Goal: Task Accomplishment & Management: Manage account settings

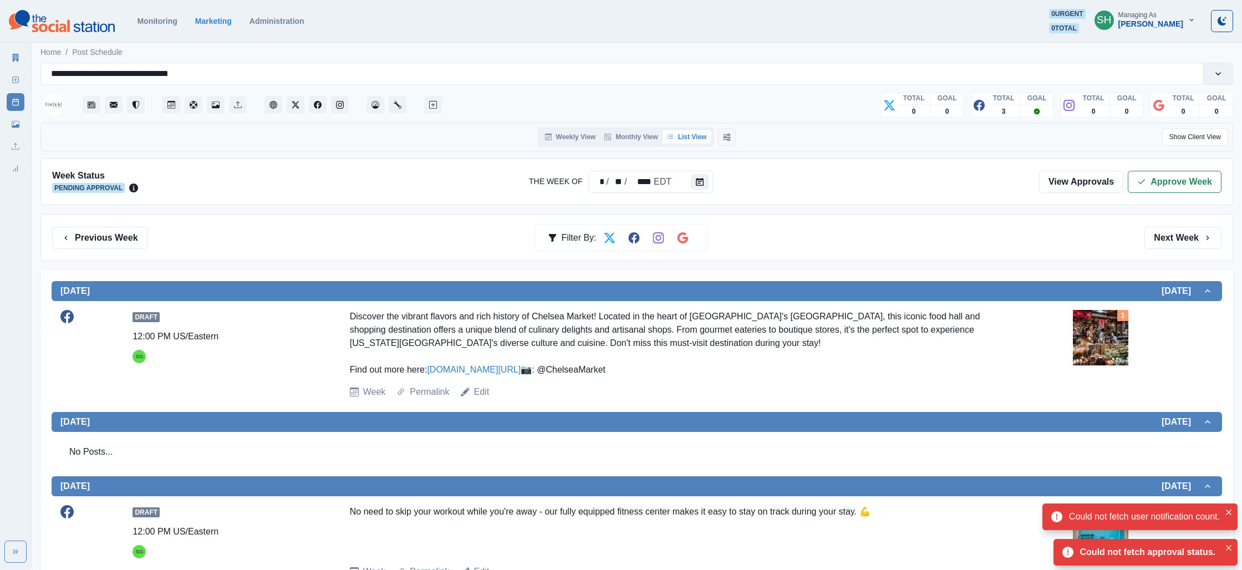
scroll to position [129, 0]
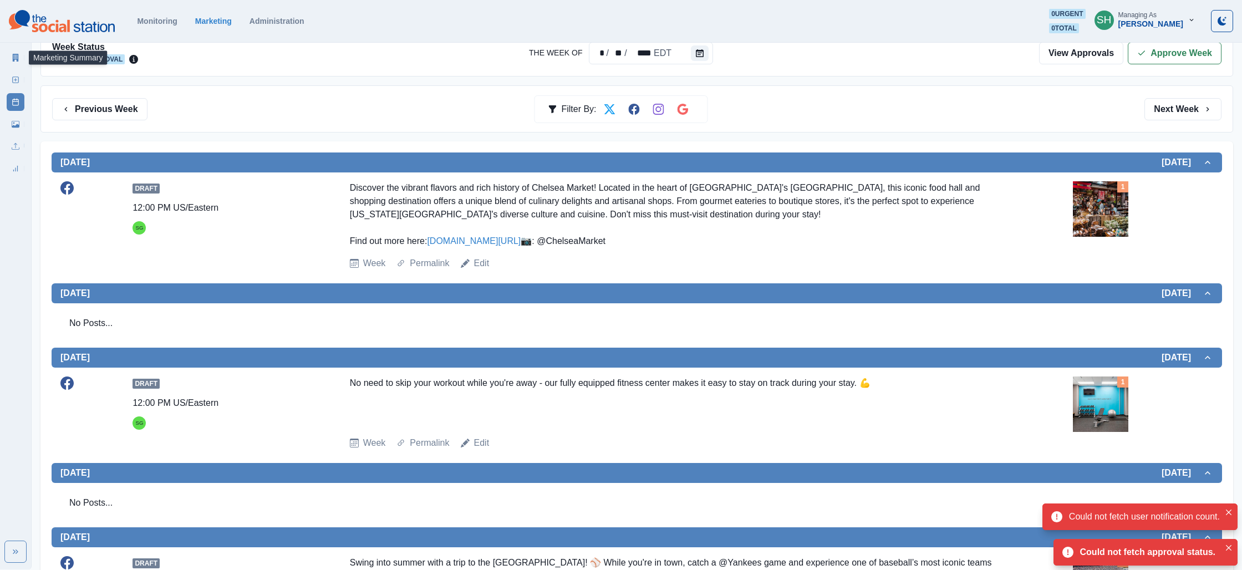
click at [23, 57] on link "Marketing Summary" at bounding box center [16, 58] width 18 height 18
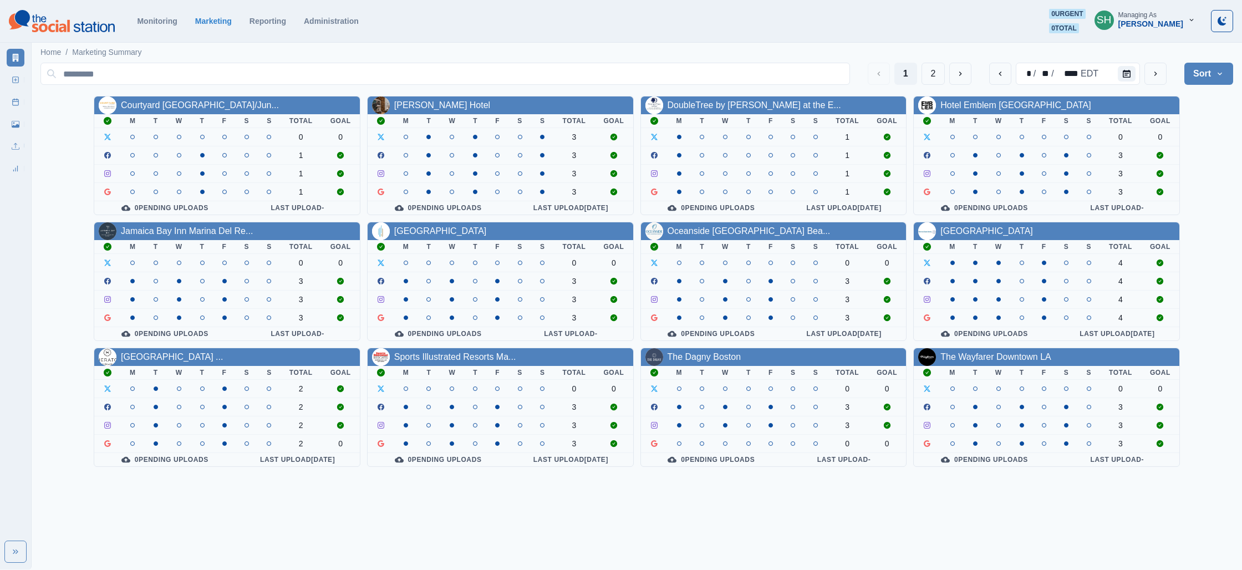
click at [1153, 17] on div "Managing As" at bounding box center [1137, 15] width 38 height 8
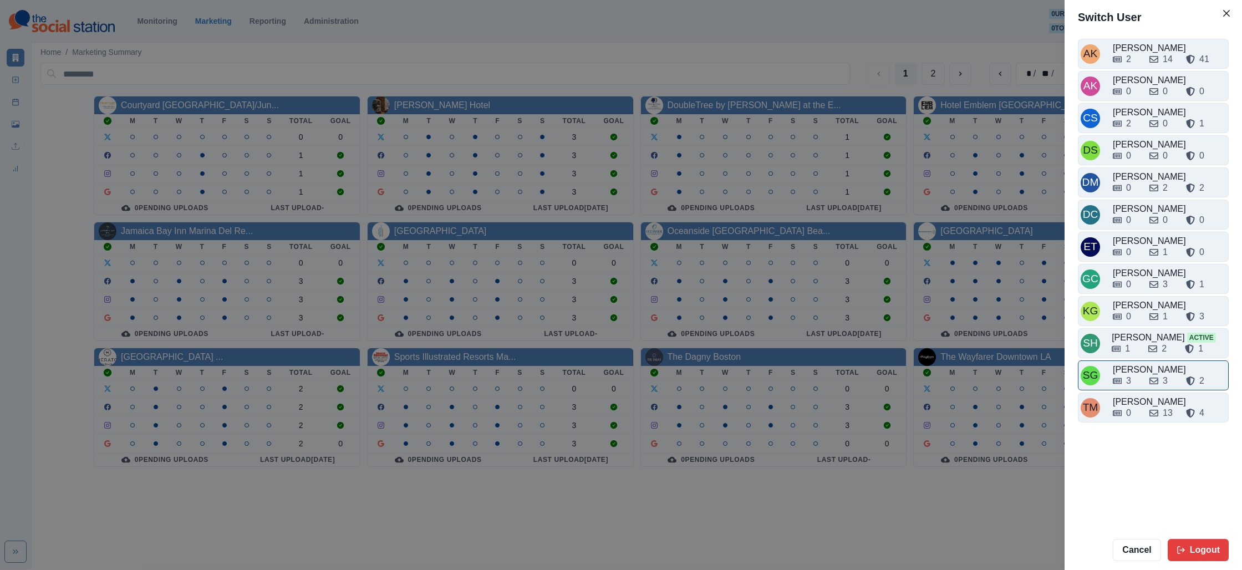
click at [1139, 386] on div "3" at bounding box center [1127, 380] width 28 height 13
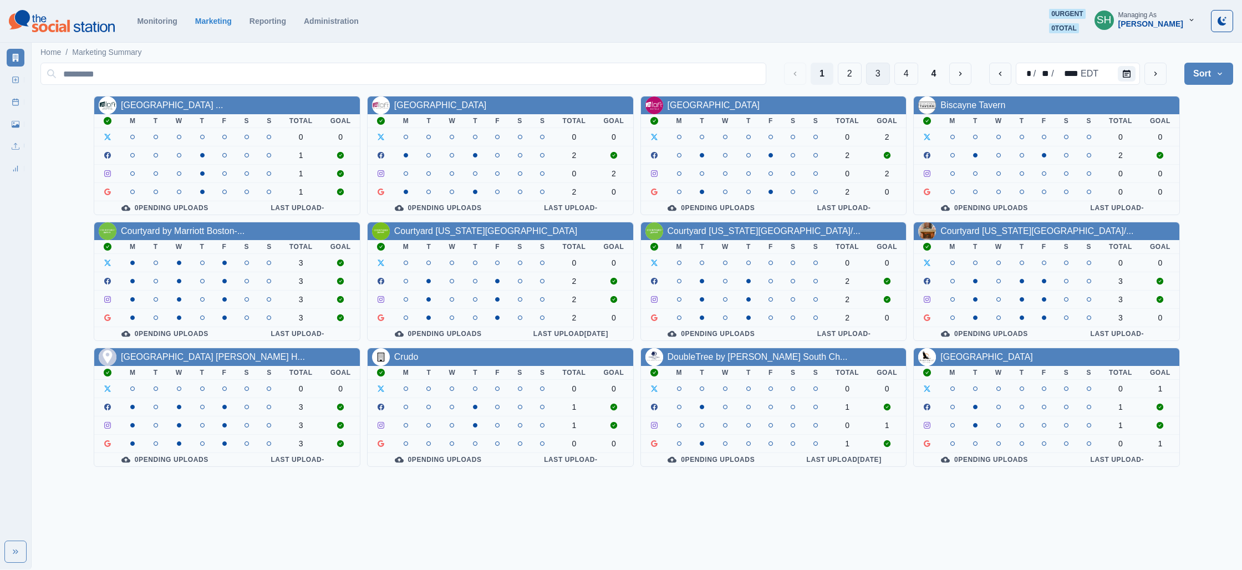
click at [878, 75] on button "3" at bounding box center [878, 74] width 24 height 22
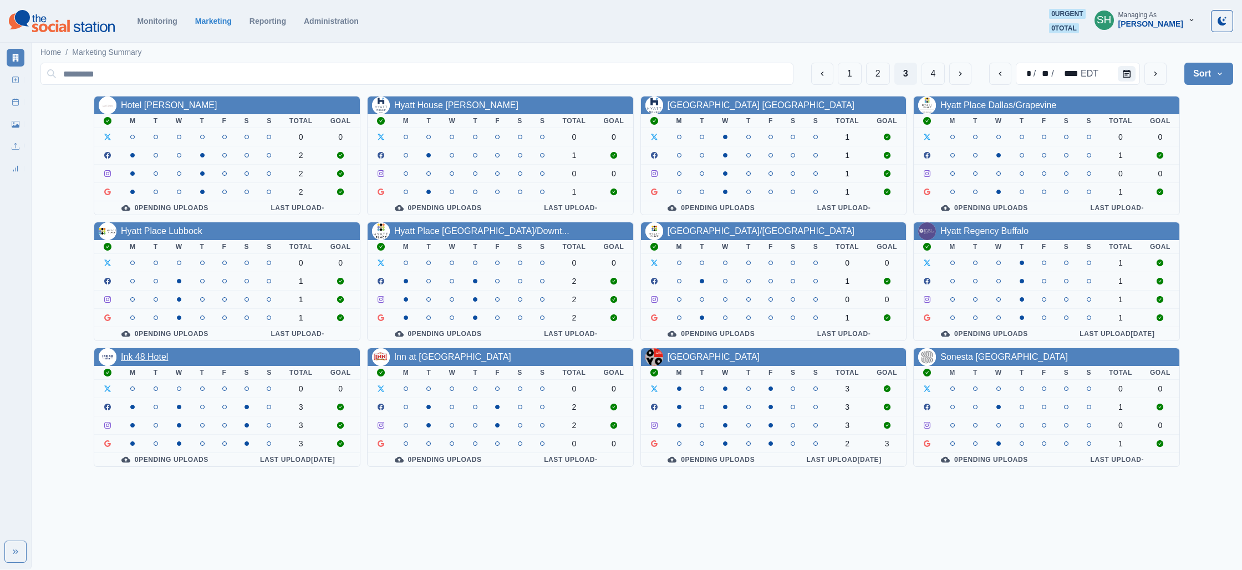
click at [159, 359] on link "Ink 48 Hotel" at bounding box center [144, 356] width 47 height 9
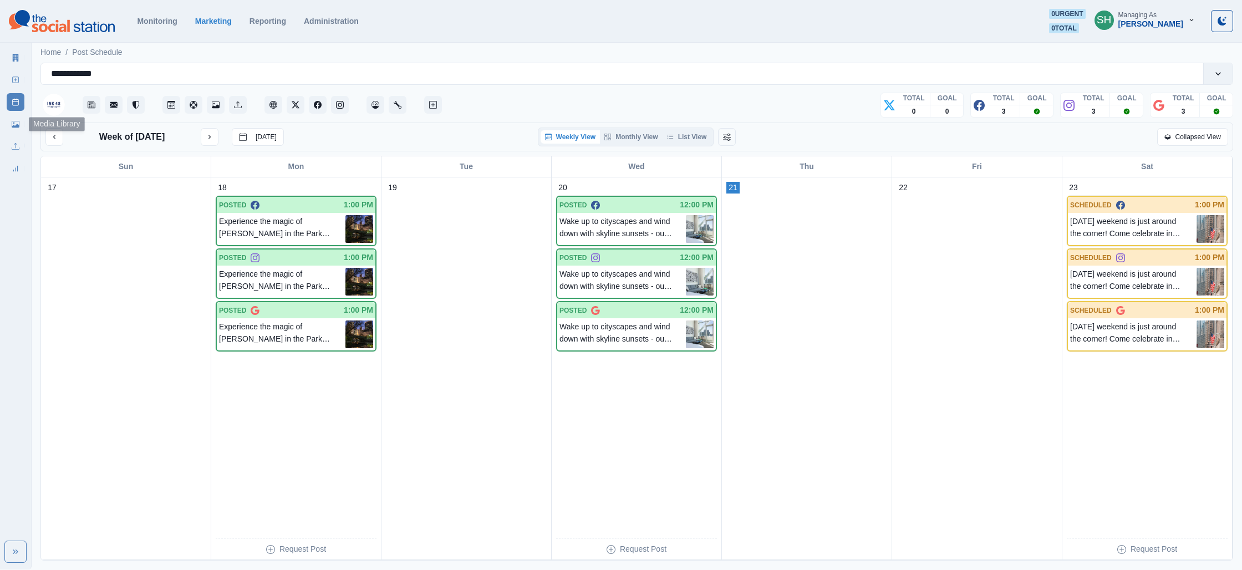
click at [23, 125] on link "Media Library" at bounding box center [16, 124] width 18 height 18
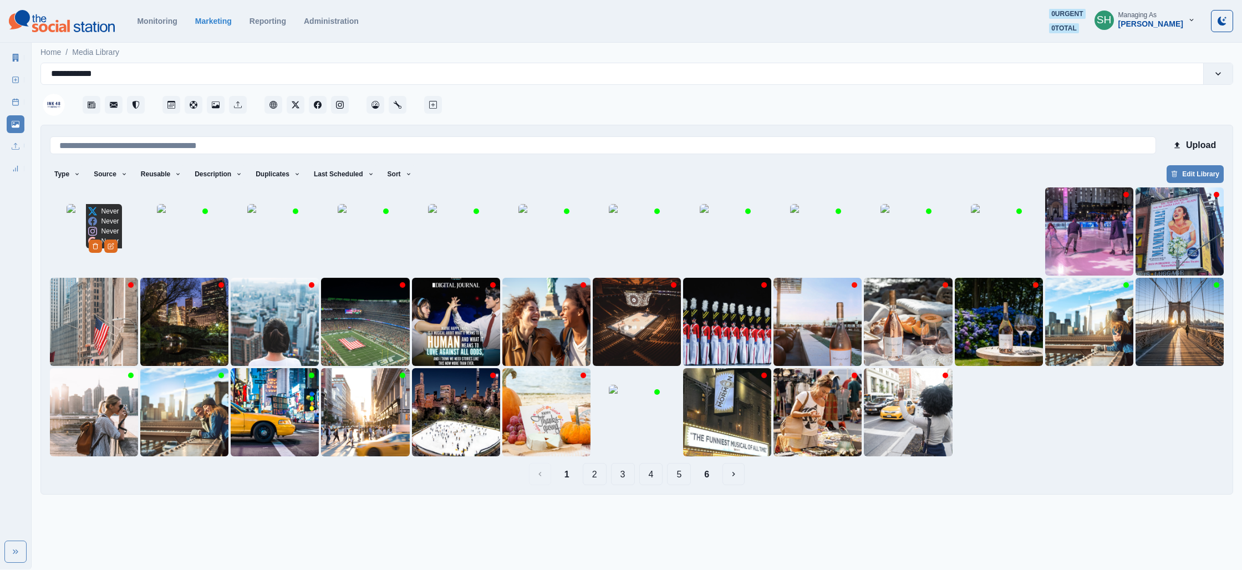
click at [99, 243] on img at bounding box center [94, 231] width 55 height 55
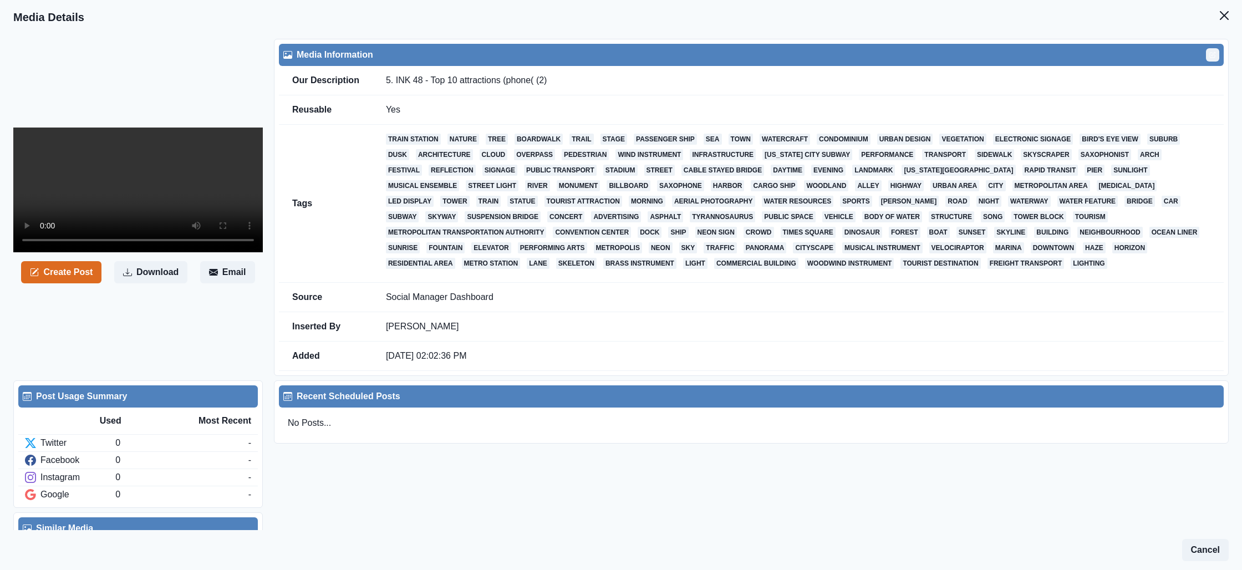
drag, startPoint x: 1213, startPoint y: 54, endPoint x: 744, endPoint y: 149, distance: 478.7
click at [1209, 55] on icon "Edit" at bounding box center [1212, 55] width 7 height 7
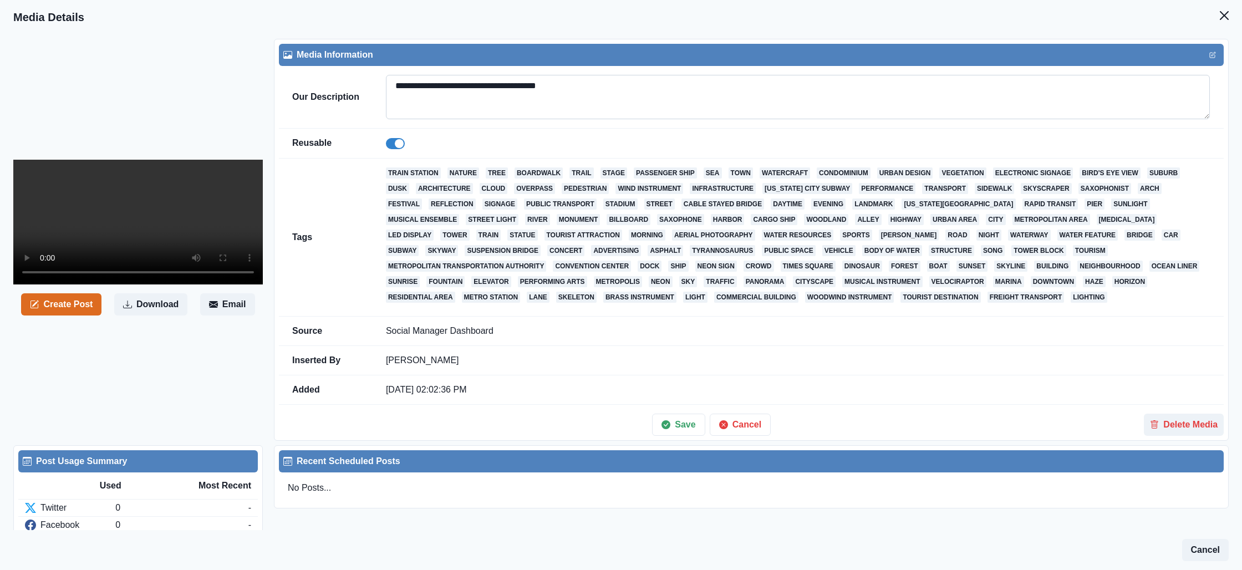
click at [579, 96] on textarea "**********" at bounding box center [798, 97] width 824 height 44
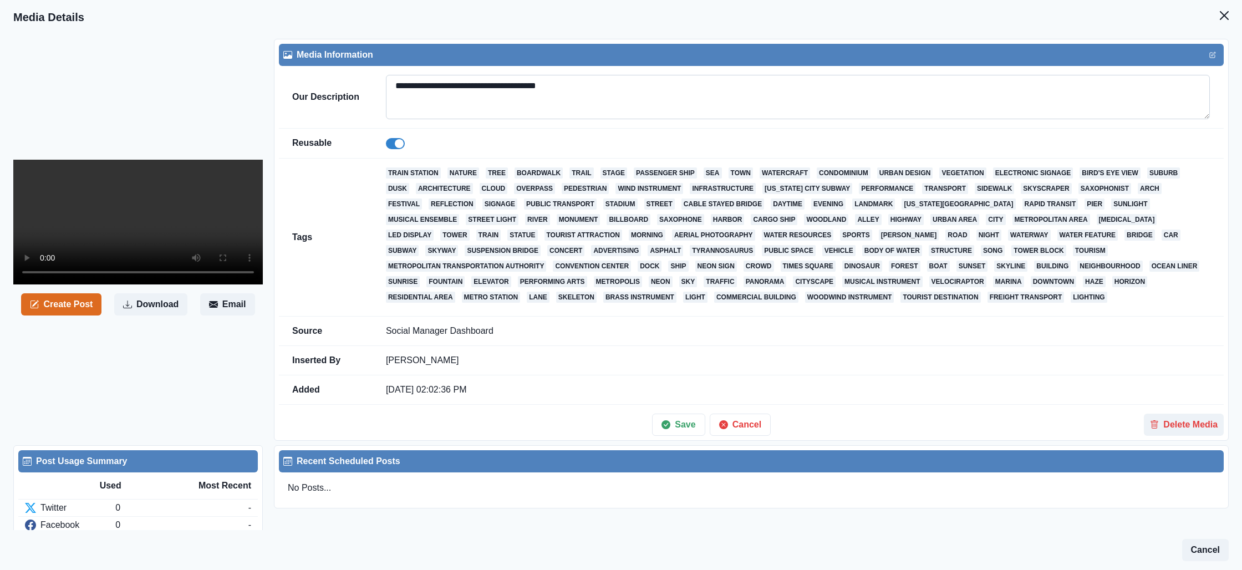
click at [579, 96] on textarea "**********" at bounding box center [798, 97] width 824 height 44
paste textarea "***"
paste textarea "**********"
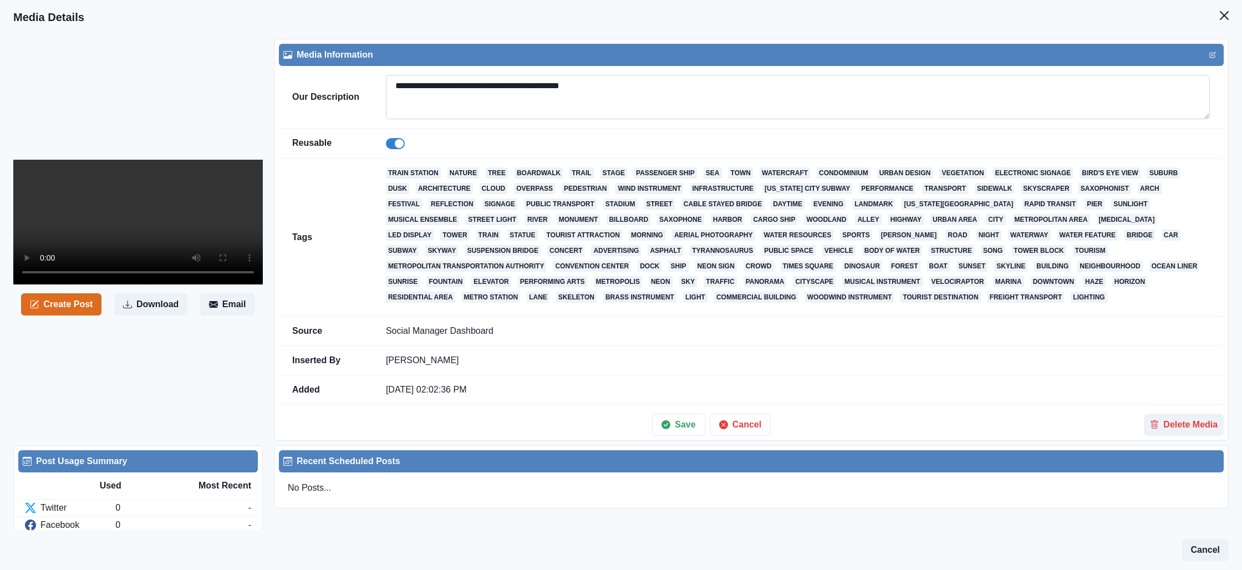
click at [565, 85] on textarea "**********" at bounding box center [798, 97] width 824 height 44
type textarea "**********"
click at [671, 424] on button "Save" at bounding box center [678, 425] width 53 height 22
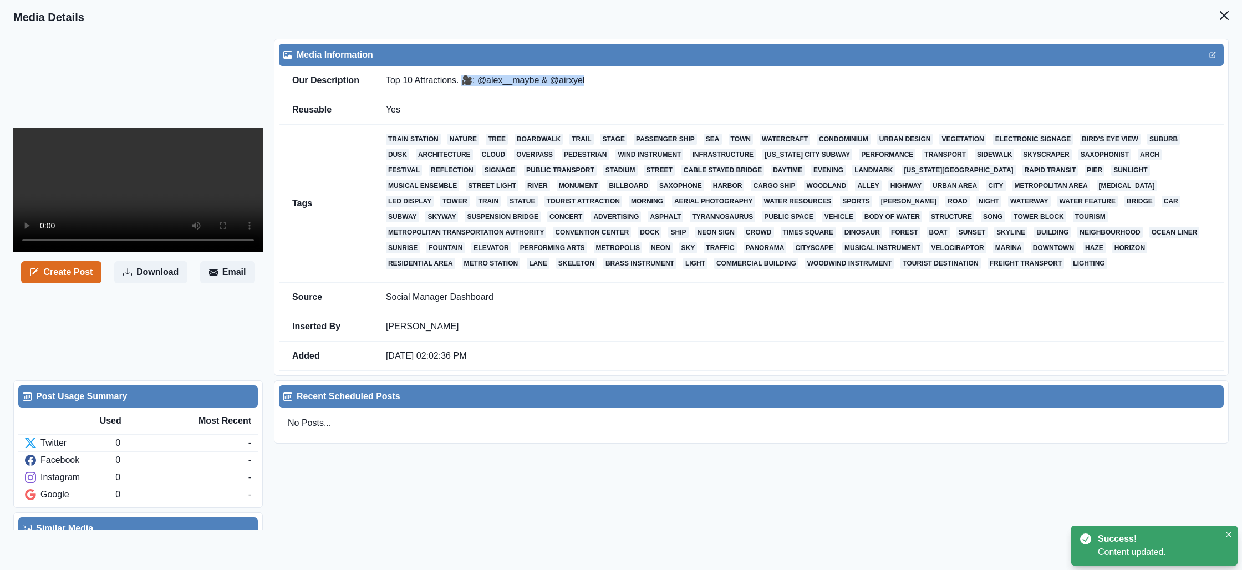
drag, startPoint x: 566, startPoint y: 80, endPoint x: 469, endPoint y: 85, distance: 96.6
click at [469, 85] on td "Top 10 Attractions. 🎥: @alex__maybe & @airxyel" at bounding box center [798, 80] width 851 height 29
copy td "🎥: @alex__maybe & @airxyel"
click at [1232, 16] on button "Close" at bounding box center [1224, 15] width 22 height 22
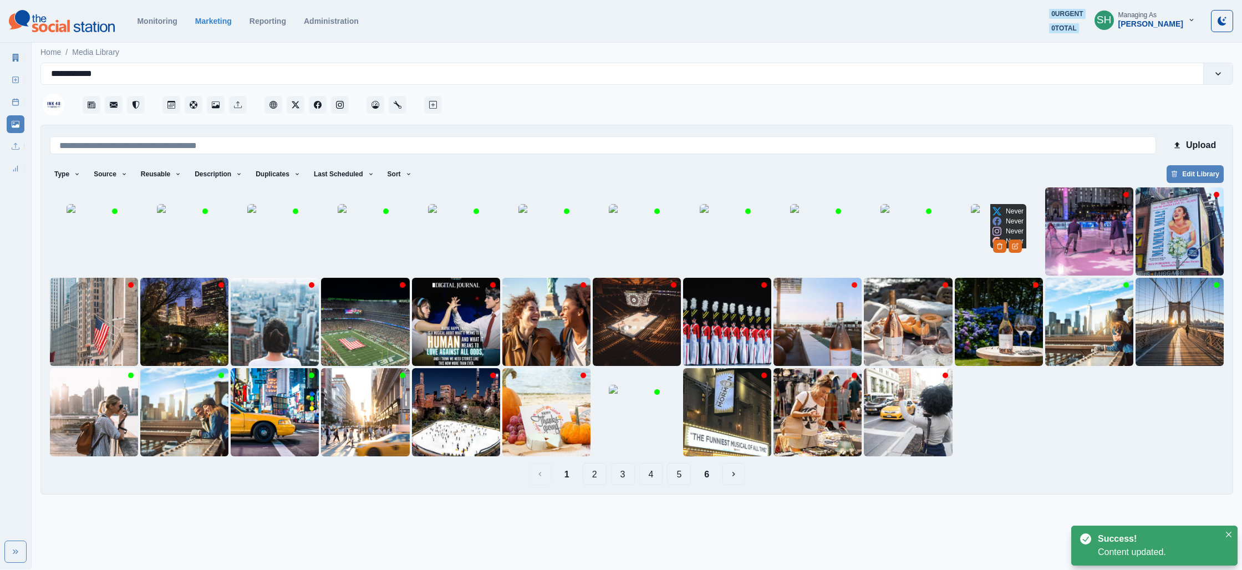
click at [971, 245] on img at bounding box center [998, 231] width 55 height 55
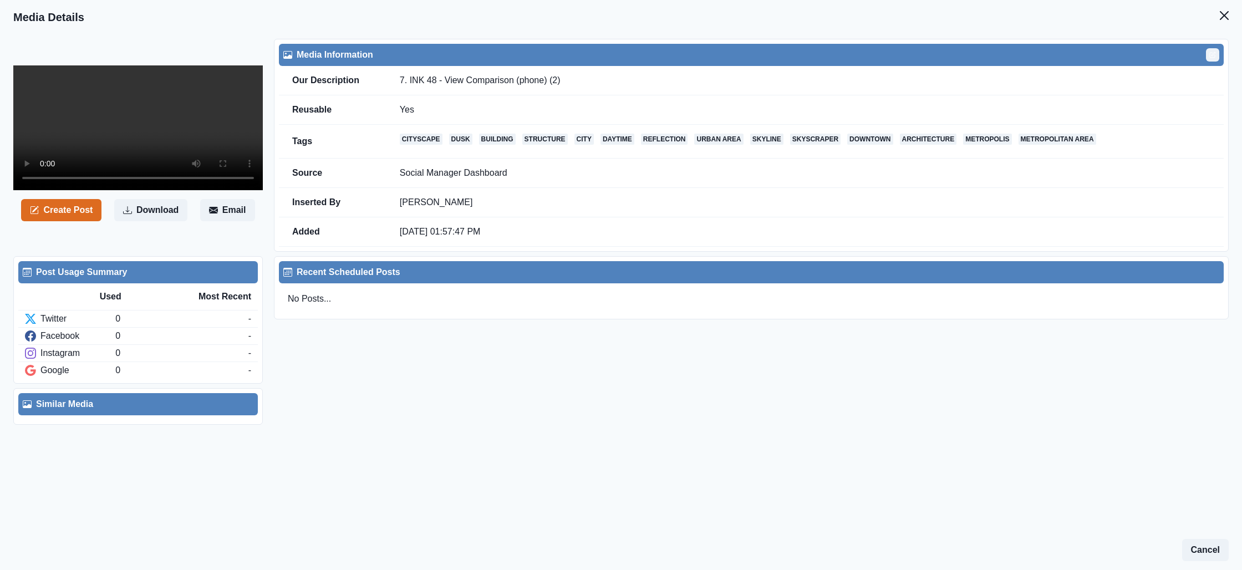
drag, startPoint x: 1214, startPoint y: 54, endPoint x: 1198, endPoint y: 56, distance: 15.7
click at [1214, 54] on icon "Edit" at bounding box center [1212, 55] width 7 height 7
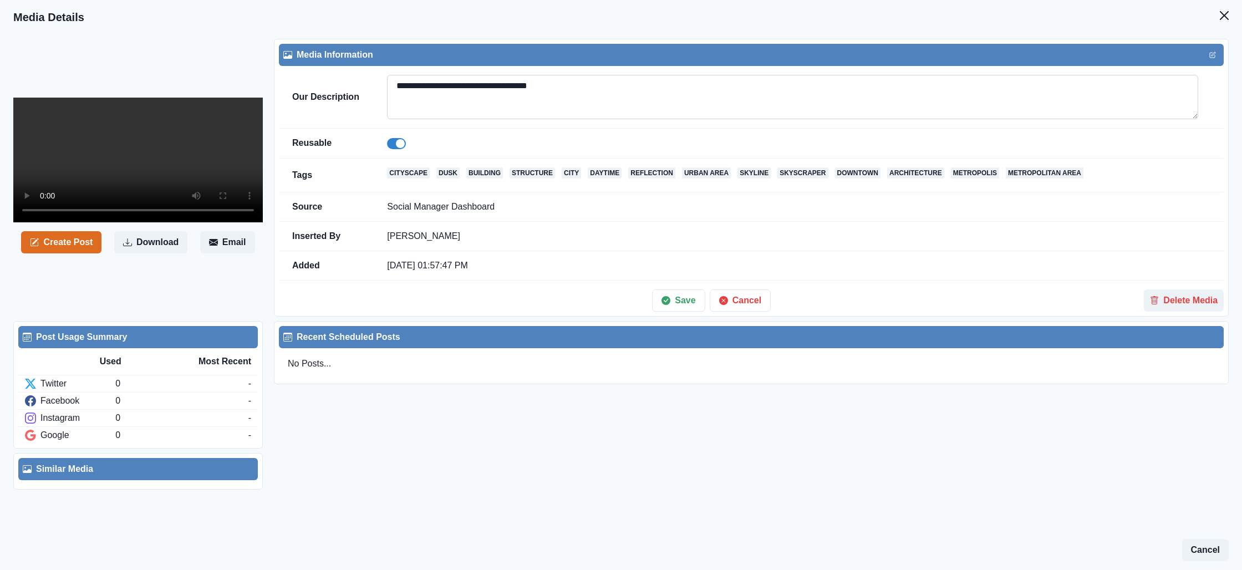
click at [583, 87] on textarea "**********" at bounding box center [792, 97] width 811 height 44
paste textarea "**********"
type textarea "**********"
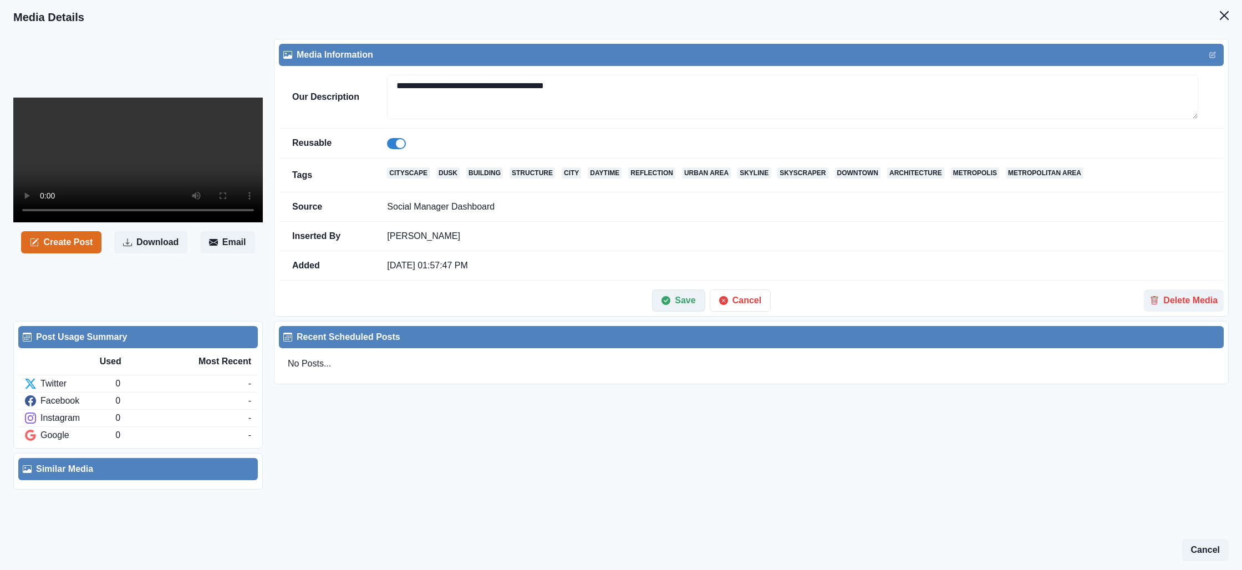
click at [678, 301] on button "Save" at bounding box center [678, 300] width 53 height 22
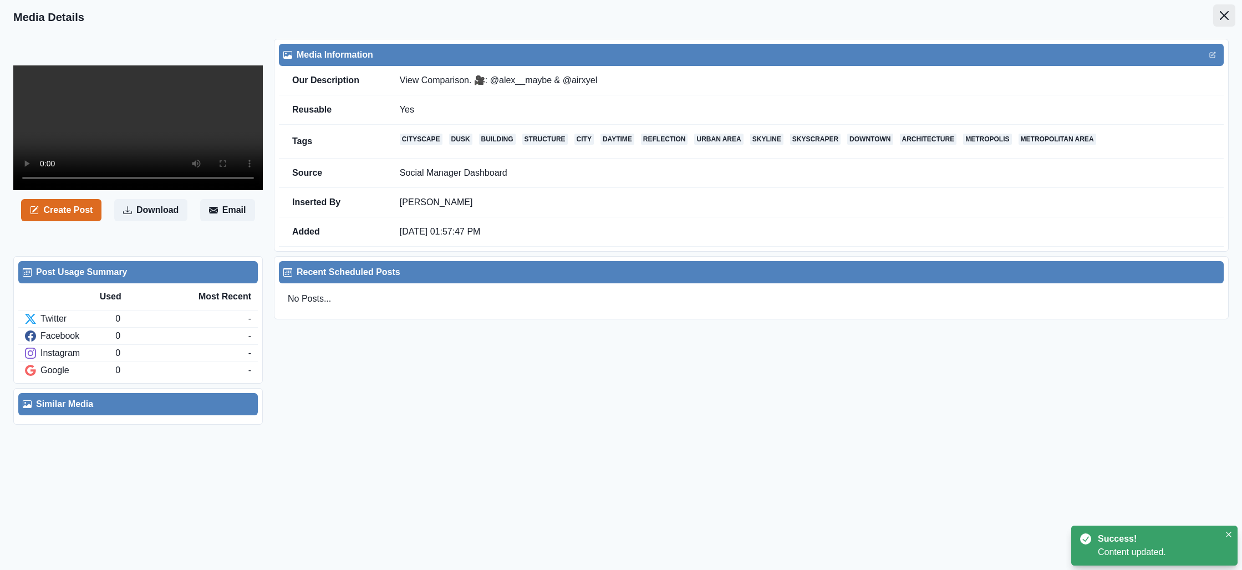
click at [1219, 17] on button "Close" at bounding box center [1224, 15] width 22 height 22
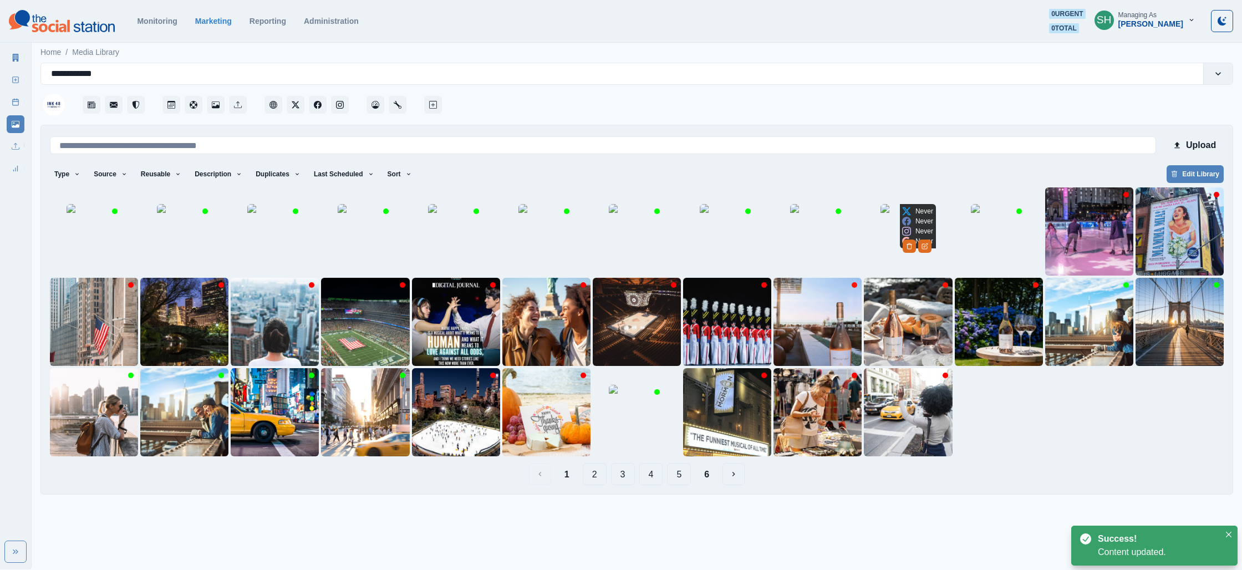
click at [922, 236] on img at bounding box center [908, 231] width 55 height 55
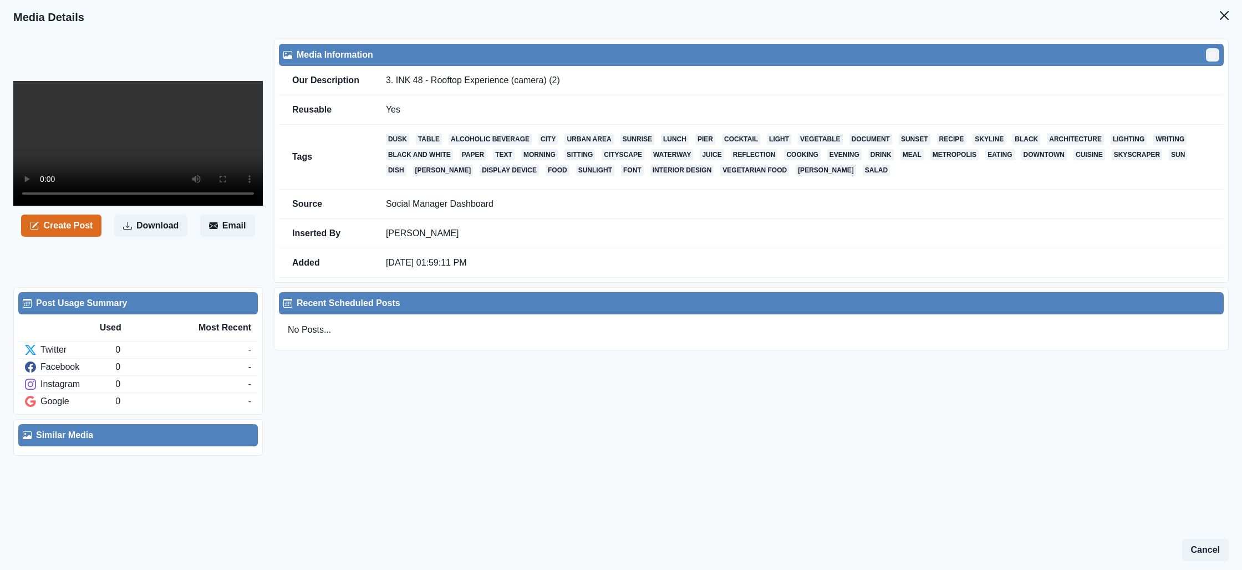
click at [1213, 55] on icon "Edit" at bounding box center [1212, 55] width 7 height 7
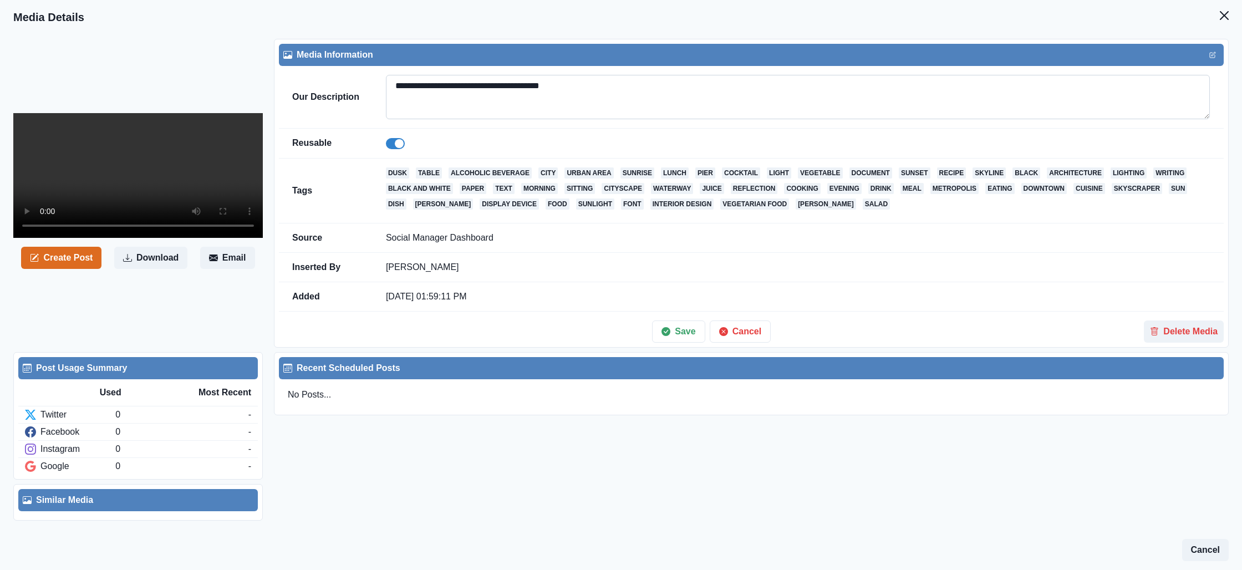
click at [644, 90] on textarea "**********" at bounding box center [798, 97] width 824 height 44
paste textarea "**********"
type textarea "**********"
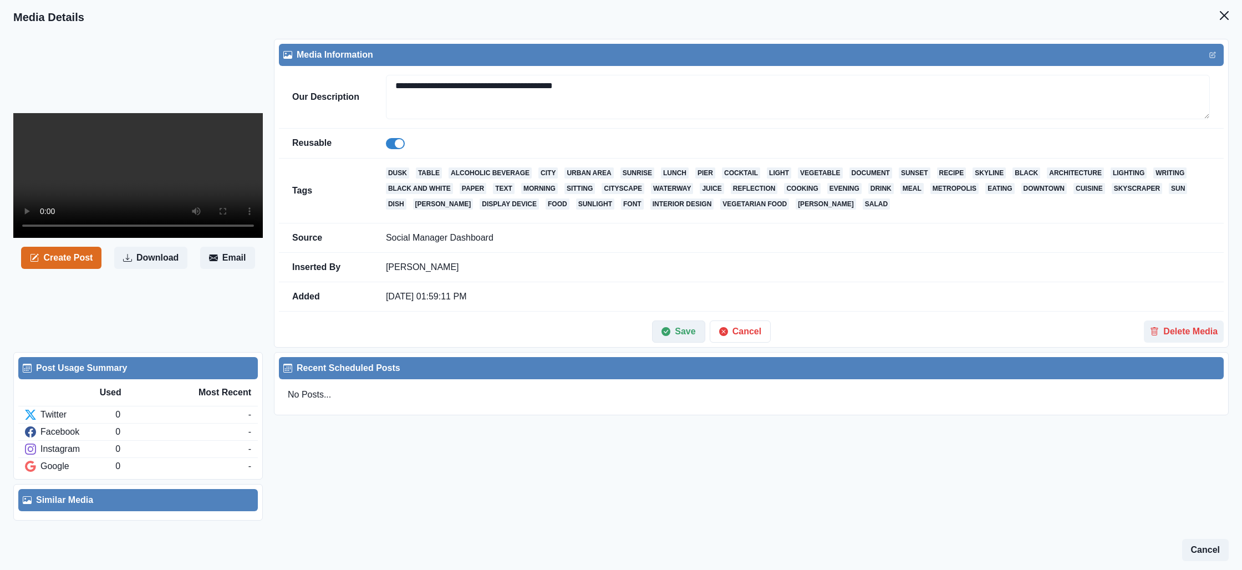
click at [698, 342] on button "Save" at bounding box center [678, 332] width 53 height 22
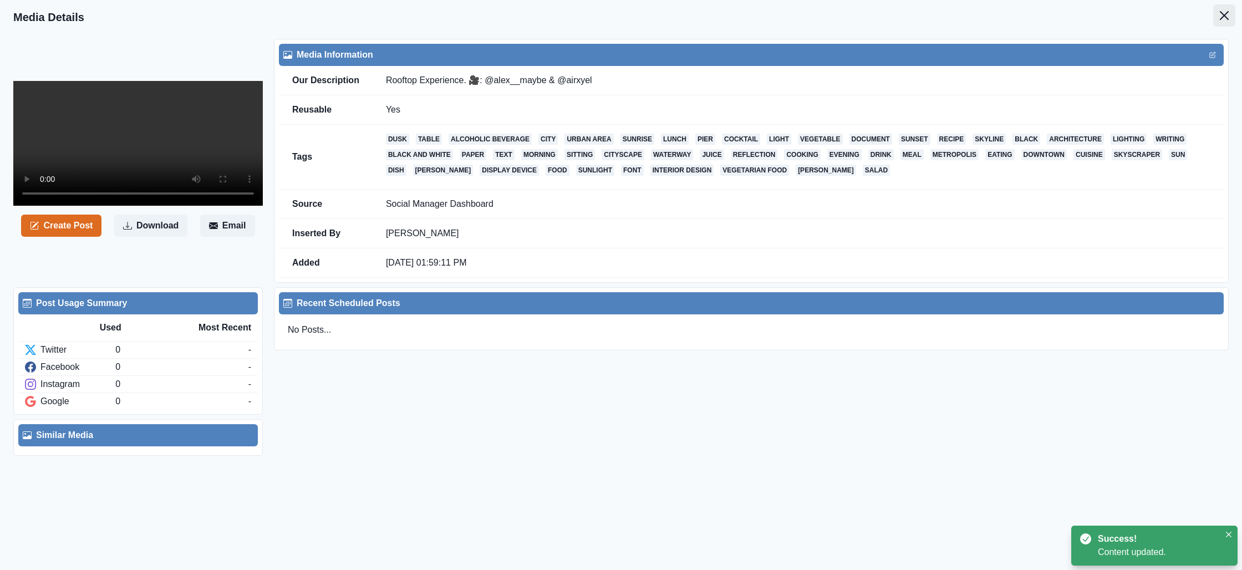
click at [1228, 15] on icon "Close" at bounding box center [1224, 15] width 9 height 9
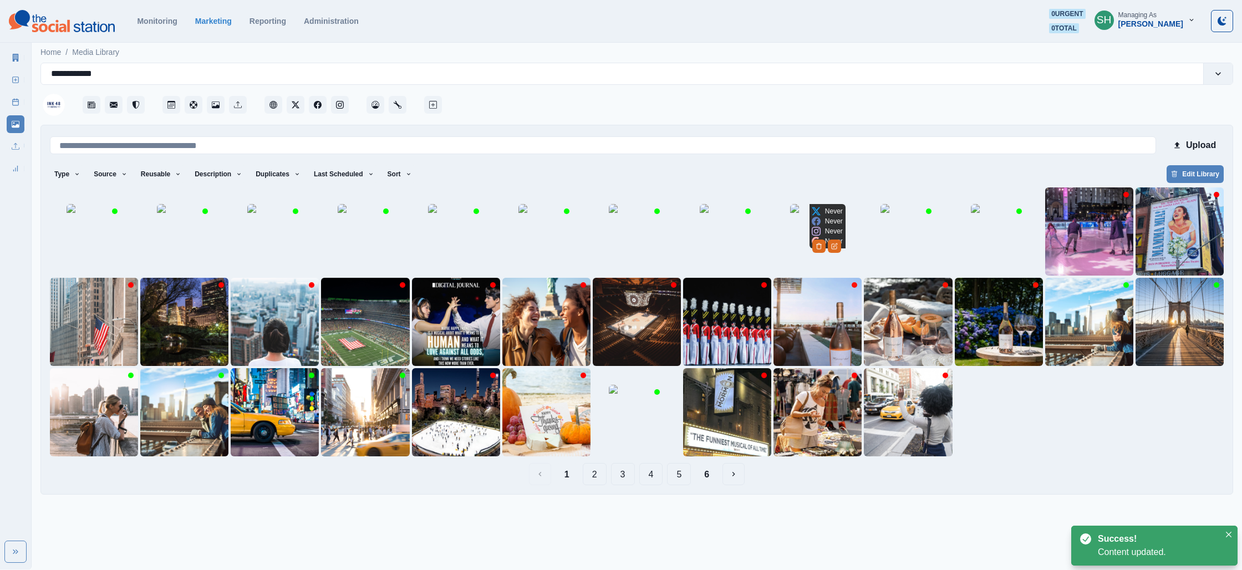
click at [815, 248] on img at bounding box center [817, 231] width 55 height 55
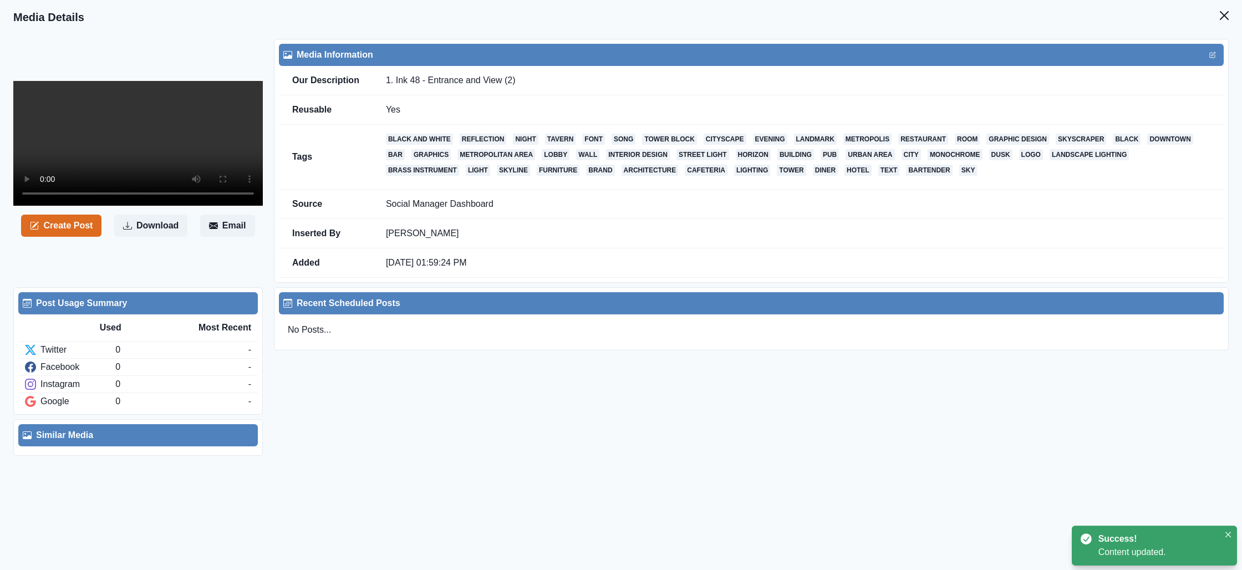
drag, startPoint x: 1211, startPoint y: 55, endPoint x: 1201, endPoint y: 57, distance: 10.2
click at [1211, 55] on icon "Edit" at bounding box center [1212, 55] width 7 height 7
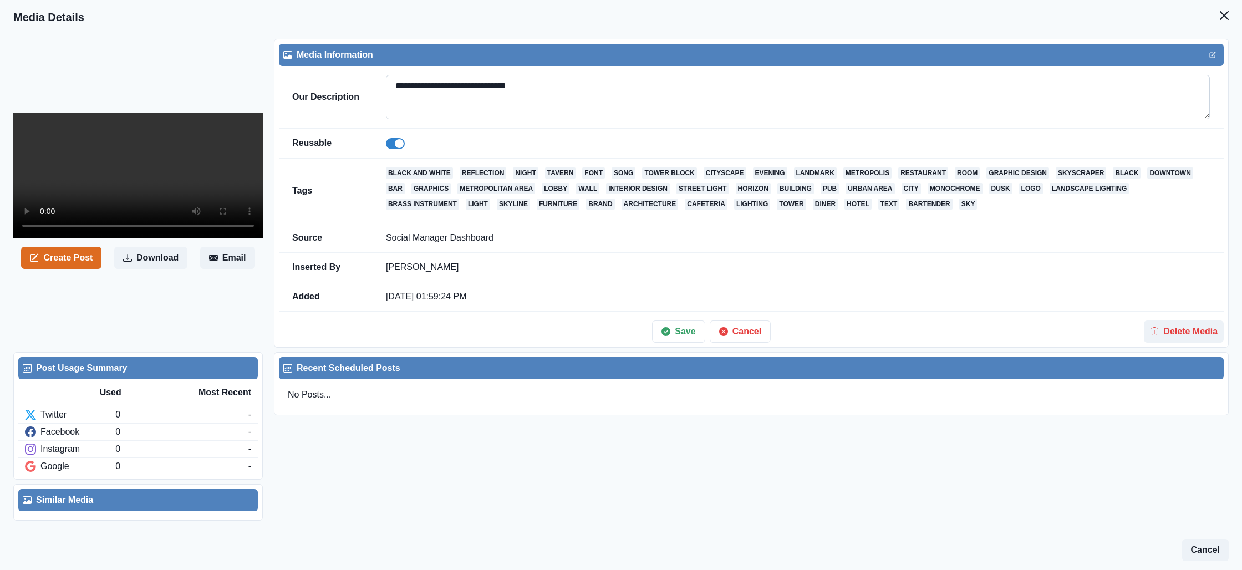
click at [569, 91] on textarea "**********" at bounding box center [798, 97] width 824 height 44
paste textarea "**********"
type textarea "**********"
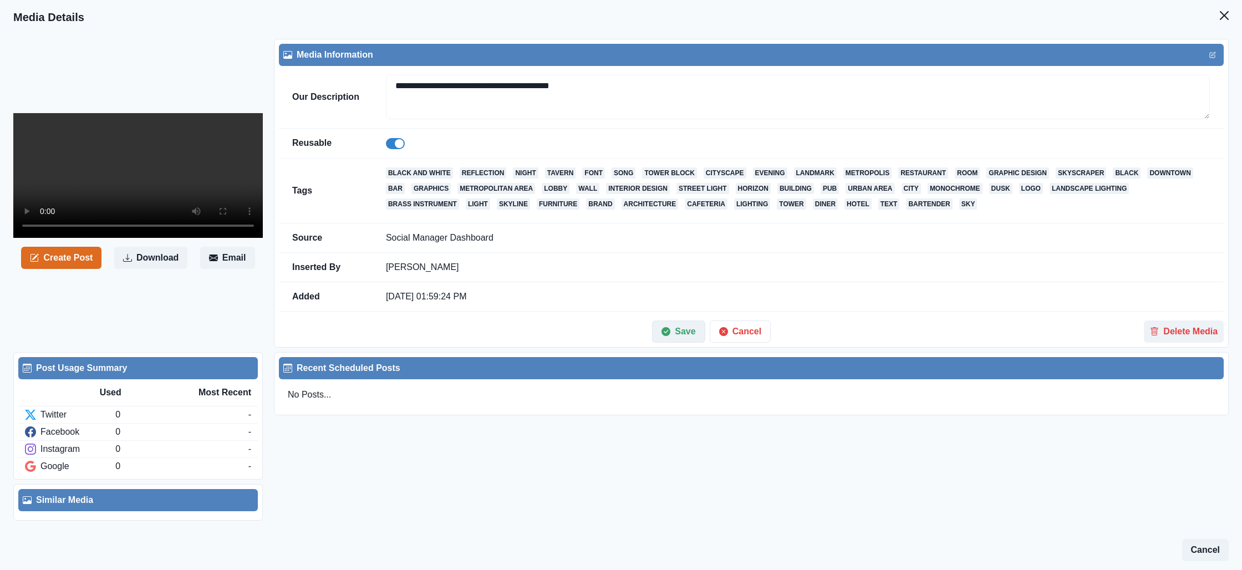
click at [679, 330] on button "Save" at bounding box center [678, 332] width 53 height 22
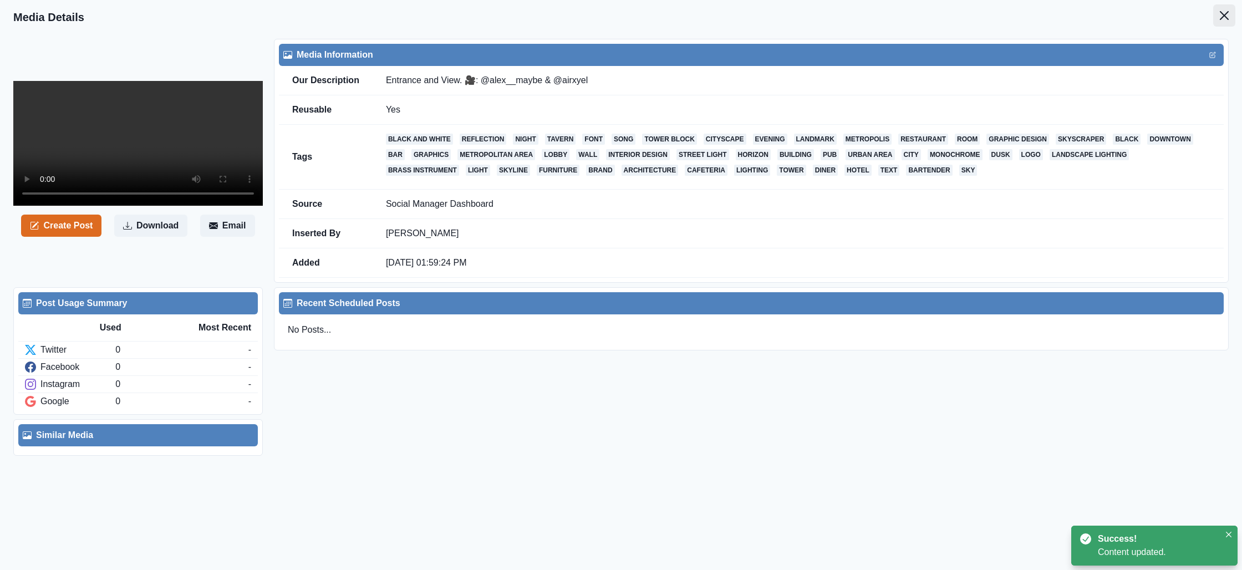
click at [1227, 13] on icon "Close" at bounding box center [1224, 15] width 9 height 9
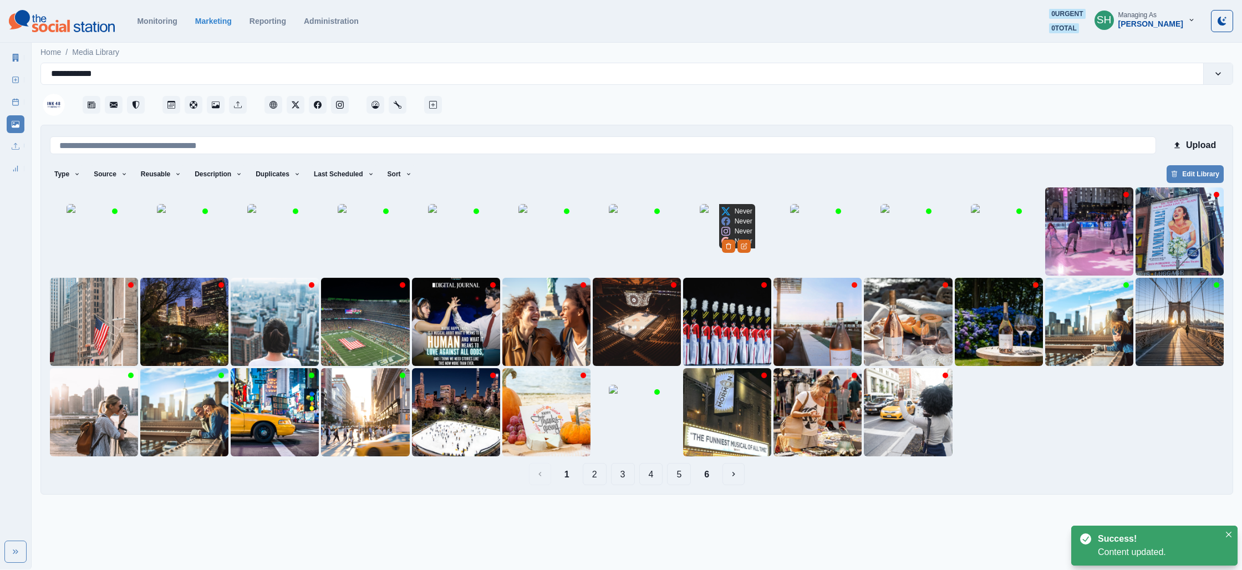
click at [727, 234] on img at bounding box center [727, 231] width 55 height 55
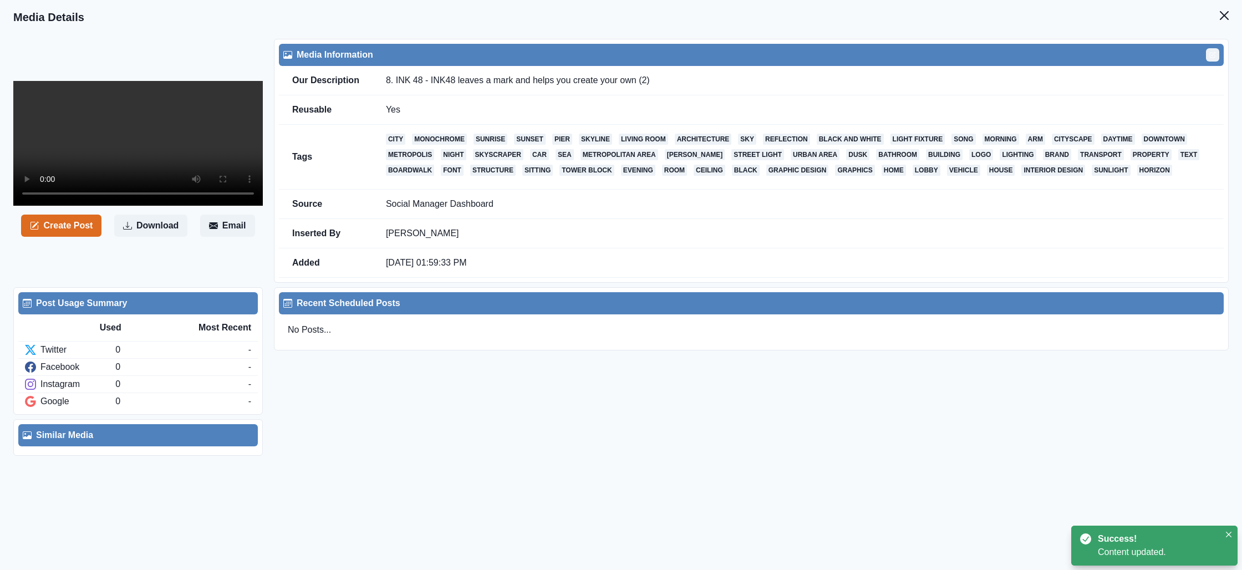
click at [1210, 54] on icon "Edit" at bounding box center [1212, 55] width 5 height 5
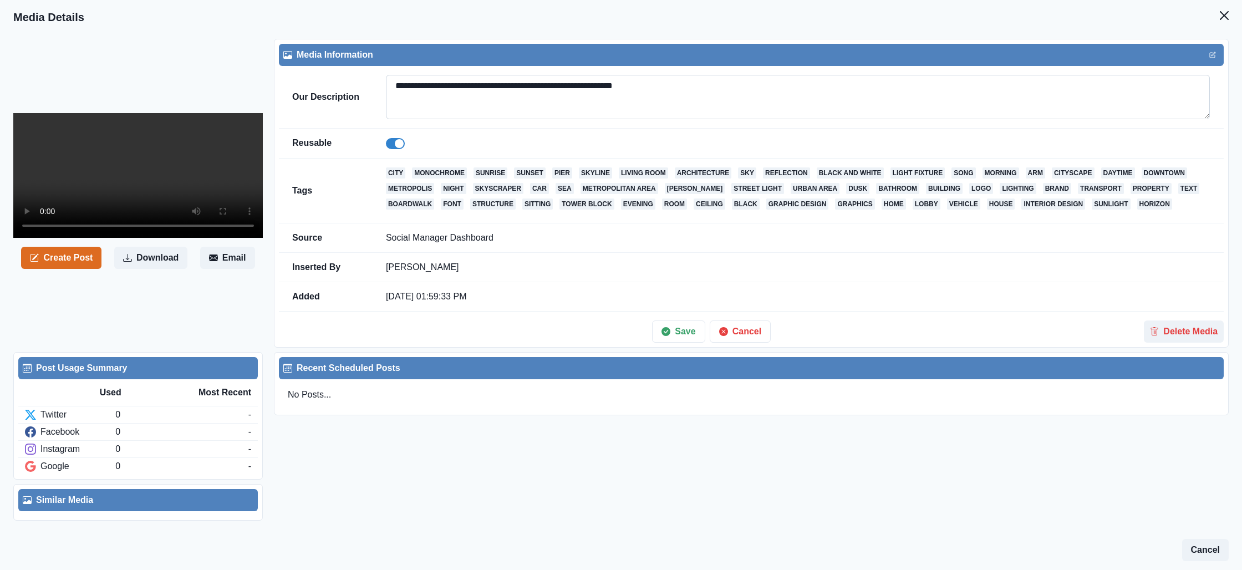
click at [621, 95] on textarea "**********" at bounding box center [798, 97] width 824 height 44
click at [611, 81] on textarea "**********" at bounding box center [798, 97] width 824 height 44
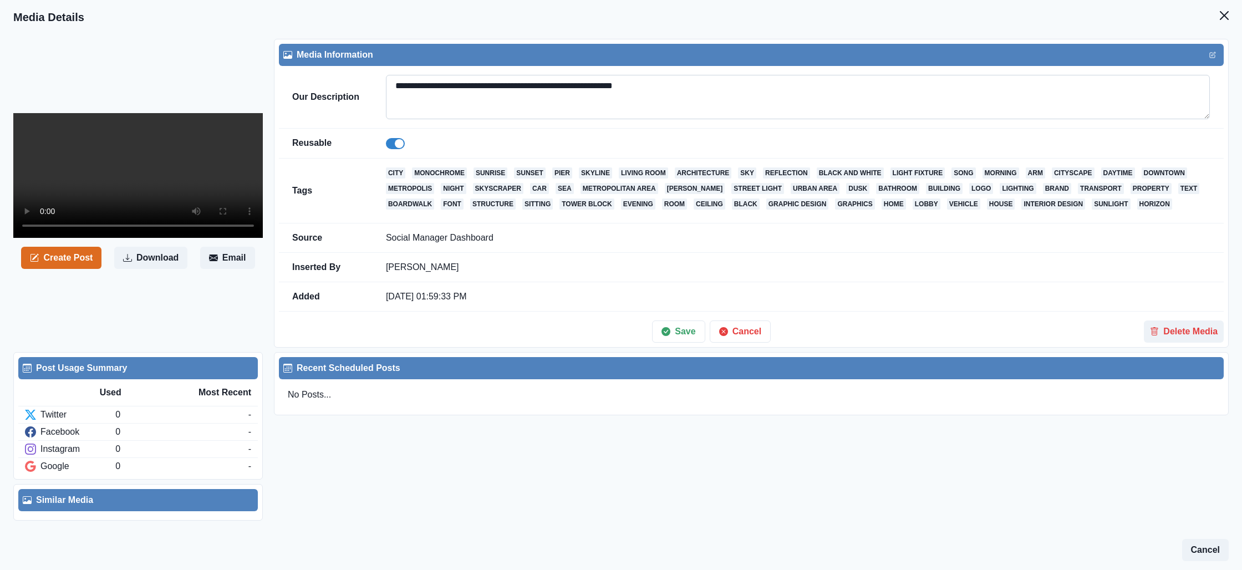
paste textarea
click at [492, 85] on textarea "**********" at bounding box center [798, 97] width 824 height 44
drag, startPoint x: 441, startPoint y: 85, endPoint x: 398, endPoint y: 86, distance: 43.3
click at [398, 86] on textarea "**********" at bounding box center [798, 97] width 824 height 44
click at [621, 90] on textarea "**********" at bounding box center [798, 97] width 824 height 44
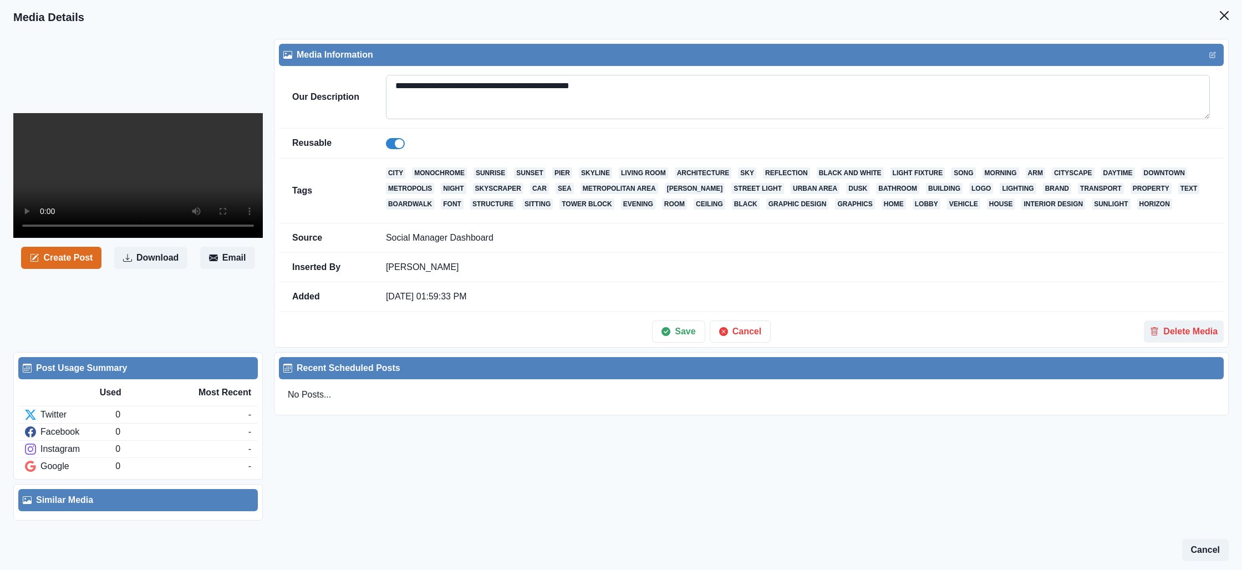
paste textarea "**********"
click at [607, 85] on textarea "**********" at bounding box center [798, 97] width 824 height 44
type textarea "**********"
click at [662, 334] on icon "button" at bounding box center [666, 331] width 9 height 9
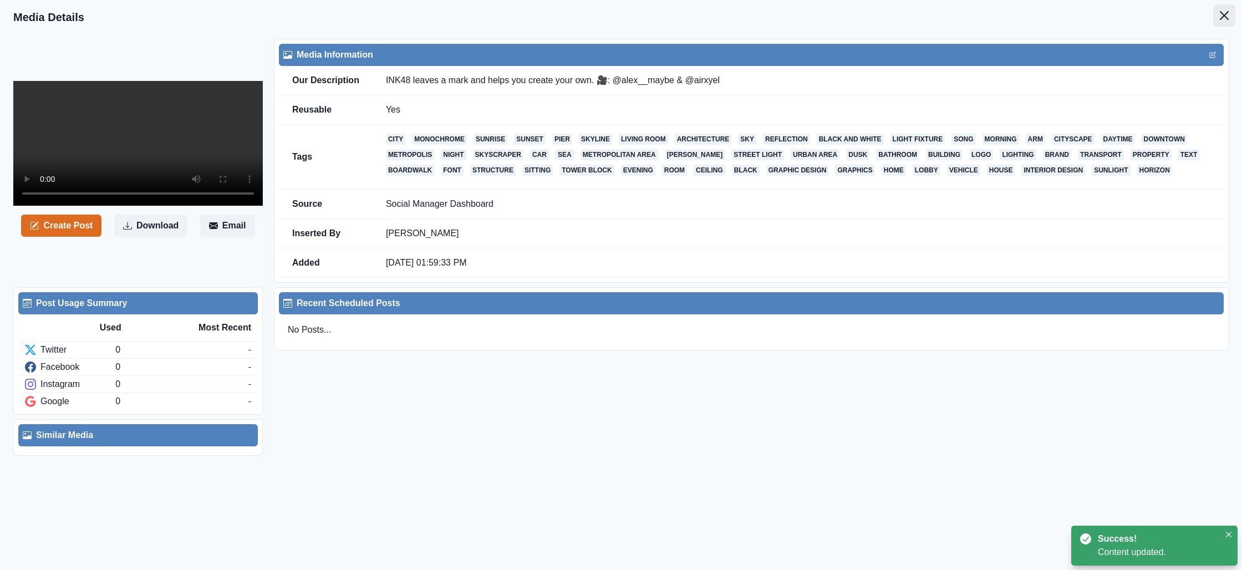
click at [1224, 7] on button "Close" at bounding box center [1224, 15] width 22 height 22
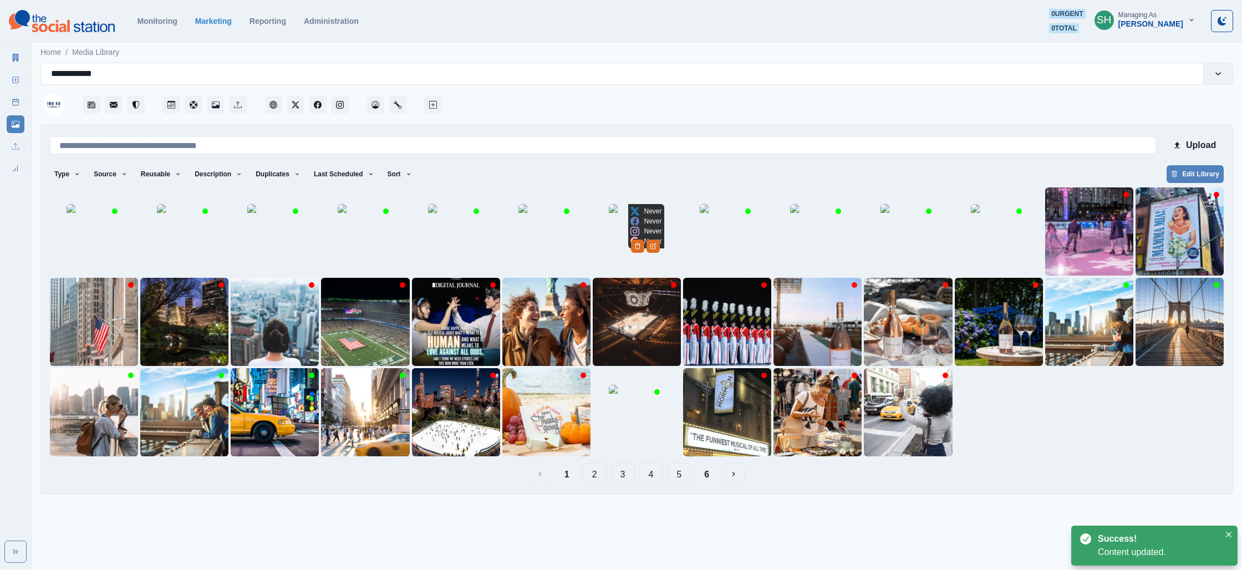
click at [618, 239] on img at bounding box center [636, 231] width 55 height 55
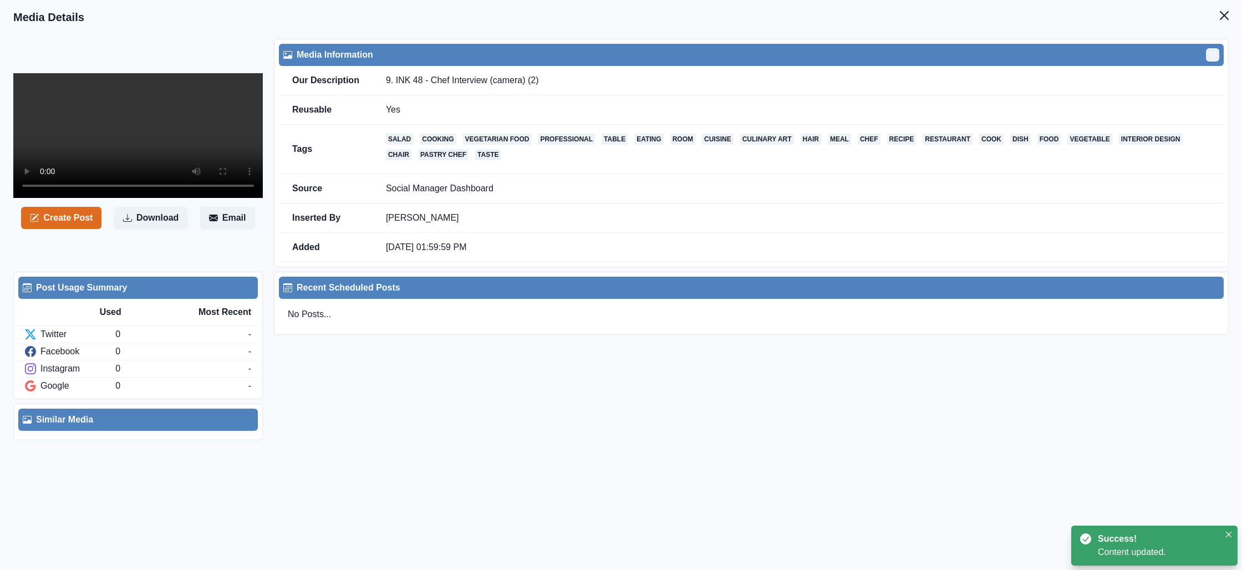
click at [1215, 57] on icon "Edit" at bounding box center [1212, 55] width 7 height 7
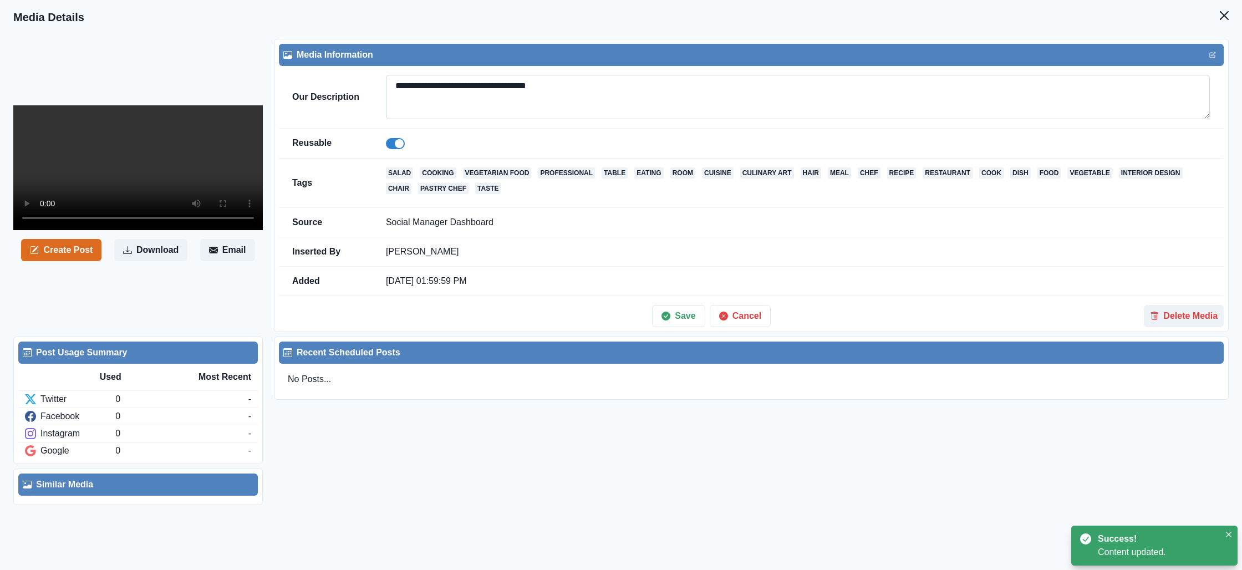
click at [748, 109] on textarea "**********" at bounding box center [798, 97] width 824 height 44
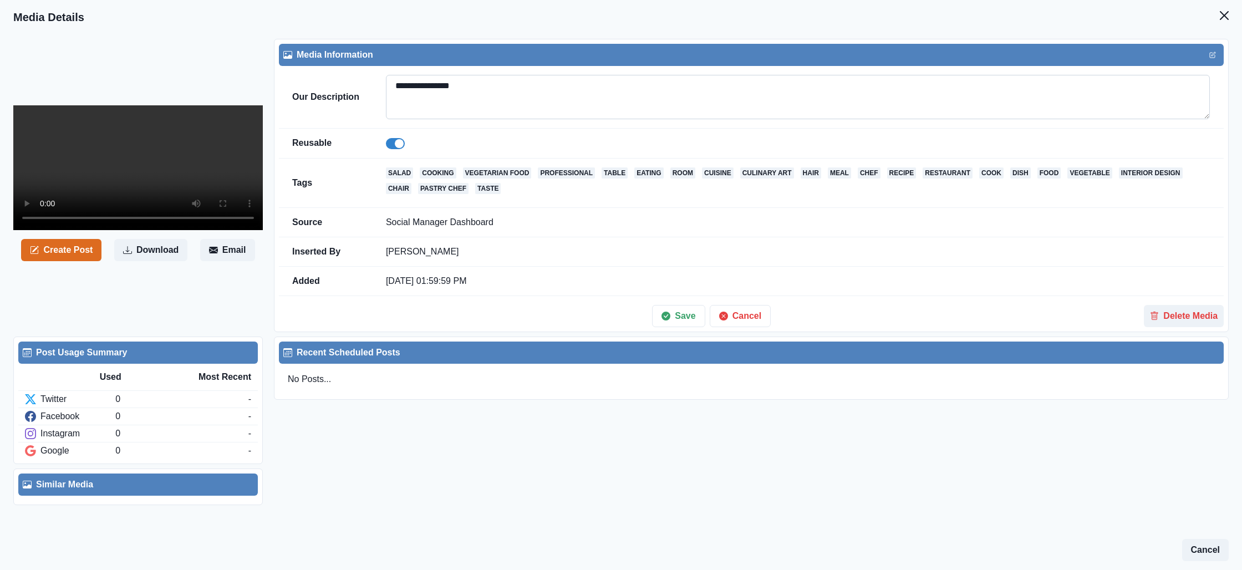
paste textarea "**********"
type textarea "**********"
click at [668, 312] on icon "button" at bounding box center [666, 316] width 9 height 9
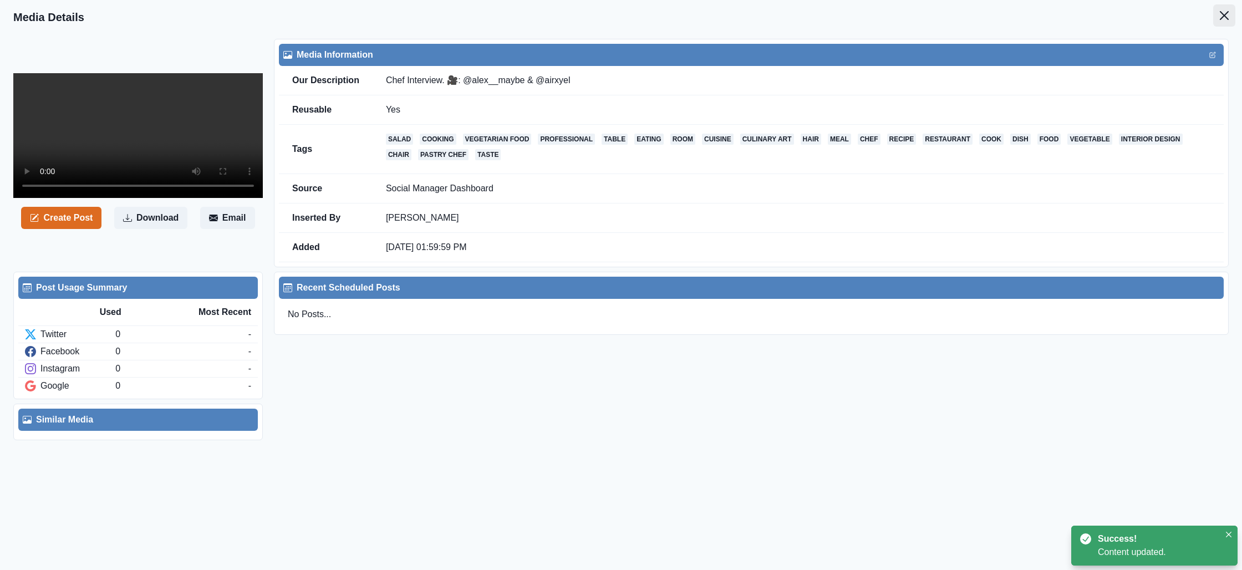
click at [1219, 13] on button "Close" at bounding box center [1224, 15] width 22 height 22
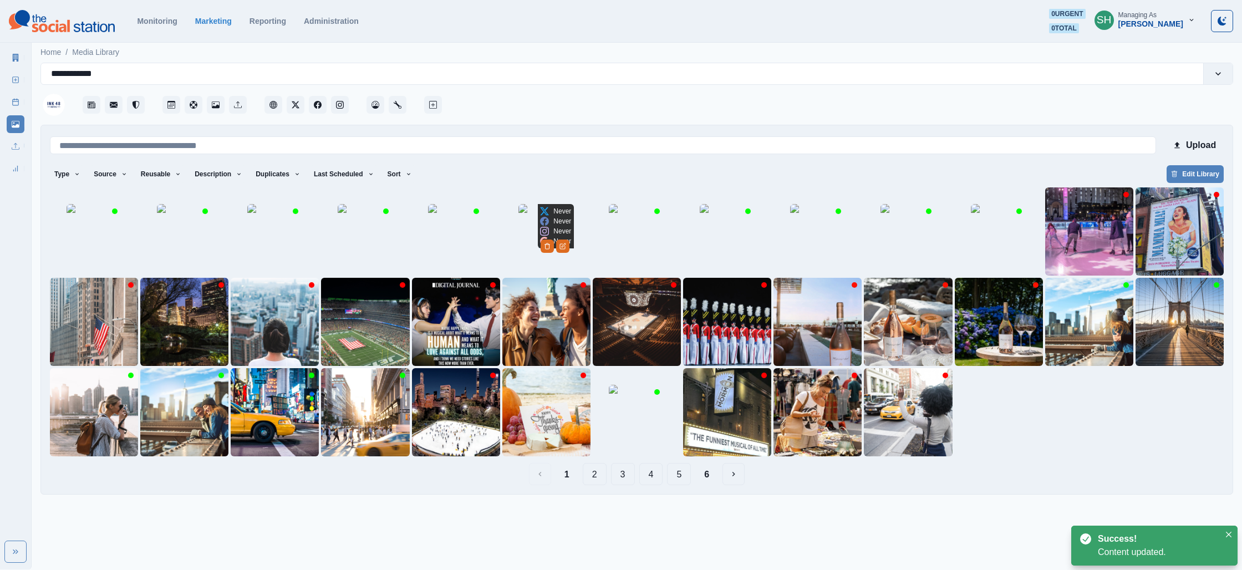
click at [523, 235] on img at bounding box center [545, 231] width 55 height 55
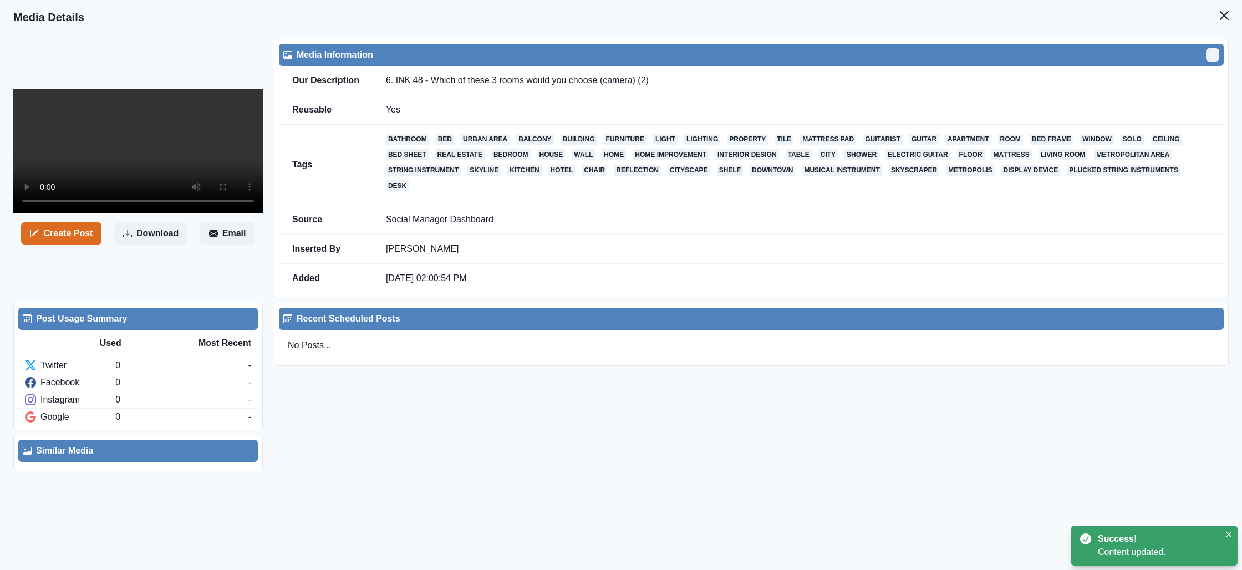
click at [1212, 53] on icon "Edit" at bounding box center [1212, 55] width 7 height 7
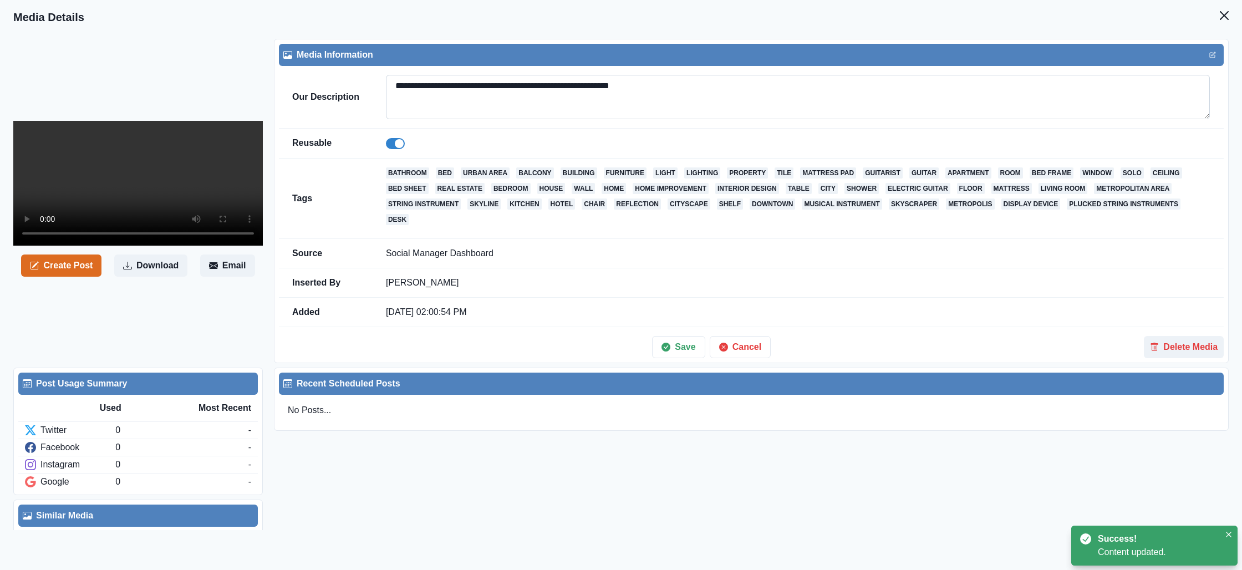
click at [662, 86] on textarea "**********" at bounding box center [798, 97] width 824 height 44
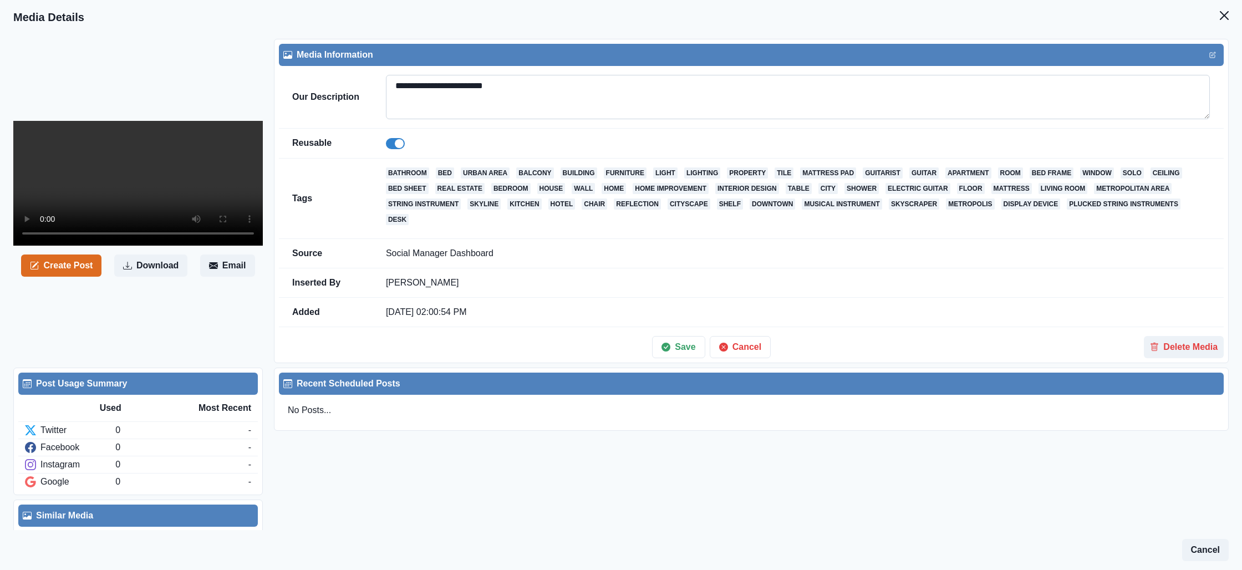
paste textarea "**********"
type textarea "**********"
click at [666, 346] on icon "button" at bounding box center [666, 347] width 9 height 9
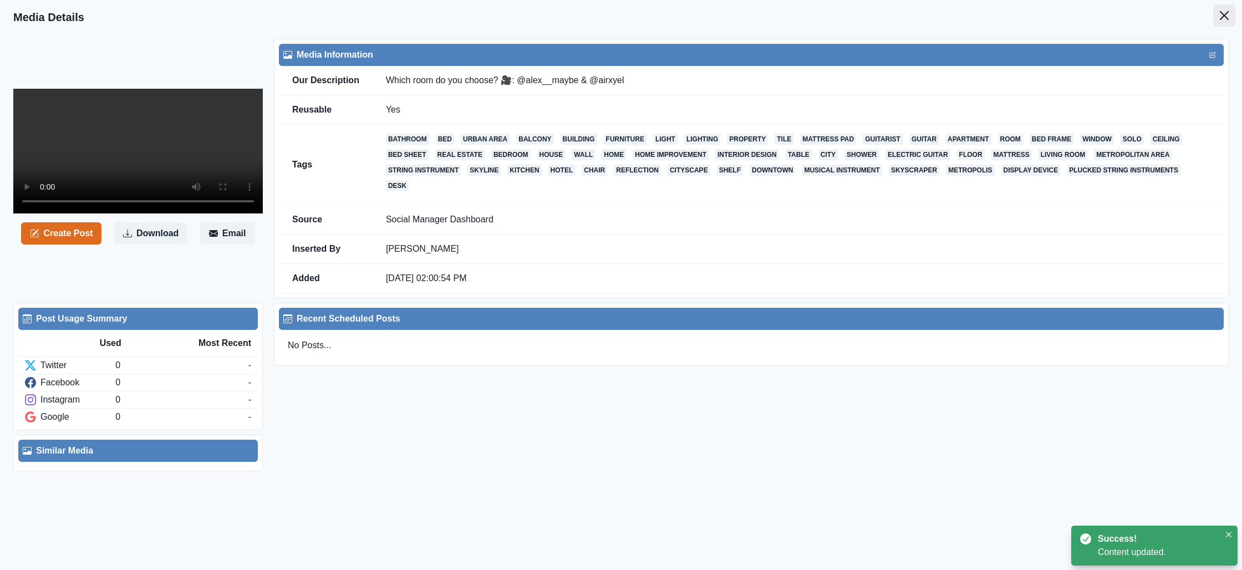
click at [1214, 9] on button "Close" at bounding box center [1224, 15] width 22 height 22
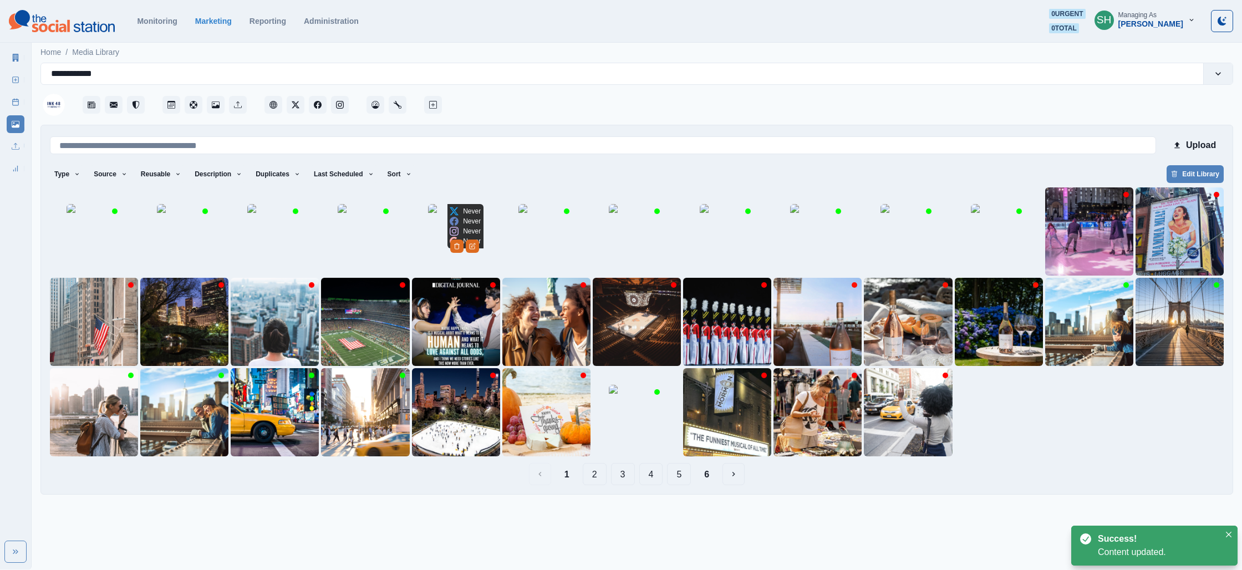
click at [438, 246] on img at bounding box center [455, 231] width 55 height 55
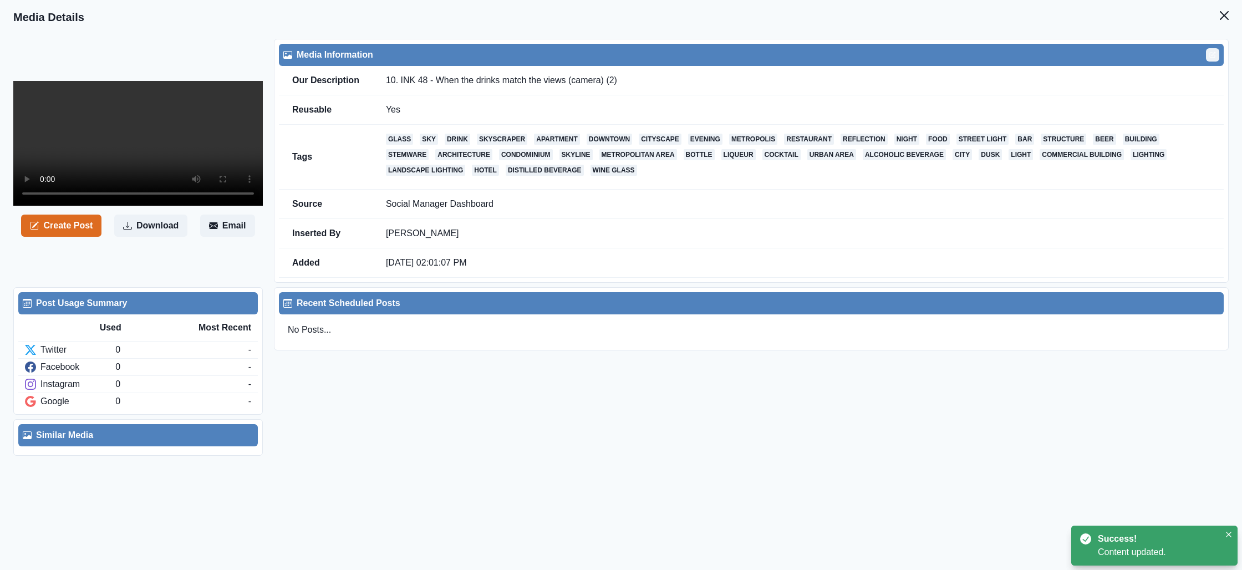
click at [1209, 57] on button "Edit" at bounding box center [1212, 54] width 13 height 13
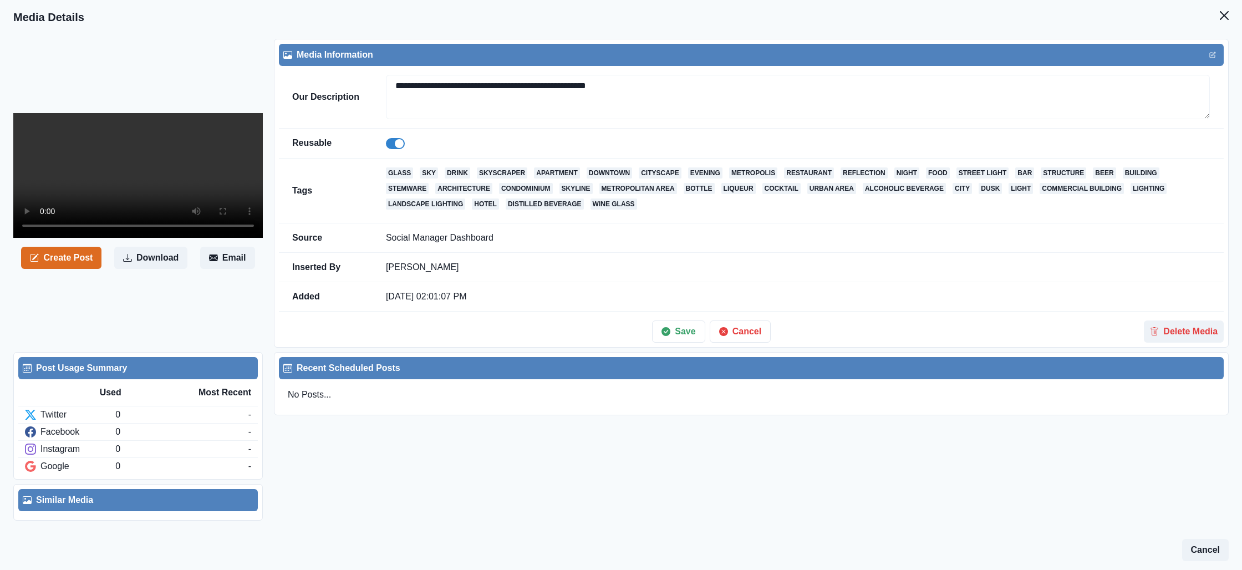
drag, startPoint x: 445, startPoint y: 85, endPoint x: 345, endPoint y: 82, distance: 99.9
click at [345, 82] on tr "**********" at bounding box center [751, 97] width 945 height 63
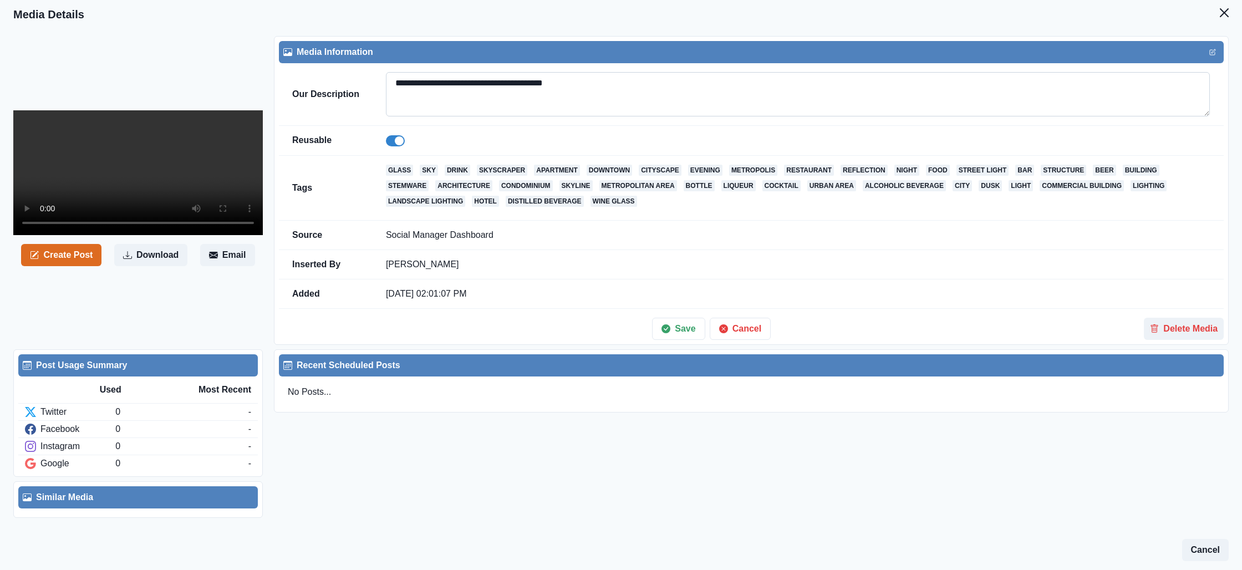
drag, startPoint x: 576, startPoint y: 83, endPoint x: 583, endPoint y: 84, distance: 6.7
click at [577, 84] on textarea "**********" at bounding box center [798, 94] width 824 height 44
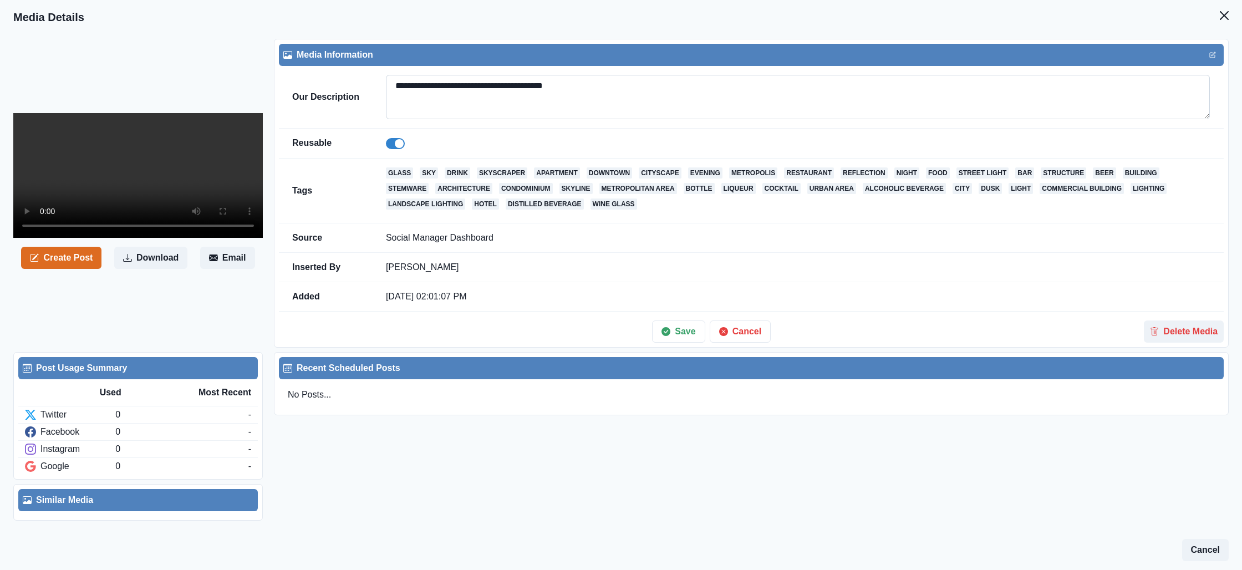
drag, startPoint x: 583, startPoint y: 84, endPoint x: 566, endPoint y: 85, distance: 17.2
click at [566, 85] on textarea "**********" at bounding box center [798, 97] width 824 height 44
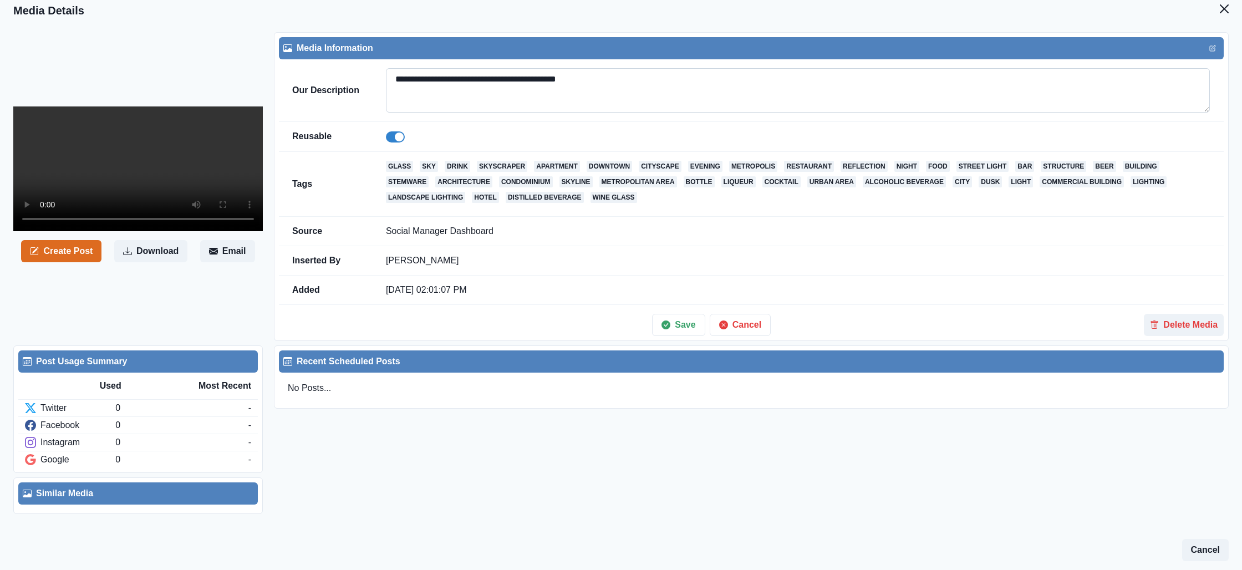
paste textarea "**********"
type textarea "**********"
click at [673, 324] on button "Save" at bounding box center [678, 325] width 53 height 22
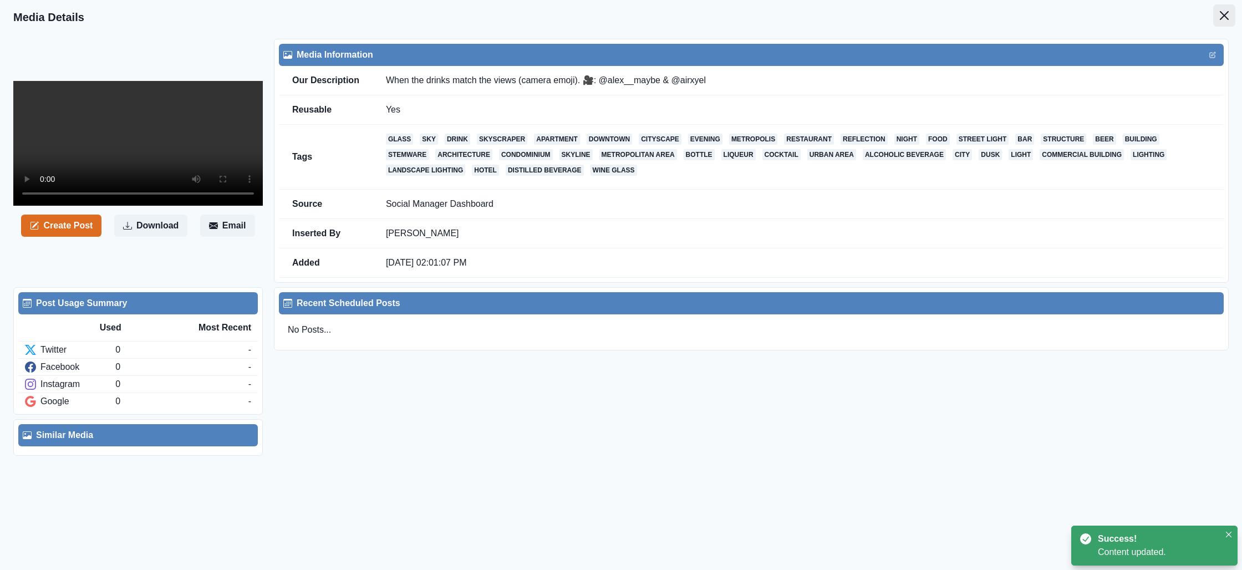
click at [1229, 7] on button "Close" at bounding box center [1224, 15] width 22 height 22
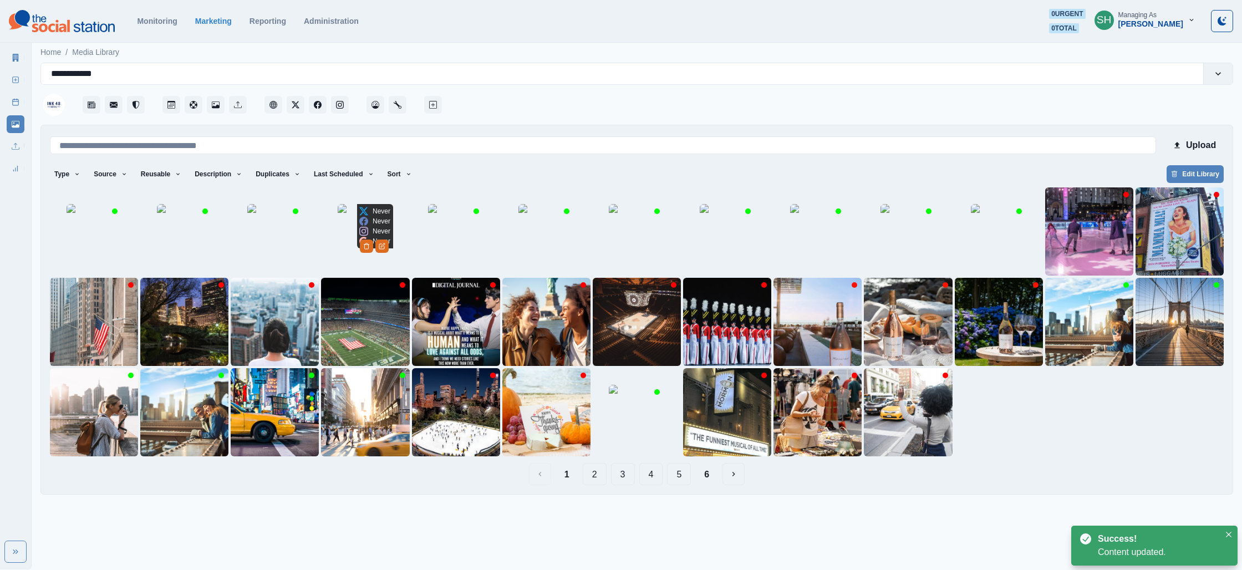
click at [367, 247] on img at bounding box center [365, 231] width 55 height 55
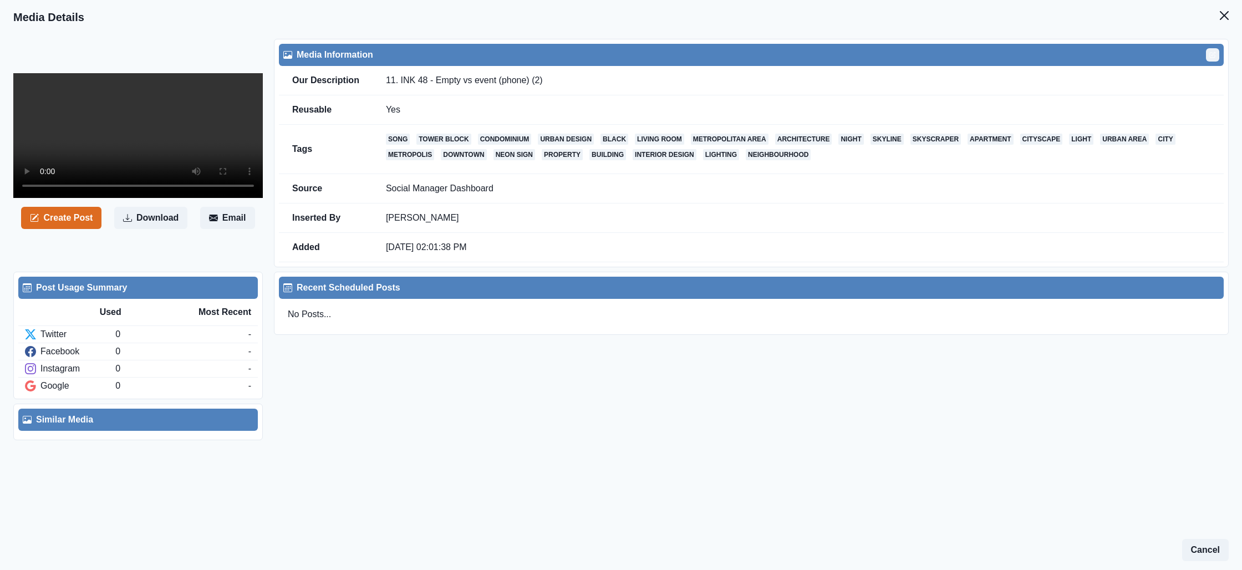
click at [1208, 59] on button "Edit" at bounding box center [1212, 54] width 13 height 13
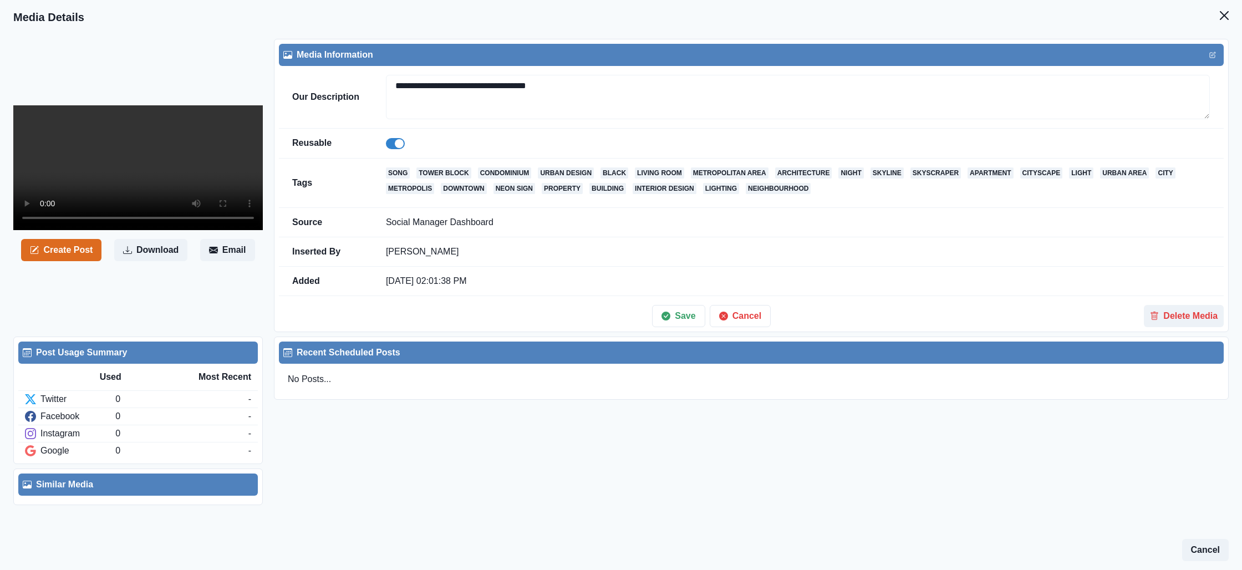
drag, startPoint x: 559, startPoint y: 84, endPoint x: 318, endPoint y: 68, distance: 241.2
click at [318, 68] on tr "**********" at bounding box center [751, 97] width 945 height 63
paste textarea "**********"
type textarea "**********"
drag, startPoint x: 425, startPoint y: 87, endPoint x: 443, endPoint y: 81, distance: 18.8
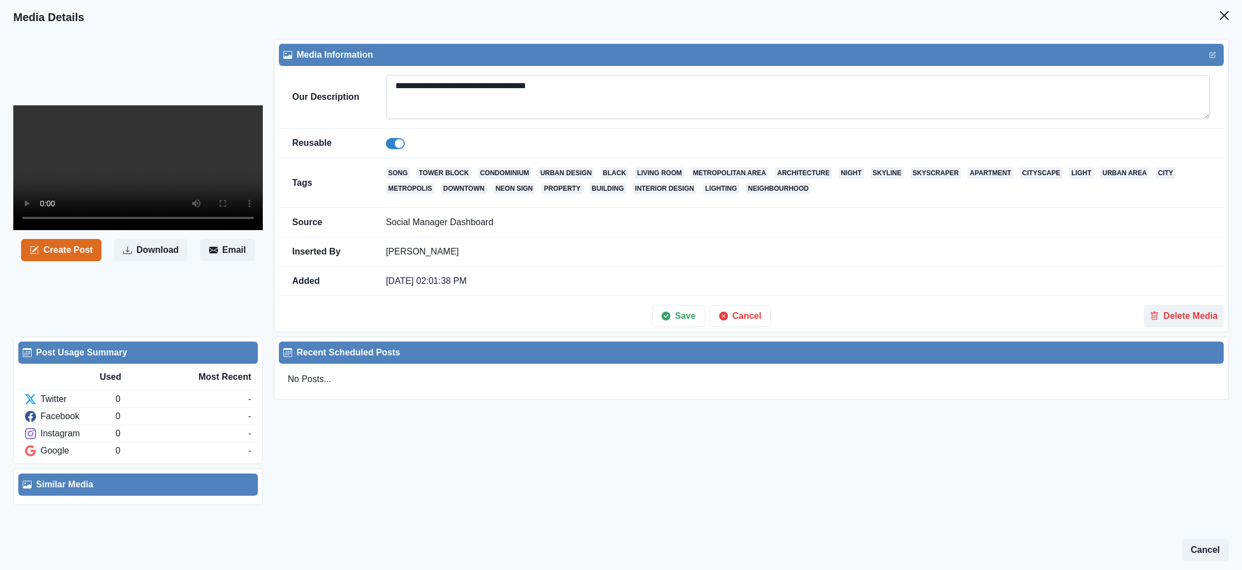
click at [428, 86] on textarea "**********" at bounding box center [798, 97] width 824 height 44
drag, startPoint x: 445, startPoint y: 81, endPoint x: 381, endPoint y: 81, distance: 63.2
click at [381, 81] on td "**********" at bounding box center [798, 97] width 851 height 63
click at [489, 84] on textarea "**********" at bounding box center [798, 97] width 824 height 44
click at [557, 90] on textarea "**********" at bounding box center [798, 97] width 824 height 44
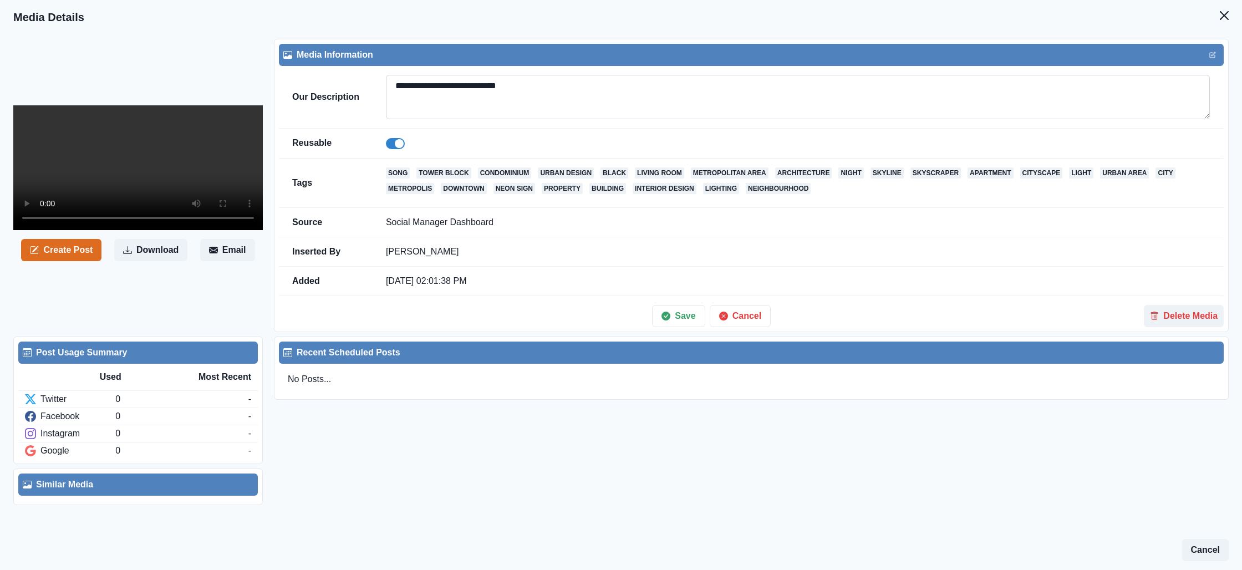
paste textarea "**********"
type textarea "**********"
click at [673, 310] on button "Save" at bounding box center [678, 316] width 53 height 22
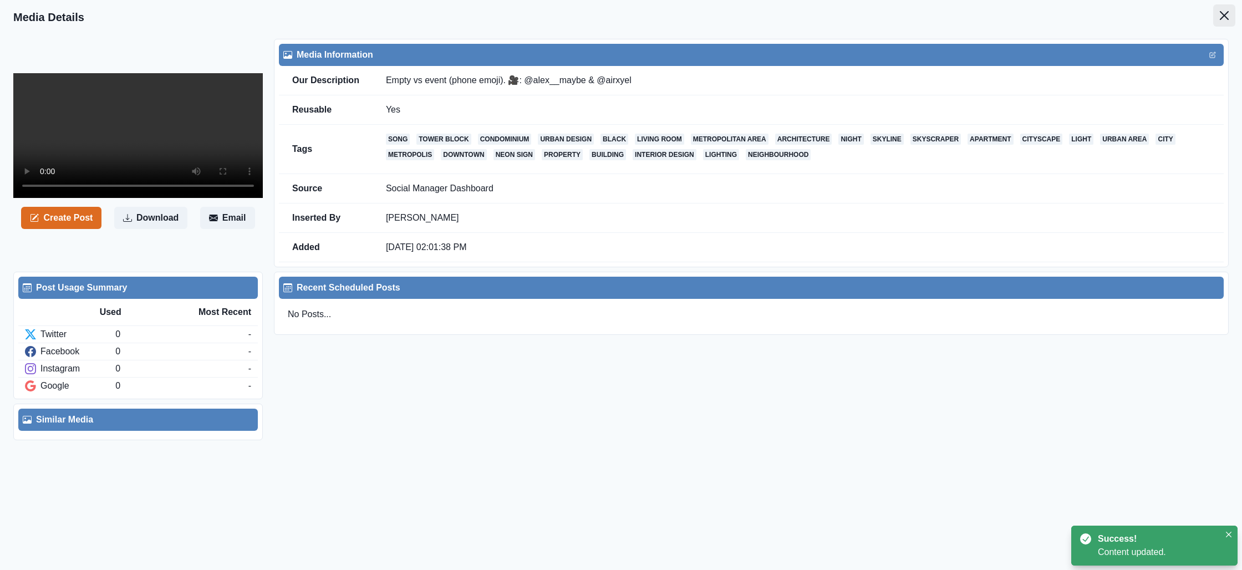
click at [1215, 14] on button "Close" at bounding box center [1224, 15] width 22 height 22
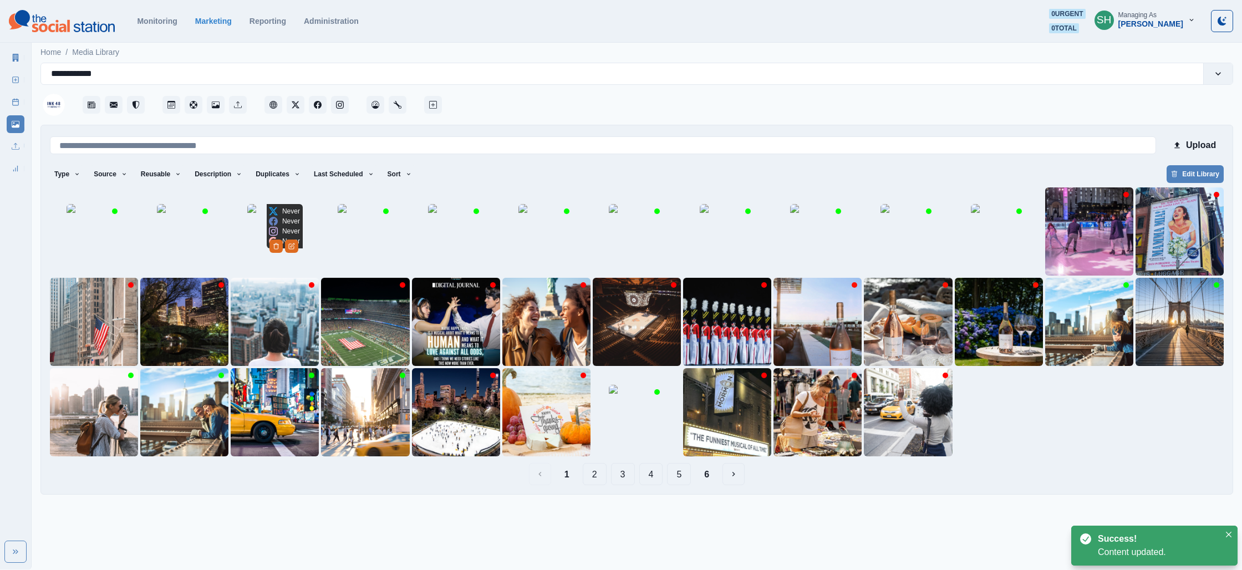
click at [285, 245] on img at bounding box center [274, 231] width 55 height 55
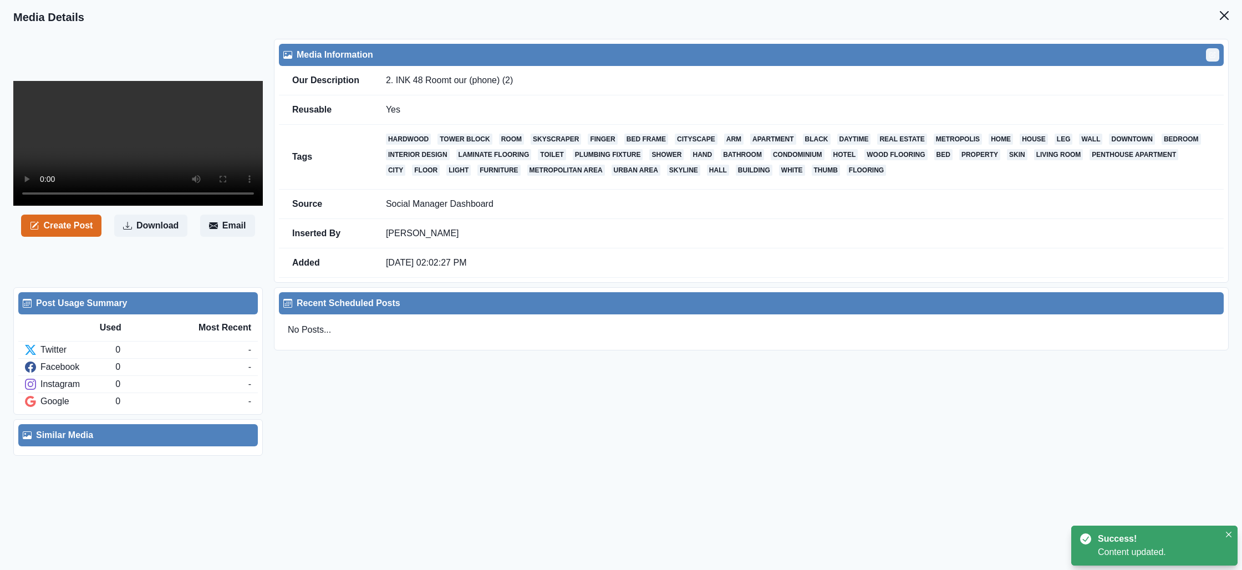
click at [1207, 53] on button "Edit" at bounding box center [1212, 54] width 13 height 13
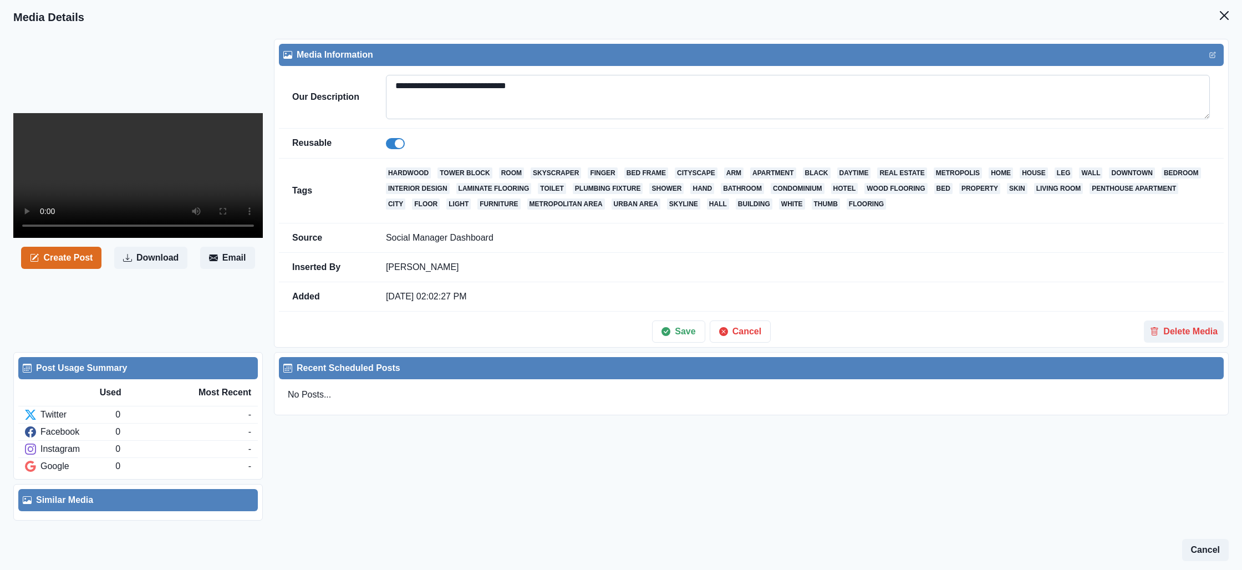
click at [474, 89] on textarea "**********" at bounding box center [798, 97] width 824 height 44
paste textarea "**********"
type textarea "**********"
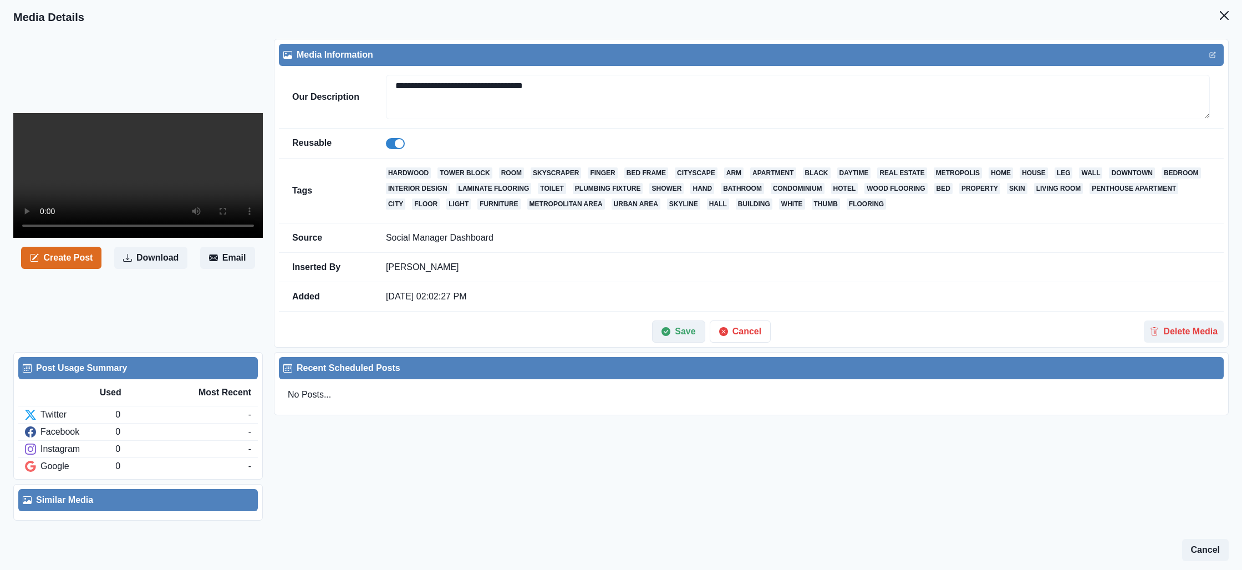
click at [688, 334] on button "Save" at bounding box center [678, 332] width 53 height 22
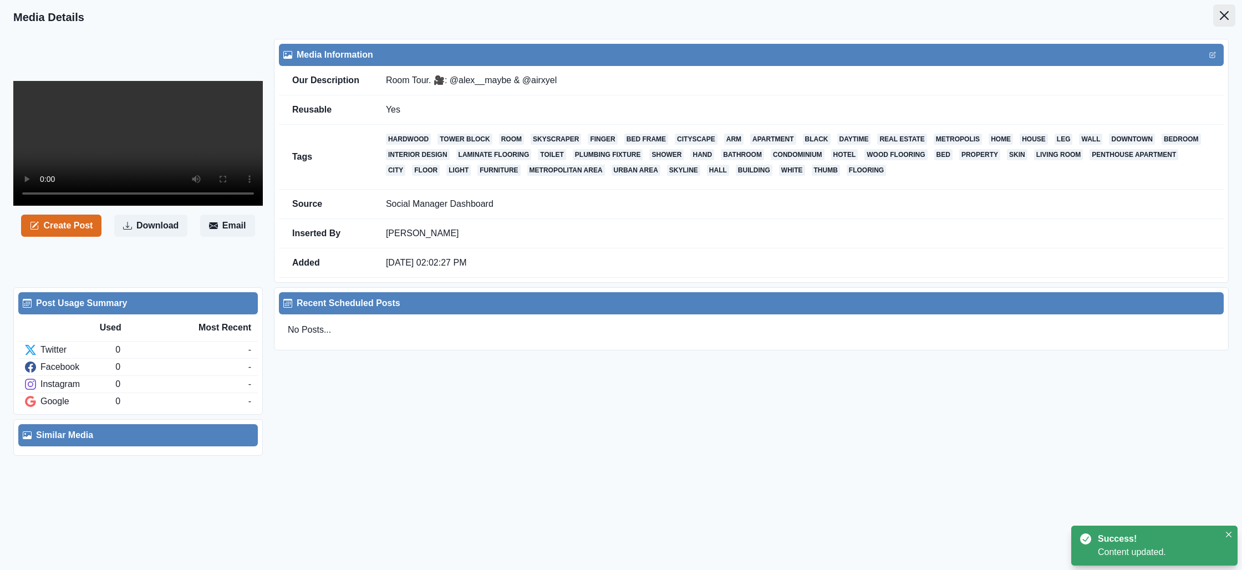
click at [1225, 8] on button "Close" at bounding box center [1224, 15] width 22 height 22
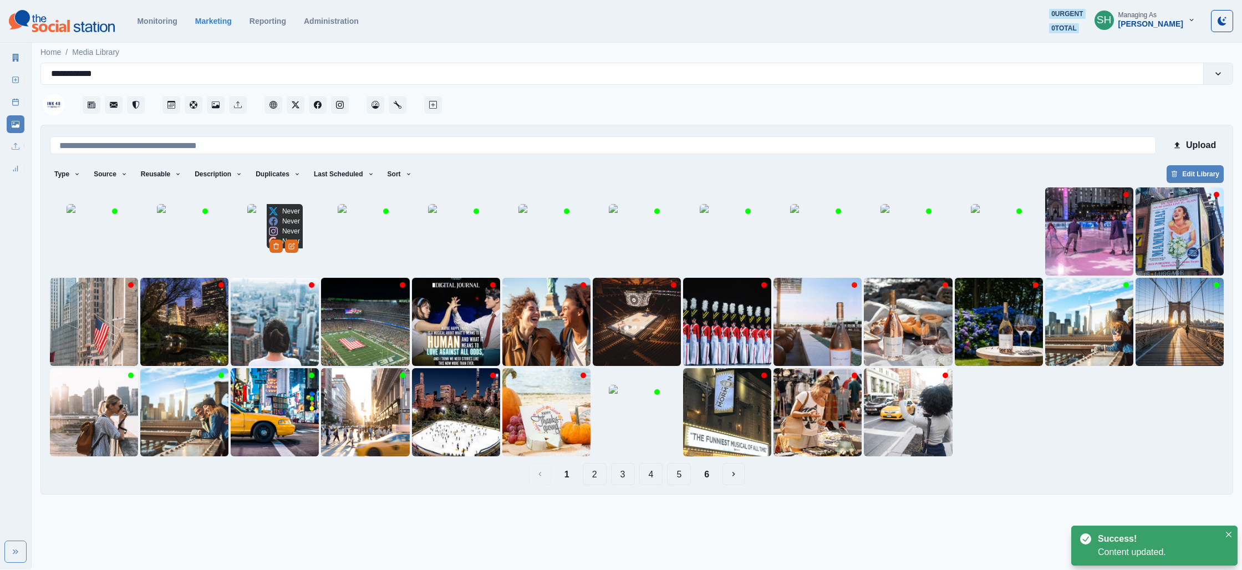
click at [256, 245] on img at bounding box center [274, 231] width 55 height 55
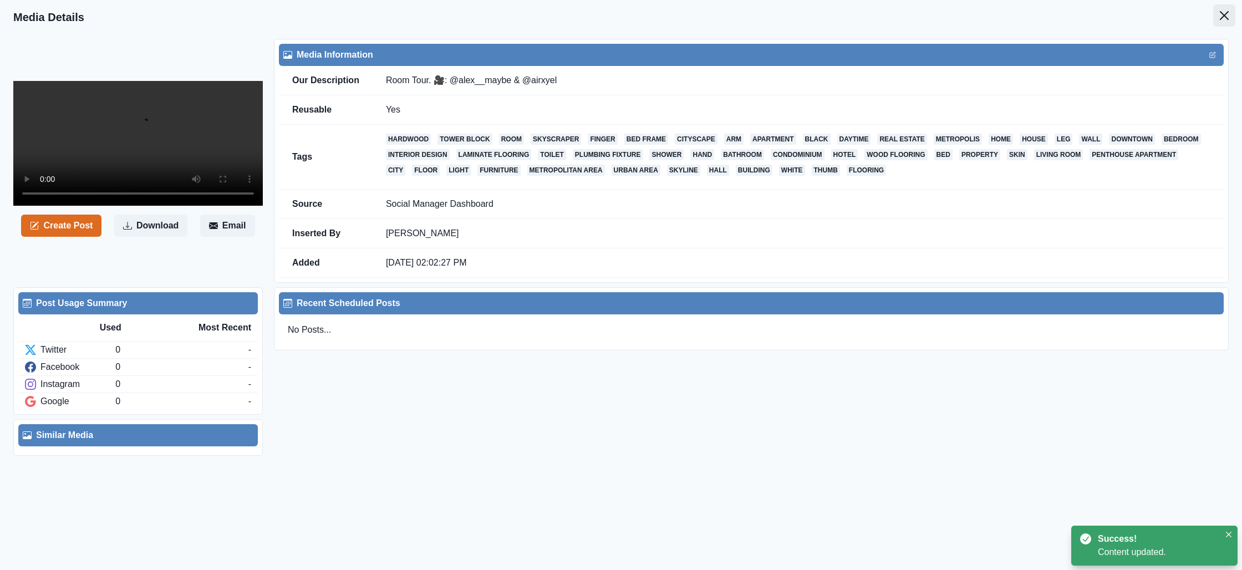
click at [1229, 12] on button "Close" at bounding box center [1224, 15] width 22 height 22
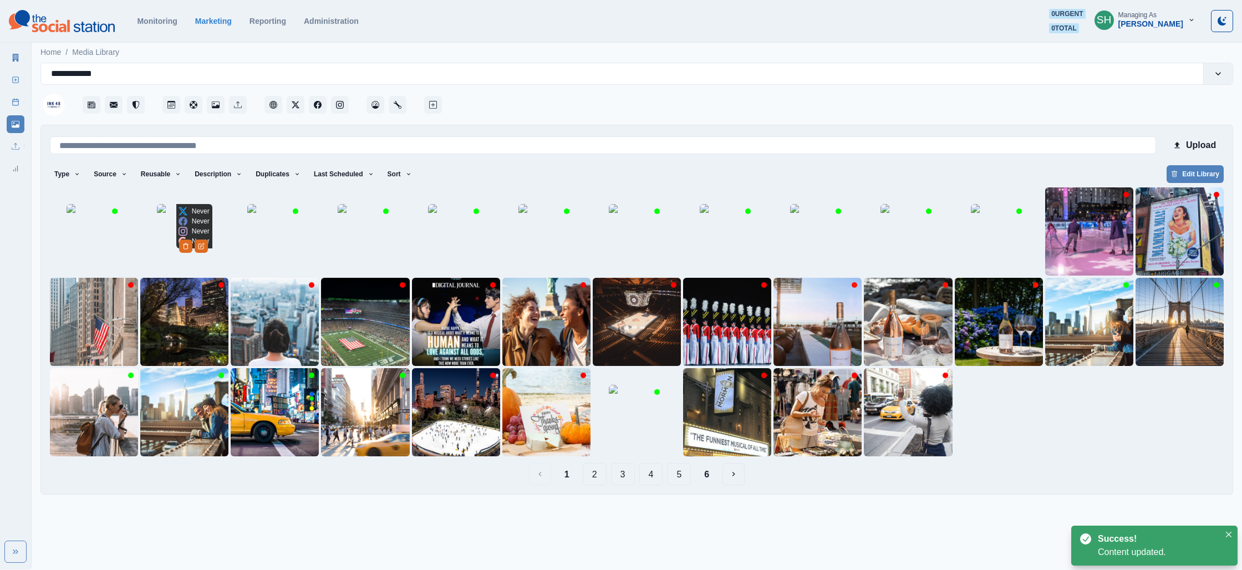
click at [197, 236] on p "Never" at bounding box center [201, 241] width 18 height 10
click at [196, 243] on img at bounding box center [184, 231] width 55 height 55
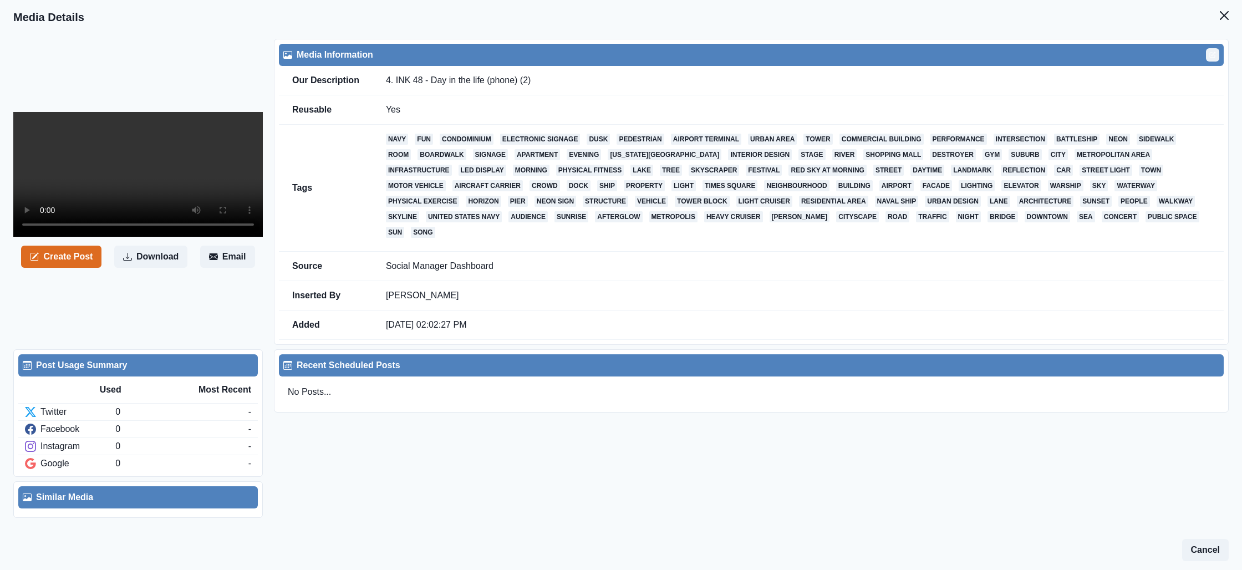
click at [1216, 52] on button "Edit" at bounding box center [1212, 54] width 13 height 13
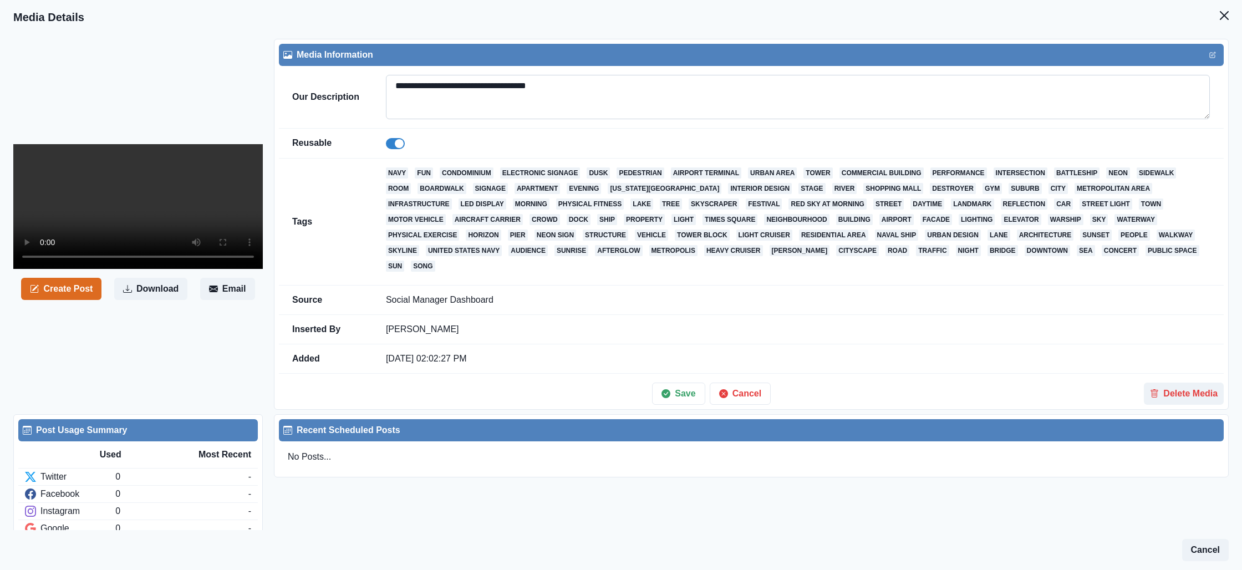
click at [551, 76] on textarea "**********" at bounding box center [798, 97] width 824 height 44
click at [550, 77] on textarea "**********" at bounding box center [798, 97] width 824 height 44
click at [553, 86] on textarea "**********" at bounding box center [798, 97] width 824 height 44
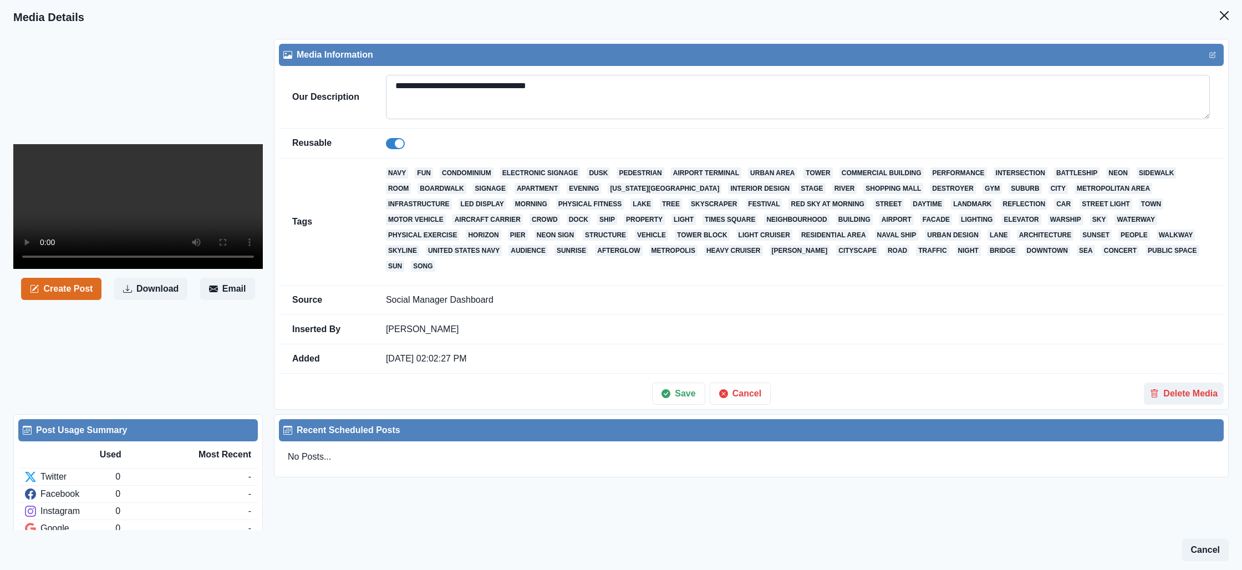
click at [553, 86] on textarea "**********" at bounding box center [798, 97] width 824 height 44
paste textarea "**********"
type textarea "**********"
click at [680, 388] on button "Save" at bounding box center [678, 394] width 53 height 22
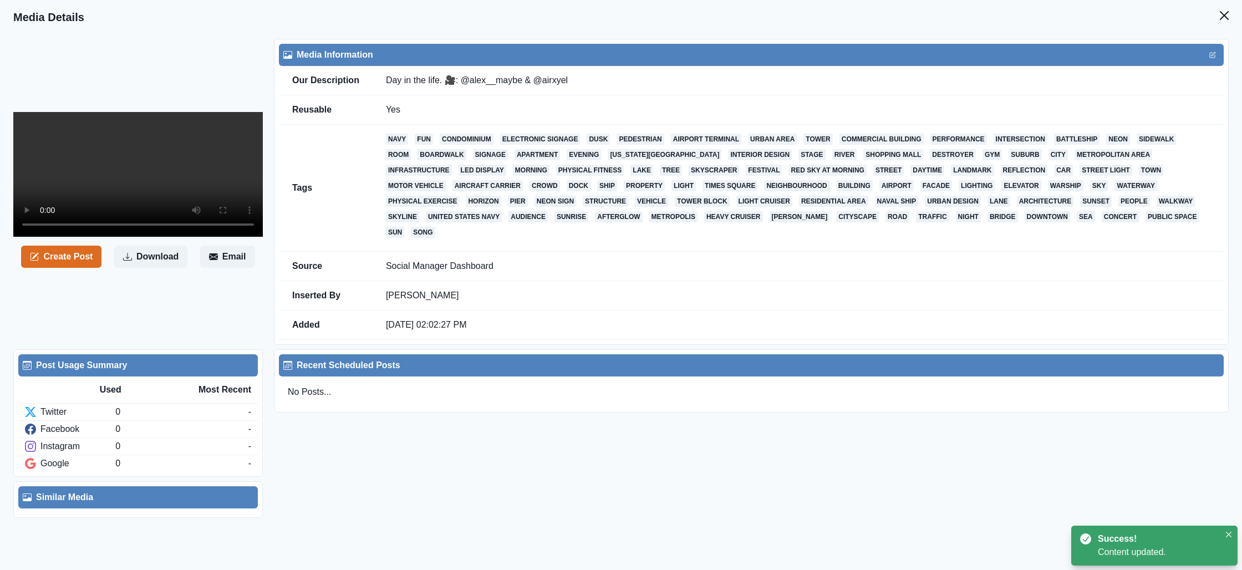
click at [1220, 1] on header "Media Details" at bounding box center [621, 17] width 1242 height 34
drag, startPoint x: 1218, startPoint y: 7, endPoint x: 965, endPoint y: 60, distance: 258.8
click at [1218, 7] on button "Close" at bounding box center [1224, 15] width 22 height 22
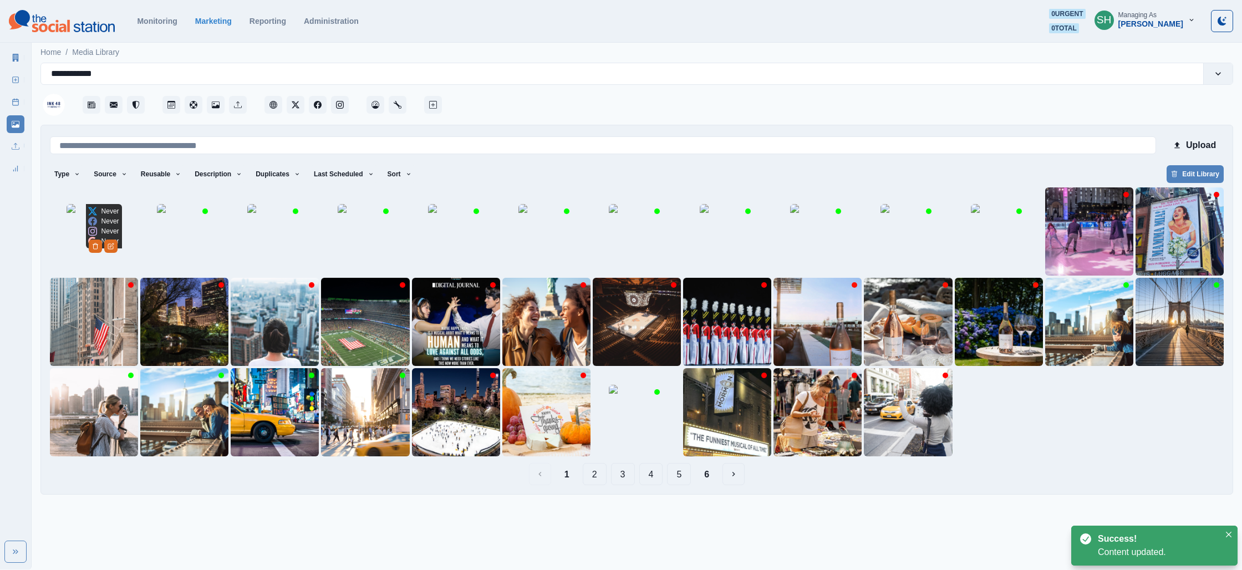
click at [83, 240] on img at bounding box center [94, 231] width 55 height 55
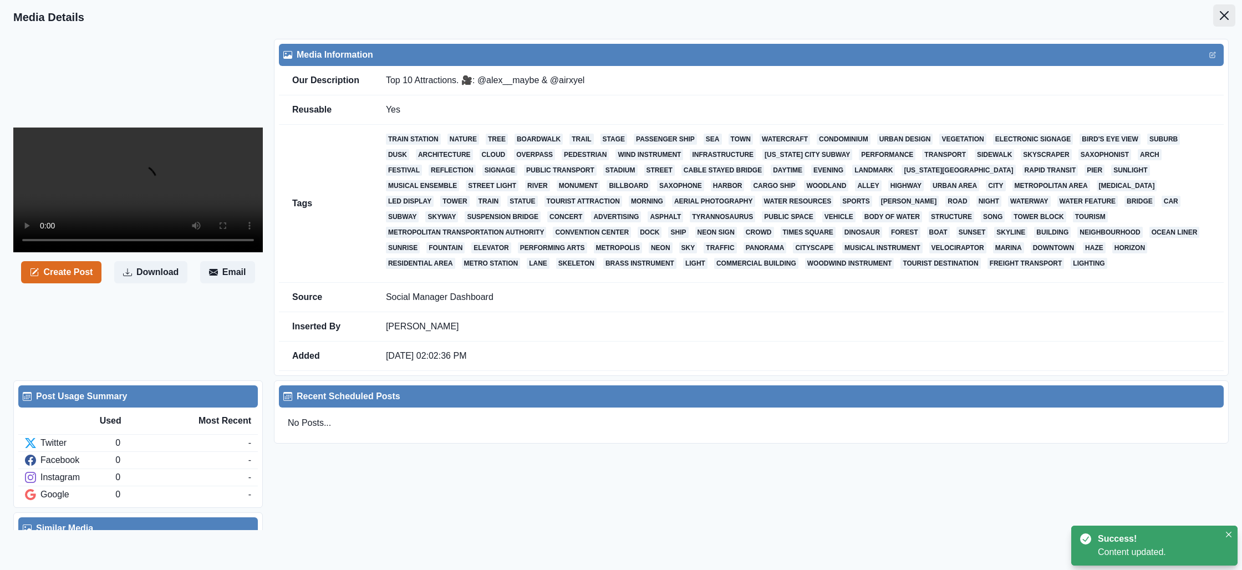
click at [1218, 12] on button "Close" at bounding box center [1224, 15] width 22 height 22
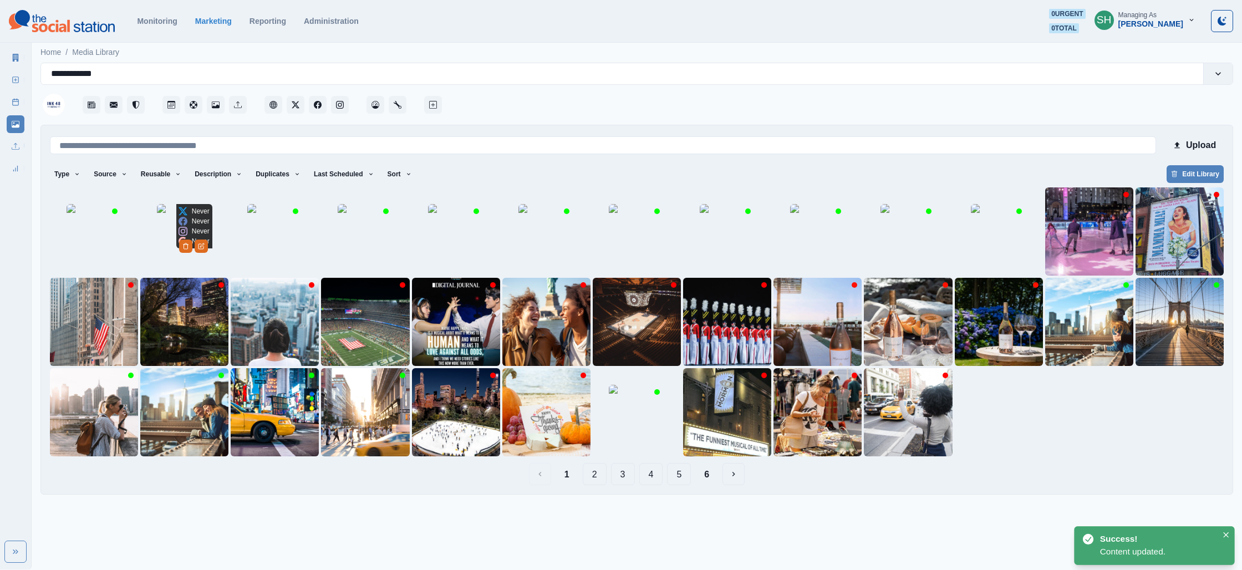
click at [204, 241] on img at bounding box center [184, 231] width 55 height 55
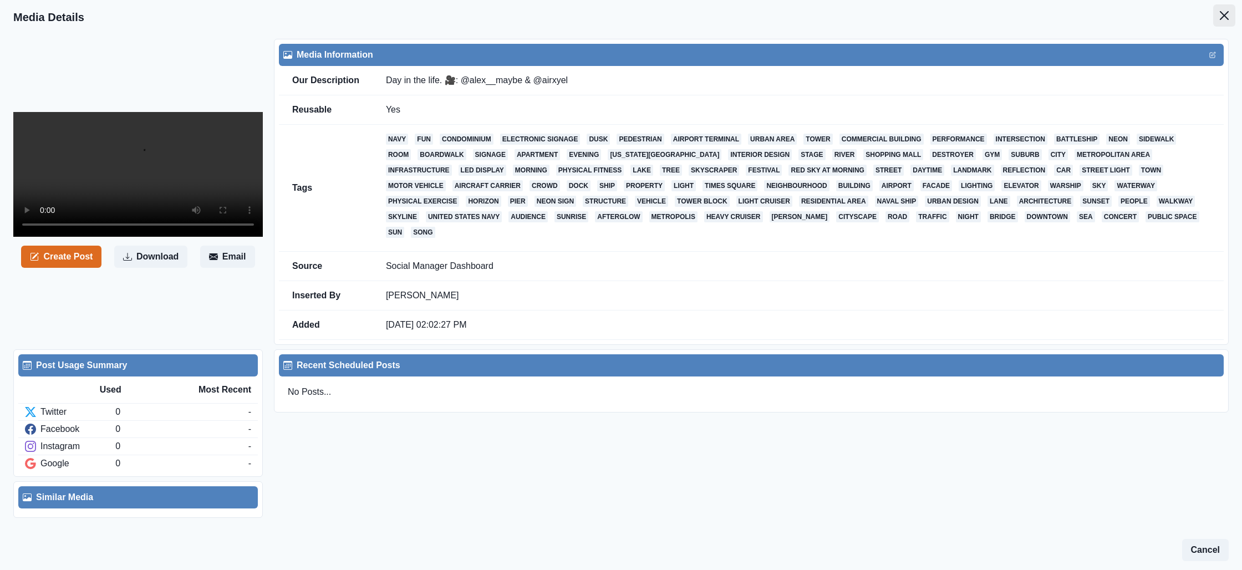
click at [1223, 8] on button "Close" at bounding box center [1224, 15] width 22 height 22
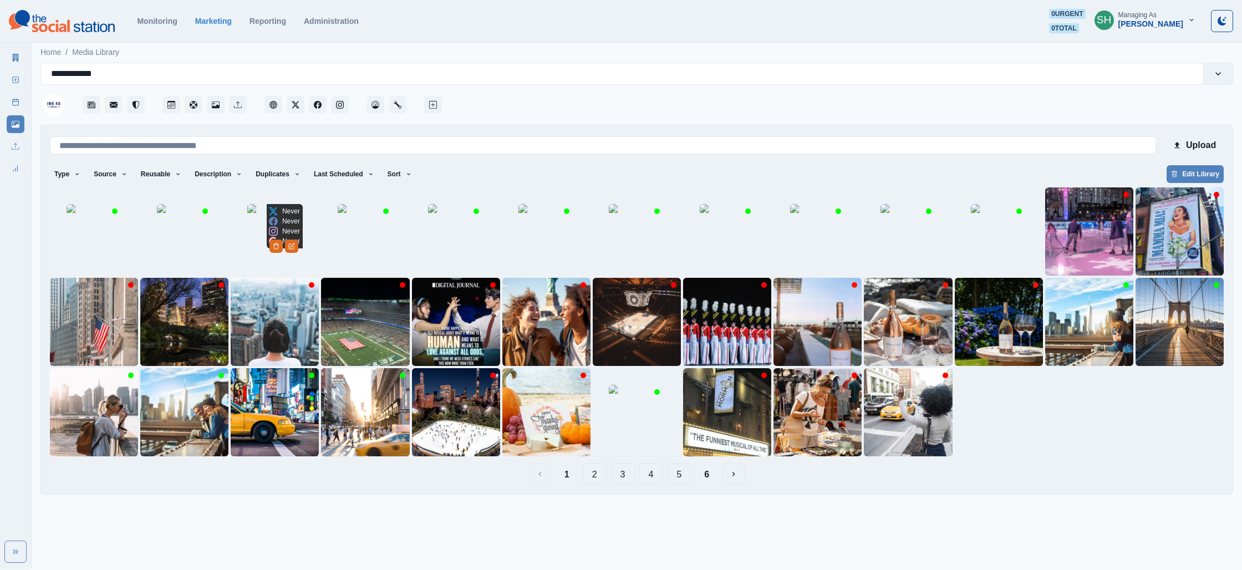
click at [253, 247] on img at bounding box center [274, 231] width 55 height 55
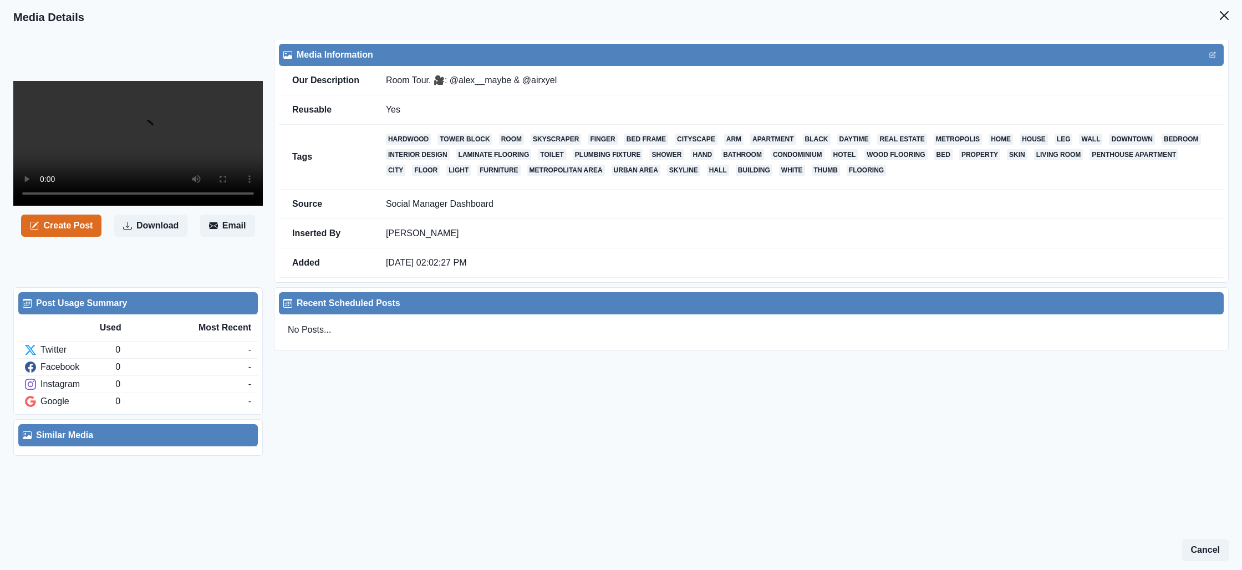
drag, startPoint x: 1219, startPoint y: 12, endPoint x: 1154, endPoint y: 58, distance: 79.5
click at [1219, 12] on button "Close" at bounding box center [1224, 15] width 22 height 22
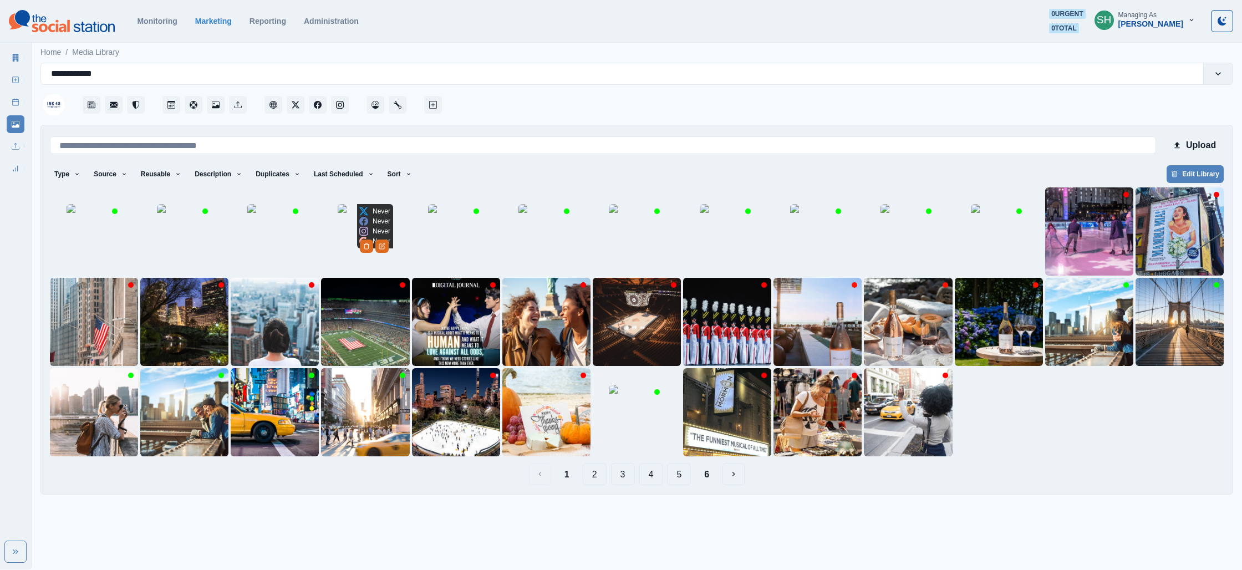
click at [345, 243] on img at bounding box center [365, 231] width 55 height 55
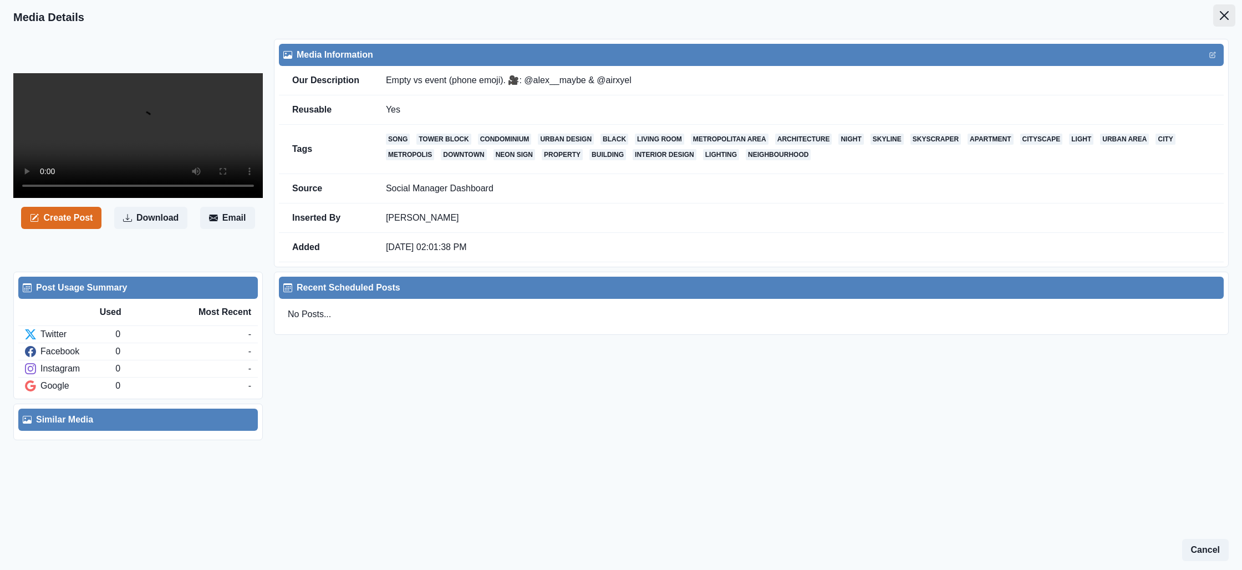
click at [1219, 13] on button "Close" at bounding box center [1224, 15] width 22 height 22
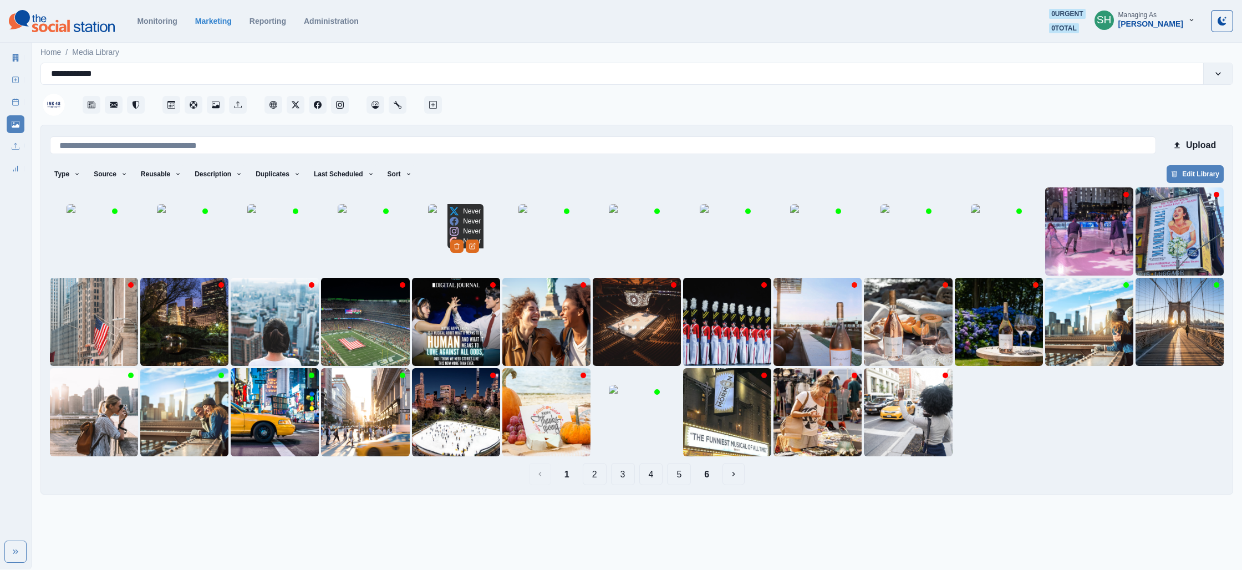
click at [432, 251] on img at bounding box center [455, 231] width 55 height 55
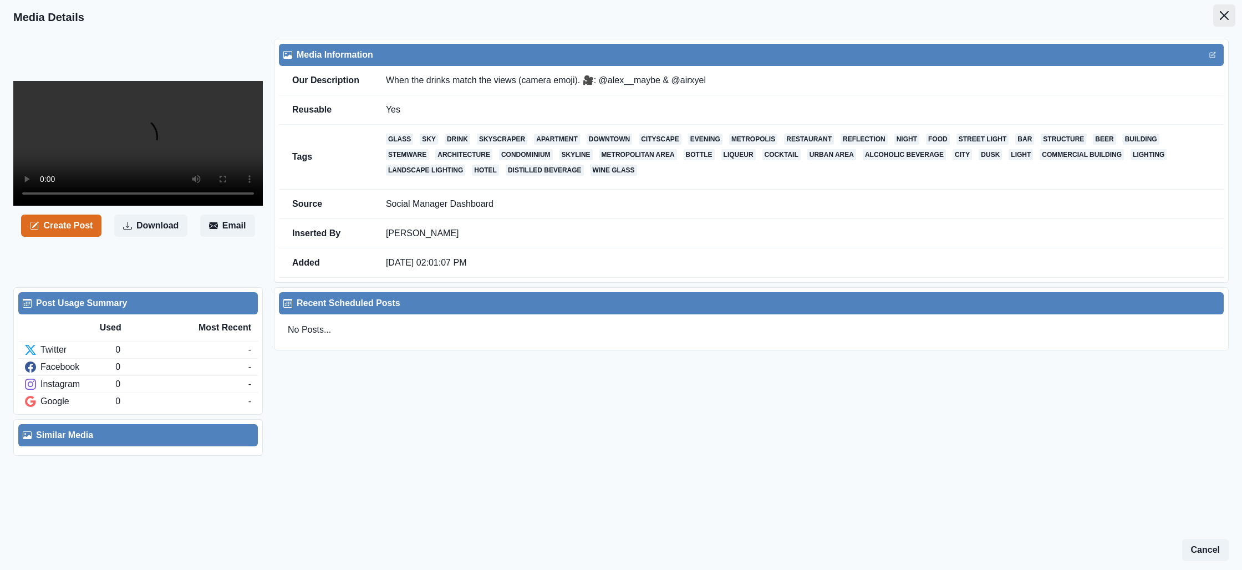
click at [1224, 14] on icon "Close" at bounding box center [1224, 15] width 9 height 9
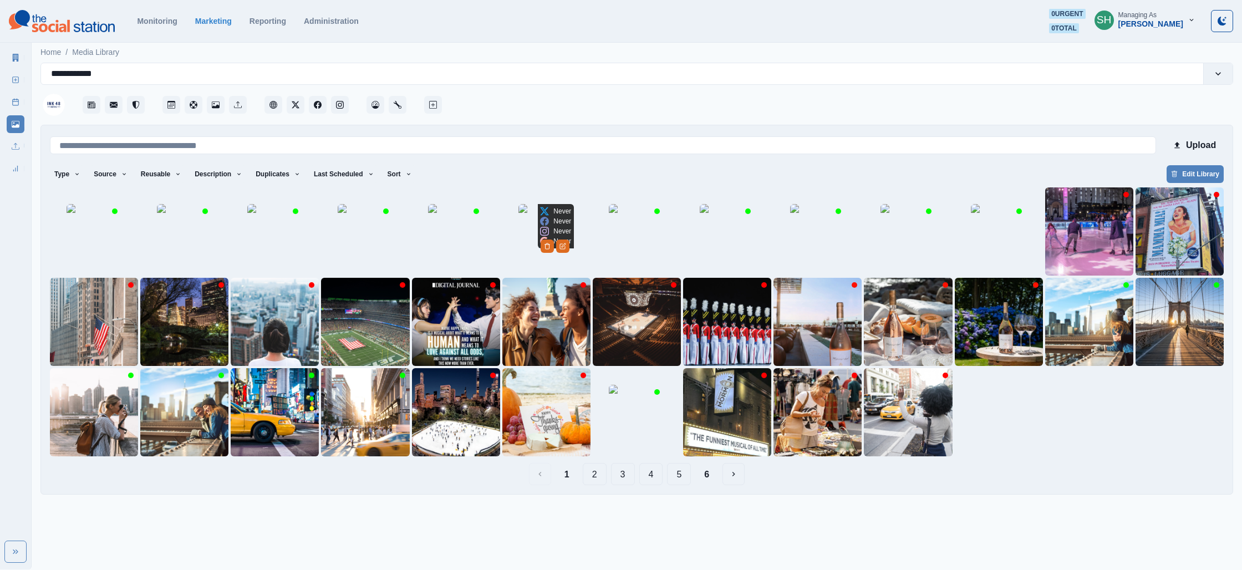
click at [551, 235] on img at bounding box center [545, 231] width 55 height 55
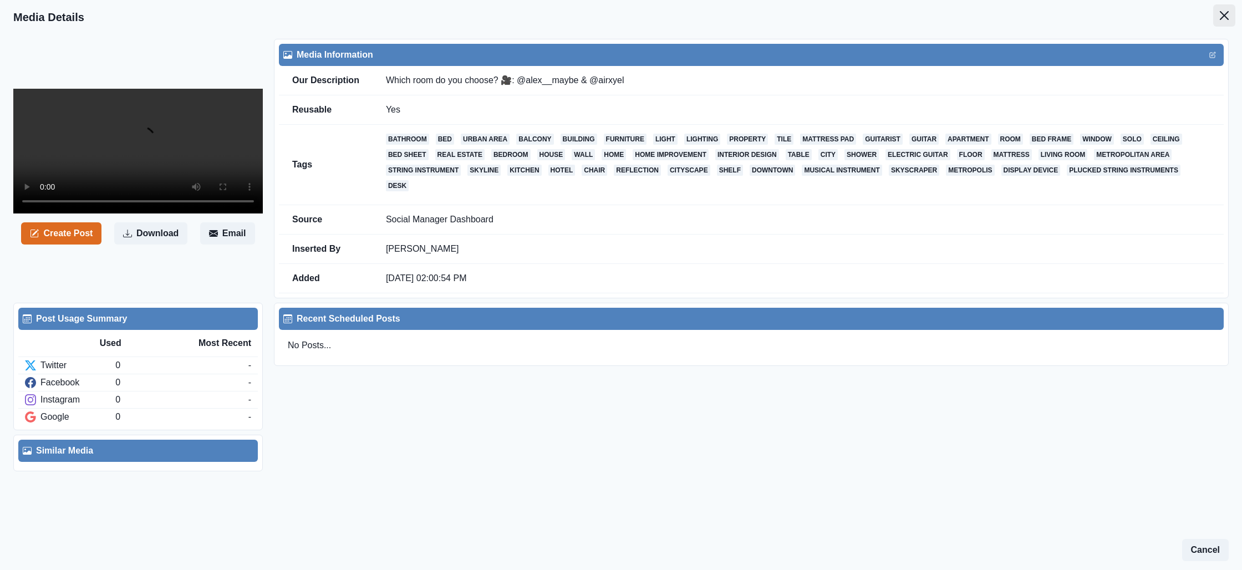
click at [1231, 11] on button "Close" at bounding box center [1224, 15] width 22 height 22
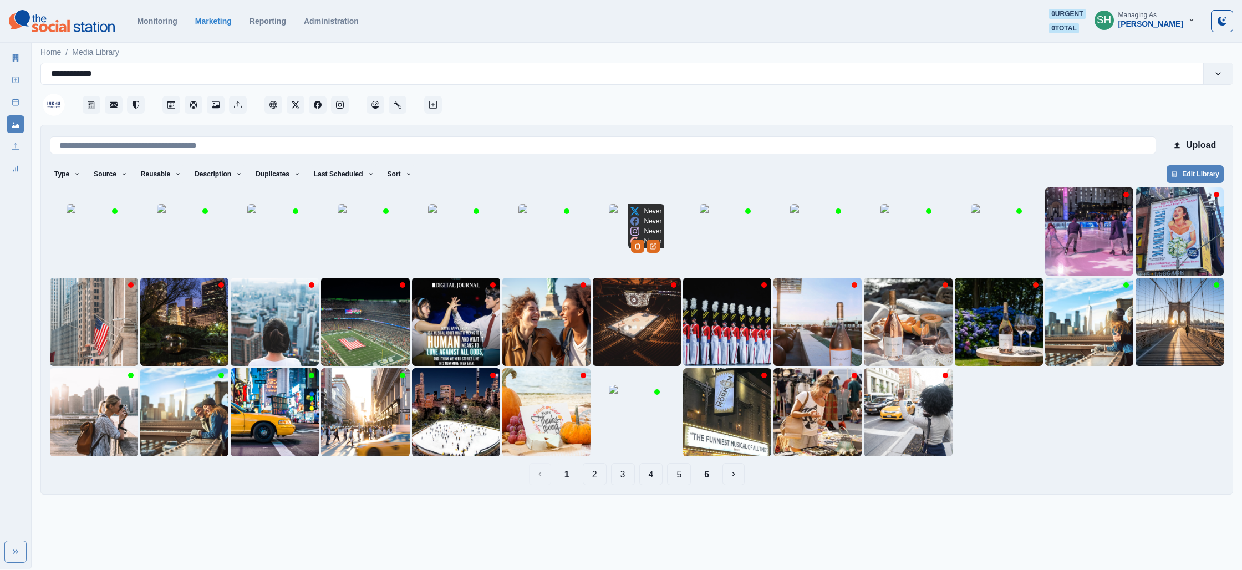
click at [643, 236] on img at bounding box center [636, 231] width 55 height 55
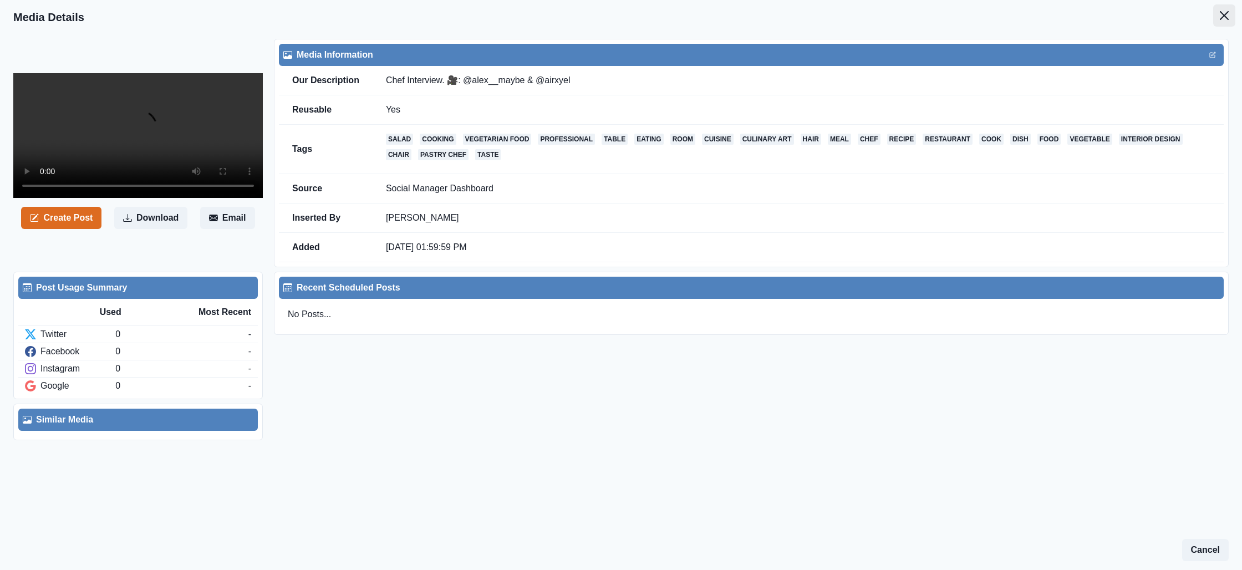
click at [1229, 14] on button "Close" at bounding box center [1224, 15] width 22 height 22
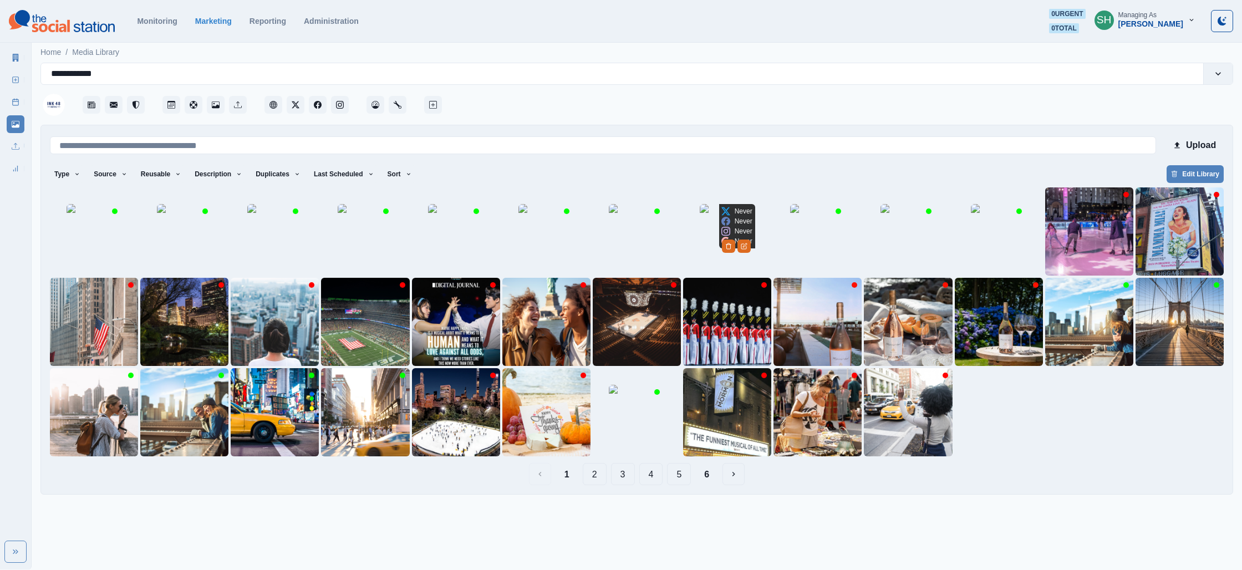
click at [714, 237] on img at bounding box center [727, 231] width 55 height 55
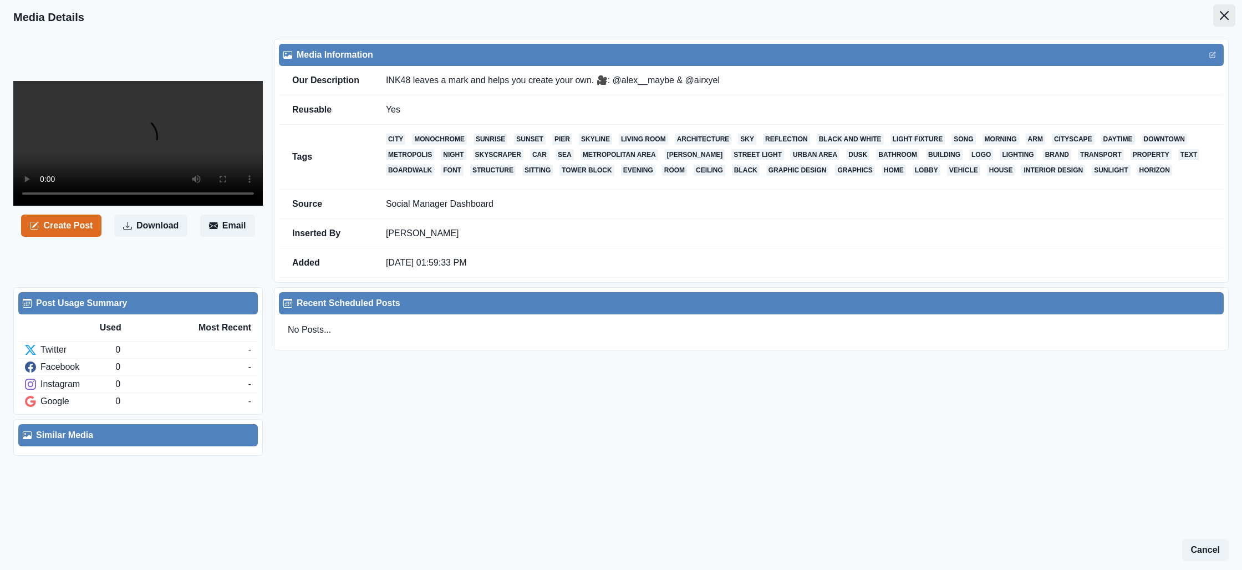
click at [1225, 14] on icon "Close" at bounding box center [1224, 15] width 9 height 9
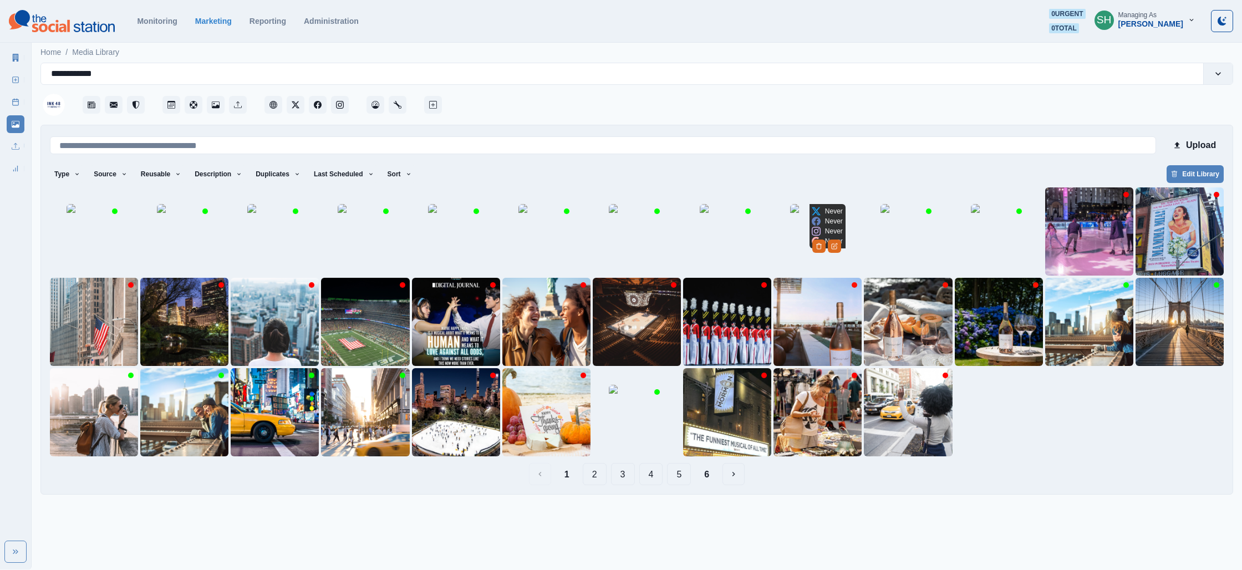
click at [813, 234] on img at bounding box center [817, 231] width 55 height 55
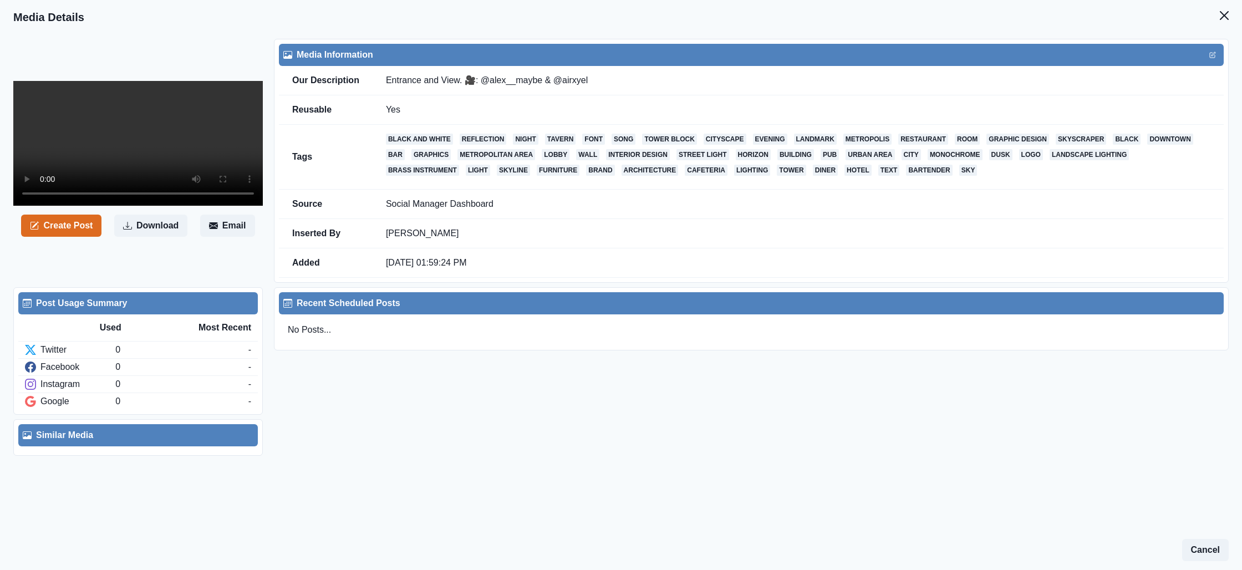
click at [1235, 14] on header "Media Details" at bounding box center [621, 17] width 1242 height 34
click at [1231, 15] on button "Close" at bounding box center [1224, 15] width 22 height 22
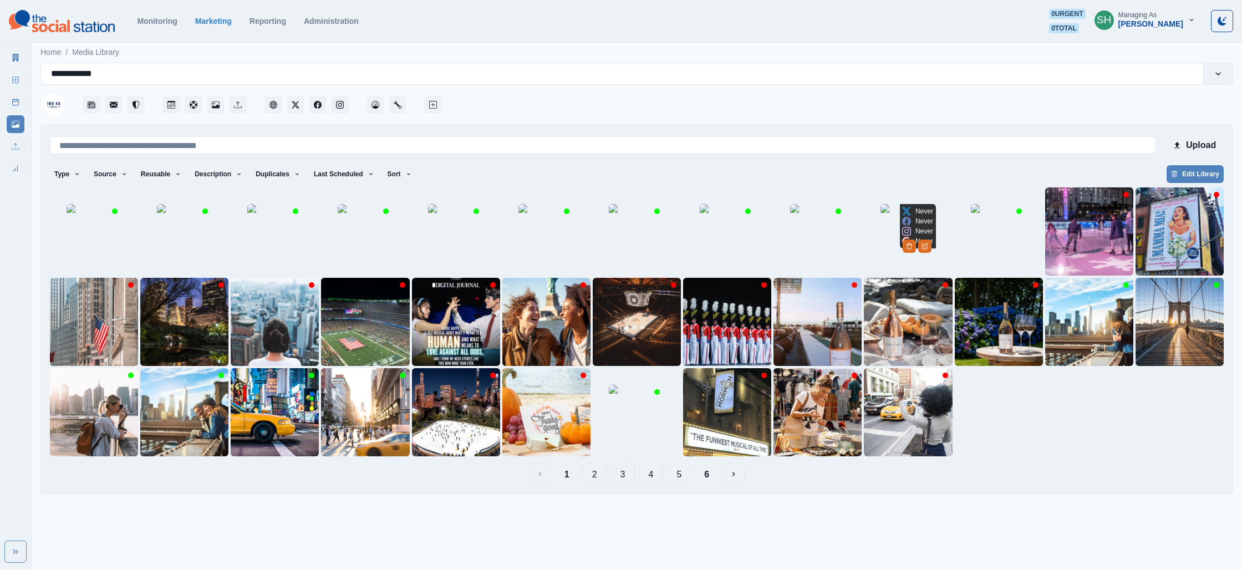
drag, startPoint x: 913, startPoint y: 228, endPoint x: 912, endPoint y: 240, distance: 12.3
click at [912, 230] on div "Never Never Never Never" at bounding box center [917, 226] width 35 height 44
click at [912, 241] on img at bounding box center [908, 231] width 55 height 55
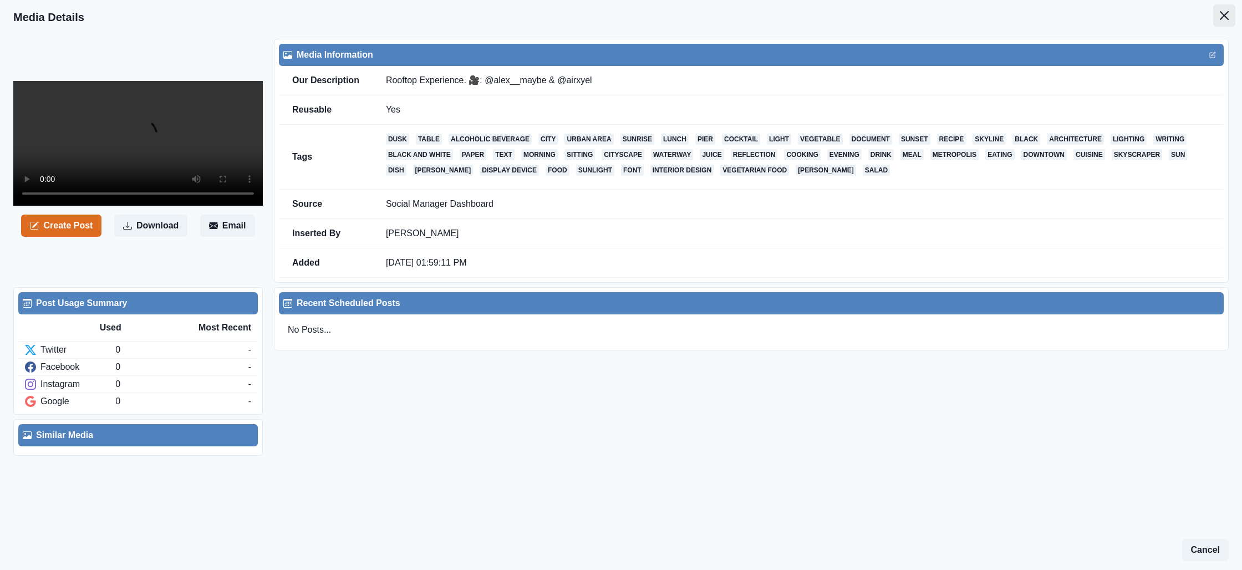
click at [1223, 15] on icon "Close" at bounding box center [1224, 15] width 9 height 9
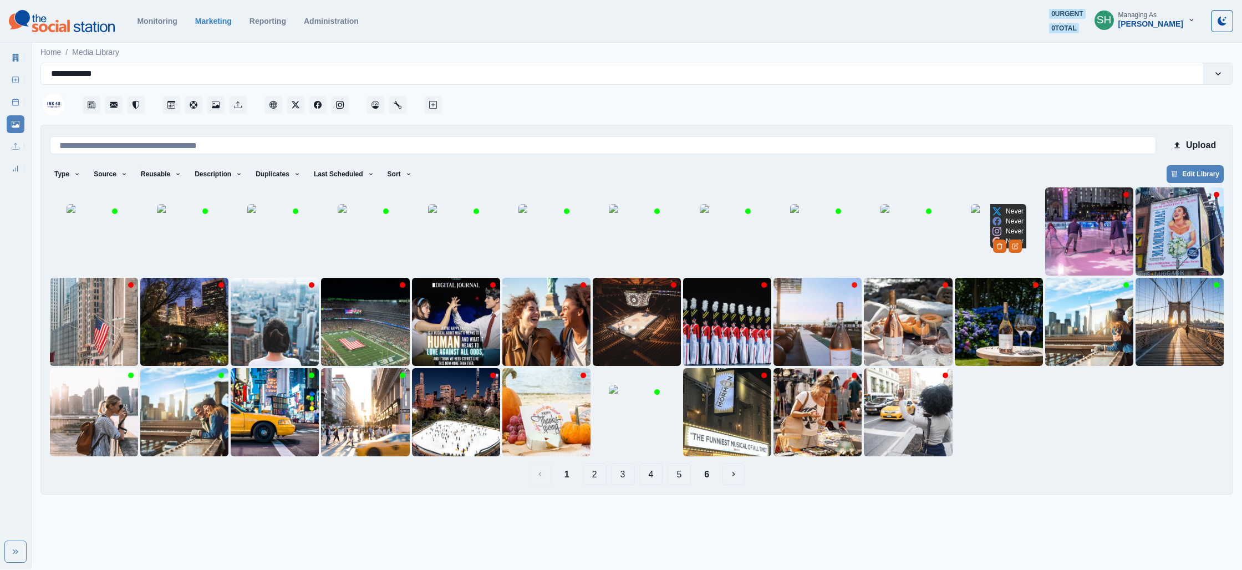
click at [980, 260] on img at bounding box center [998, 231] width 55 height 55
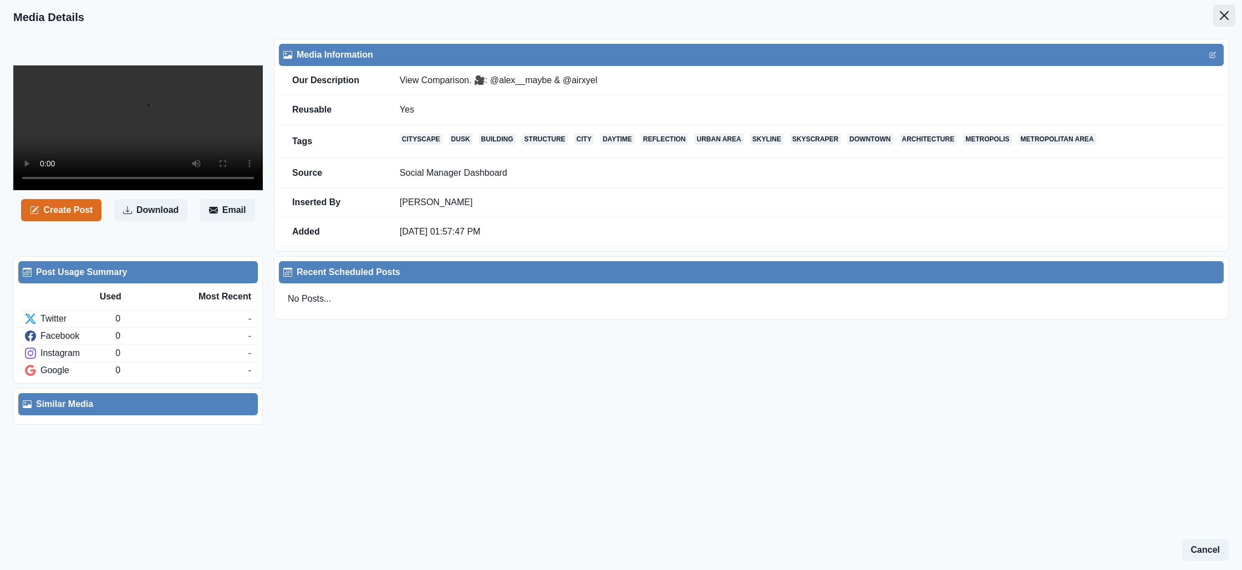
click at [1232, 16] on button "Close" at bounding box center [1224, 15] width 22 height 22
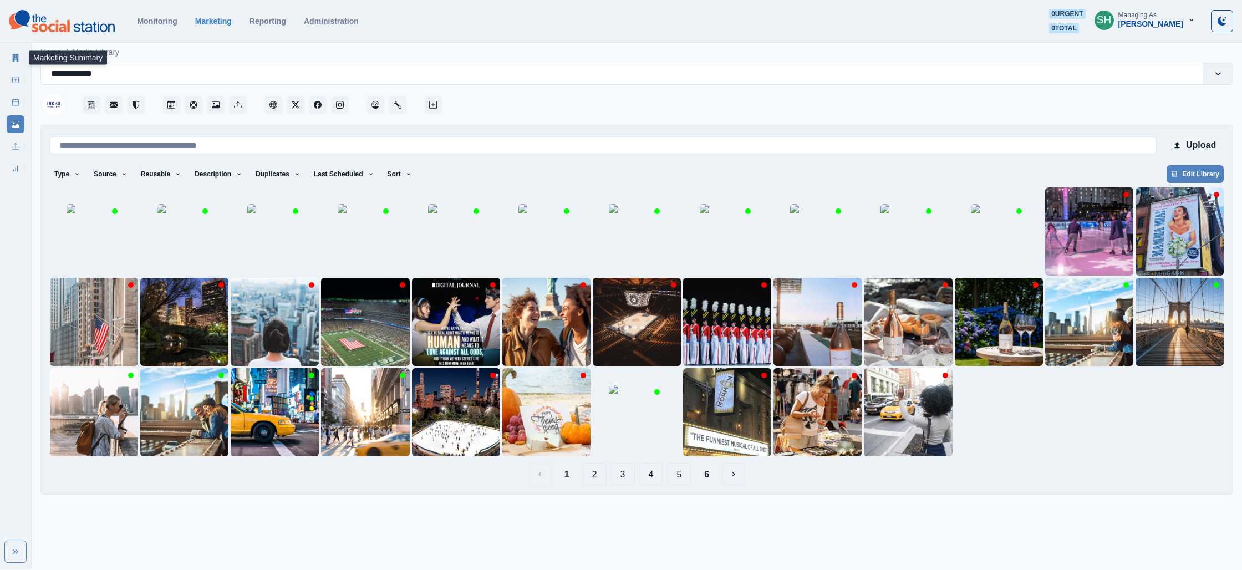
click at [13, 59] on icon at bounding box center [16, 58] width 6 height 8
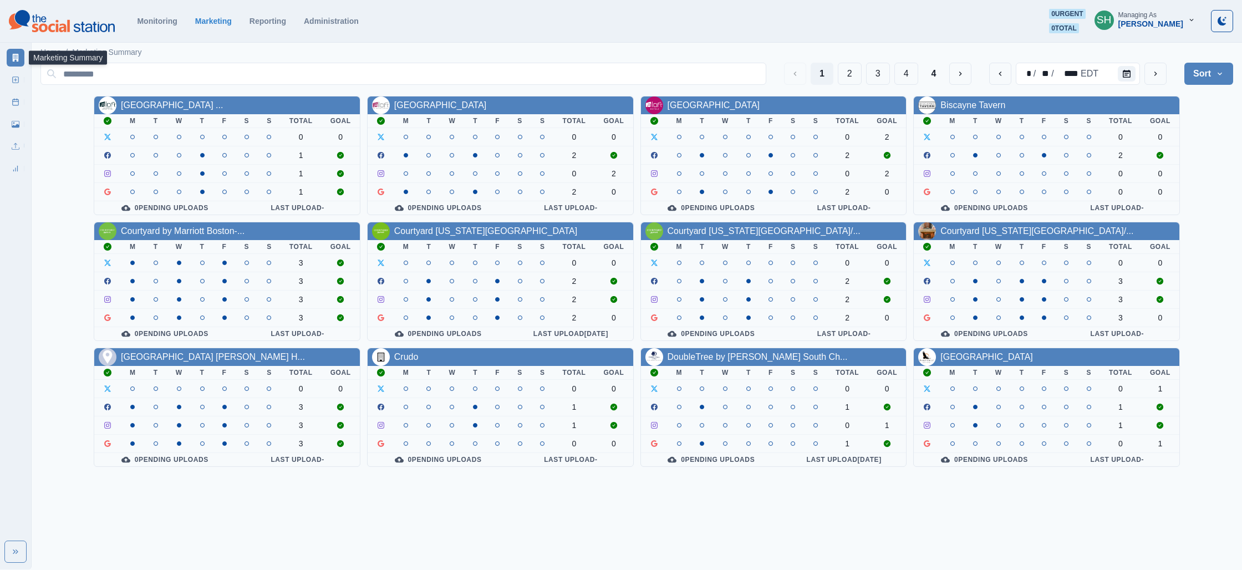
click at [1166, 29] on button "SH Managing As [PERSON_NAME]" at bounding box center [1145, 20] width 119 height 22
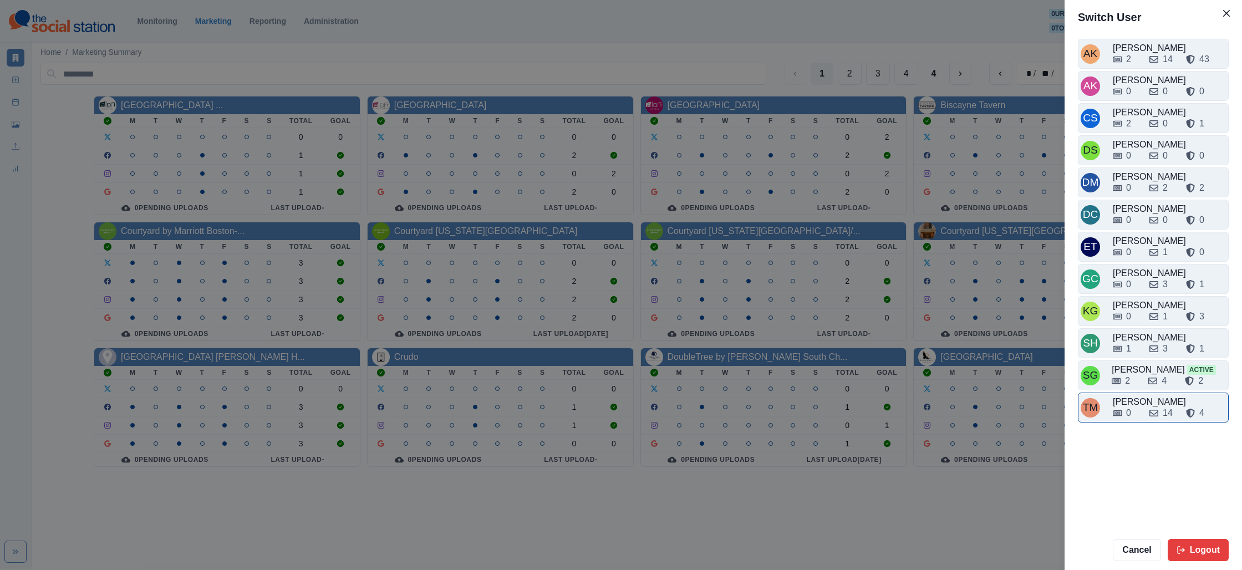
click at [1138, 399] on div "[PERSON_NAME]" at bounding box center [1169, 401] width 113 height 13
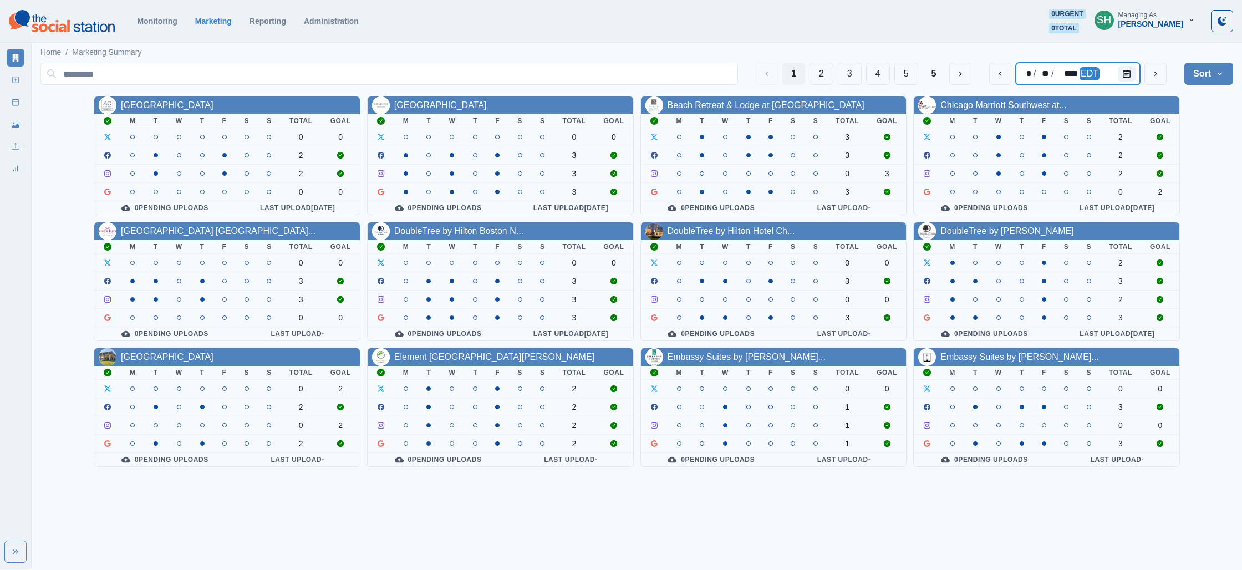
click at [1105, 79] on div "* / ** / **** EDT" at bounding box center [1078, 74] width 124 height 22
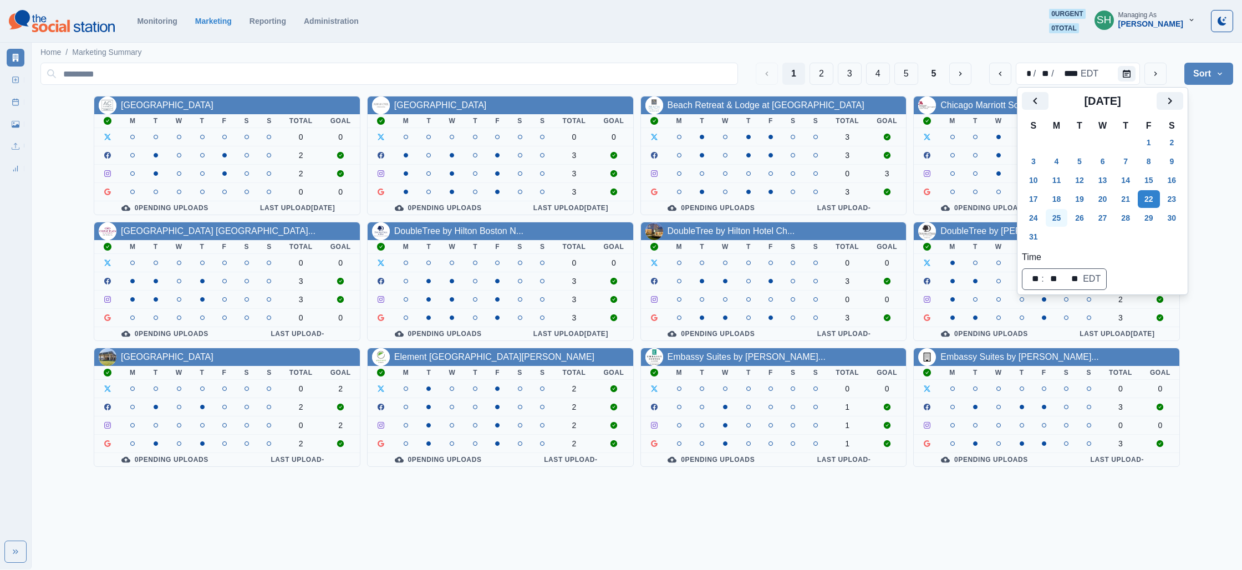
click at [1064, 215] on button "25" at bounding box center [1057, 218] width 22 height 18
click at [1219, 156] on div "[GEOGRAPHIC_DATA] Downtown M T W T F S S Total Goal 0 0 2 2 0 0 0 Pending Uploa…" at bounding box center [636, 281] width 1193 height 371
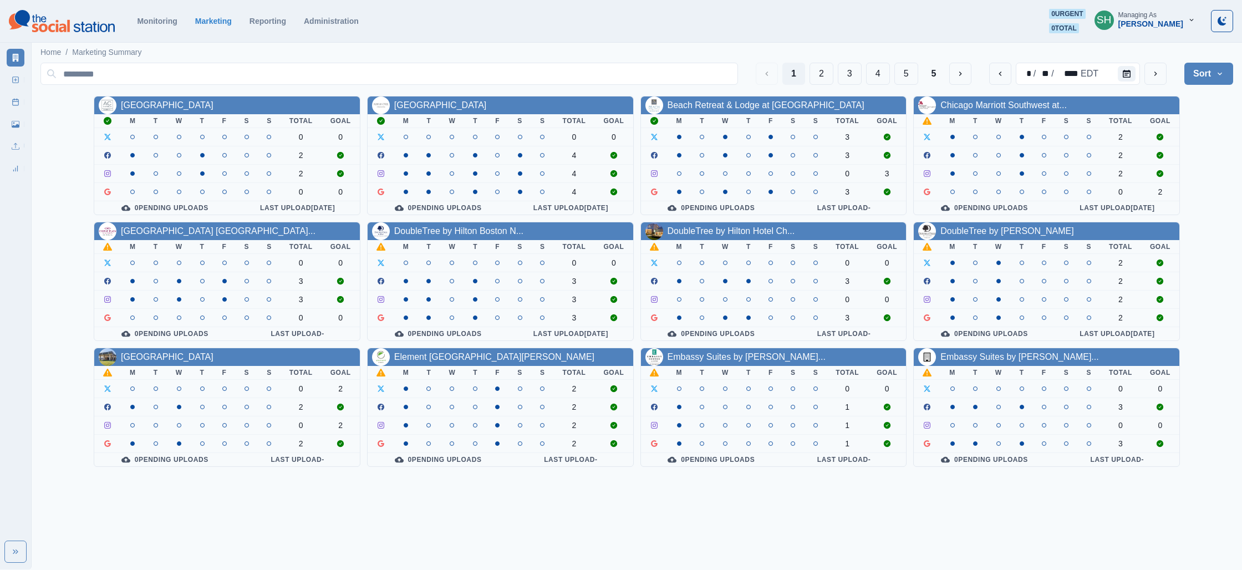
click at [983, 104] on link "Chicago Marriott Southwest at..." at bounding box center [1003, 104] width 126 height 9
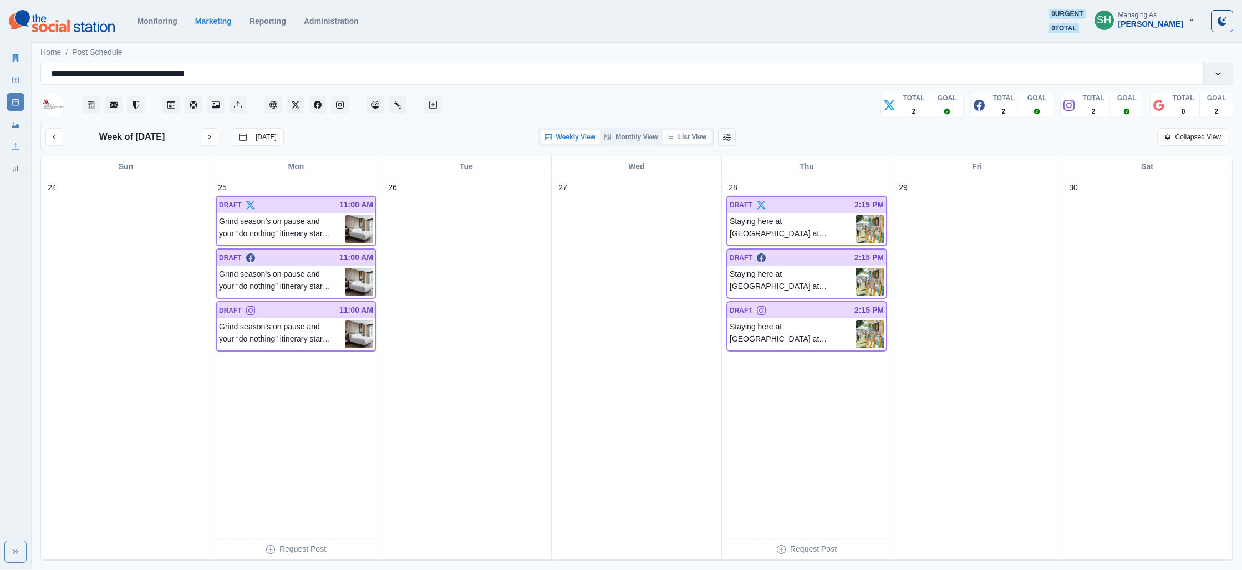
click at [701, 136] on button "List View" at bounding box center [687, 136] width 49 height 13
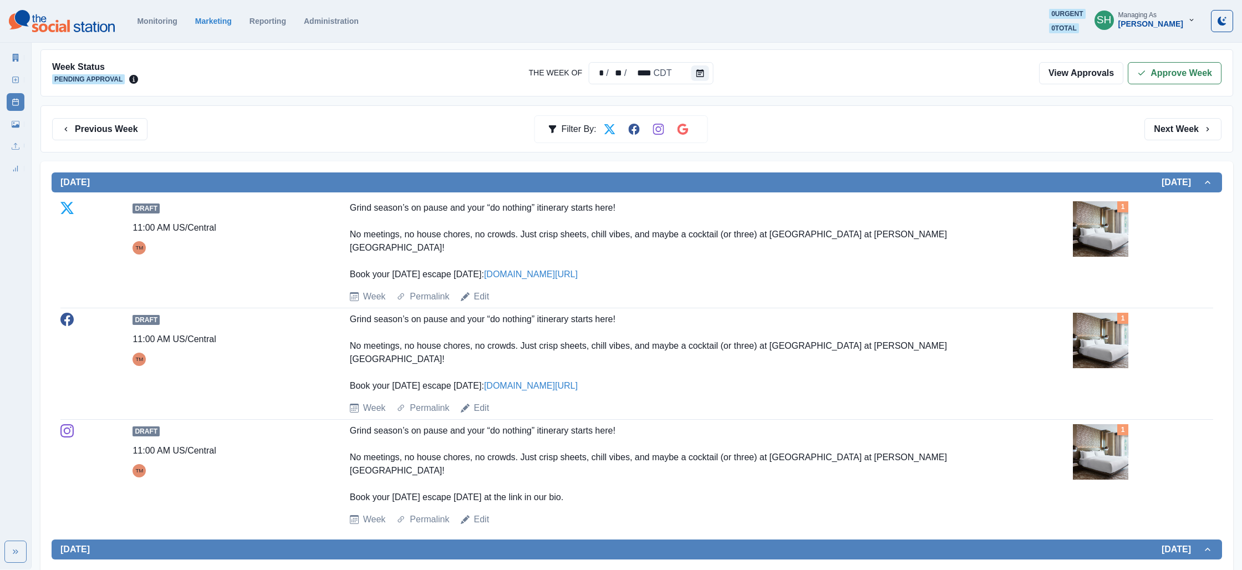
scroll to position [148, 0]
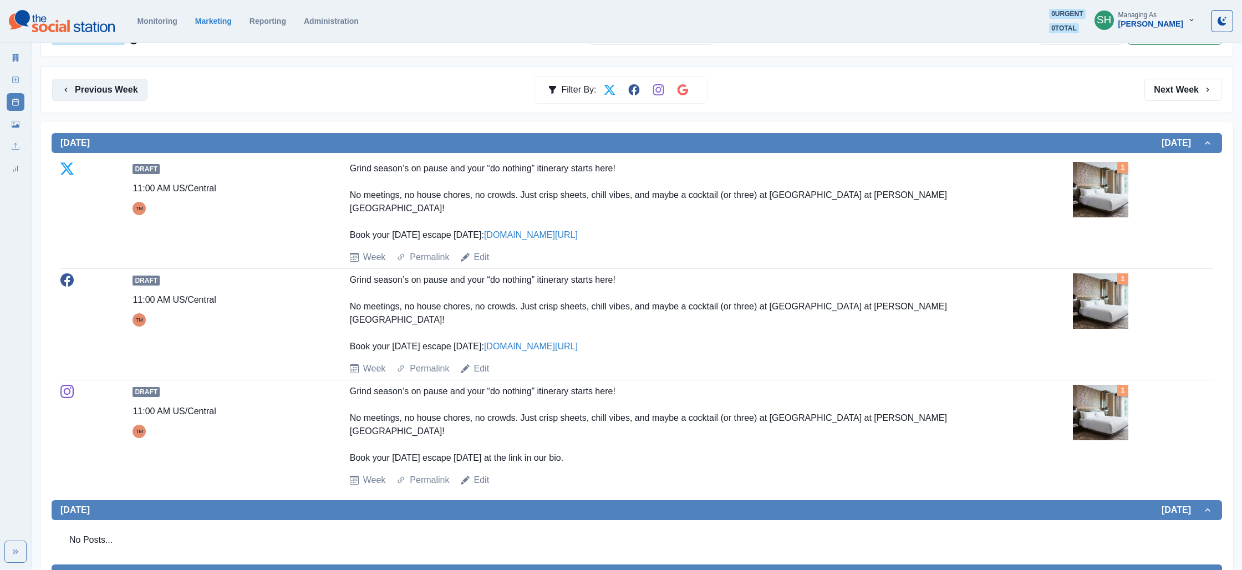
click at [89, 87] on button "Previous Week" at bounding box center [99, 90] width 95 height 22
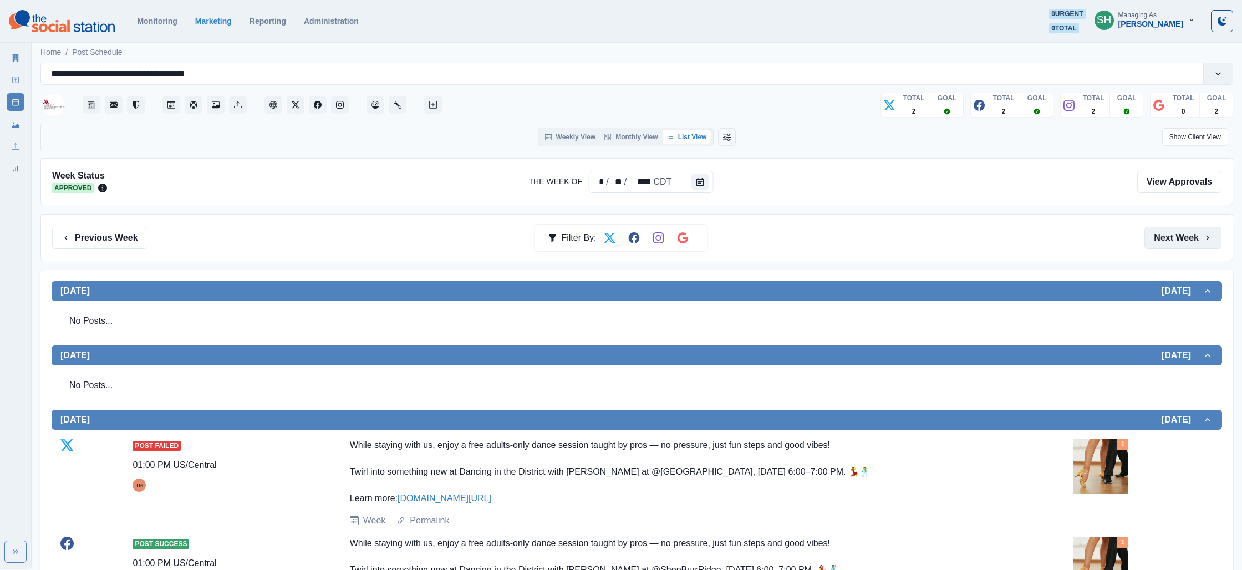
click at [1152, 238] on button "Next Week" at bounding box center [1182, 238] width 77 height 22
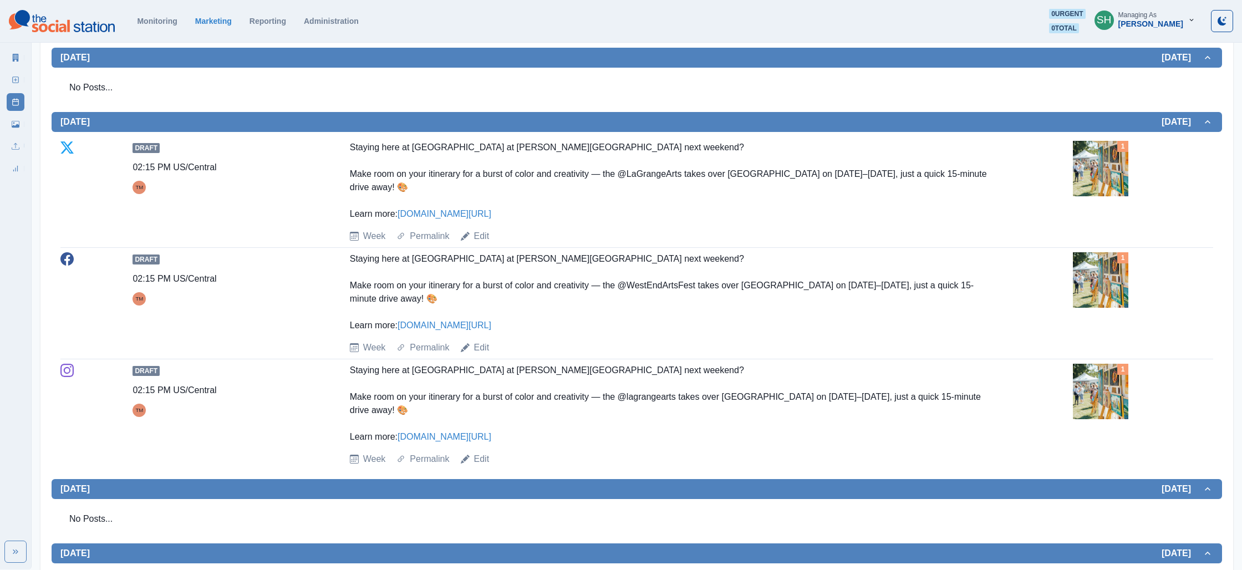
scroll to position [667, 0]
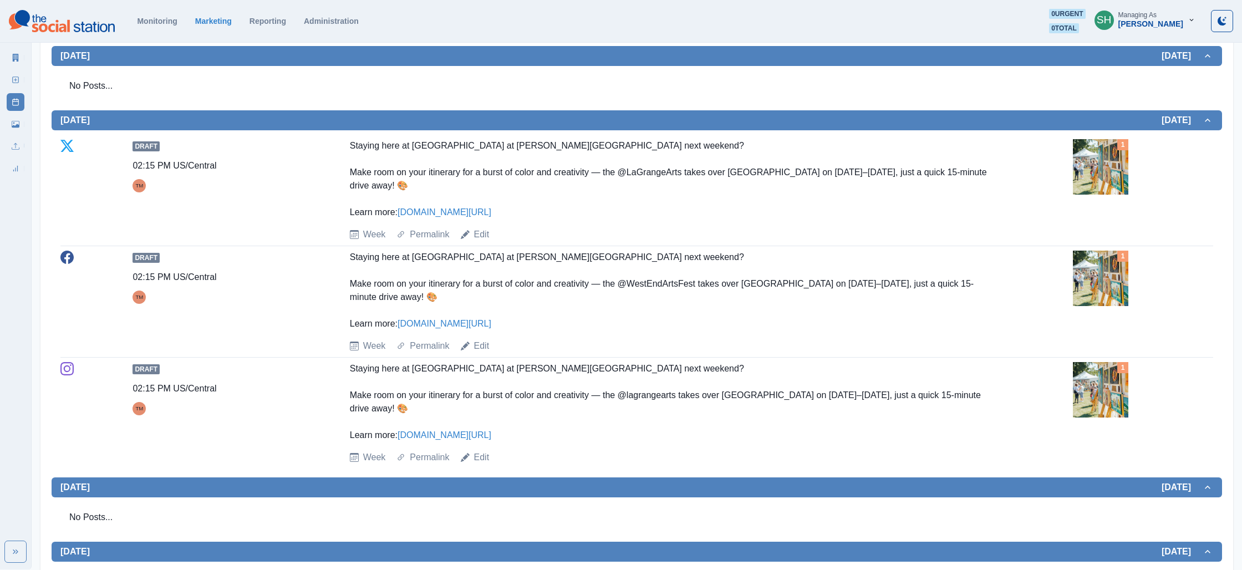
click at [1134, 141] on div "1" at bounding box center [1143, 166] width 140 height 55
click at [1111, 145] on img at bounding box center [1100, 166] width 55 height 55
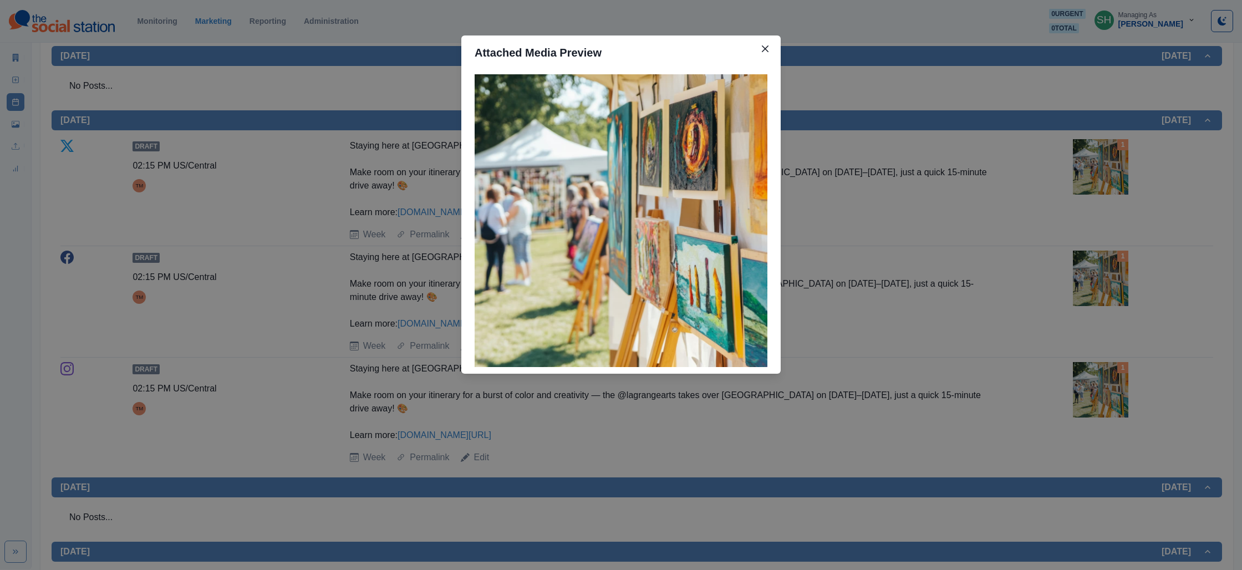
click at [1037, 140] on div "Attached Media Preview" at bounding box center [621, 285] width 1242 height 570
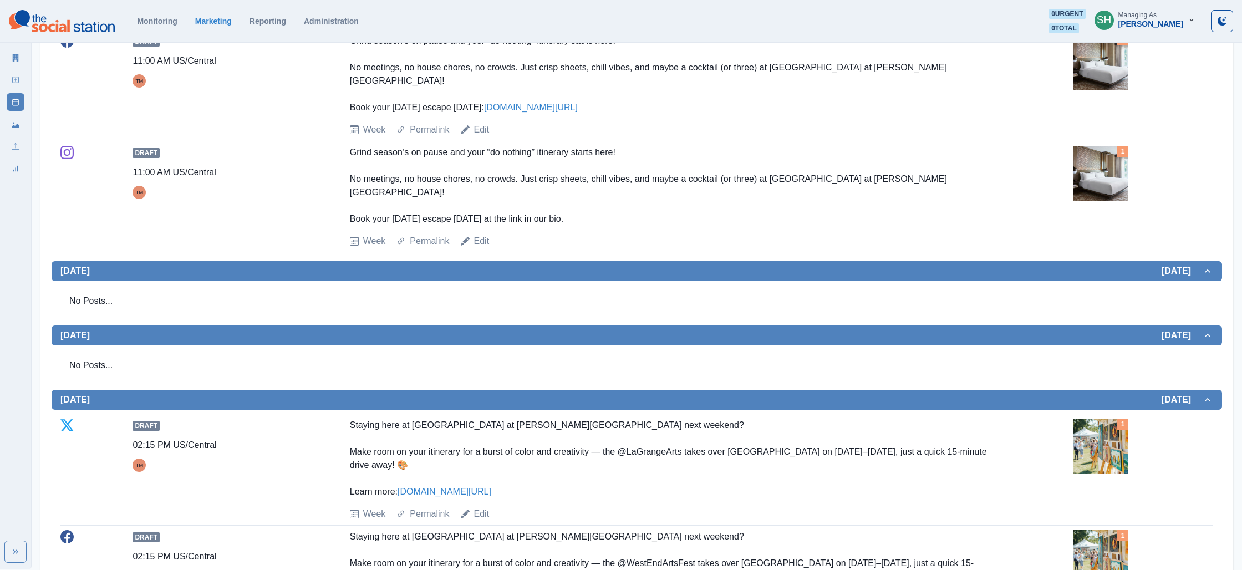
scroll to position [0, 0]
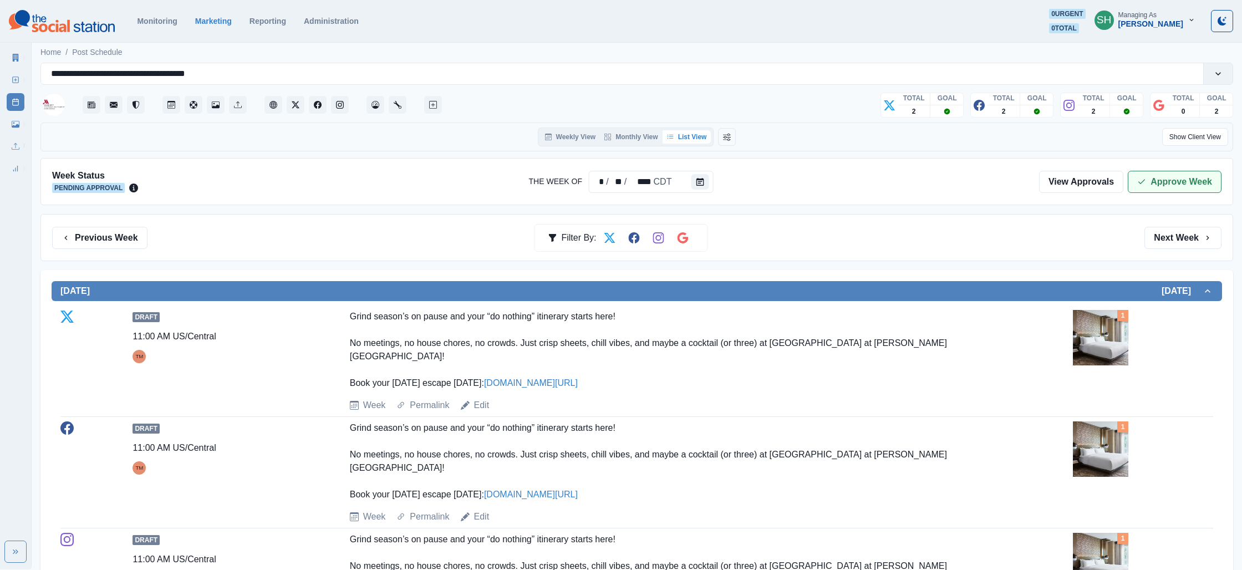
drag, startPoint x: 1223, startPoint y: 164, endPoint x: 1187, endPoint y: 176, distance: 38.4
click at [1222, 165] on div "Week Status Pending Approval The Week Of * / ** / **** CDT View Approvals Appro…" at bounding box center [636, 181] width 1193 height 47
click at [1180, 178] on button "Approve Week" at bounding box center [1175, 182] width 94 height 22
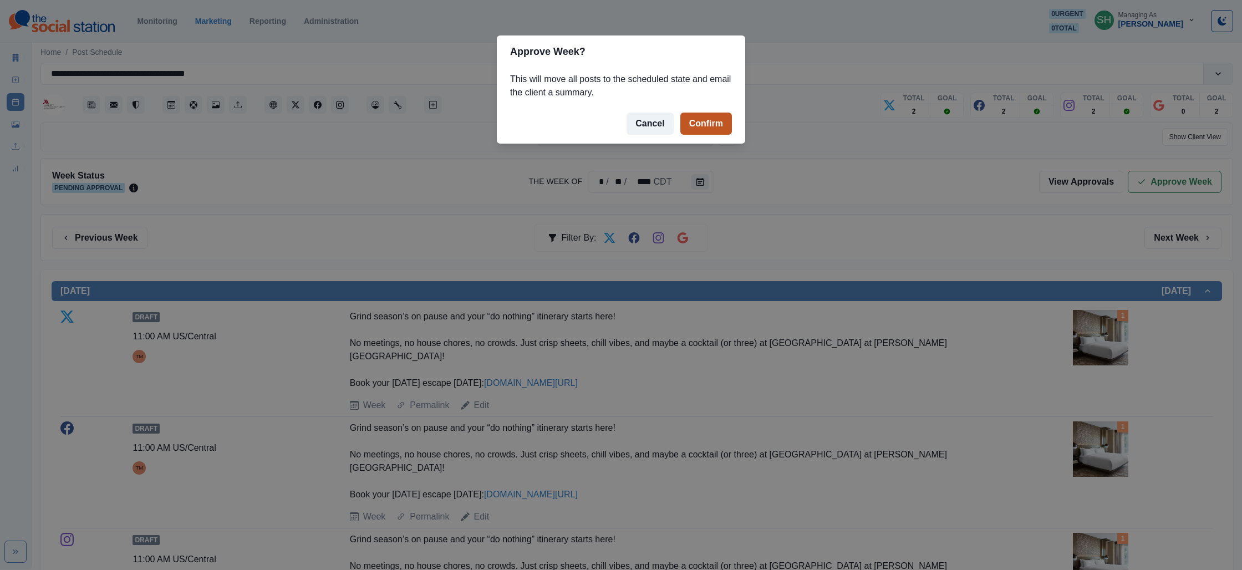
click at [690, 123] on button "Confirm" at bounding box center [706, 124] width 52 height 22
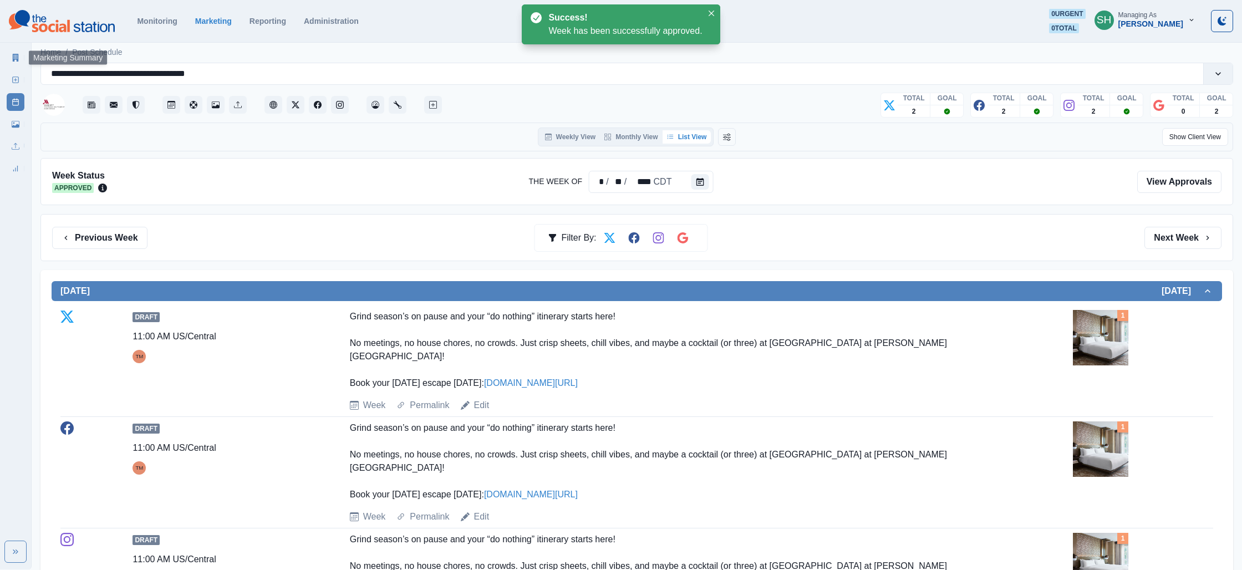
click at [17, 60] on icon at bounding box center [16, 58] width 6 height 8
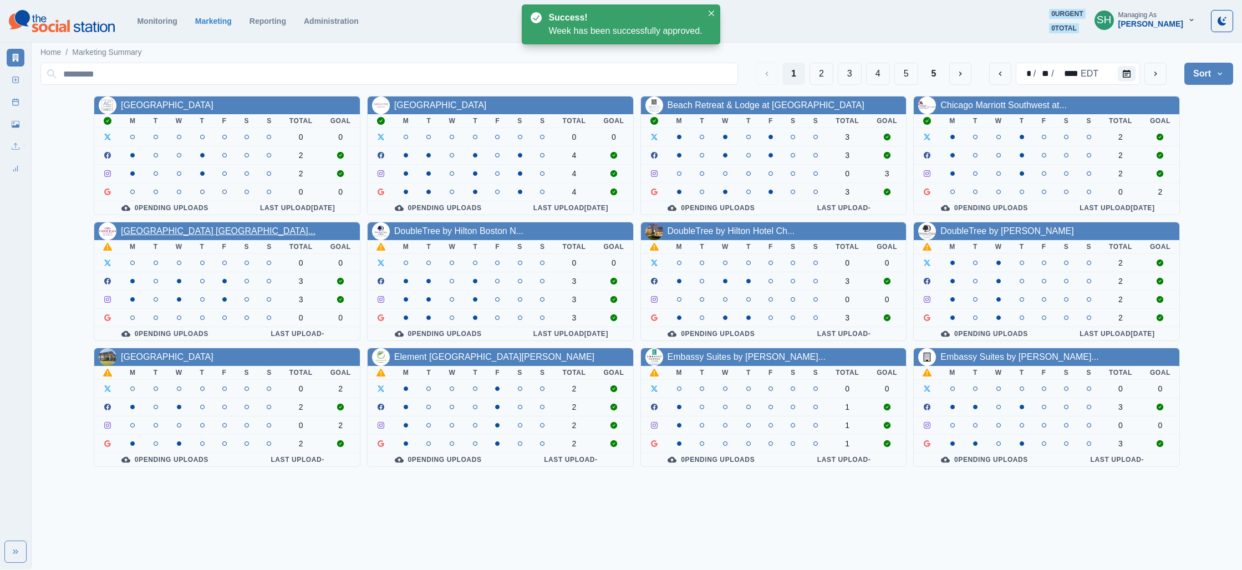
click at [173, 229] on link "[GEOGRAPHIC_DATA] [GEOGRAPHIC_DATA]..." at bounding box center [218, 230] width 195 height 9
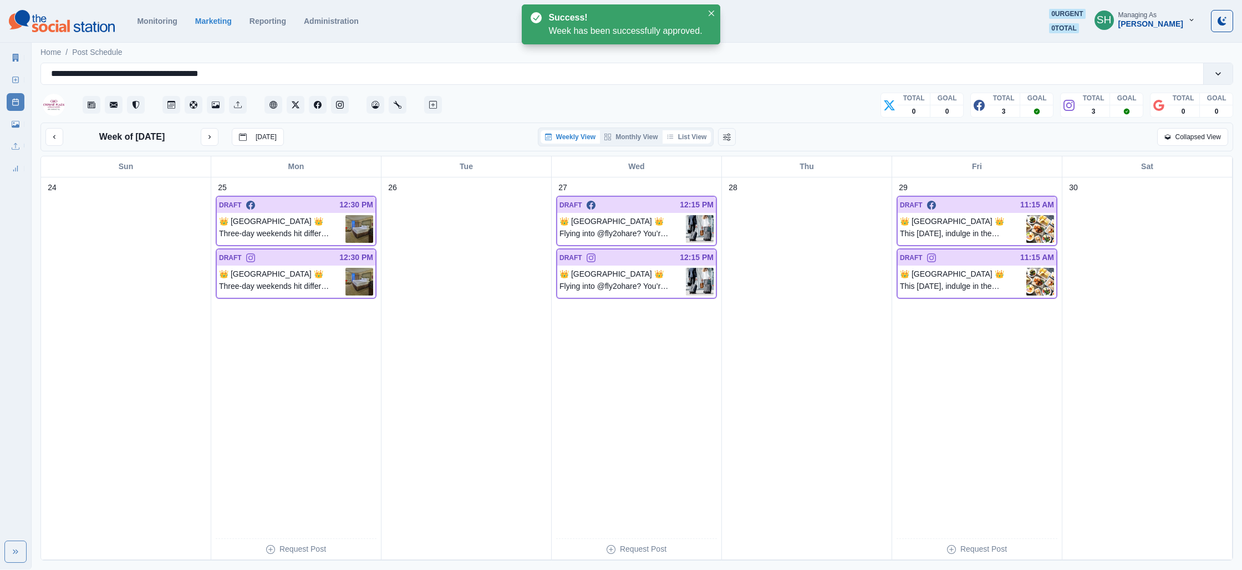
click at [674, 130] on button "List View" at bounding box center [687, 136] width 49 height 13
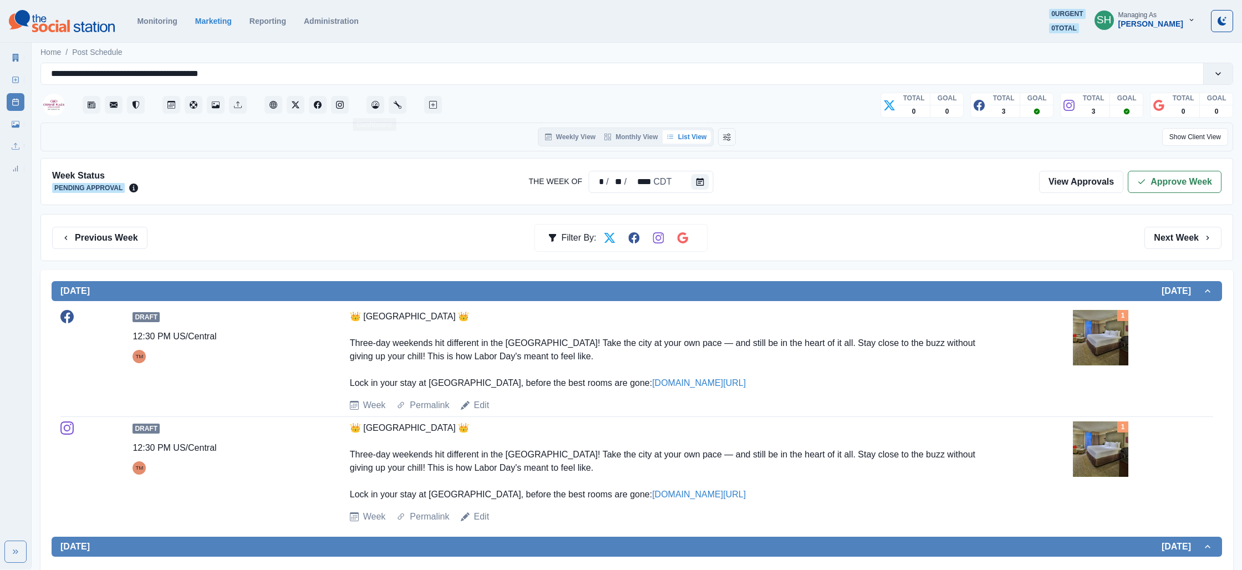
click at [350, 102] on div at bounding box center [242, 104] width 404 height 27
click at [339, 103] on icon "Instagram" at bounding box center [340, 105] width 8 height 8
click at [344, 115] on div at bounding box center [306, 105] width 84 height 22
click at [342, 113] on button "Instagram" at bounding box center [340, 105] width 18 height 18
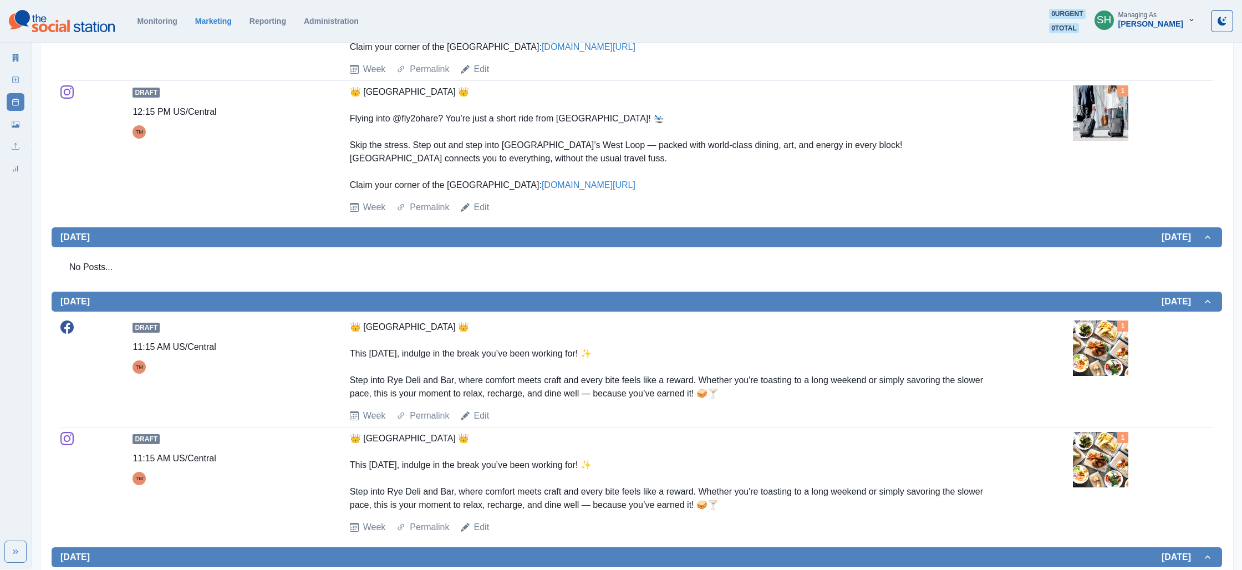
scroll to position [626, 0]
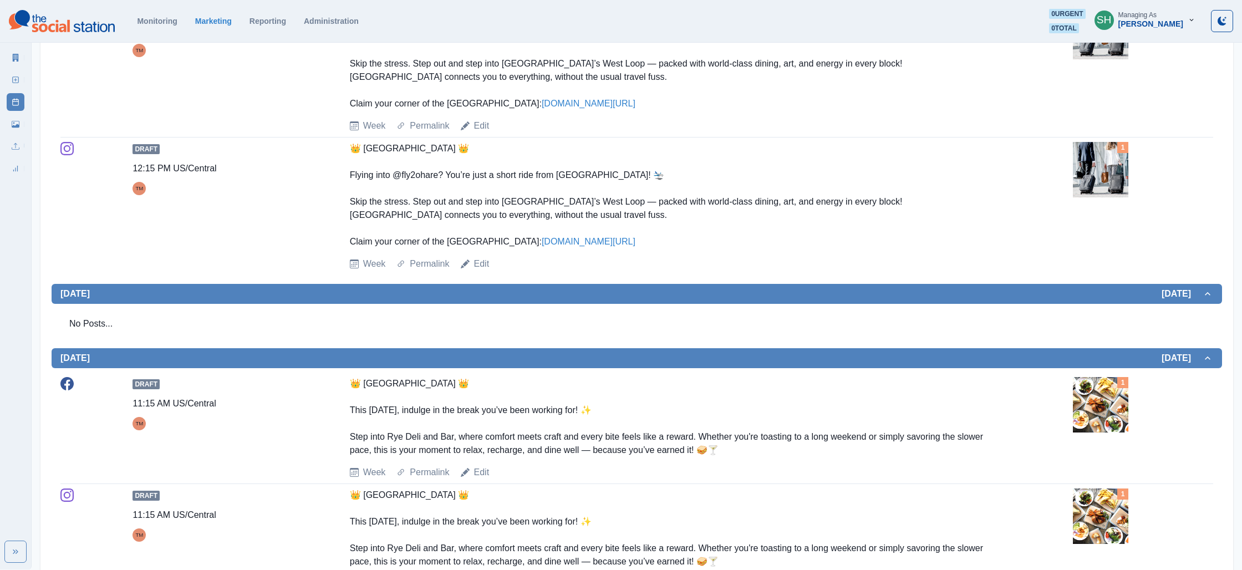
click at [1115, 190] on img at bounding box center [1100, 169] width 55 height 55
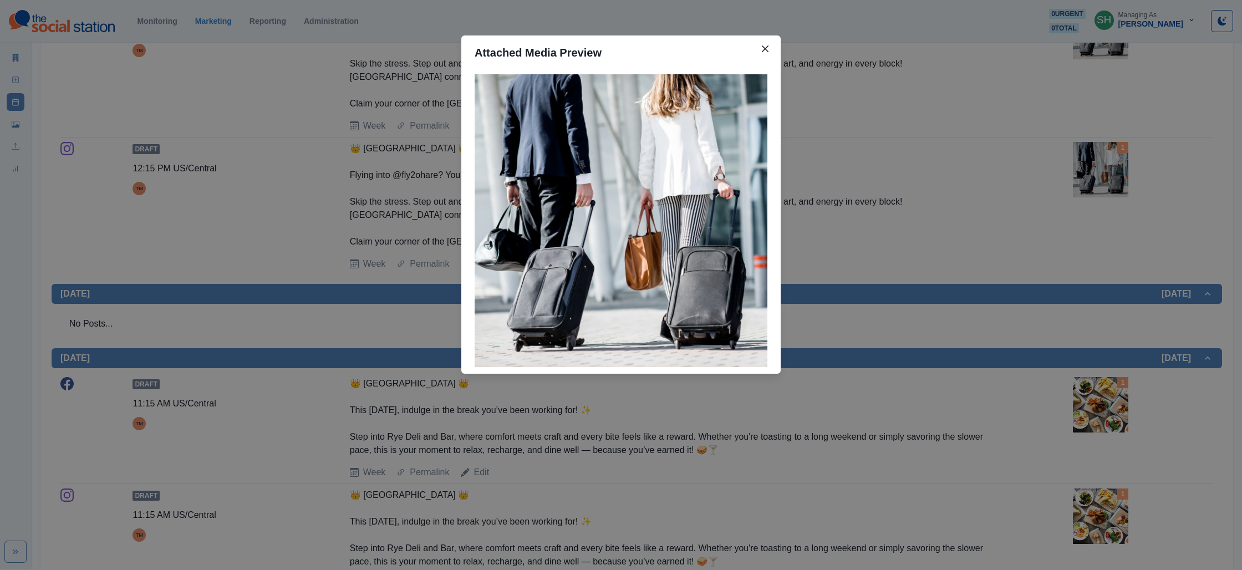
click at [975, 199] on div "Attached Media Preview" at bounding box center [621, 285] width 1242 height 570
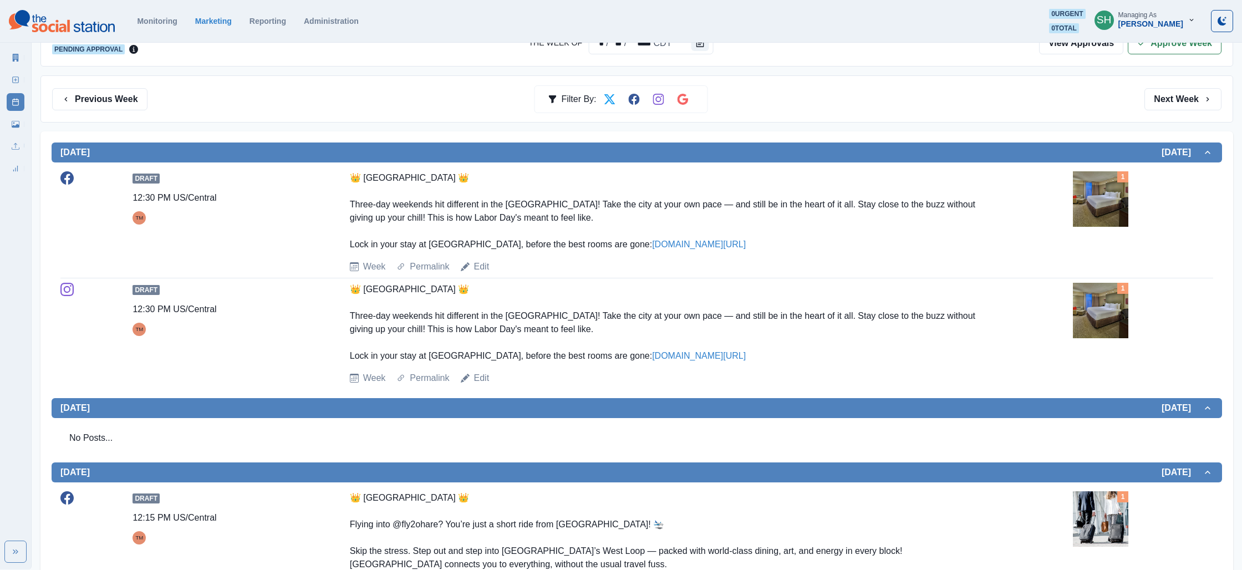
scroll to position [0, 0]
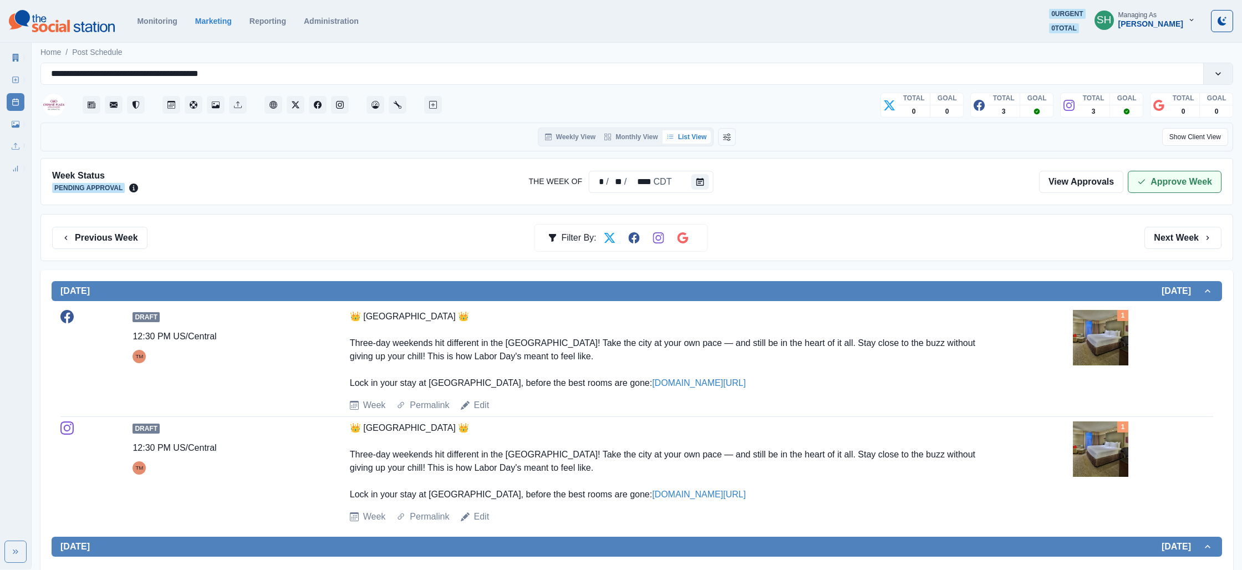
click at [1164, 177] on button "Approve Week" at bounding box center [1175, 182] width 94 height 22
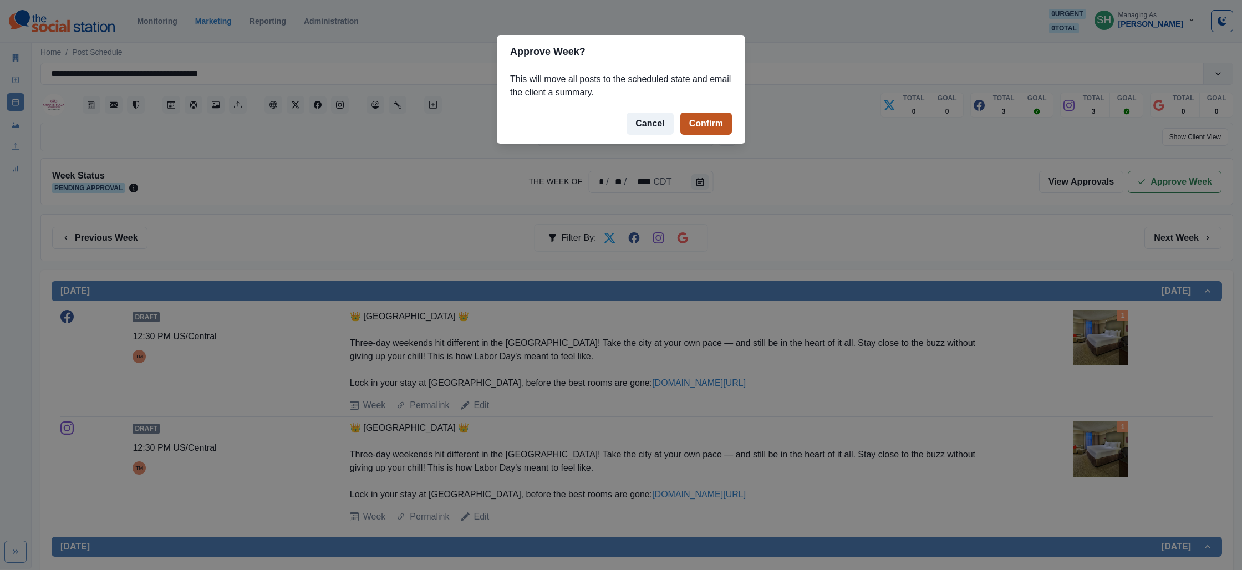
click at [709, 123] on button "Confirm" at bounding box center [706, 124] width 52 height 22
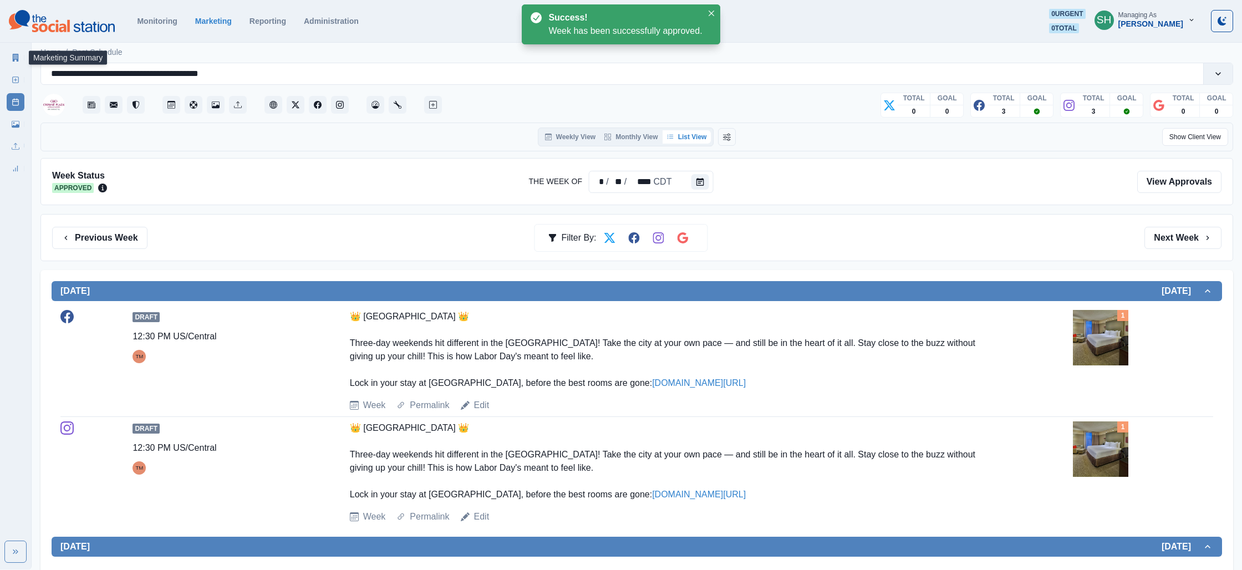
click at [8, 59] on link "Marketing Summary" at bounding box center [16, 58] width 18 height 18
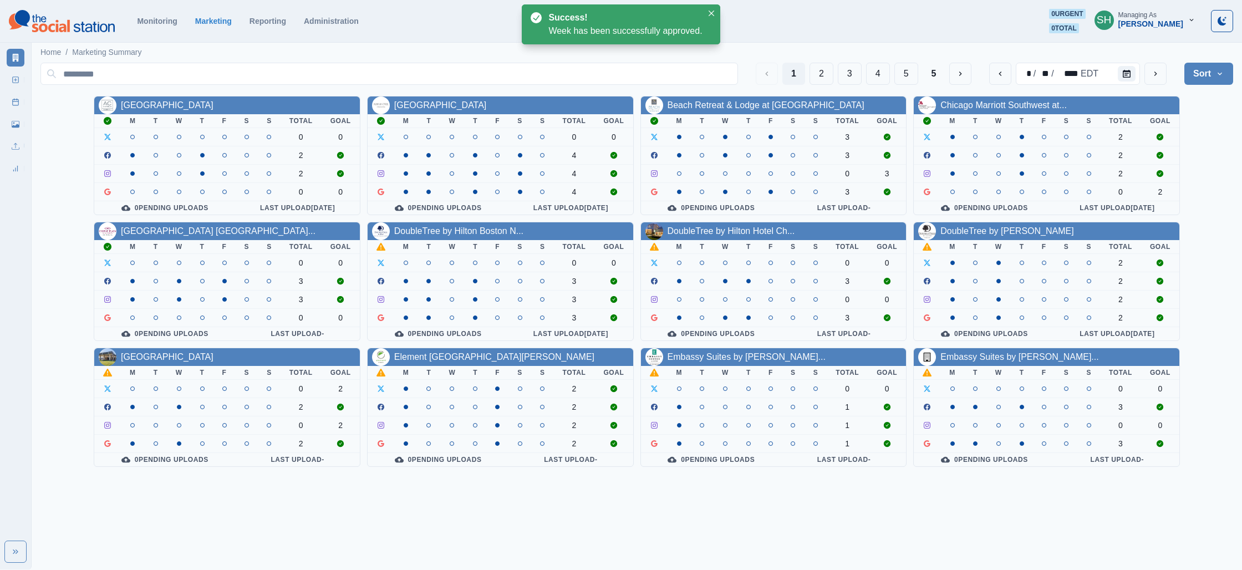
click at [415, 225] on div "DoubleTree by Hilton Boston N..." at bounding box center [458, 231] width 129 height 13
click at [411, 233] on link "DoubleTree by Hilton Boston N..." at bounding box center [458, 230] width 129 height 9
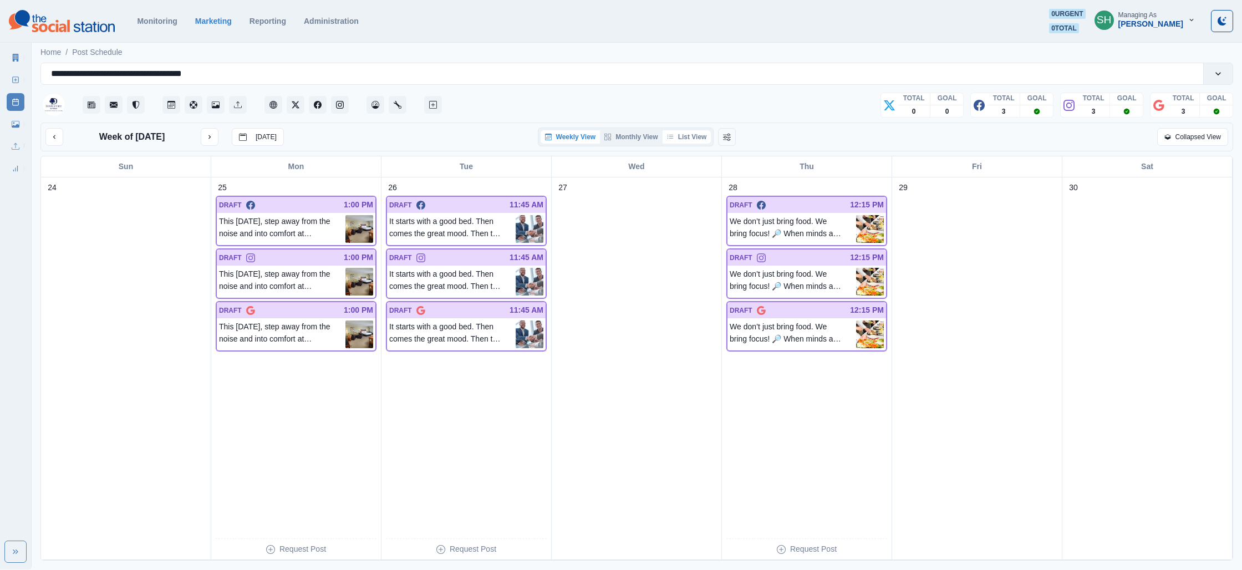
click at [690, 141] on button "List View" at bounding box center [687, 136] width 49 height 13
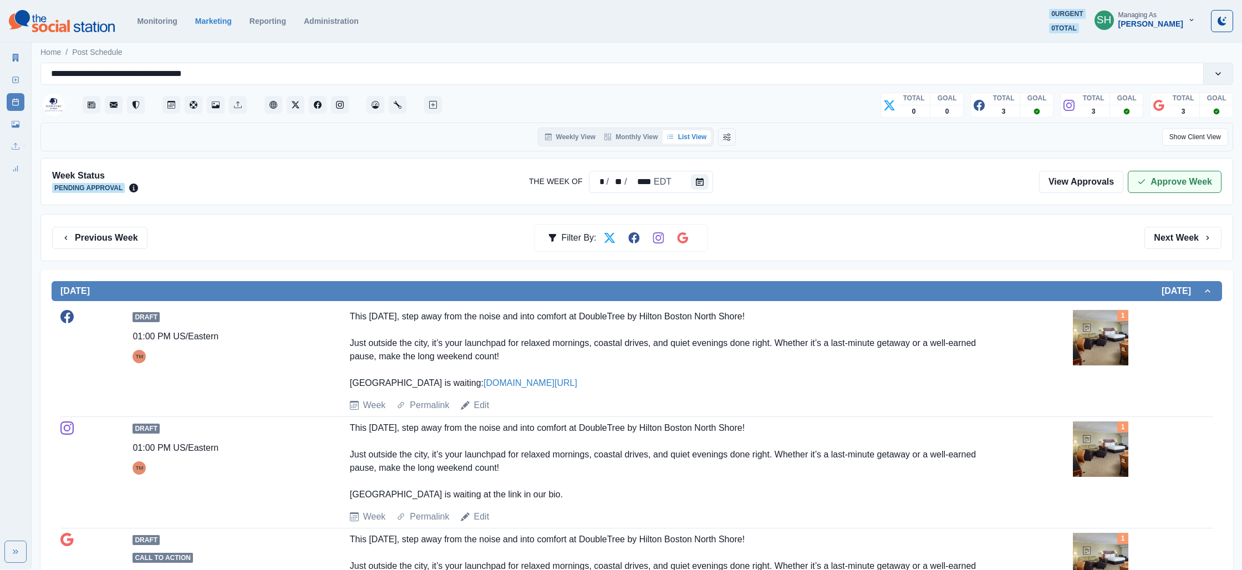
click at [1195, 187] on button "Approve Week" at bounding box center [1175, 182] width 94 height 22
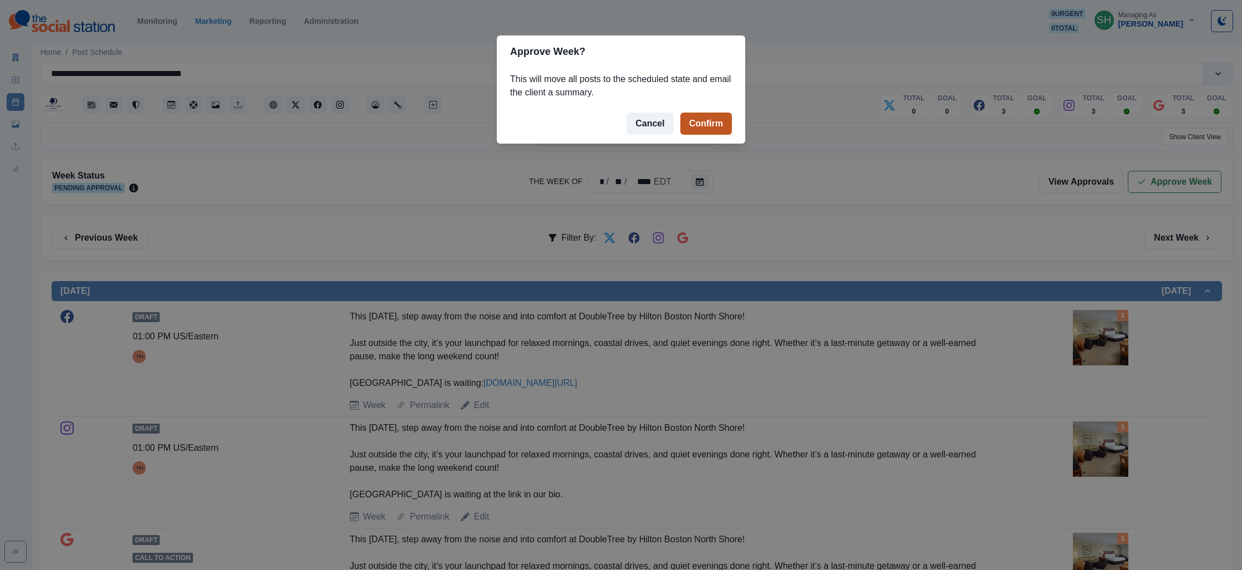
click at [697, 124] on button "Confirm" at bounding box center [706, 124] width 52 height 22
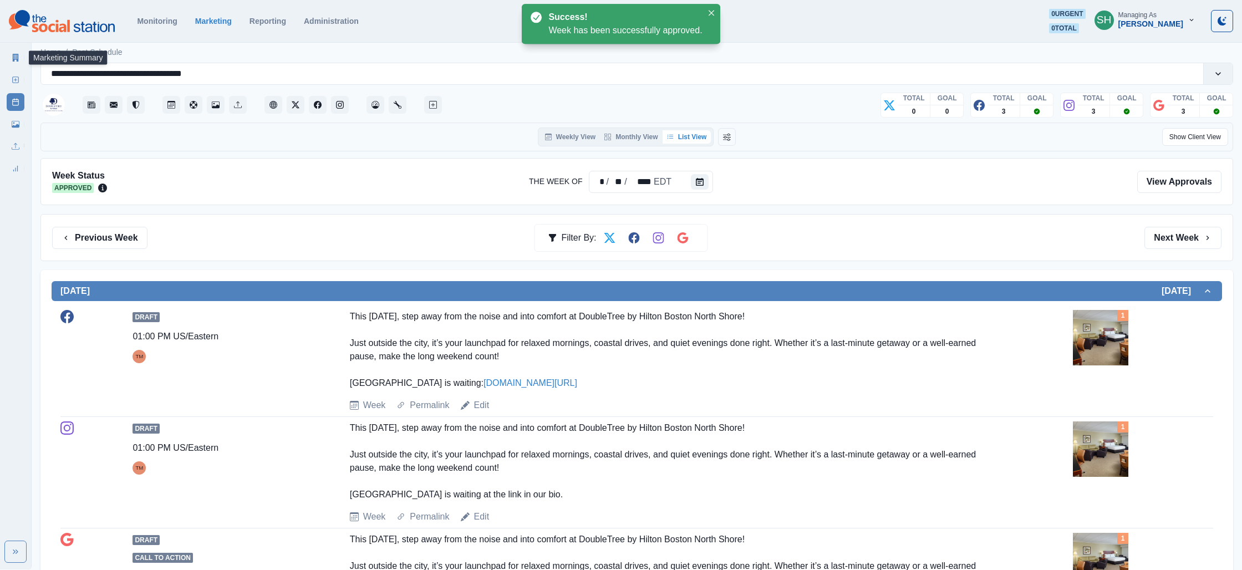
click at [7, 55] on link "Marketing Summary" at bounding box center [16, 58] width 18 height 18
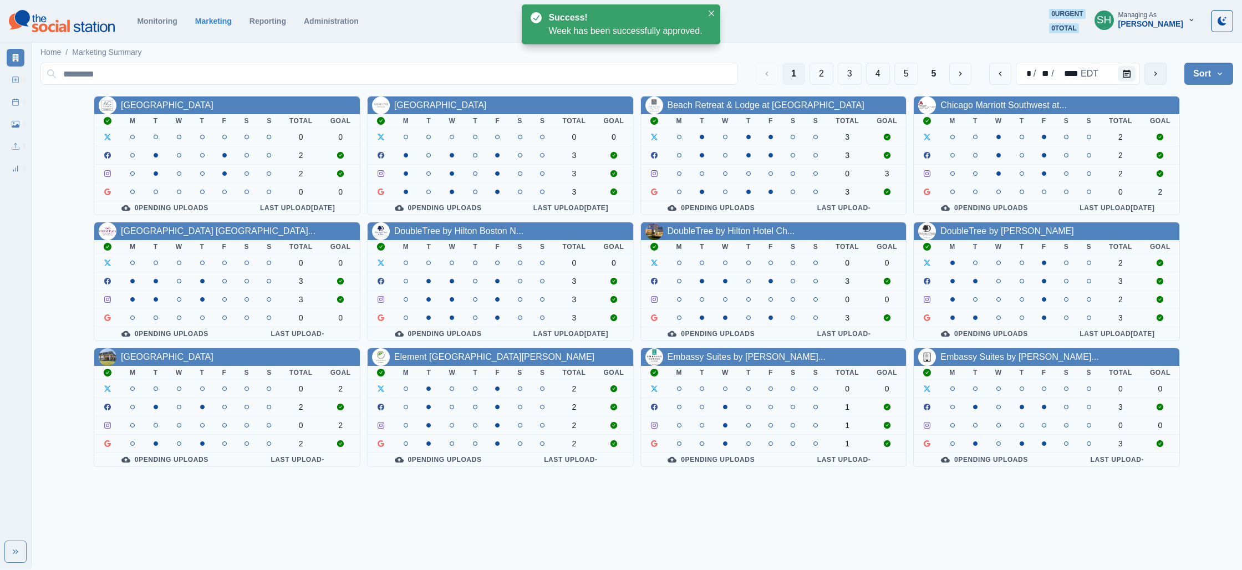
click at [1144, 75] on button "next" at bounding box center [1155, 74] width 22 height 22
click at [671, 230] on link "DoubleTree by Hilton Hotel Ch..." at bounding box center [732, 230] width 128 height 9
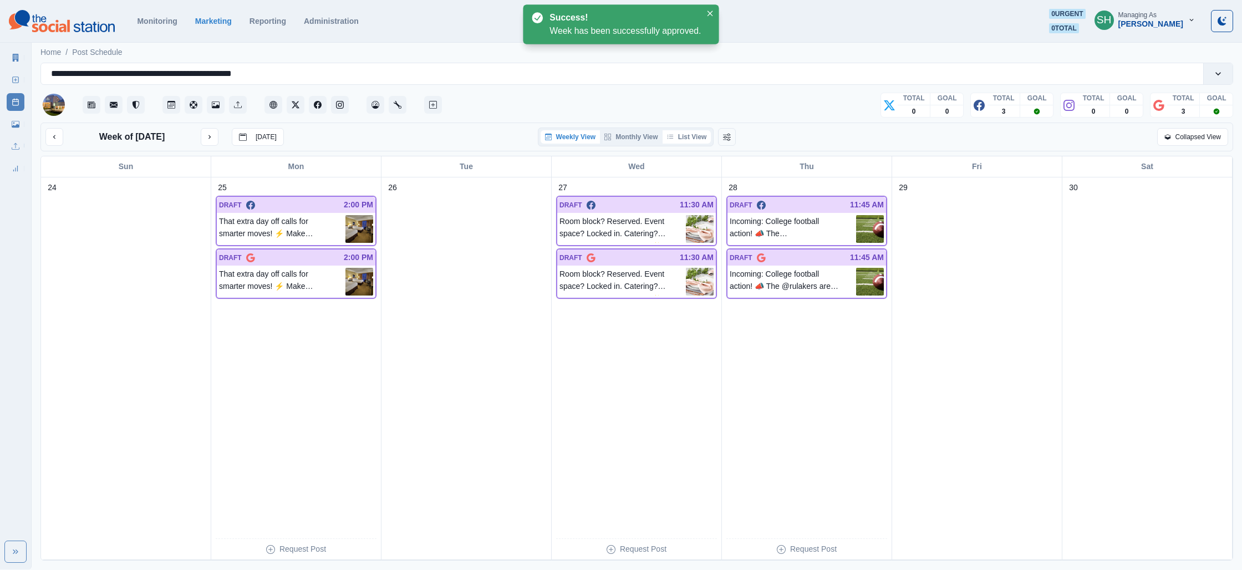
click at [674, 131] on button "List View" at bounding box center [687, 136] width 49 height 13
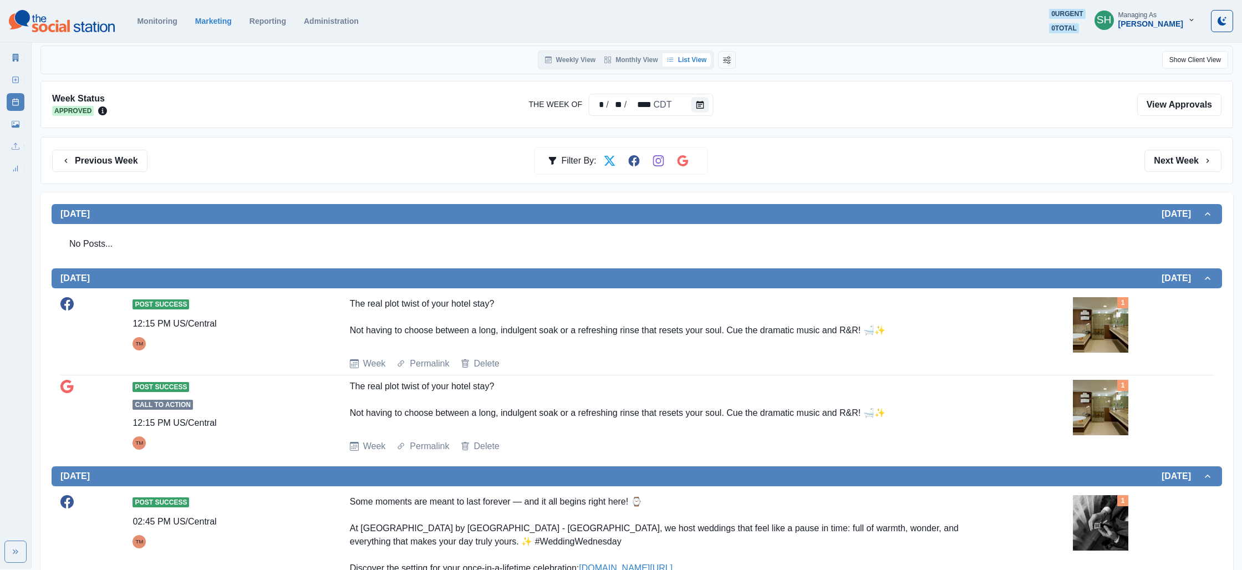
scroll to position [111, 0]
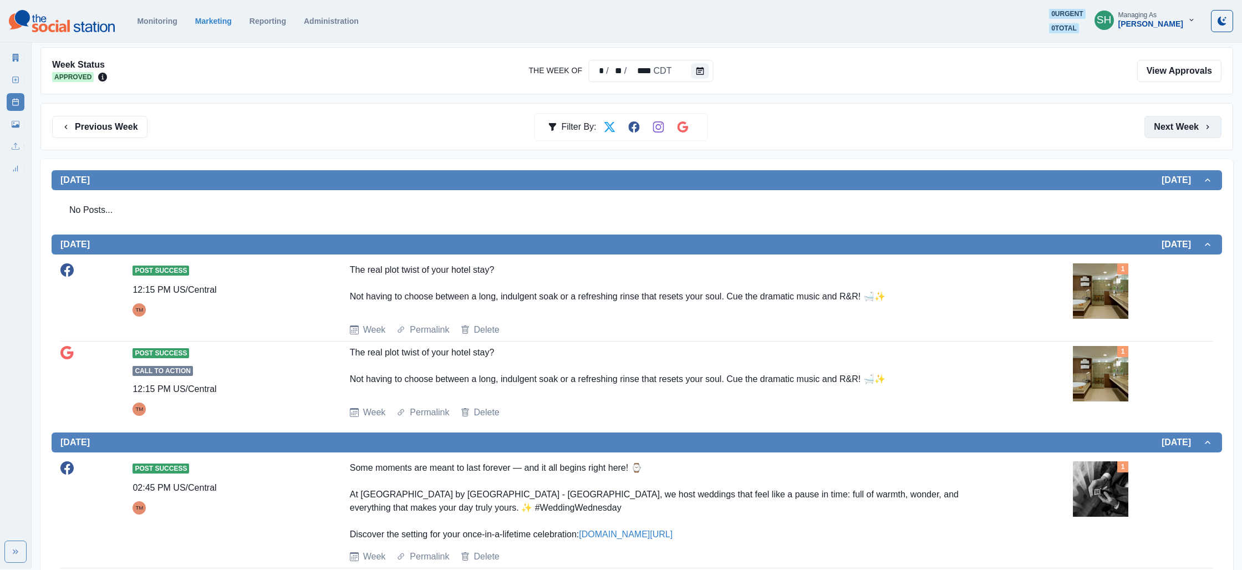
click at [1162, 136] on button "Next Week" at bounding box center [1182, 127] width 77 height 22
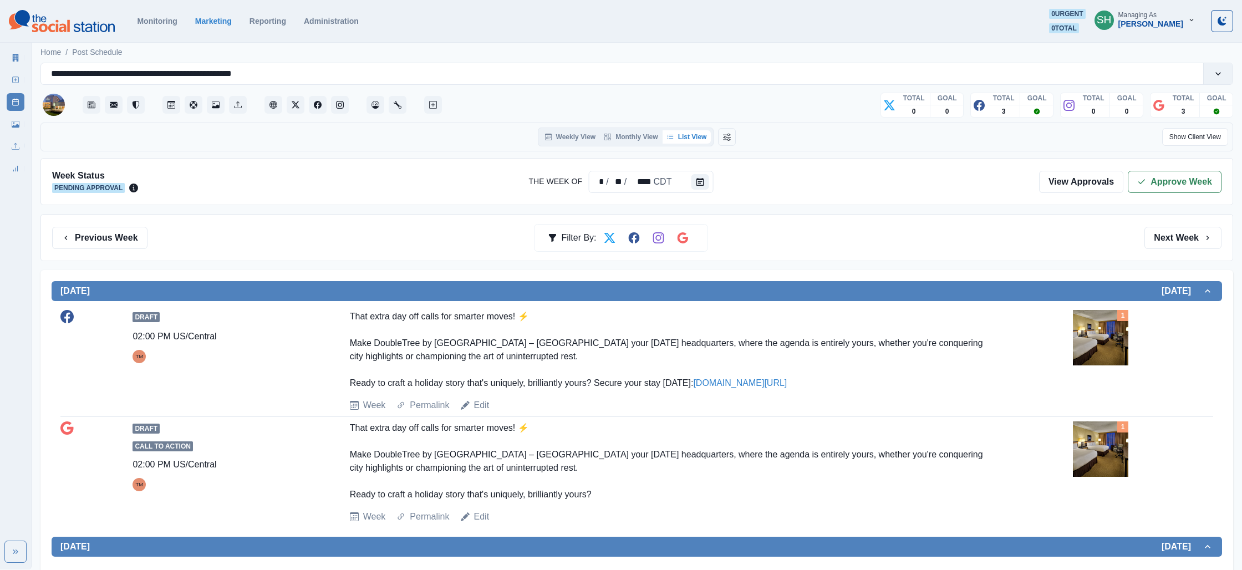
click at [1198, 195] on div "Week Status Pending Approval The Week Of * / ** / **** CDT View Approvals Appro…" at bounding box center [636, 181] width 1193 height 47
click at [1152, 183] on button "Approve Week" at bounding box center [1175, 182] width 94 height 22
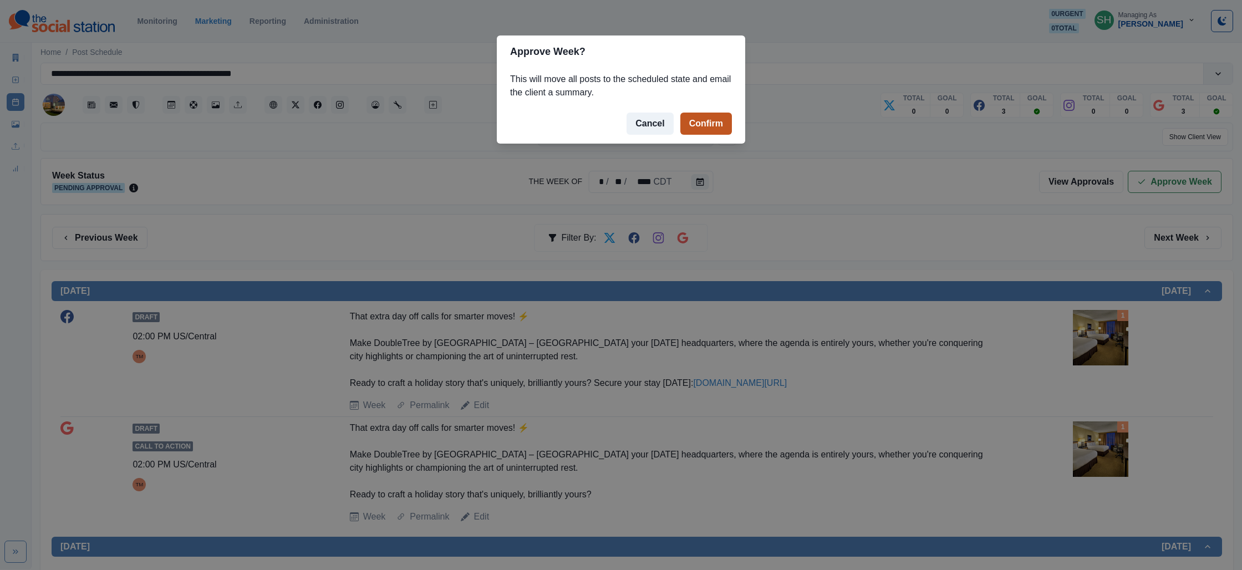
click at [714, 126] on button "Confirm" at bounding box center [706, 124] width 52 height 22
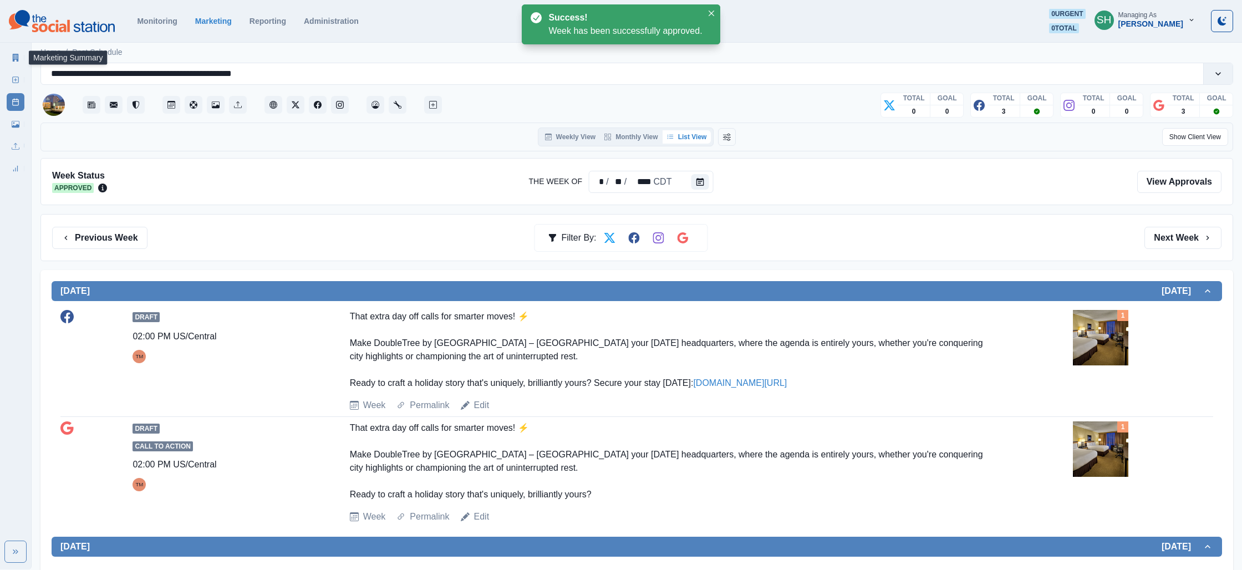
click at [17, 54] on icon at bounding box center [16, 58] width 6 height 8
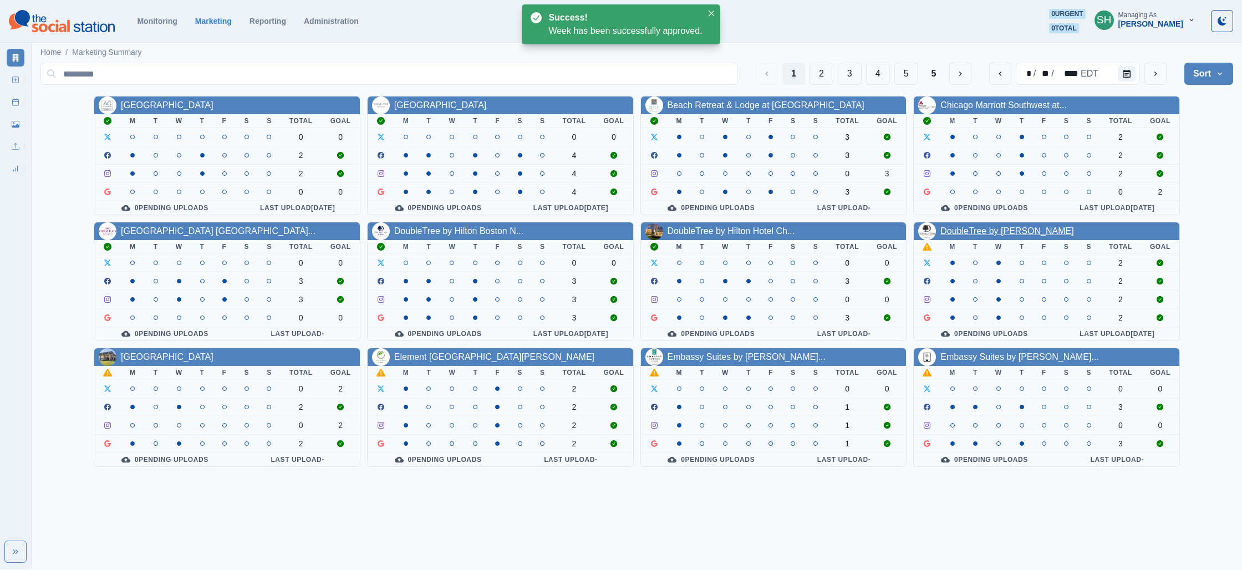
click at [988, 232] on link "DoubleTree by [PERSON_NAME]" at bounding box center [1006, 230] width 133 height 9
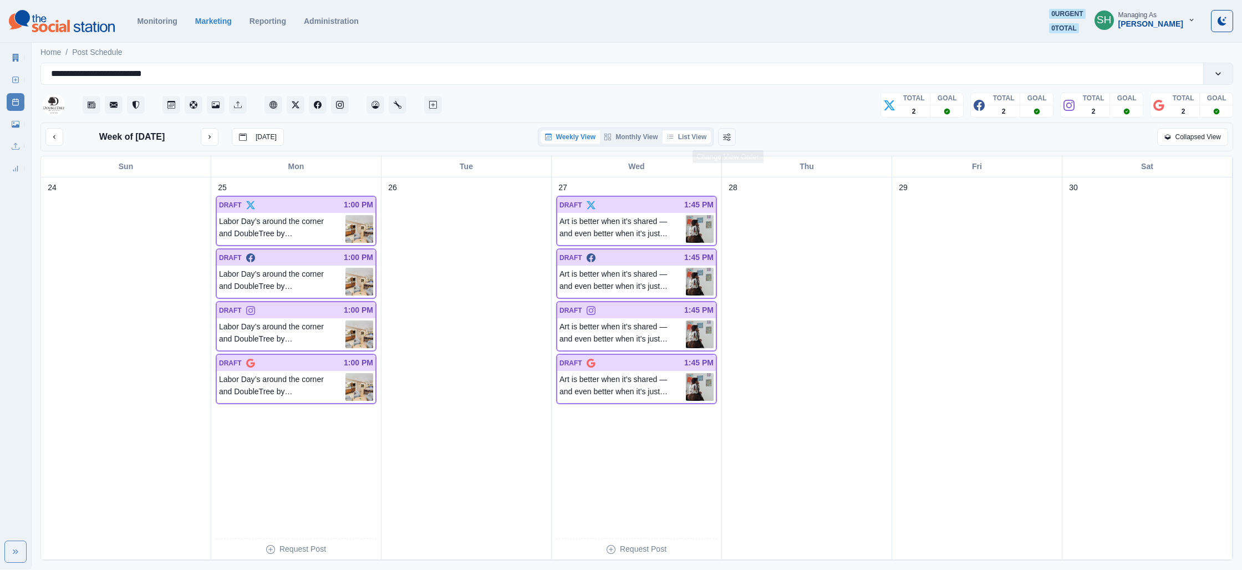
click at [696, 137] on button "List View" at bounding box center [687, 136] width 49 height 13
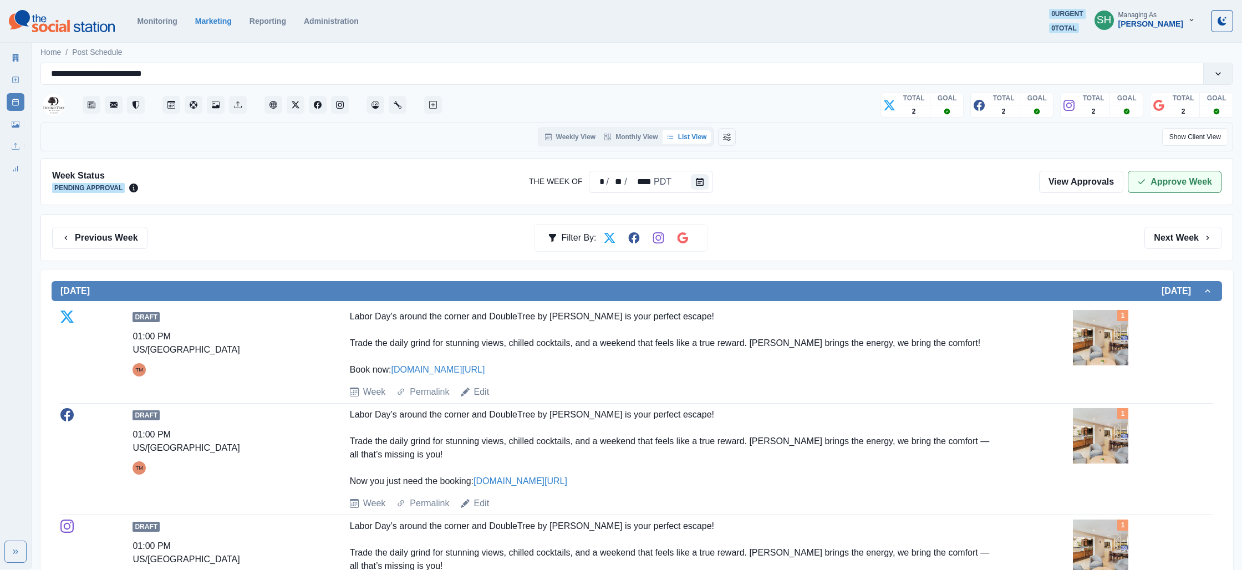
click at [1143, 175] on button "Approve Week" at bounding box center [1175, 182] width 94 height 22
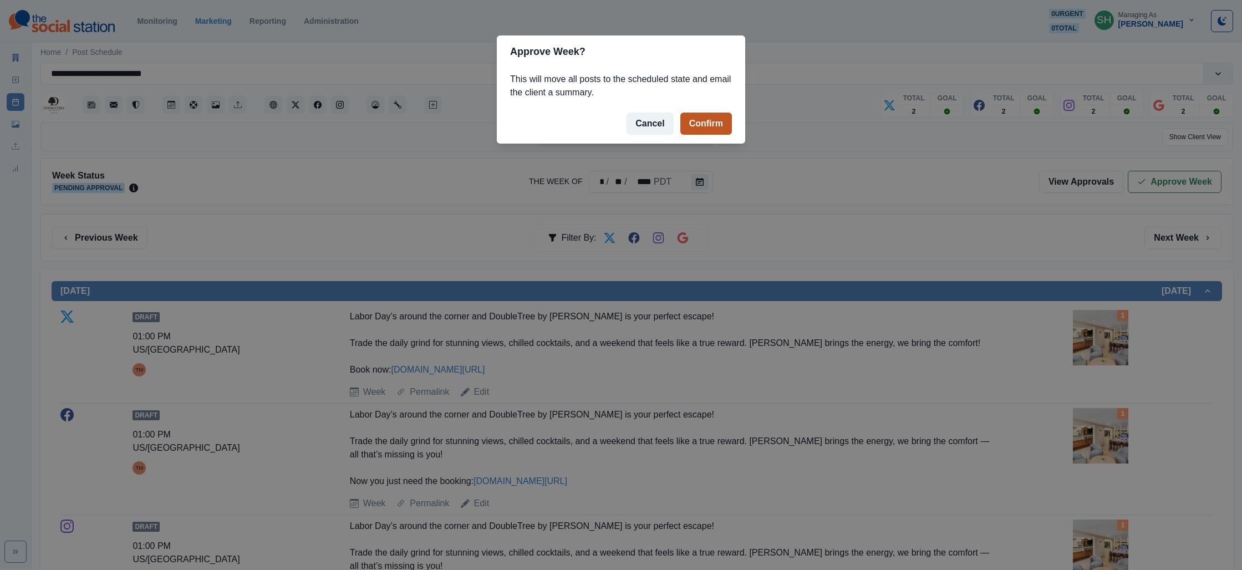
click at [691, 116] on button "Confirm" at bounding box center [706, 124] width 52 height 22
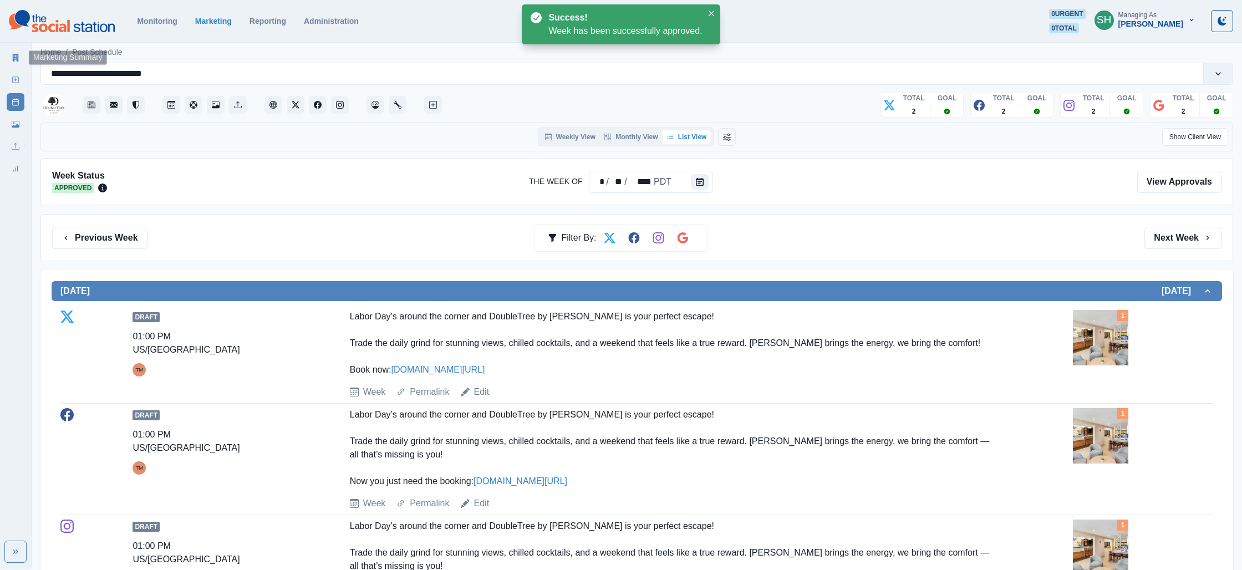
click at [8, 53] on link "Marketing Summary" at bounding box center [16, 58] width 18 height 18
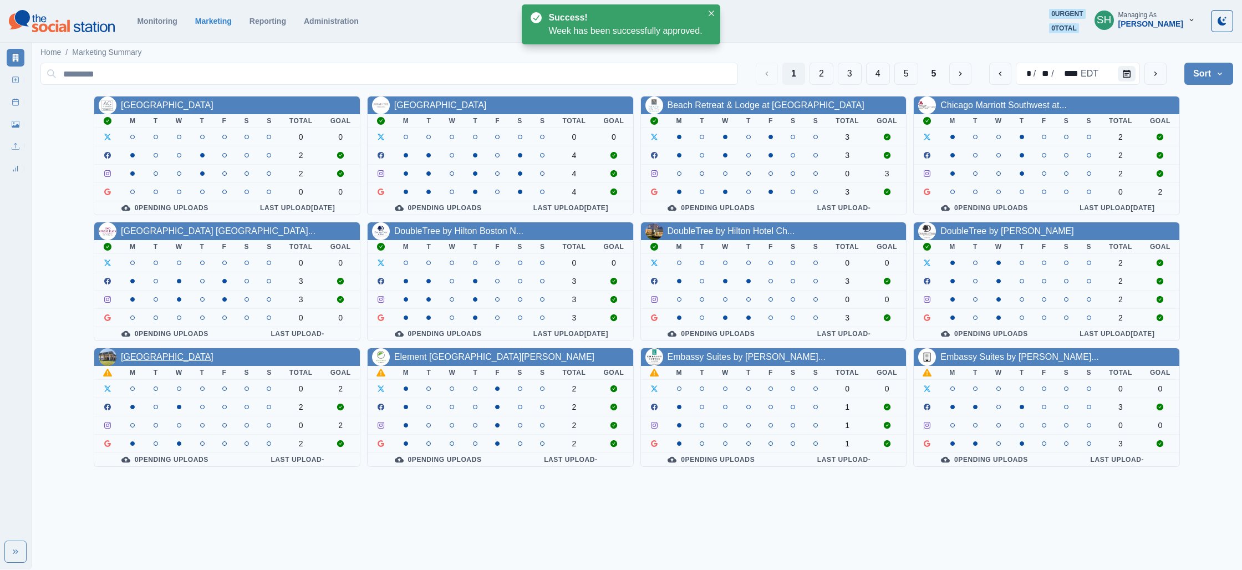
click at [139, 360] on link "[GEOGRAPHIC_DATA]" at bounding box center [167, 356] width 93 height 9
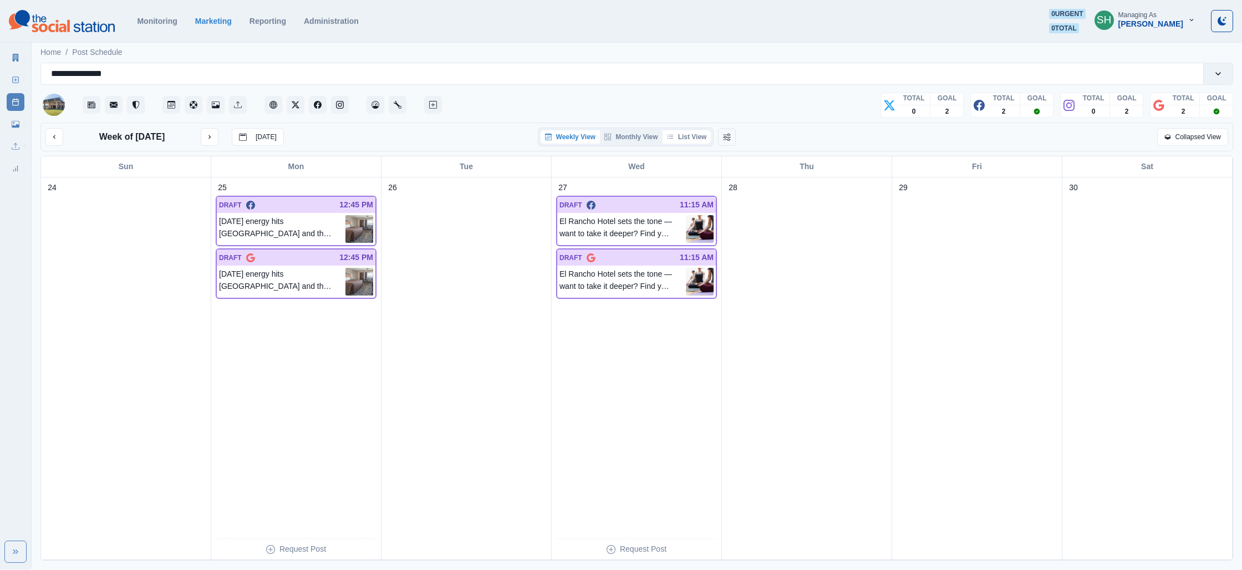
click at [676, 134] on button "List View" at bounding box center [687, 136] width 49 height 13
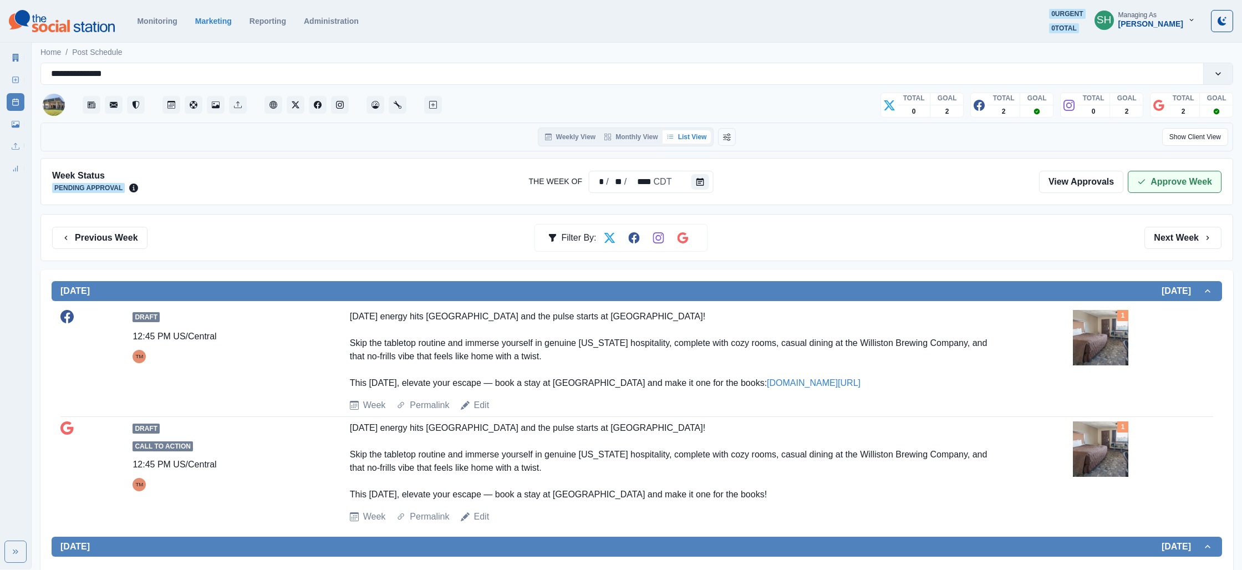
click at [1163, 179] on button "Approve Week" at bounding box center [1175, 182] width 94 height 22
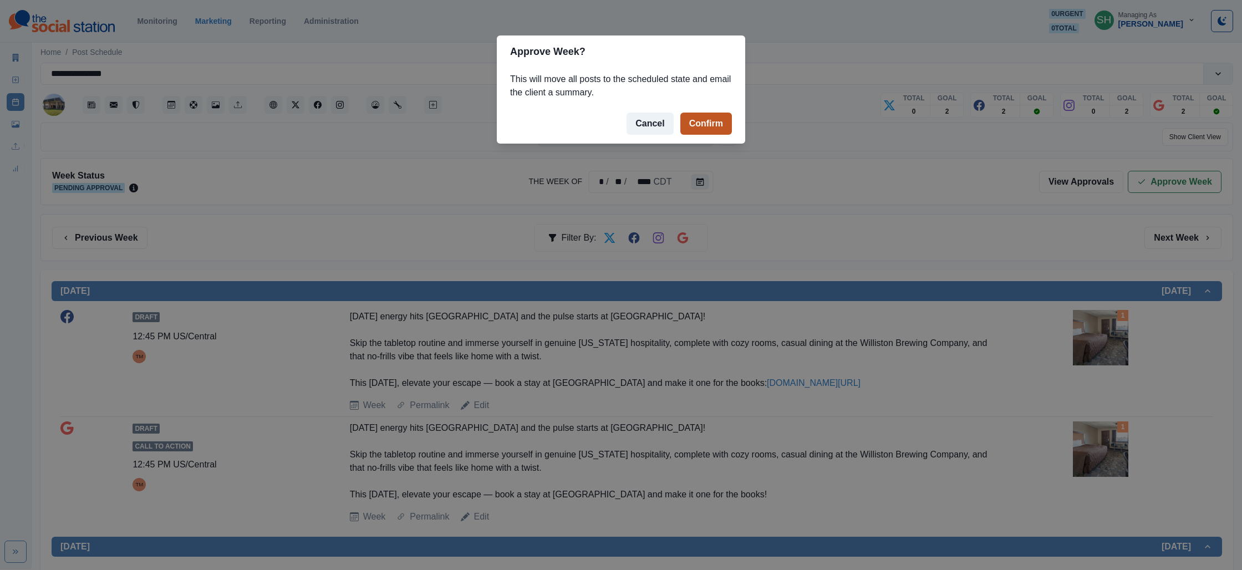
click at [703, 126] on button "Confirm" at bounding box center [706, 124] width 52 height 22
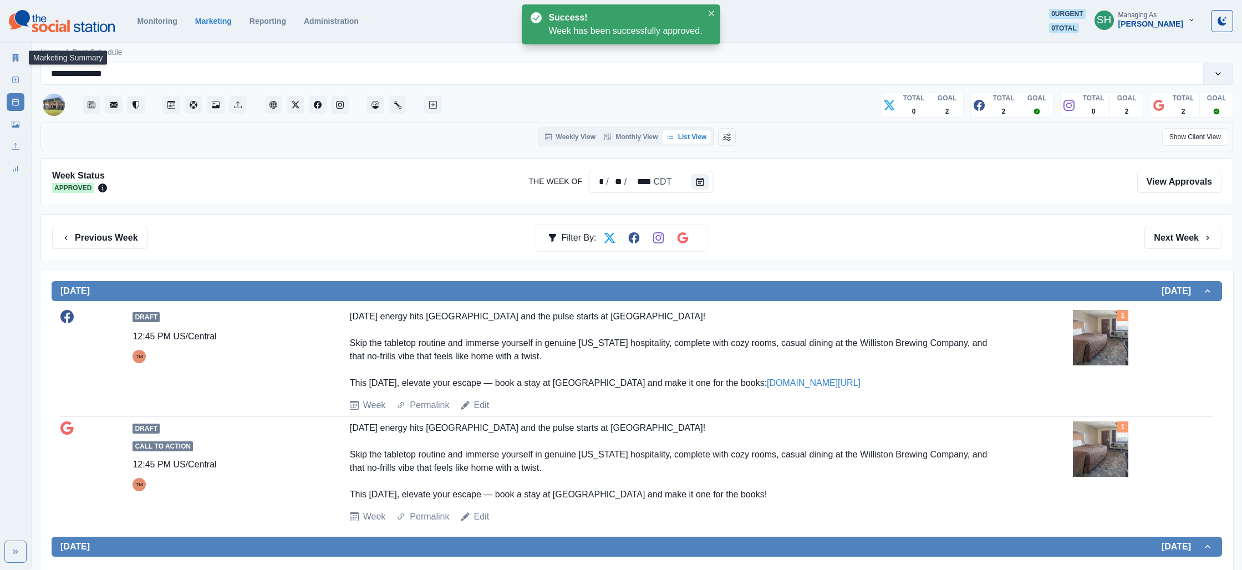
click at [13, 52] on link "Marketing Summary" at bounding box center [16, 58] width 18 height 18
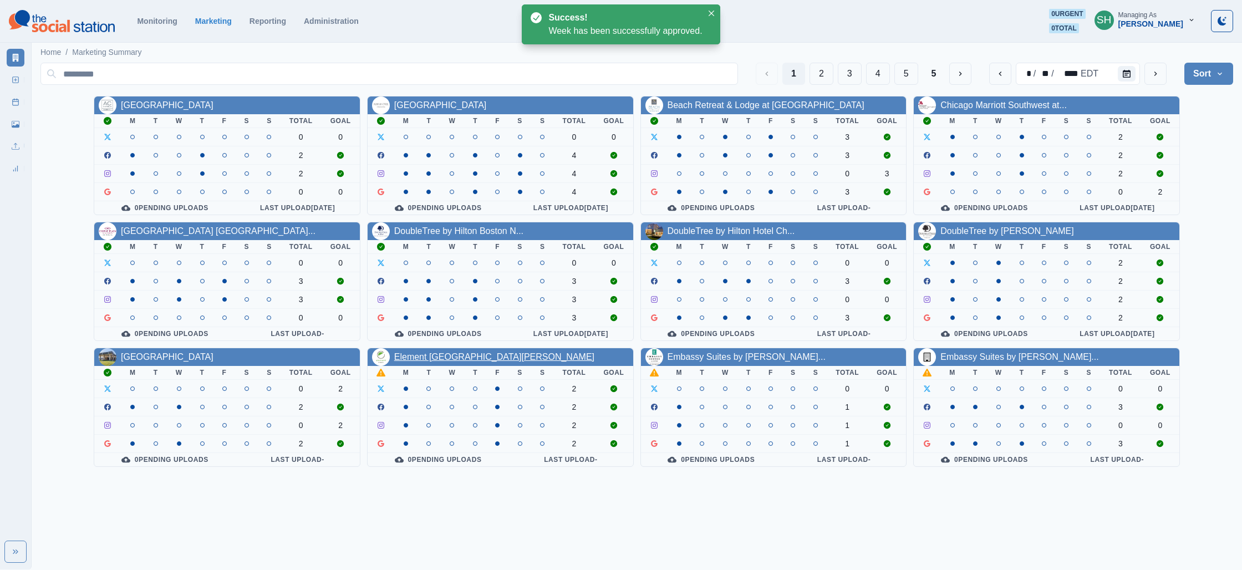
click at [467, 353] on link "Element [GEOGRAPHIC_DATA][PERSON_NAME]" at bounding box center [494, 356] width 200 height 9
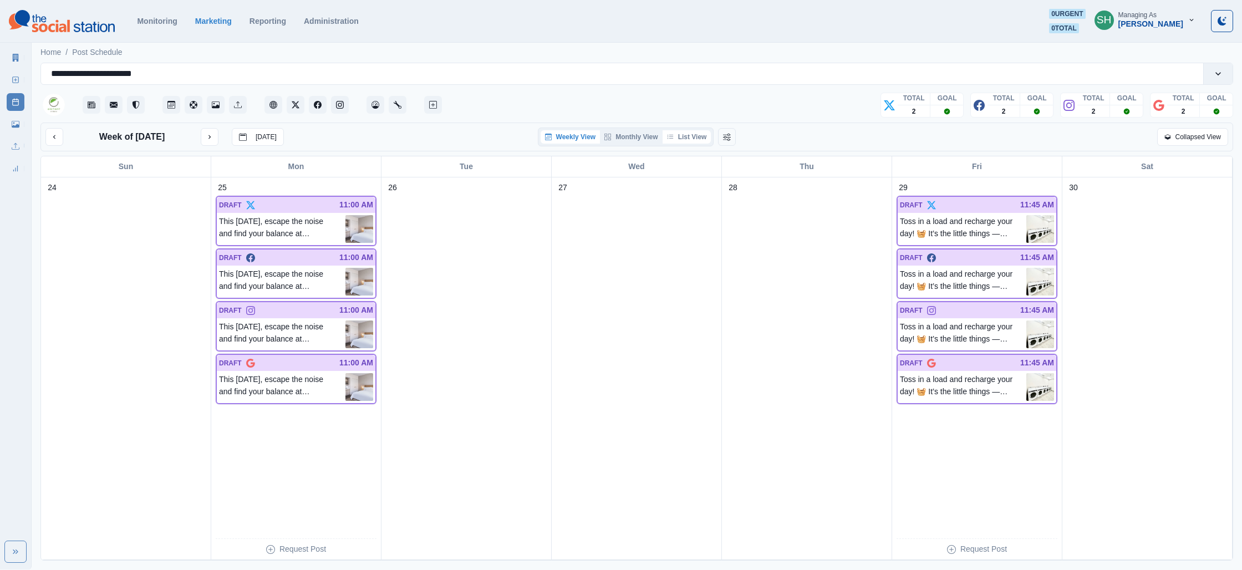
click at [700, 140] on button "List View" at bounding box center [687, 136] width 49 height 13
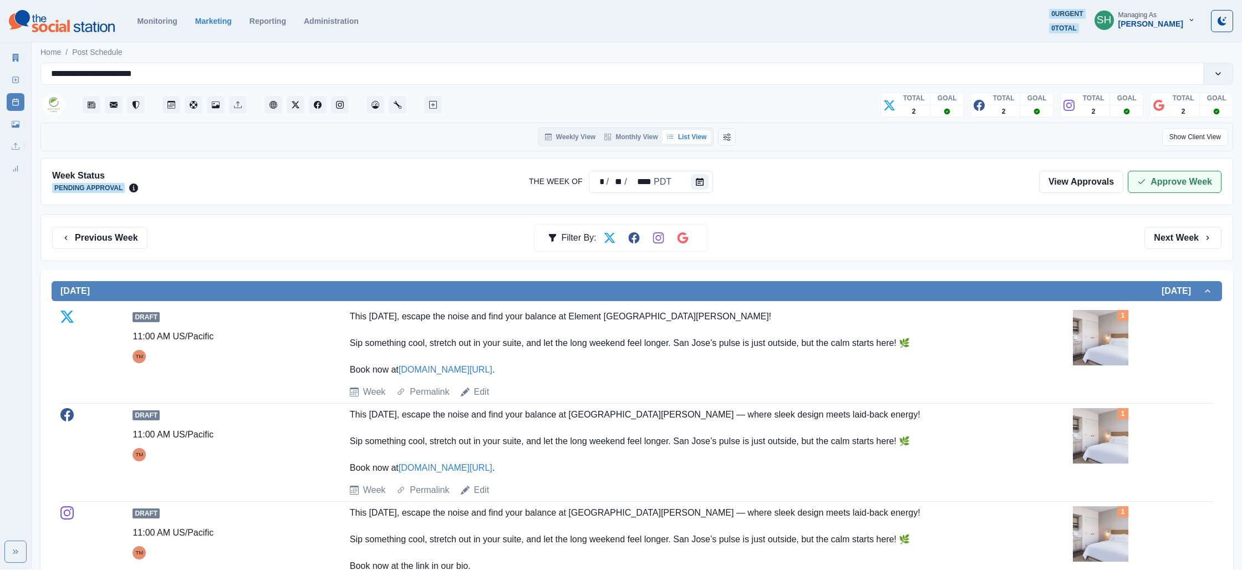
click at [1194, 178] on button "Approve Week" at bounding box center [1175, 182] width 94 height 22
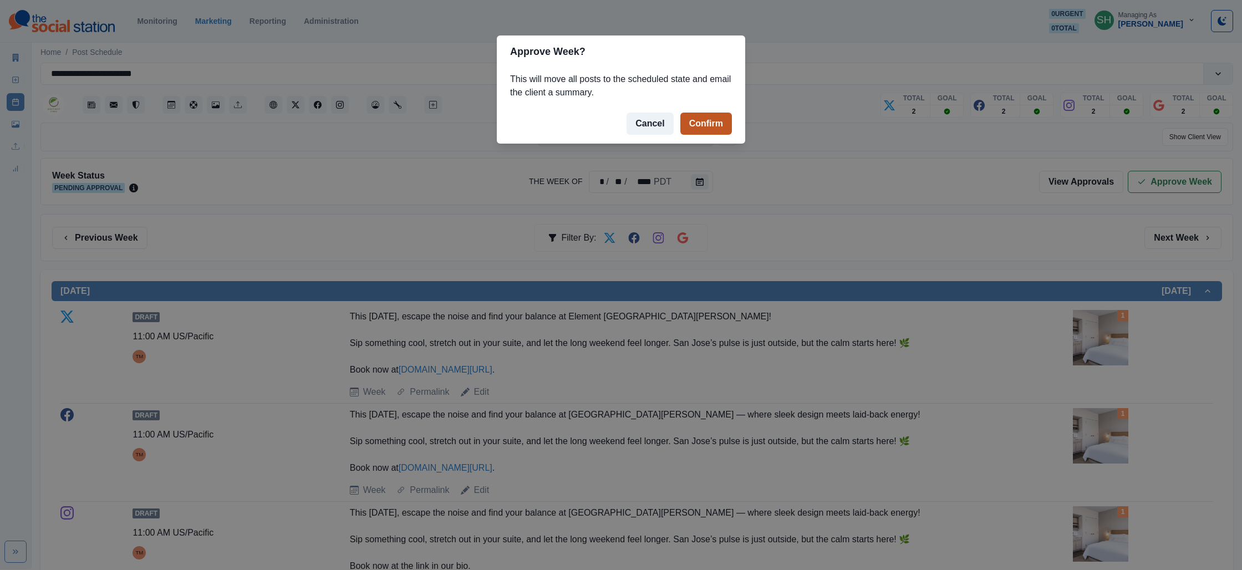
click at [724, 123] on button "Confirm" at bounding box center [706, 124] width 52 height 22
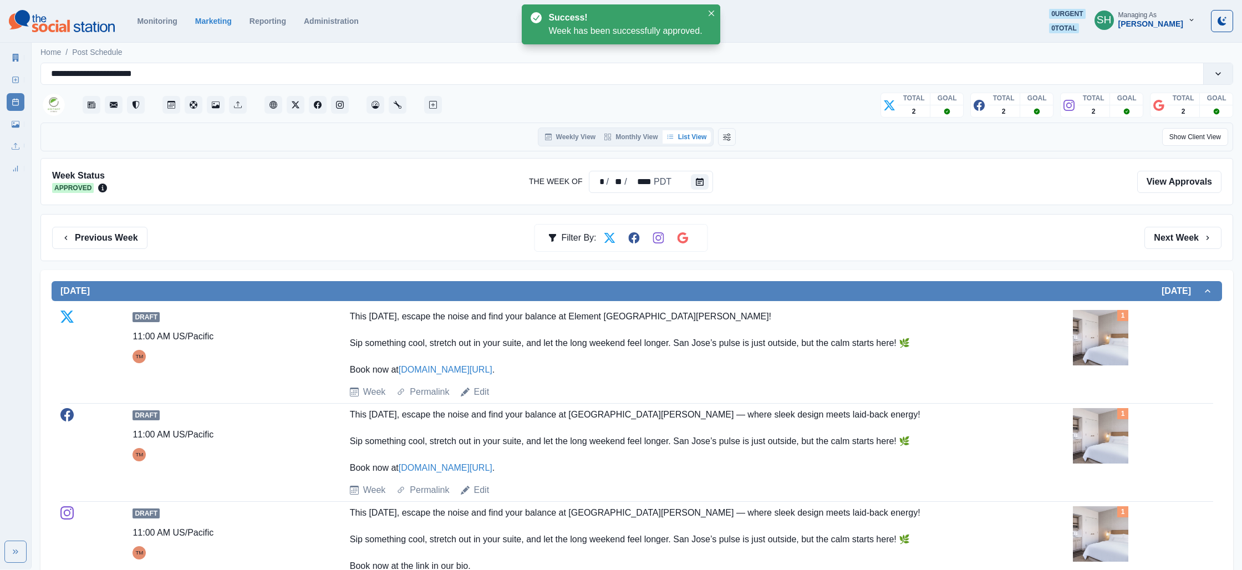
click at [19, 60] on icon at bounding box center [16, 58] width 8 height 8
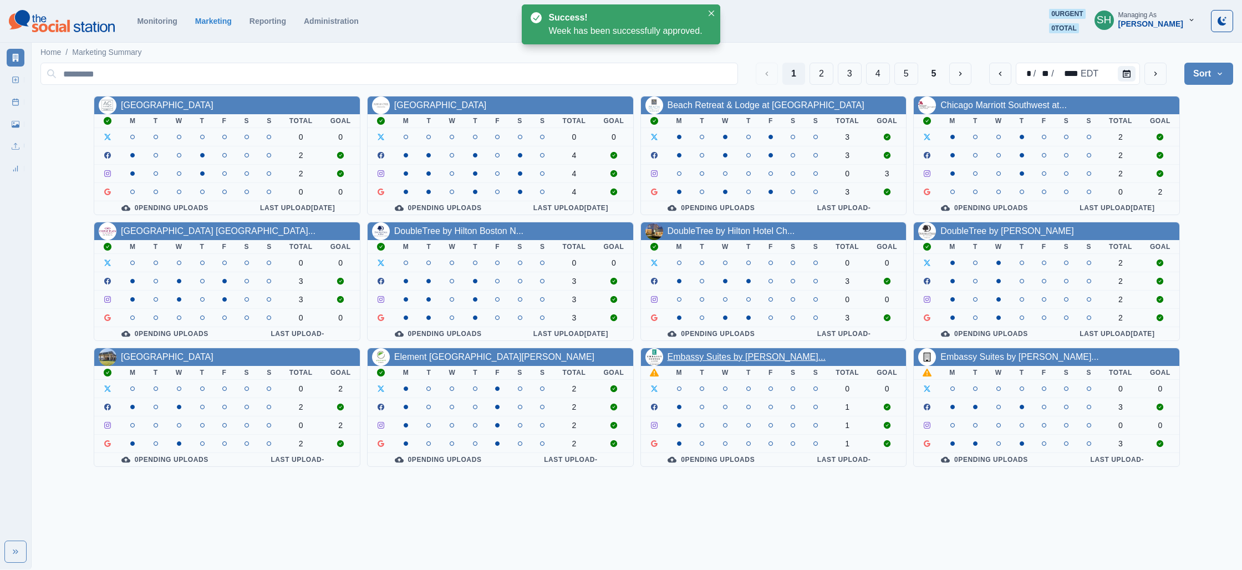
click at [728, 354] on link "Embassy Suites by [PERSON_NAME]..." at bounding box center [747, 356] width 158 height 9
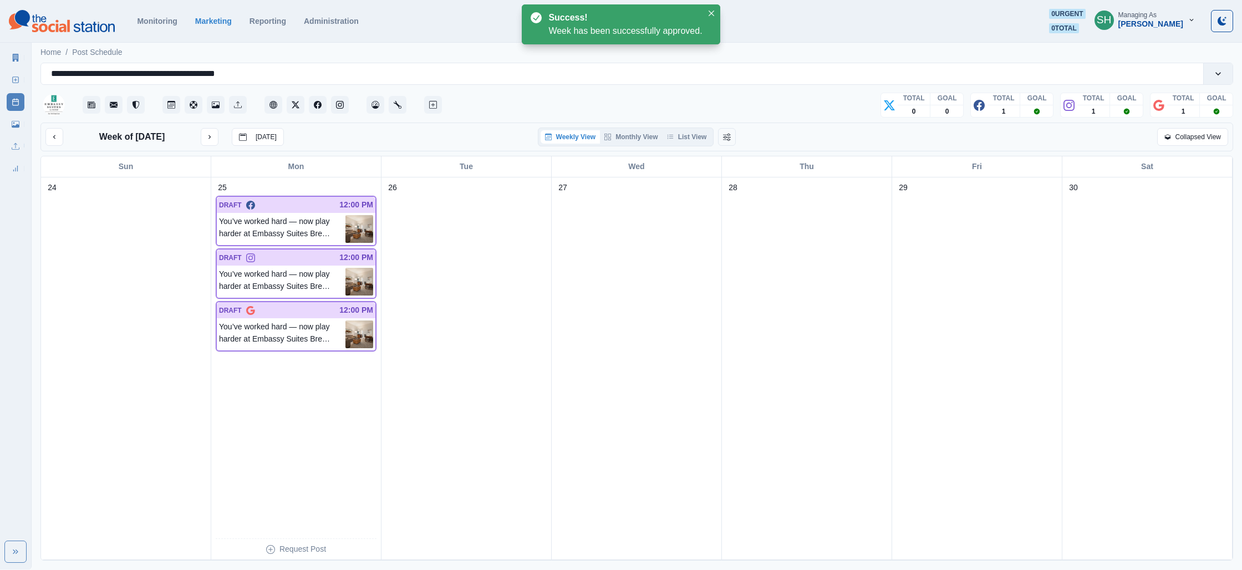
drag, startPoint x: 688, startPoint y: 146, endPoint x: 681, endPoint y: 128, distance: 19.5
click at [688, 145] on div "Weekly View Monthly View List View" at bounding box center [626, 137] width 176 height 19
click at [681, 128] on div "Weekly View Monthly View List View" at bounding box center [626, 137] width 176 height 19
click at [679, 134] on button "List View" at bounding box center [687, 136] width 49 height 13
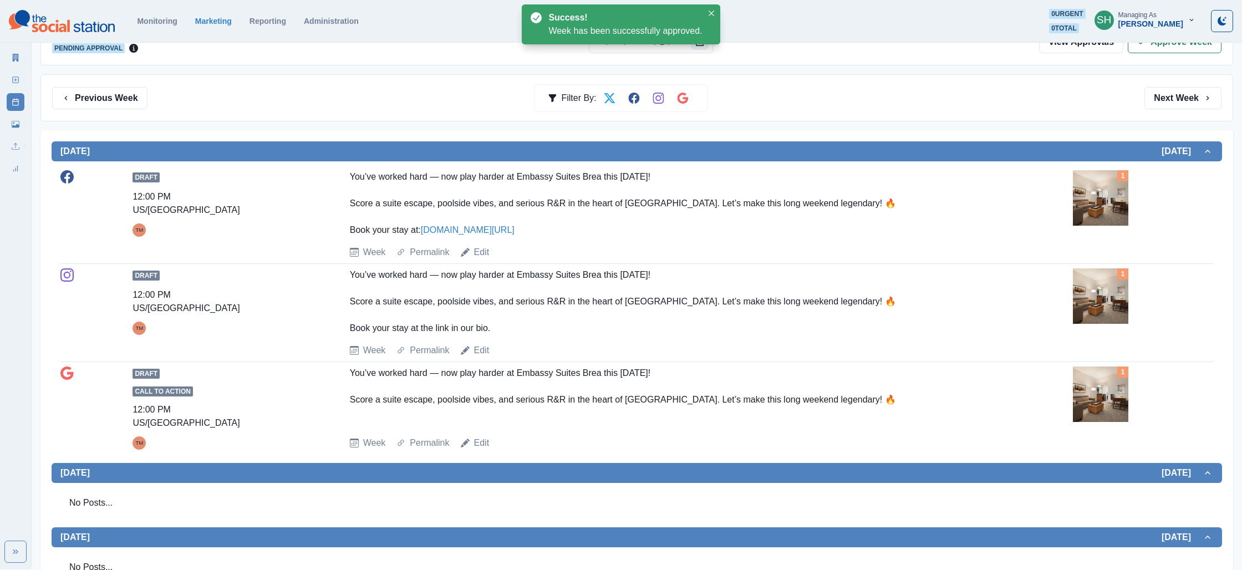
scroll to position [164, 0]
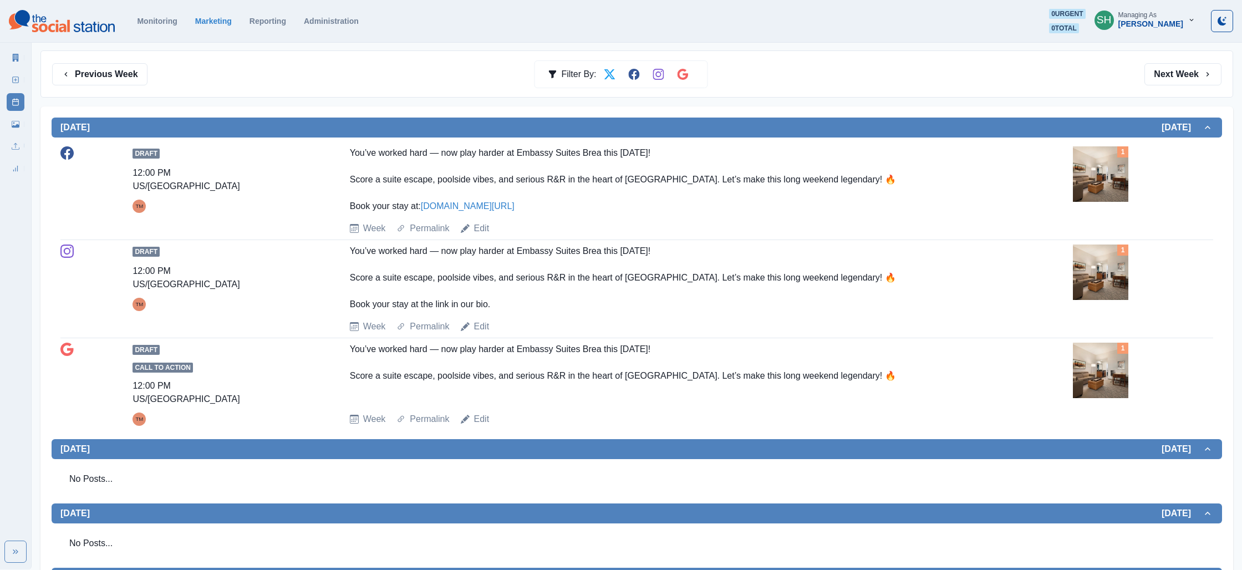
click at [1087, 173] on img at bounding box center [1100, 173] width 55 height 55
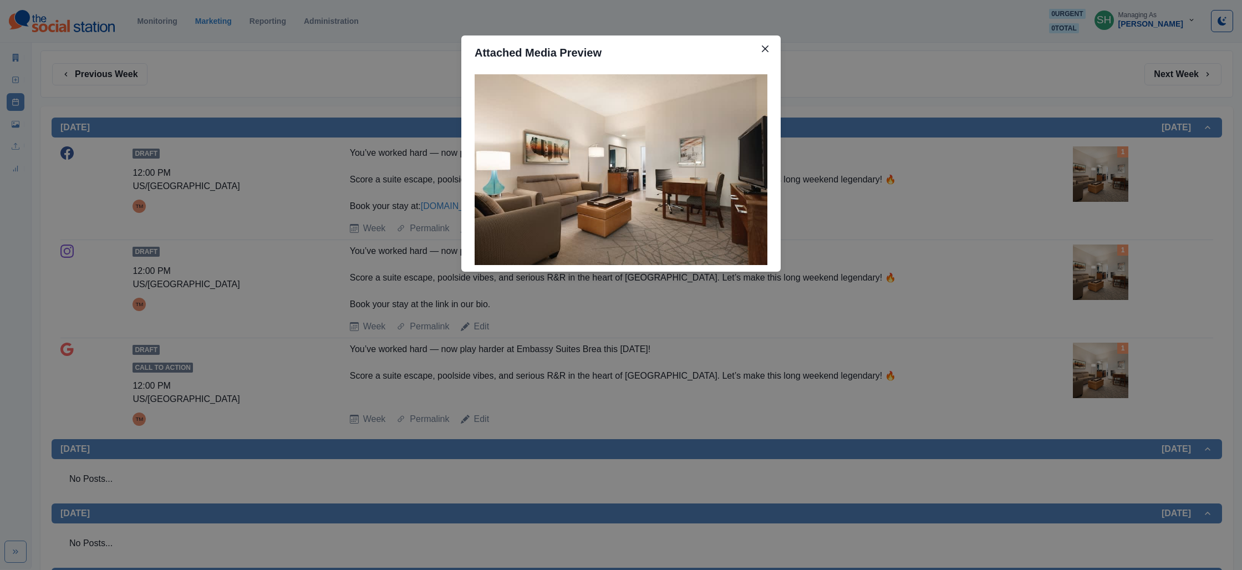
click at [1014, 179] on div "Attached Media Preview" at bounding box center [621, 285] width 1242 height 570
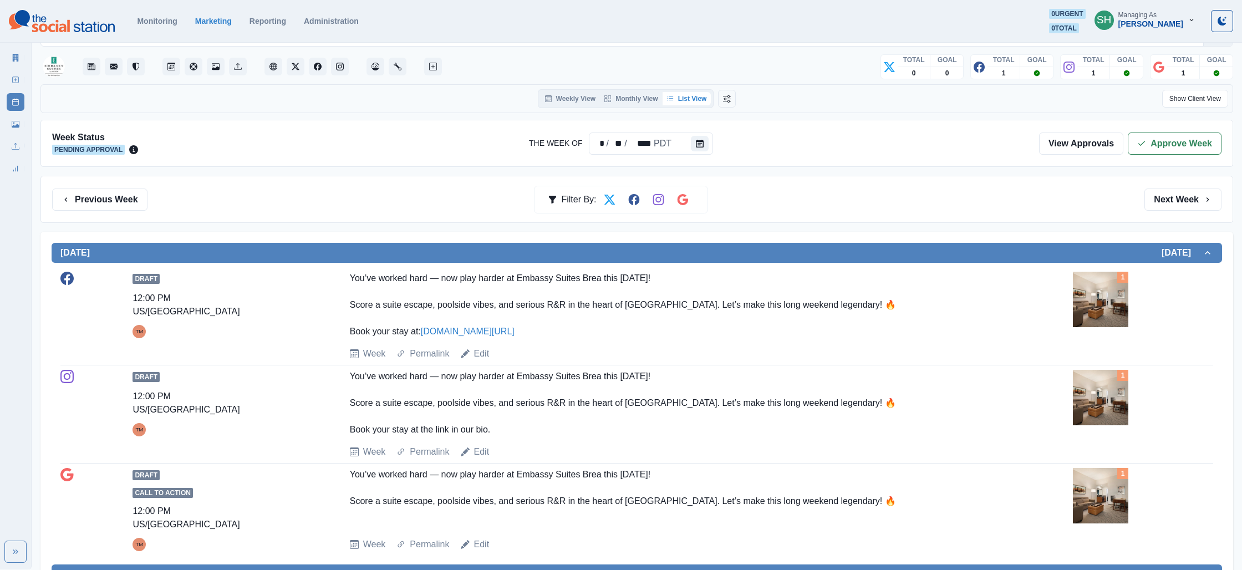
scroll to position [0, 0]
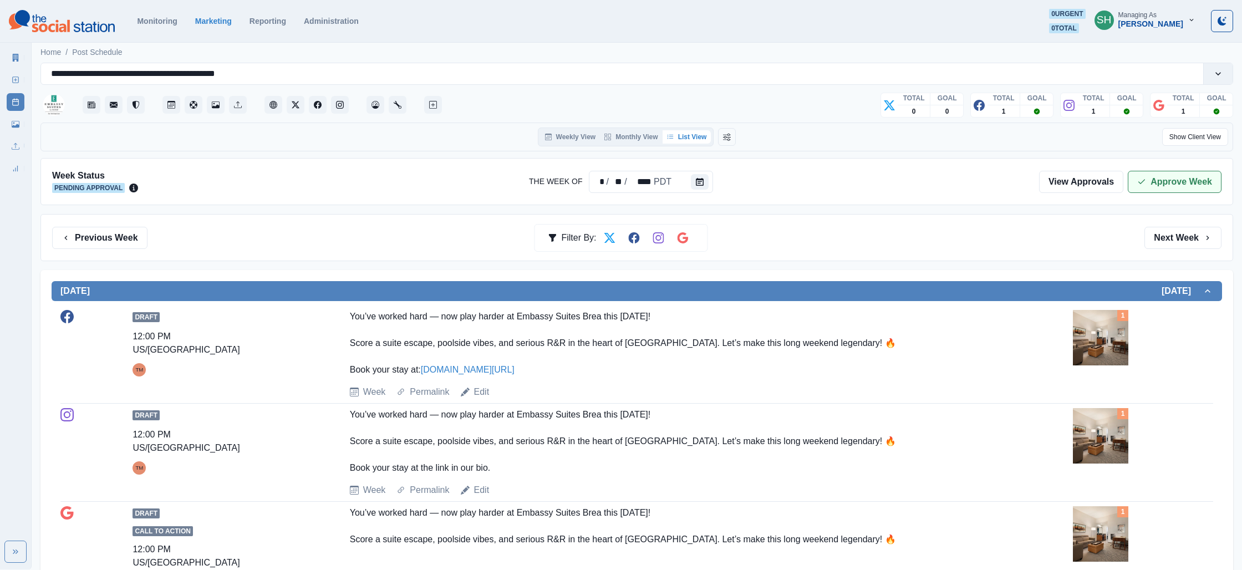
click at [1202, 180] on button "Approve Week" at bounding box center [1175, 182] width 94 height 22
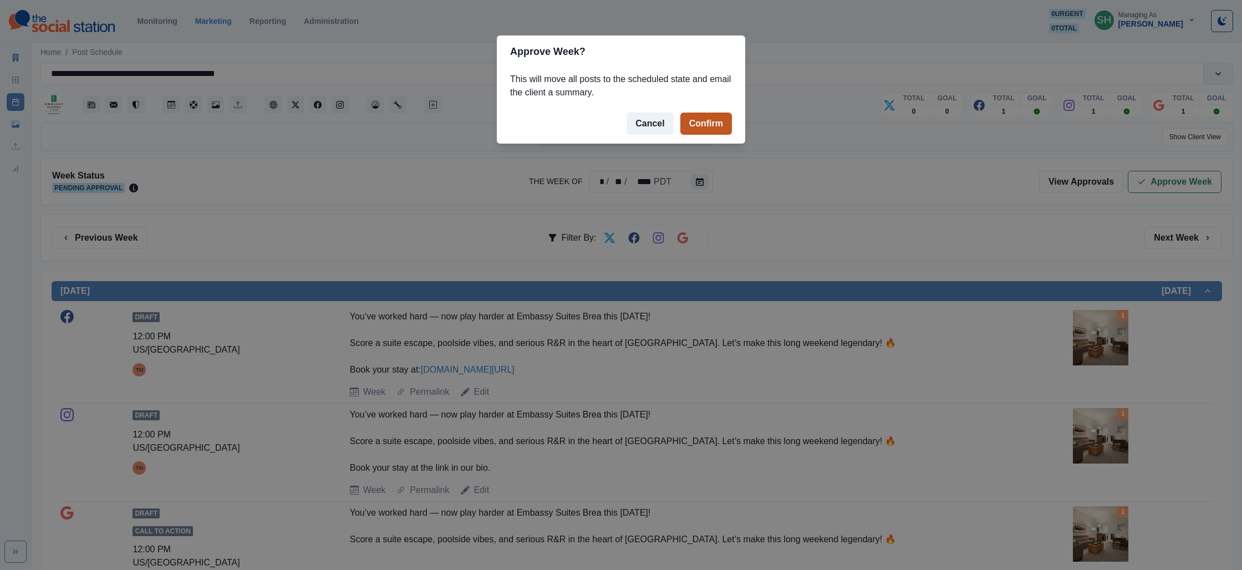
click at [723, 125] on button "Confirm" at bounding box center [706, 124] width 52 height 22
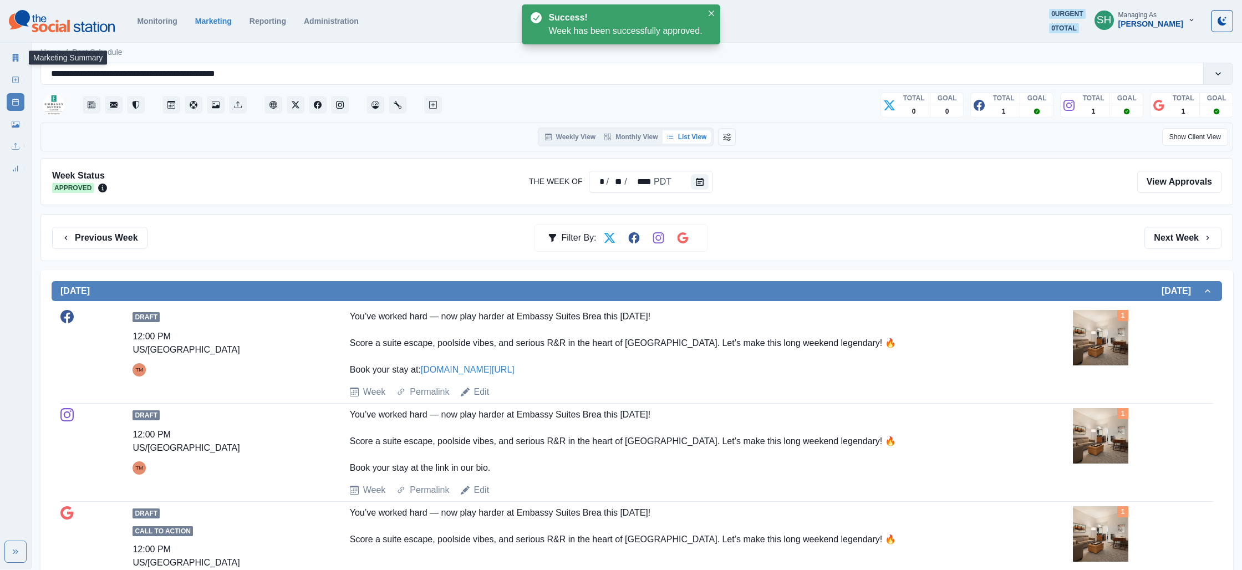
click at [7, 50] on link "Marketing Summary" at bounding box center [16, 58] width 18 height 18
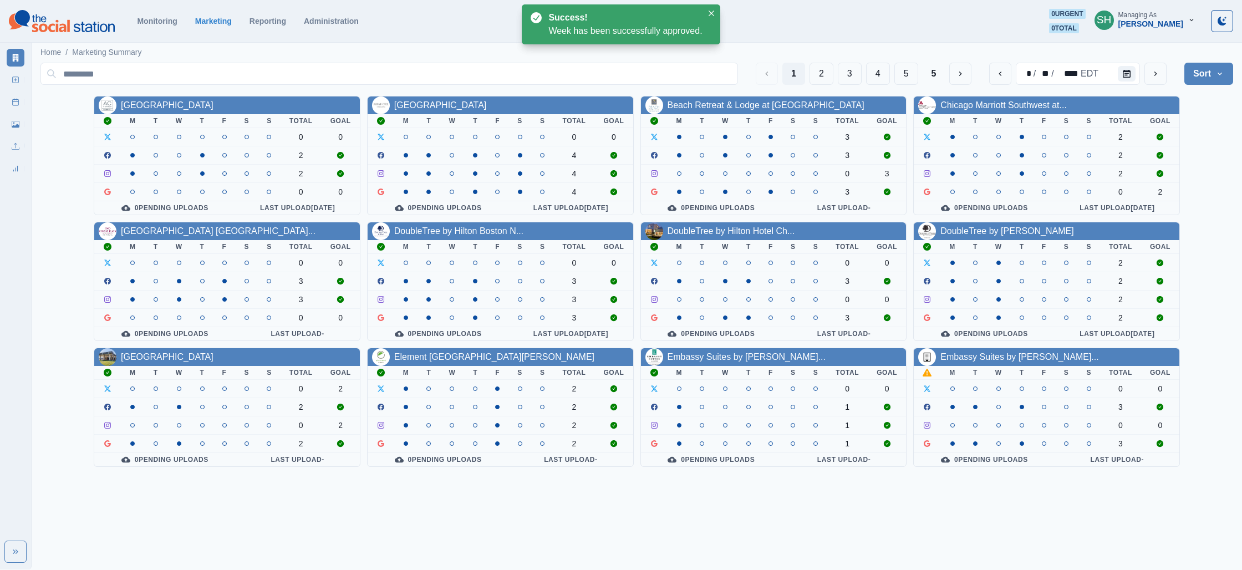
click at [973, 366] on th "T" at bounding box center [975, 373] width 22 height 14
click at [962, 357] on link "Embassy Suites by [PERSON_NAME]..." at bounding box center [1019, 356] width 158 height 9
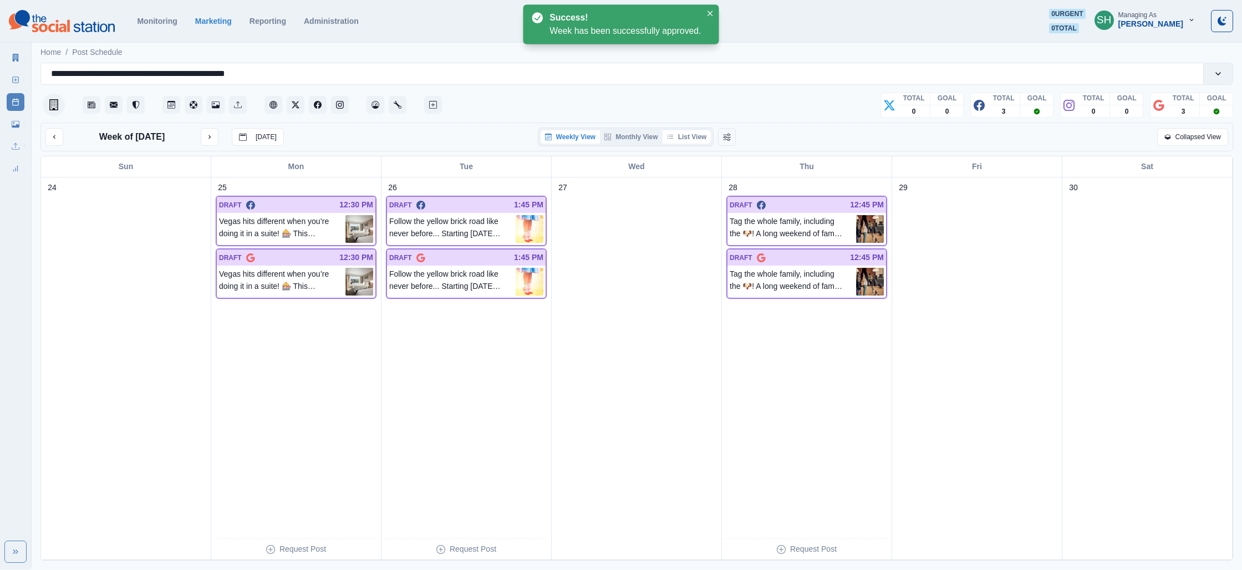
click at [675, 139] on button "List View" at bounding box center [687, 136] width 49 height 13
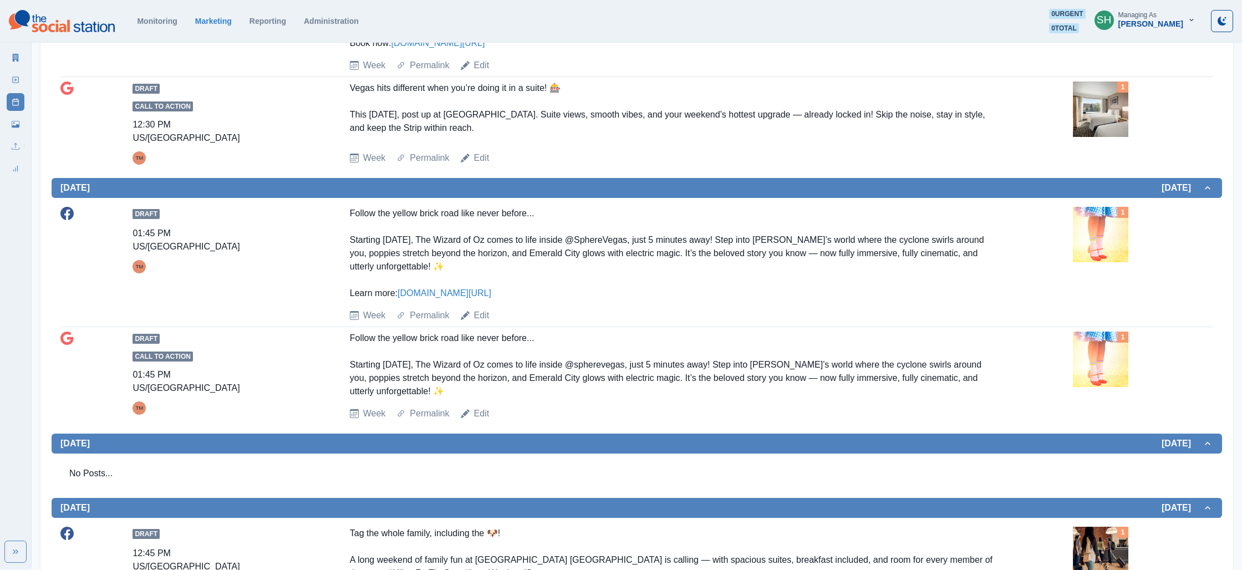
scroll to position [442, 0]
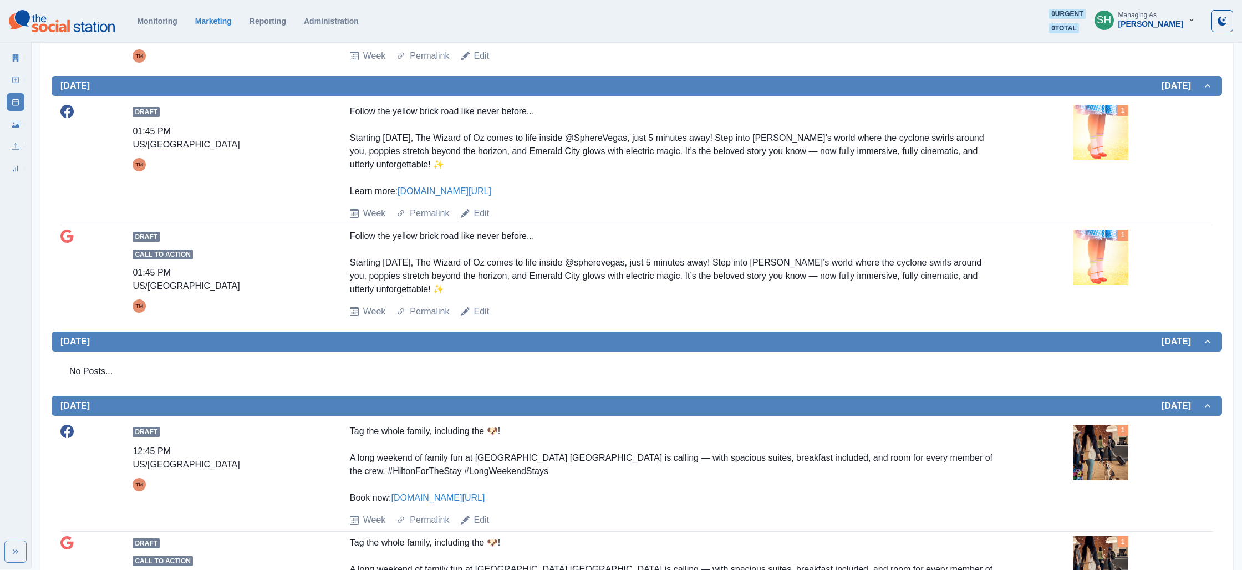
click at [1081, 131] on img at bounding box center [1100, 132] width 55 height 55
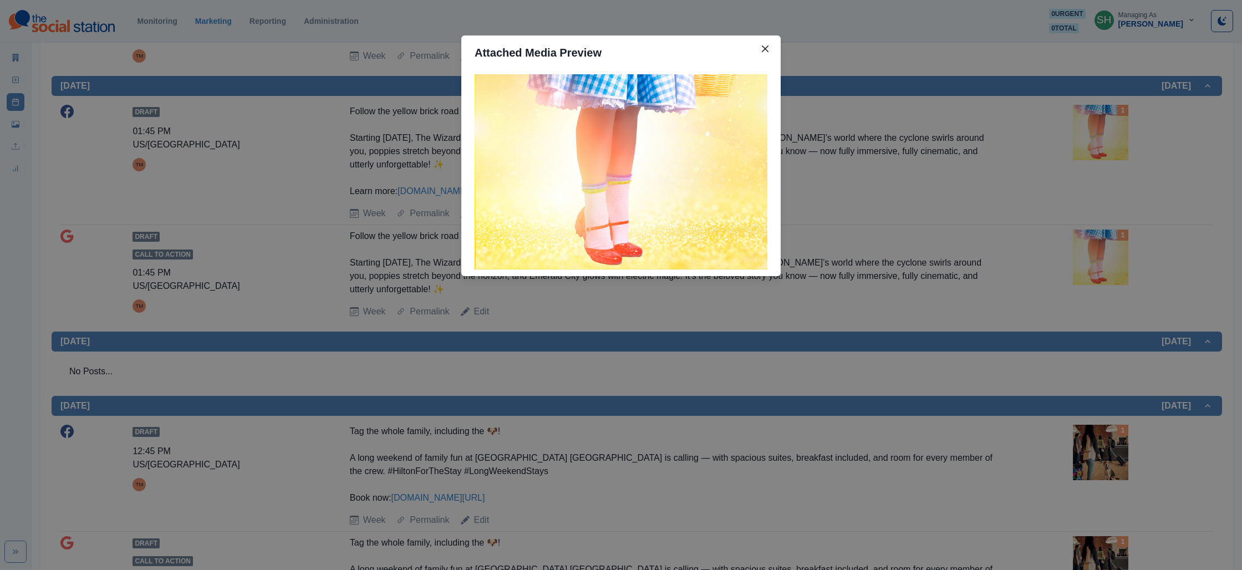
click at [1012, 138] on div "Attached Media Preview" at bounding box center [621, 285] width 1242 height 570
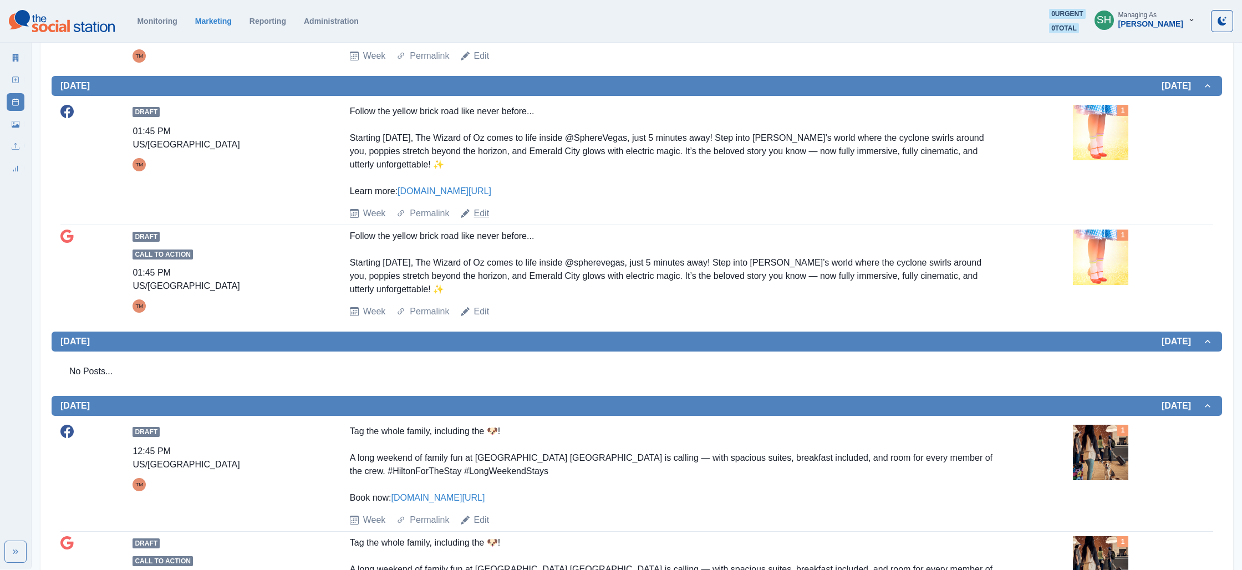
click at [487, 210] on link "Edit" at bounding box center [482, 213] width 16 height 13
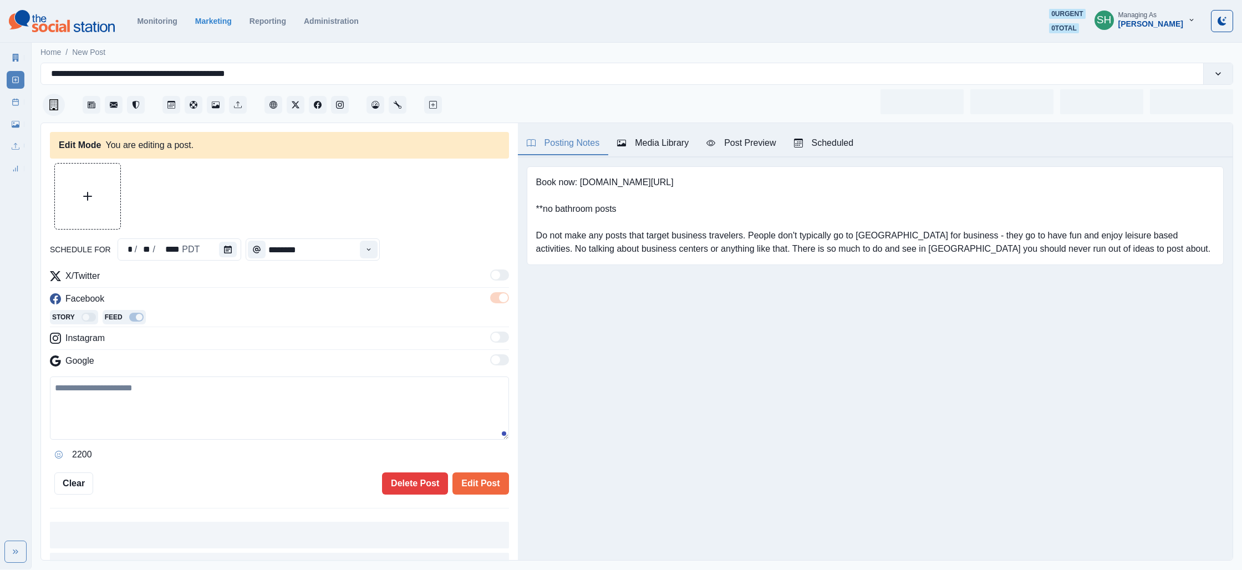
type input "*******"
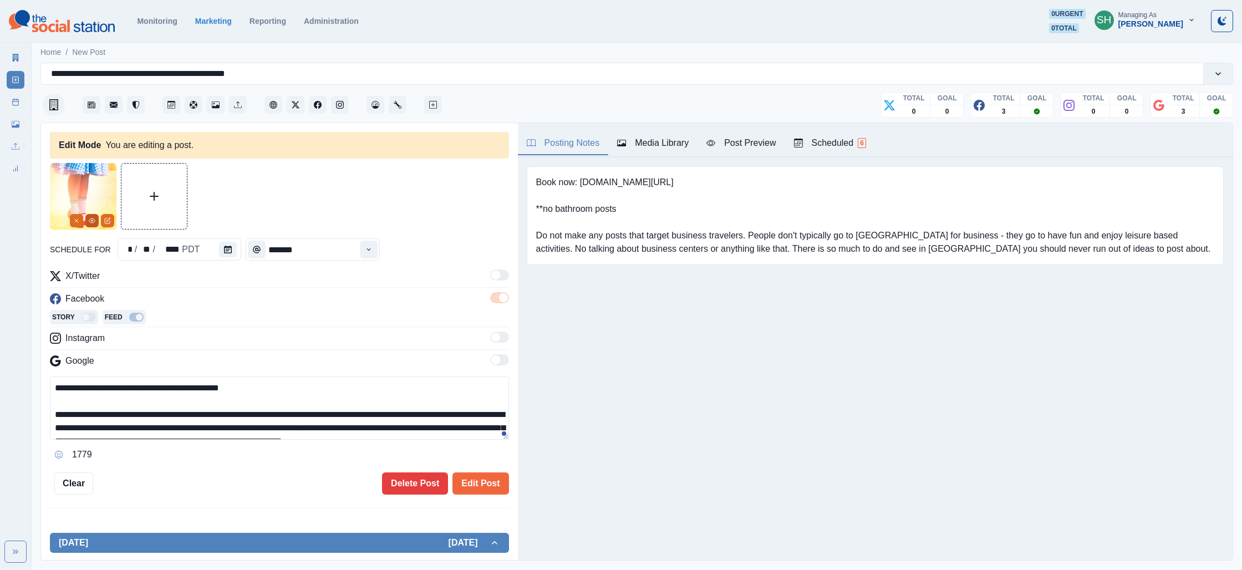
click at [93, 218] on icon "View Media" at bounding box center [92, 220] width 7 height 7
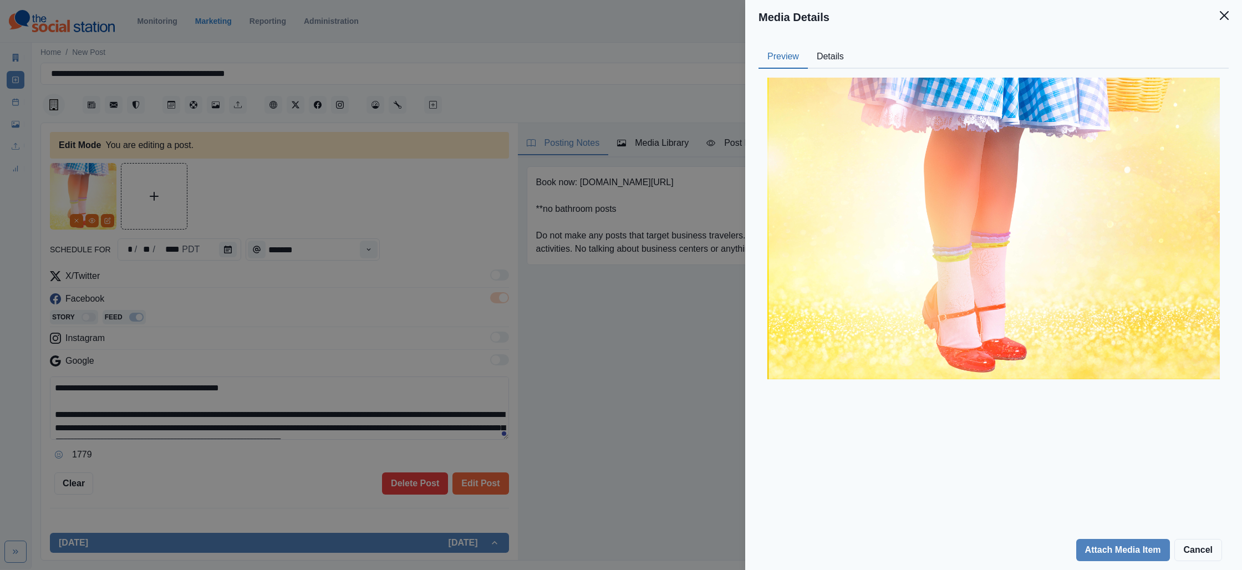
click at [832, 51] on button "Details" at bounding box center [830, 56] width 45 height 23
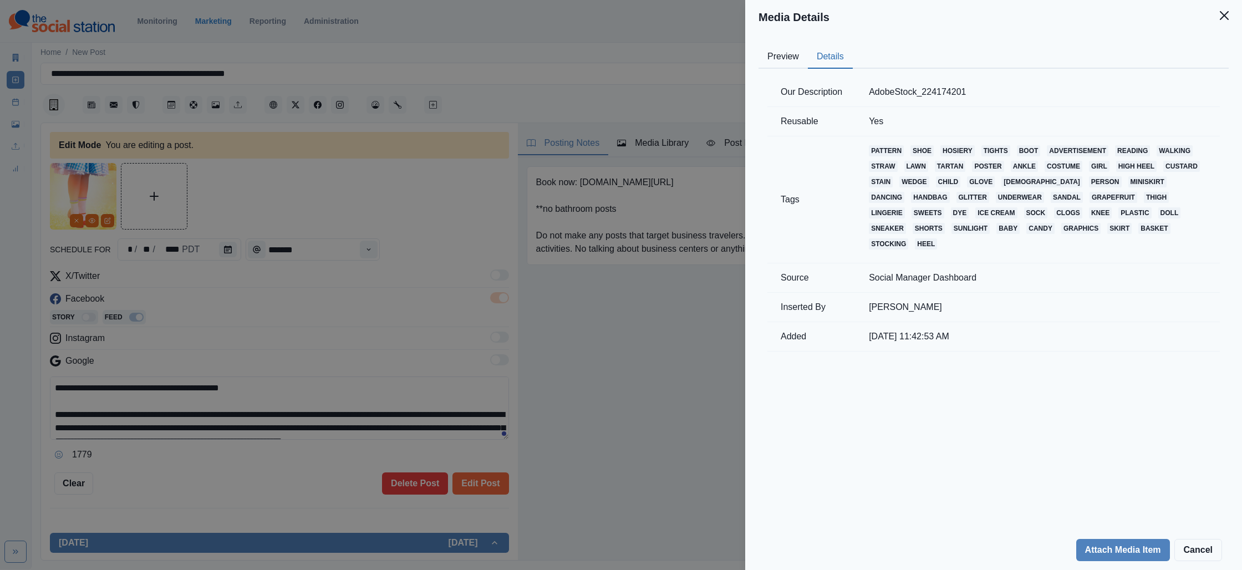
click at [385, 170] on div "Media Details Preview Details Our Description AdobeStock_224174201 Reusable Yes…" at bounding box center [621, 285] width 1242 height 570
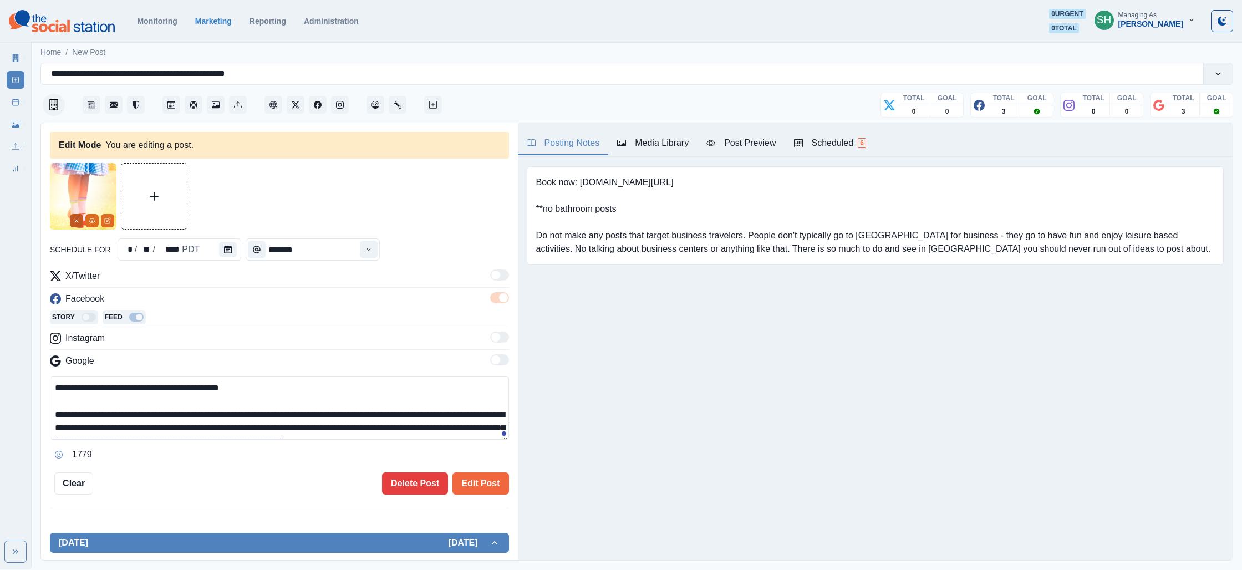
click at [79, 222] on icon "Remove" at bounding box center [76, 220] width 7 height 7
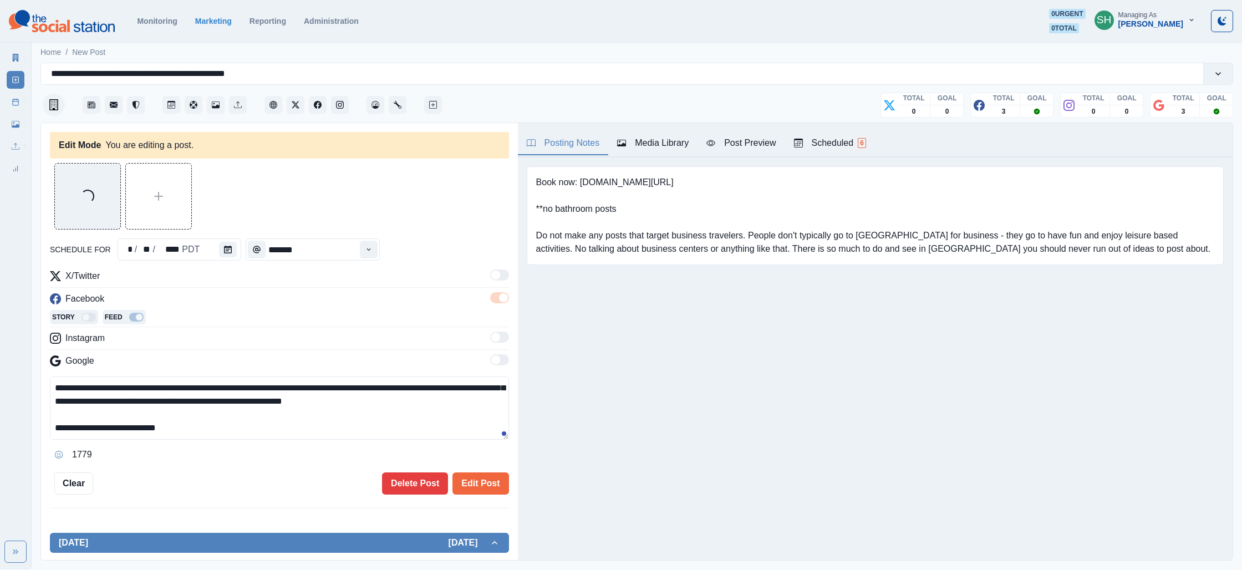
click at [202, 430] on textarea "**********" at bounding box center [279, 408] width 459 height 63
click at [56, 450] on button "Opens Emoji Picker" at bounding box center [59, 455] width 18 height 18
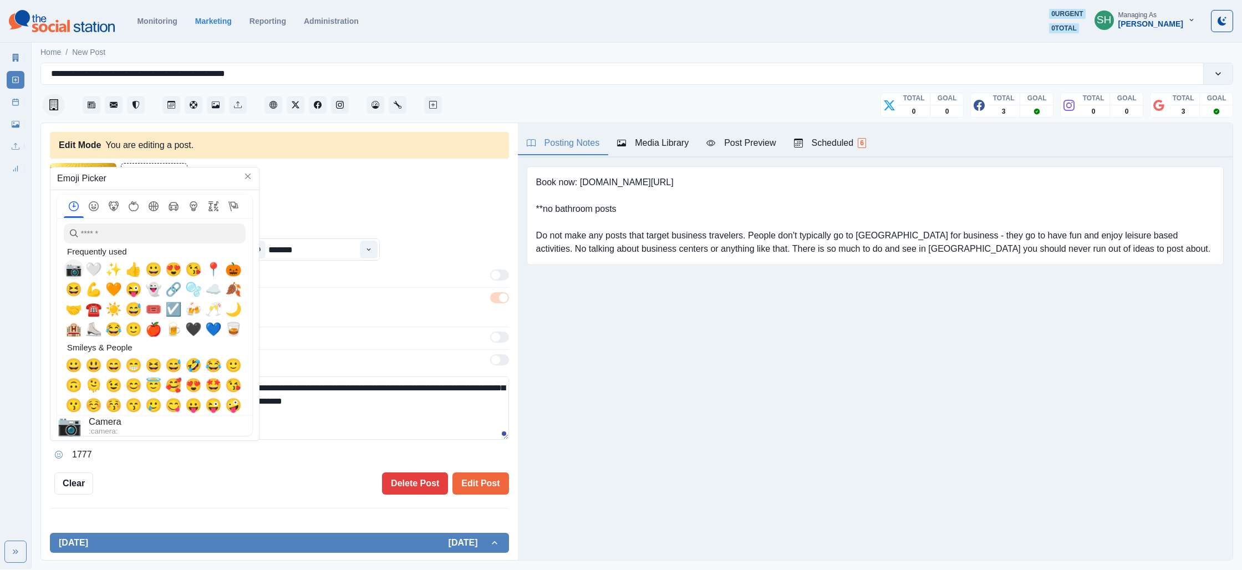
click at [65, 266] on div "📷" at bounding box center [74, 270] width 20 height 20
drag, startPoint x: 369, startPoint y: 425, endPoint x: 324, endPoint y: 428, distance: 45.0
click at [366, 425] on textarea "**********" at bounding box center [279, 408] width 459 height 63
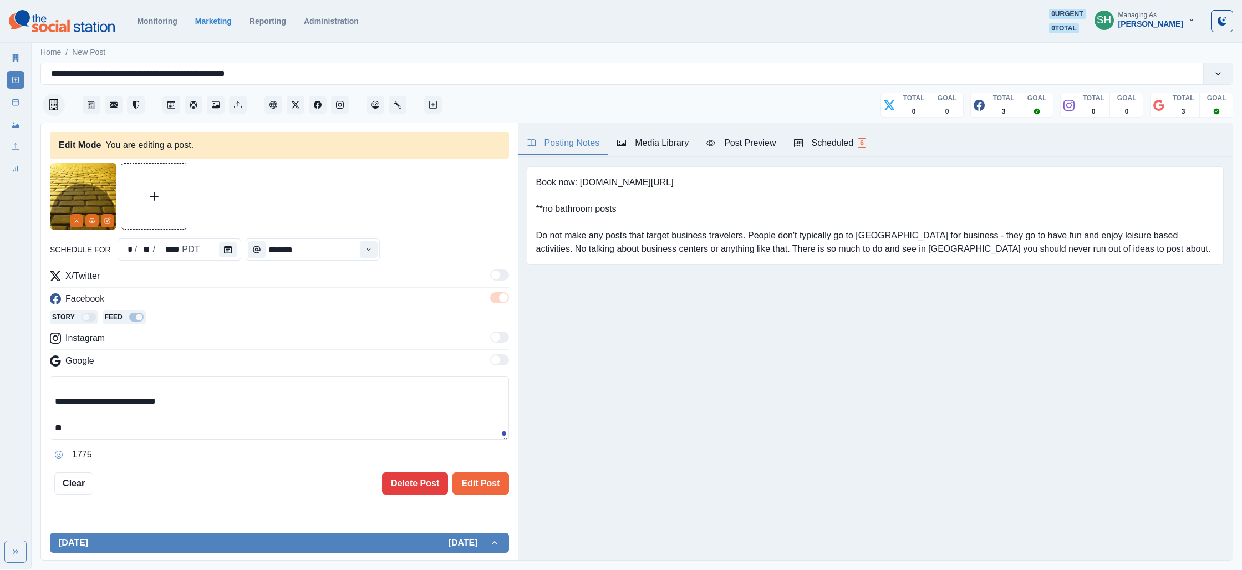
click at [308, 430] on textarea "**********" at bounding box center [279, 408] width 459 height 63
paste textarea "**********"
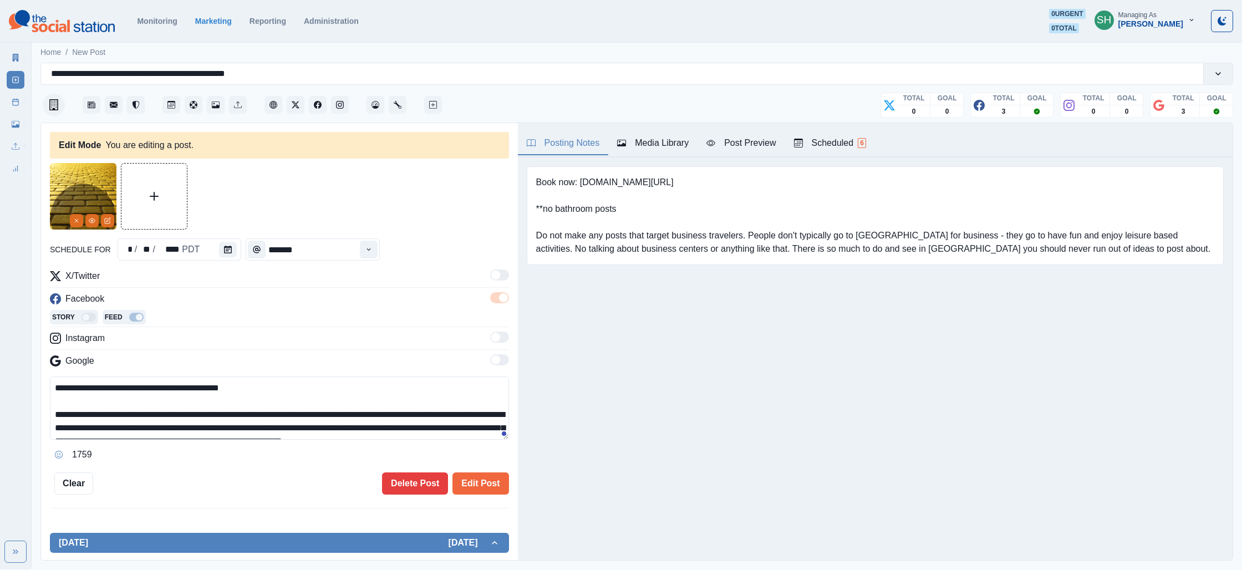
scroll to position [106, 0]
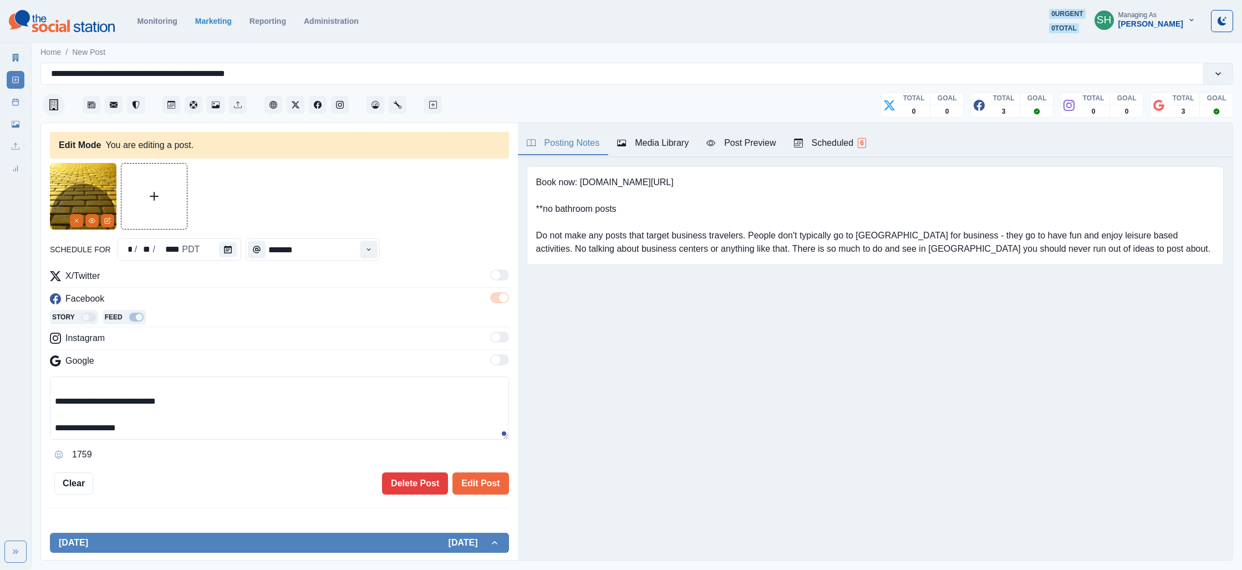
paste textarea "**********"
type textarea "**********"
click at [479, 478] on button "Edit Post" at bounding box center [480, 483] width 56 height 22
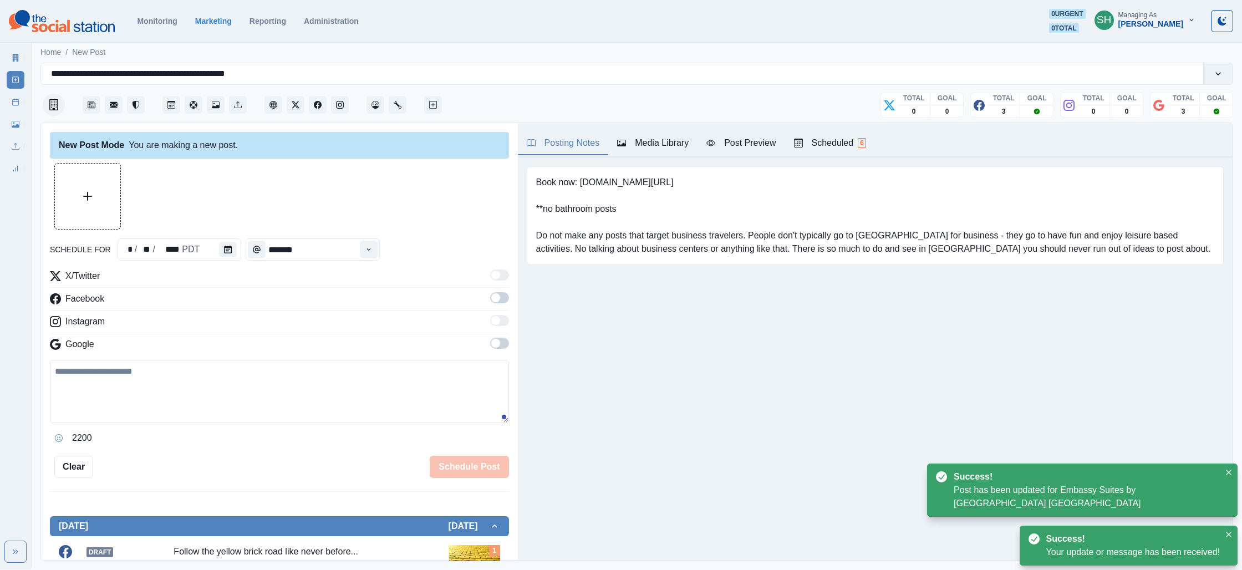
click at [3, 99] on div "Marketing Summary New Post Post Schedule Media Library Uploads Review Summary" at bounding box center [15, 110] width 31 height 133
click at [13, 95] on link "Post Schedule" at bounding box center [16, 102] width 18 height 18
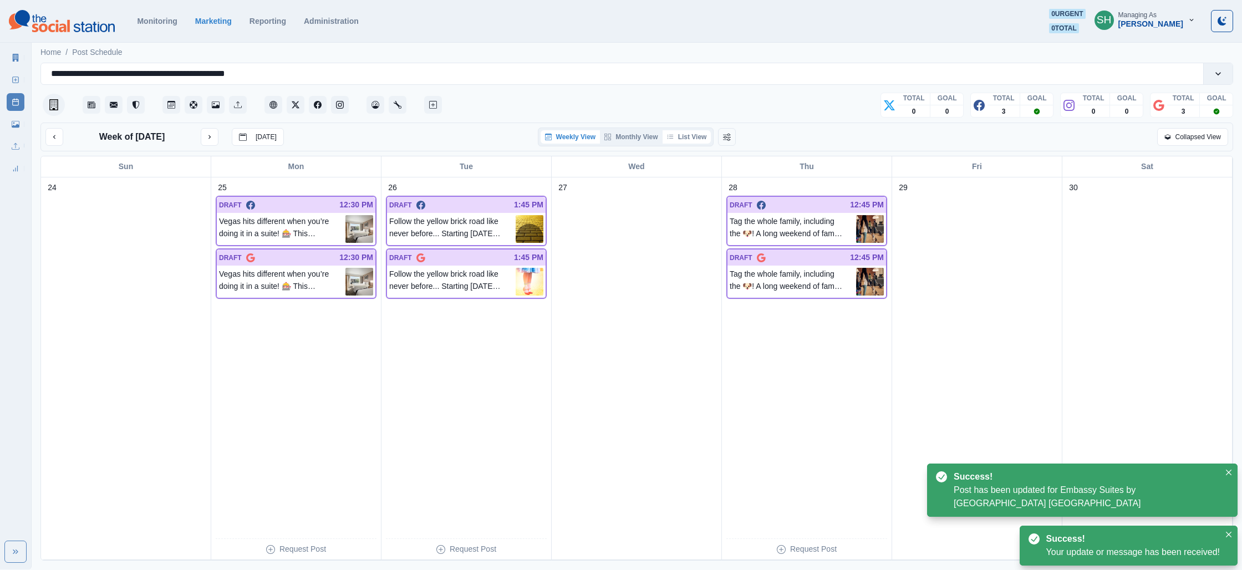
click at [674, 138] on icon "button" at bounding box center [670, 137] width 7 height 7
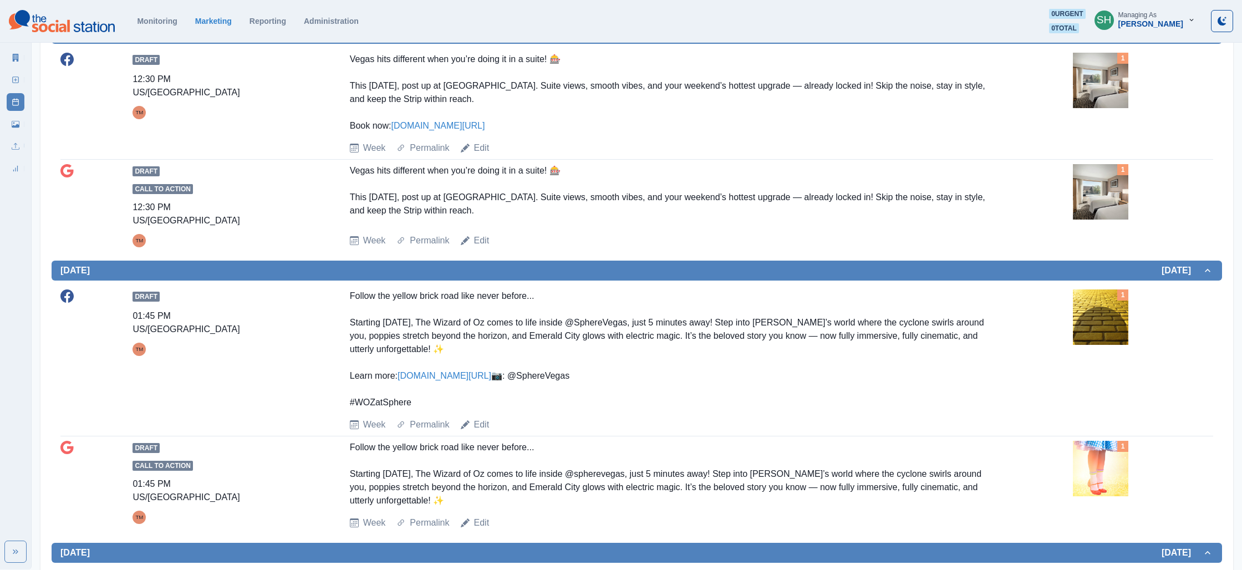
scroll to position [308, 0]
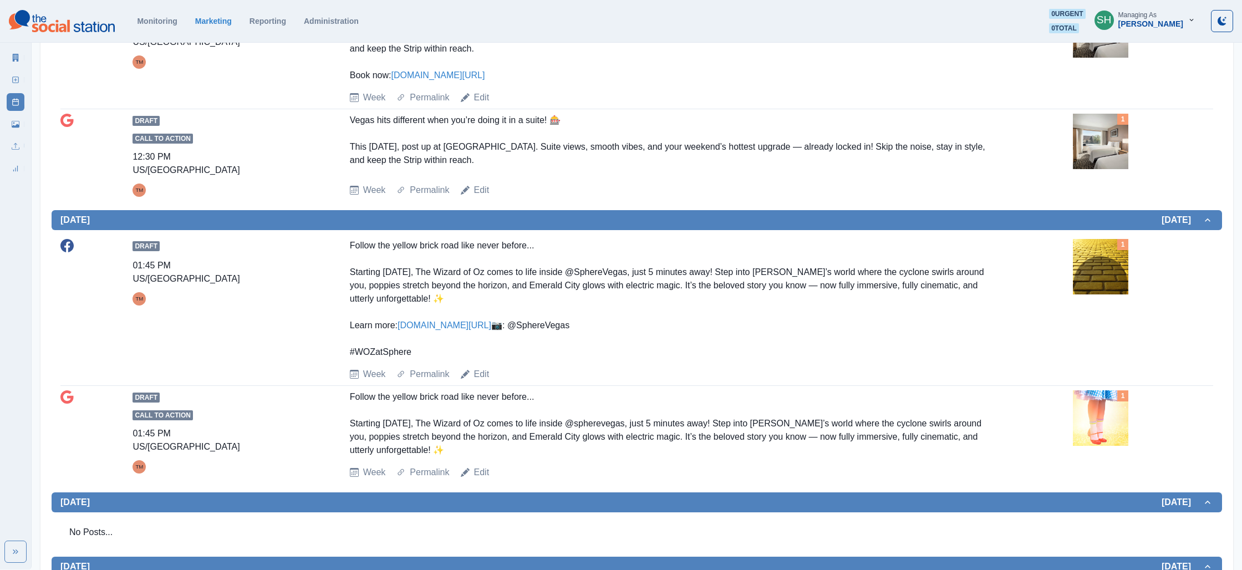
drag, startPoint x: 417, startPoint y: 368, endPoint x: 351, endPoint y: 242, distance: 141.6
click at [351, 242] on div "Follow the yellow brick road like never before... Starting [DATE], The Wizard o…" at bounding box center [673, 299] width 647 height 120
copy div "Follow the yellow brick road like never before... Starting [DATE], The Wizard o…"
click at [480, 479] on link "Edit" at bounding box center [482, 472] width 16 height 13
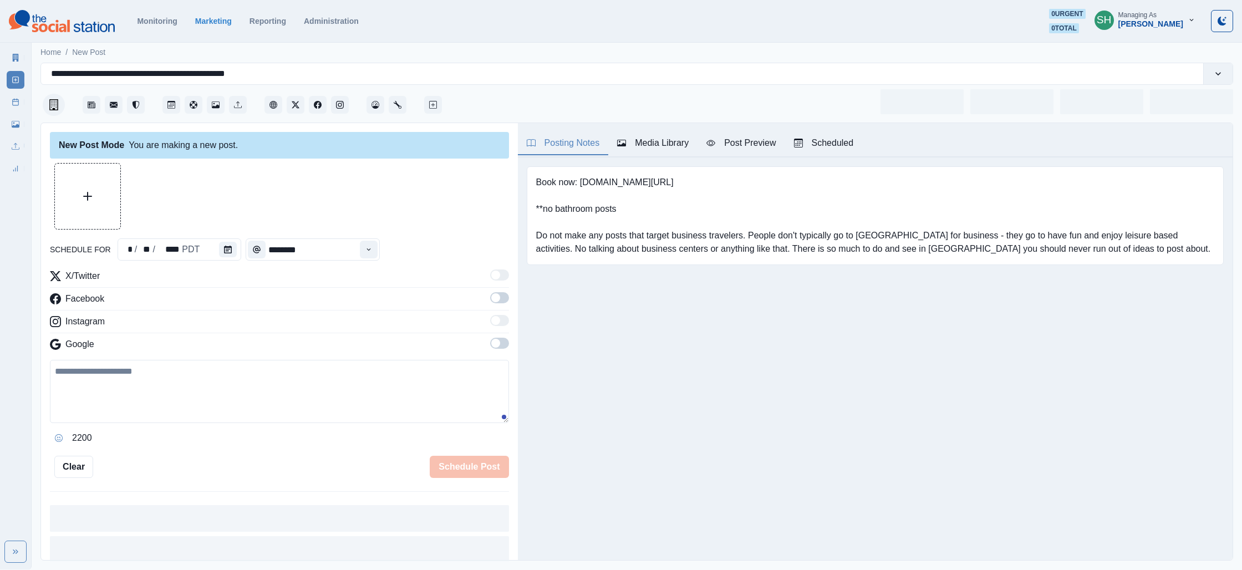
type input "*******"
type textarea "**********"
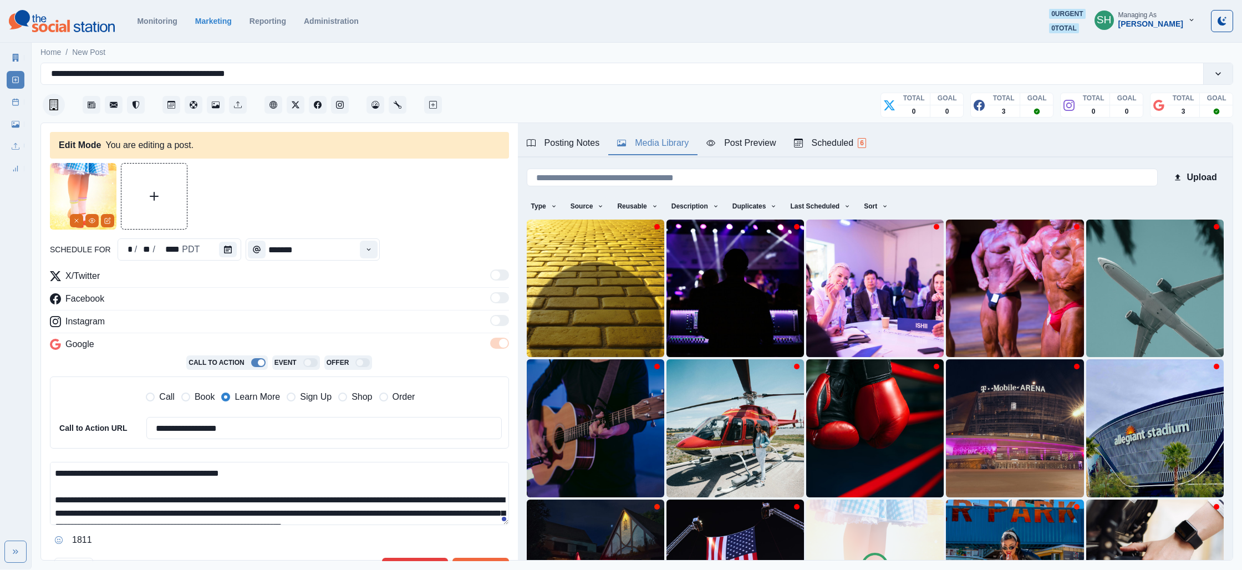
click at [642, 140] on div "Media Library" at bounding box center [653, 142] width 72 height 13
click at [584, 275] on img at bounding box center [596, 289] width 138 height 138
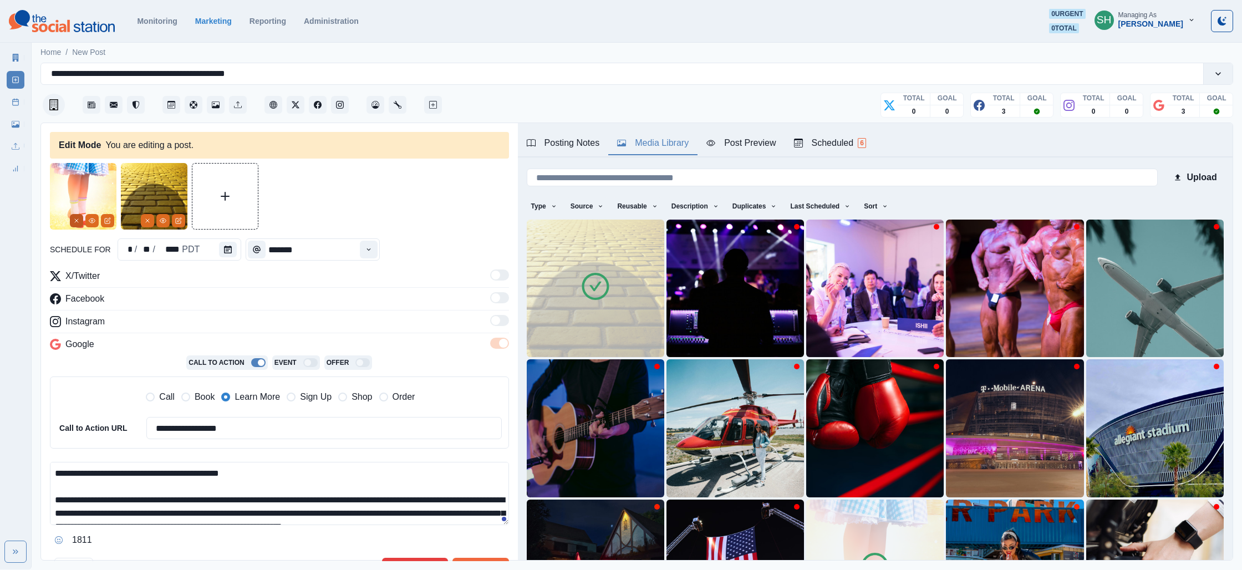
click at [72, 220] on button "Remove" at bounding box center [76, 220] width 13 height 13
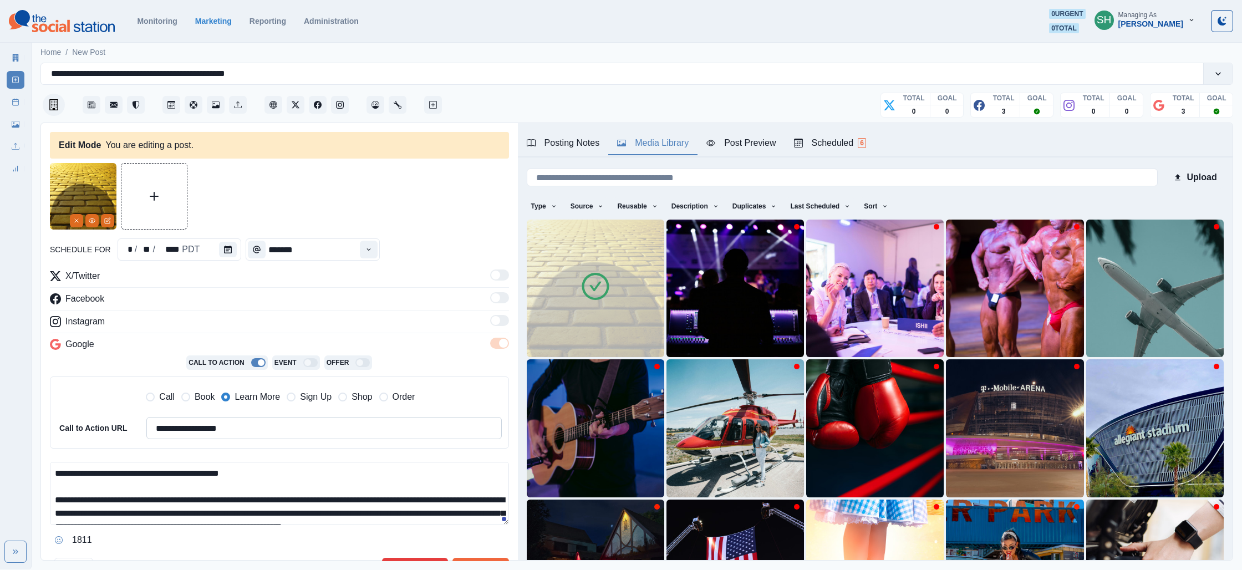
drag, startPoint x: 219, startPoint y: 516, endPoint x: 215, endPoint y: 427, distance: 89.4
click at [215, 427] on div "**********" at bounding box center [279, 408] width 459 height 279
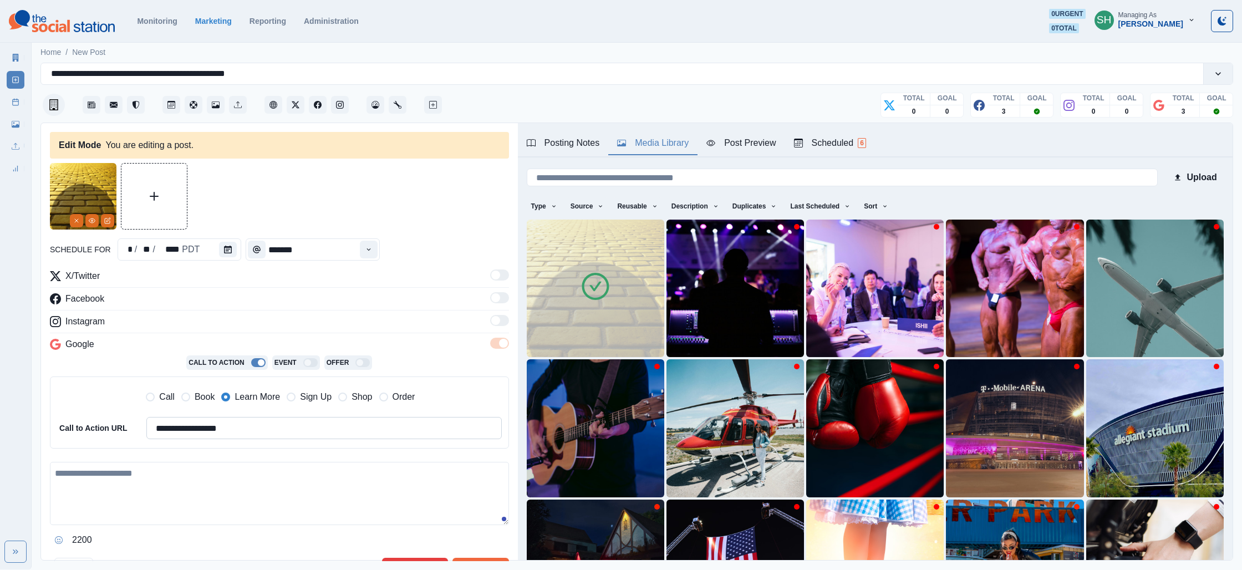
paste textarea "**********"
click at [141, 471] on textarea "**********" at bounding box center [279, 493] width 459 height 63
click at [80, 496] on textarea "**********" at bounding box center [279, 493] width 459 height 63
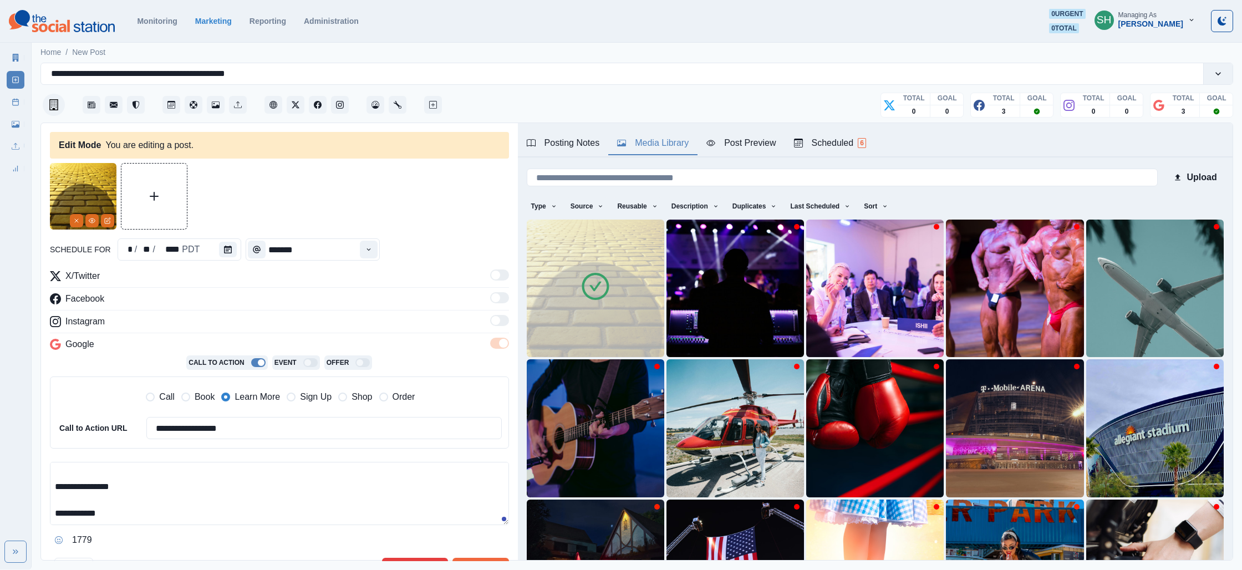
click at [108, 493] on textarea "**********" at bounding box center [279, 493] width 459 height 63
drag, startPoint x: 104, startPoint y: 500, endPoint x: 74, endPoint y: 498, distance: 29.4
click at [74, 498] on textarea "**********" at bounding box center [279, 493] width 459 height 63
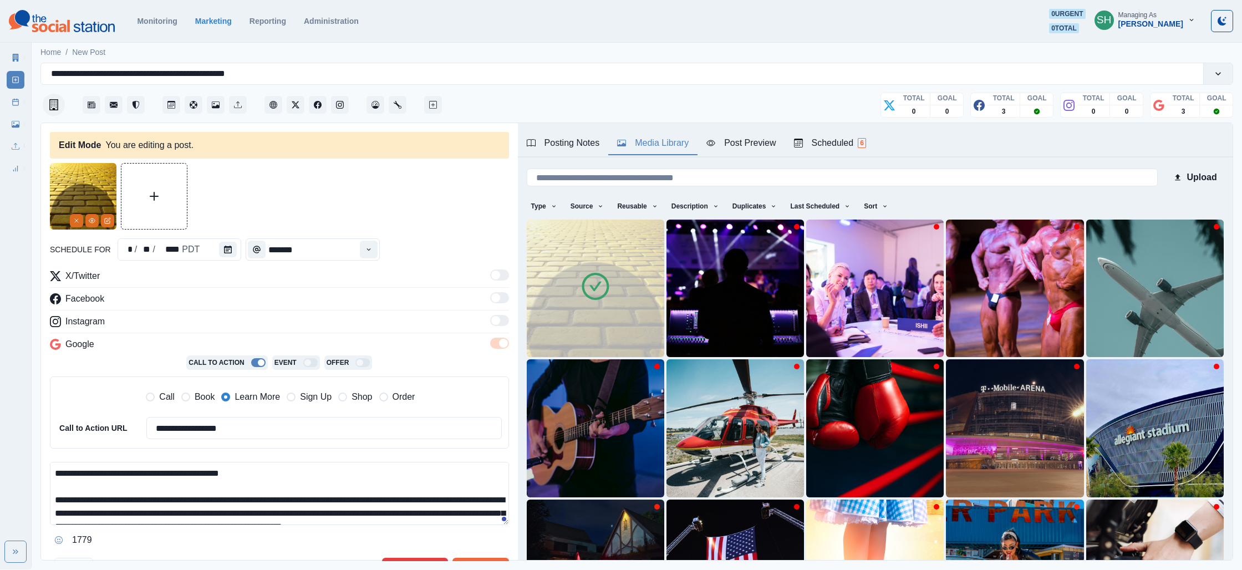
drag, startPoint x: 356, startPoint y: 496, endPoint x: 301, endPoint y: 500, distance: 55.0
click at [301, 500] on textarea "**********" at bounding box center [279, 493] width 459 height 63
paste textarea
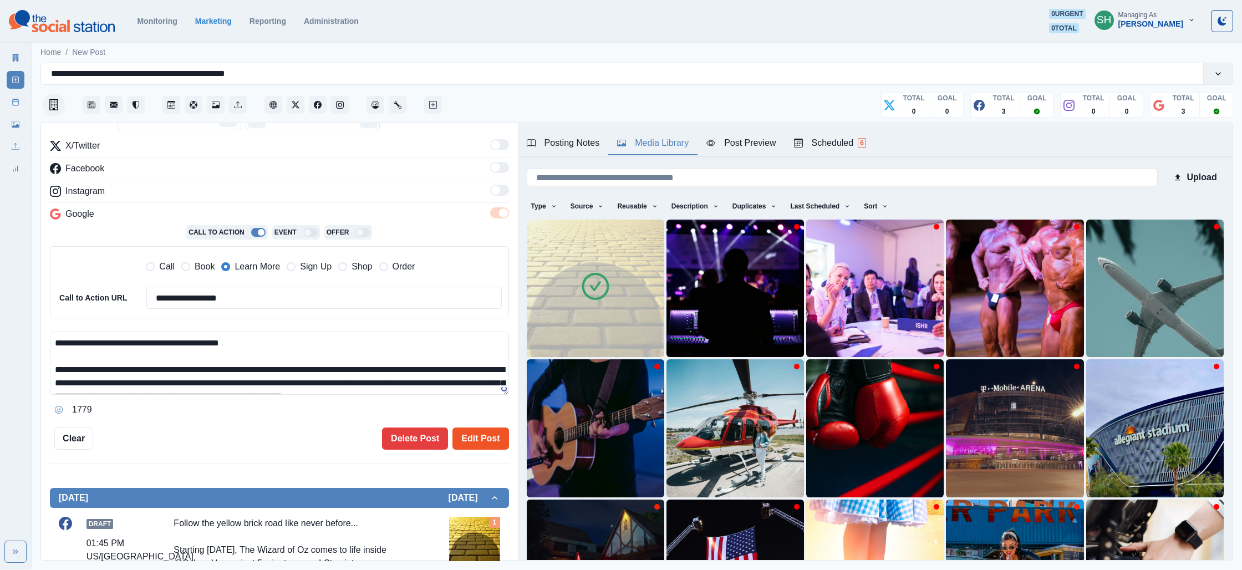
type textarea "**********"
click at [465, 442] on button "Edit Post" at bounding box center [480, 439] width 56 height 22
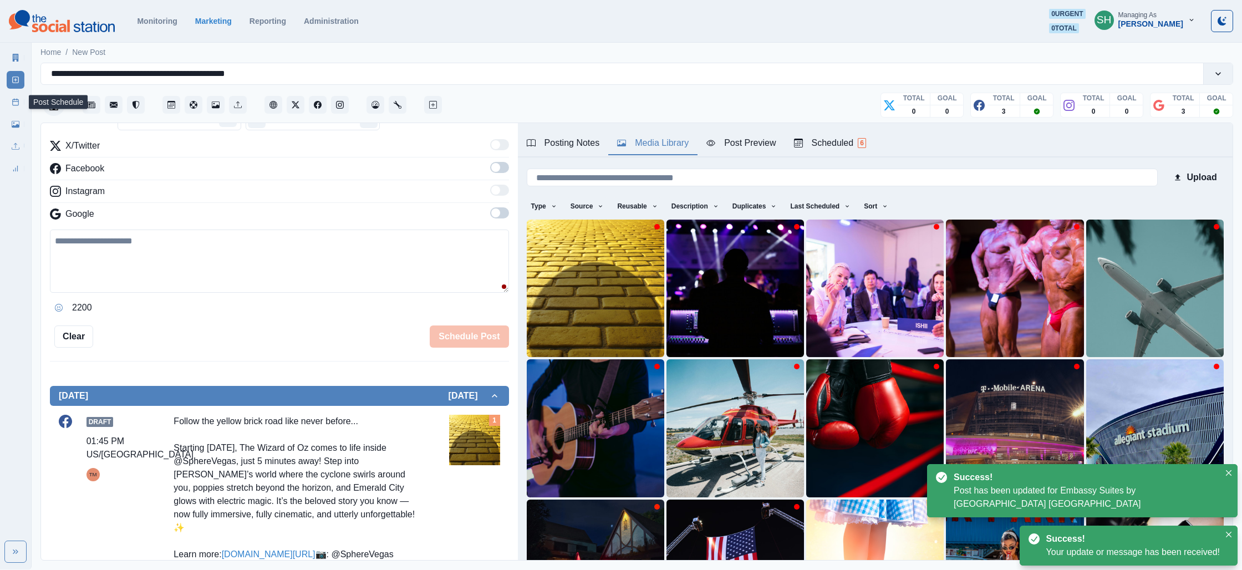
click at [9, 101] on link "Post Schedule" at bounding box center [16, 102] width 18 height 18
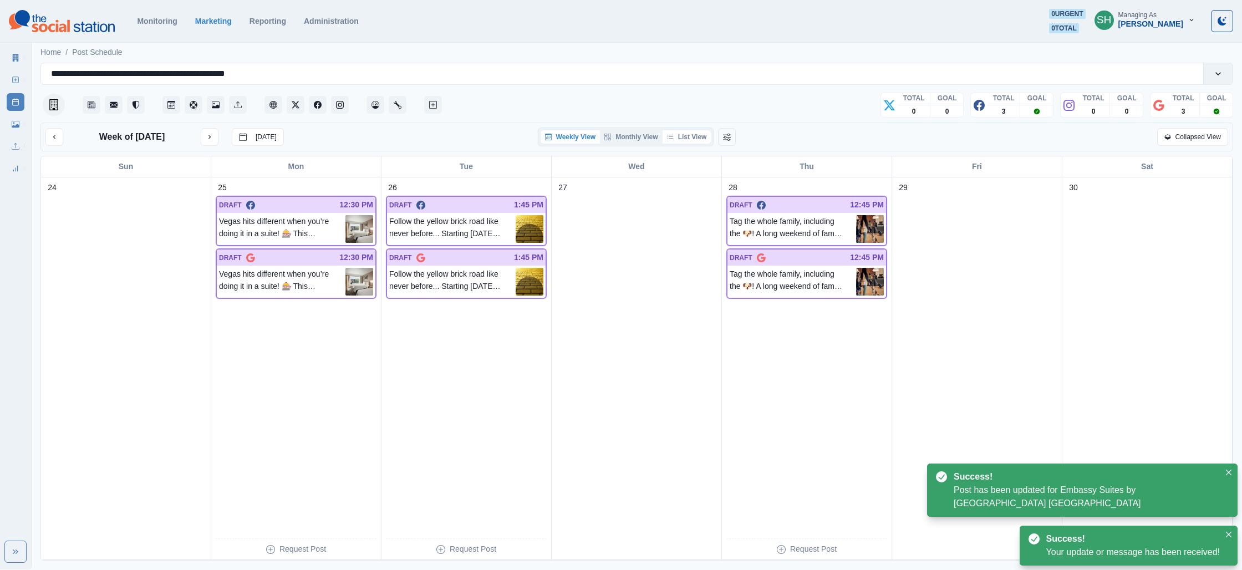
click at [679, 141] on button "List View" at bounding box center [687, 136] width 49 height 13
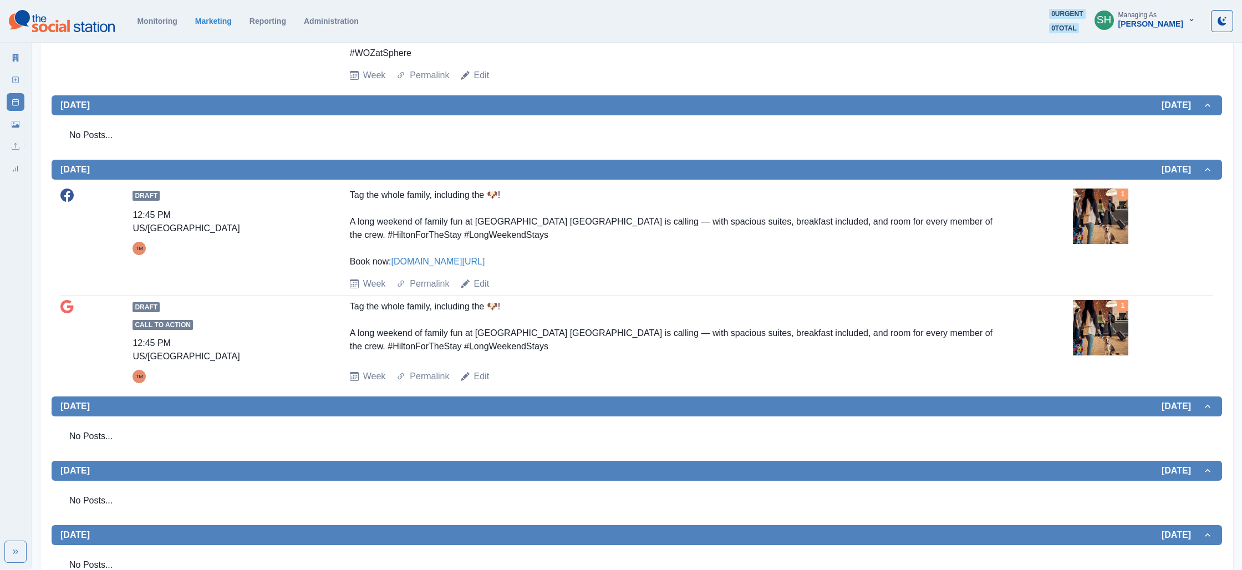
click at [1085, 243] on img at bounding box center [1100, 216] width 55 height 55
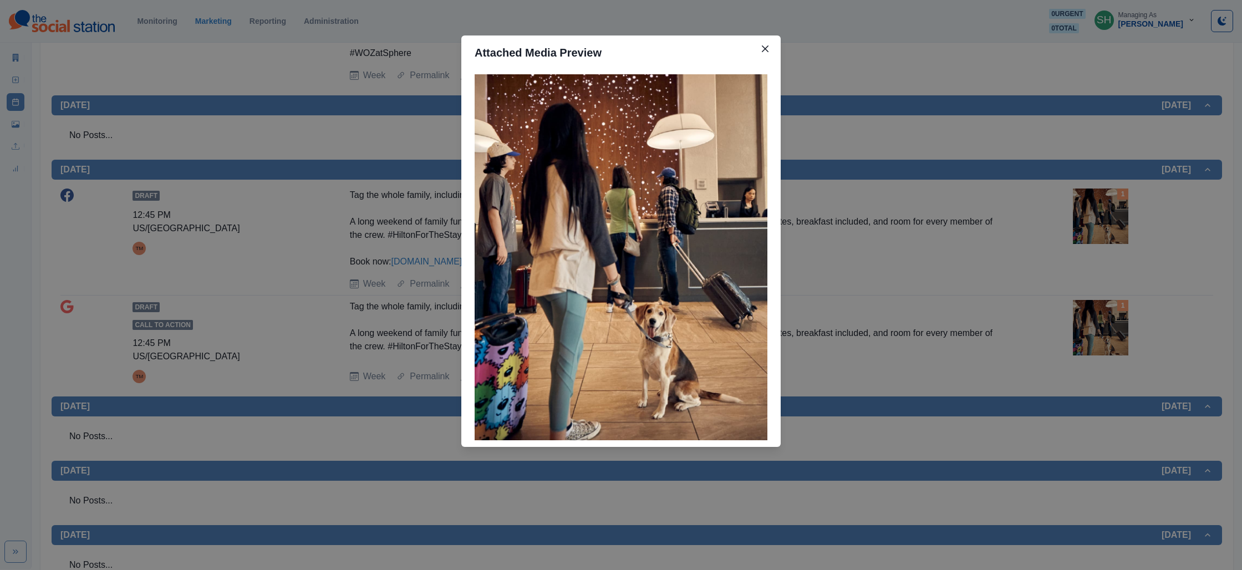
click at [1041, 281] on div "Attached Media Preview" at bounding box center [621, 285] width 1242 height 570
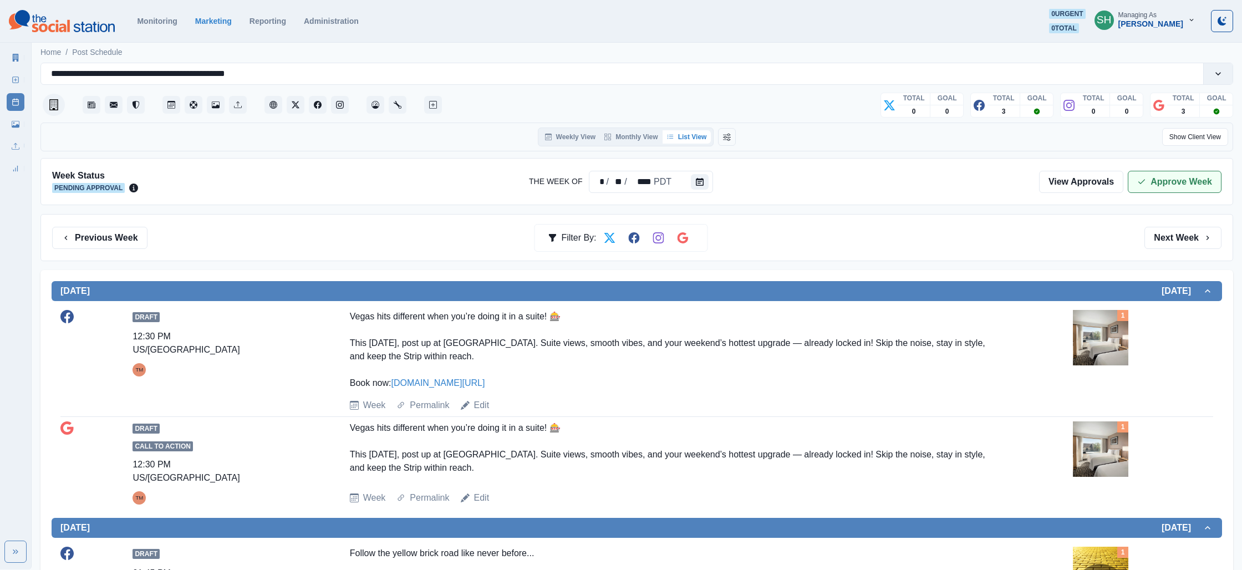
click at [1137, 186] on button "Approve Week" at bounding box center [1175, 182] width 94 height 22
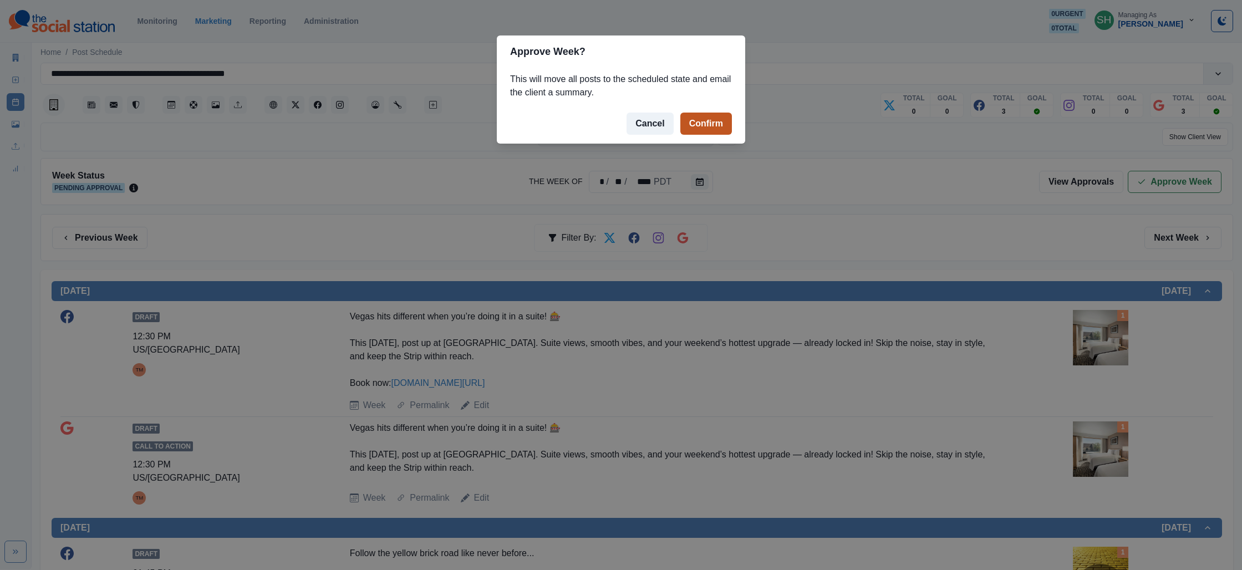
click at [713, 125] on button "Confirm" at bounding box center [706, 124] width 52 height 22
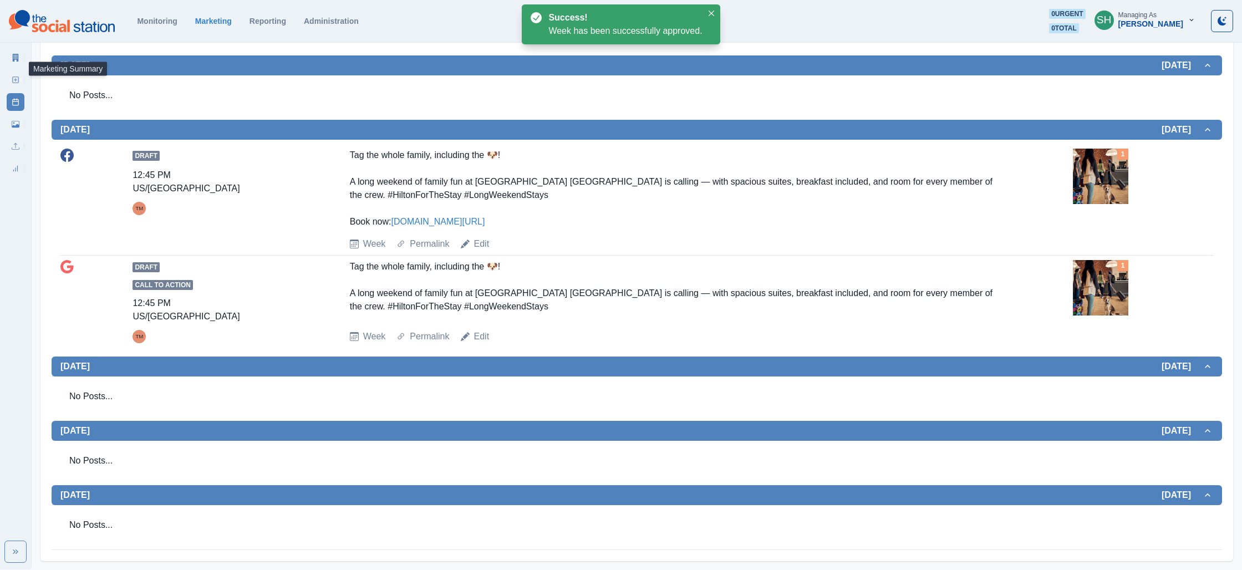
click at [14, 59] on icon at bounding box center [16, 58] width 6 height 8
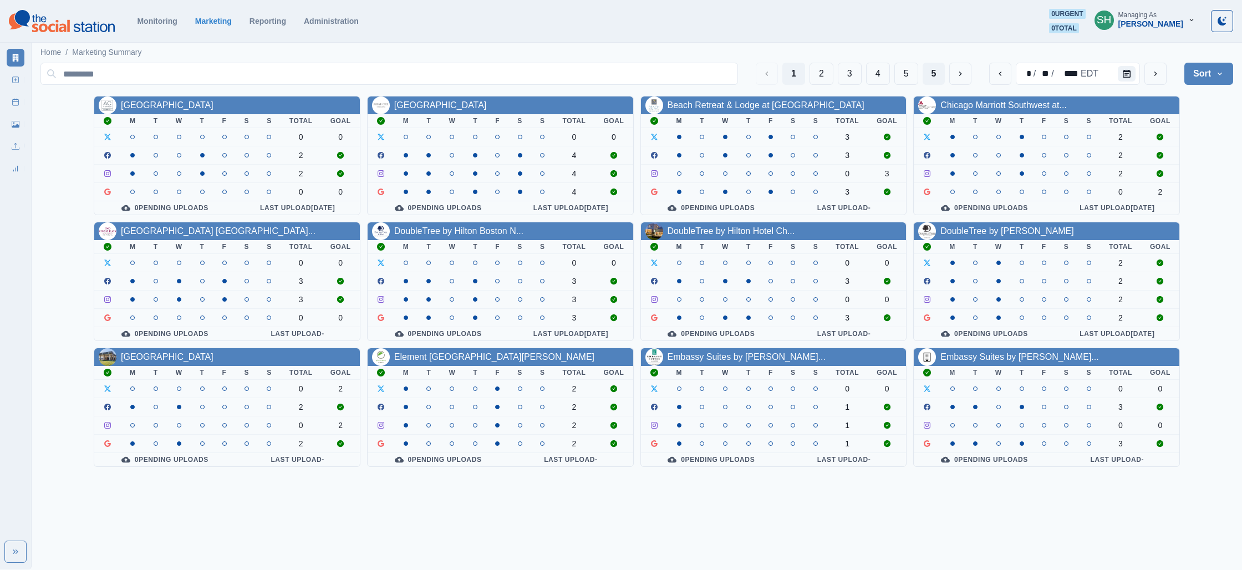
click at [939, 70] on button "5" at bounding box center [934, 74] width 23 height 22
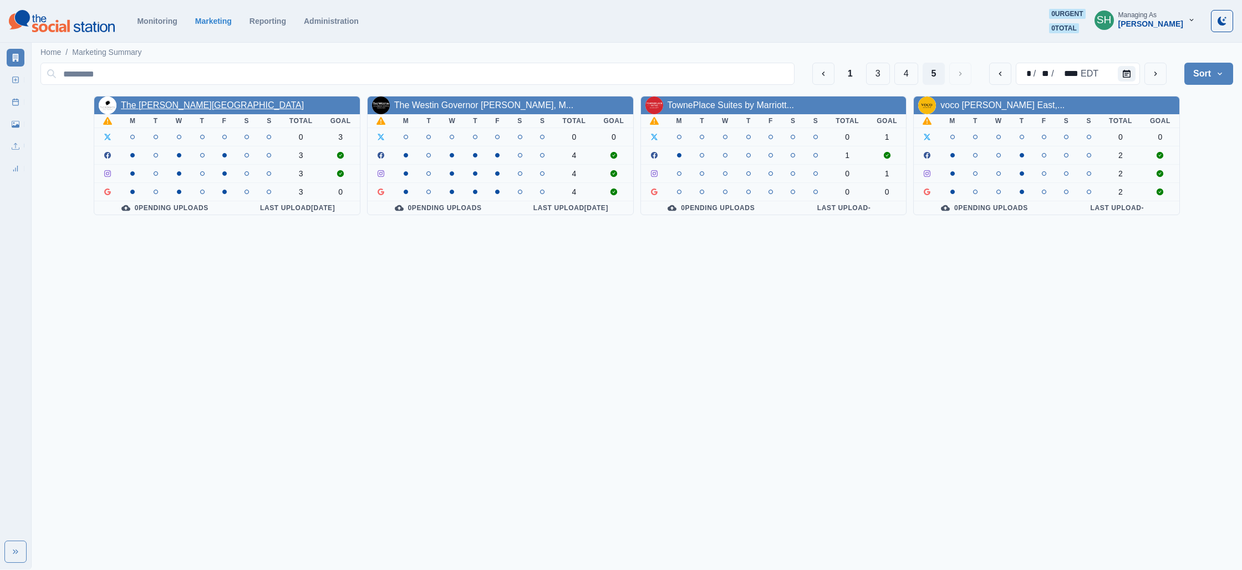
click at [158, 105] on link "The [PERSON_NAME][GEOGRAPHIC_DATA]" at bounding box center [212, 104] width 183 height 9
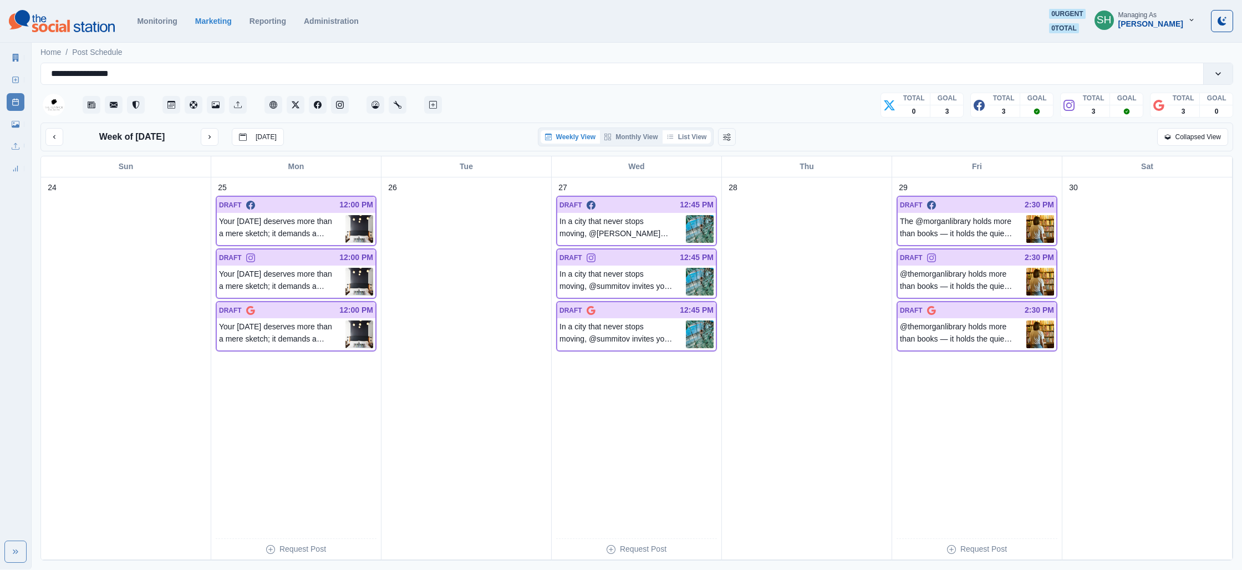
click at [694, 133] on button "List View" at bounding box center [687, 136] width 49 height 13
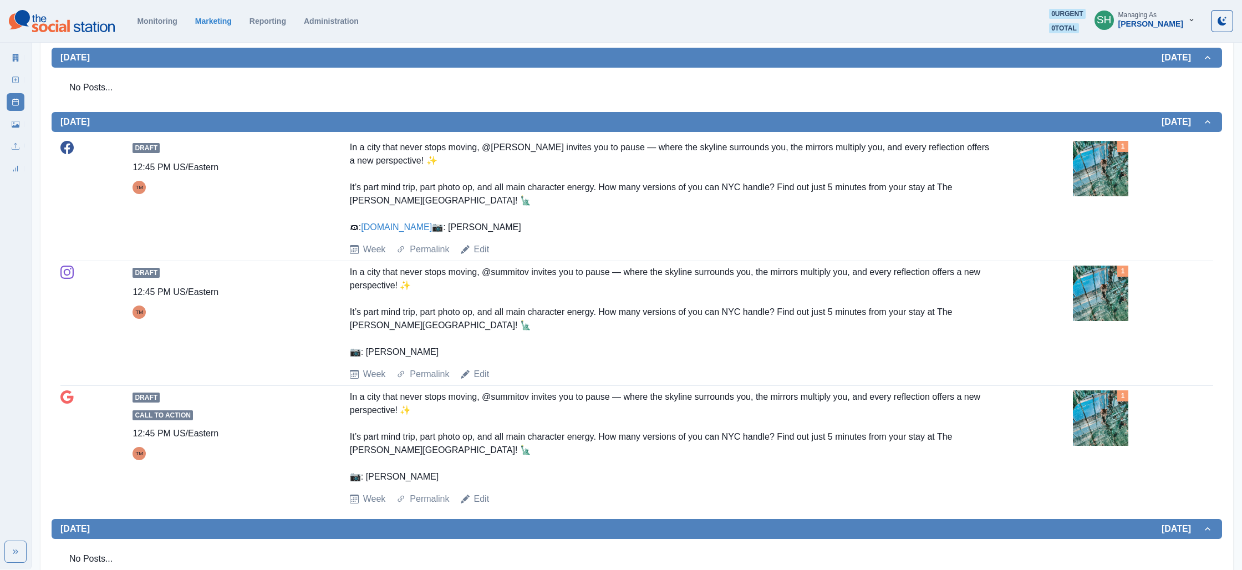
scroll to position [601, 0]
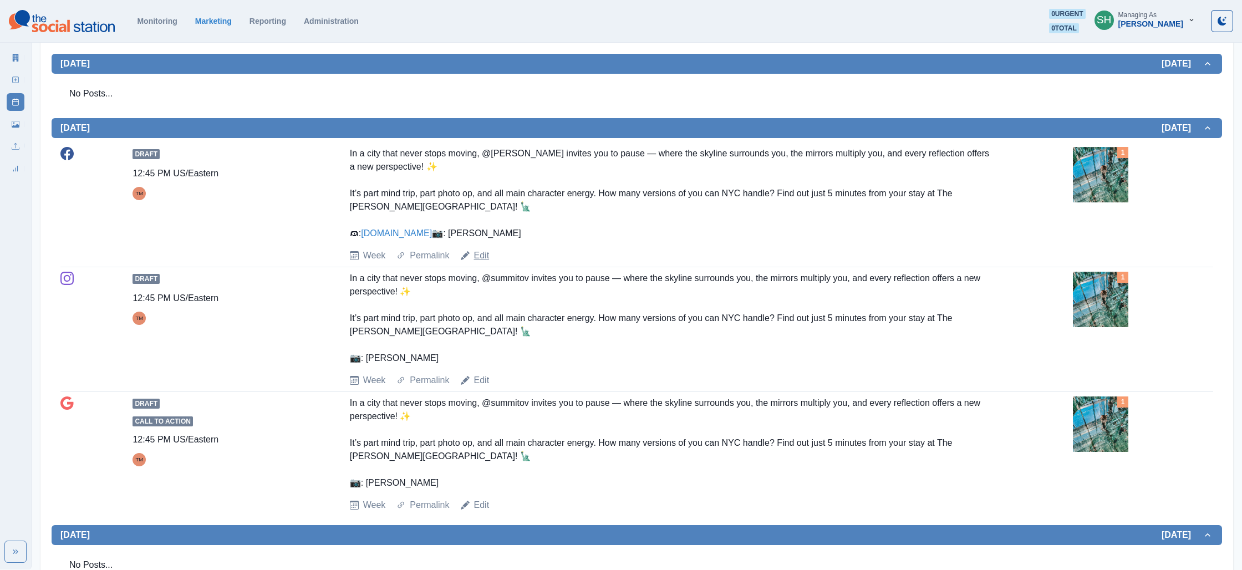
click at [483, 217] on div "Draft 12:45 PM US/Eastern TM In a city that never stops moving, @[PERSON_NAME] …" at bounding box center [636, 204] width 1153 height 115
click at [484, 248] on link "Edit" at bounding box center [482, 254] width 16 height 13
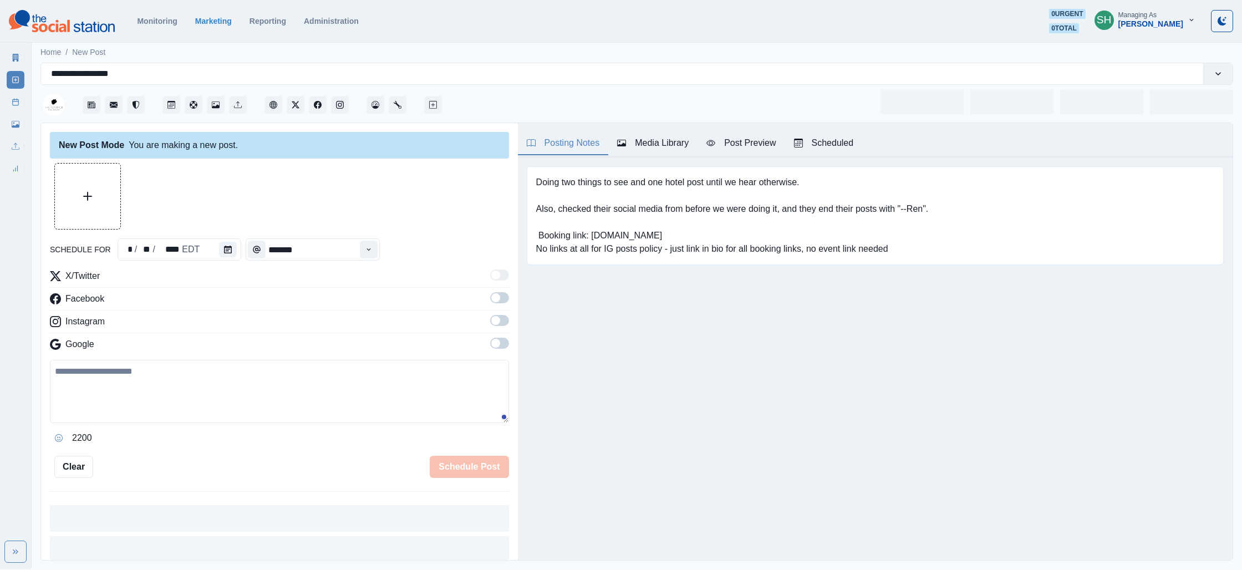
type input "********"
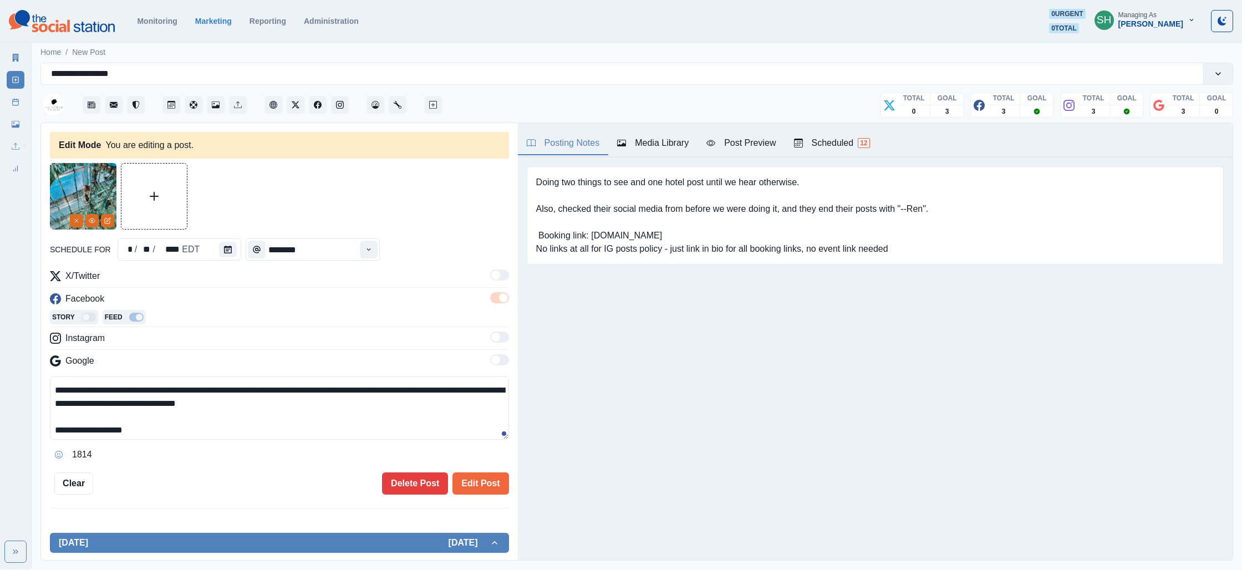
scroll to position [53, 0]
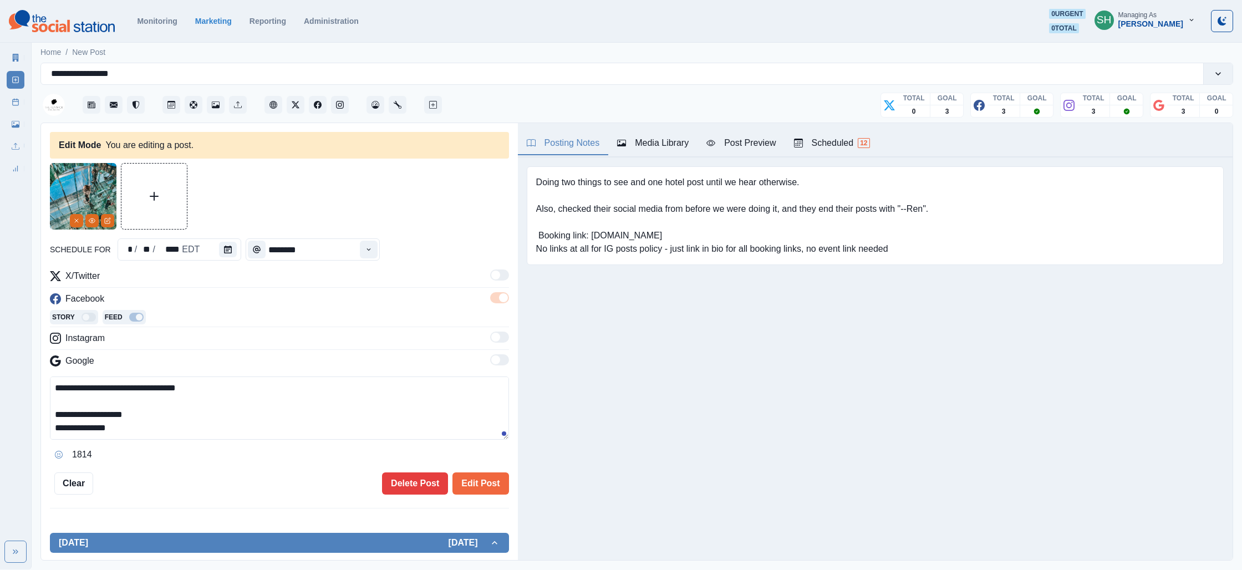
click at [264, 408] on textarea "**********" at bounding box center [279, 408] width 459 height 63
click at [248, 418] on textarea "**********" at bounding box center [279, 408] width 459 height 63
type textarea "**********"
click at [479, 480] on button "Edit Post" at bounding box center [480, 483] width 56 height 22
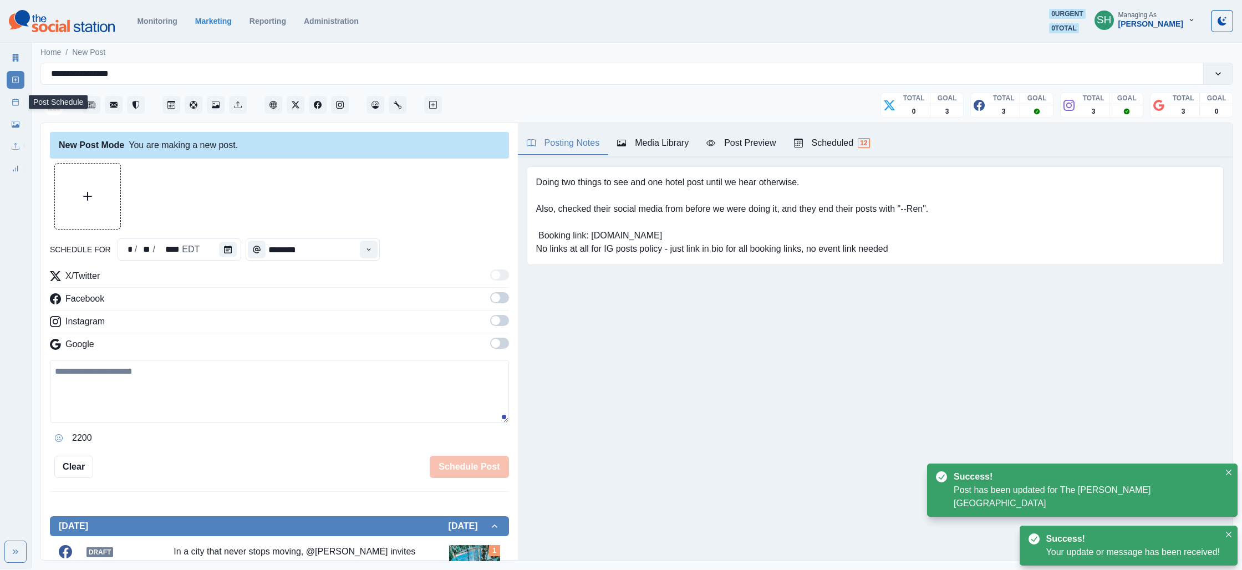
click at [9, 96] on link "Post Schedule" at bounding box center [16, 102] width 18 height 18
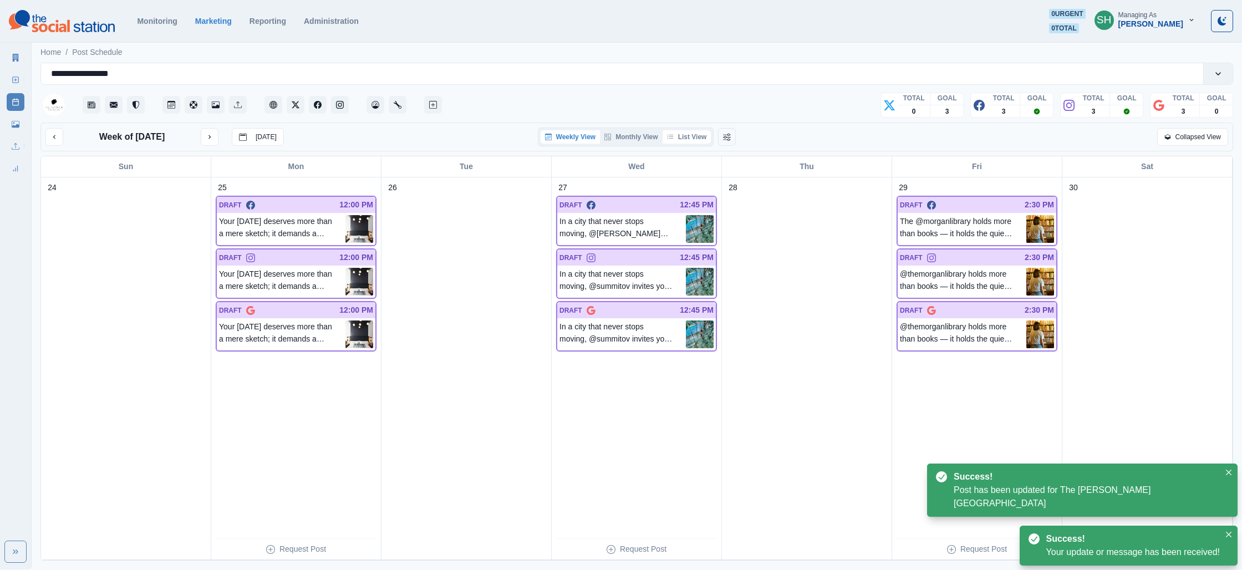
click at [693, 135] on button "List View" at bounding box center [687, 136] width 49 height 13
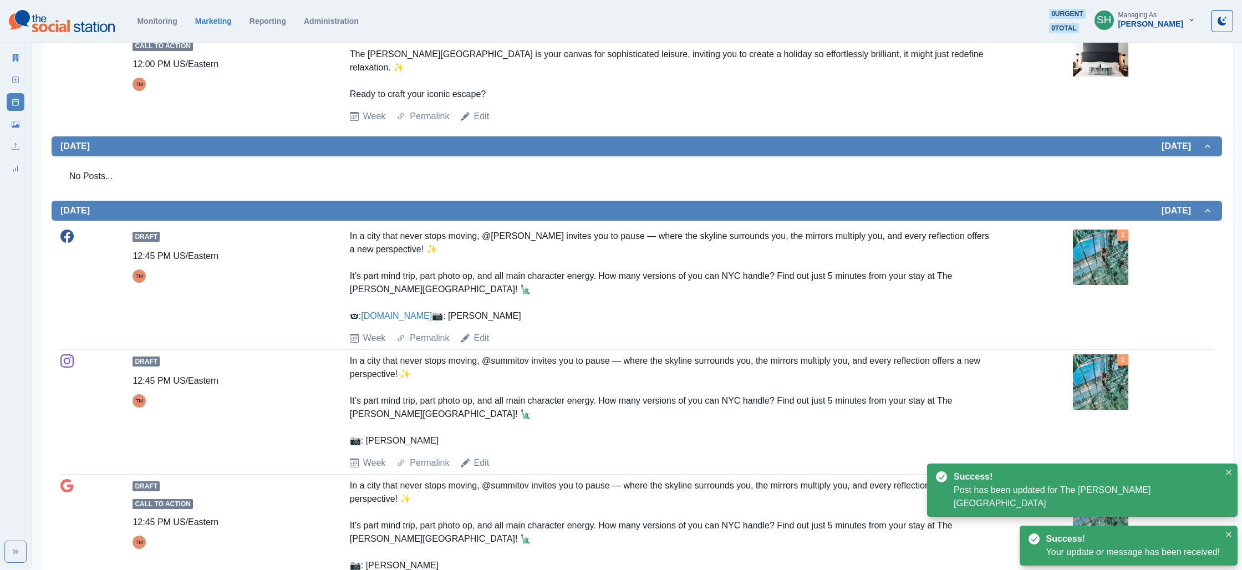
scroll to position [554, 0]
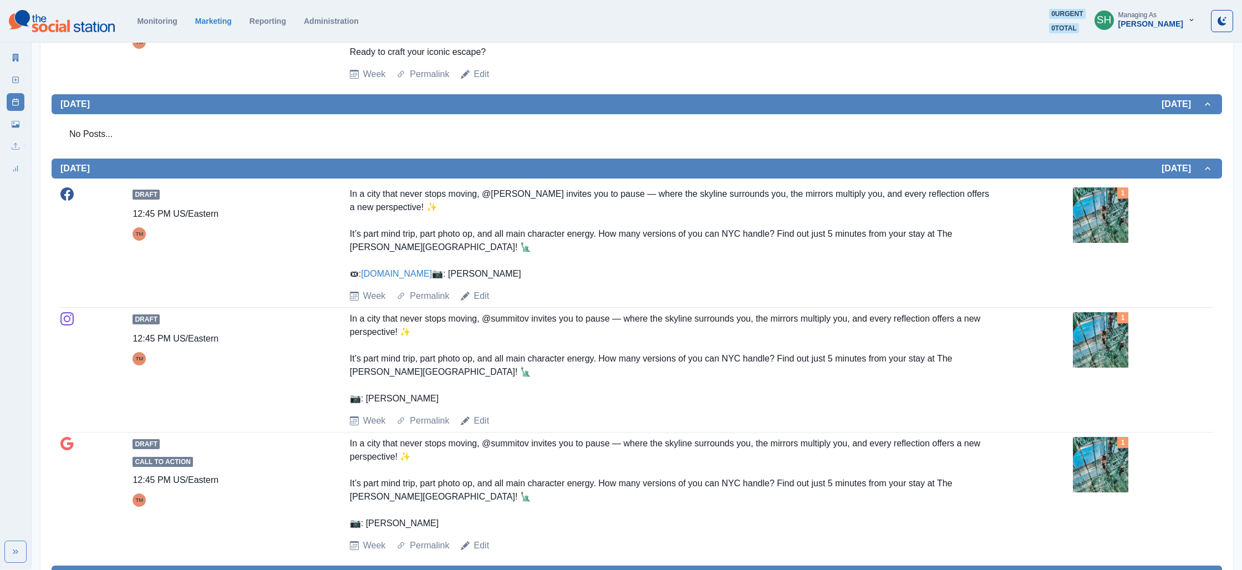
click at [1095, 187] on img at bounding box center [1100, 214] width 55 height 55
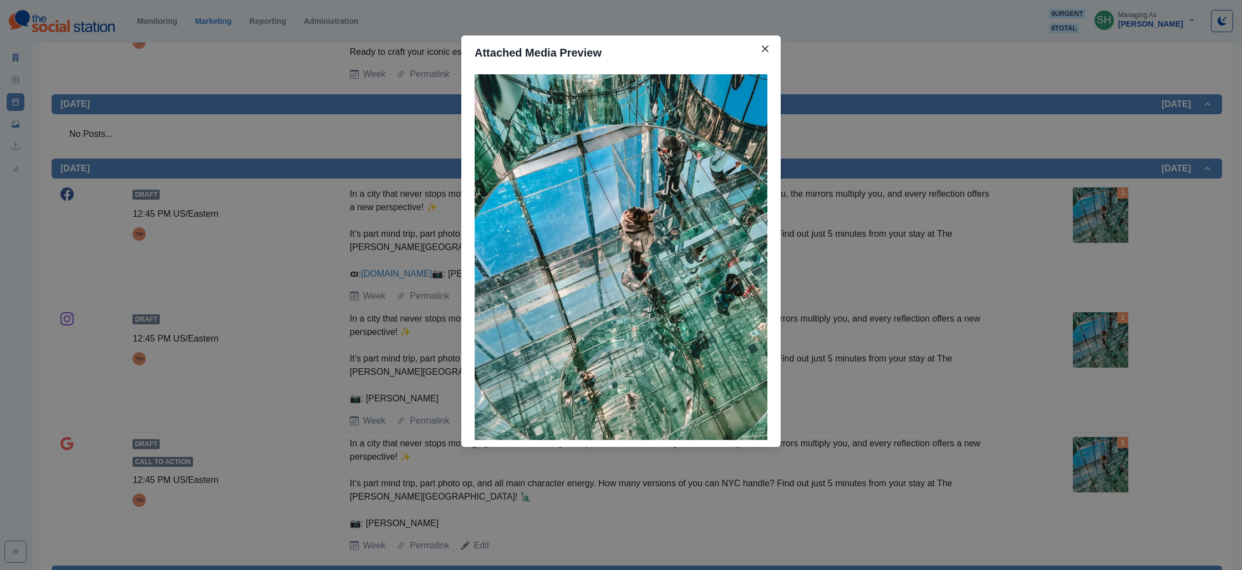
click at [898, 205] on div "Attached Media Preview" at bounding box center [621, 285] width 1242 height 570
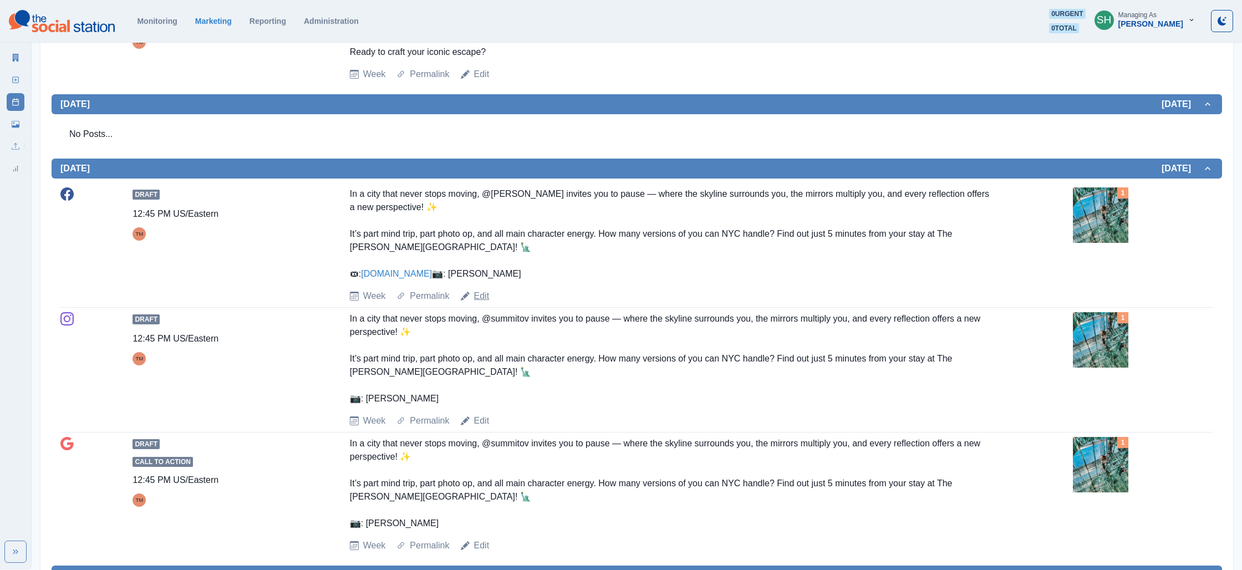
click at [486, 289] on link "Edit" at bounding box center [482, 295] width 16 height 13
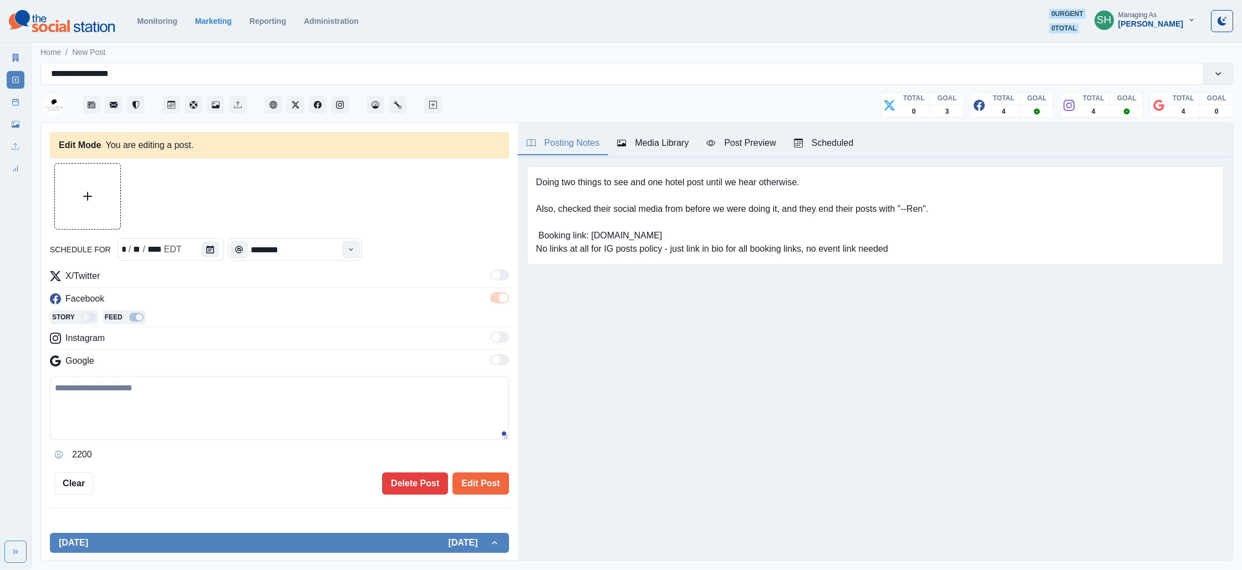
type textarea "**********"
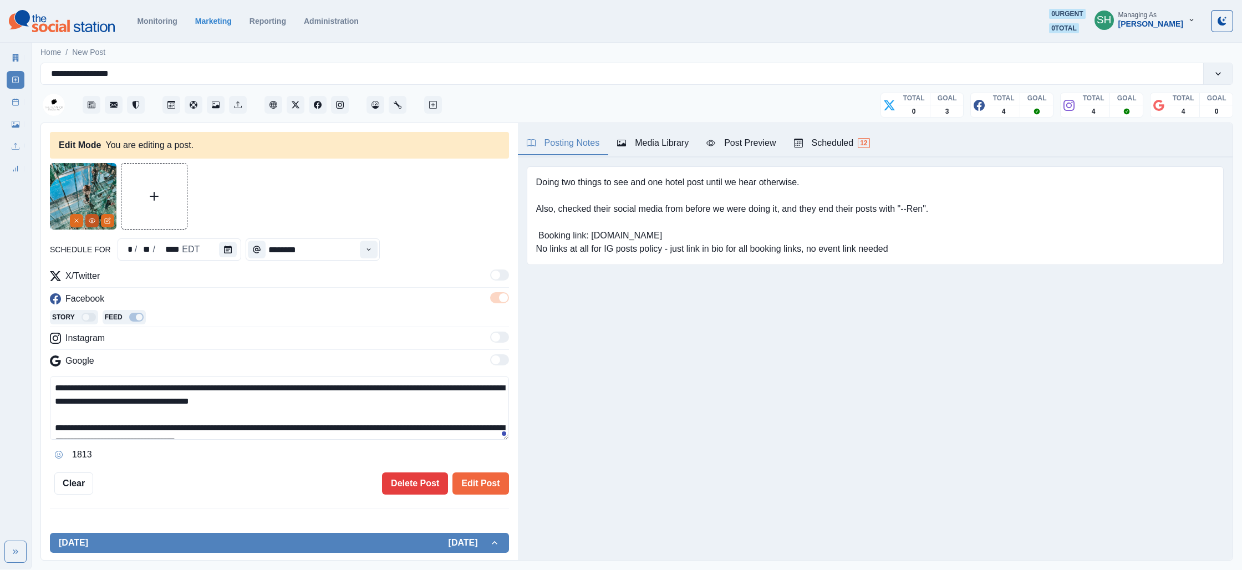
click at [92, 219] on icon "View Media" at bounding box center [92, 220] width 7 height 7
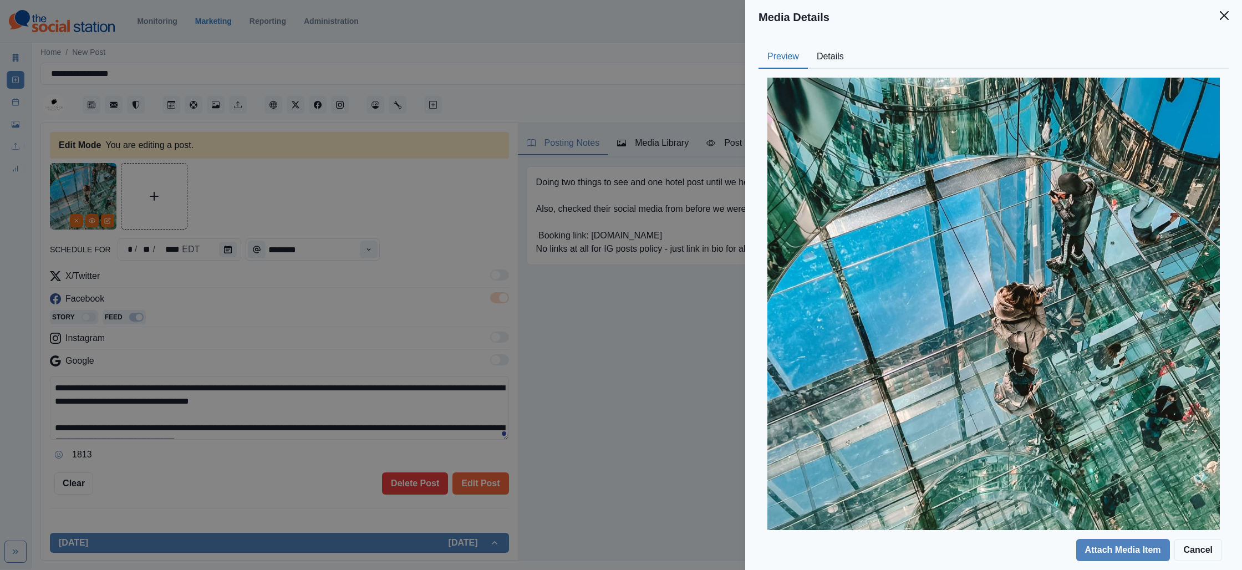
click at [832, 52] on button "Details" at bounding box center [830, 56] width 45 height 23
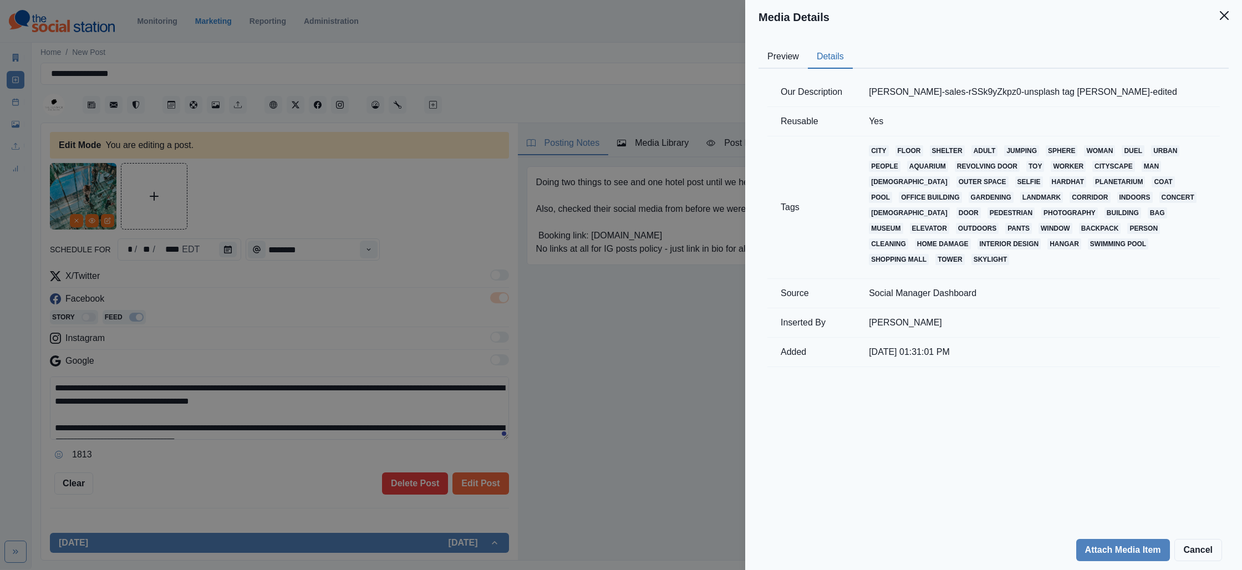
click at [576, 104] on div "Media Details Preview Details Our Description [PERSON_NAME]-sales-rSSk9yZkpz0-u…" at bounding box center [621, 285] width 1242 height 570
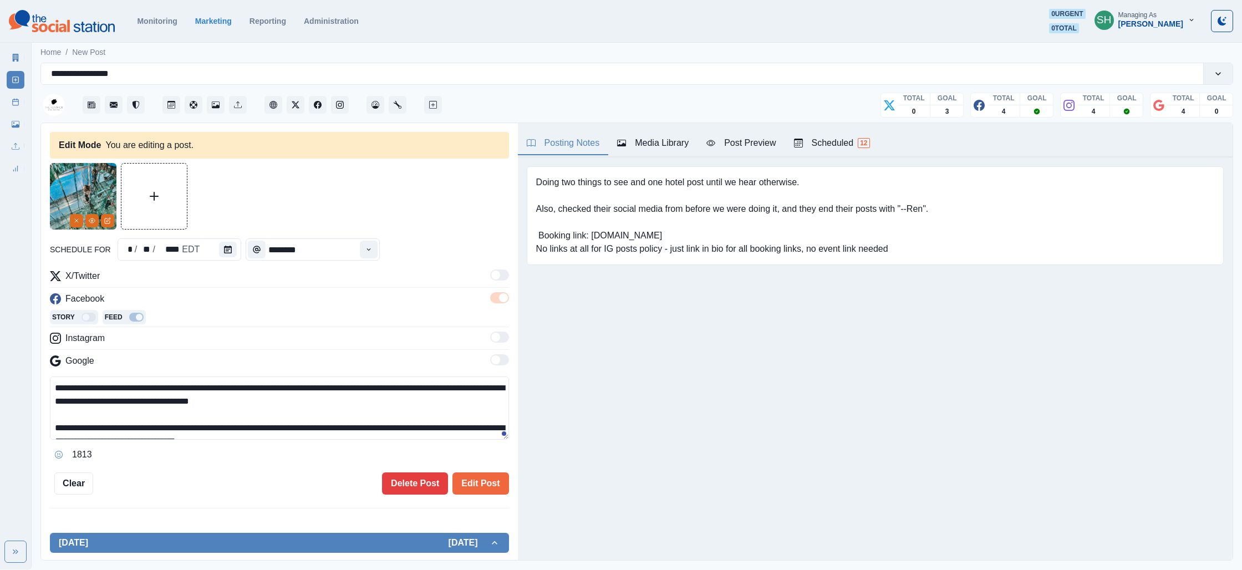
click at [11, 91] on div "Post Schedule" at bounding box center [16, 100] width 18 height 22
click at [9, 95] on link "Post Schedule" at bounding box center [16, 102] width 18 height 18
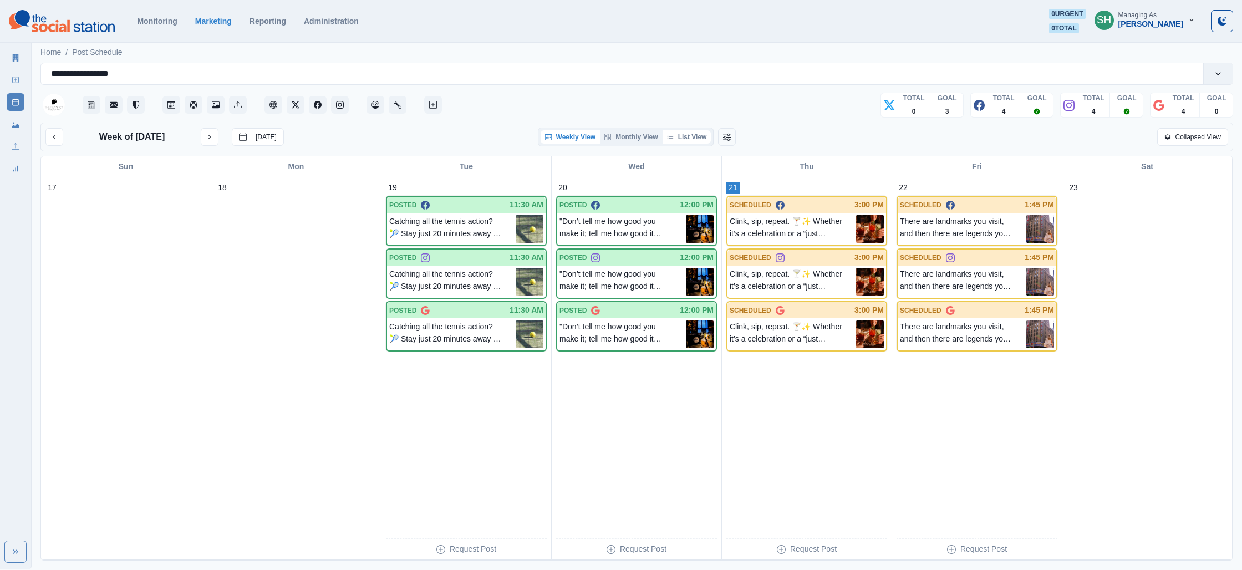
drag, startPoint x: 703, startPoint y: 135, endPoint x: 681, endPoint y: 138, distance: 21.2
click at [703, 135] on button "List View" at bounding box center [687, 136] width 49 height 13
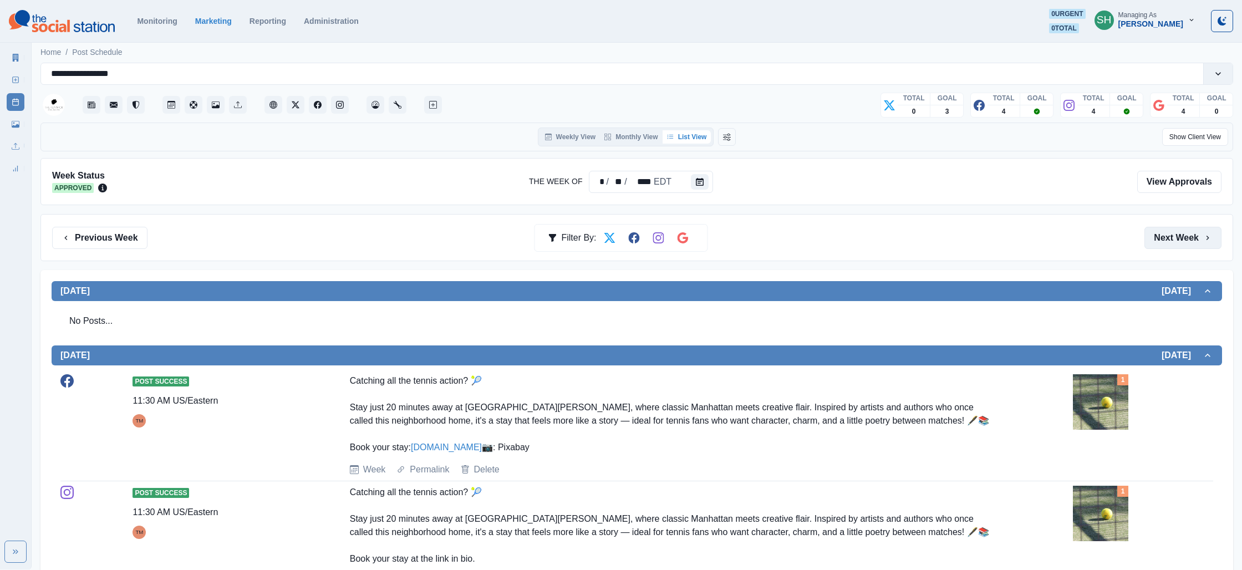
click at [1203, 242] on button "Next Week" at bounding box center [1182, 238] width 77 height 22
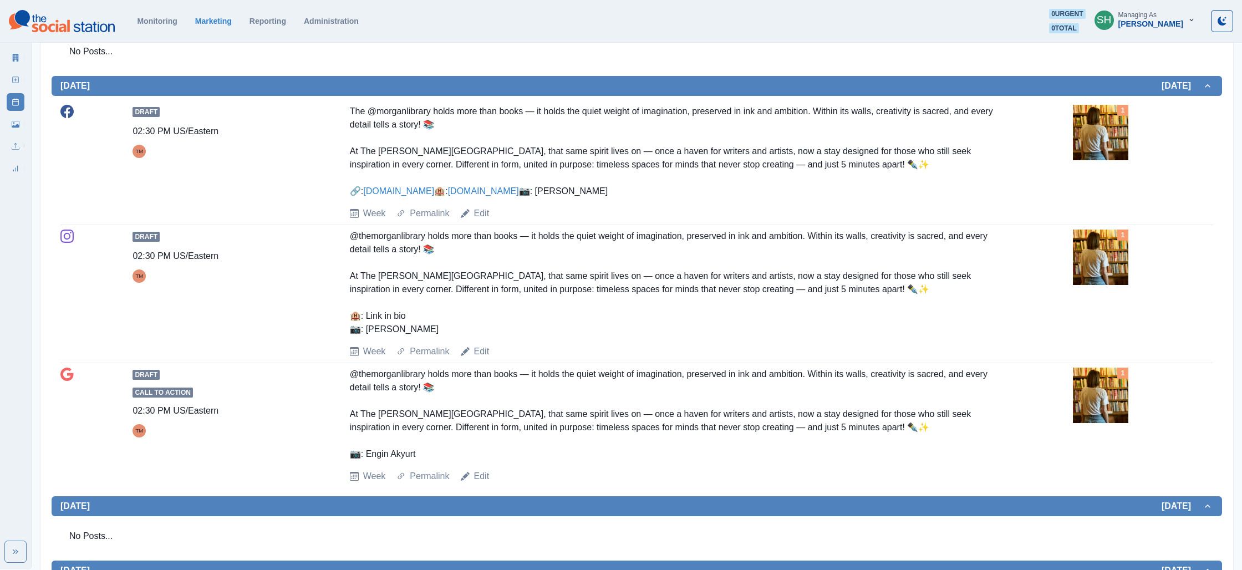
scroll to position [1108, 0]
click at [1110, 284] on img at bounding box center [1100, 256] width 55 height 55
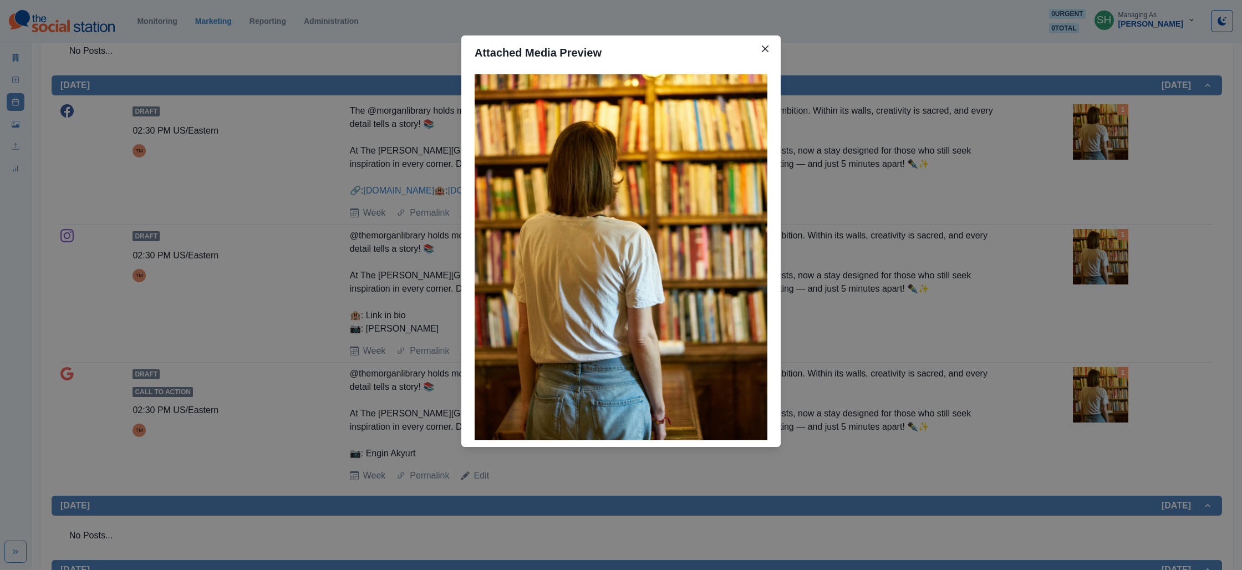
click at [954, 254] on div "Attached Media Preview" at bounding box center [621, 285] width 1242 height 570
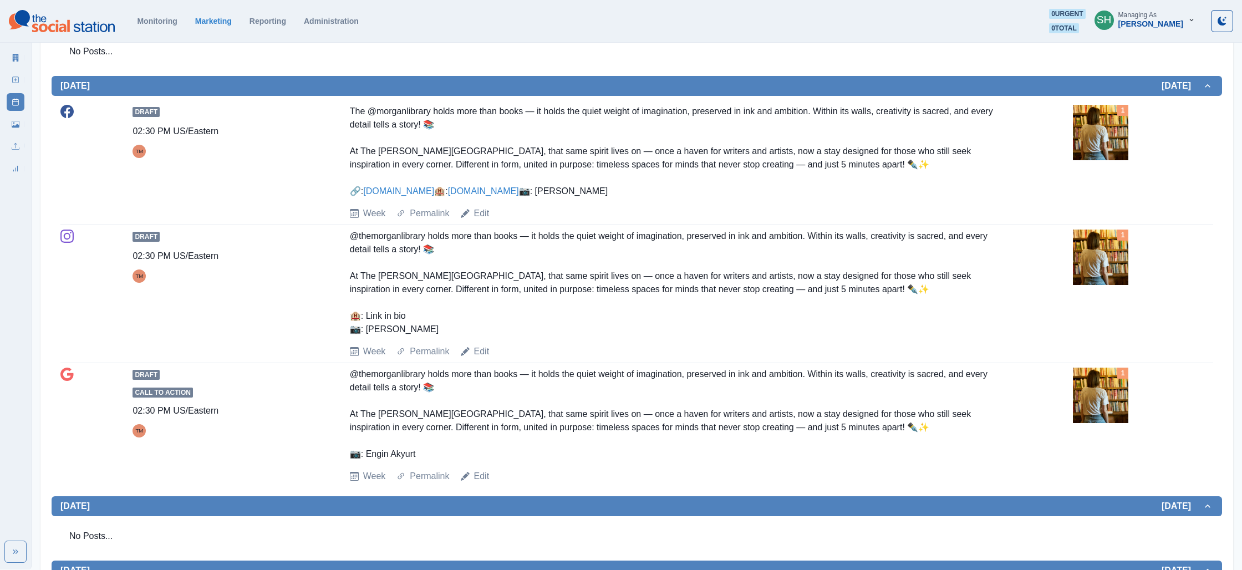
scroll to position [1130, 0]
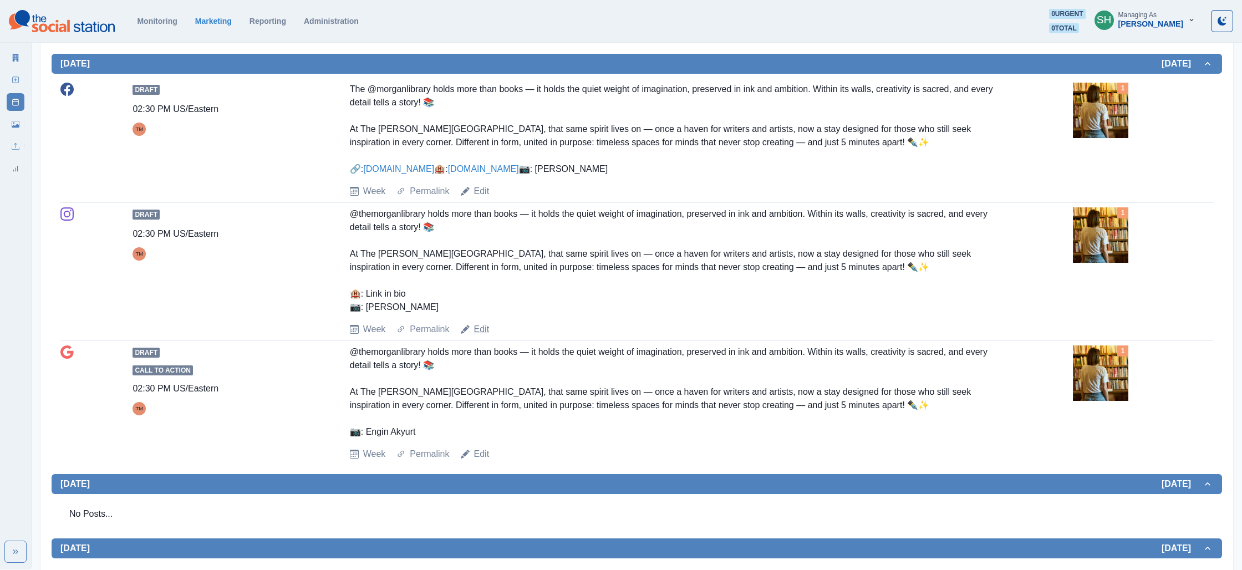
click at [481, 336] on link "Edit" at bounding box center [482, 329] width 16 height 13
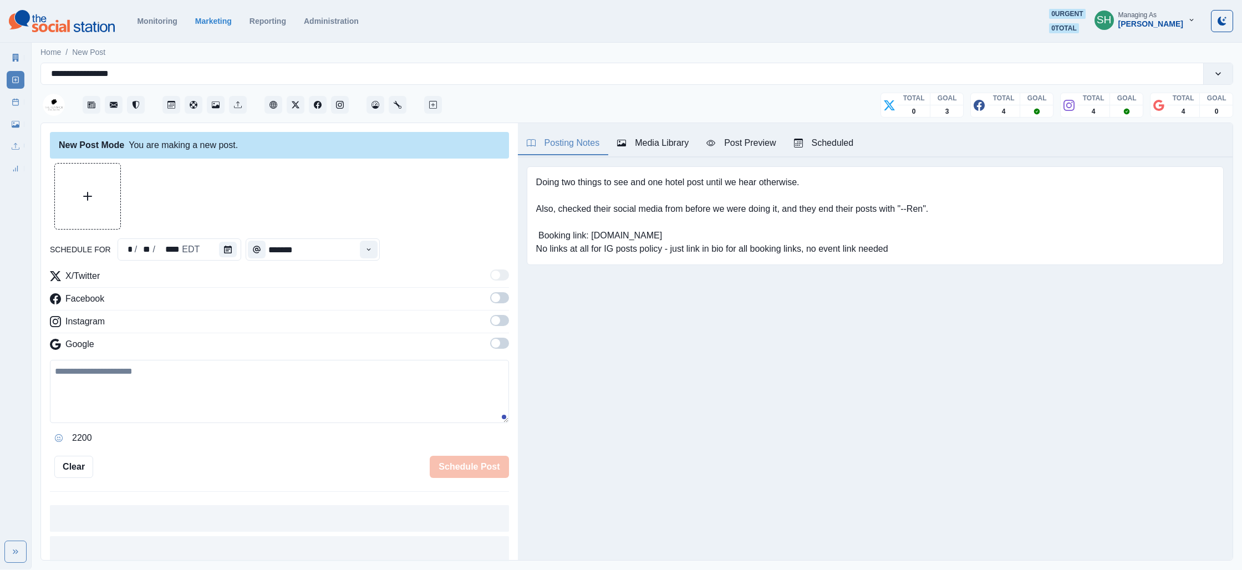
type input "*******"
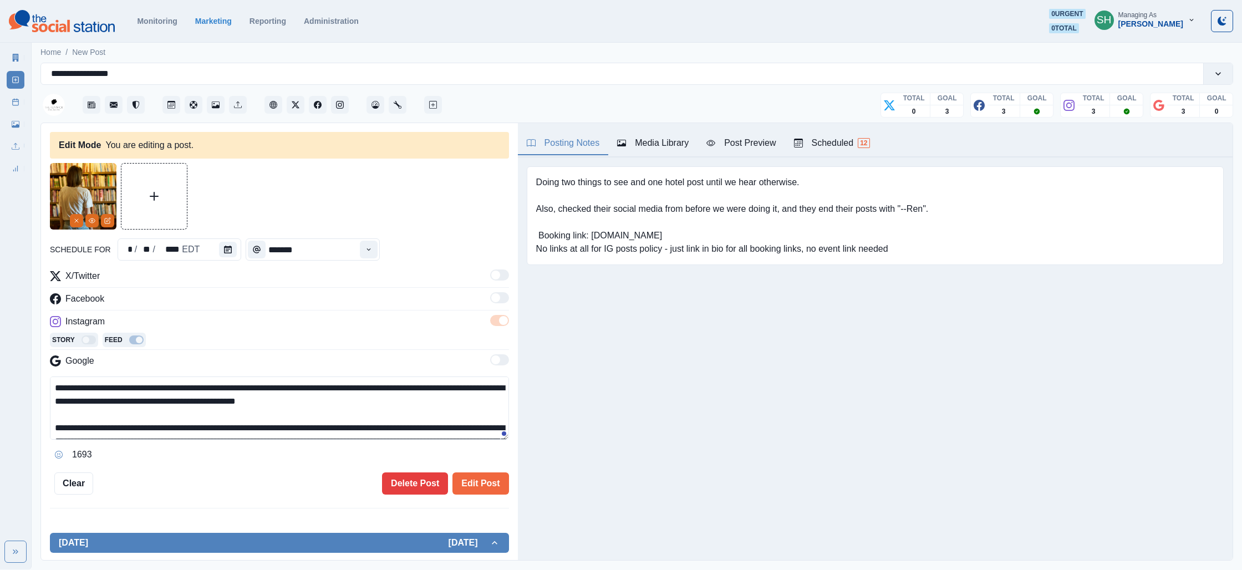
scroll to position [67, 0]
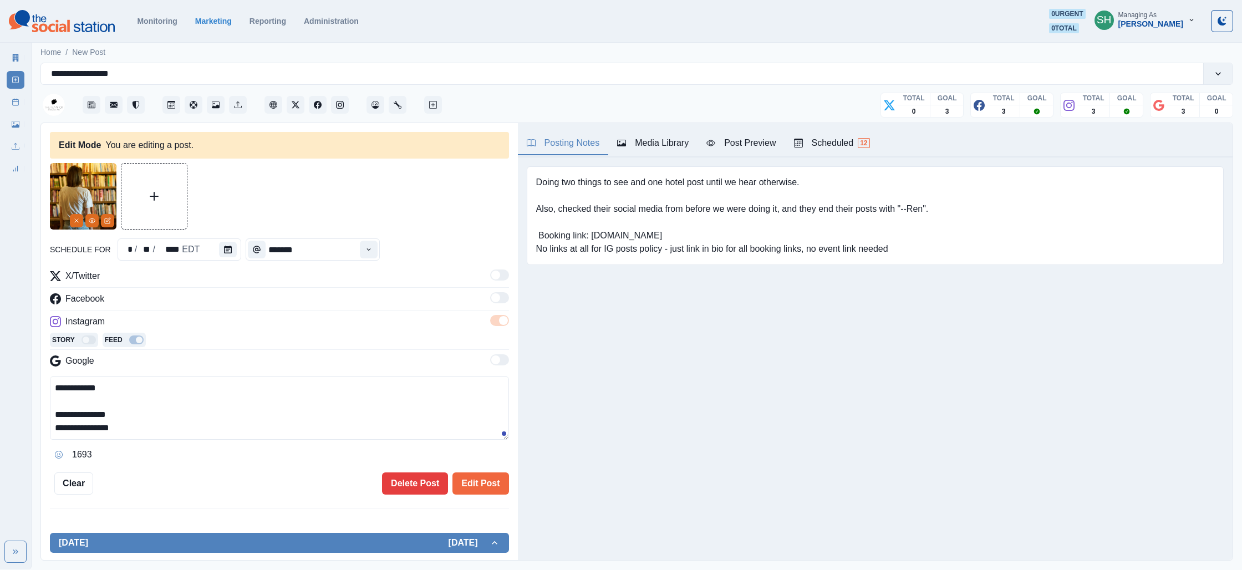
click at [159, 417] on textarea "**********" at bounding box center [279, 408] width 459 height 63
type textarea "**********"
click at [499, 492] on button "Edit Post" at bounding box center [480, 483] width 56 height 22
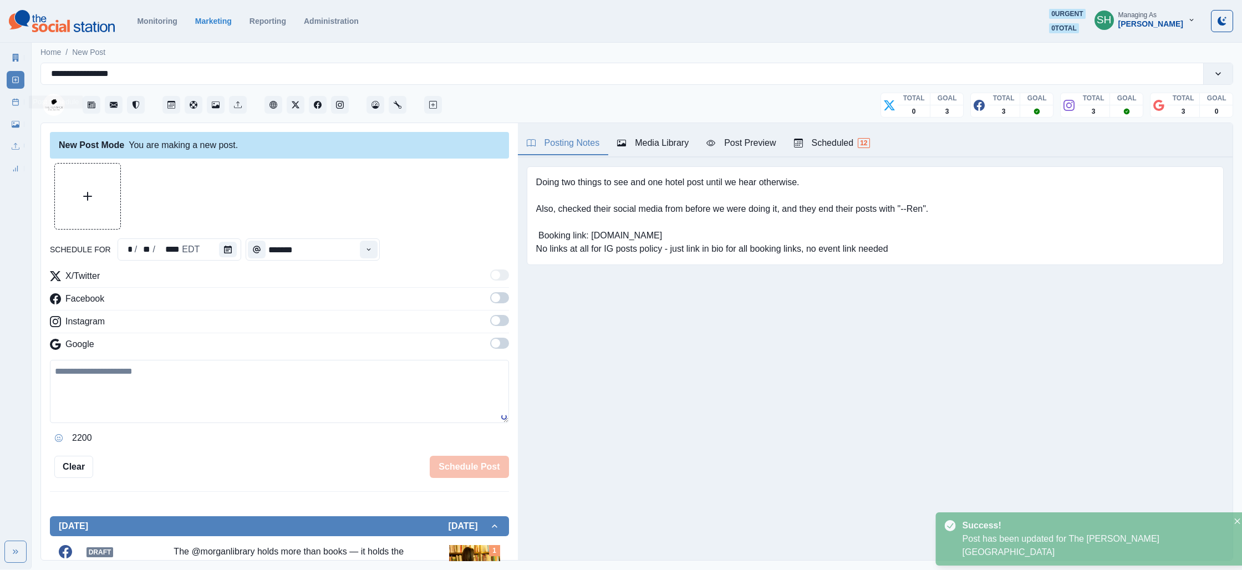
click at [21, 100] on link "Post Schedule" at bounding box center [16, 102] width 18 height 18
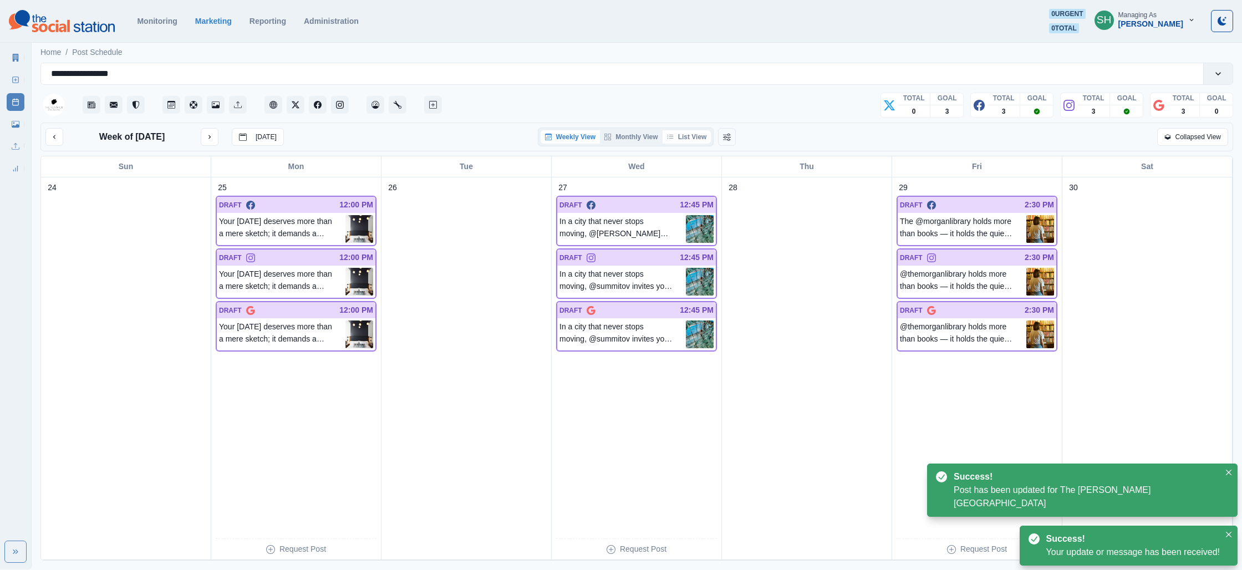
click at [696, 133] on button "List View" at bounding box center [687, 136] width 49 height 13
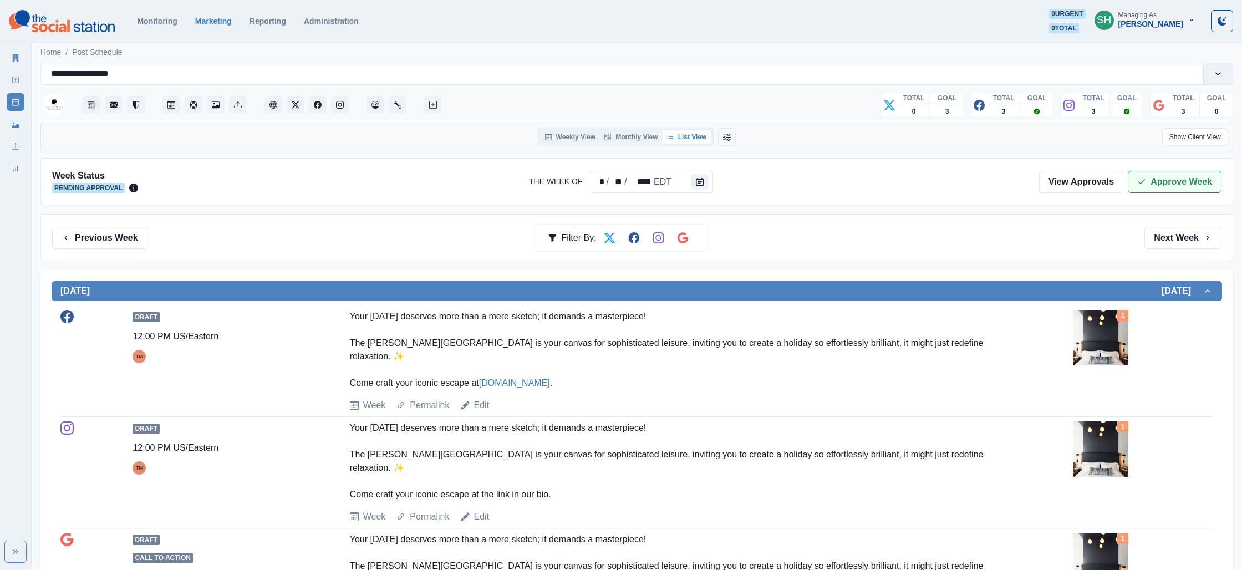
click at [1173, 177] on button "Approve Week" at bounding box center [1175, 182] width 94 height 22
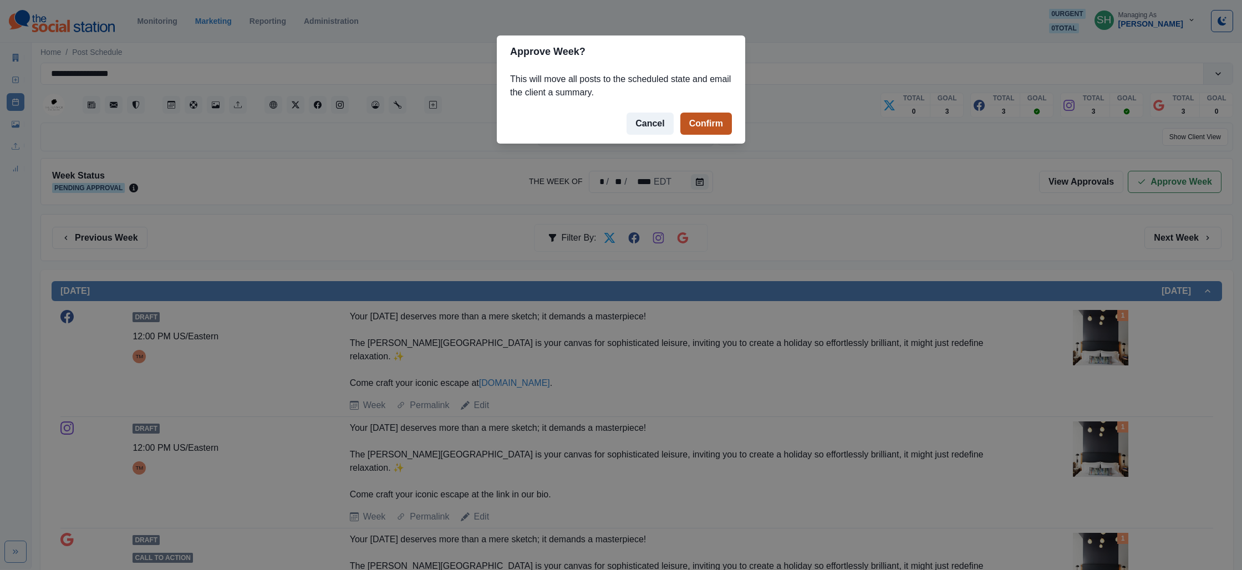
click at [702, 125] on button "Confirm" at bounding box center [706, 124] width 52 height 22
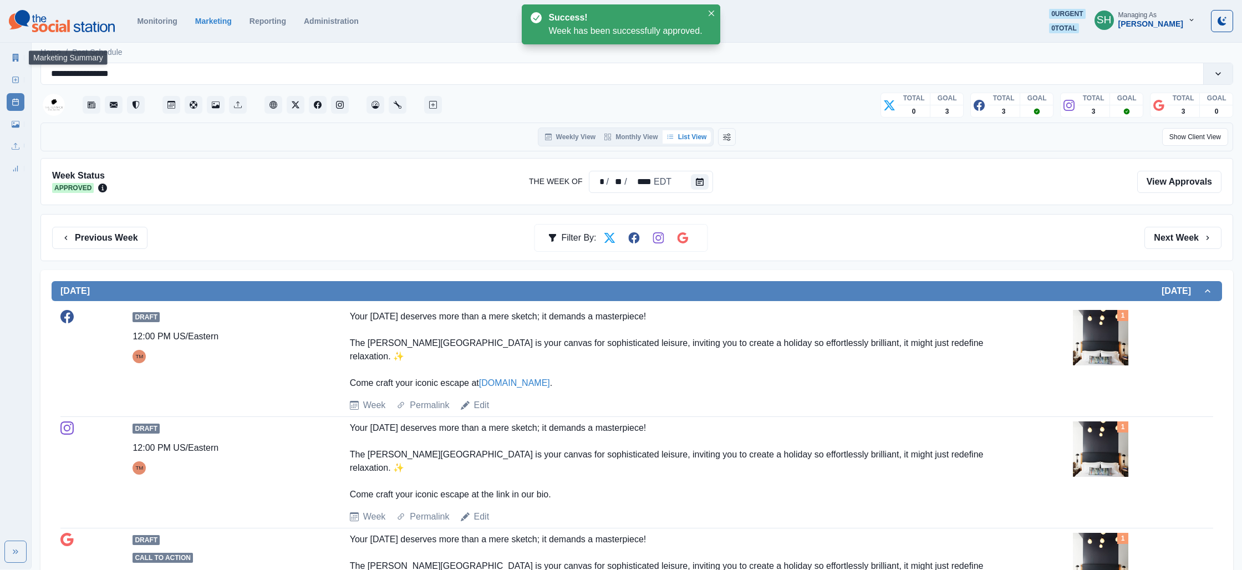
click at [7, 54] on link "Marketing Summary" at bounding box center [16, 58] width 18 height 18
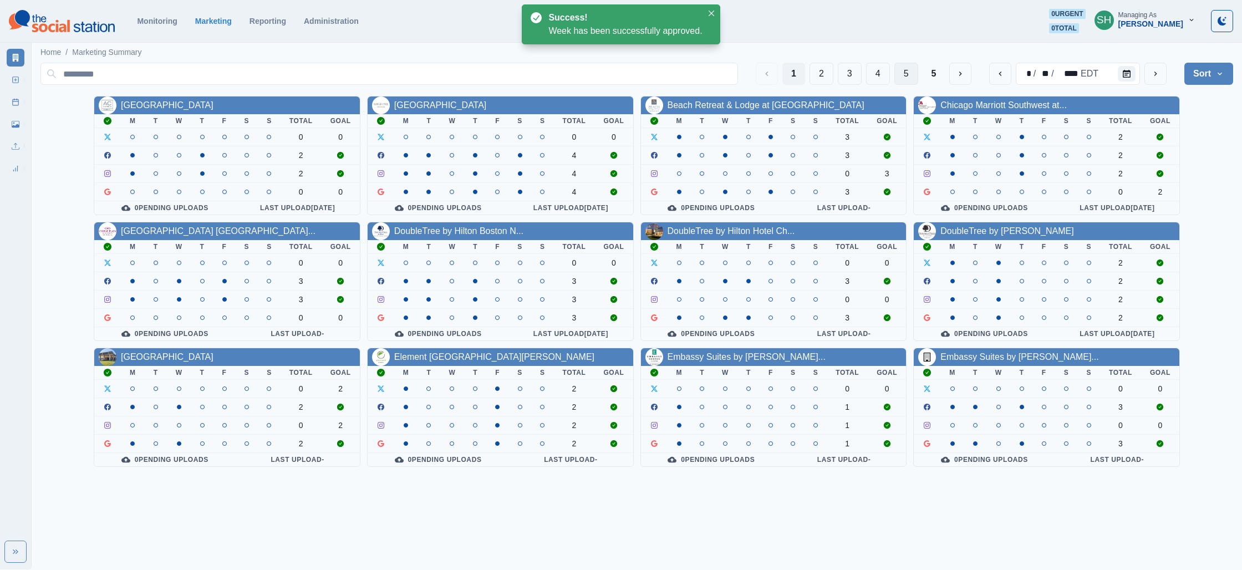
click at [905, 77] on button "5" at bounding box center [906, 74] width 24 height 22
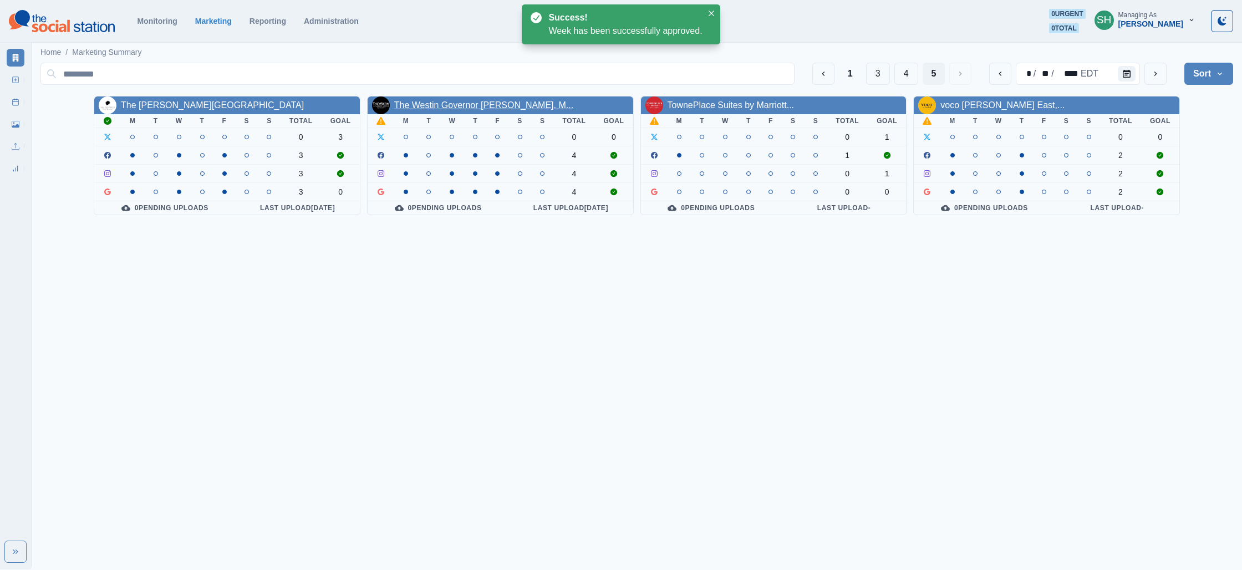
click at [513, 106] on link "The Westin Governor [PERSON_NAME], M..." at bounding box center [483, 104] width 179 height 9
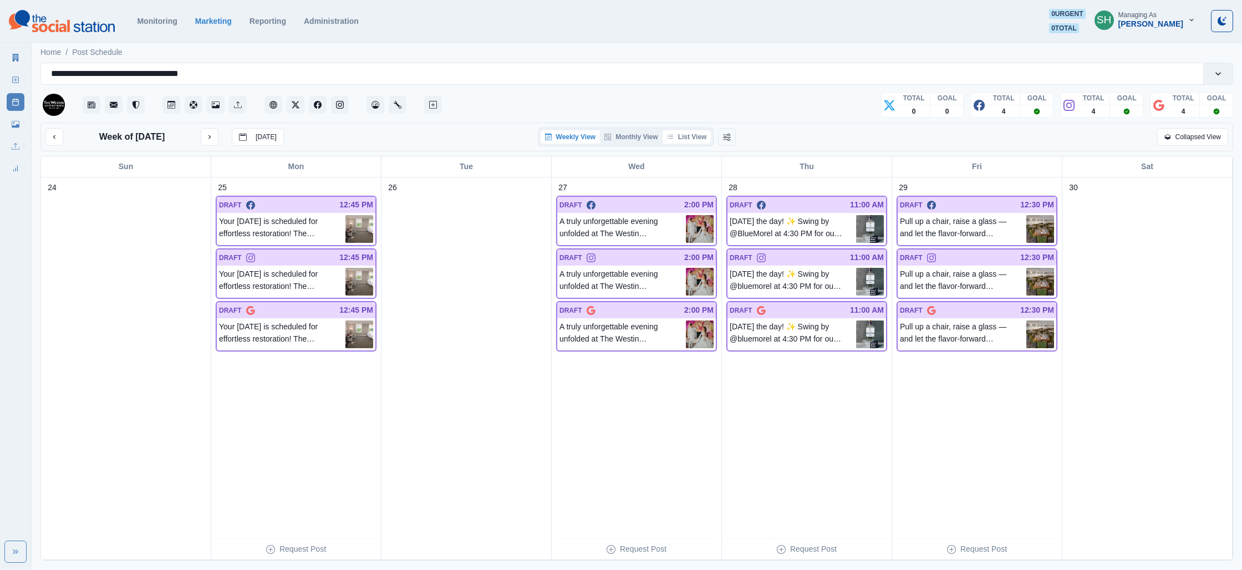
click at [708, 139] on button "List View" at bounding box center [687, 136] width 49 height 13
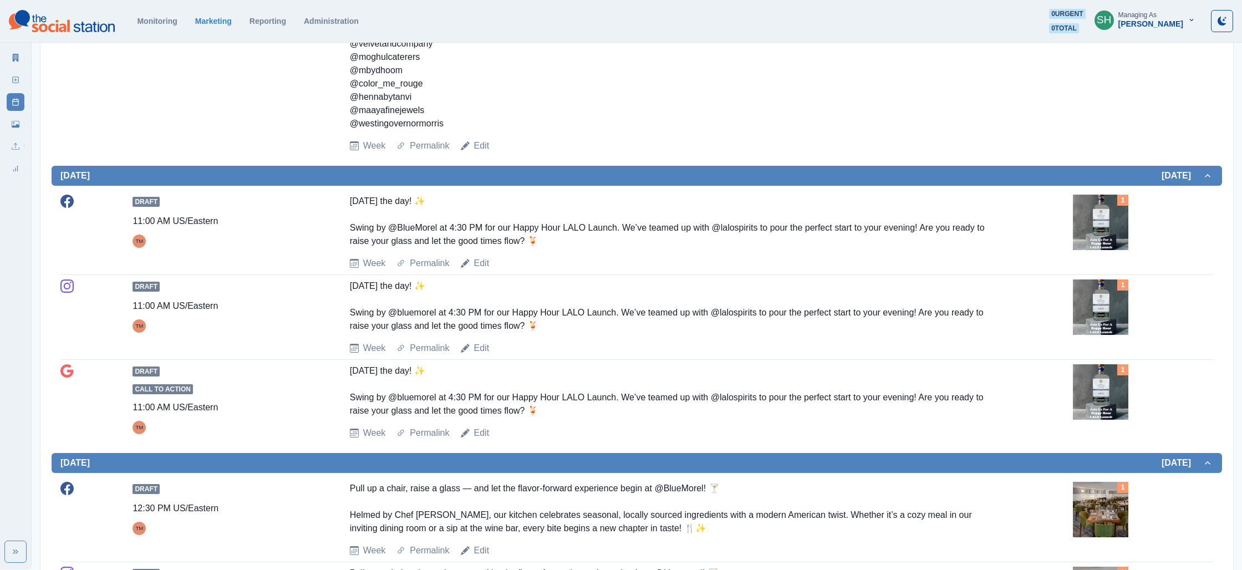
scroll to position [1295, 0]
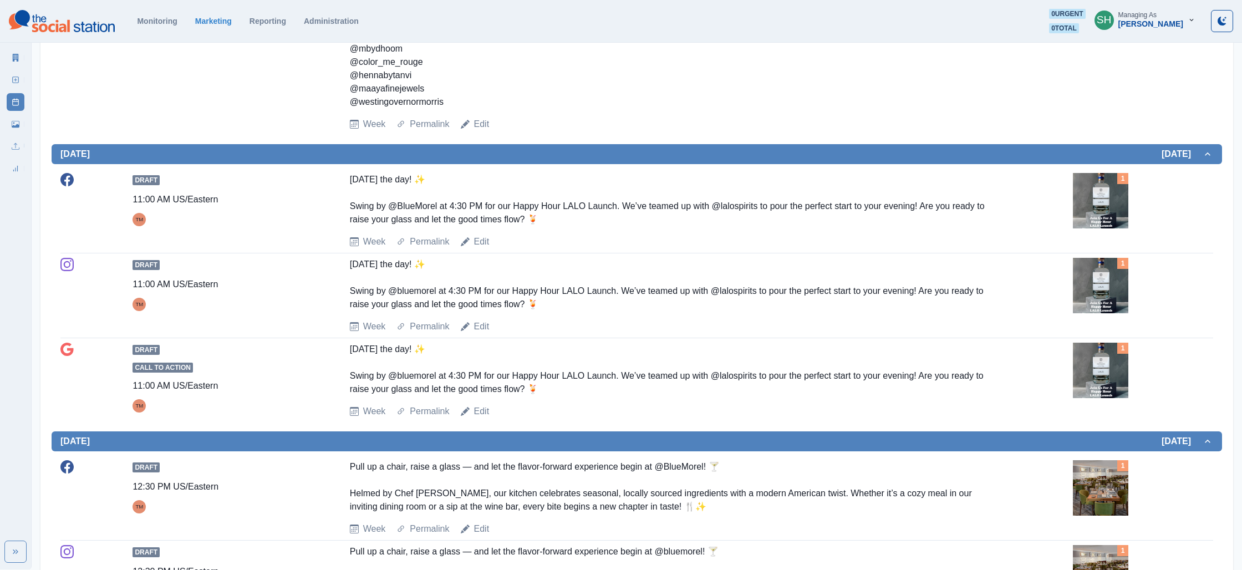
click at [1101, 258] on img at bounding box center [1100, 285] width 55 height 55
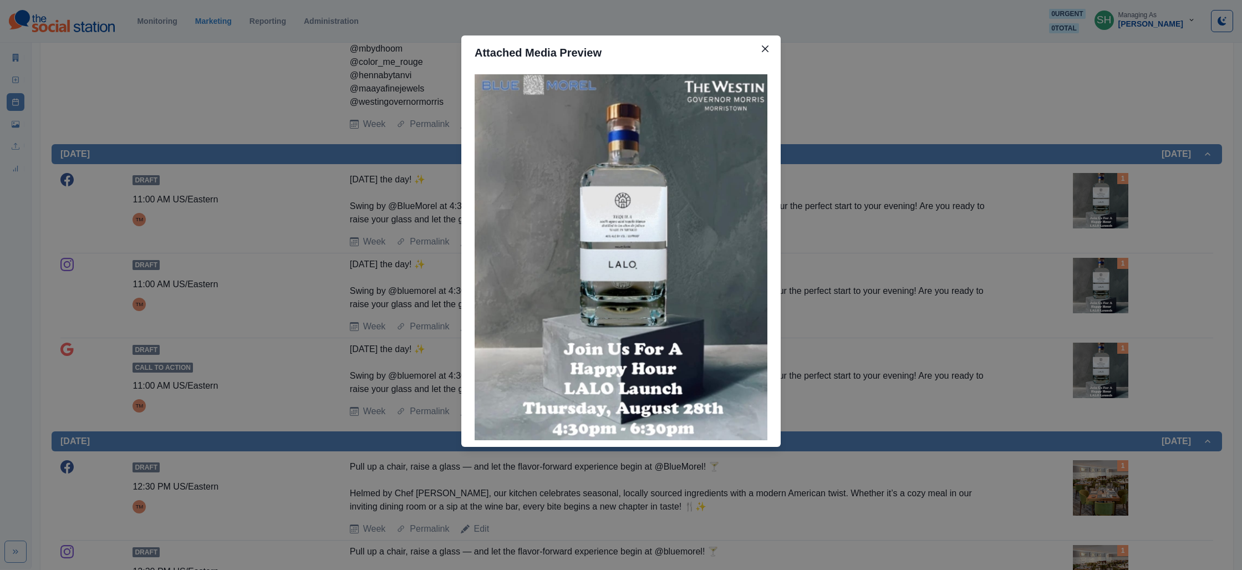
click at [992, 216] on div "Attached Media Preview" at bounding box center [621, 285] width 1242 height 570
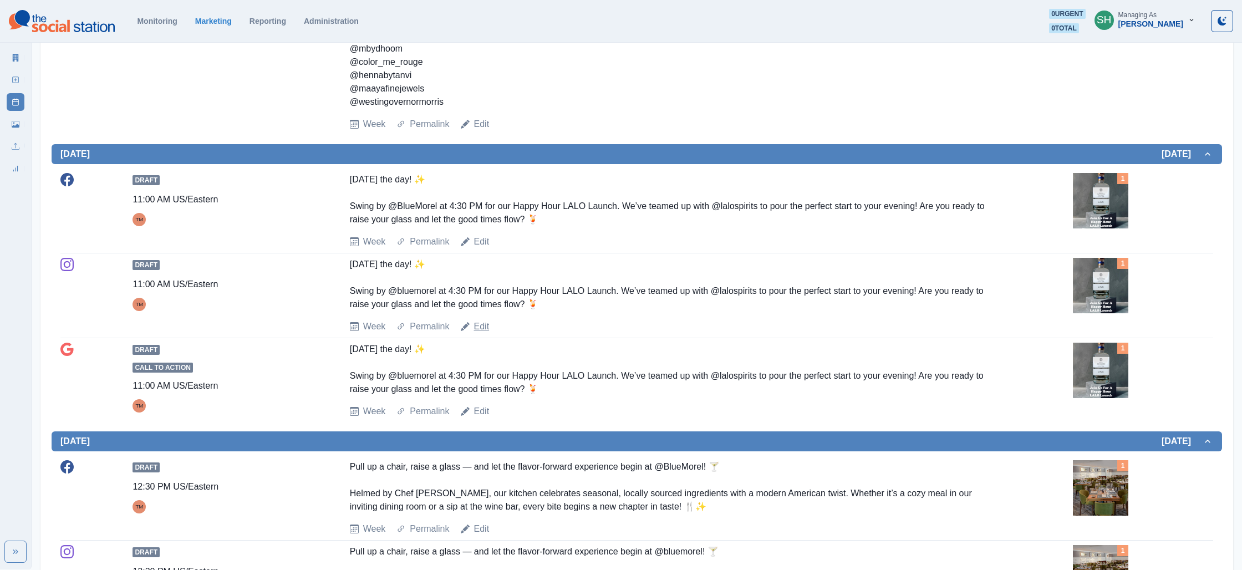
click at [484, 320] on link "Edit" at bounding box center [482, 326] width 16 height 13
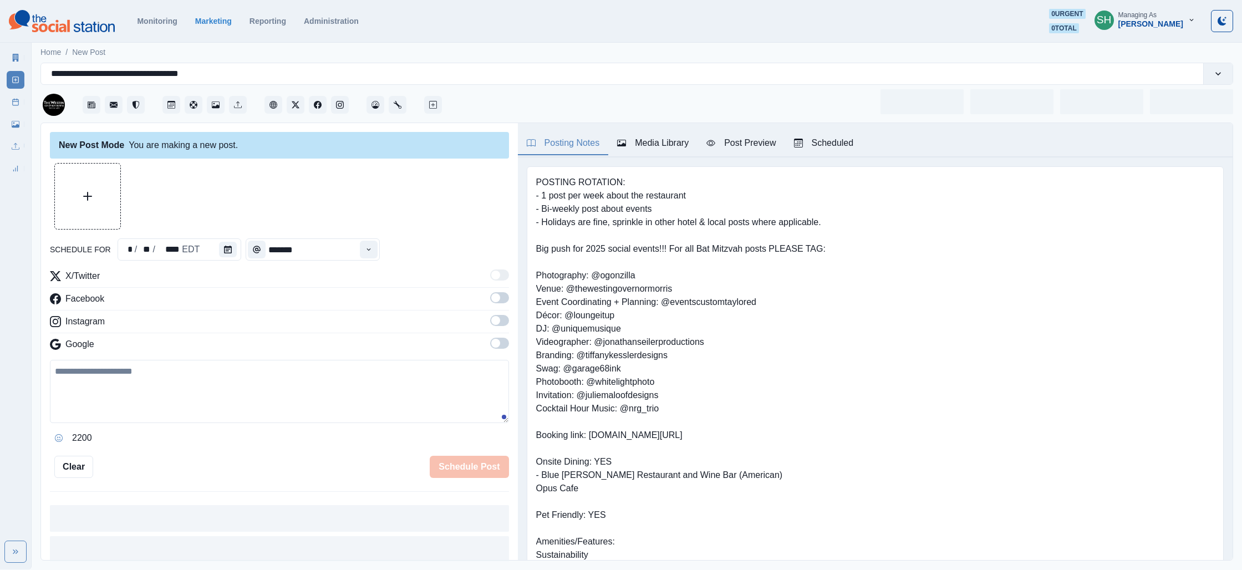
type input "********"
type textarea "**********"
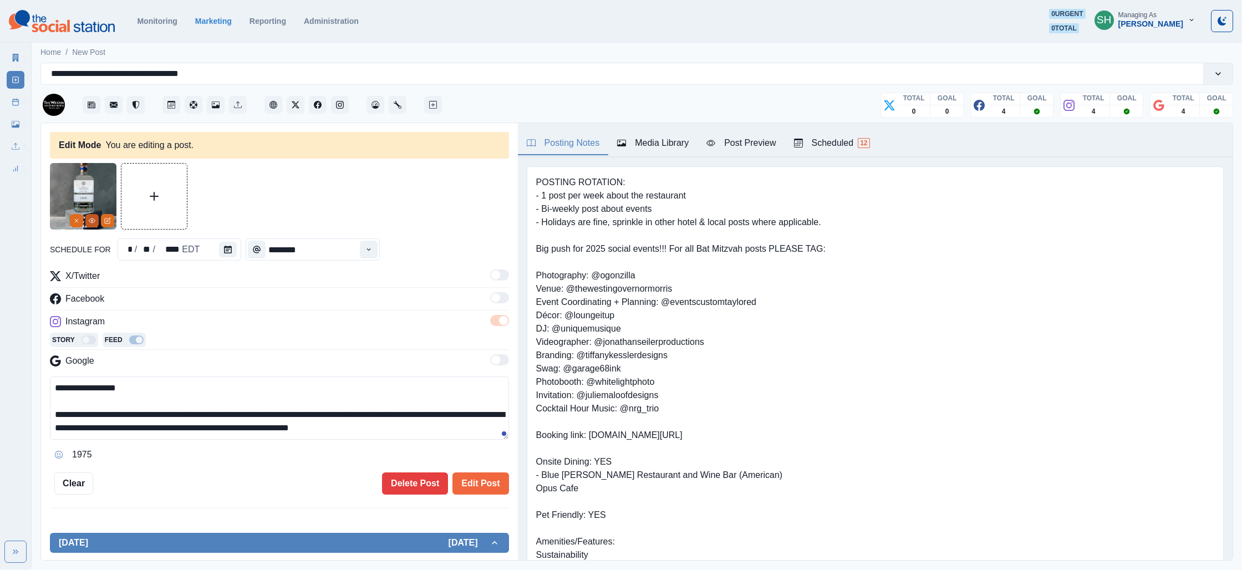
click at [91, 222] on icon "View Media" at bounding box center [92, 220] width 6 height 4
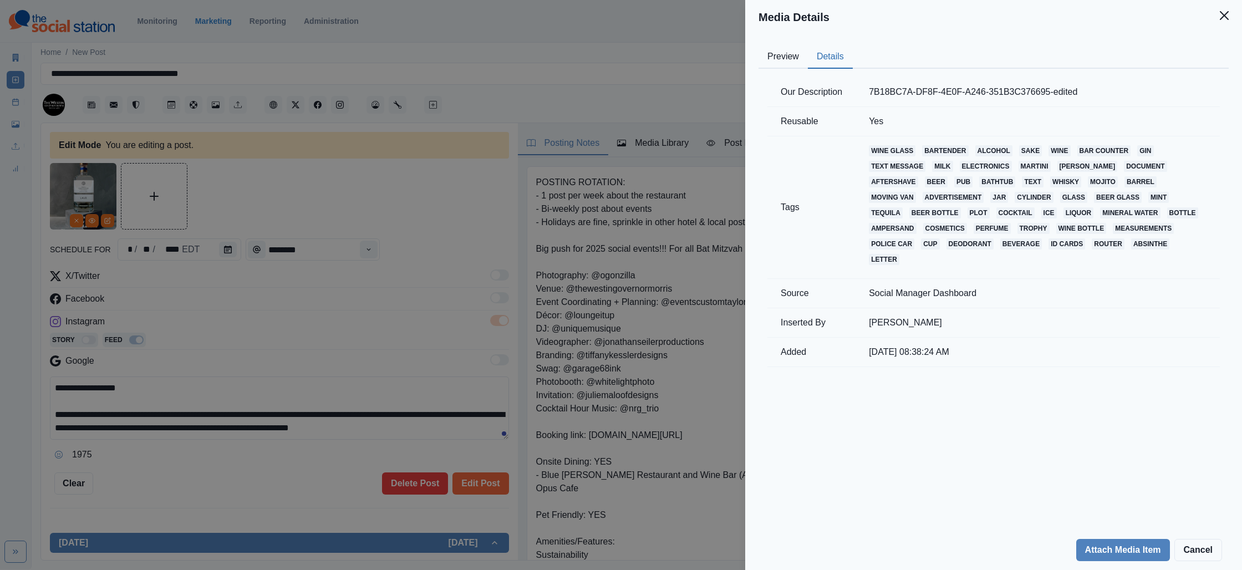
click at [815, 55] on button "Details" at bounding box center [830, 56] width 45 height 23
click at [637, 153] on div "Media Details Preview Details Our Description 7B18BC7A-DF8F-4E0F-A246-351B3C376…" at bounding box center [621, 285] width 1242 height 570
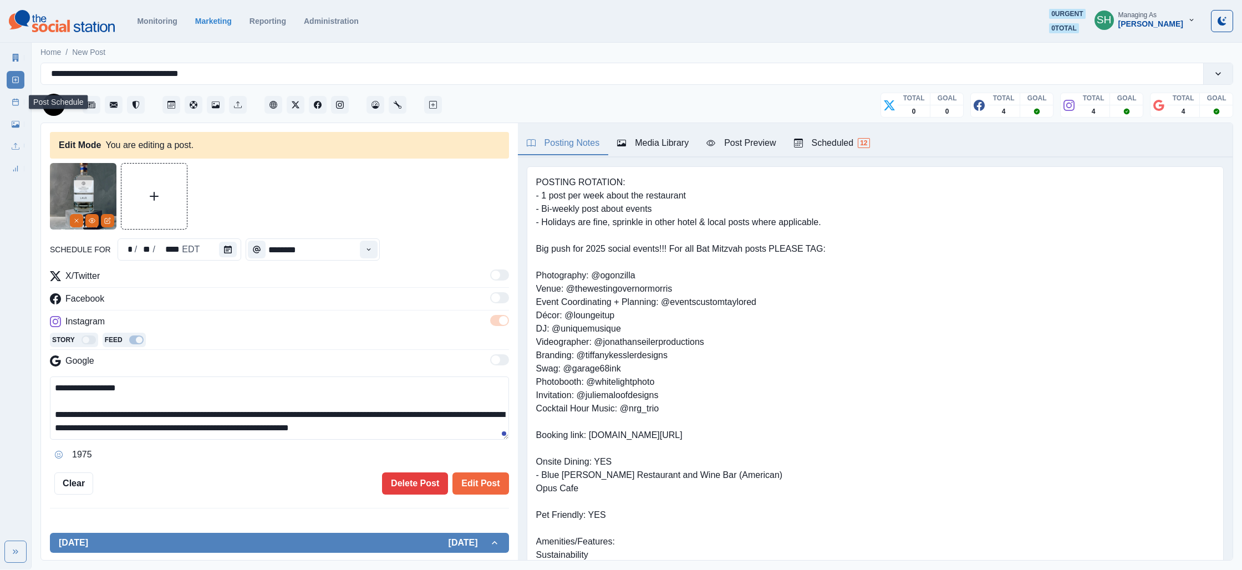
click at [11, 101] on link "Post Schedule" at bounding box center [16, 102] width 18 height 18
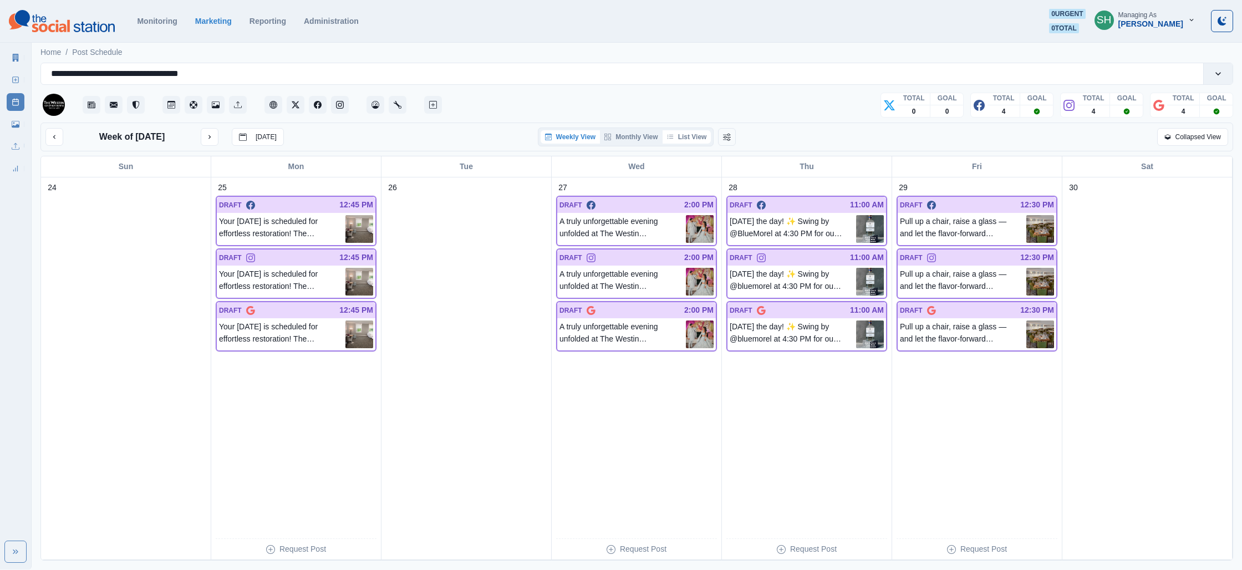
click at [678, 137] on button "List View" at bounding box center [687, 136] width 49 height 13
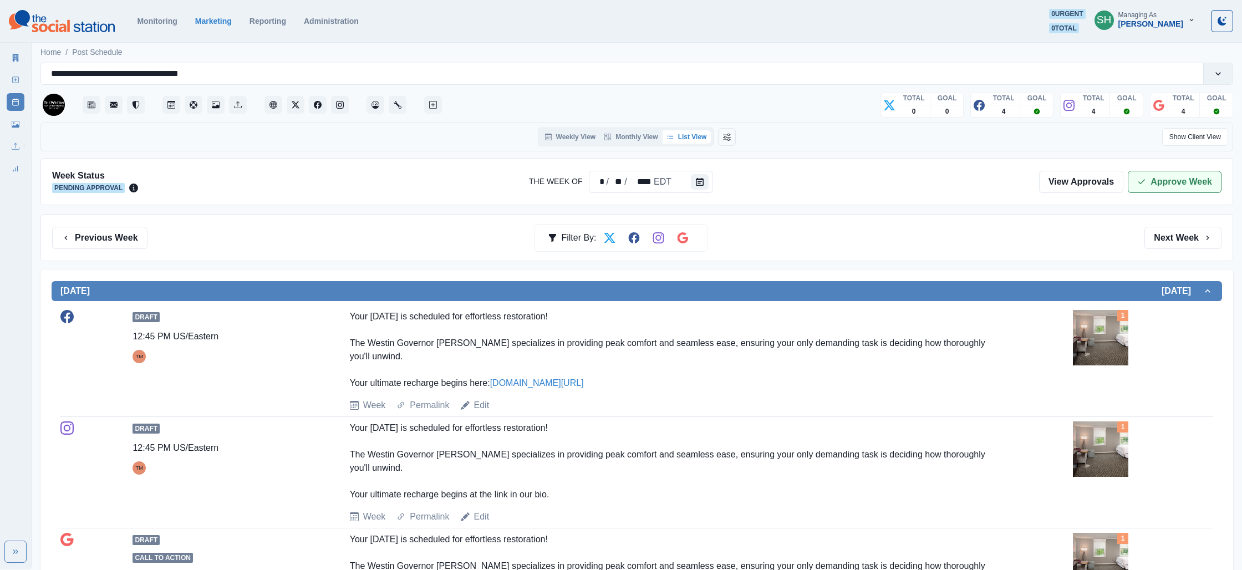
click at [1152, 177] on button "Approve Week" at bounding box center [1175, 182] width 94 height 22
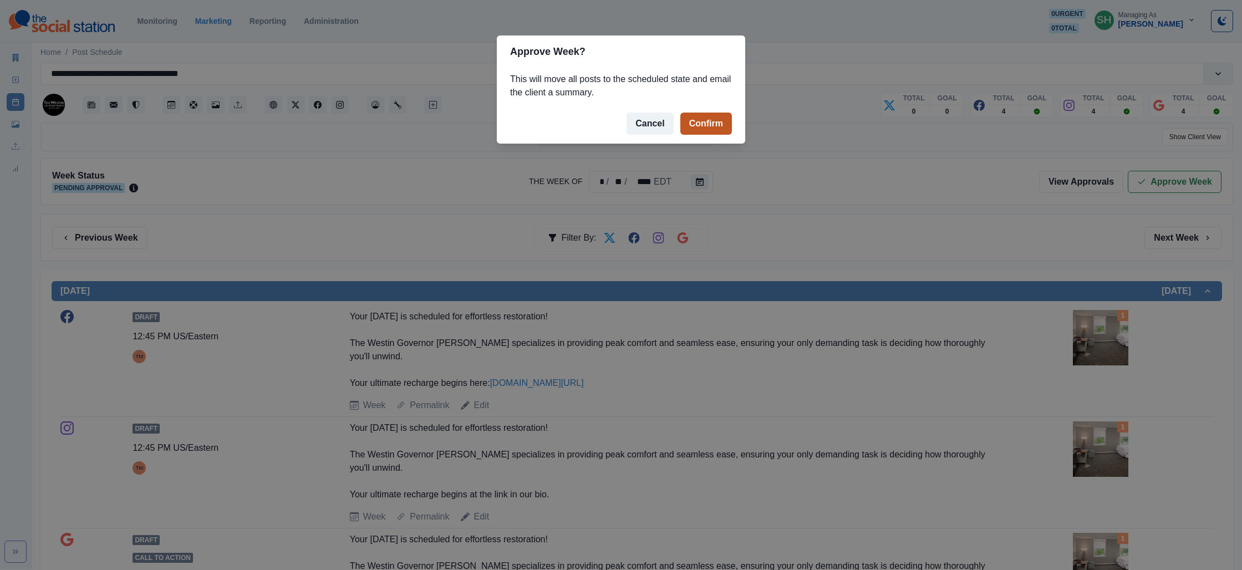
click at [703, 125] on button "Confirm" at bounding box center [706, 124] width 52 height 22
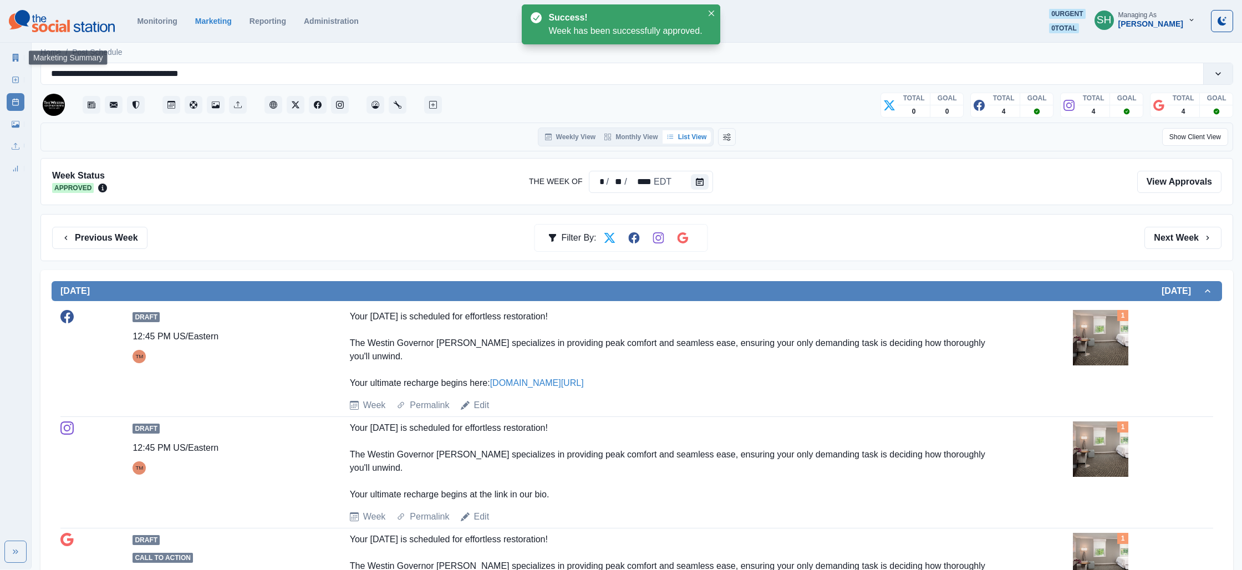
click at [7, 60] on link "Marketing Summary" at bounding box center [16, 58] width 18 height 18
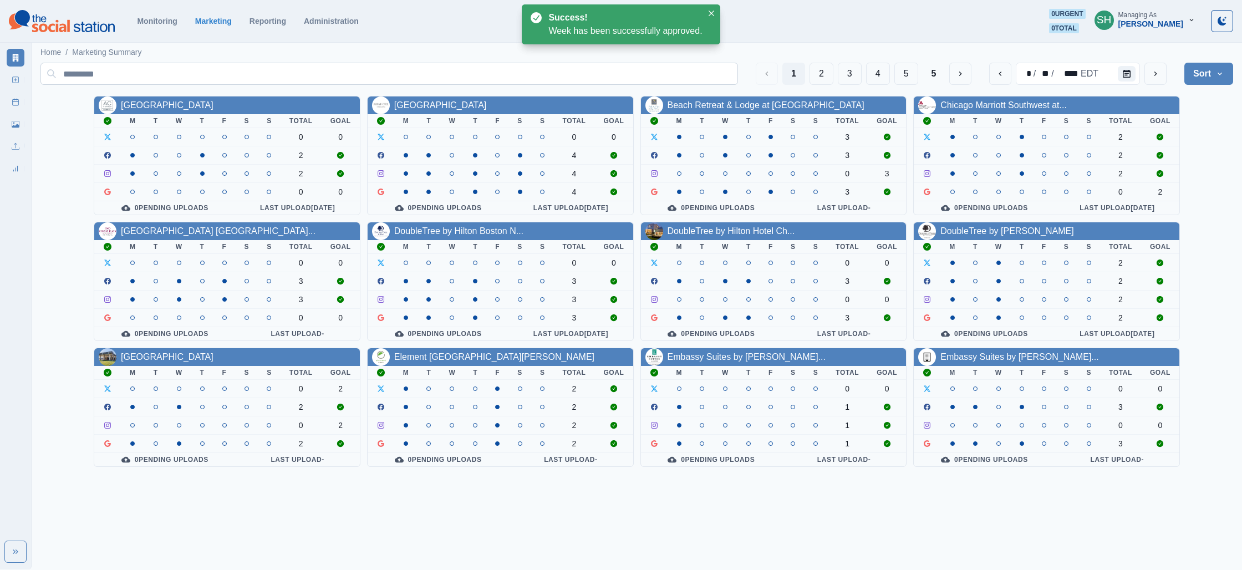
click at [929, 72] on button "5" at bounding box center [934, 74] width 23 height 22
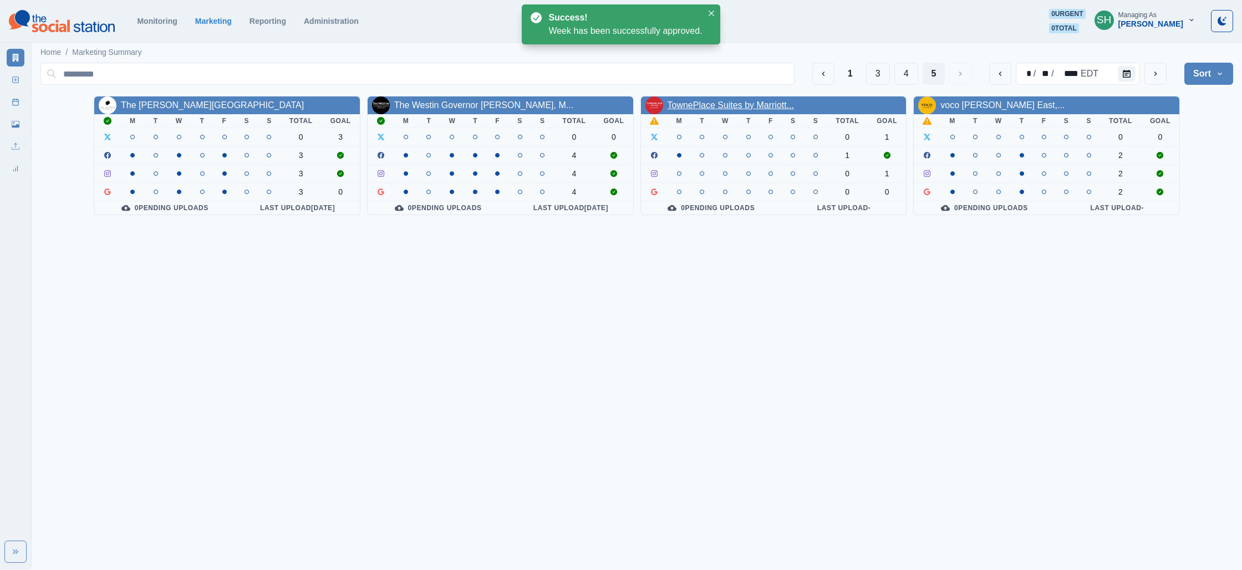
click at [737, 103] on link "TownePlace Suites by Marriott..." at bounding box center [731, 104] width 127 height 9
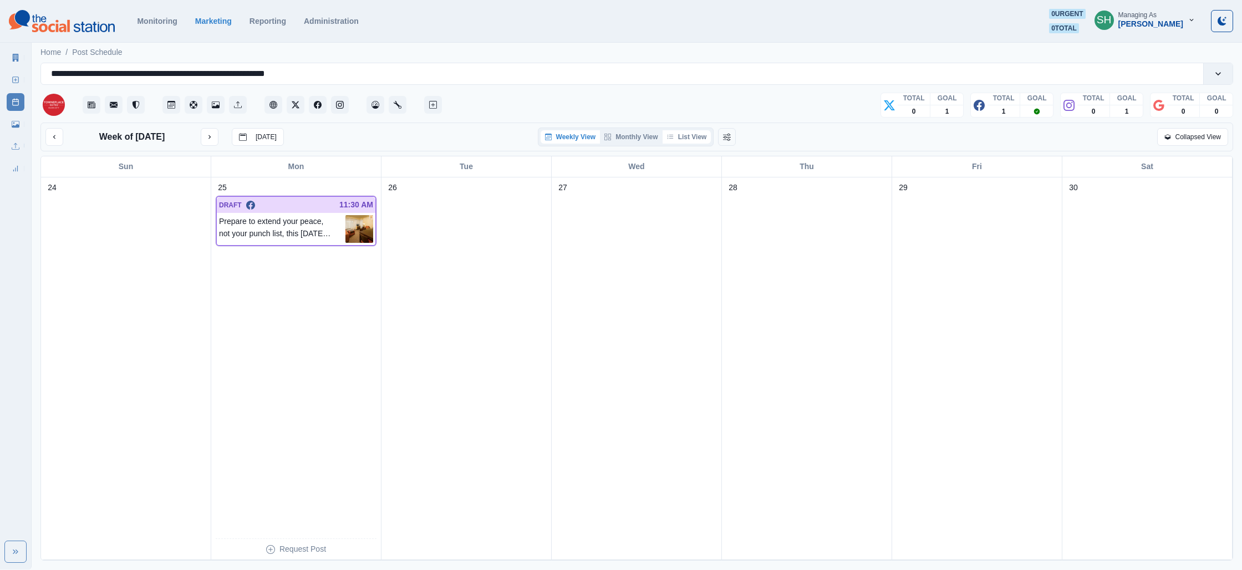
click at [696, 137] on button "List View" at bounding box center [687, 136] width 49 height 13
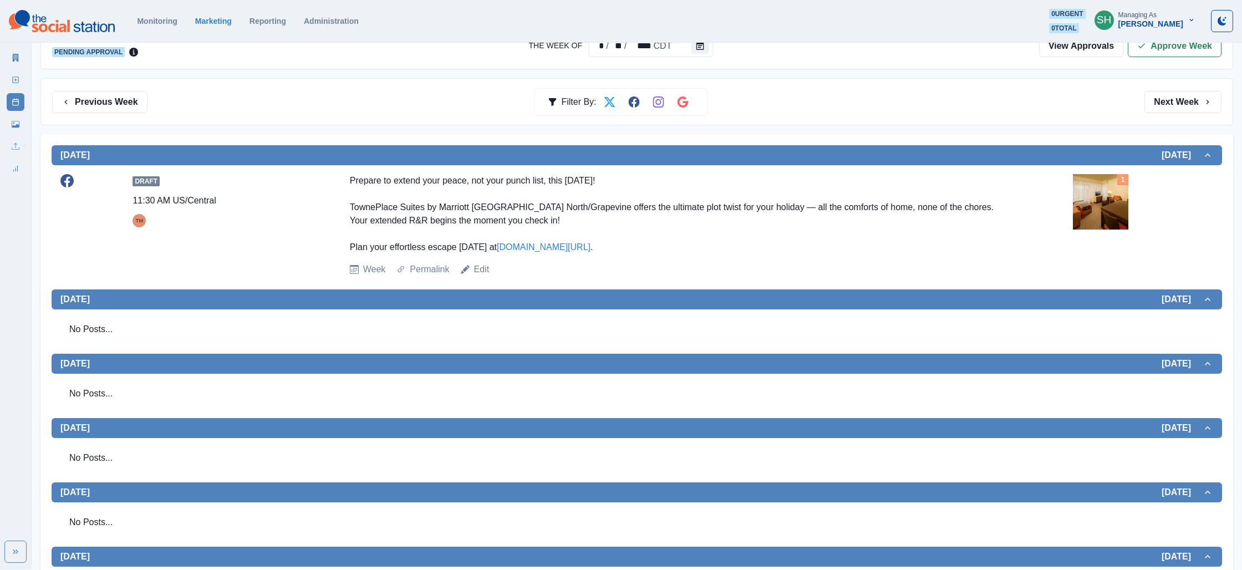
scroll to position [139, 0]
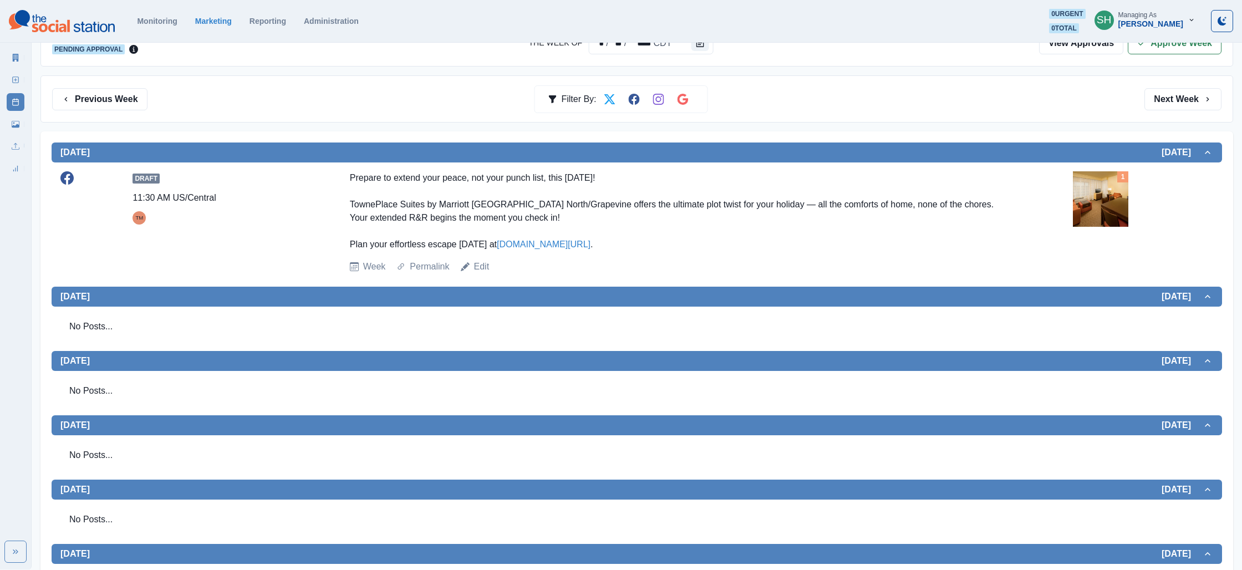
click at [1122, 195] on img at bounding box center [1100, 198] width 55 height 55
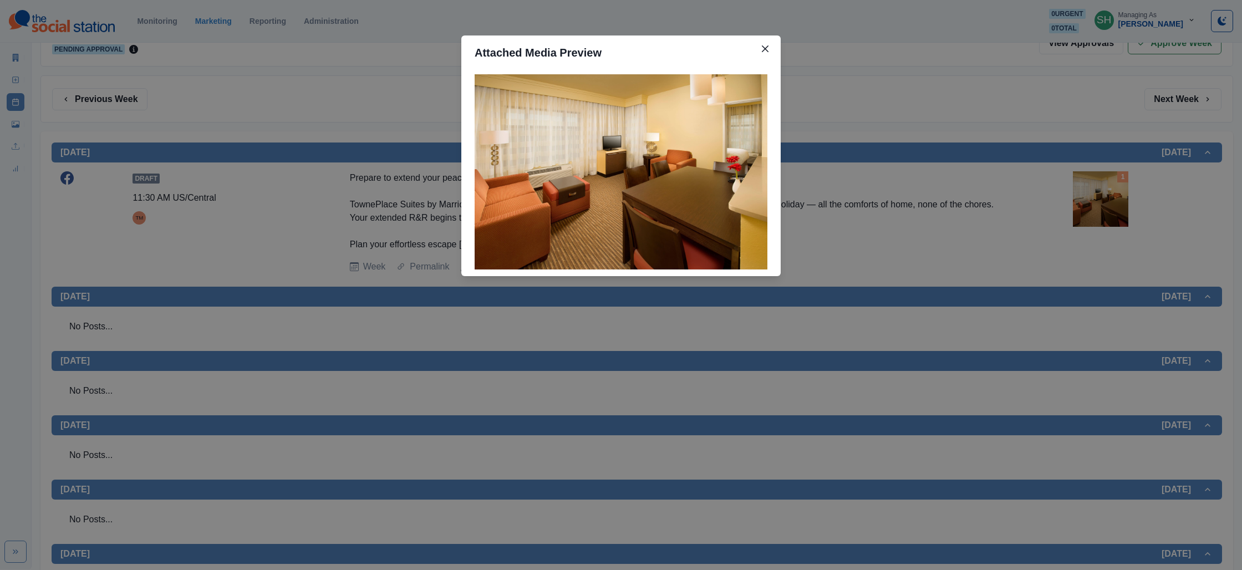
click at [1057, 205] on div "Attached Media Preview" at bounding box center [621, 285] width 1242 height 570
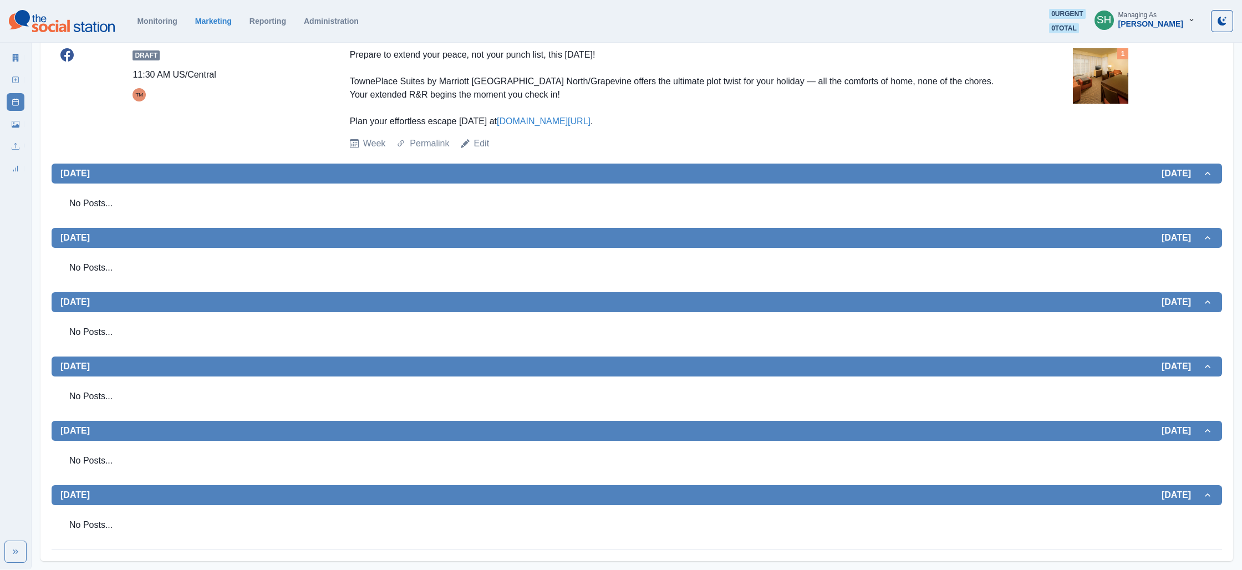
scroll to position [0, 0]
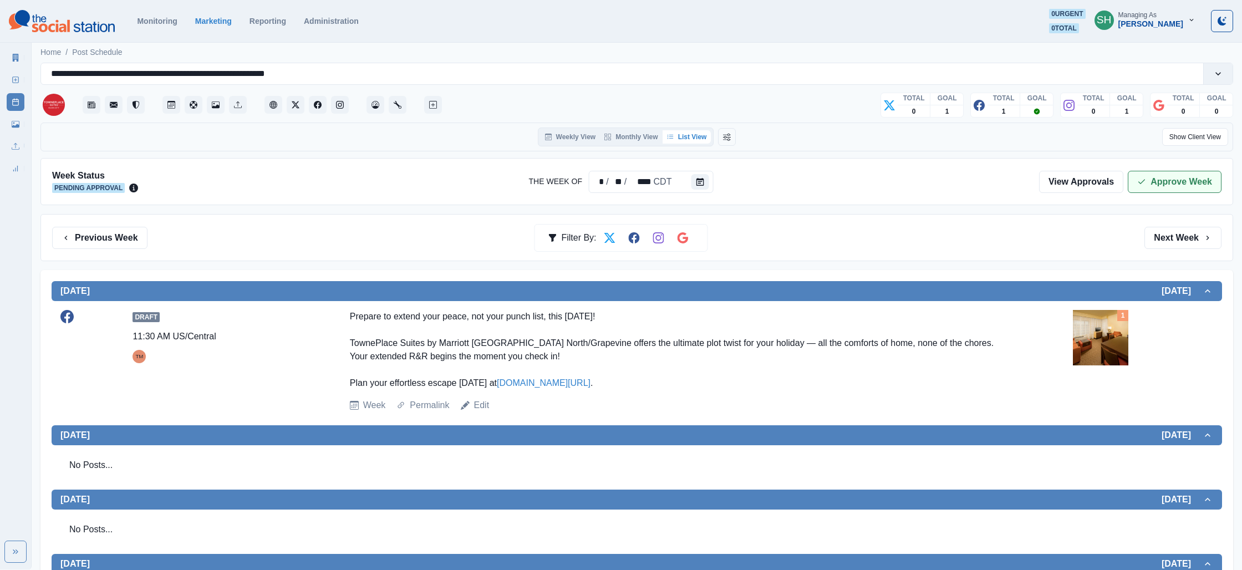
click at [1173, 185] on button "Approve Week" at bounding box center [1175, 182] width 94 height 22
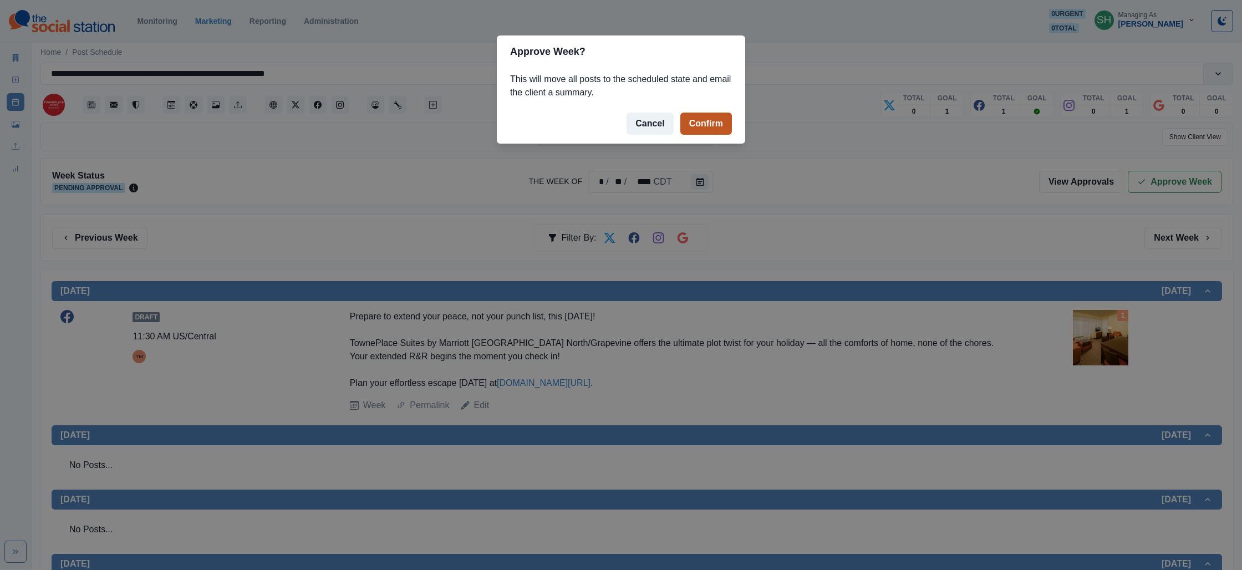
click at [726, 117] on button "Confirm" at bounding box center [706, 124] width 52 height 22
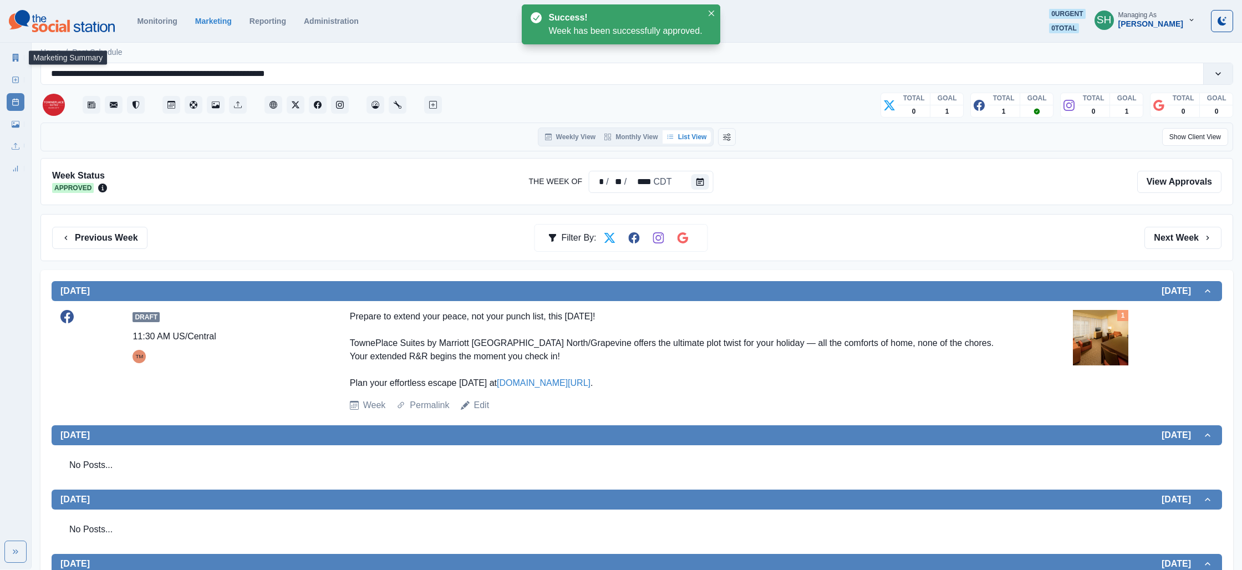
click at [19, 61] on icon at bounding box center [16, 58] width 8 height 8
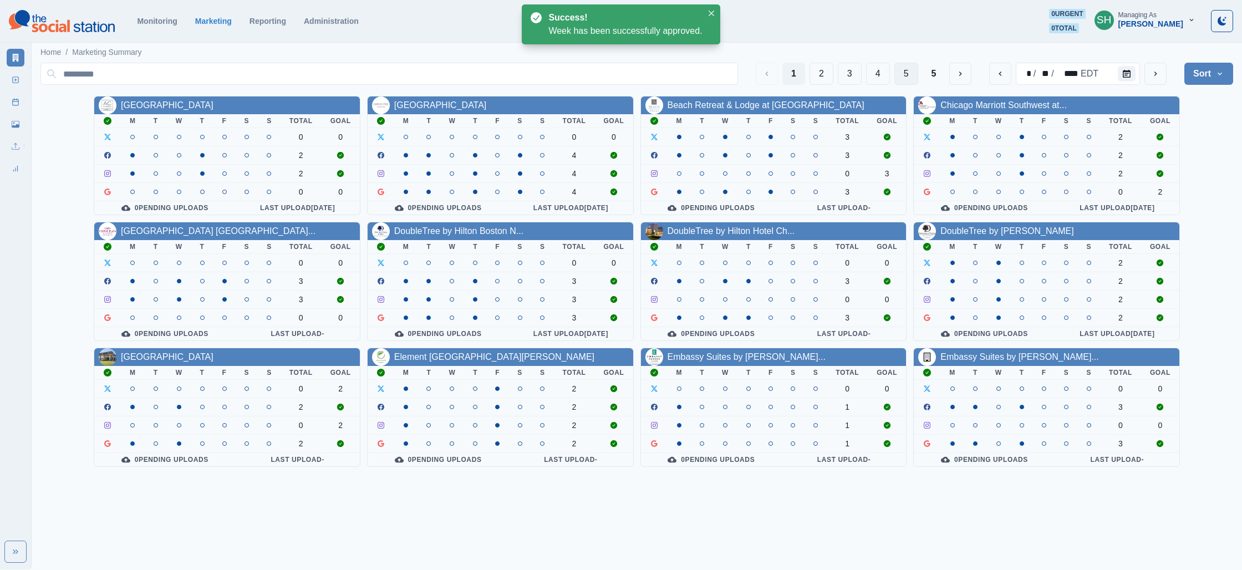
click at [912, 75] on button "5" at bounding box center [906, 74] width 24 height 22
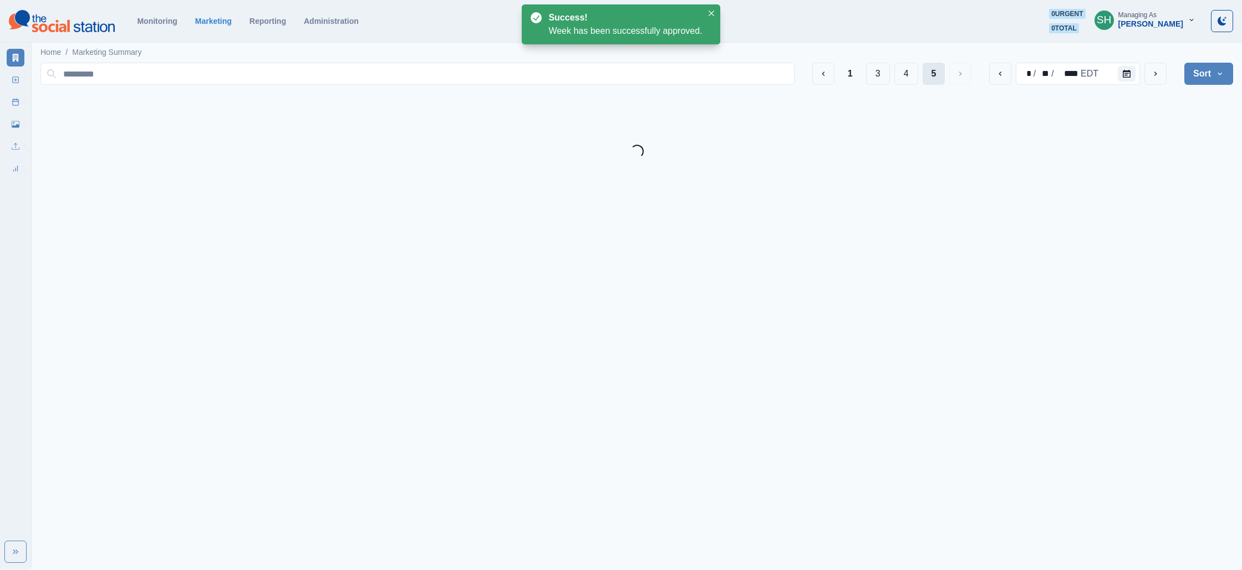
click at [942, 75] on button "5" at bounding box center [934, 74] width 23 height 22
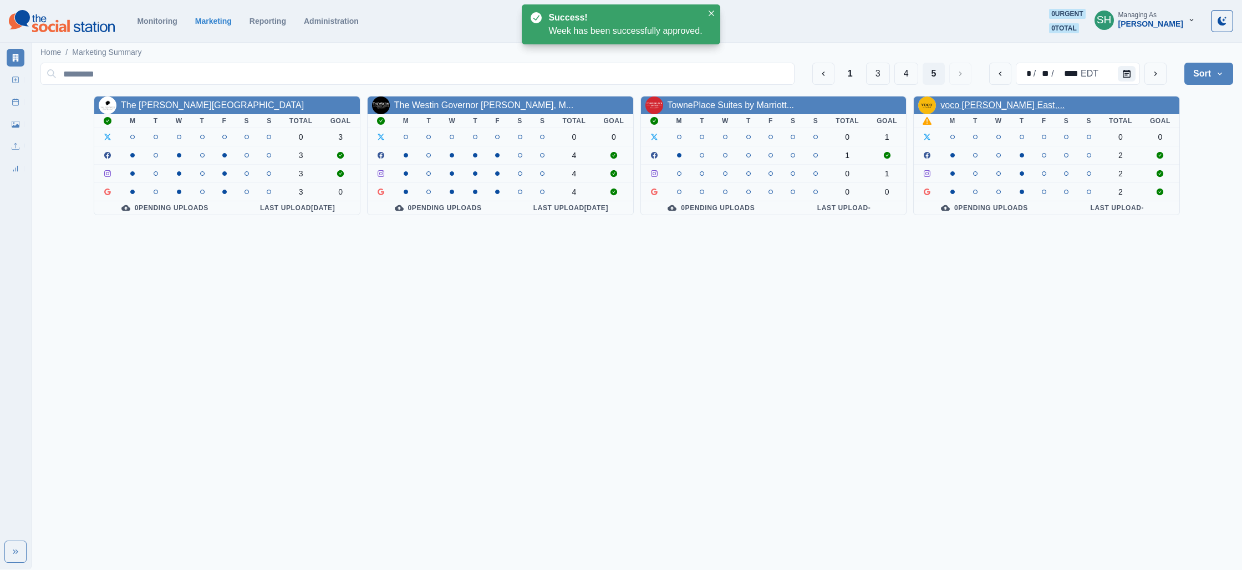
click at [984, 106] on link "voco [PERSON_NAME] East,..." at bounding box center [1002, 104] width 124 height 9
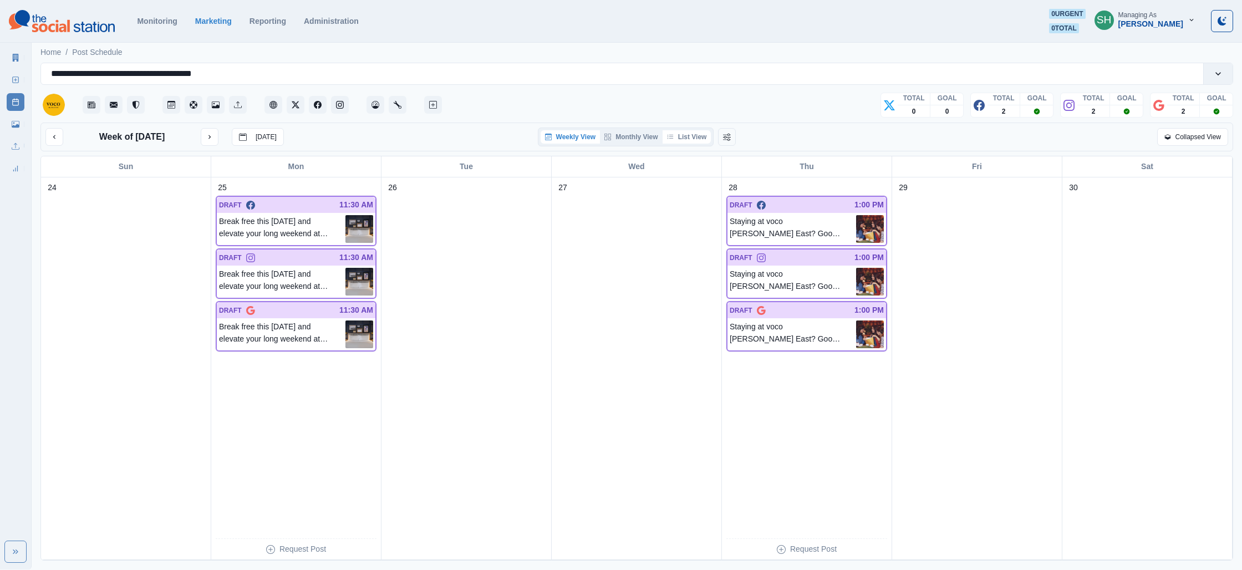
click at [701, 133] on button "List View" at bounding box center [687, 136] width 49 height 13
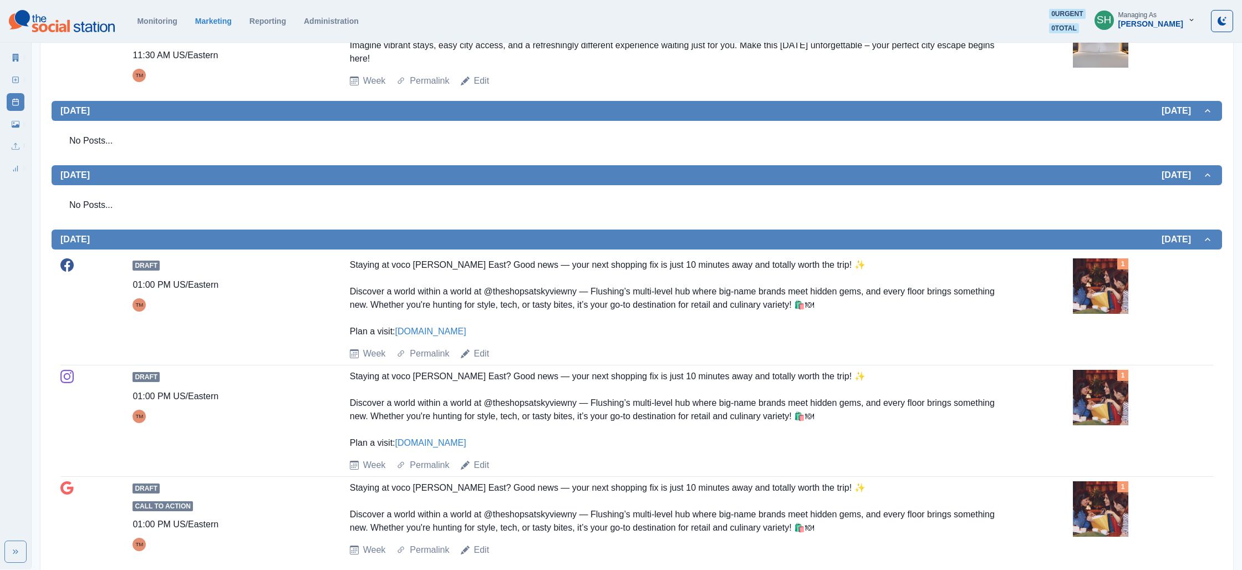
scroll to position [518, 0]
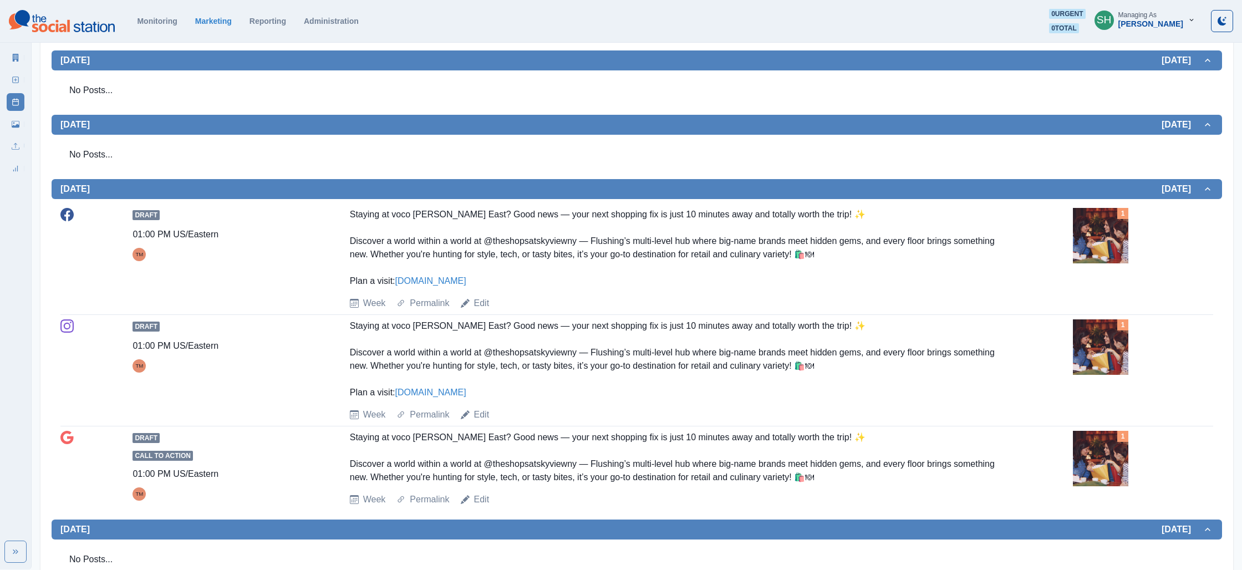
drag, startPoint x: 1058, startPoint y: 353, endPoint x: 1101, endPoint y: 346, distance: 43.8
click at [1075, 349] on div "Draft 01:00 PM US/Eastern TM Staying at voco [PERSON_NAME] East? Good news — yo…" at bounding box center [636, 370] width 1153 height 102
click at [1102, 346] on img at bounding box center [1100, 346] width 55 height 55
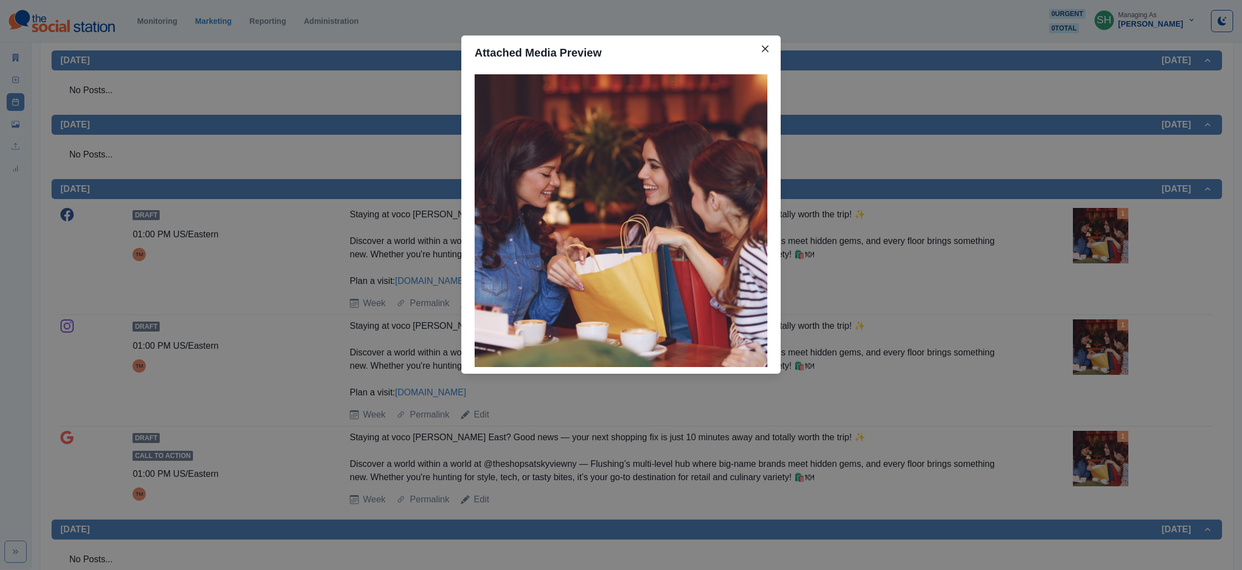
click at [1021, 302] on div "Attached Media Preview" at bounding box center [621, 285] width 1242 height 570
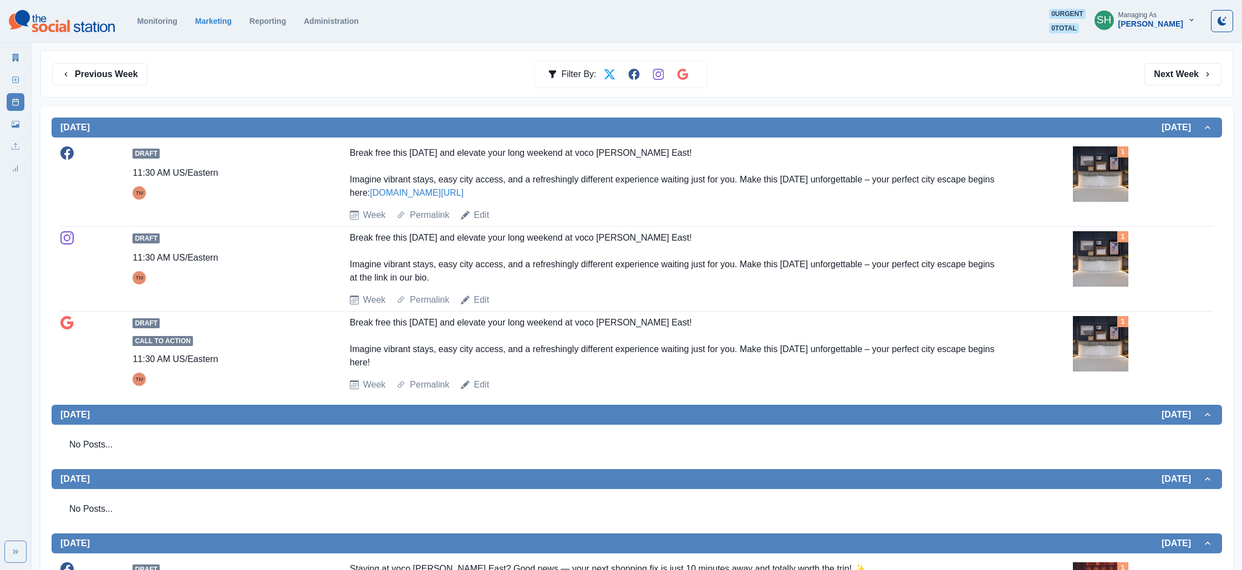
scroll to position [0, 0]
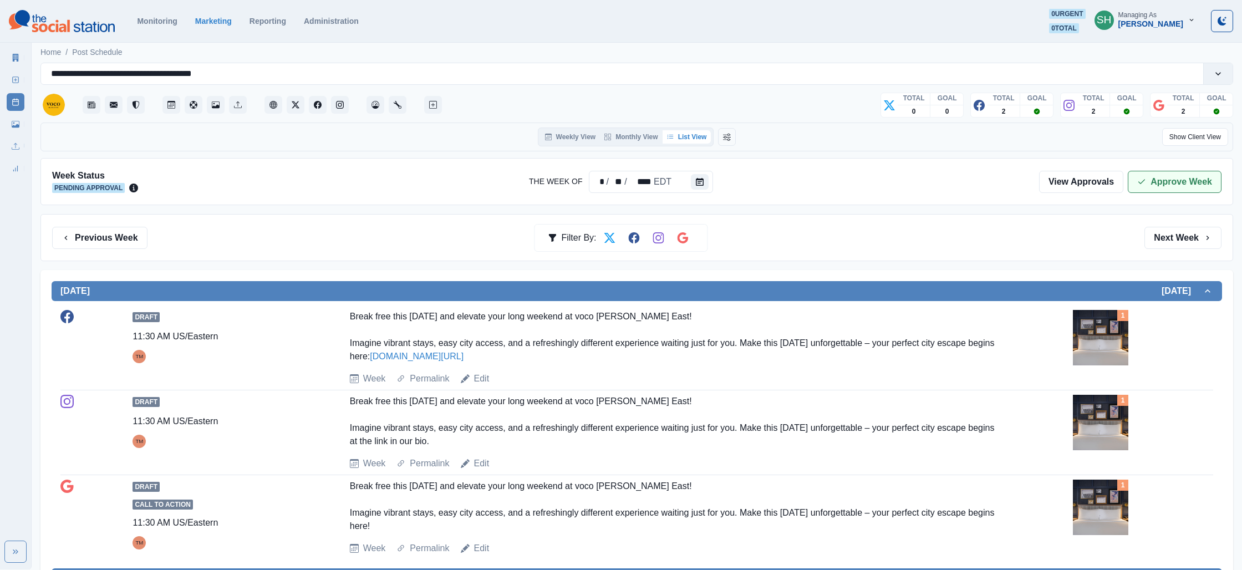
click at [1216, 180] on button "Approve Week" at bounding box center [1175, 182] width 94 height 22
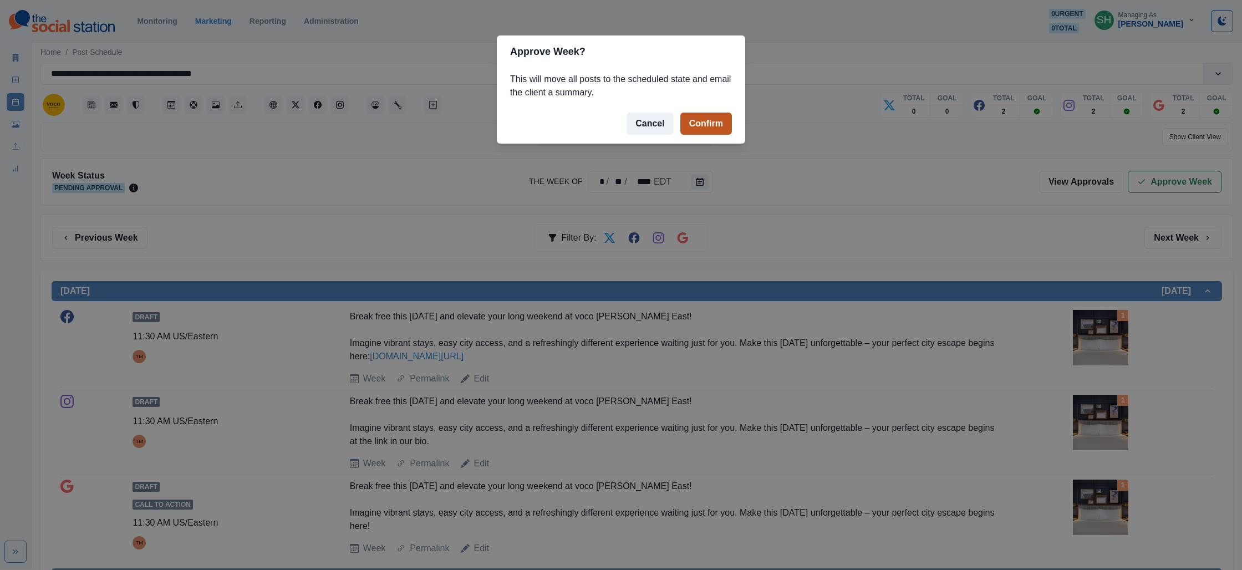
click at [704, 126] on button "Confirm" at bounding box center [706, 124] width 52 height 22
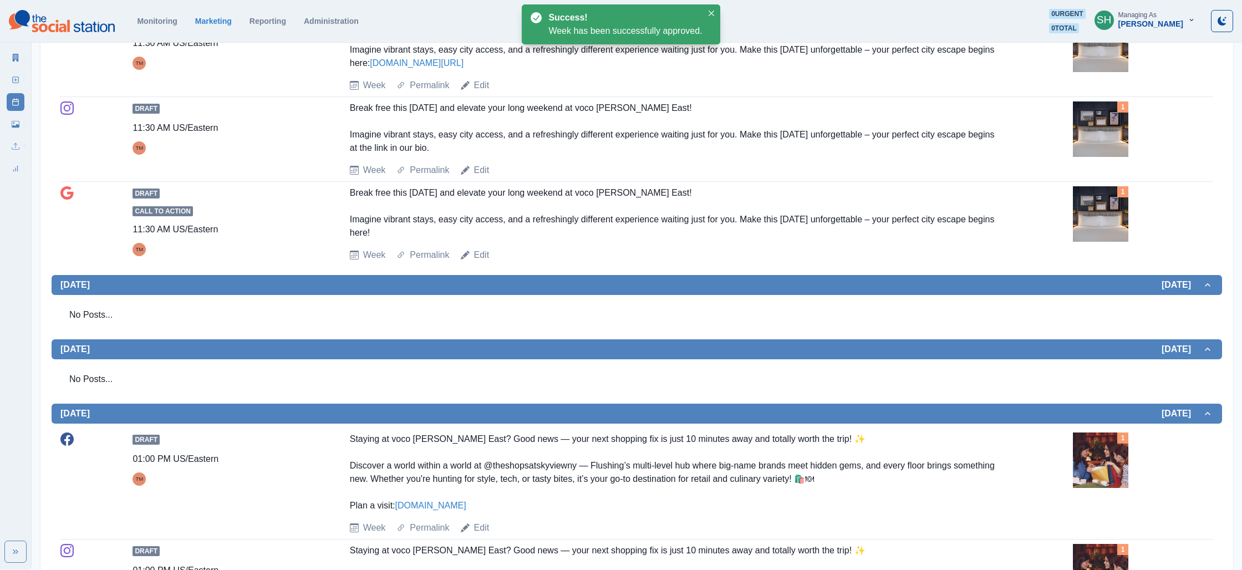
scroll to position [681, 0]
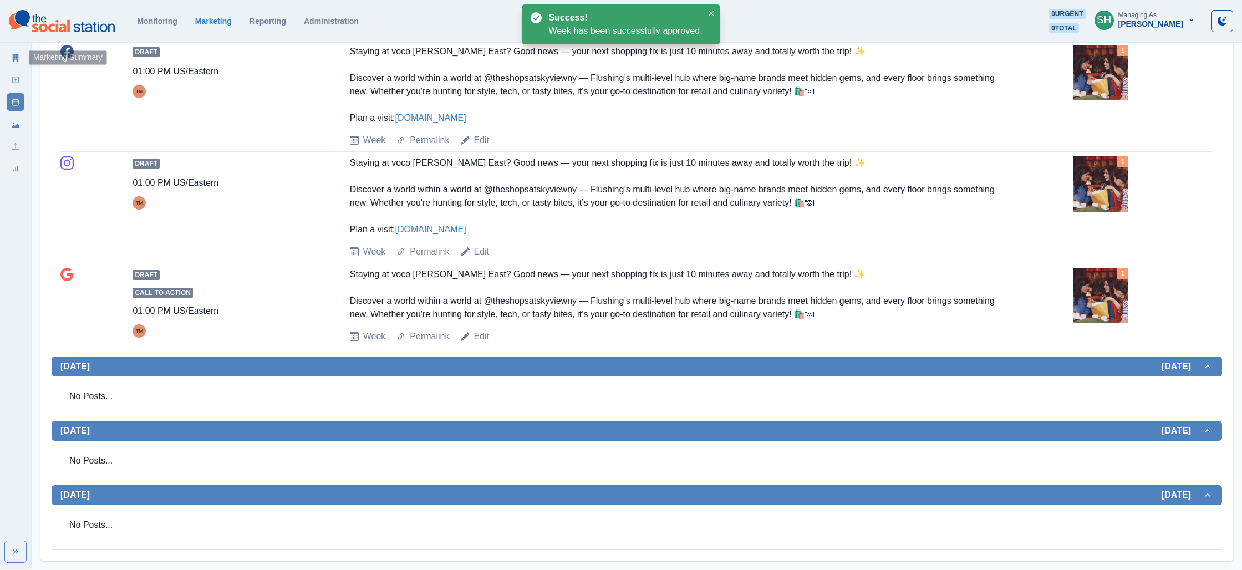
click at [10, 59] on link "Marketing Summary" at bounding box center [16, 58] width 18 height 18
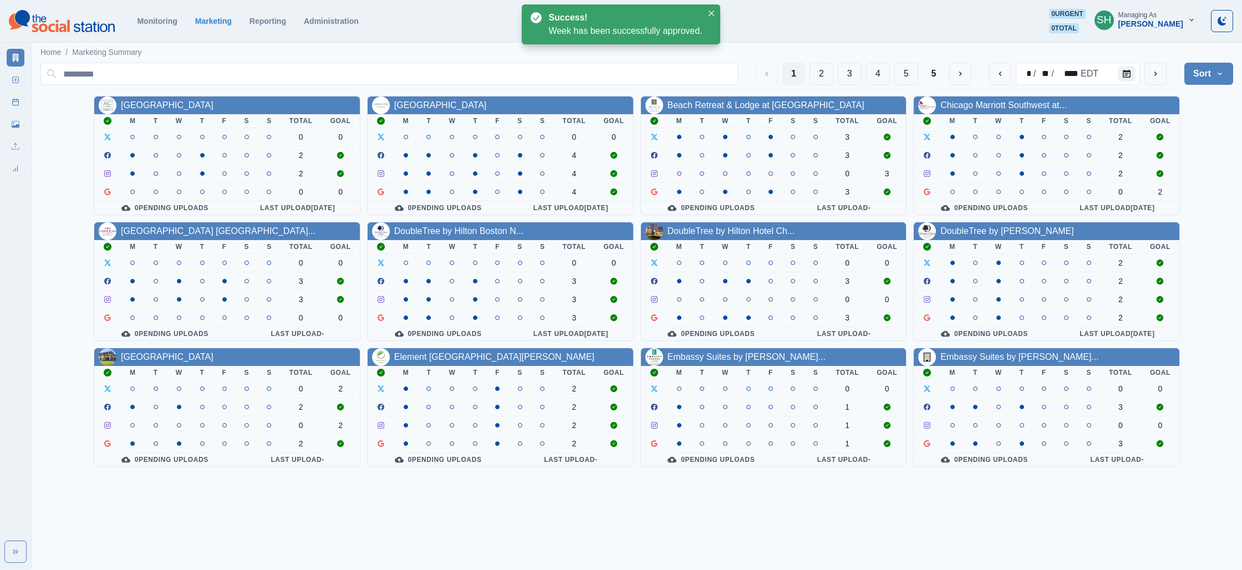
click at [947, 75] on div "1 2 3 4 5 5" at bounding box center [864, 74] width 216 height 22
click at [932, 77] on button "5" at bounding box center [934, 74] width 23 height 22
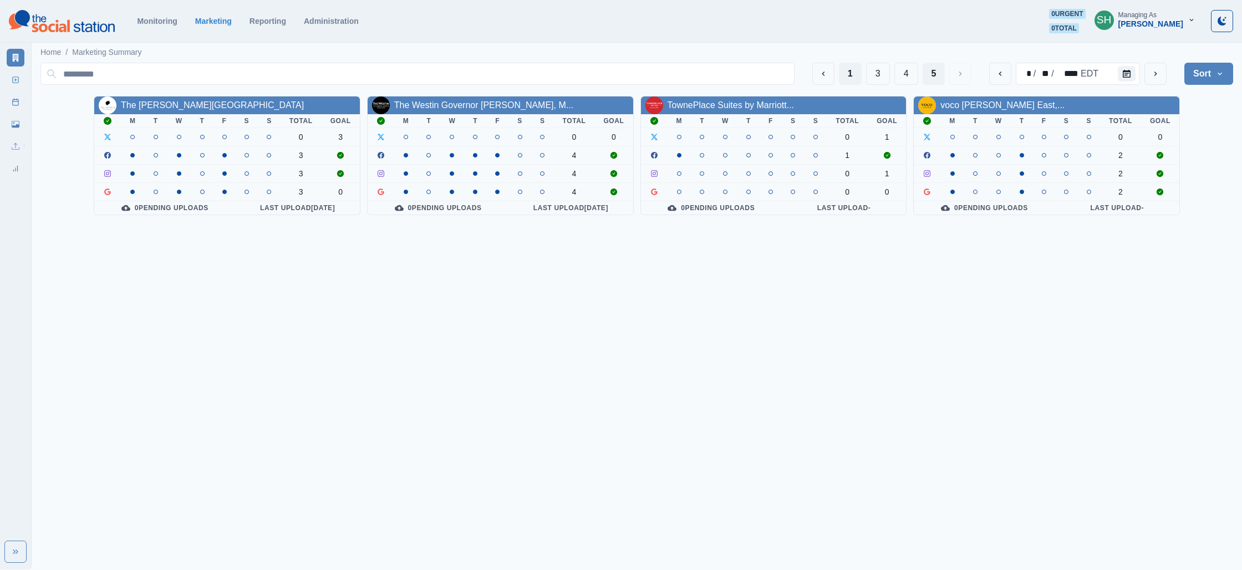
click at [851, 75] on button "1" at bounding box center [850, 74] width 23 height 22
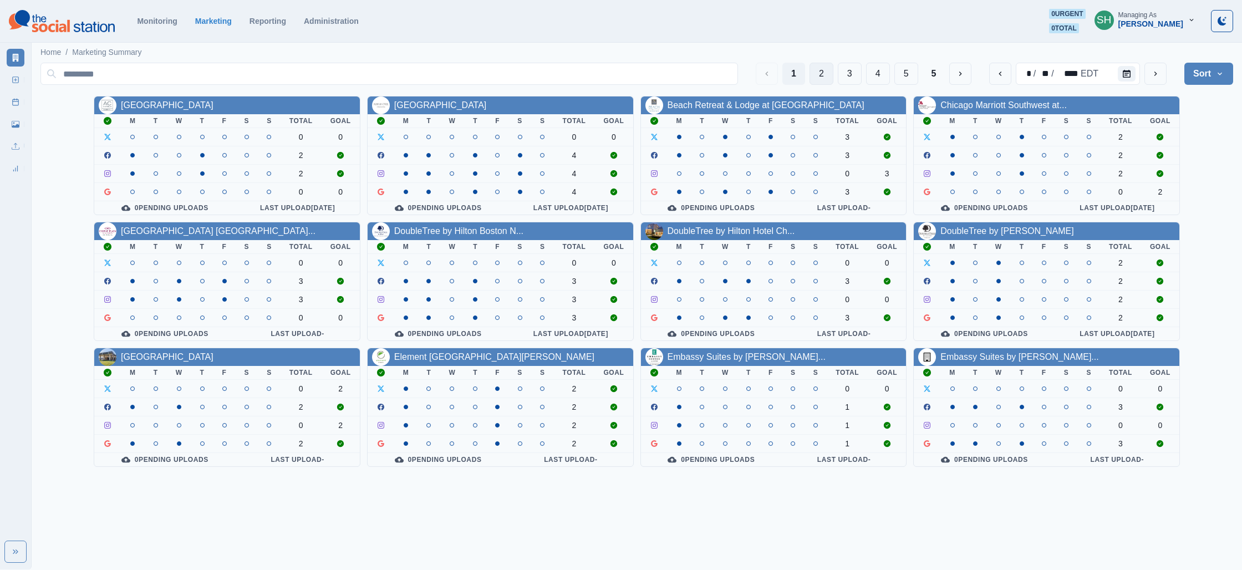
click at [826, 78] on button "2" at bounding box center [822, 74] width 24 height 22
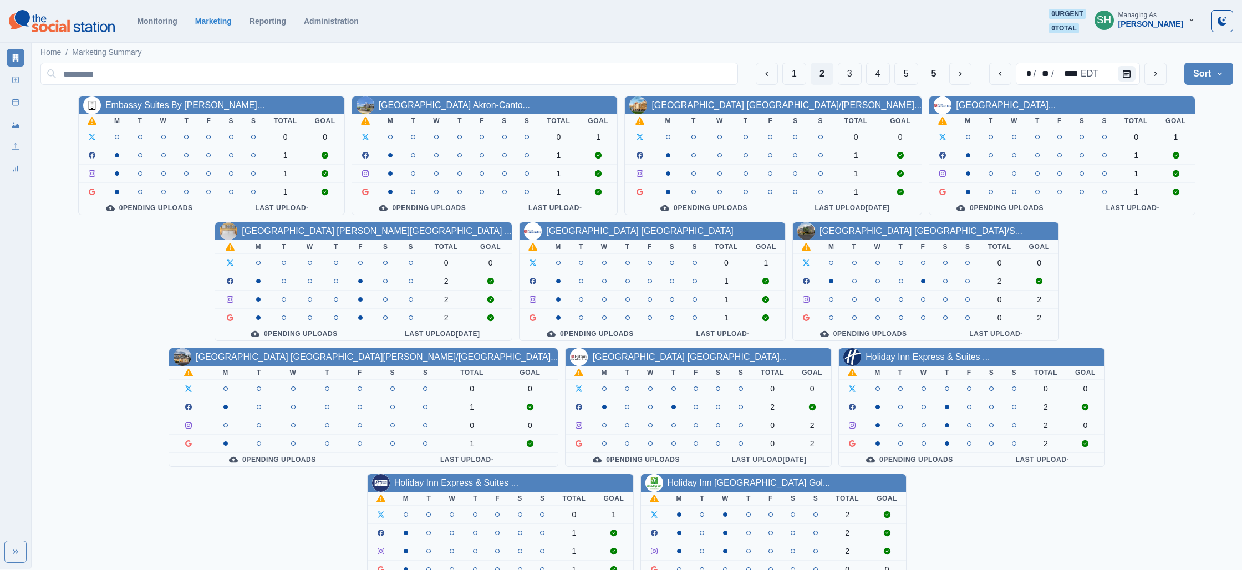
click at [221, 105] on link "Embassy Suites By [PERSON_NAME]..." at bounding box center [184, 104] width 159 height 9
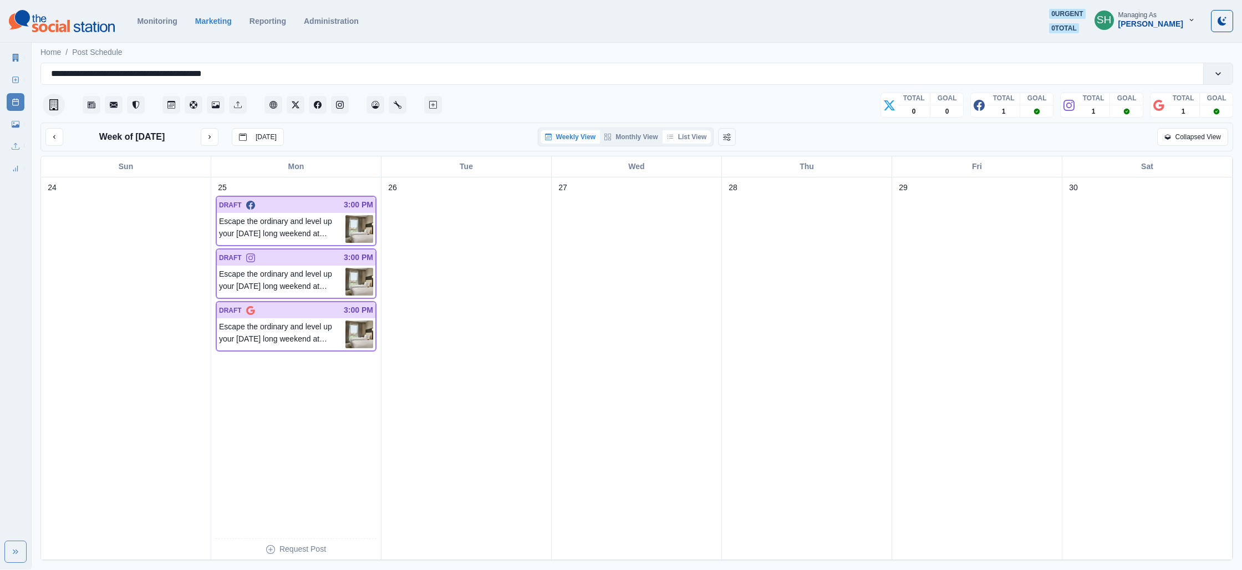
click at [700, 137] on button "List View" at bounding box center [687, 136] width 49 height 13
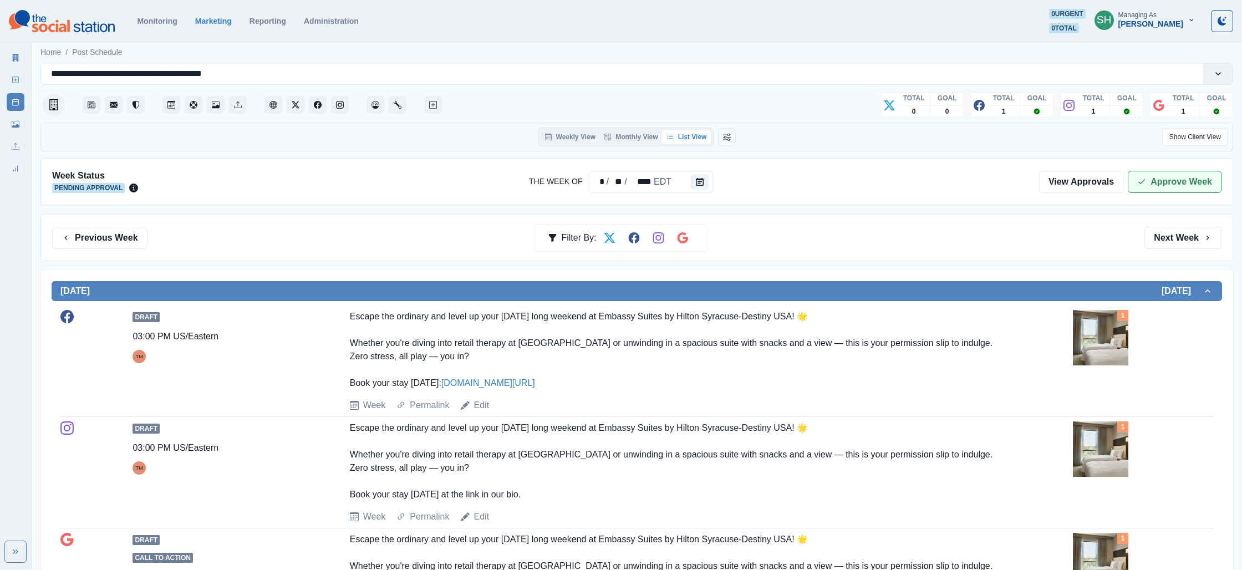
click at [1176, 175] on button "Approve Week" at bounding box center [1175, 182] width 94 height 22
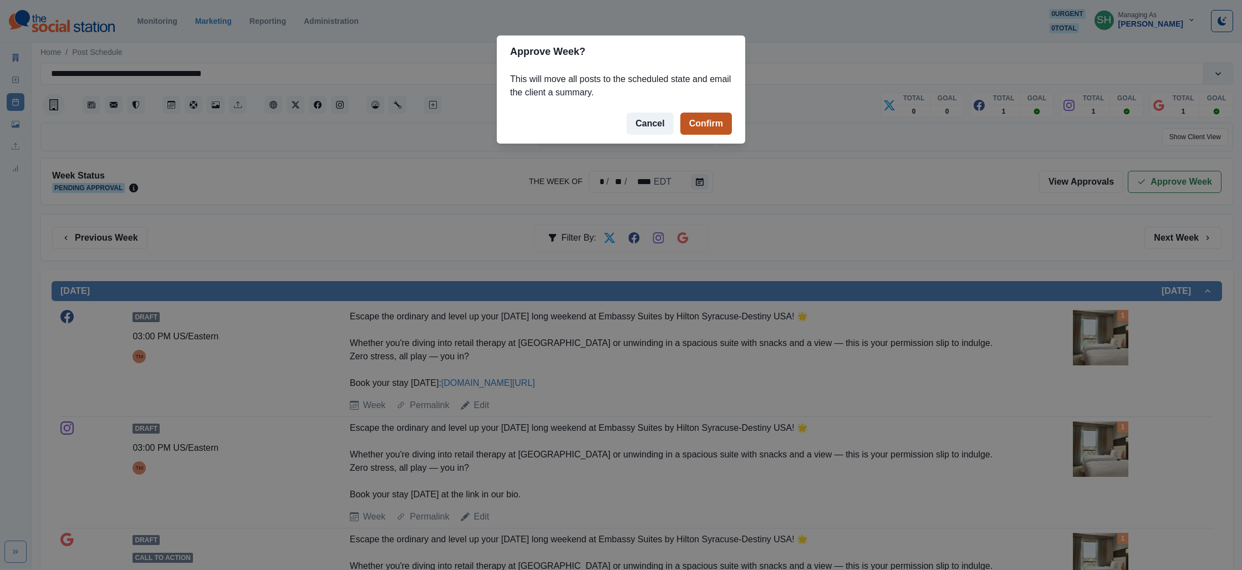
click at [701, 120] on button "Confirm" at bounding box center [706, 124] width 52 height 22
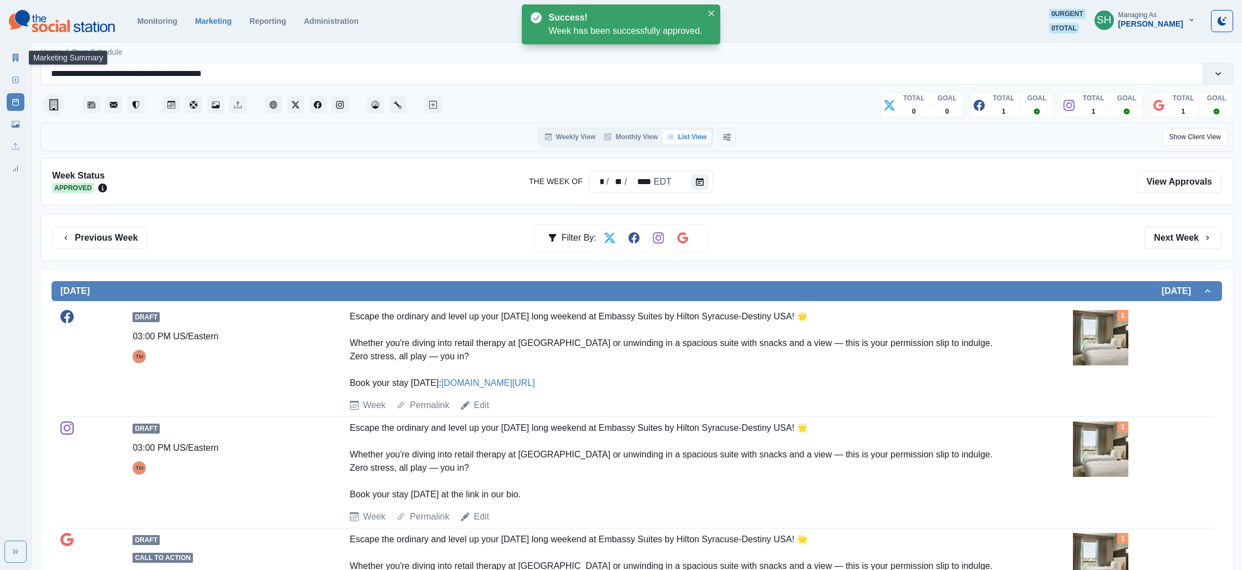
click at [8, 56] on link "Marketing Summary" at bounding box center [16, 58] width 18 height 18
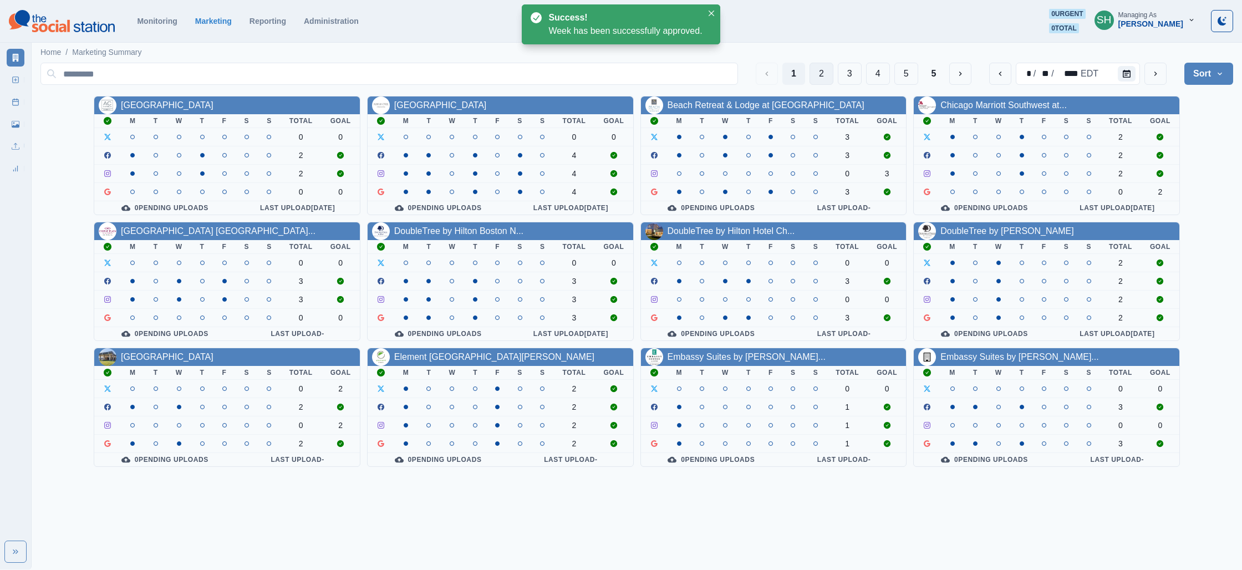
click at [811, 72] on button "2" at bounding box center [822, 74] width 24 height 22
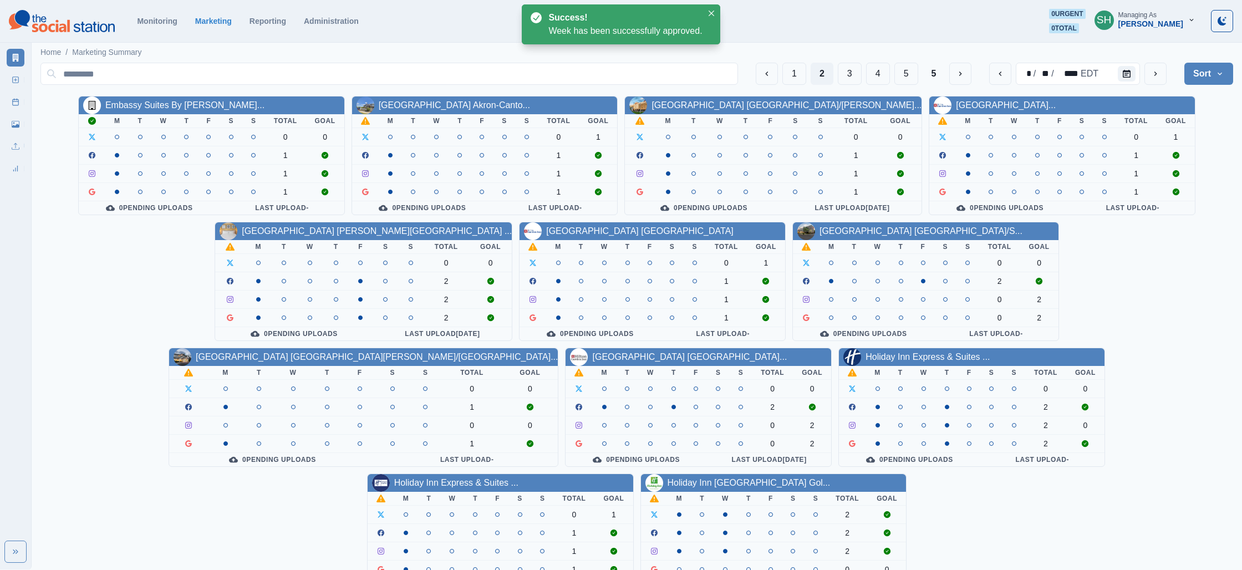
click at [471, 100] on link "[GEOGRAPHIC_DATA] Akron-Canto..." at bounding box center [454, 104] width 151 height 9
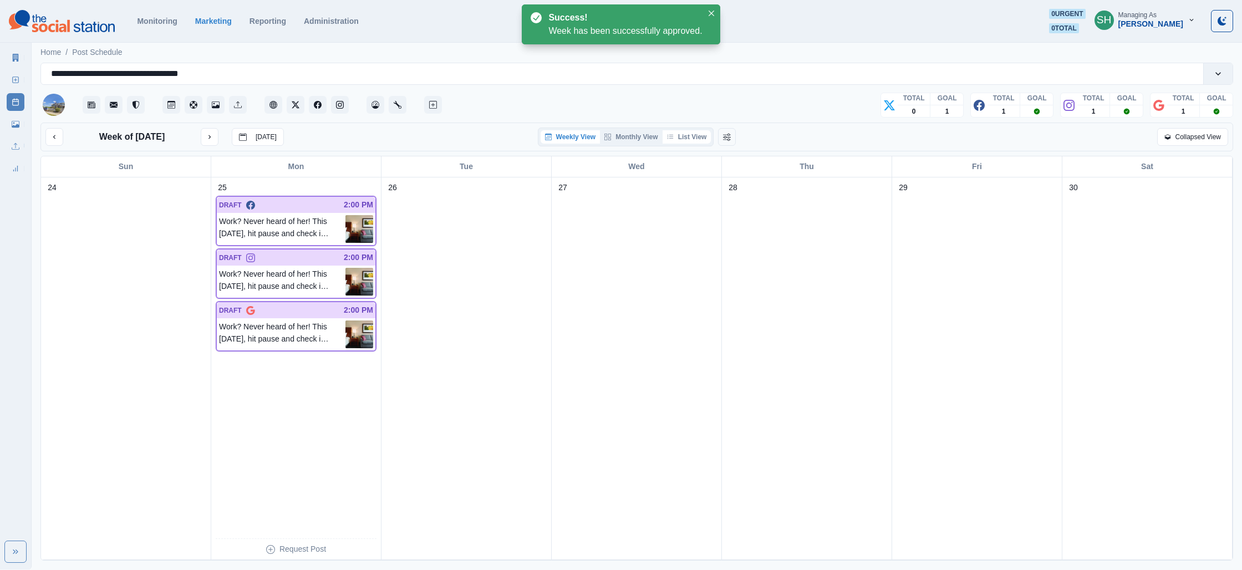
click at [701, 136] on button "List View" at bounding box center [687, 136] width 49 height 13
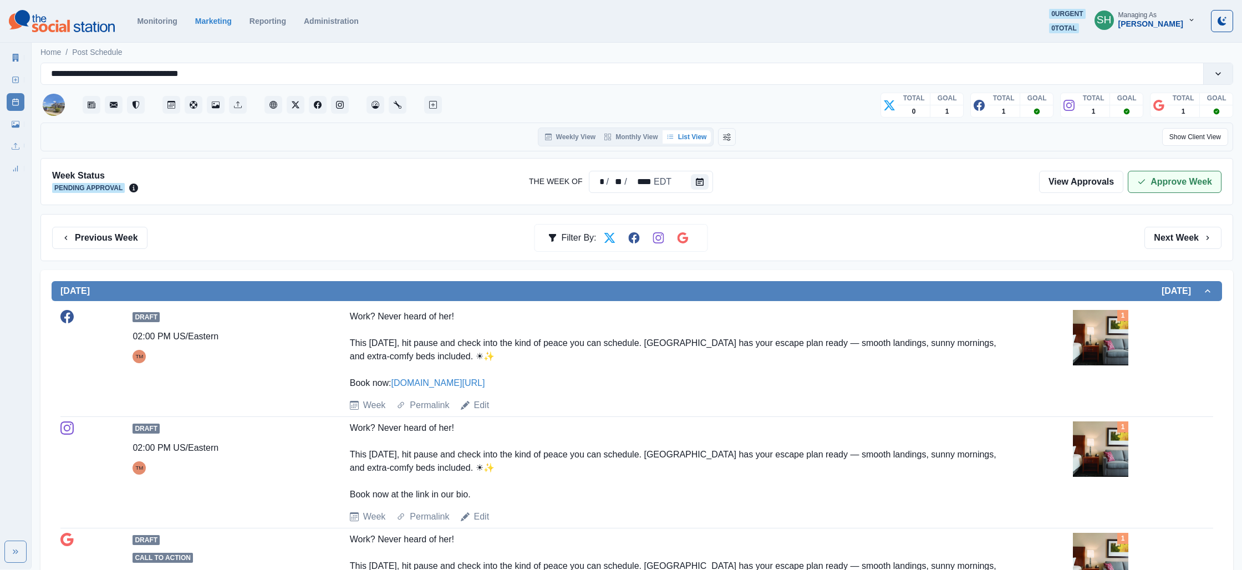
click at [1166, 184] on button "Approve Week" at bounding box center [1175, 182] width 94 height 22
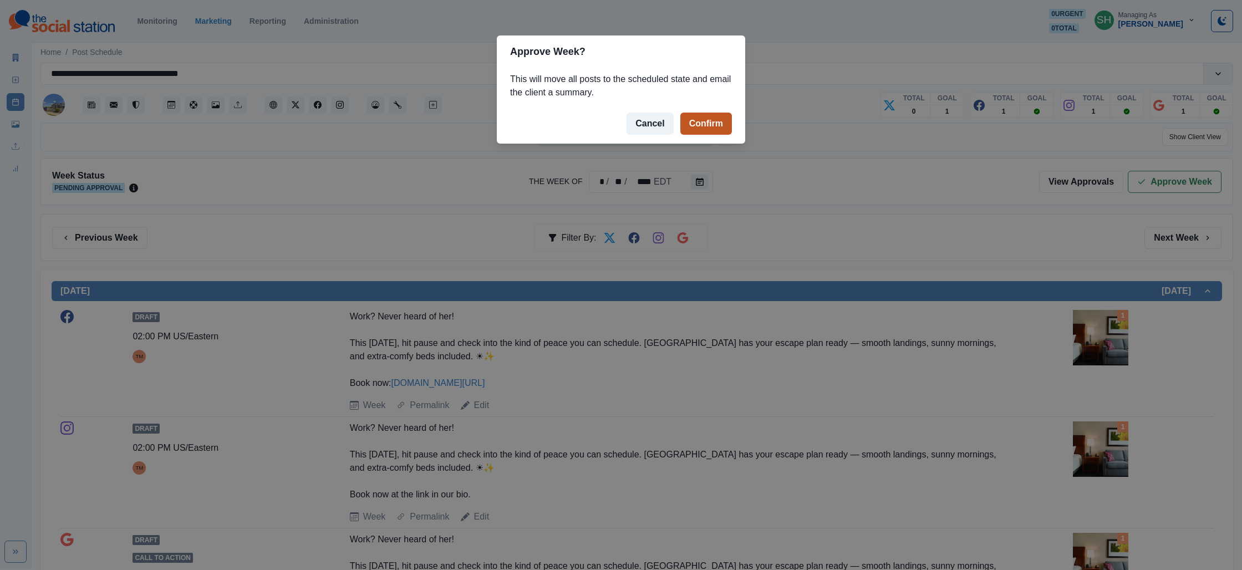
click at [696, 121] on button "Confirm" at bounding box center [706, 124] width 52 height 22
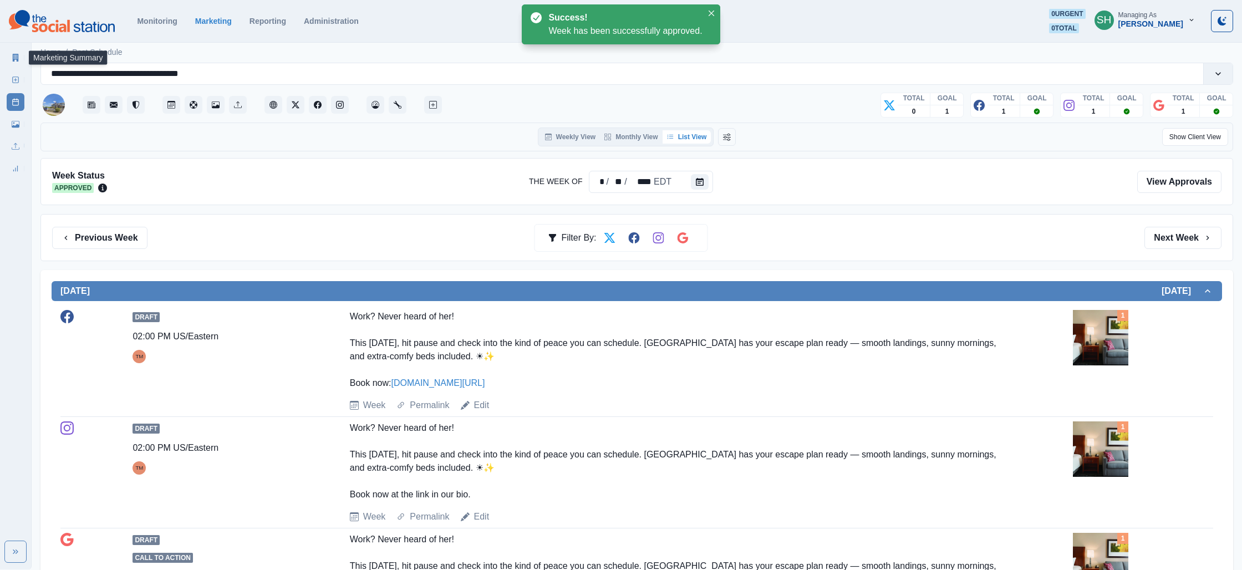
click at [21, 61] on link "Marketing Summary" at bounding box center [16, 58] width 18 height 18
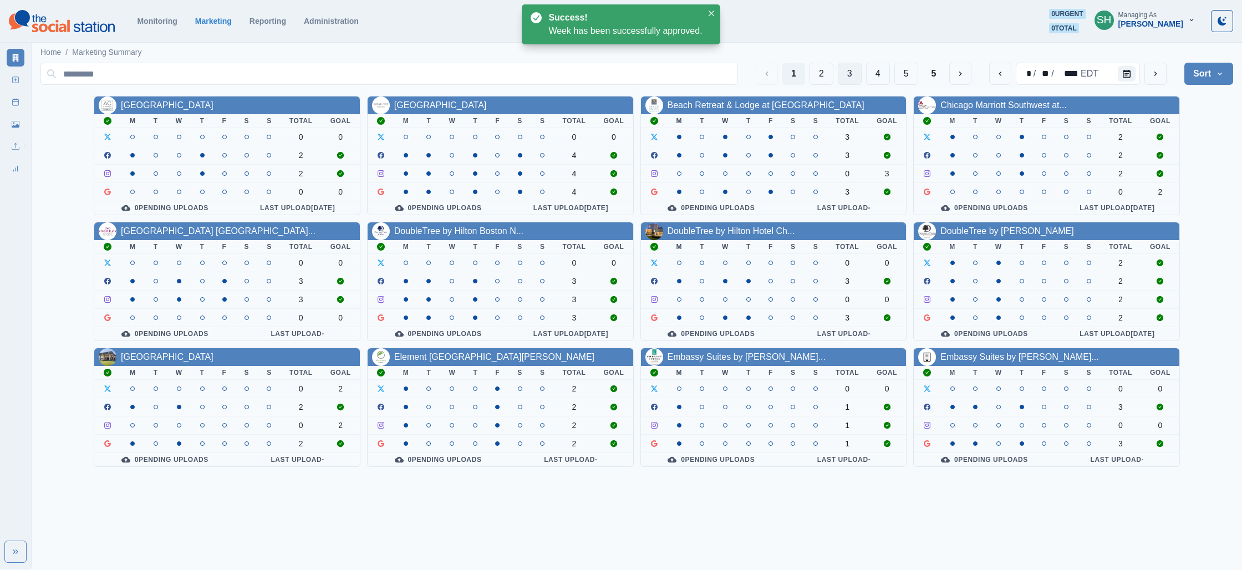
click at [838, 71] on button "3" at bounding box center [850, 74] width 24 height 22
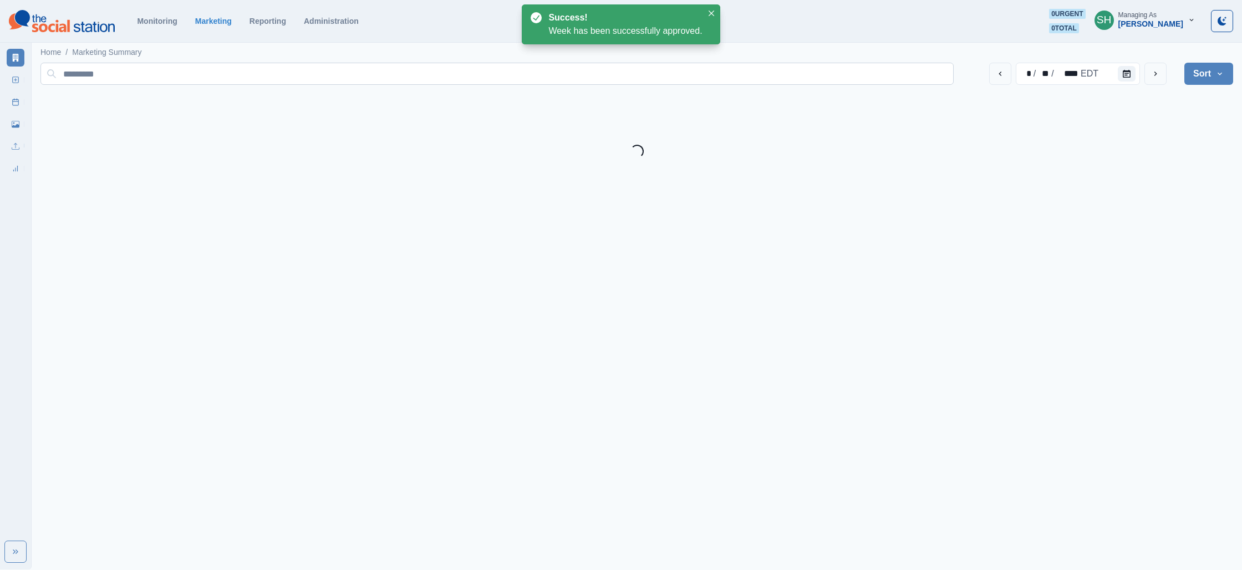
click at [826, 70] on input at bounding box center [496, 74] width 913 height 22
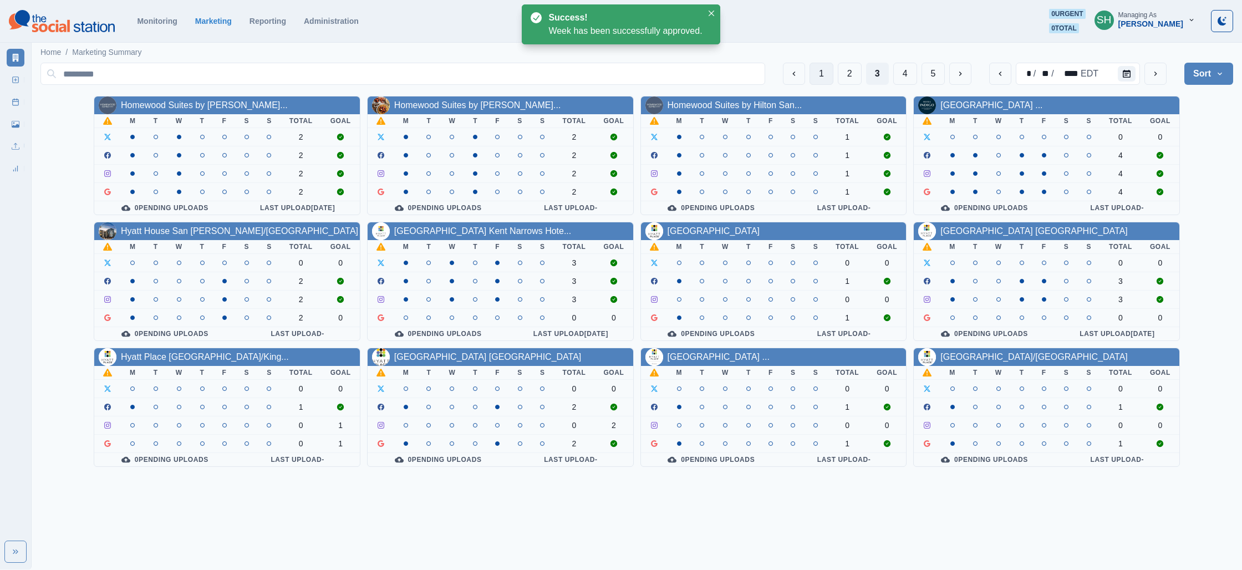
click at [830, 70] on button "1" at bounding box center [822, 74] width 24 height 22
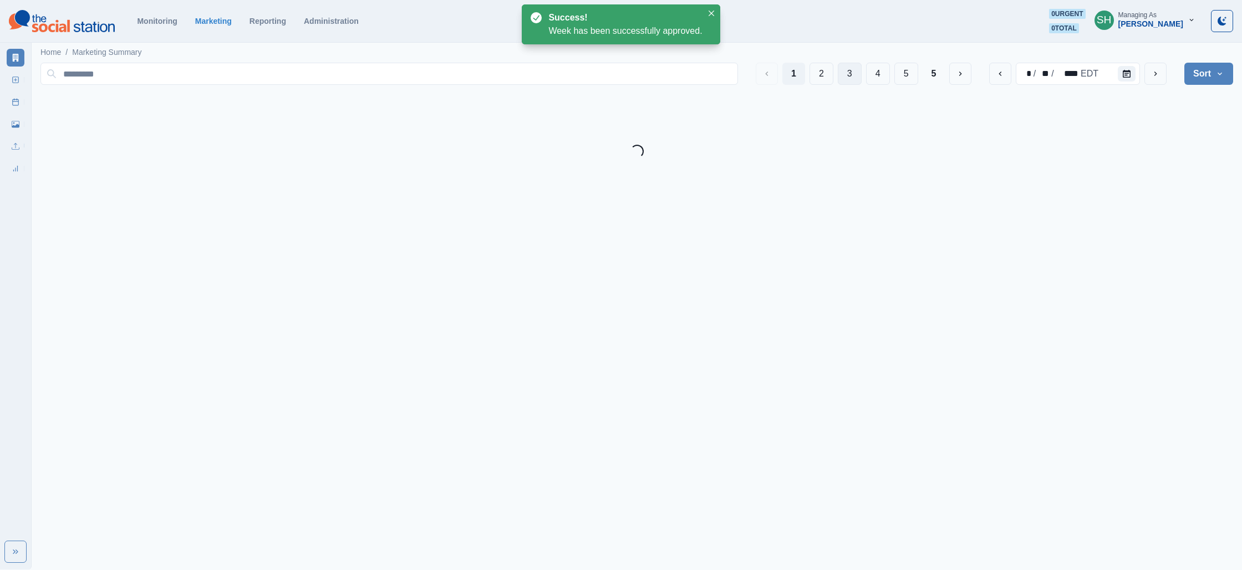
click at [848, 70] on button "3" at bounding box center [850, 74] width 24 height 22
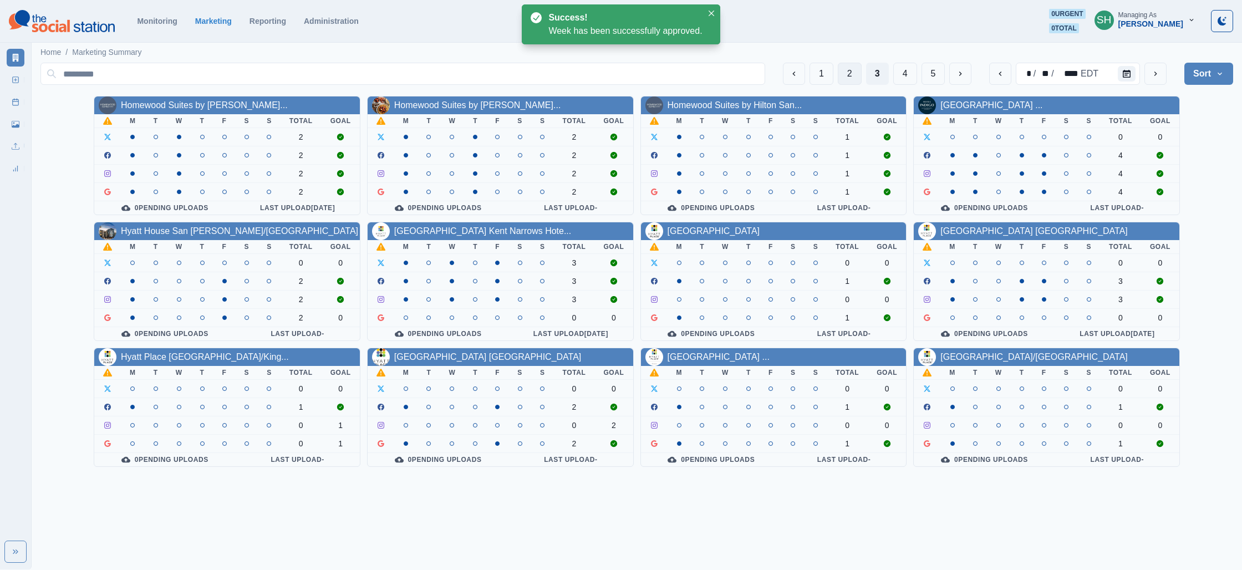
click at [846, 72] on button "2" at bounding box center [850, 74] width 24 height 22
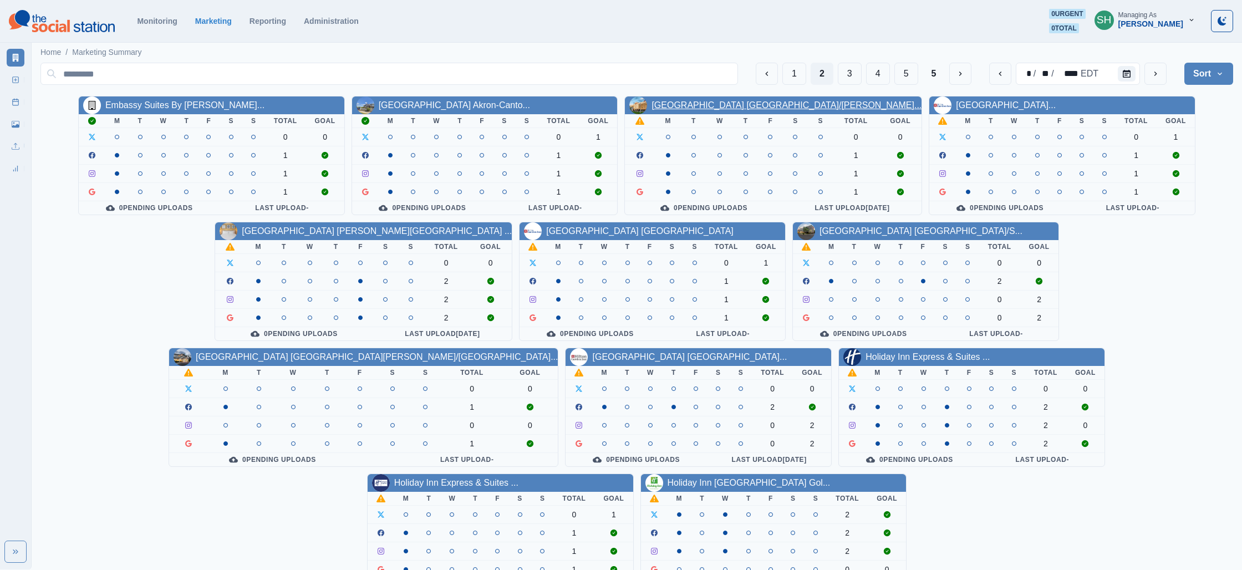
click at [750, 101] on link "[GEOGRAPHIC_DATA] [GEOGRAPHIC_DATA]/[PERSON_NAME]..." at bounding box center [787, 104] width 270 height 9
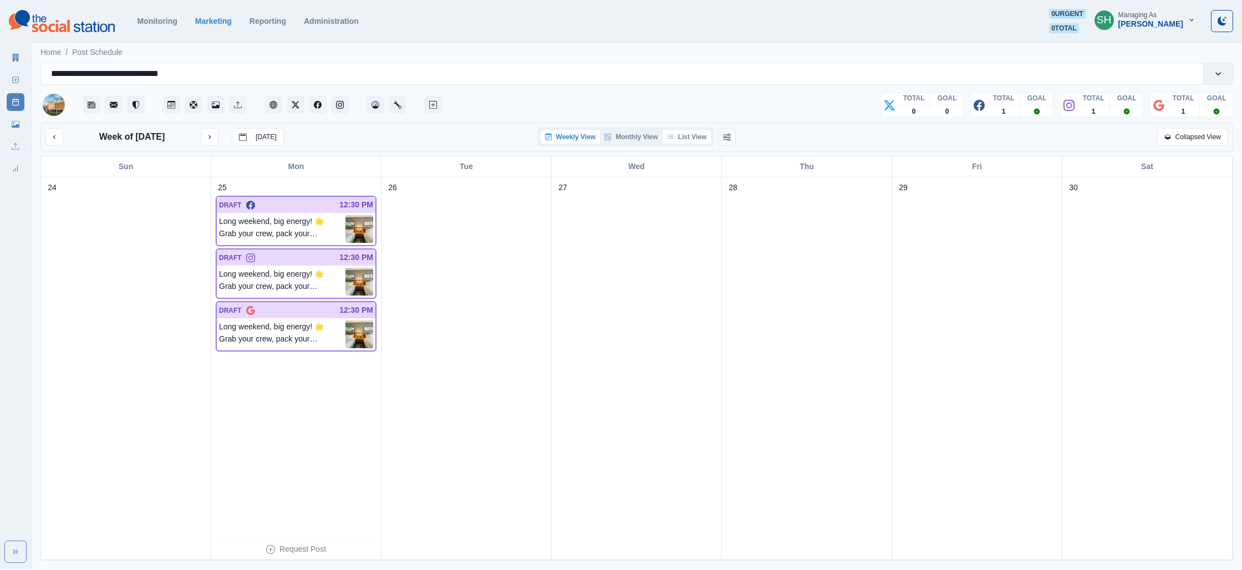
click at [686, 139] on button "List View" at bounding box center [687, 136] width 49 height 13
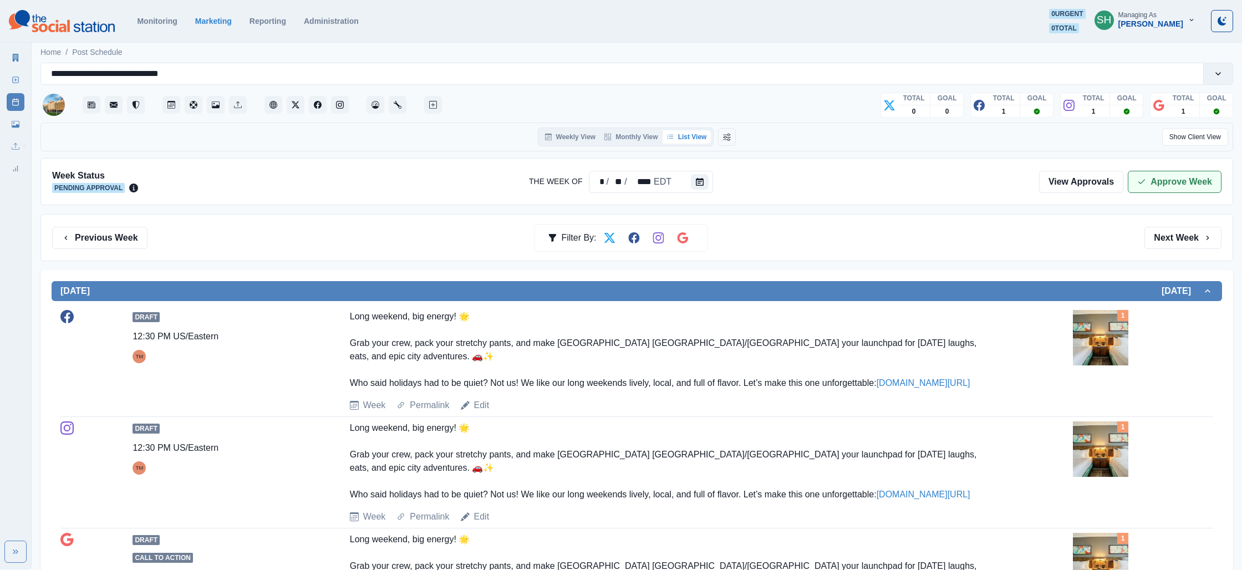
click at [1163, 173] on button "Approve Week" at bounding box center [1175, 182] width 94 height 22
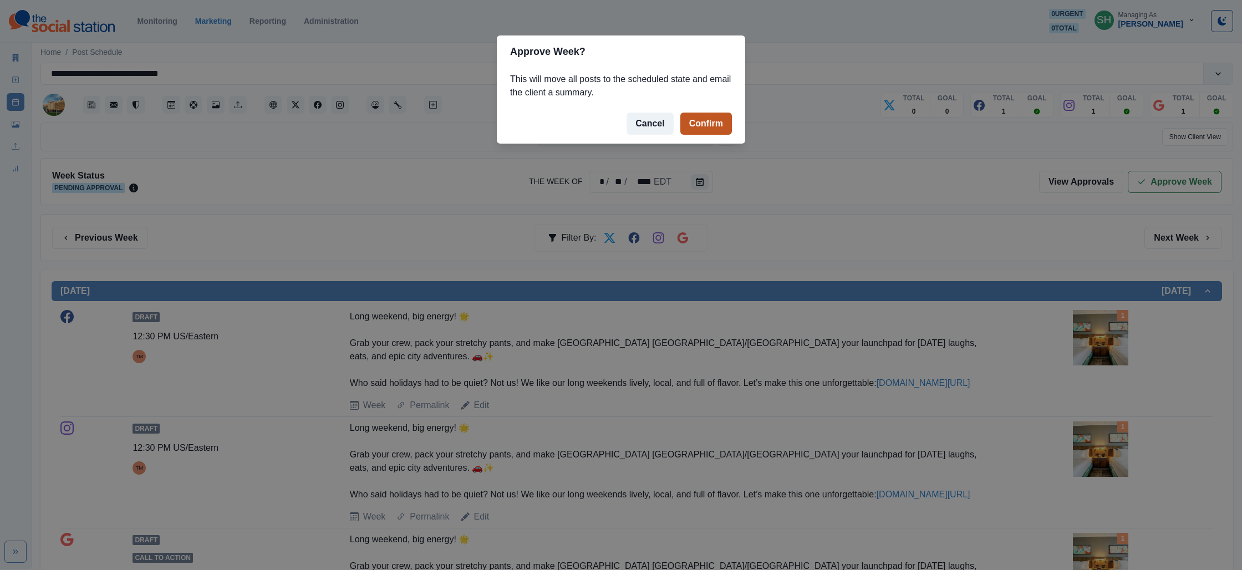
click at [711, 119] on button "Confirm" at bounding box center [706, 124] width 52 height 22
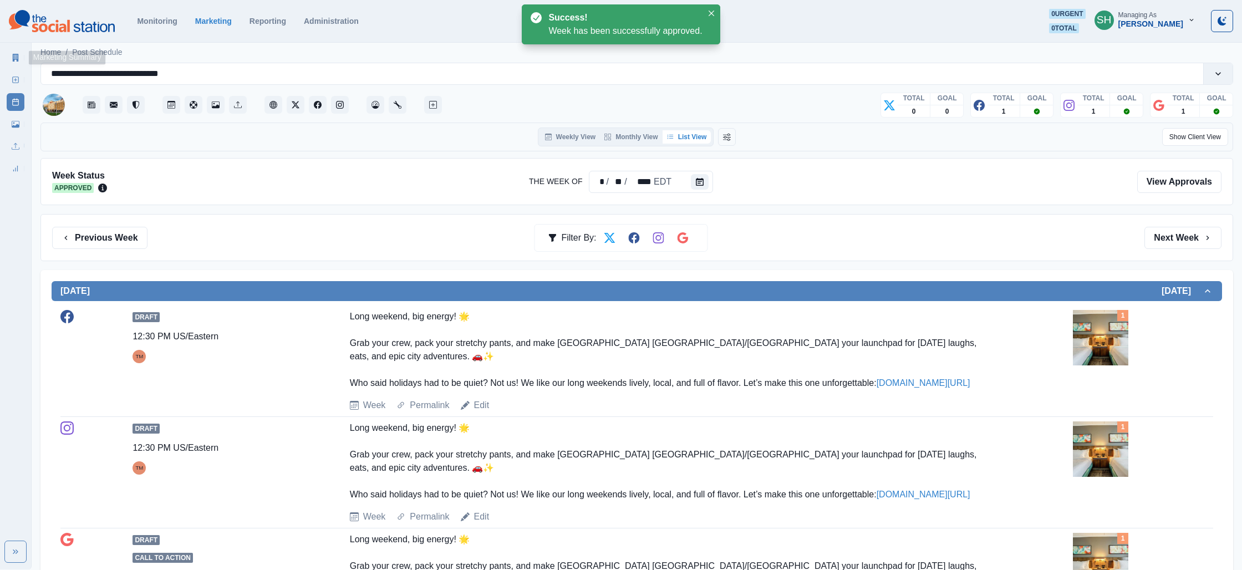
click at [20, 59] on link "Marketing Summary" at bounding box center [16, 58] width 18 height 18
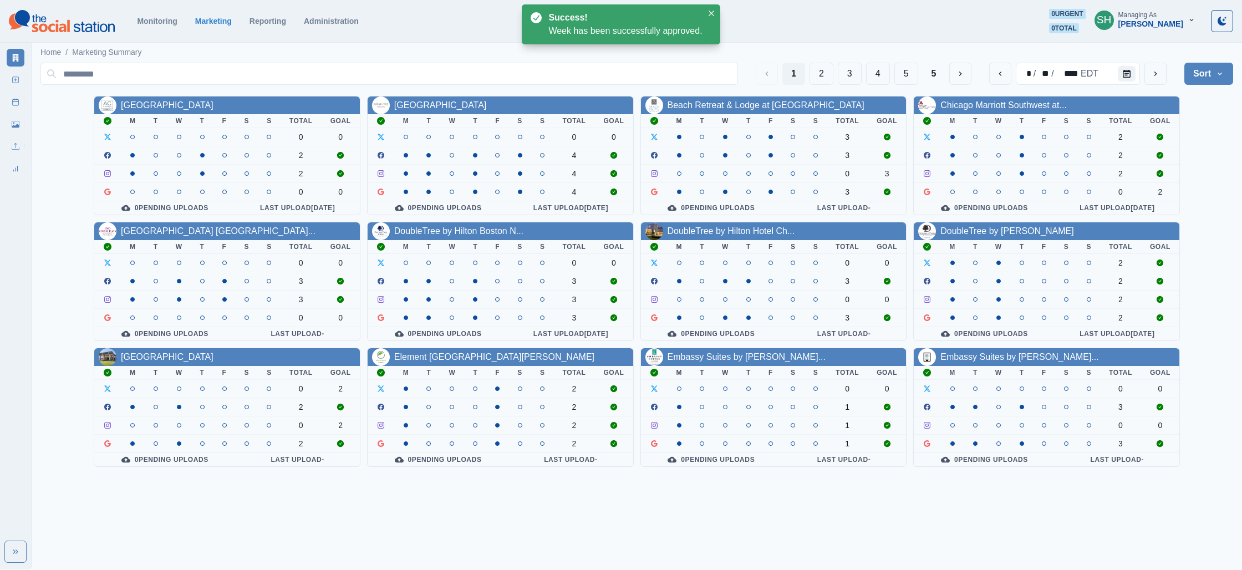
click at [805, 64] on div "1 2 3 4 5 5" at bounding box center [864, 74] width 216 height 22
click at [811, 68] on button "2" at bounding box center [822, 74] width 24 height 22
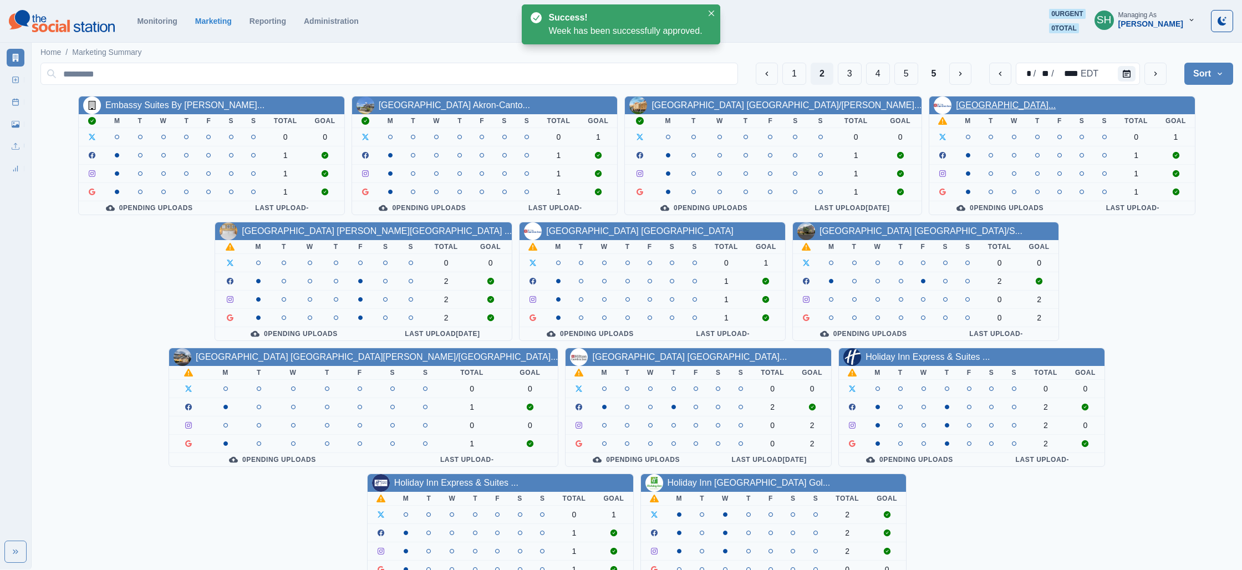
click at [980, 110] on link "[GEOGRAPHIC_DATA]..." at bounding box center [1006, 104] width 100 height 9
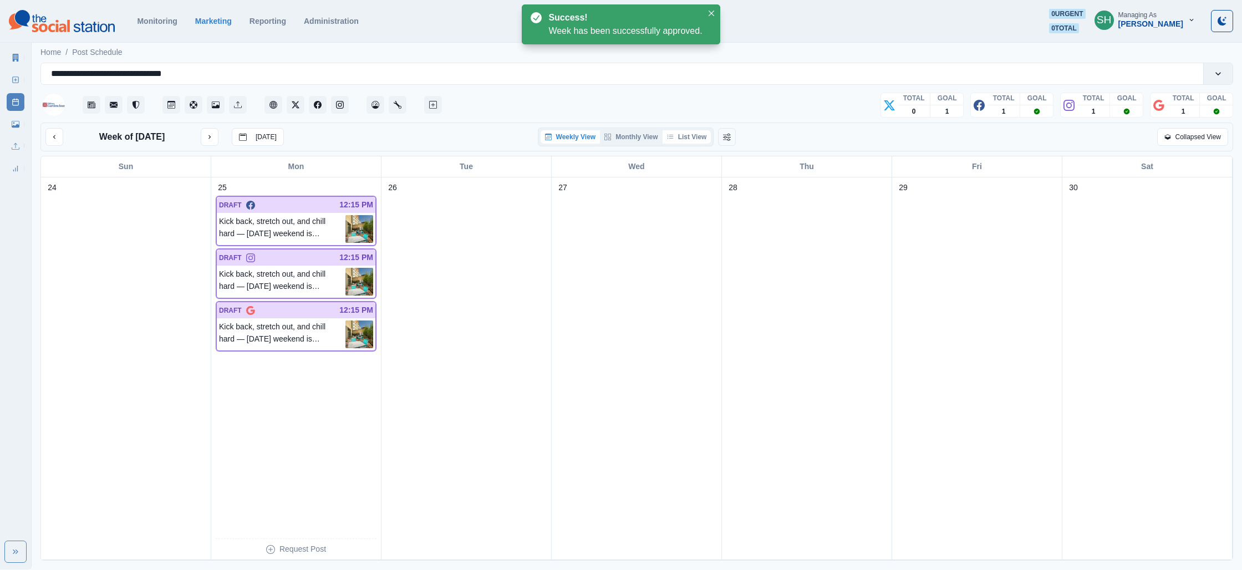
click at [689, 137] on button "List View" at bounding box center [687, 136] width 49 height 13
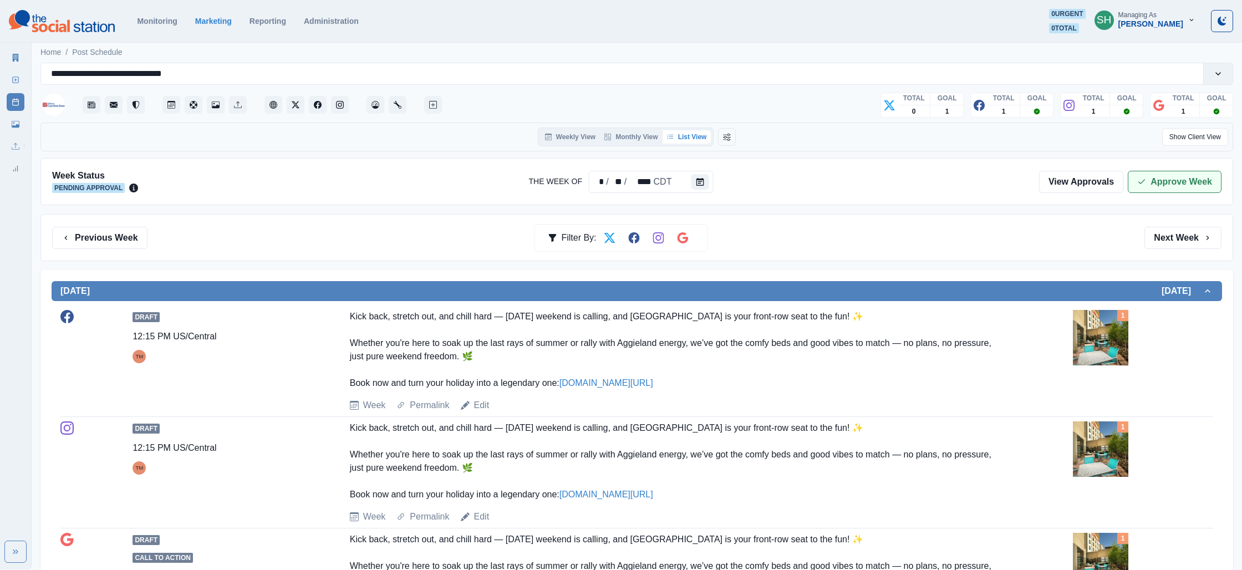
click at [1168, 175] on button "Approve Week" at bounding box center [1175, 182] width 94 height 22
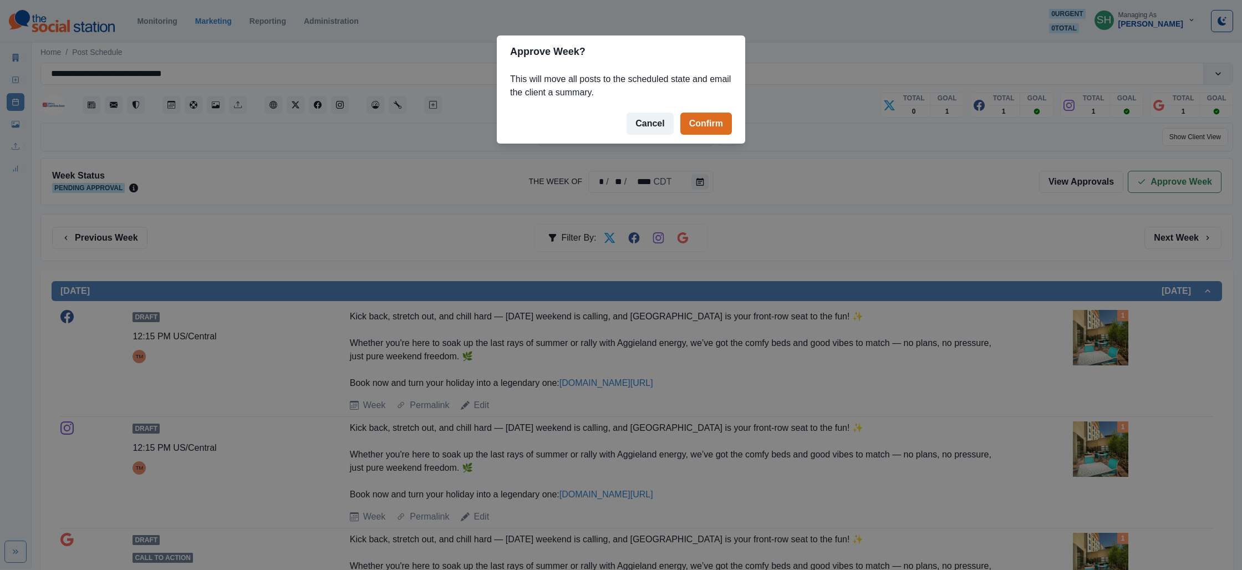
click at [676, 116] on footer "Cancel Confirm" at bounding box center [621, 124] width 248 height 40
click at [691, 120] on button "Confirm" at bounding box center [706, 124] width 52 height 22
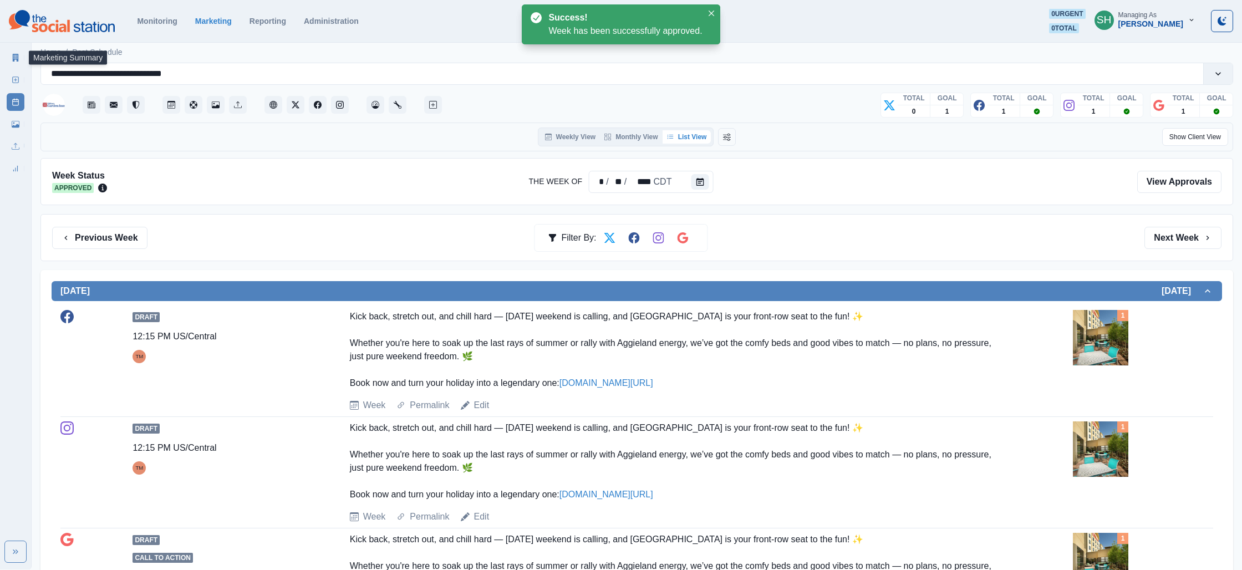
click at [10, 60] on link "Marketing Summary" at bounding box center [16, 58] width 18 height 18
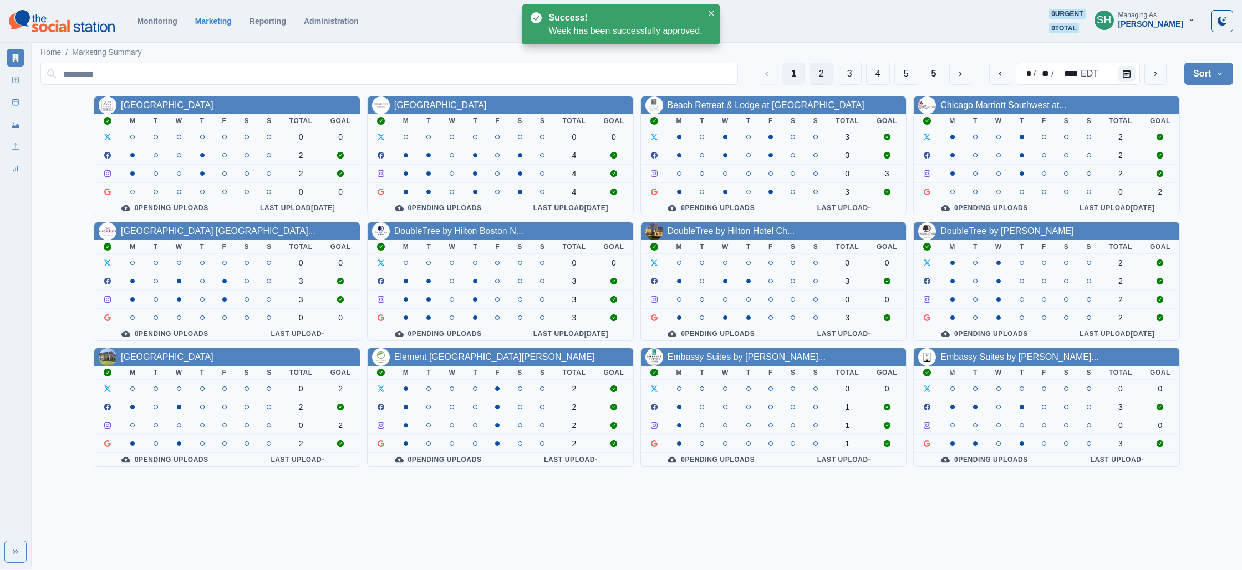
click at [820, 75] on button "2" at bounding box center [822, 74] width 24 height 22
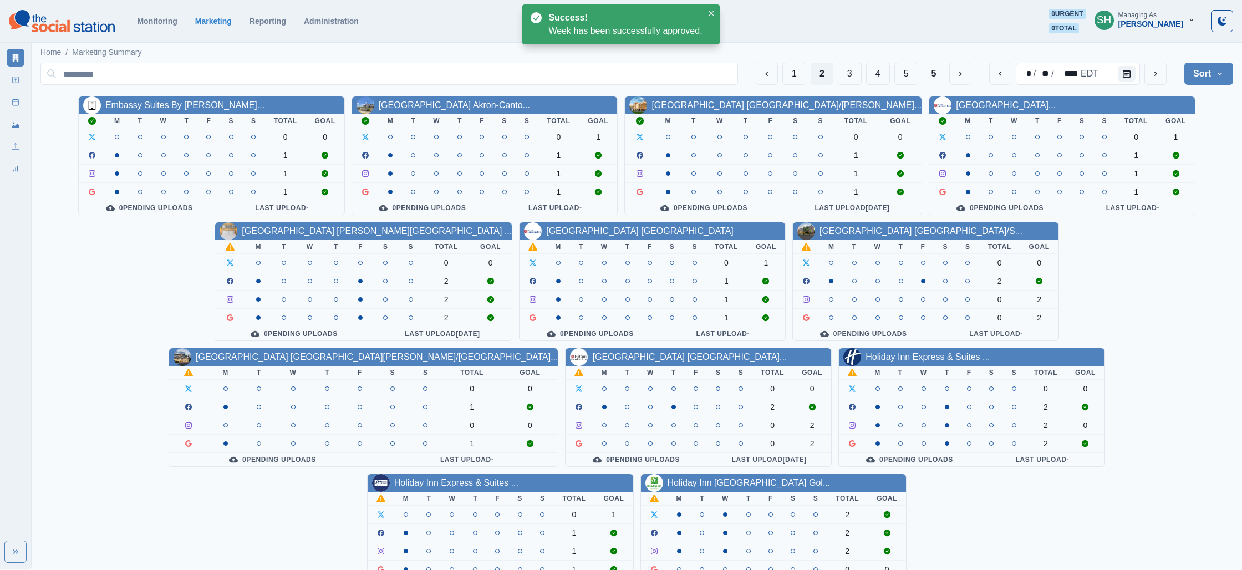
click at [242, 225] on div "[GEOGRAPHIC_DATA] [PERSON_NAME][GEOGRAPHIC_DATA] ..." at bounding box center [377, 231] width 270 height 13
click at [242, 230] on link "[GEOGRAPHIC_DATA] [PERSON_NAME][GEOGRAPHIC_DATA] ..." at bounding box center [377, 230] width 270 height 9
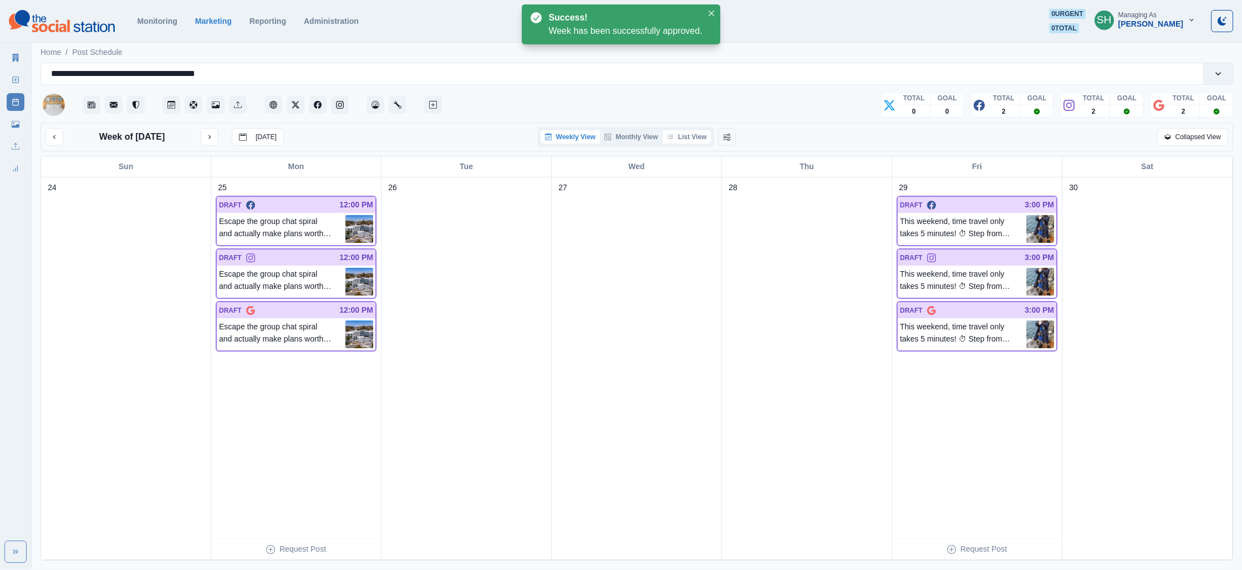
click at [695, 139] on button "List View" at bounding box center [687, 136] width 49 height 13
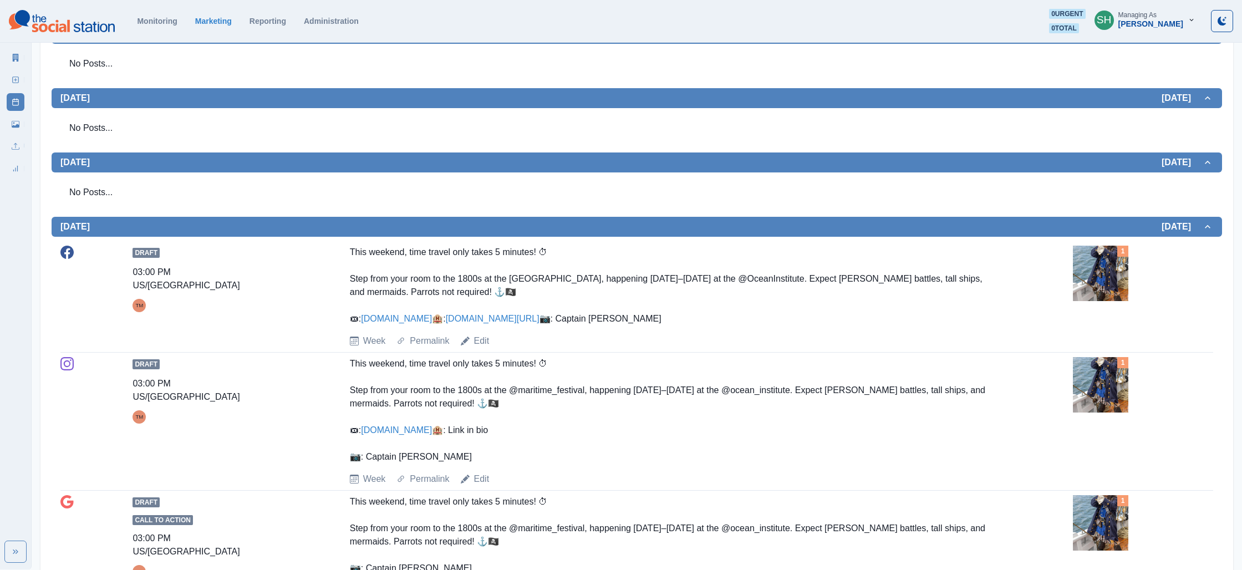
scroll to position [714, 0]
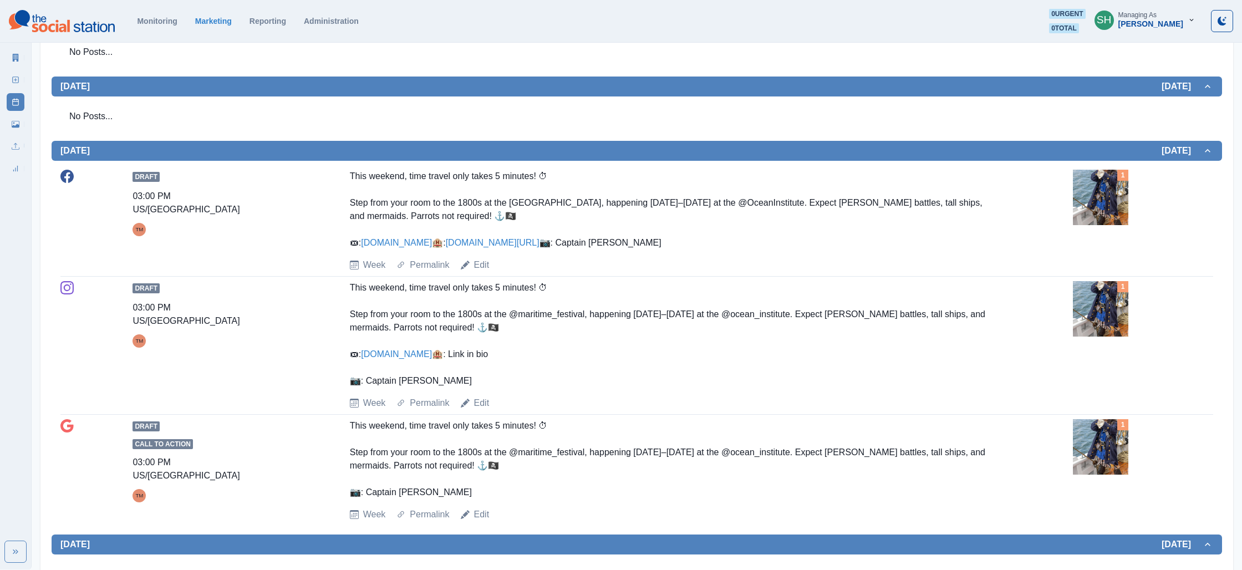
click at [1103, 170] on img at bounding box center [1100, 197] width 55 height 55
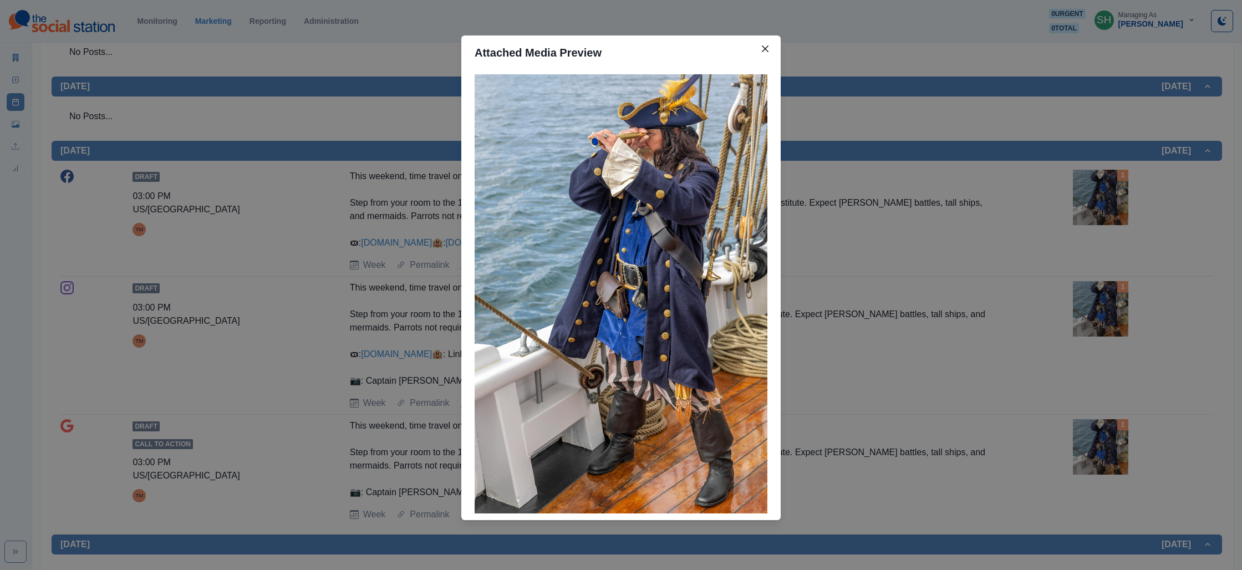
click at [888, 167] on div "Attached Media Preview" at bounding box center [621, 285] width 1242 height 570
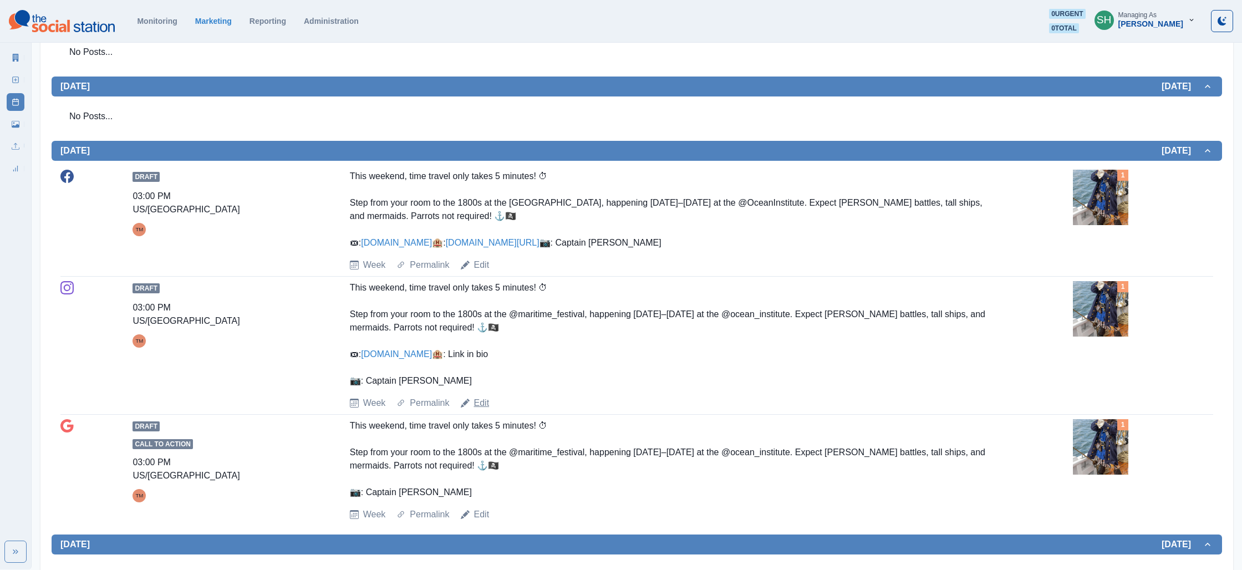
scroll to position [757, 0]
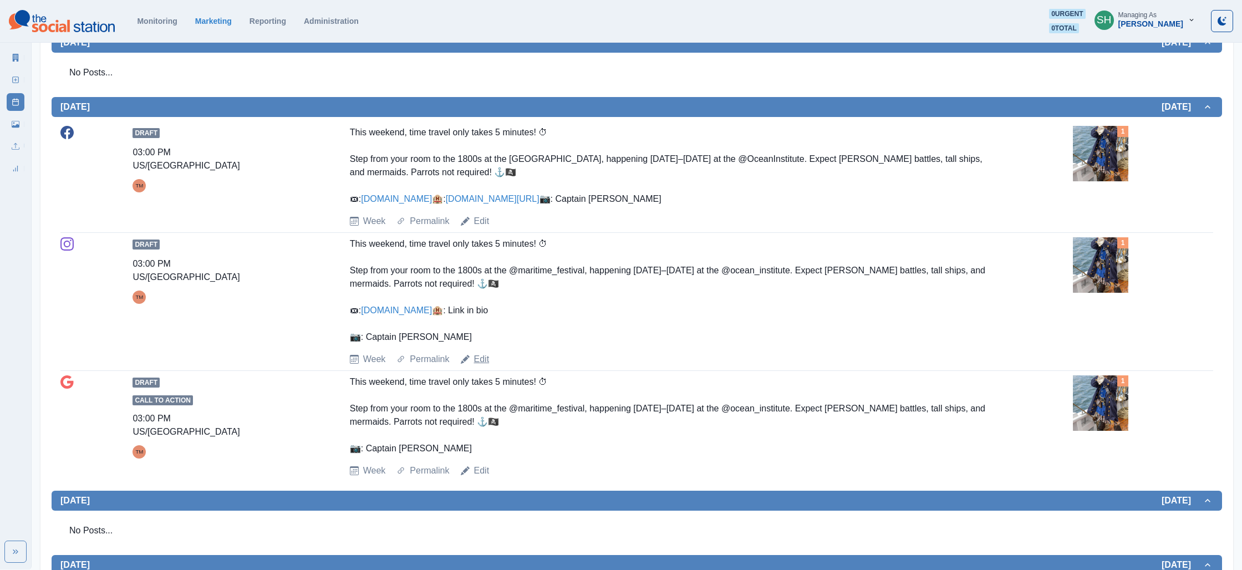
click at [480, 366] on link "Edit" at bounding box center [482, 359] width 16 height 13
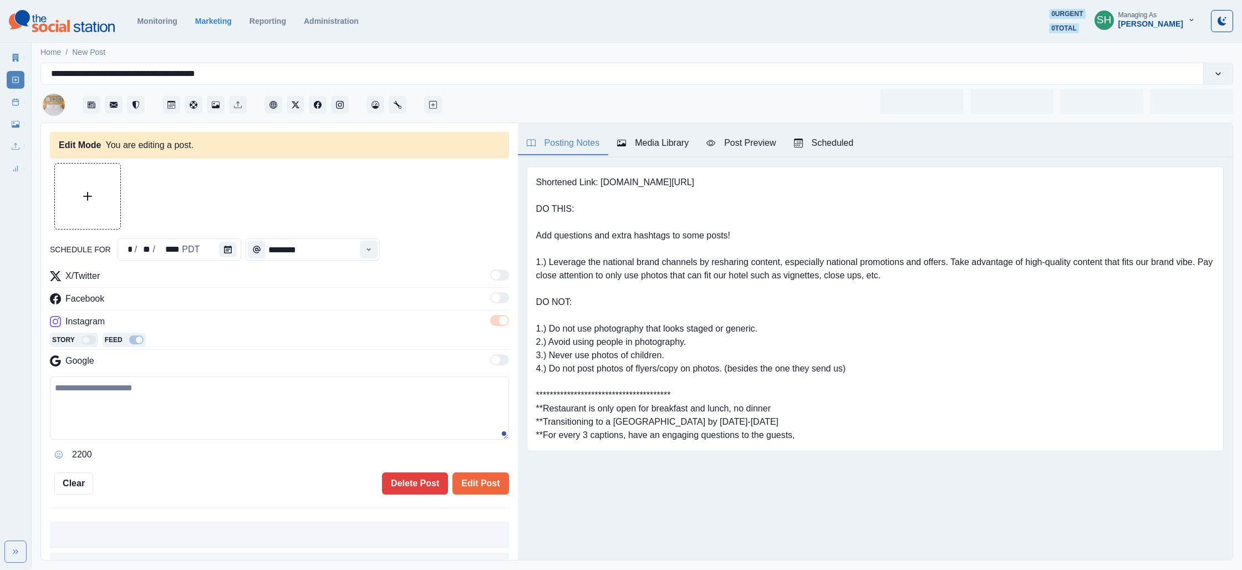
type input "*******"
type textarea "**********"
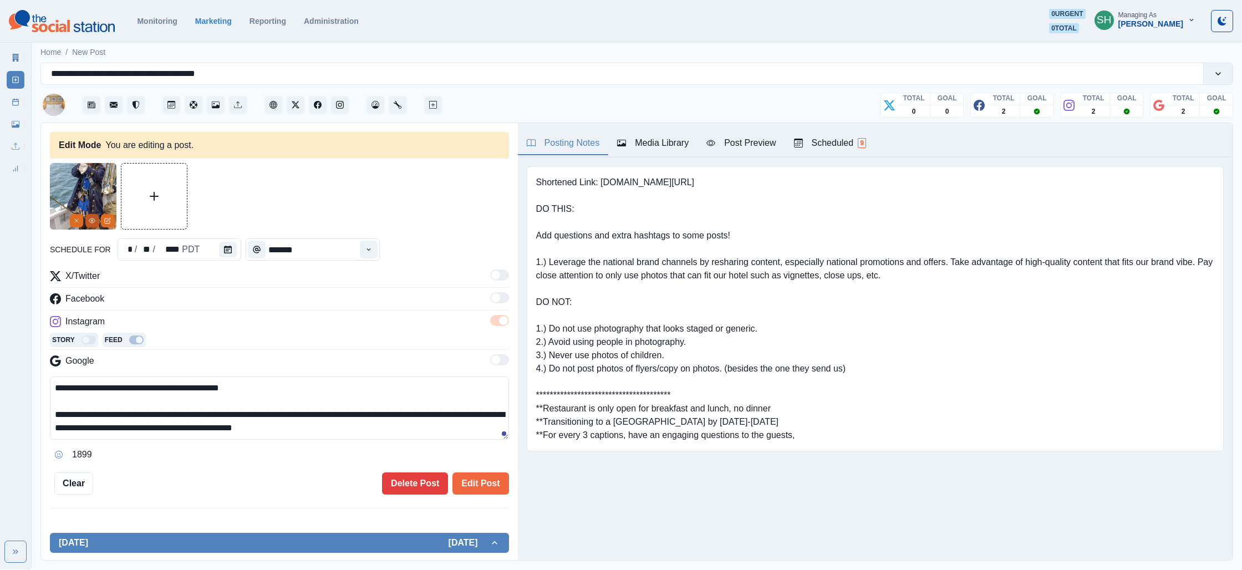
click at [87, 217] on button "View Media" at bounding box center [91, 220] width 13 height 13
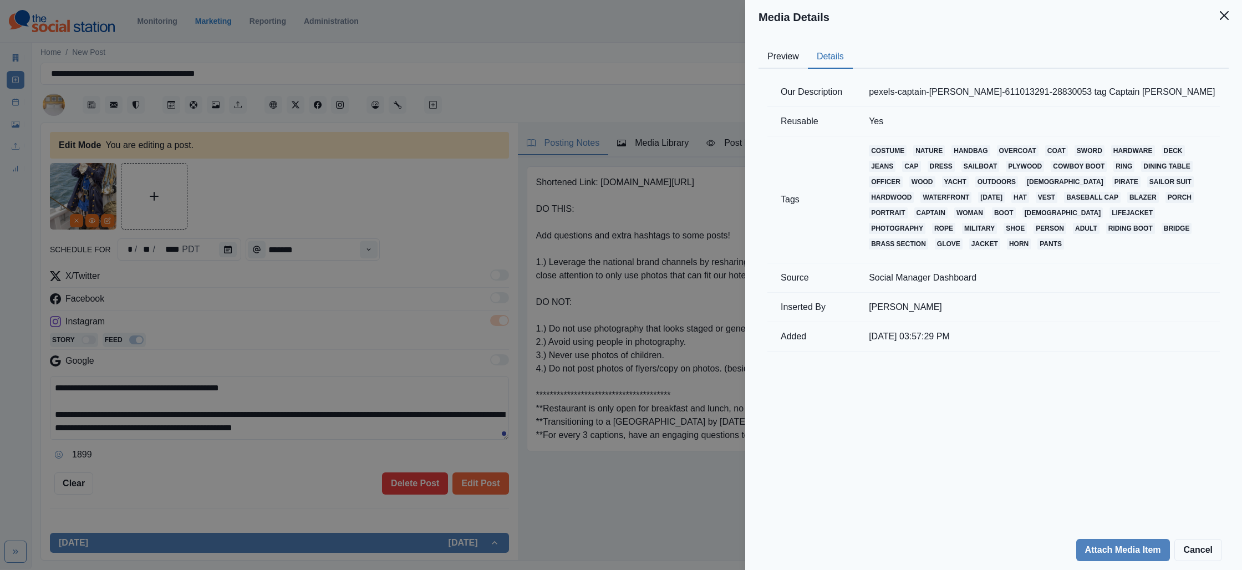
click at [819, 51] on button "Details" at bounding box center [830, 56] width 45 height 23
drag, startPoint x: 459, startPoint y: 204, endPoint x: 173, endPoint y: 180, distance: 286.6
click at [459, 204] on div "Media Details Preview Details Our Description pexels-captain-frost-611013291-28…" at bounding box center [621, 285] width 1242 height 570
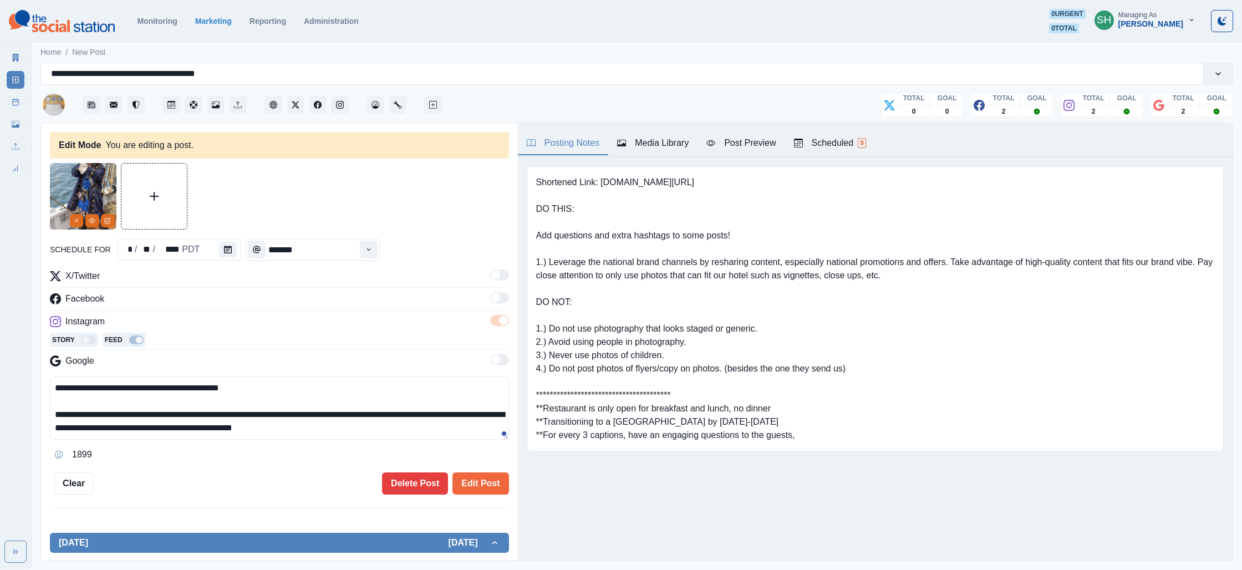
click at [676, 135] on button "Media Library" at bounding box center [652, 143] width 89 height 23
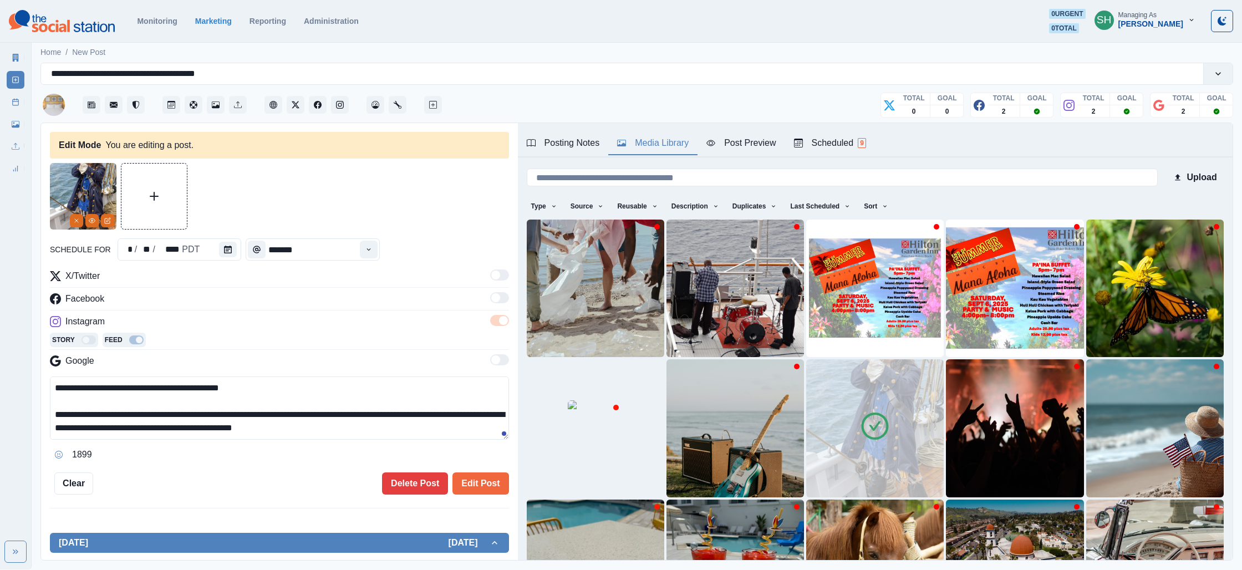
click at [898, 406] on img at bounding box center [875, 428] width 138 height 138
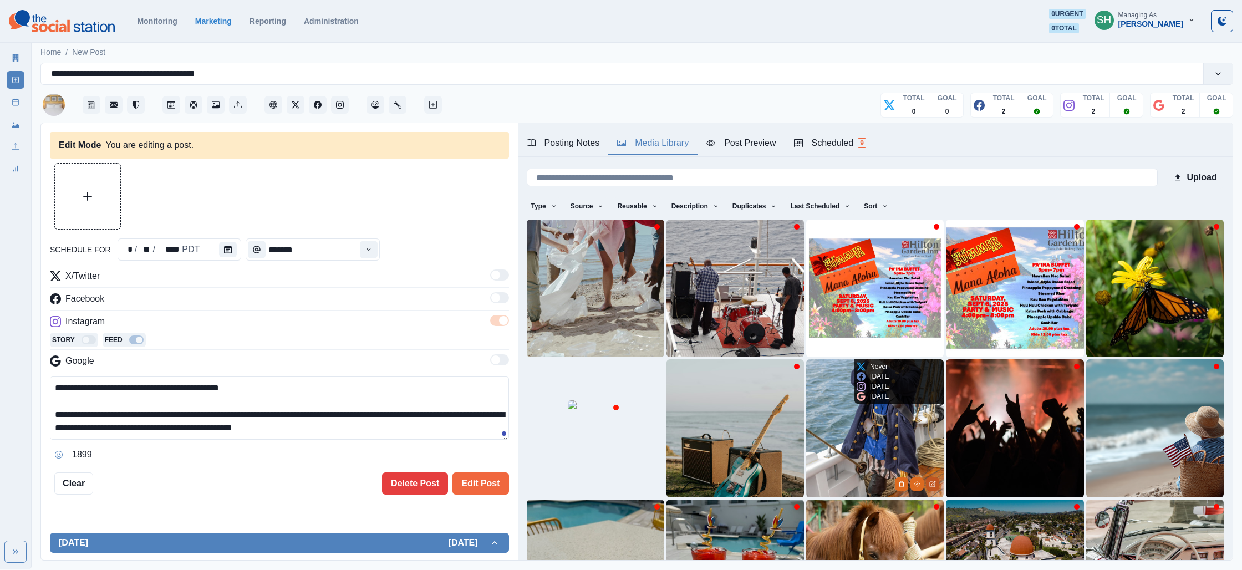
click at [934, 484] on icon "Edit Media" at bounding box center [932, 484] width 7 height 7
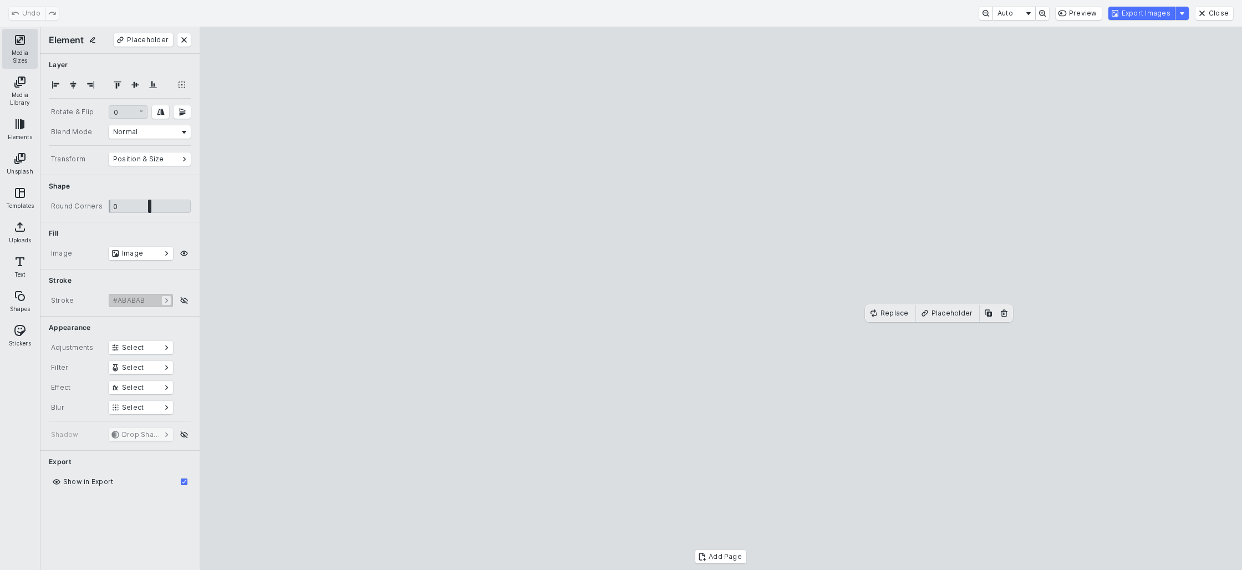
click at [15, 52] on button "Media Sizes" at bounding box center [19, 49] width 35 height 40
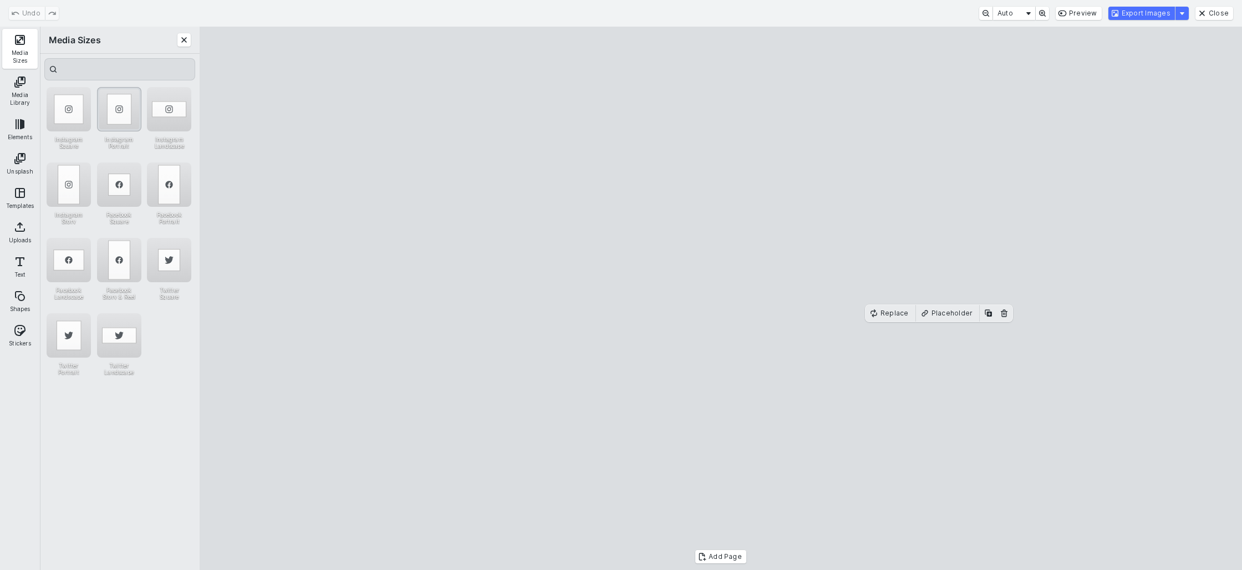
click at [128, 106] on div "Instagram Portrait" at bounding box center [119, 109] width 44 height 44
click at [721, 298] on cesdk-canvas "Editor canvas" at bounding box center [721, 298] width 0 height 0
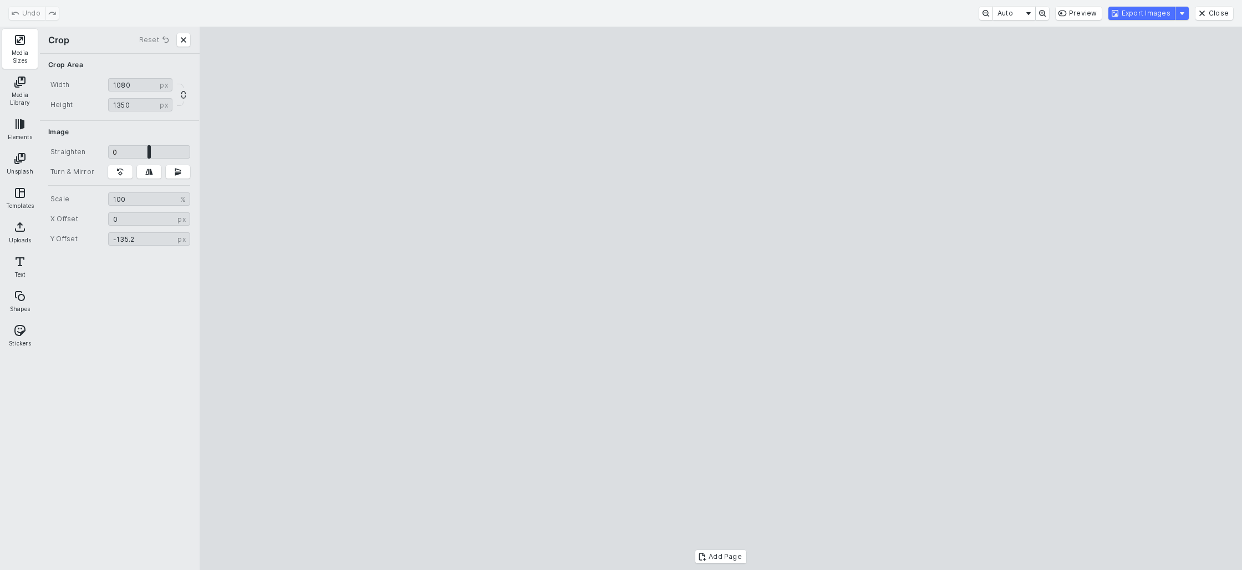
type input "*"
drag, startPoint x: 681, startPoint y: 192, endPoint x: 745, endPoint y: 373, distance: 191.9
click at [721, 298] on cesdk-canvas "Editor canvas" at bounding box center [721, 298] width 0 height 0
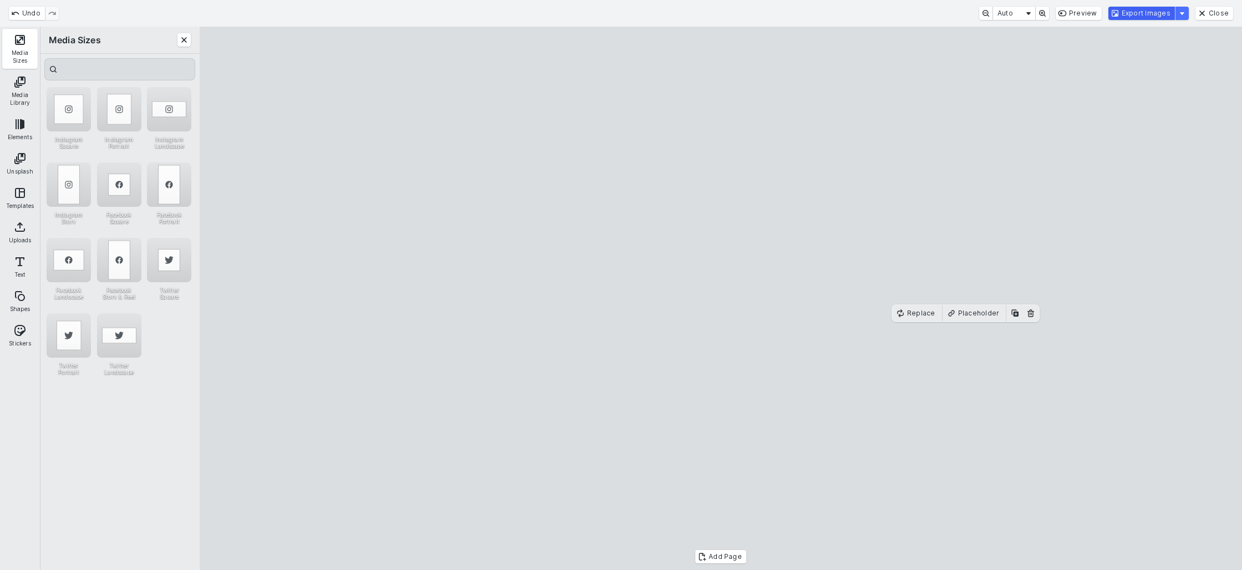
click at [1132, 14] on button "Export Images" at bounding box center [1141, 13] width 67 height 13
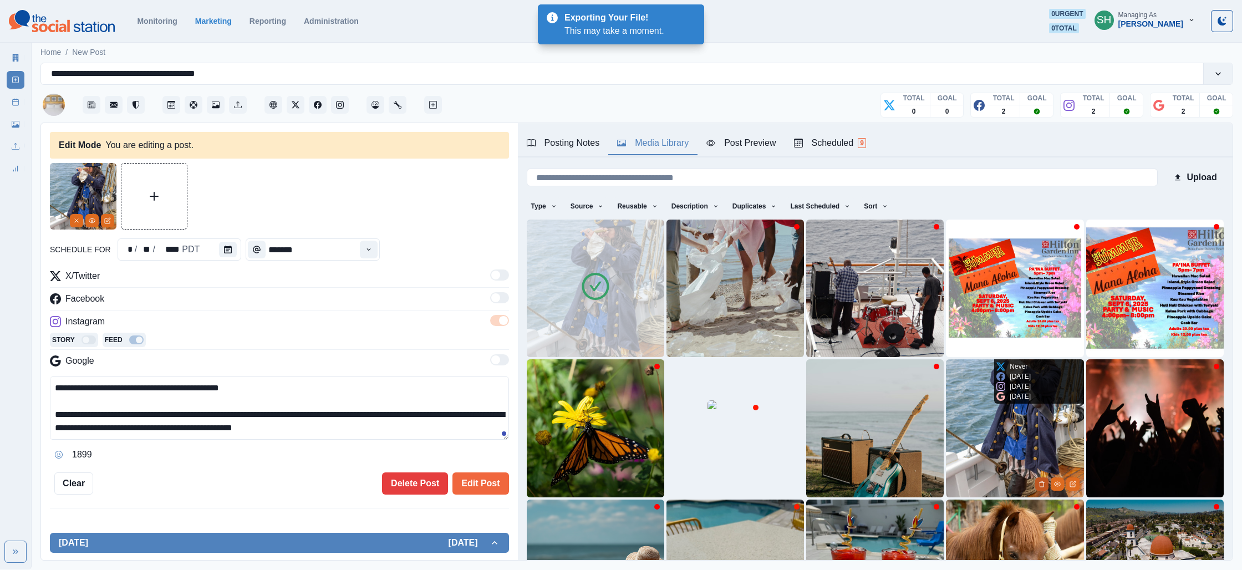
click at [1041, 481] on icon "Delete Media" at bounding box center [1042, 484] width 7 height 7
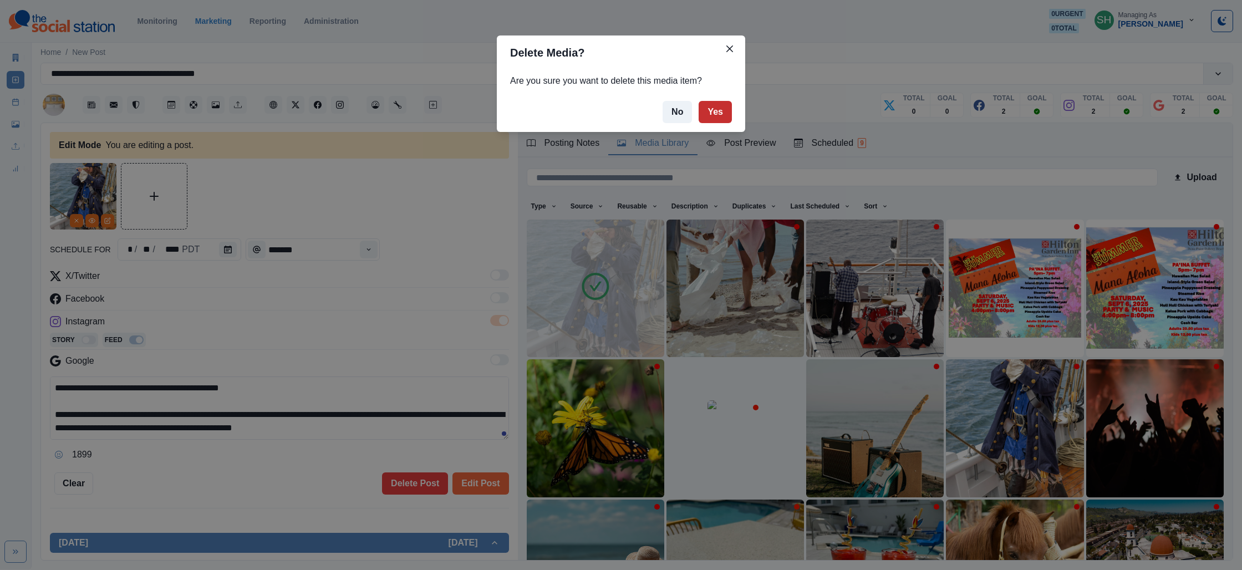
click at [710, 107] on button "Yes" at bounding box center [715, 112] width 33 height 22
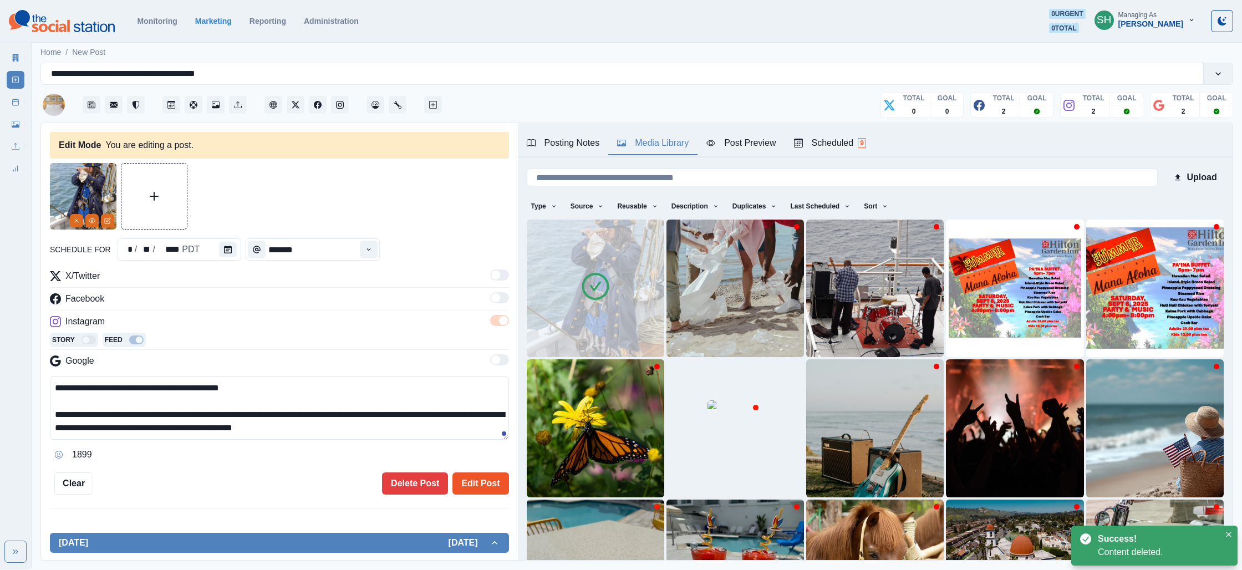
click at [484, 485] on button "Edit Post" at bounding box center [480, 483] width 56 height 22
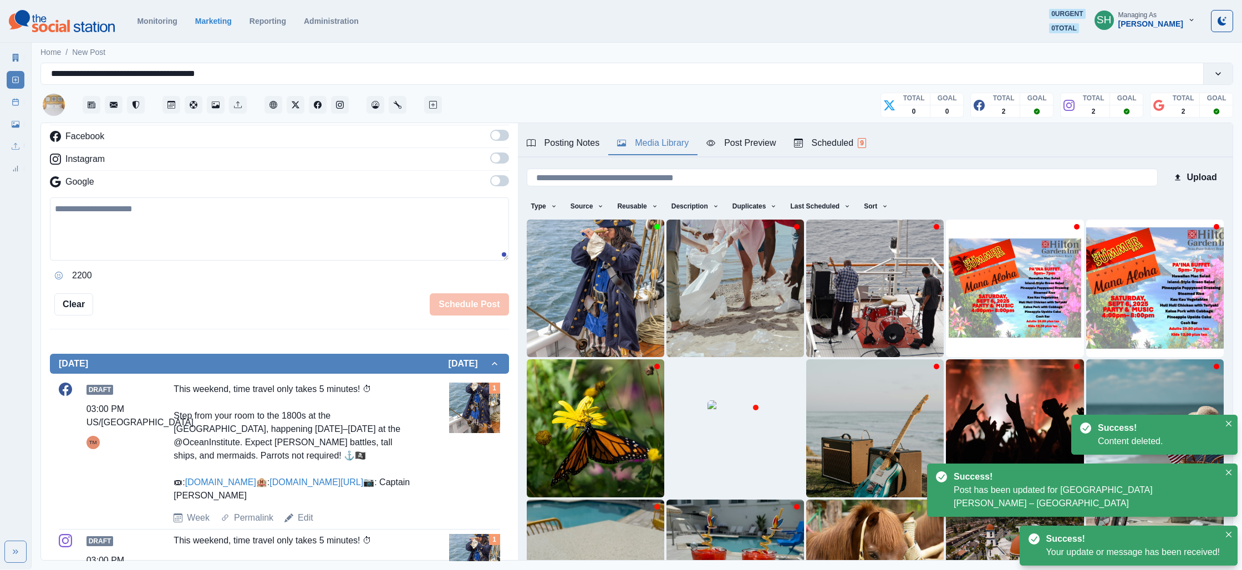
scroll to position [241, 0]
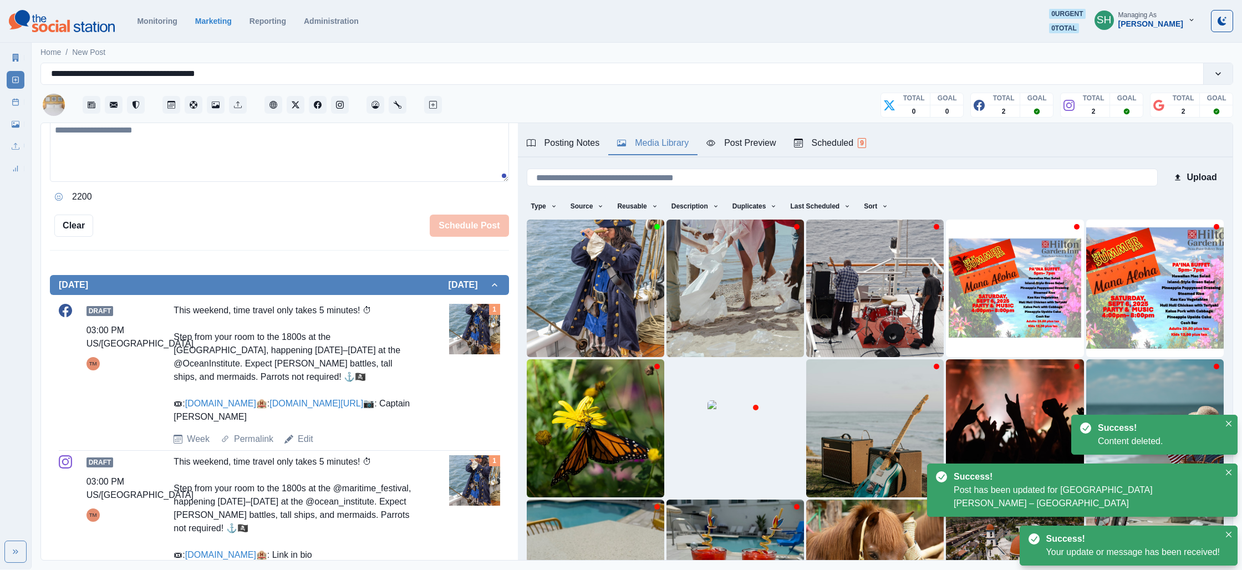
click at [296, 446] on div "Edit" at bounding box center [298, 439] width 29 height 13
click at [306, 446] on link "Edit" at bounding box center [306, 439] width 16 height 13
type textarea "**********"
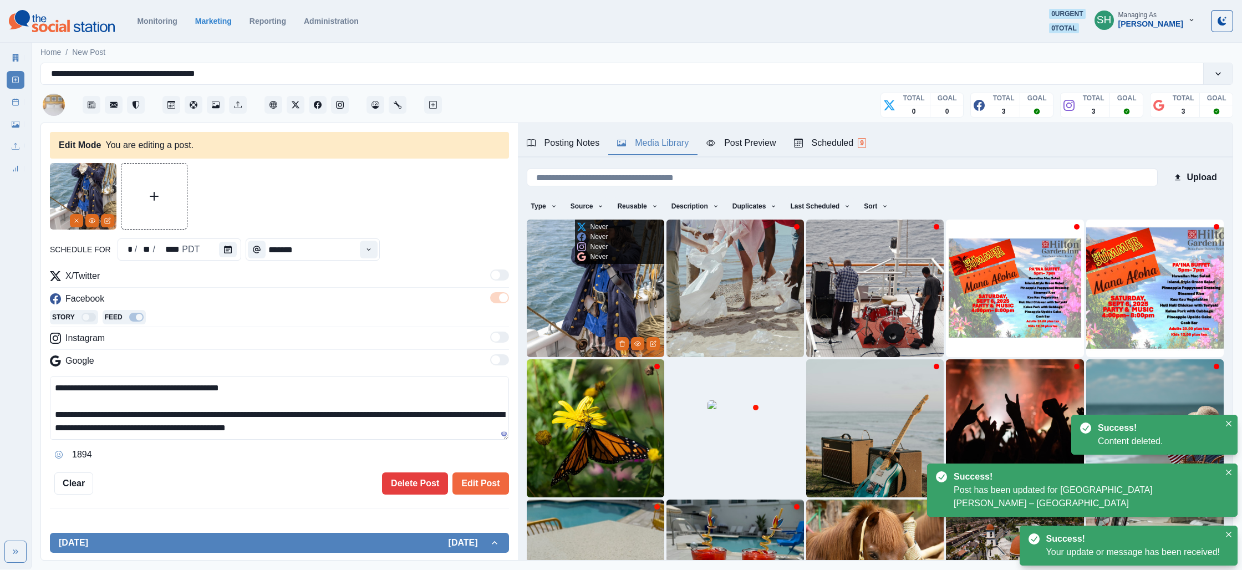
click at [557, 307] on img at bounding box center [596, 289] width 138 height 138
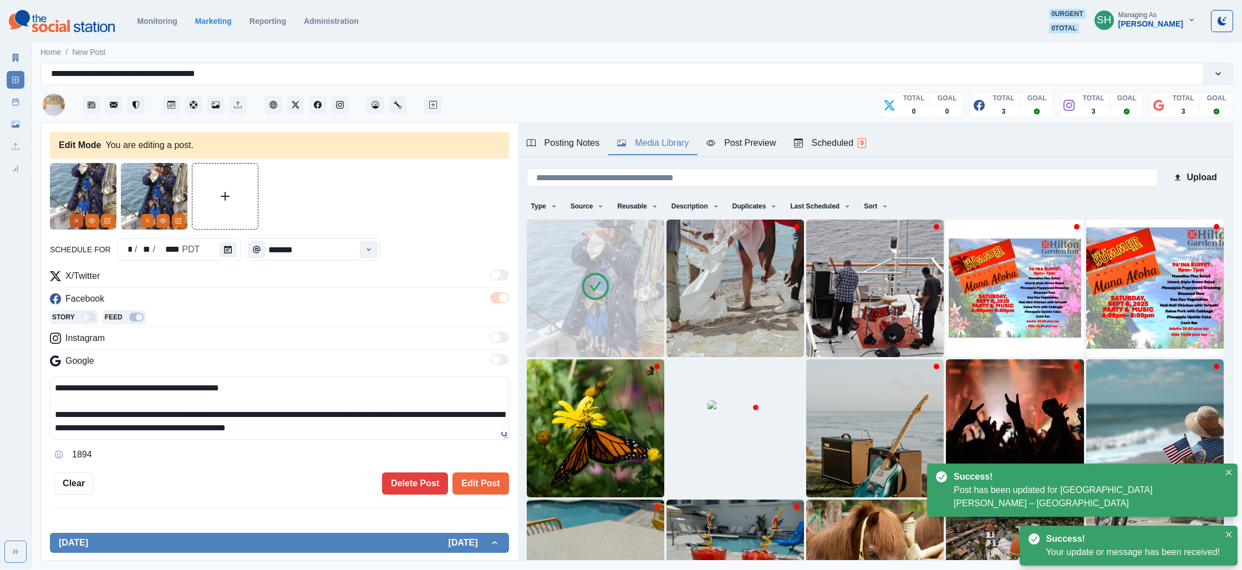
click at [76, 222] on icon "Remove" at bounding box center [76, 220] width 7 height 7
click at [477, 483] on button "Edit Post" at bounding box center [480, 483] width 56 height 22
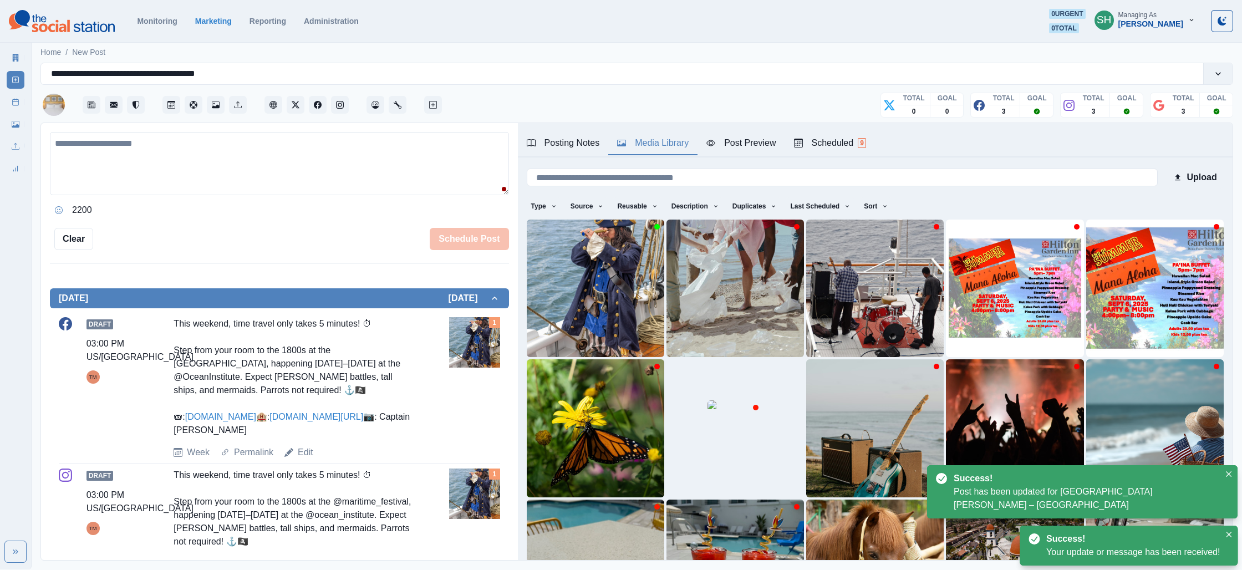
scroll to position [502, 0]
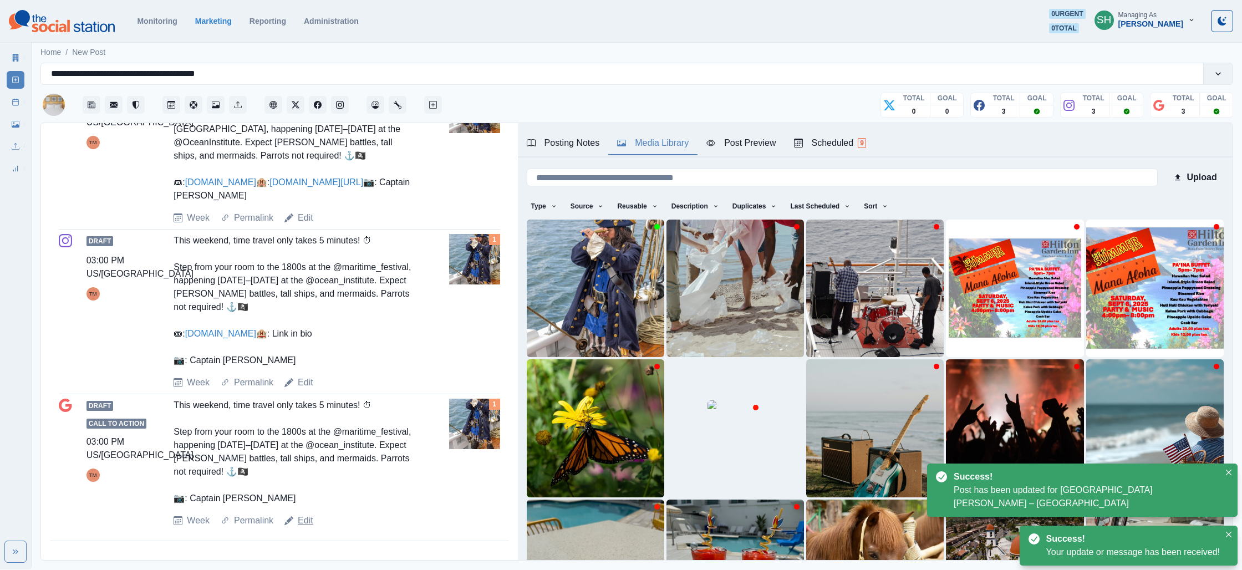
click at [298, 521] on link "Edit" at bounding box center [306, 520] width 16 height 13
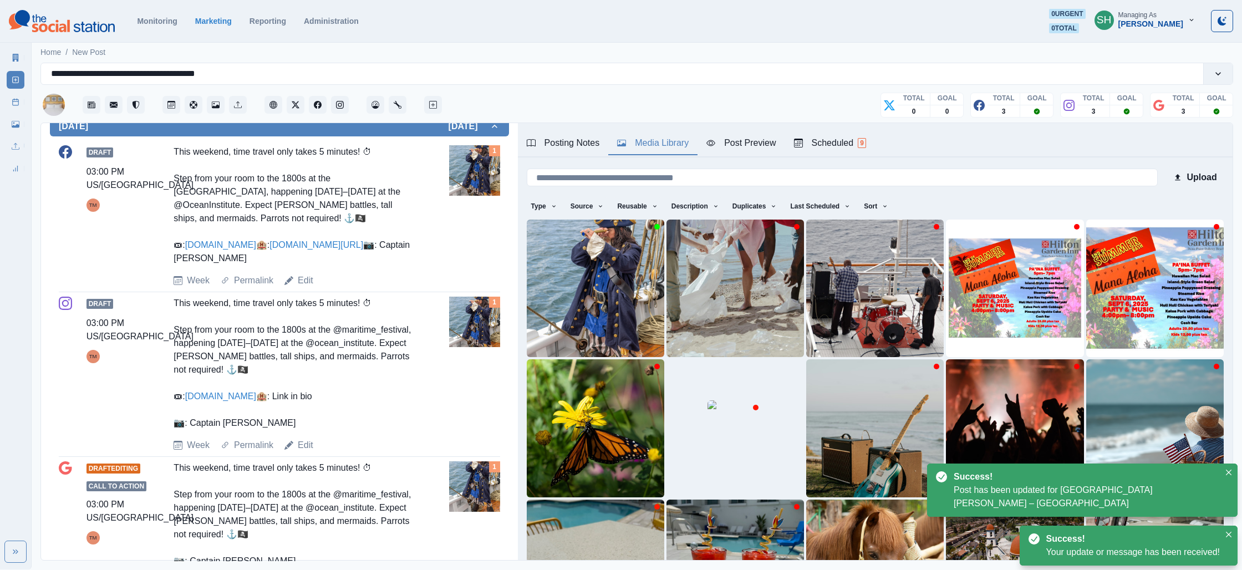
type textarea "**********"
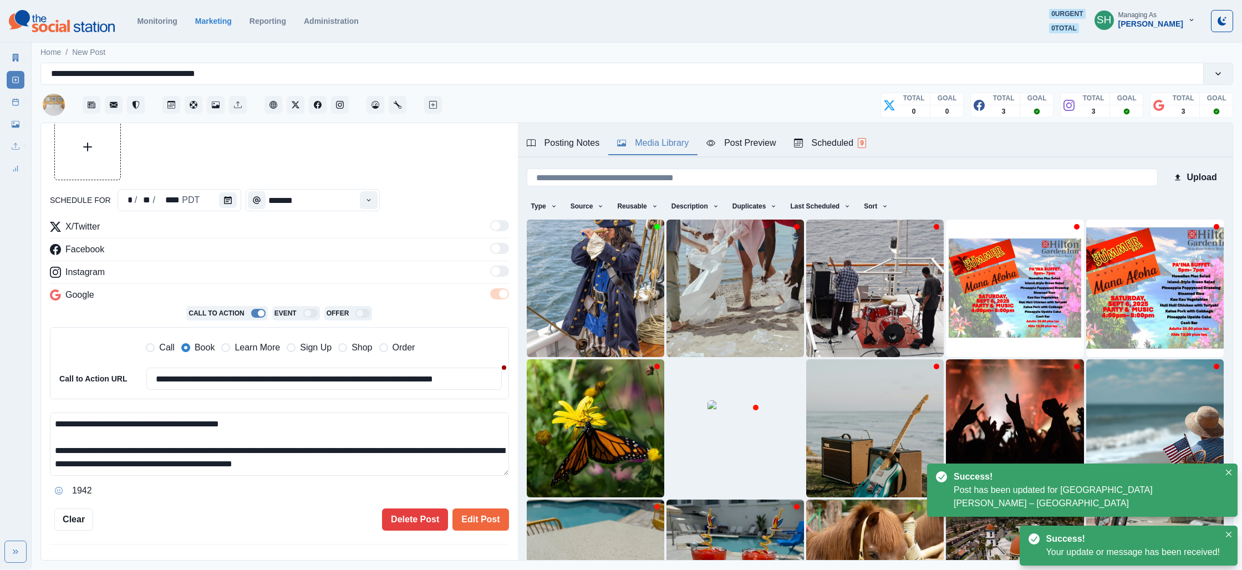
scroll to position [17, 0]
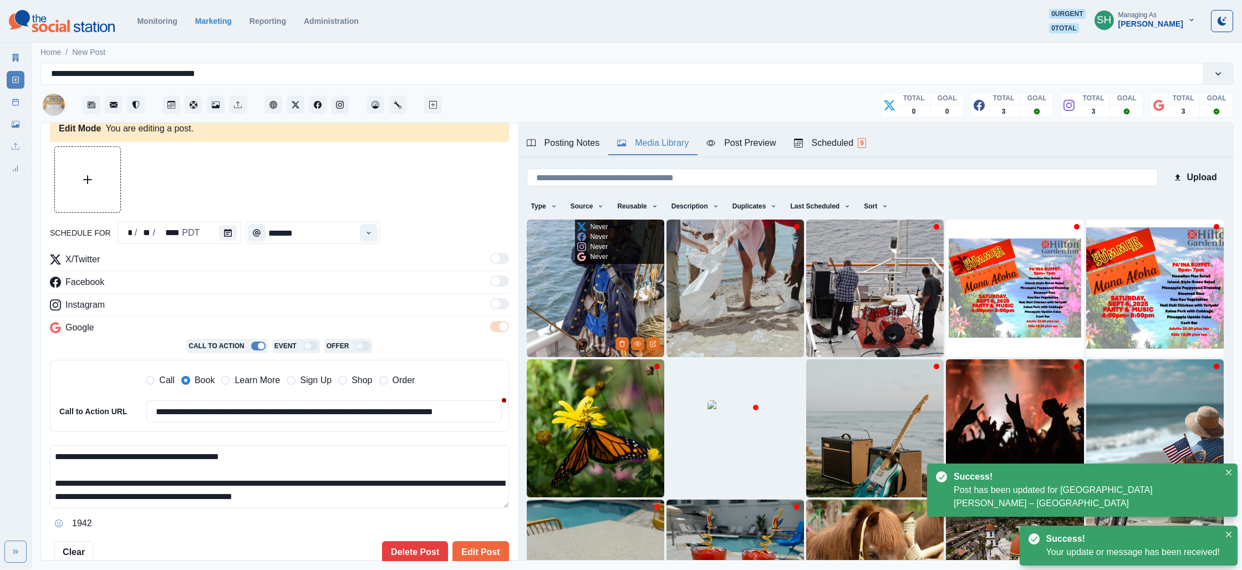
click at [576, 311] on img at bounding box center [596, 289] width 138 height 138
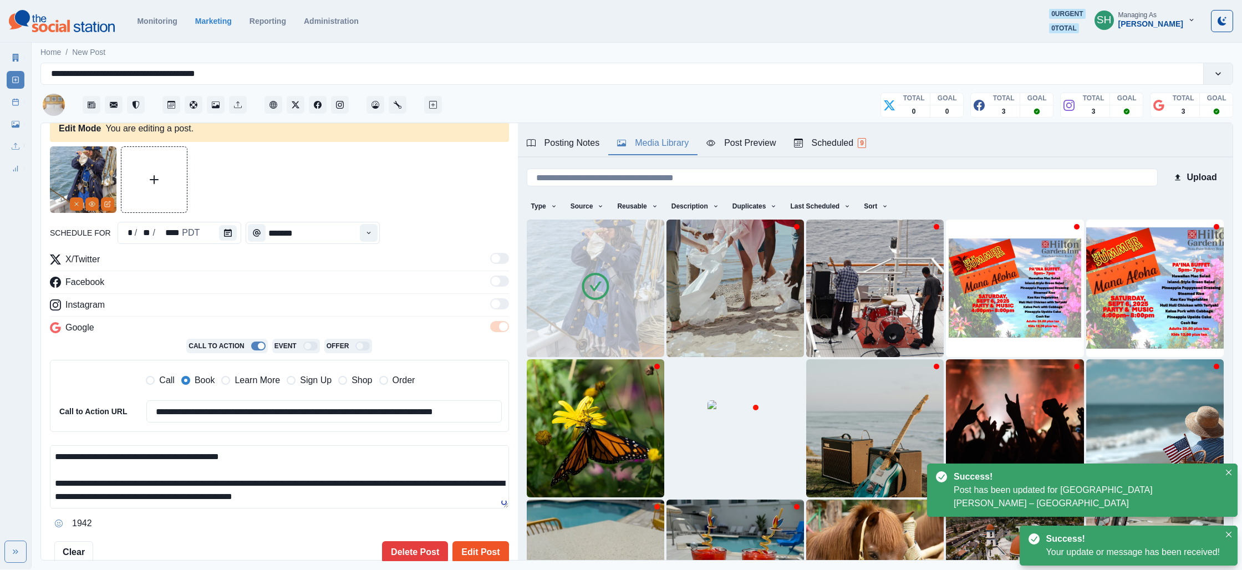
click at [486, 554] on button "Edit Post" at bounding box center [480, 552] width 56 height 22
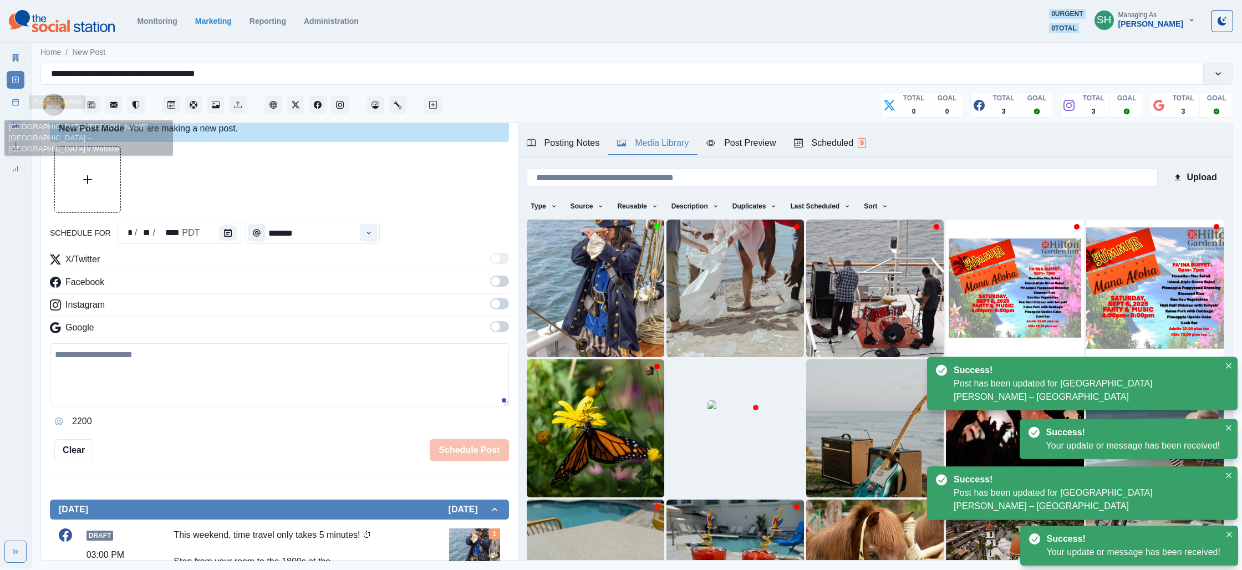
click at [17, 97] on link "Post Schedule" at bounding box center [16, 102] width 18 height 18
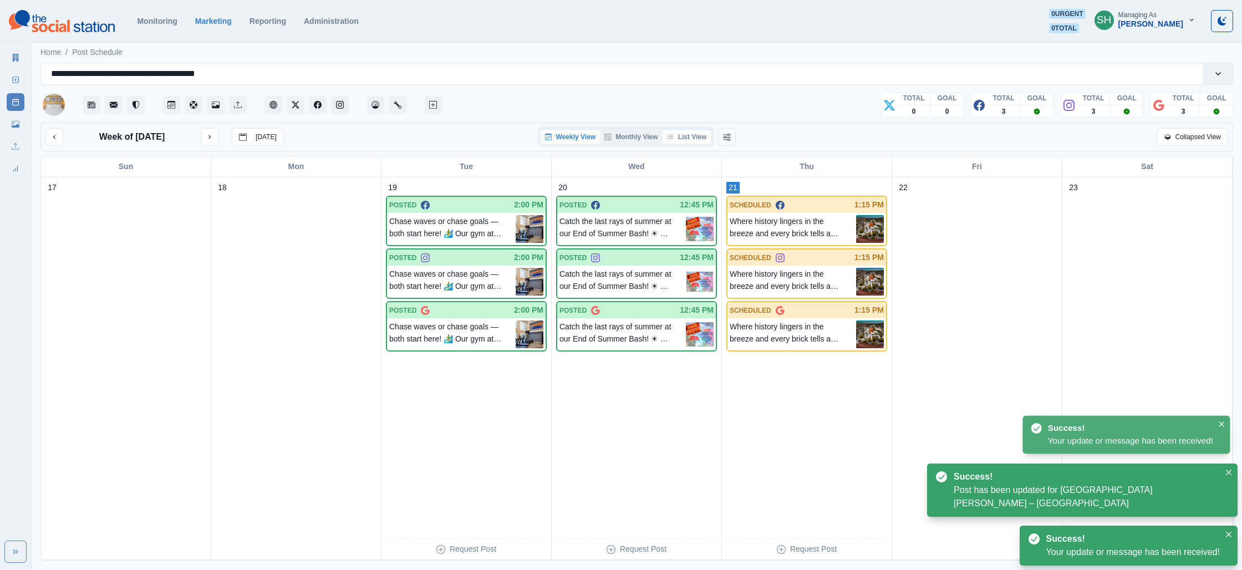
click at [702, 135] on button "List View" at bounding box center [687, 136] width 49 height 13
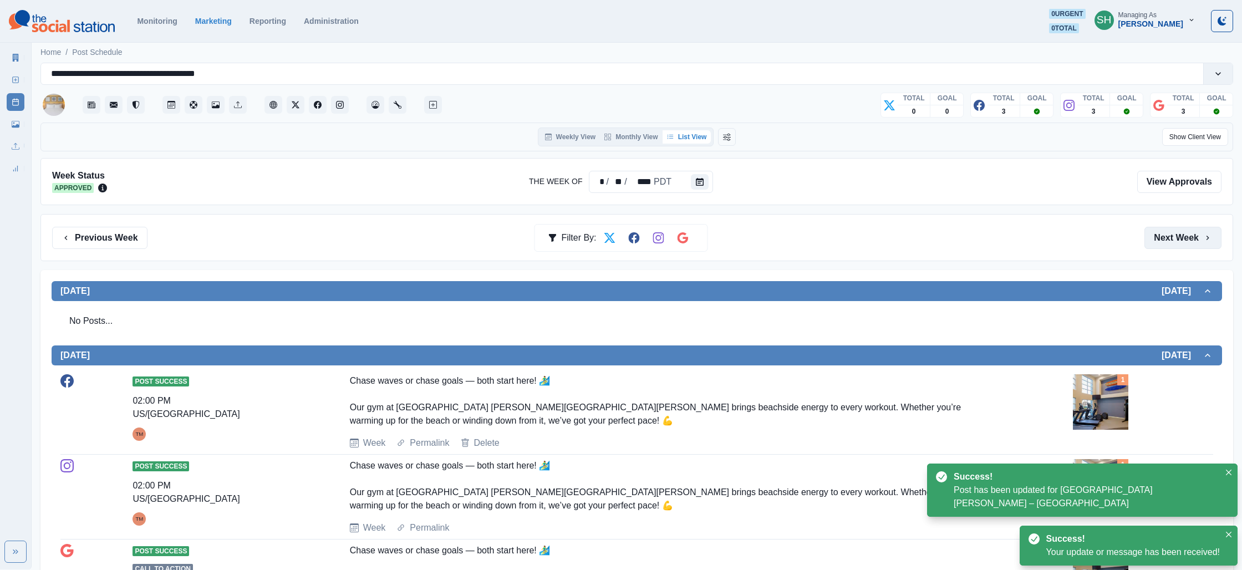
click at [1171, 237] on button "Next Week" at bounding box center [1182, 238] width 77 height 22
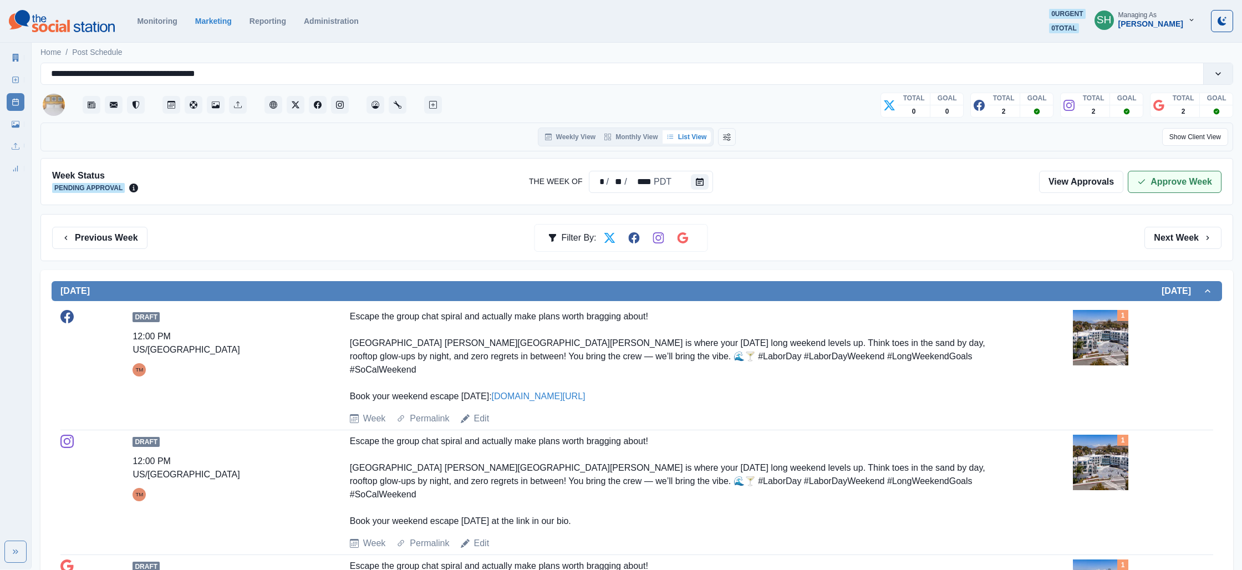
click at [1156, 189] on button "Approve Week" at bounding box center [1175, 182] width 94 height 22
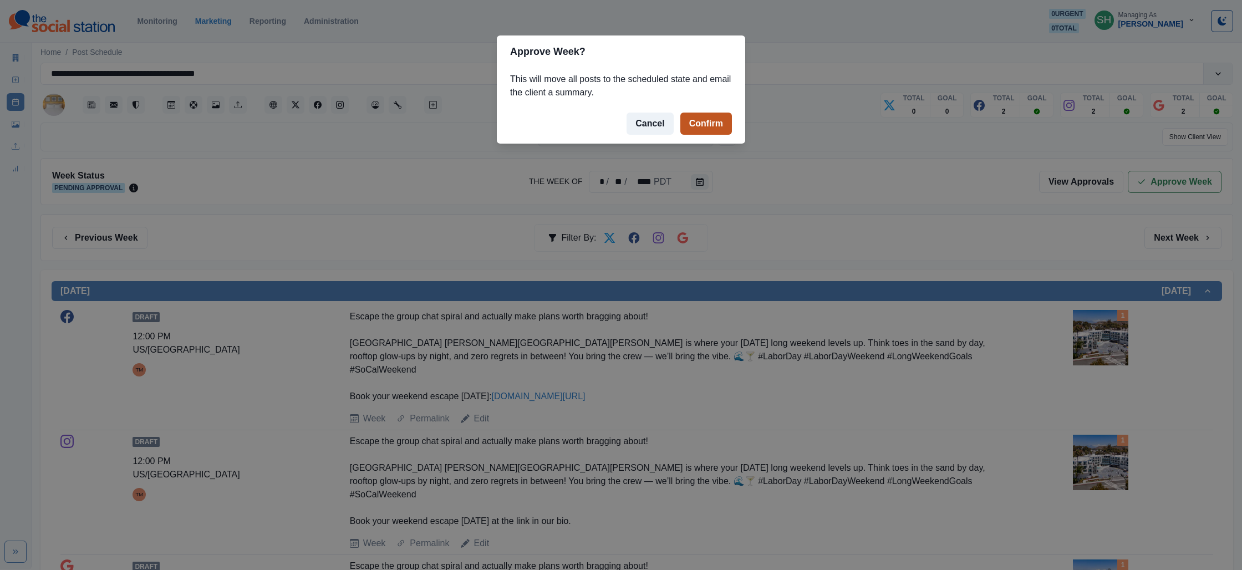
click at [709, 123] on button "Confirm" at bounding box center [706, 124] width 52 height 22
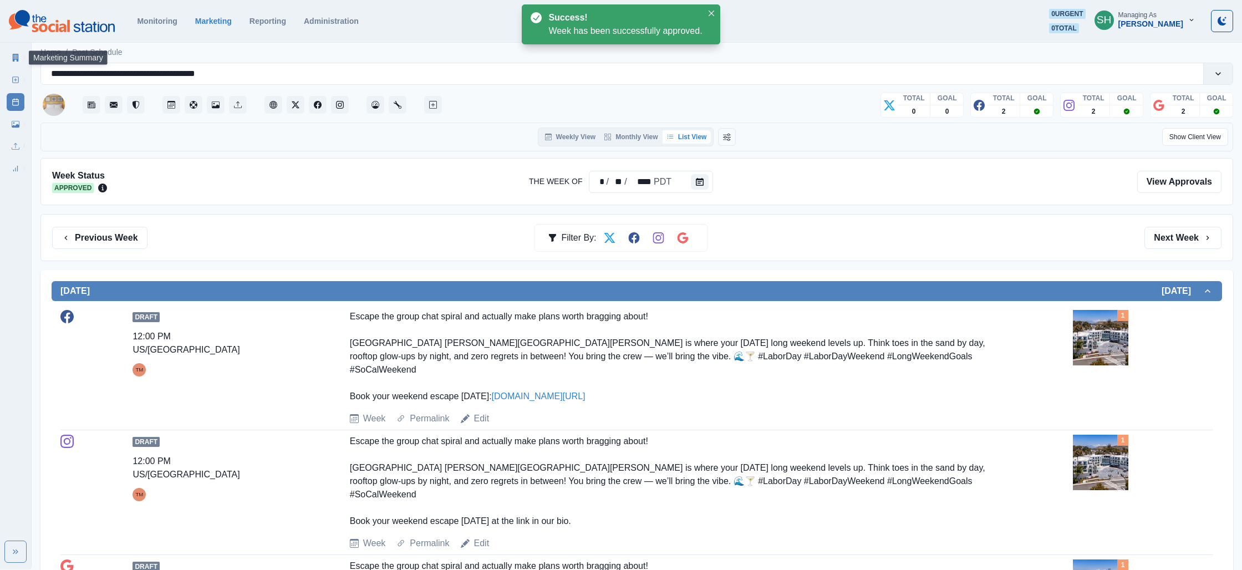
click at [8, 59] on link "Marketing Summary" at bounding box center [16, 58] width 18 height 18
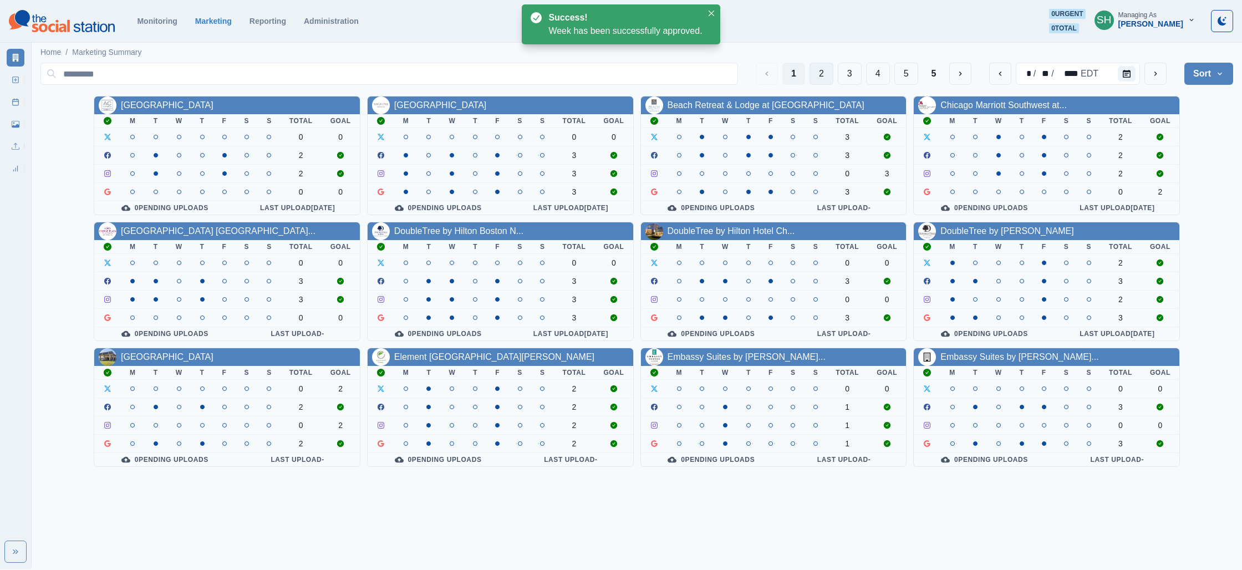
click at [810, 72] on button "2" at bounding box center [822, 74] width 24 height 22
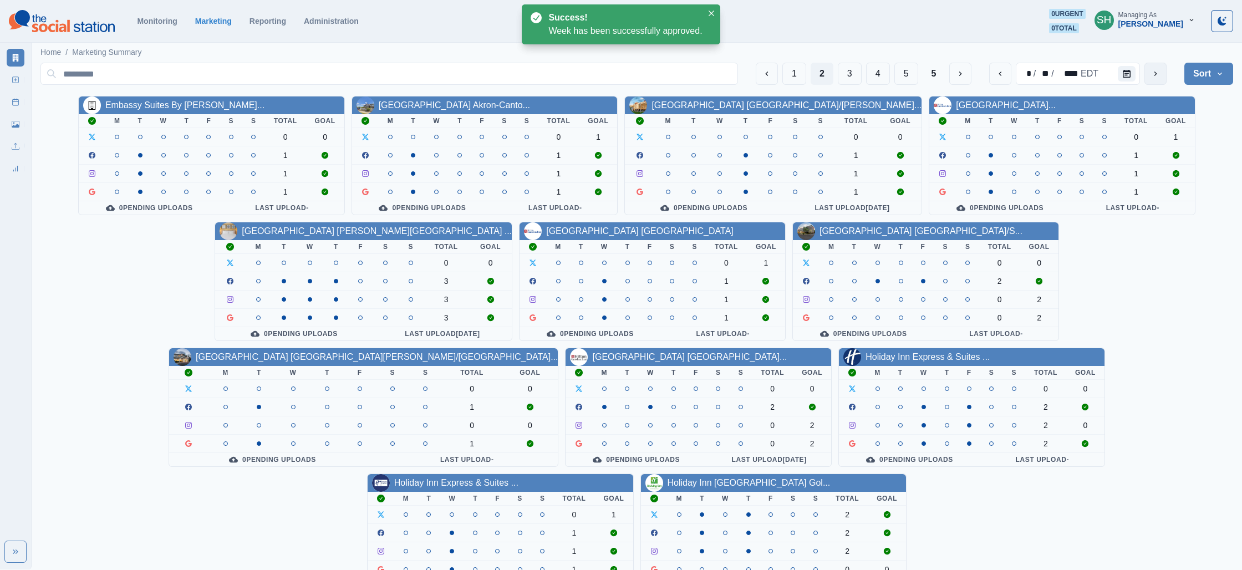
click at [1160, 69] on button "next" at bounding box center [1155, 74] width 22 height 22
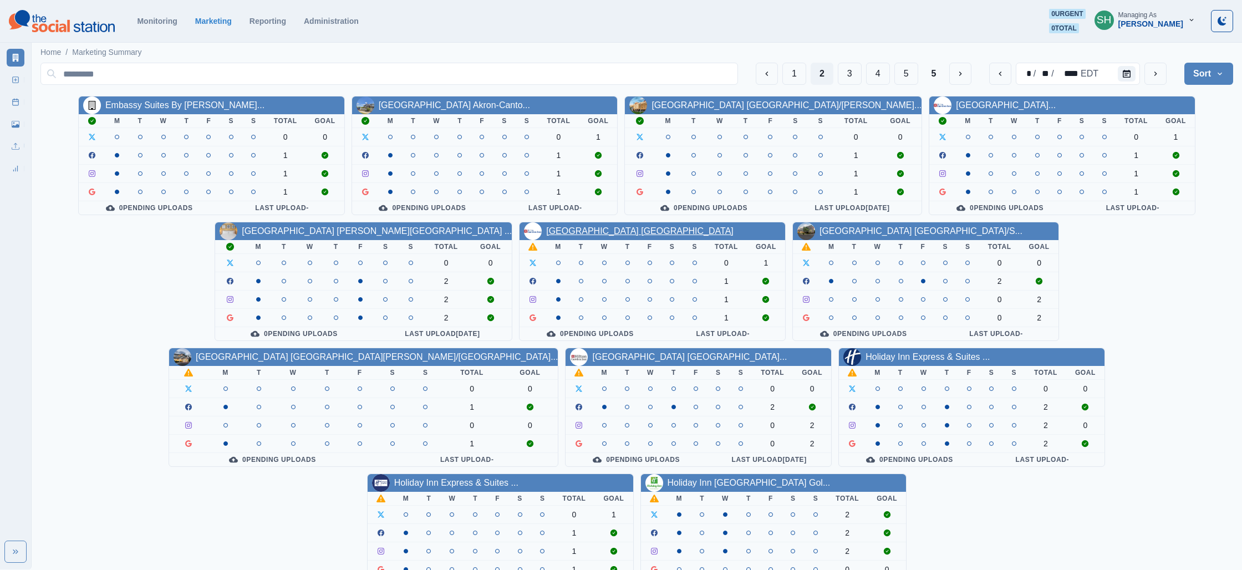
click at [546, 231] on link "[GEOGRAPHIC_DATA] [GEOGRAPHIC_DATA]" at bounding box center [639, 230] width 187 height 9
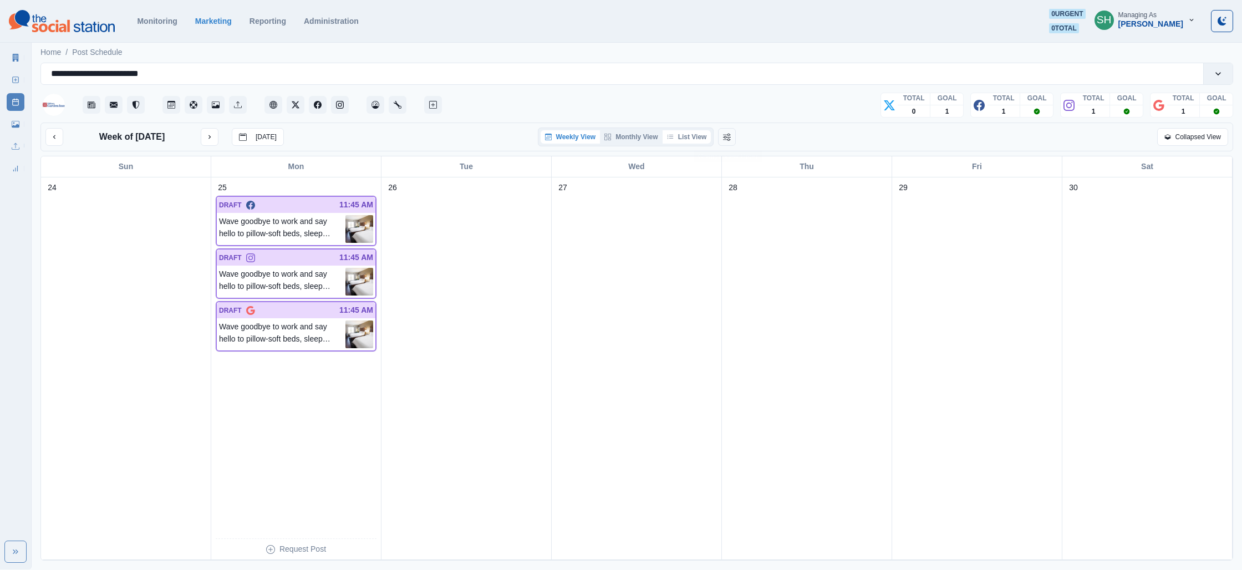
click at [707, 140] on button "List View" at bounding box center [687, 136] width 49 height 13
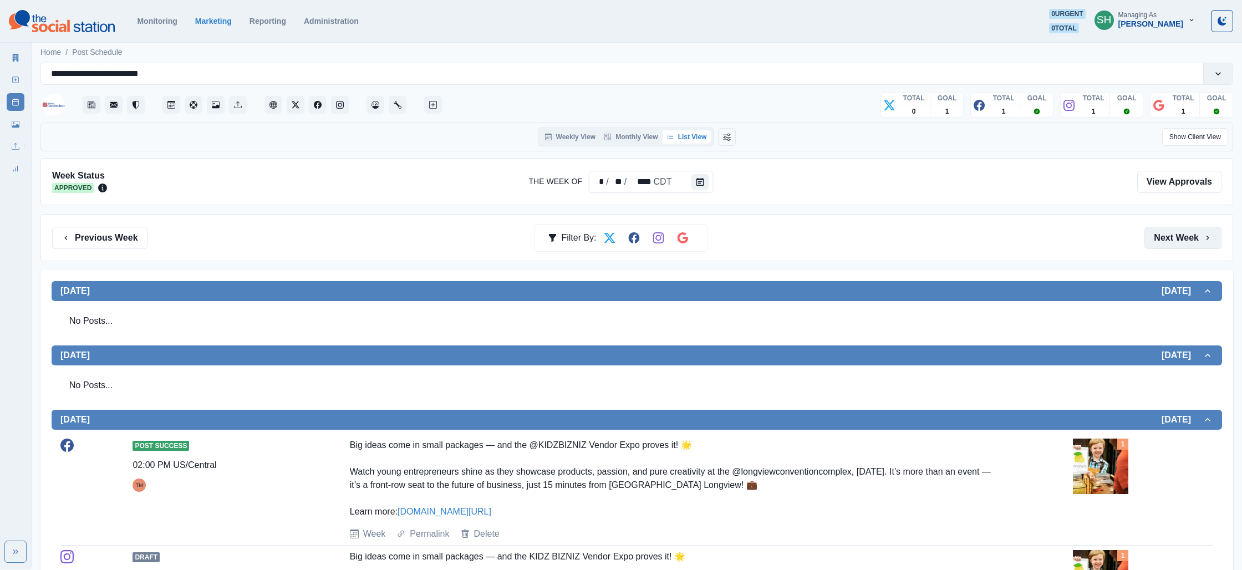
click at [1181, 233] on button "Next Week" at bounding box center [1182, 238] width 77 height 22
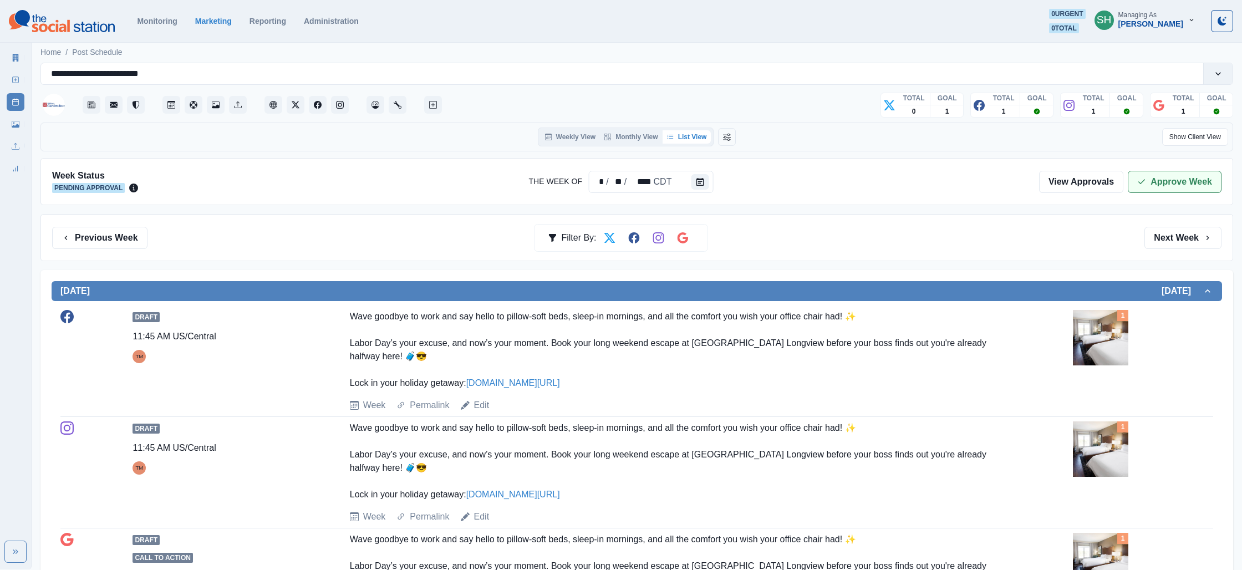
click at [1188, 179] on button "Approve Week" at bounding box center [1175, 182] width 94 height 22
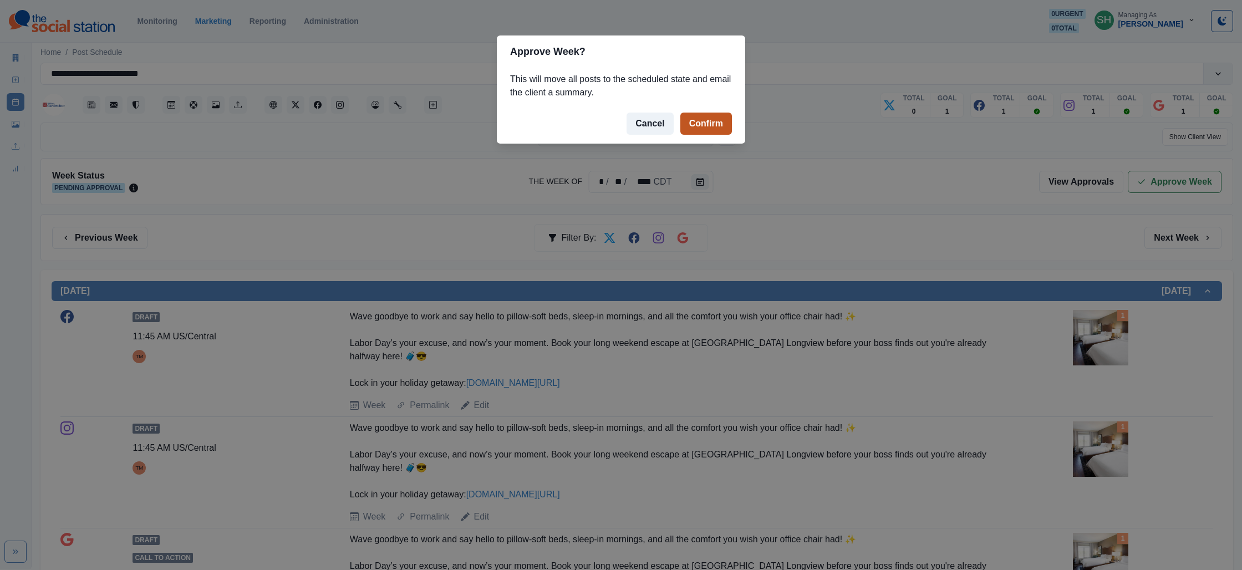
click at [688, 118] on button "Confirm" at bounding box center [706, 124] width 52 height 22
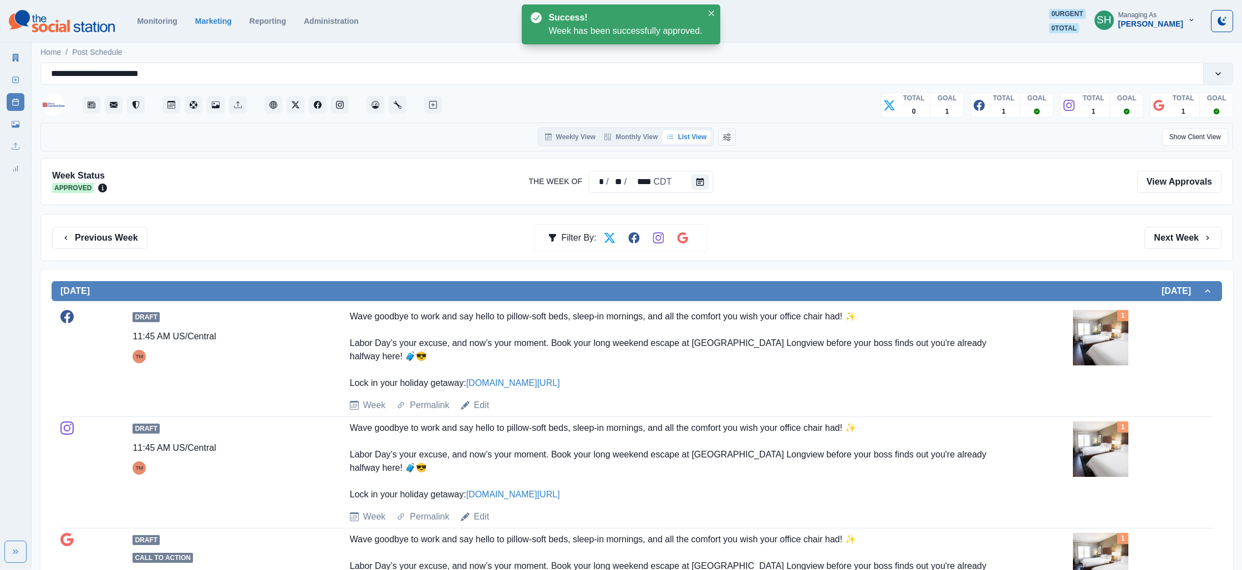
click at [14, 55] on icon at bounding box center [16, 58] width 6 height 8
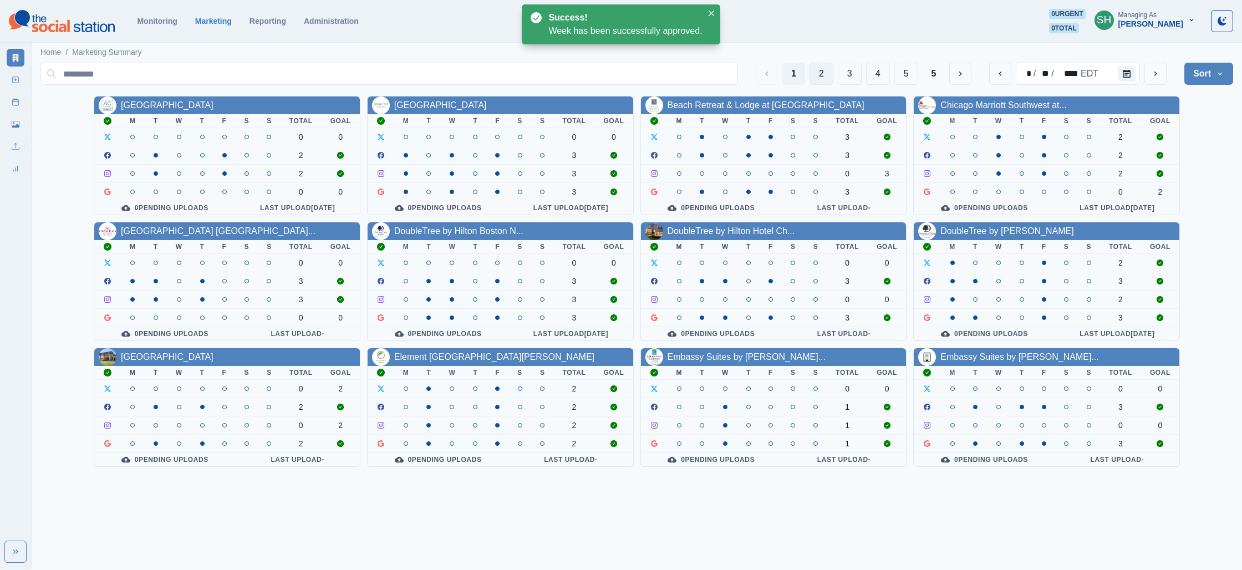
click at [817, 80] on button "2" at bounding box center [822, 74] width 24 height 22
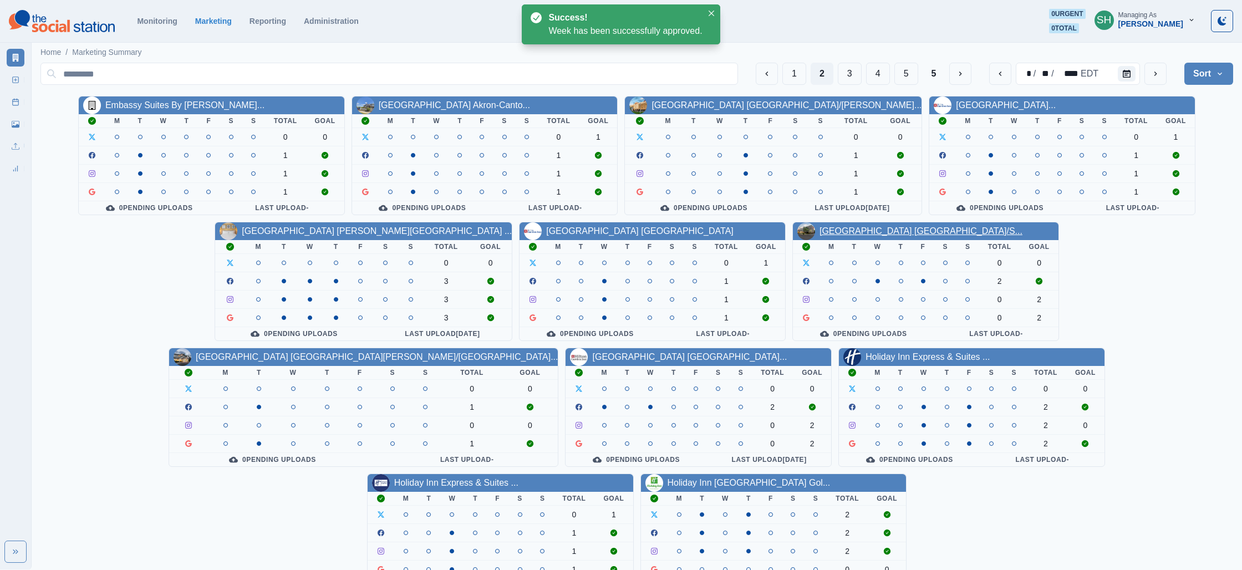
click at [820, 231] on link "[GEOGRAPHIC_DATA] [GEOGRAPHIC_DATA]/S..." at bounding box center [921, 230] width 203 height 9
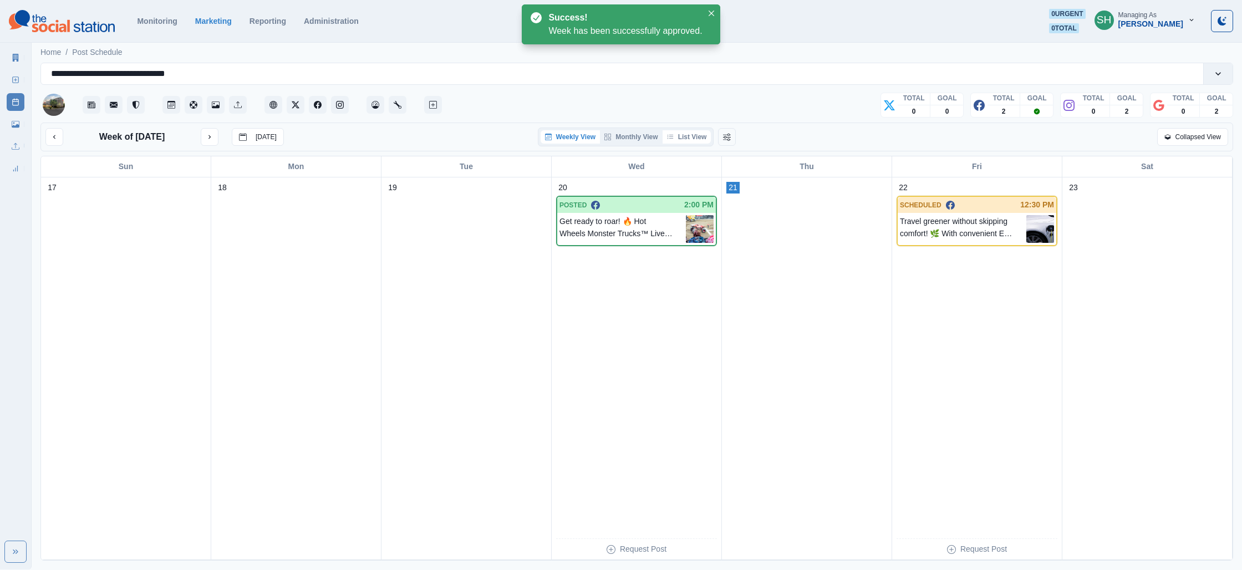
click at [700, 141] on button "List View" at bounding box center [687, 136] width 49 height 13
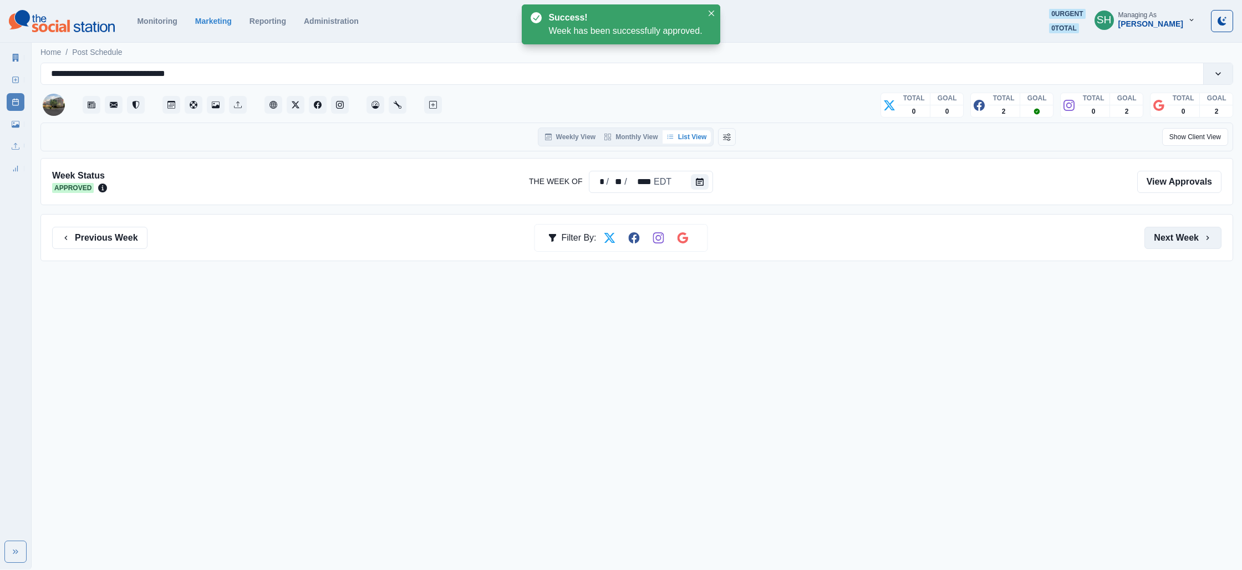
click at [1185, 230] on button "Next Week" at bounding box center [1182, 238] width 77 height 22
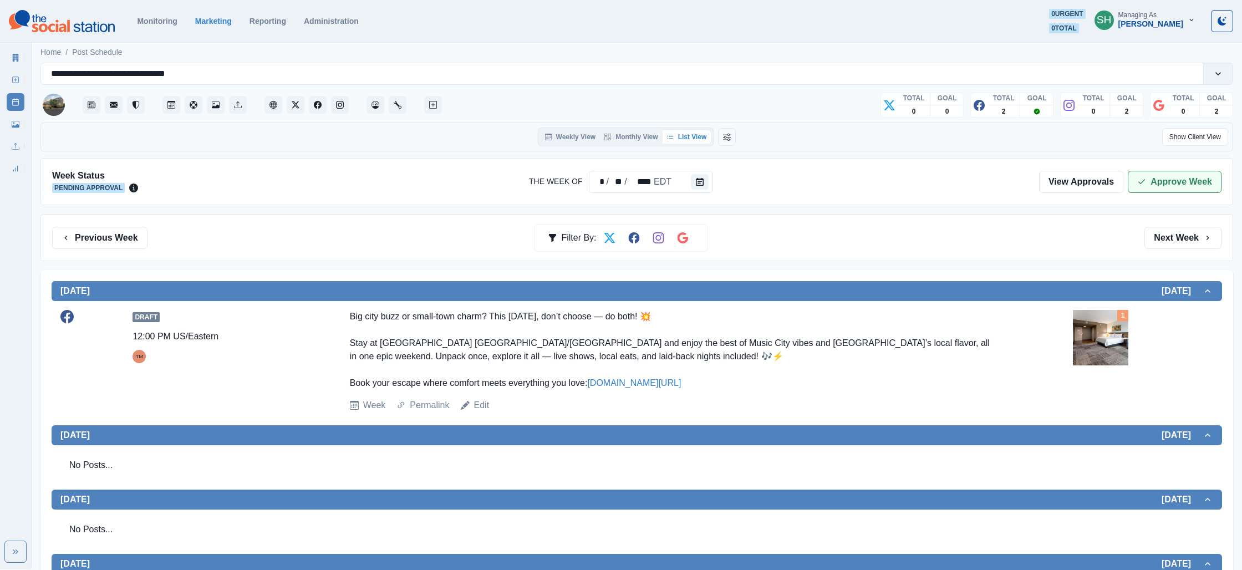
click at [1196, 176] on button "Approve Week" at bounding box center [1175, 182] width 94 height 22
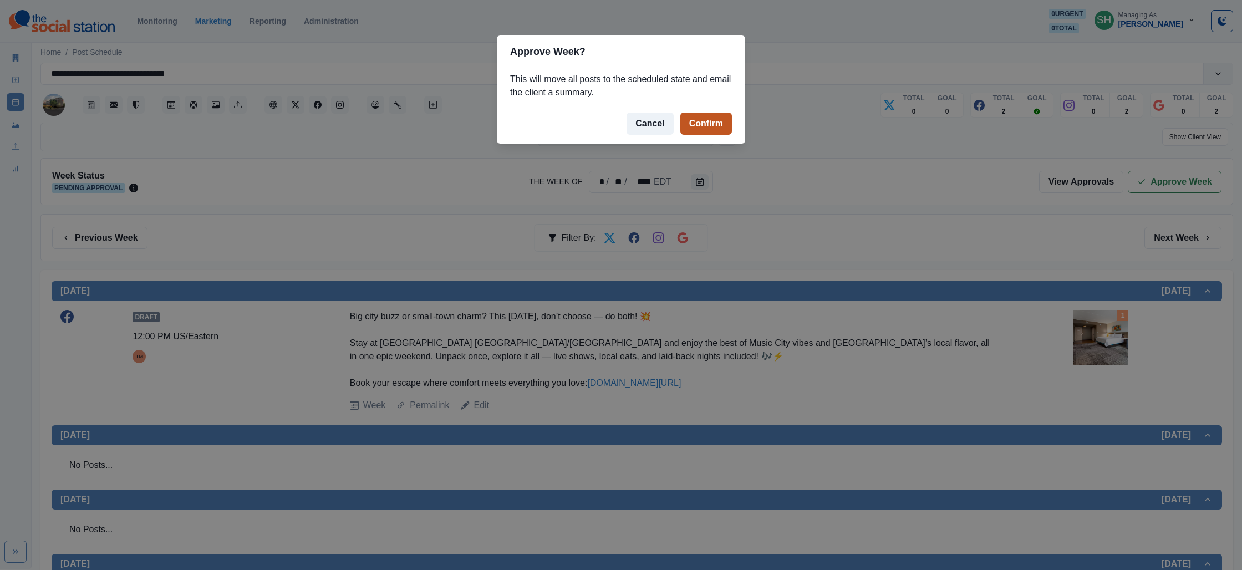
click at [685, 119] on button "Confirm" at bounding box center [706, 124] width 52 height 22
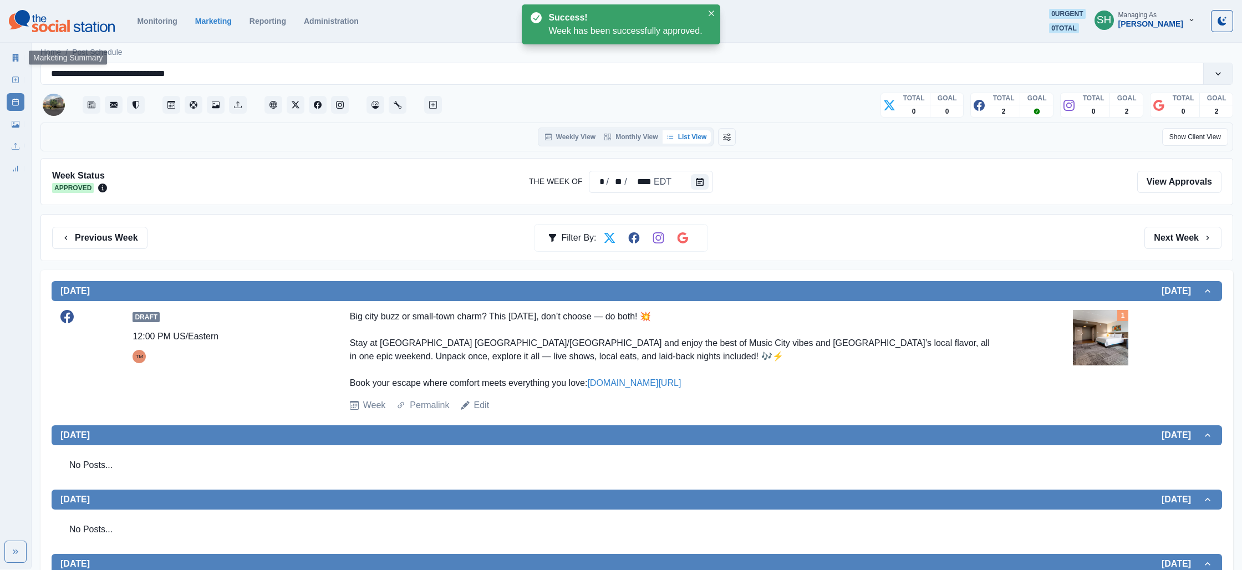
click at [14, 57] on icon at bounding box center [16, 58] width 6 height 8
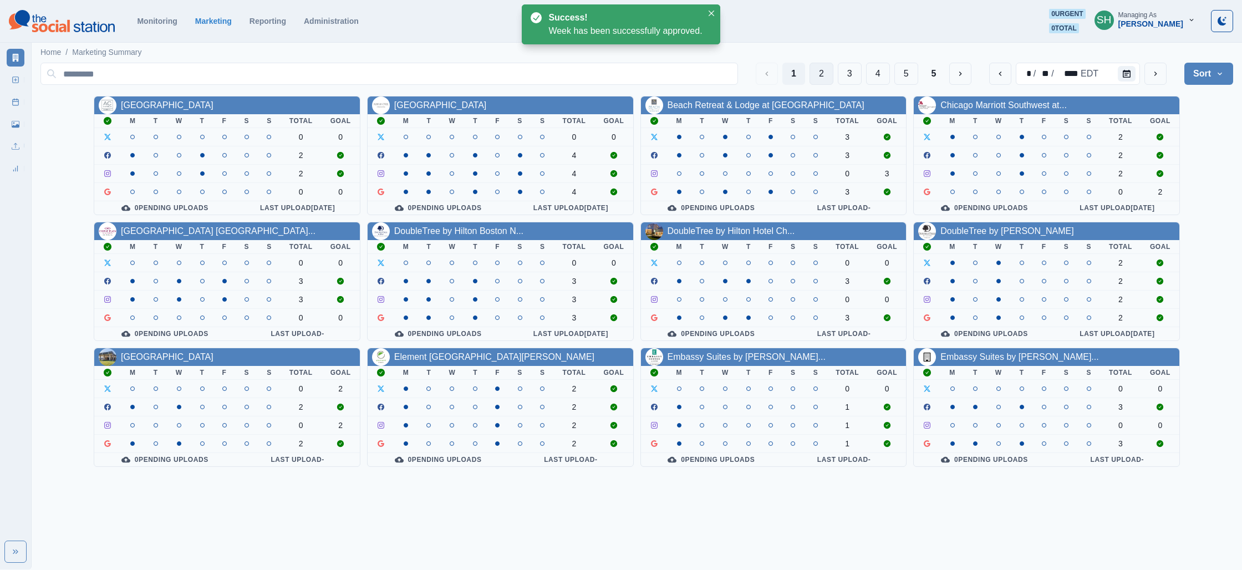
click at [818, 77] on button "2" at bounding box center [822, 74] width 24 height 22
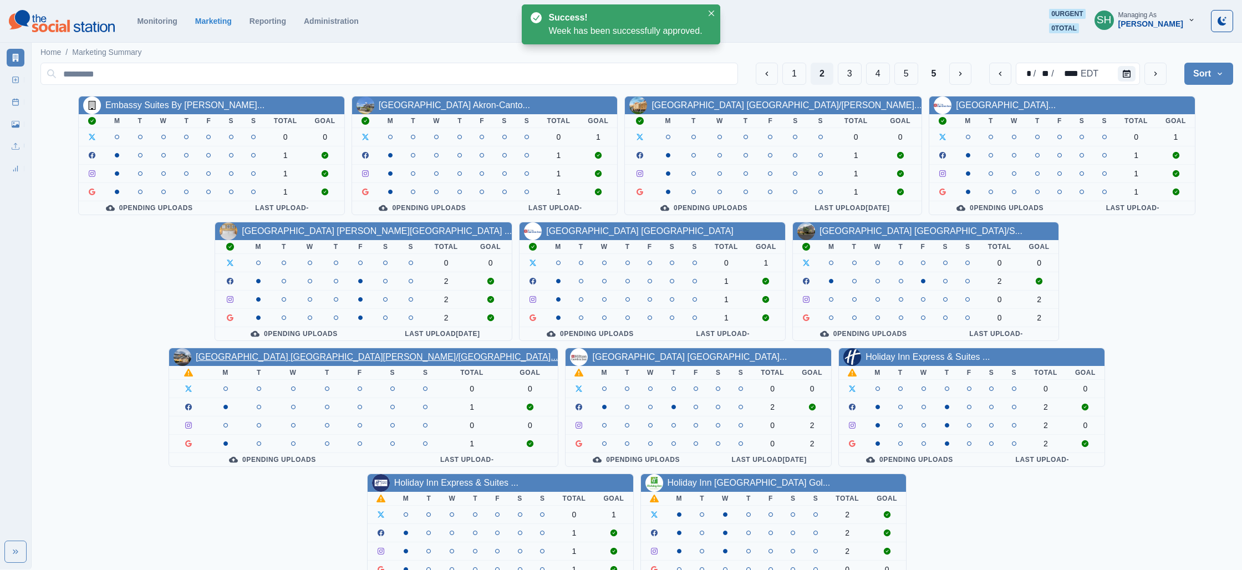
click at [558, 352] on link "[GEOGRAPHIC_DATA] [GEOGRAPHIC_DATA][PERSON_NAME]/[GEOGRAPHIC_DATA]..." at bounding box center [377, 356] width 362 height 9
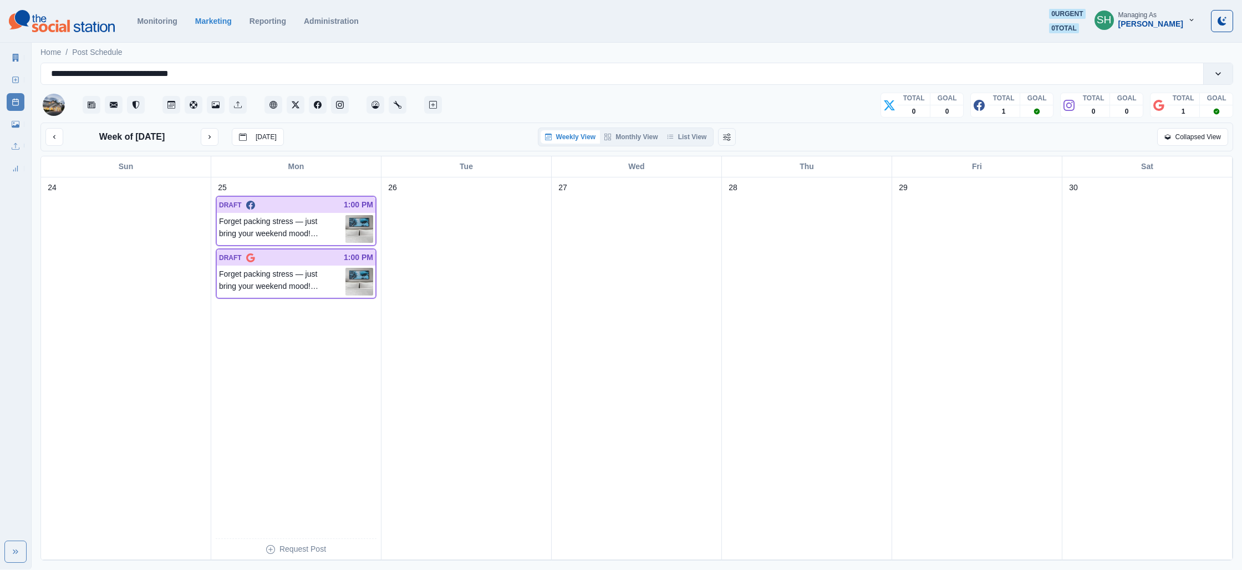
click at [682, 147] on div "Week of [DATE] [DATE] Weekly View Monthly View List View Collapsed View" at bounding box center [636, 137] width 1193 height 29
click at [685, 136] on button "List View" at bounding box center [687, 136] width 49 height 13
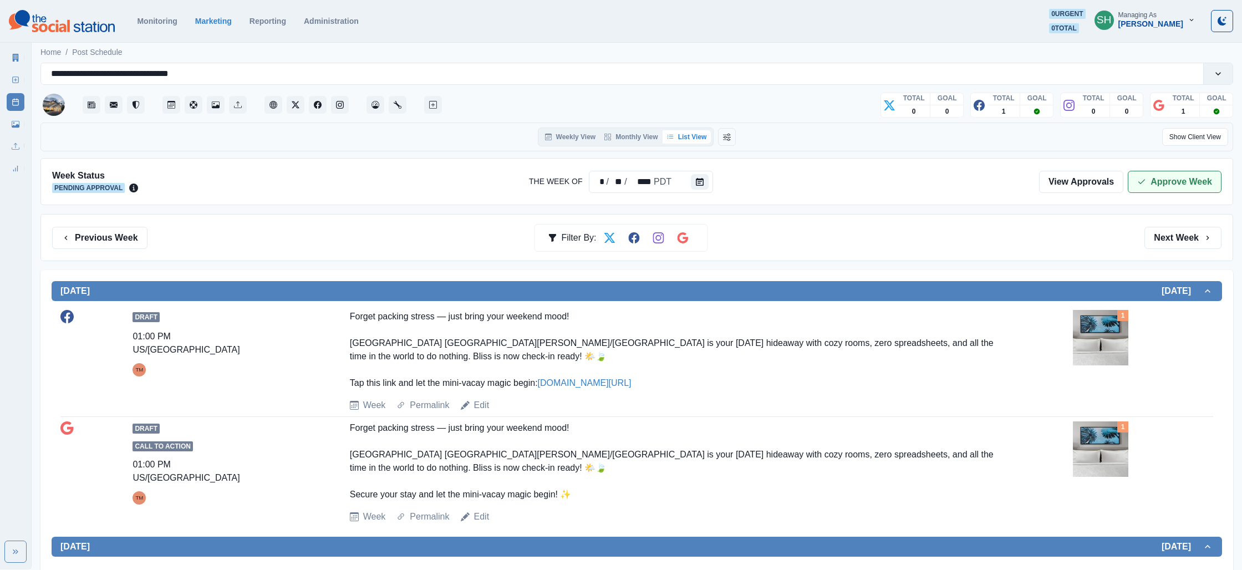
click at [1153, 178] on button "Approve Week" at bounding box center [1175, 182] width 94 height 22
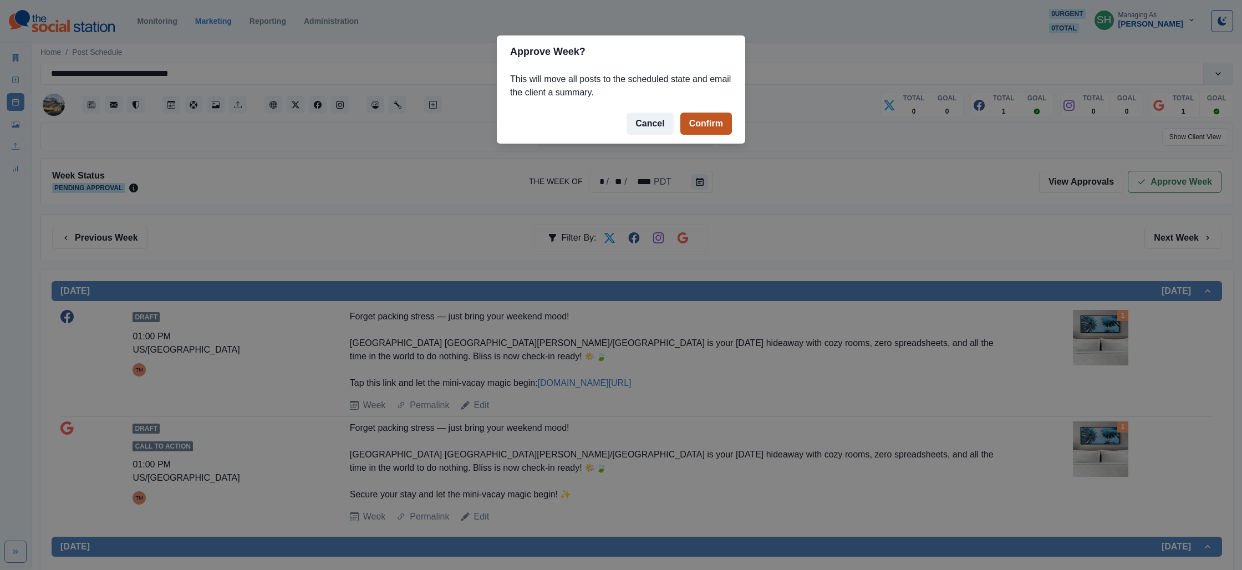
click at [697, 121] on button "Confirm" at bounding box center [706, 124] width 52 height 22
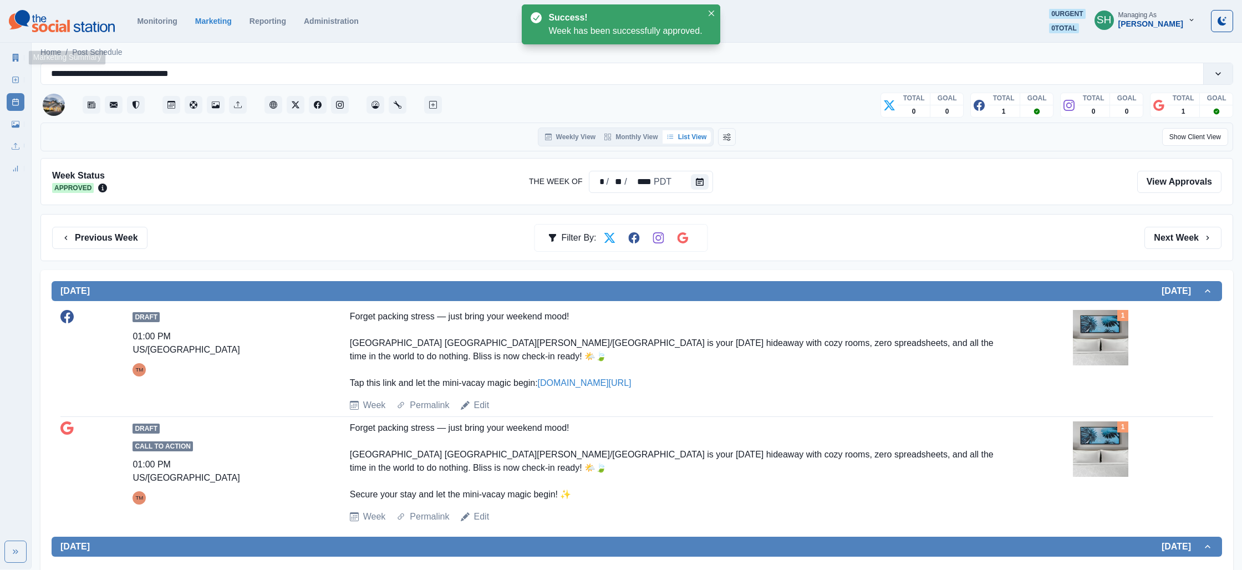
click at [12, 58] on icon at bounding box center [16, 58] width 8 height 8
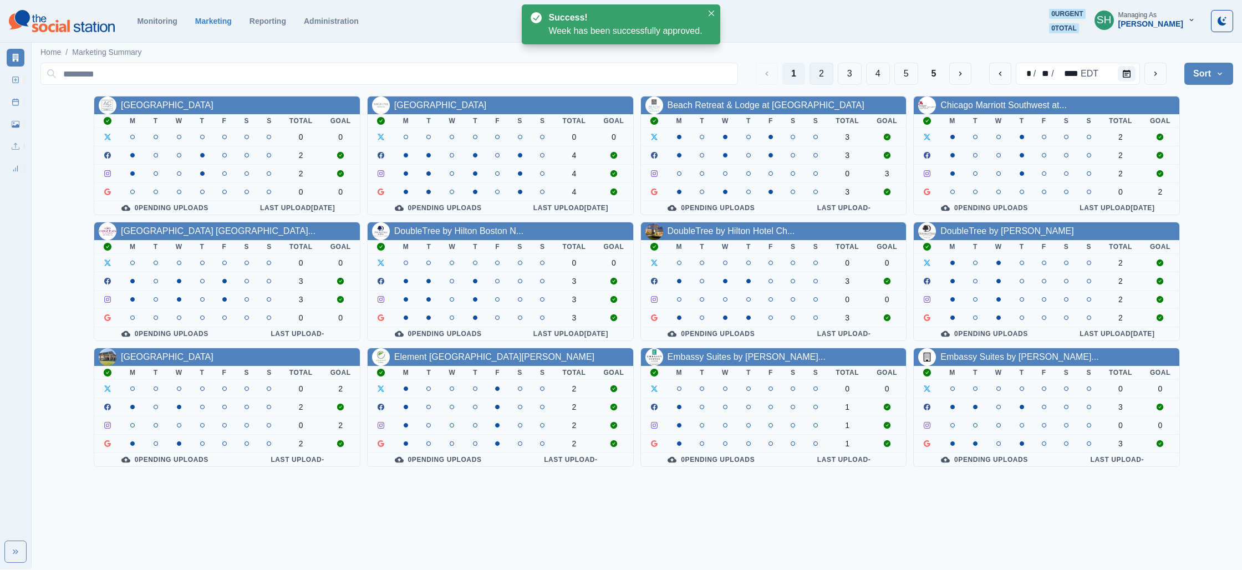
click at [813, 76] on button "2" at bounding box center [822, 74] width 24 height 22
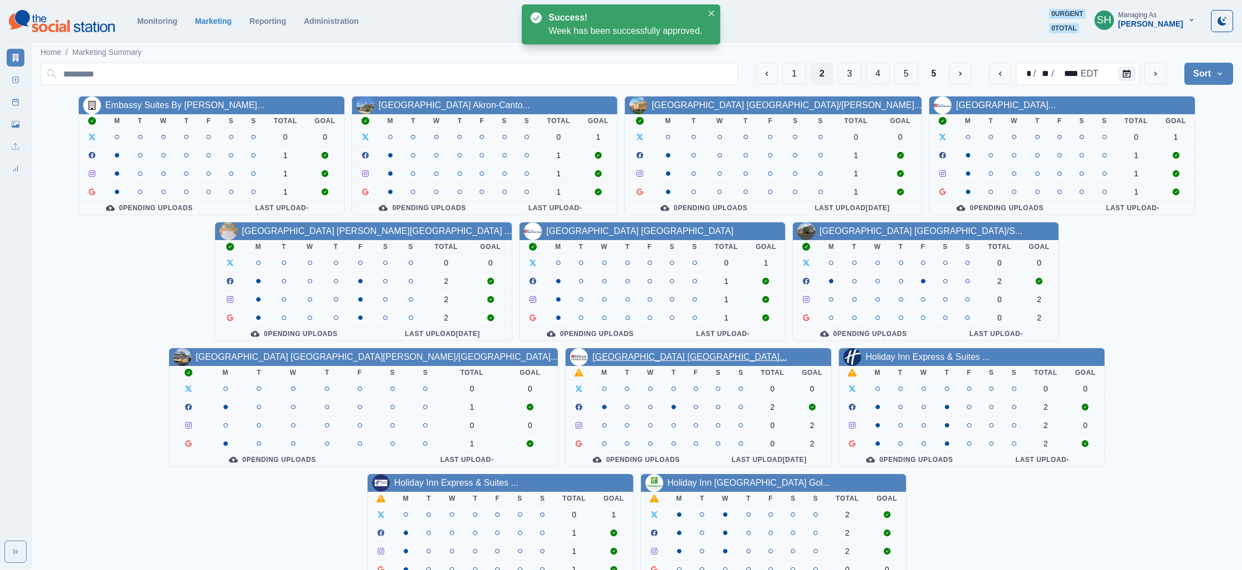
click at [592, 354] on link "[GEOGRAPHIC_DATA] [GEOGRAPHIC_DATA]..." at bounding box center [689, 356] width 195 height 9
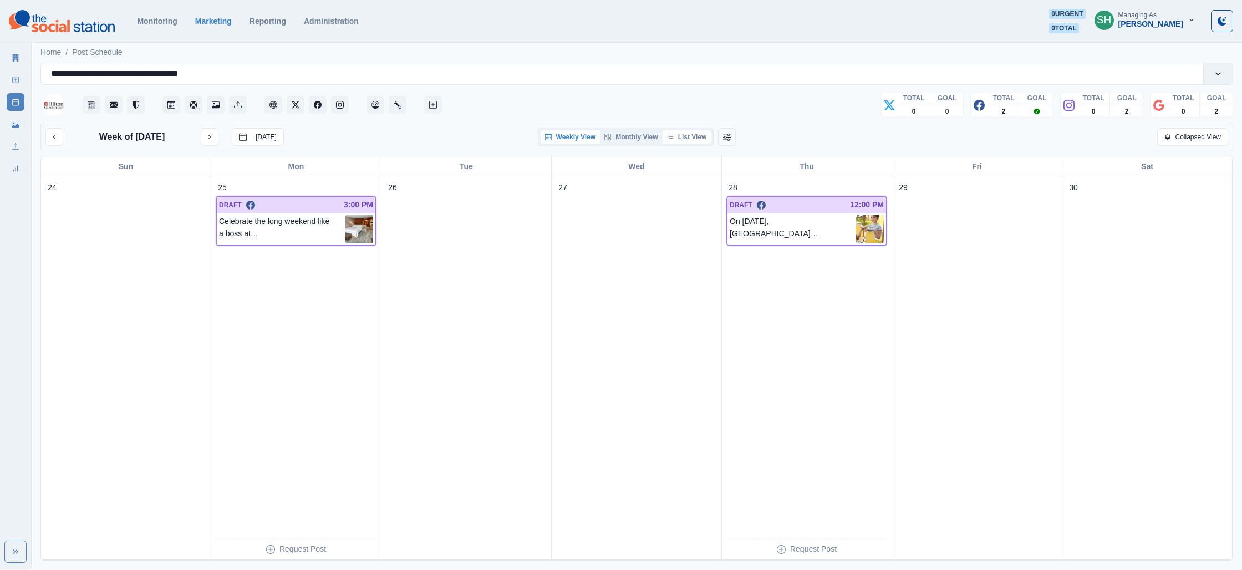
click at [688, 132] on button "List View" at bounding box center [687, 136] width 49 height 13
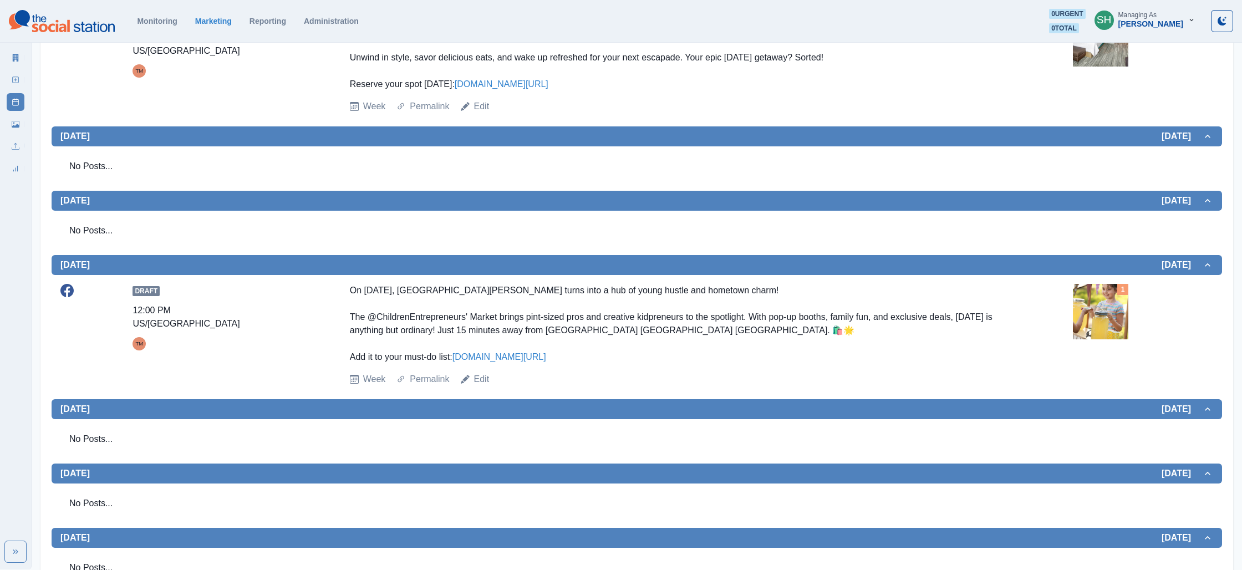
scroll to position [313, 0]
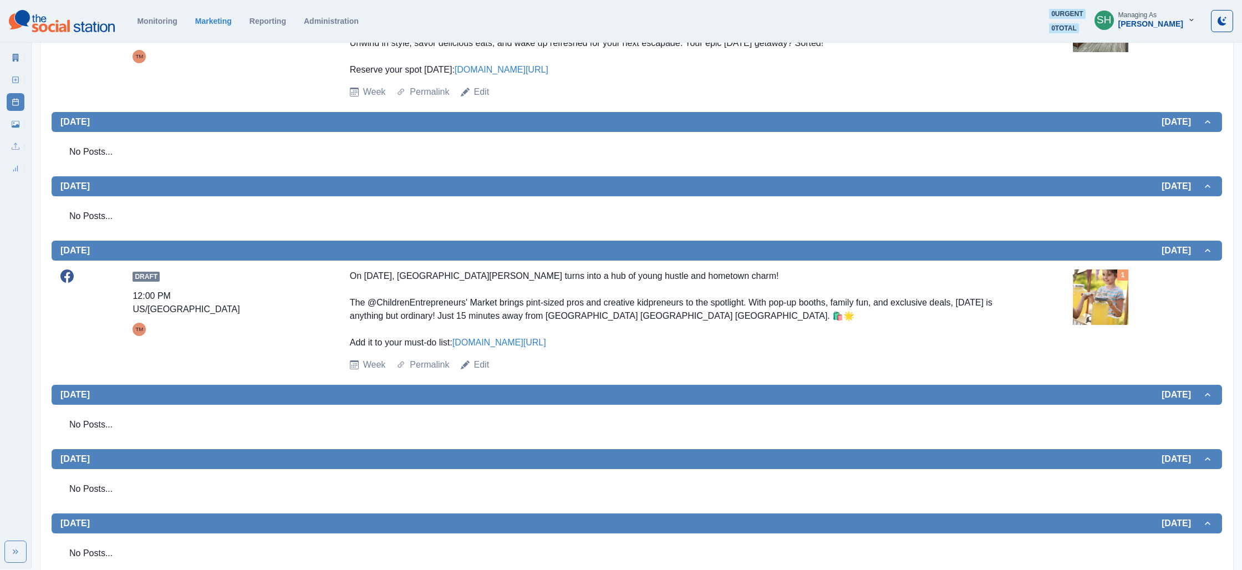
click at [1095, 293] on img at bounding box center [1100, 296] width 55 height 55
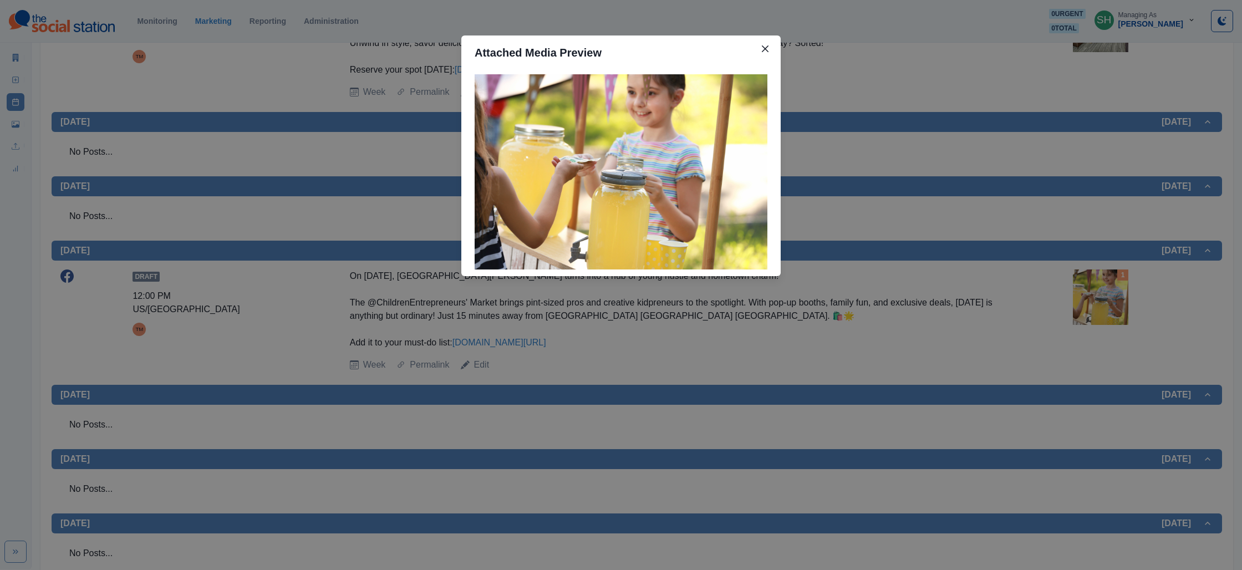
click at [1095, 293] on div "Attached Media Preview" at bounding box center [621, 285] width 1242 height 570
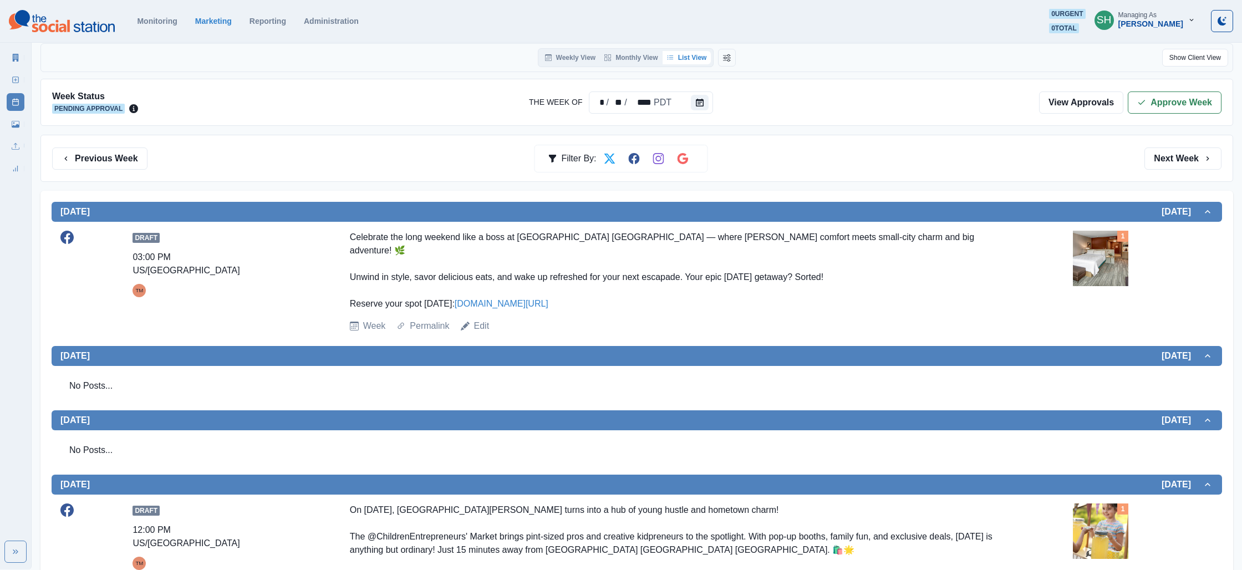
scroll to position [0, 0]
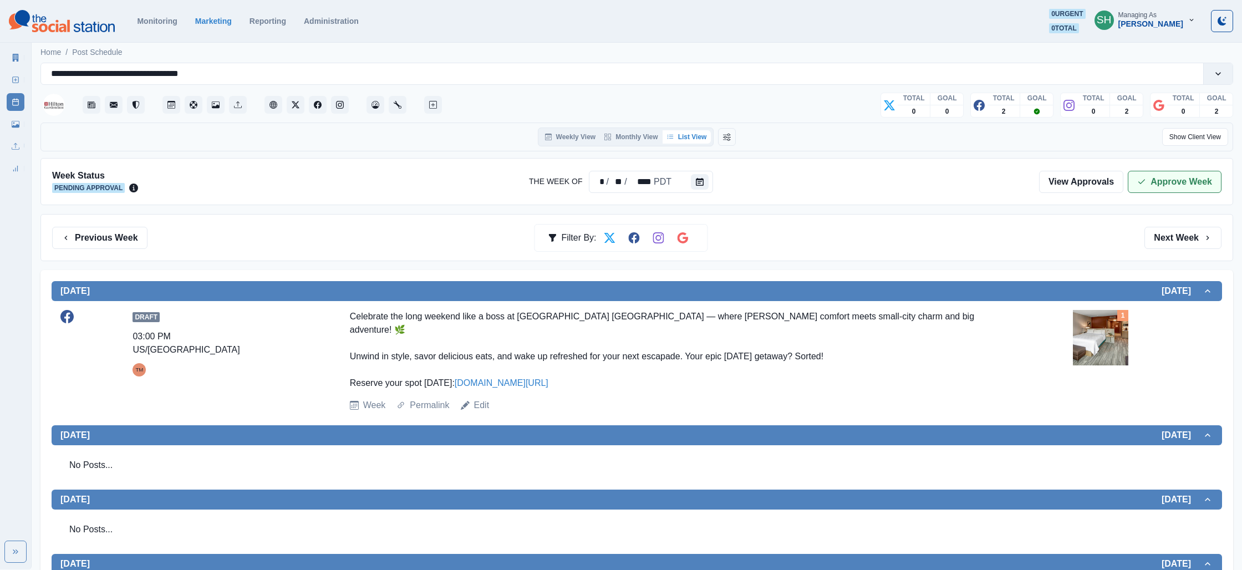
click at [1151, 172] on button "Approve Week" at bounding box center [1175, 182] width 94 height 22
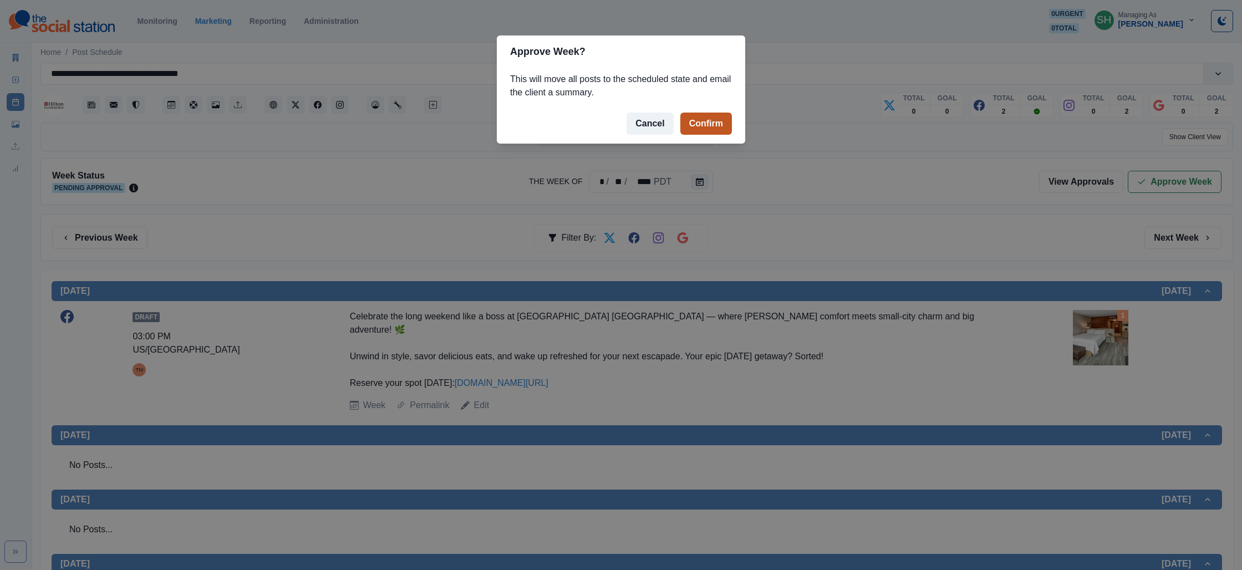
click at [705, 125] on button "Confirm" at bounding box center [706, 124] width 52 height 22
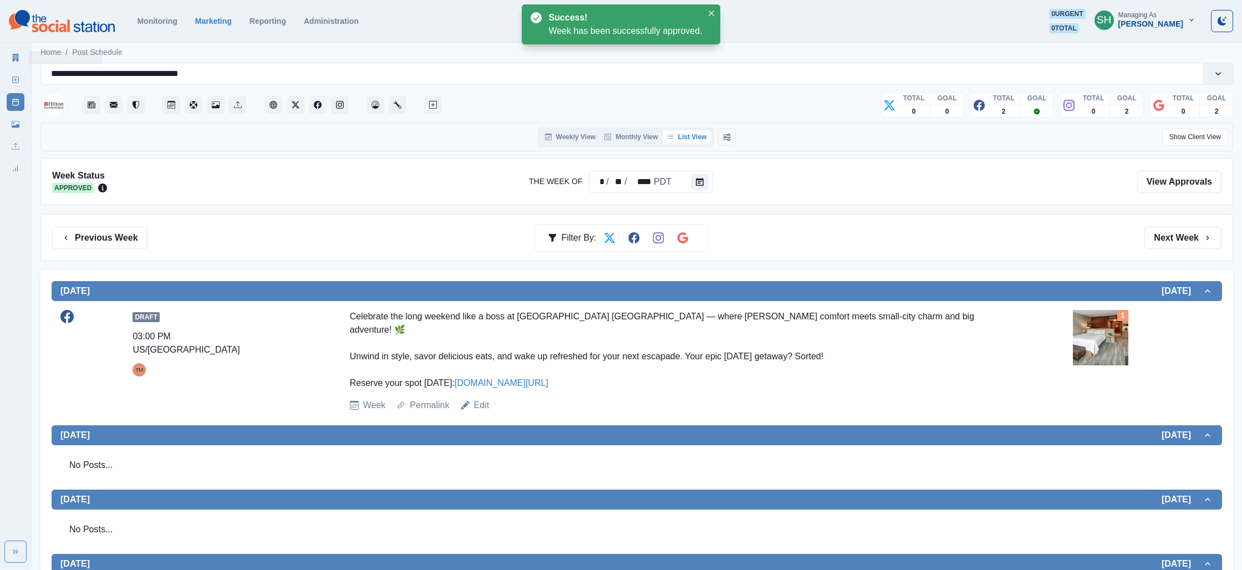
click at [16, 56] on icon at bounding box center [16, 58] width 8 height 8
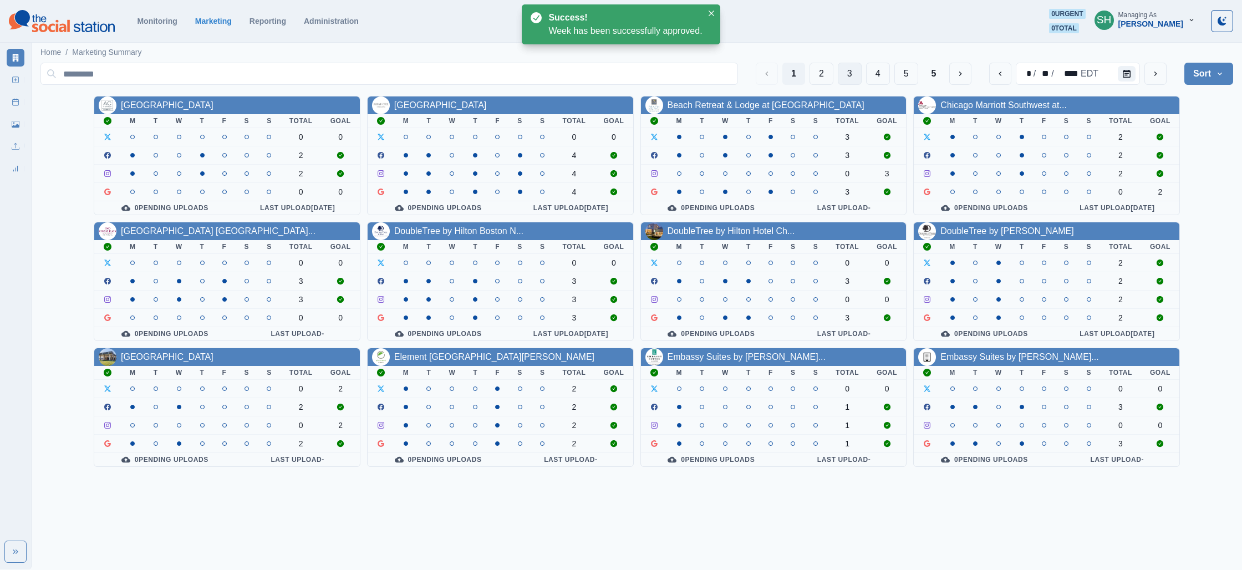
click at [841, 75] on button "3" at bounding box center [850, 74] width 24 height 22
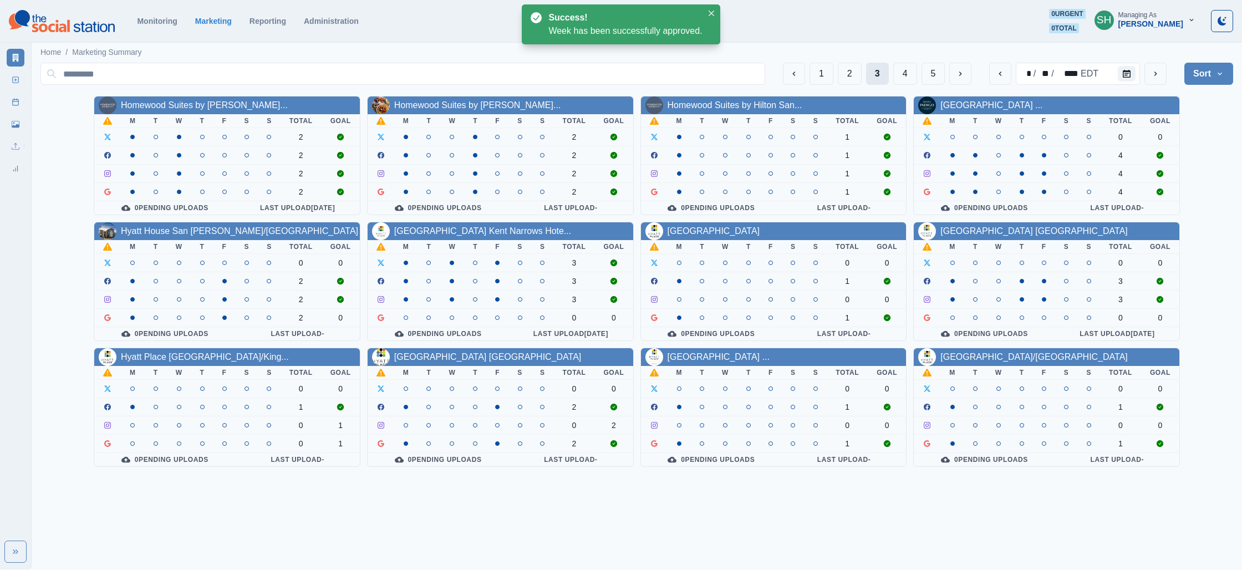
click at [858, 80] on button "2" at bounding box center [850, 74] width 24 height 22
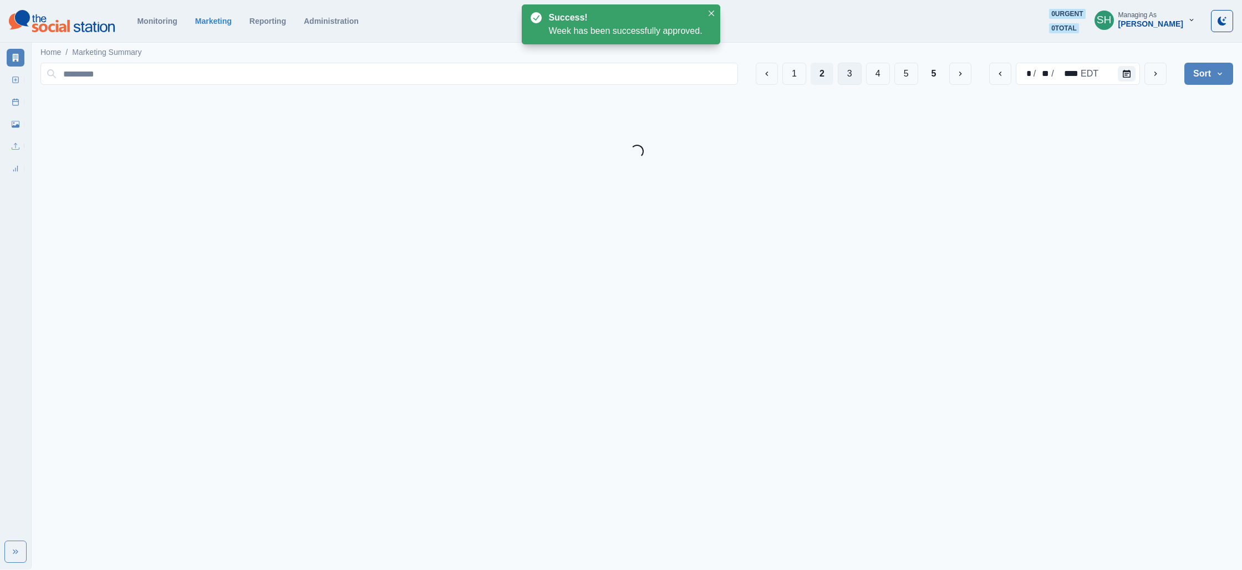
click at [855, 78] on button "3" at bounding box center [850, 74] width 24 height 22
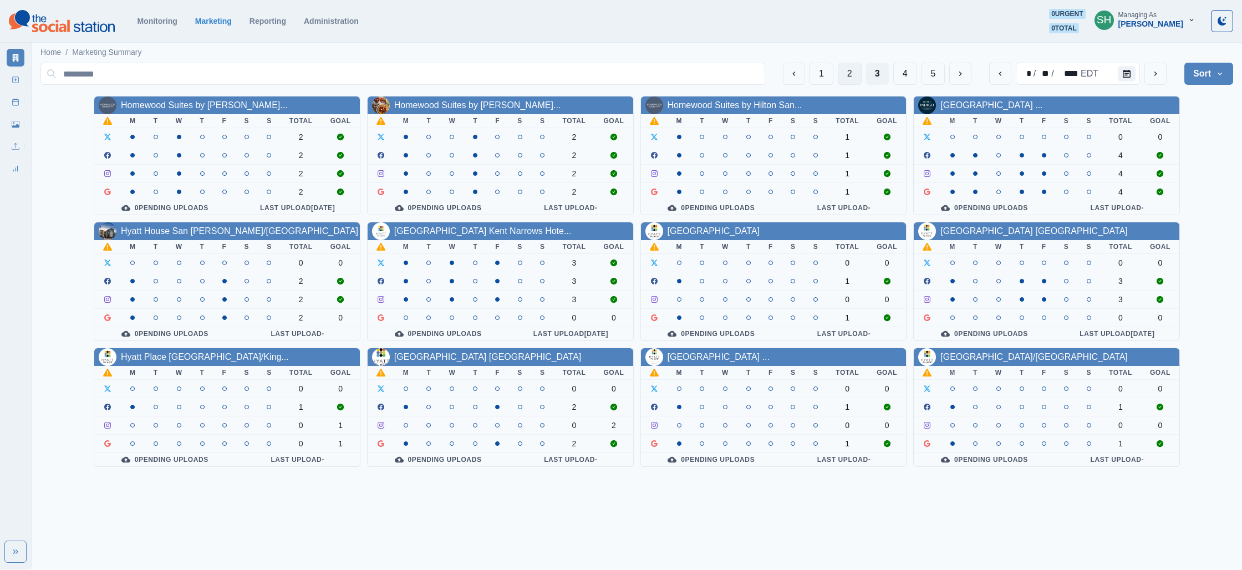
click at [845, 70] on button "2" at bounding box center [850, 74] width 24 height 22
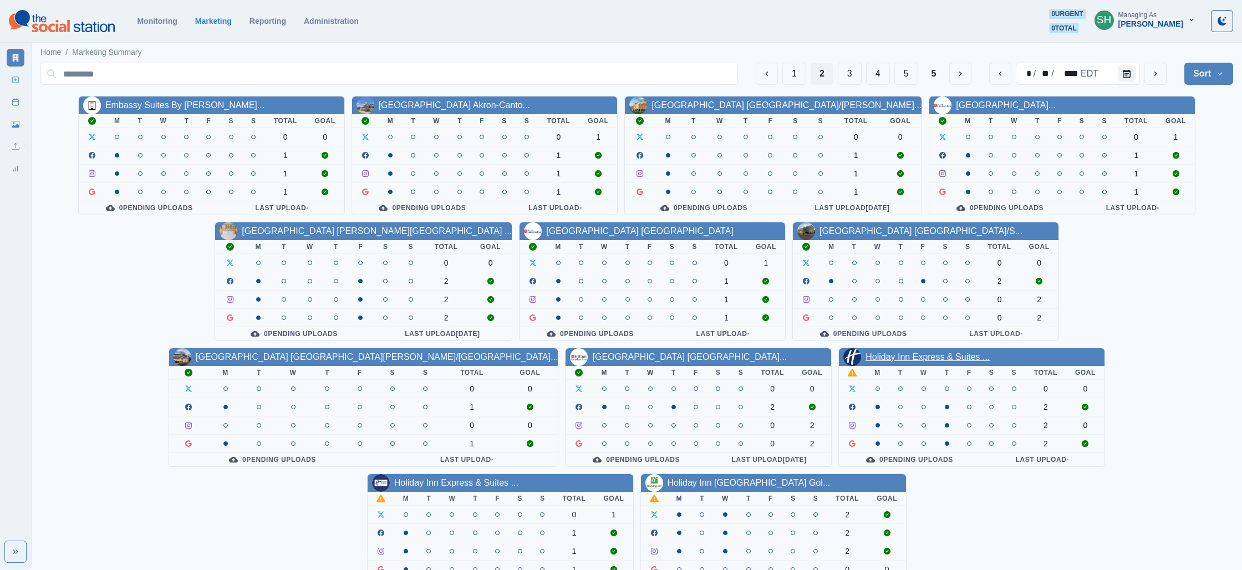
click at [866, 360] on link "Holiday Inn Express & Suites ..." at bounding box center [928, 356] width 124 height 9
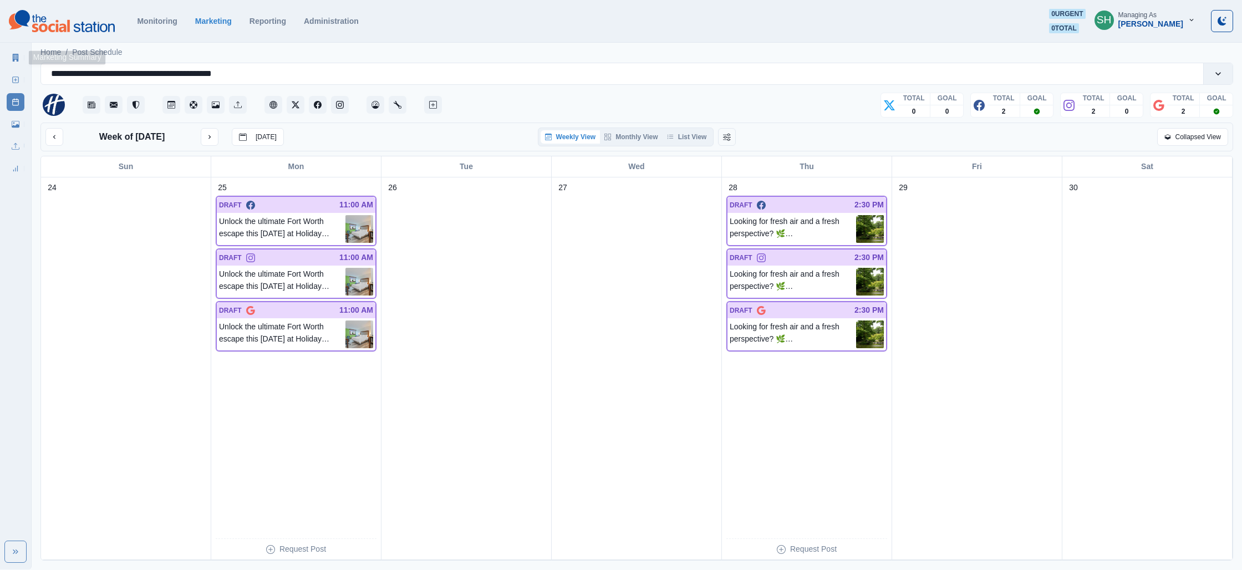
click at [16, 55] on icon at bounding box center [16, 58] width 8 height 8
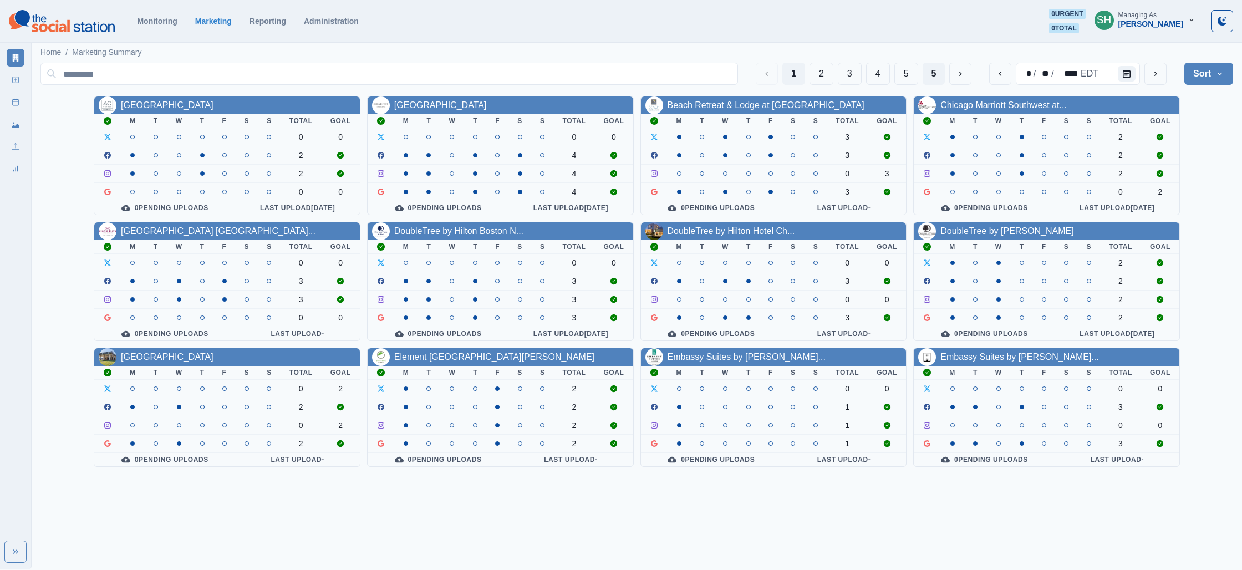
click at [933, 83] on button "5" at bounding box center [934, 74] width 23 height 22
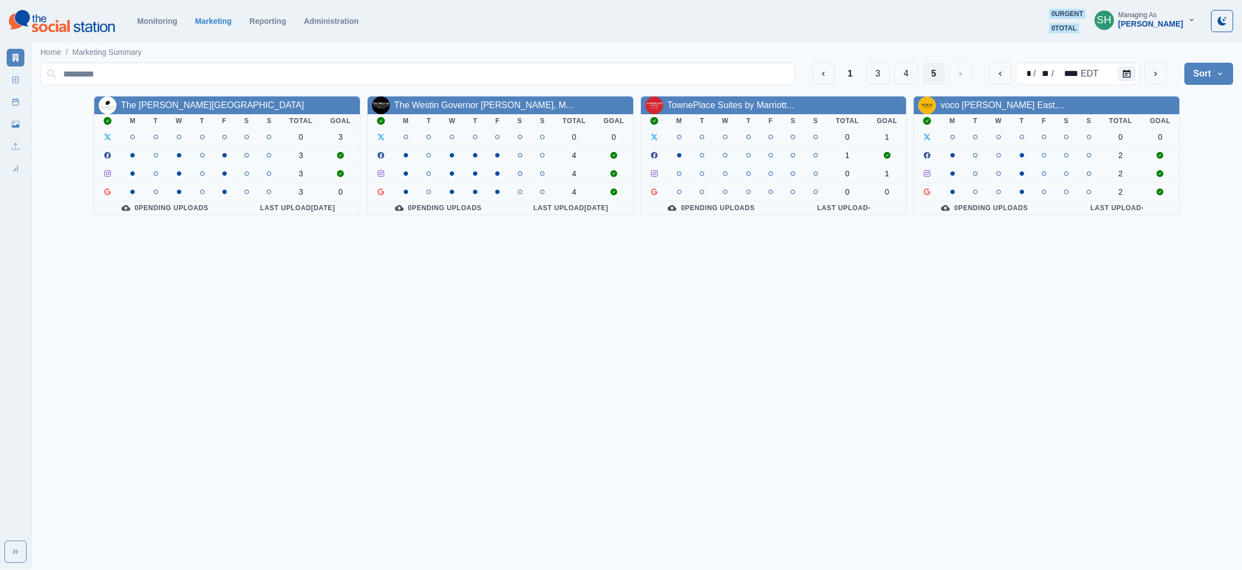
drag, startPoint x: 172, startPoint y: 100, endPoint x: 188, endPoint y: 96, distance: 16.5
click at [172, 100] on link "The [PERSON_NAME][GEOGRAPHIC_DATA]" at bounding box center [212, 104] width 183 height 9
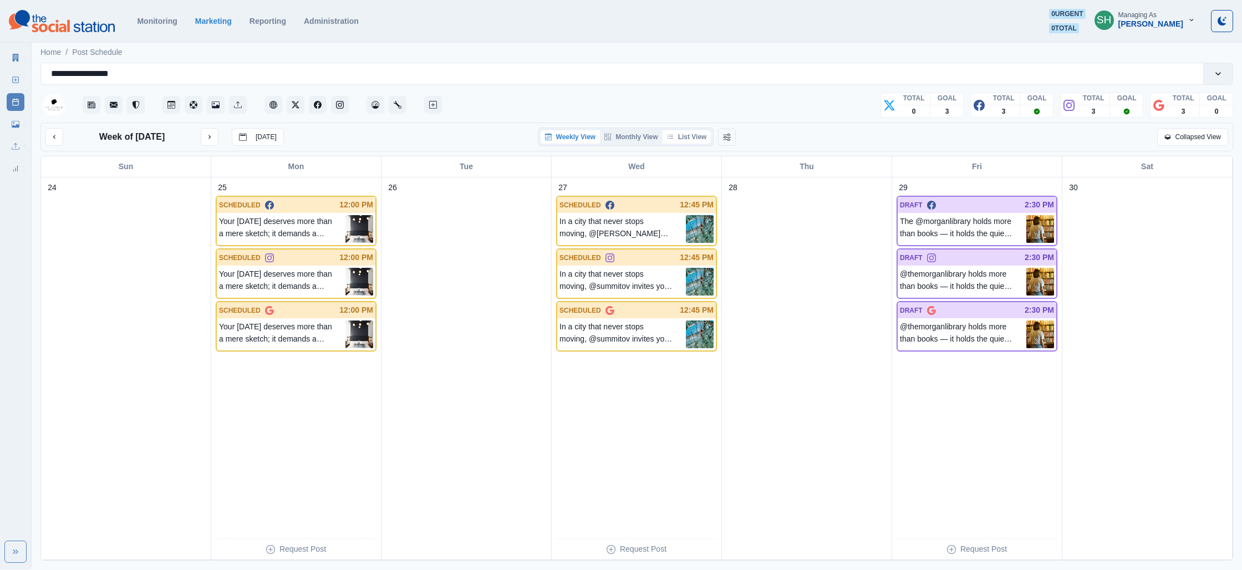
click at [686, 135] on button "List View" at bounding box center [687, 136] width 49 height 13
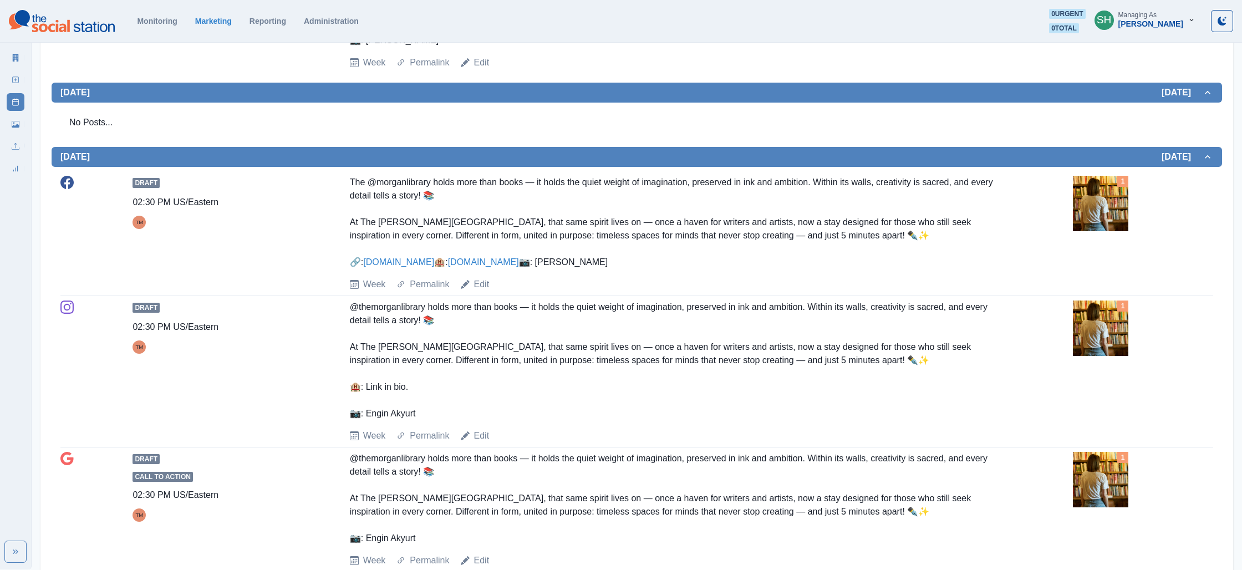
scroll to position [1135, 0]
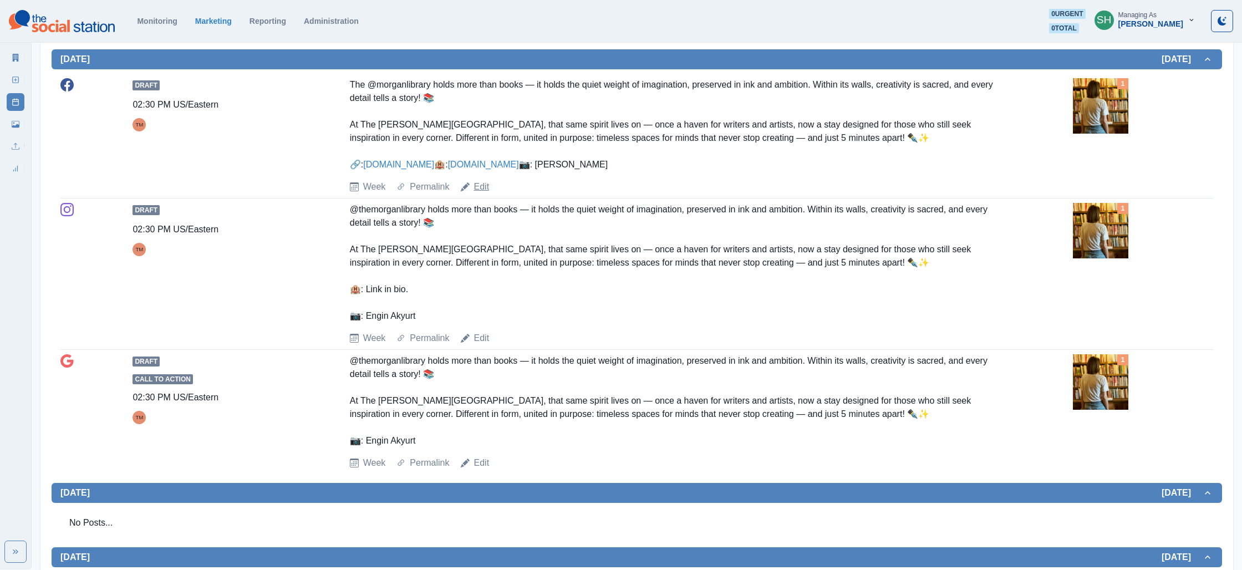
click at [482, 194] on link "Edit" at bounding box center [482, 186] width 16 height 13
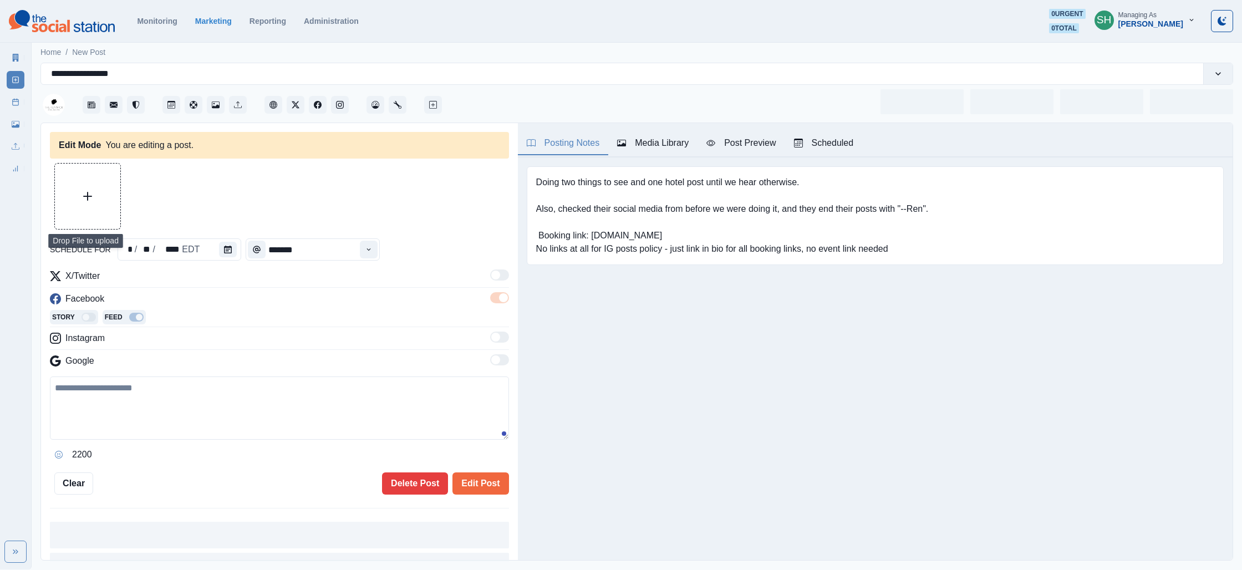
type input "*******"
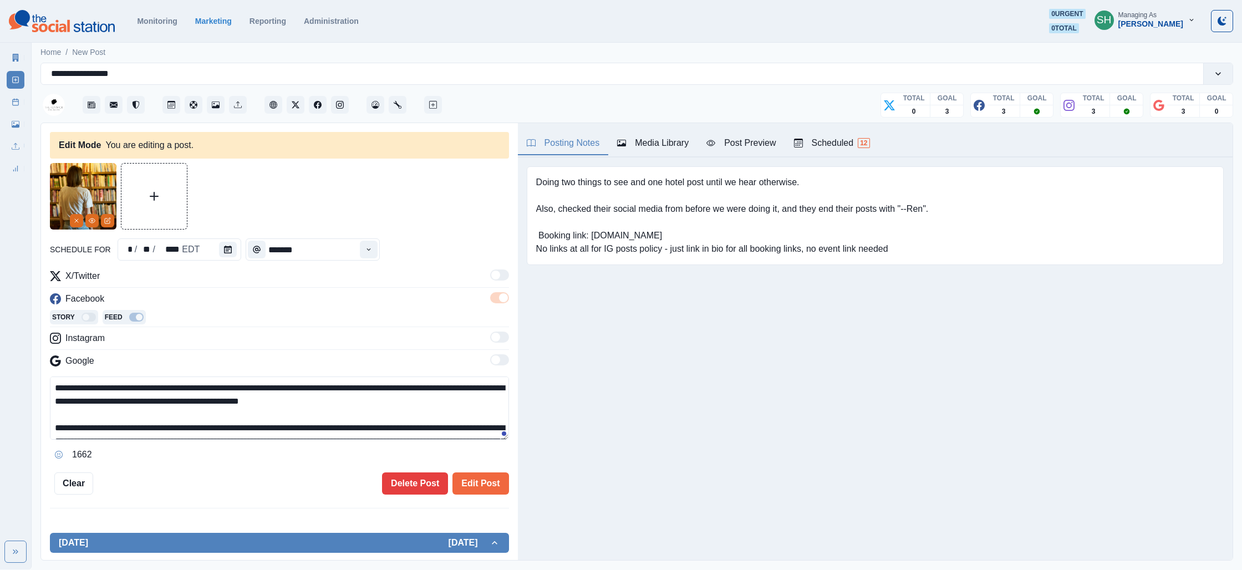
click at [639, 144] on div "Media Library" at bounding box center [653, 142] width 72 height 13
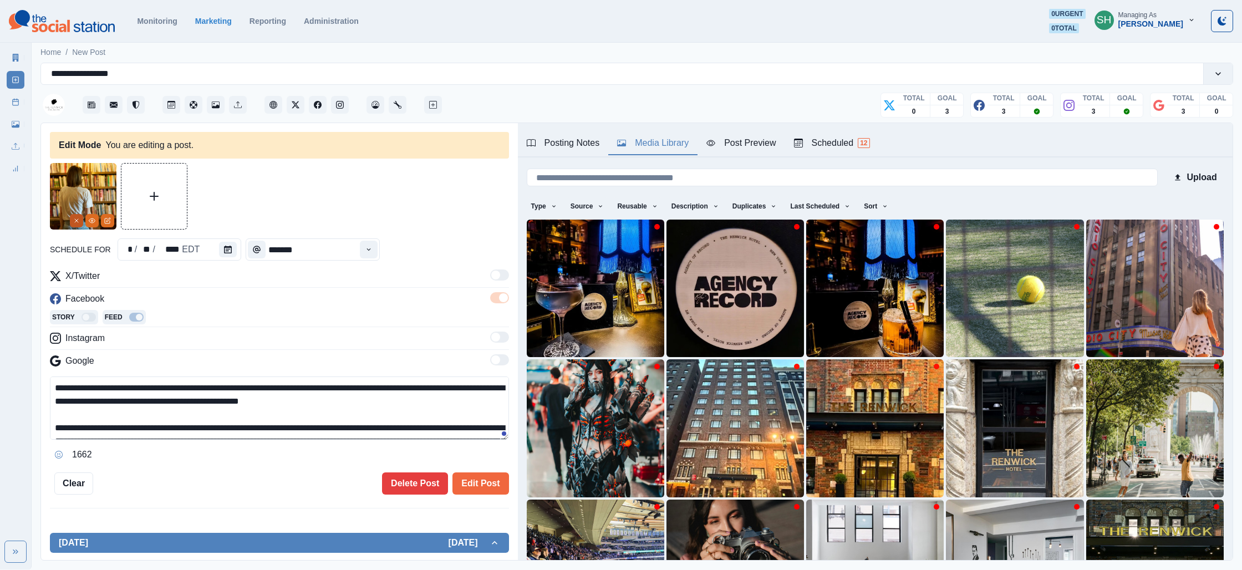
click at [80, 221] on button "Remove" at bounding box center [76, 220] width 13 height 13
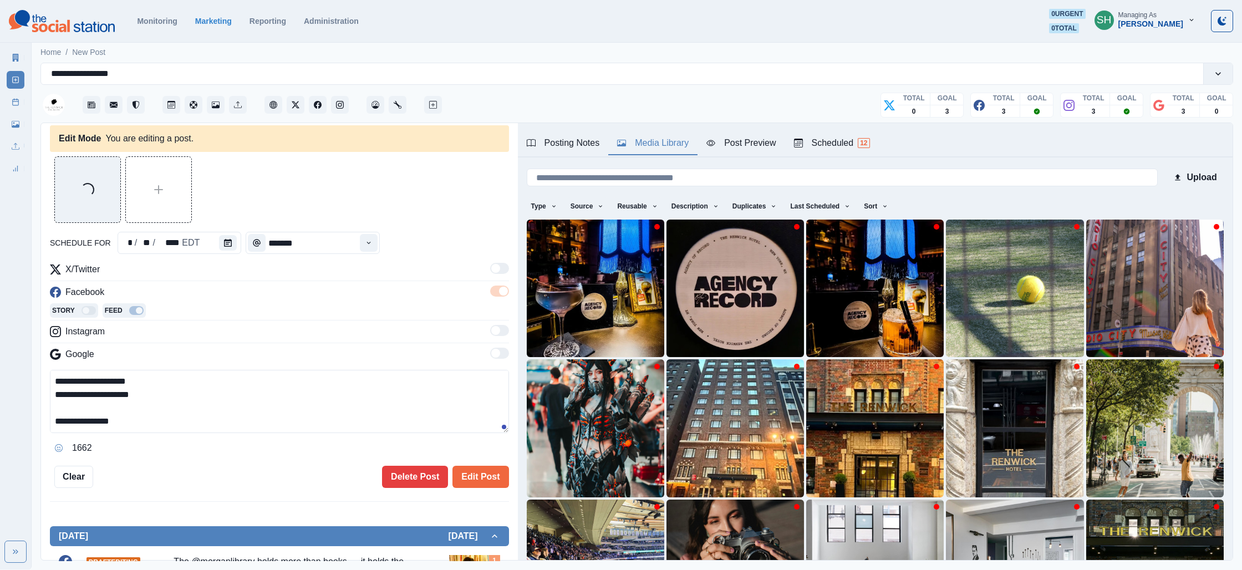
scroll to position [9, 0]
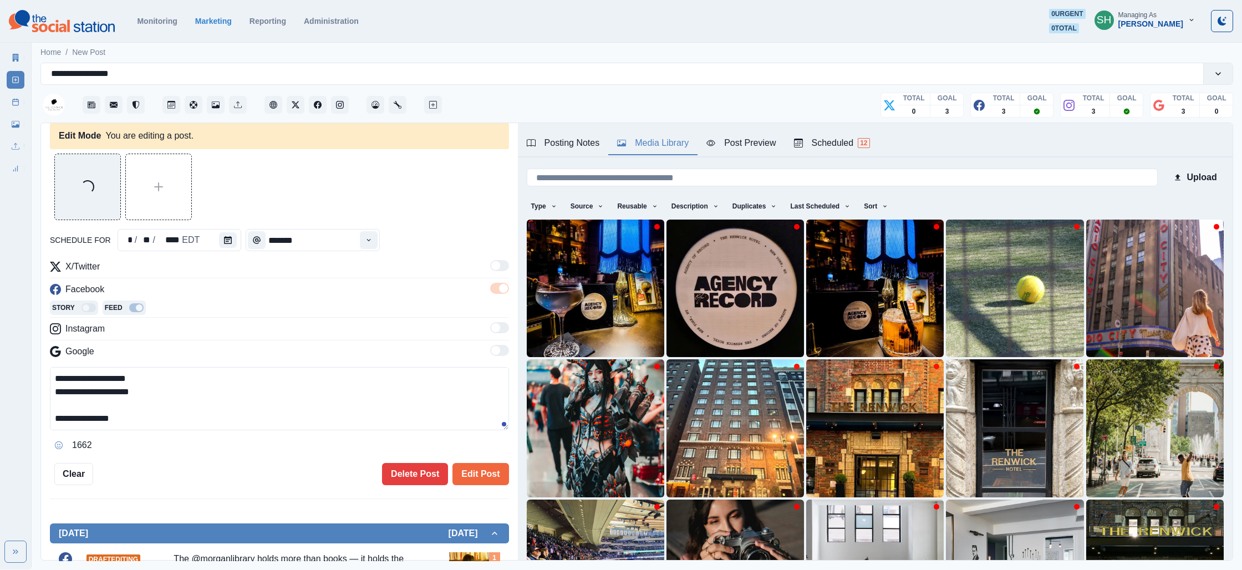
drag, startPoint x: 119, startPoint y: 426, endPoint x: 71, endPoint y: 426, distance: 48.2
click at [71, 426] on textarea "**********" at bounding box center [279, 398] width 459 height 63
drag, startPoint x: 72, startPoint y: 419, endPoint x: 144, endPoint y: 426, distance: 72.4
click at [144, 426] on textarea "**********" at bounding box center [279, 398] width 459 height 63
paste textarea "**********"
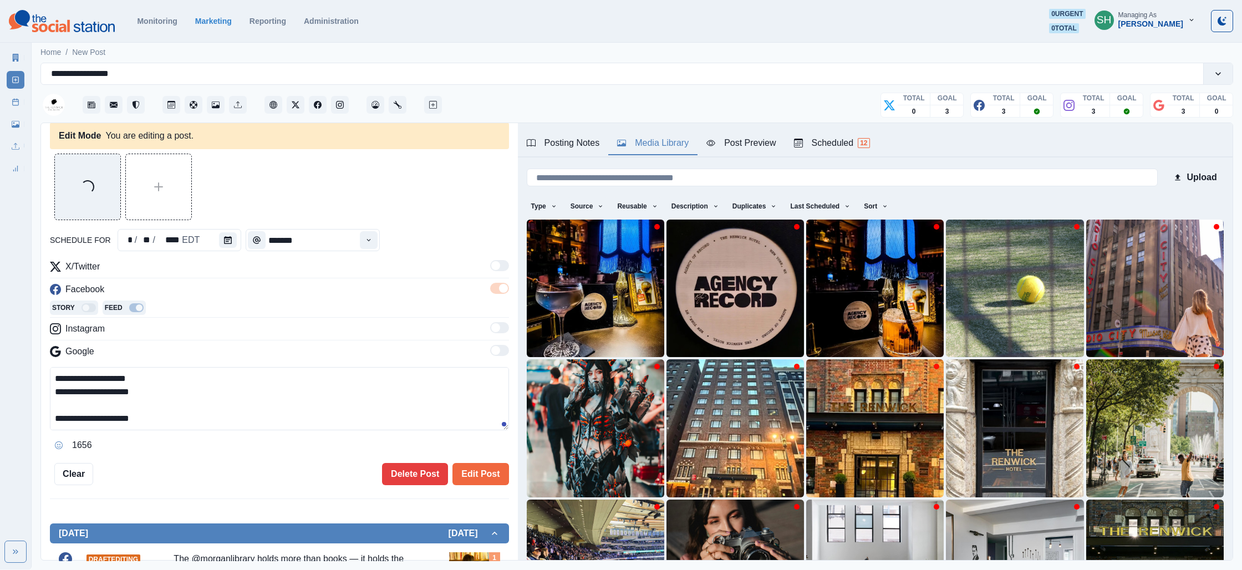
type textarea "**********"
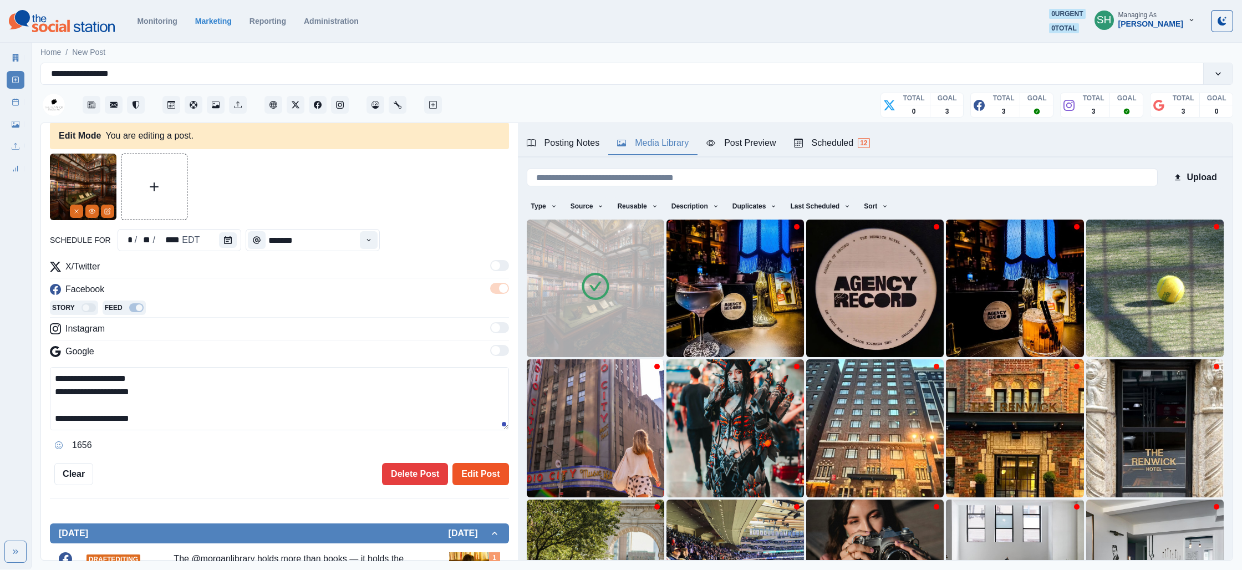
click at [467, 464] on button "Edit Post" at bounding box center [480, 474] width 56 height 22
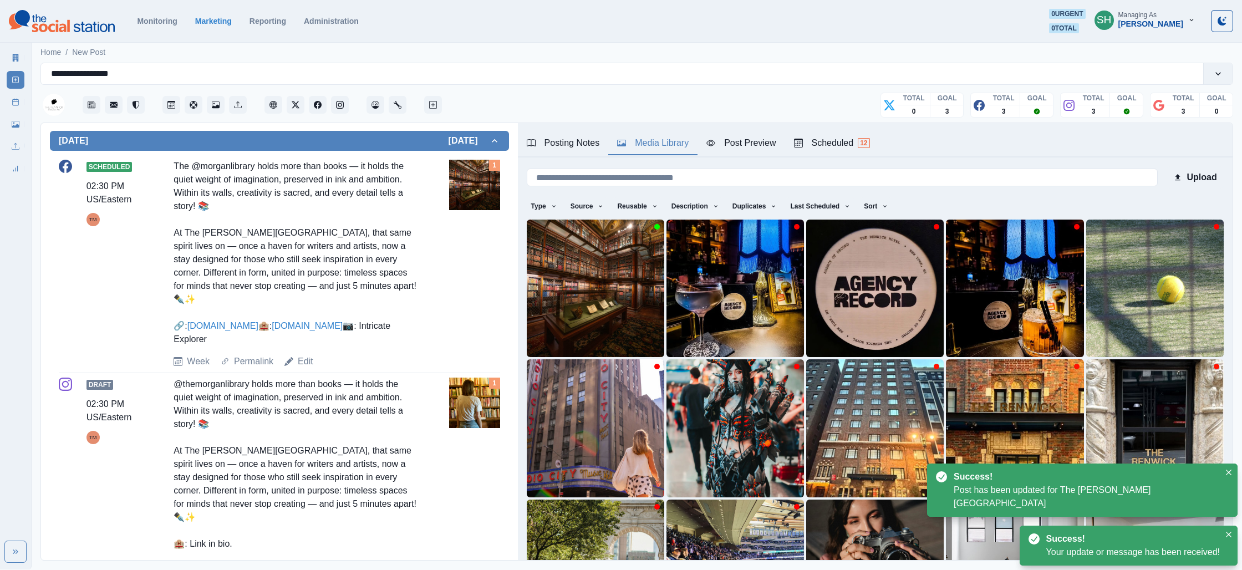
scroll to position [539, 0]
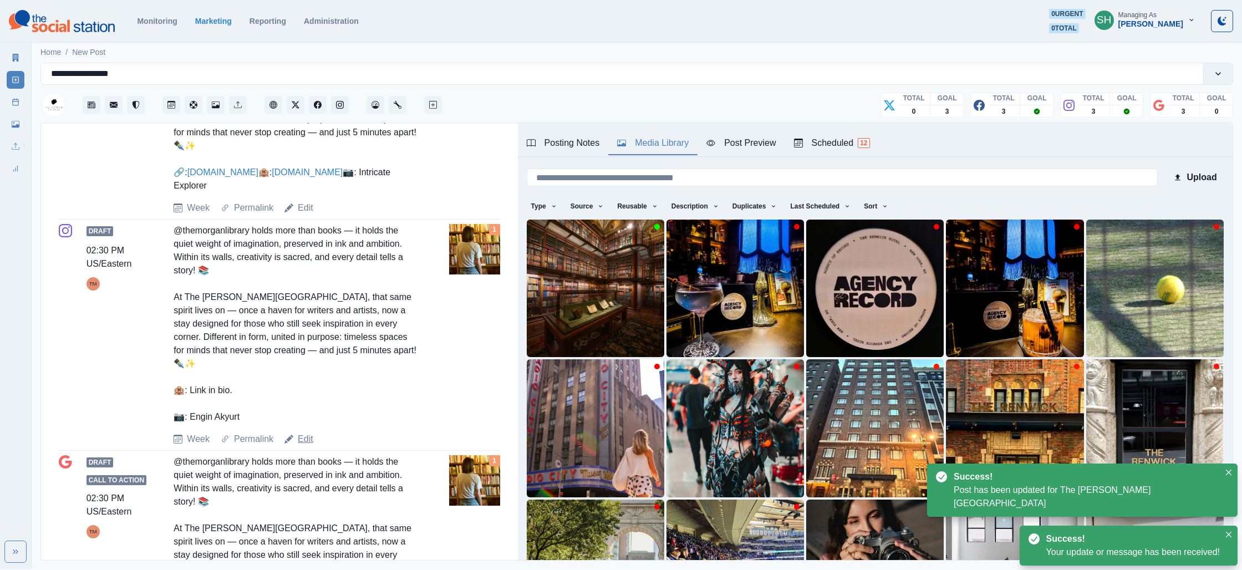
click at [308, 438] on link "Edit" at bounding box center [306, 439] width 16 height 13
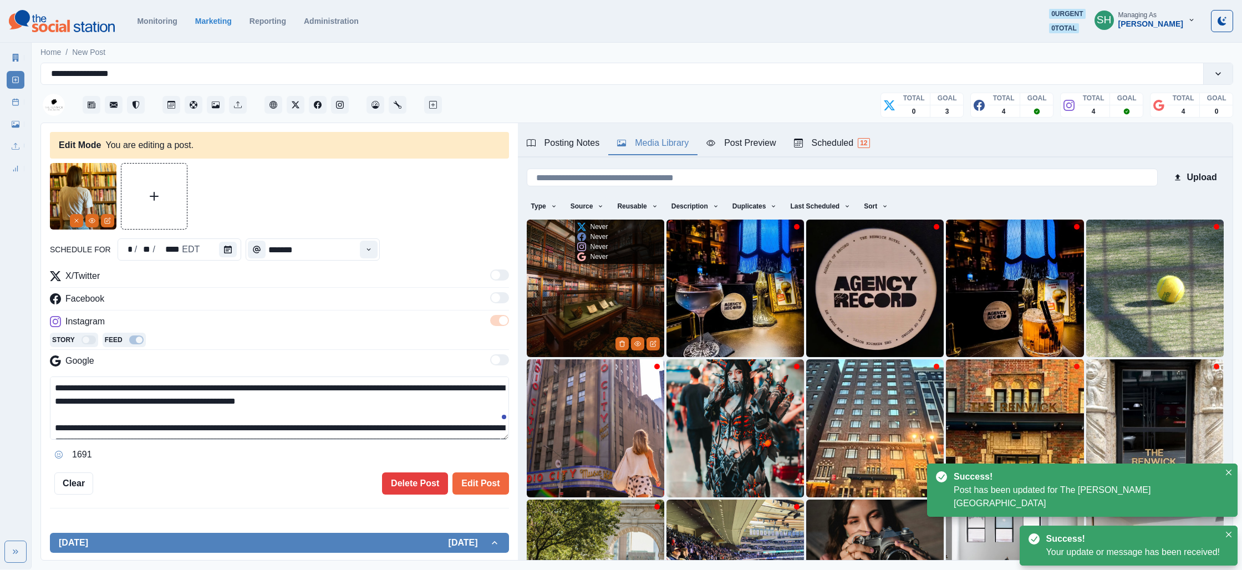
click at [551, 312] on img at bounding box center [596, 289] width 138 height 138
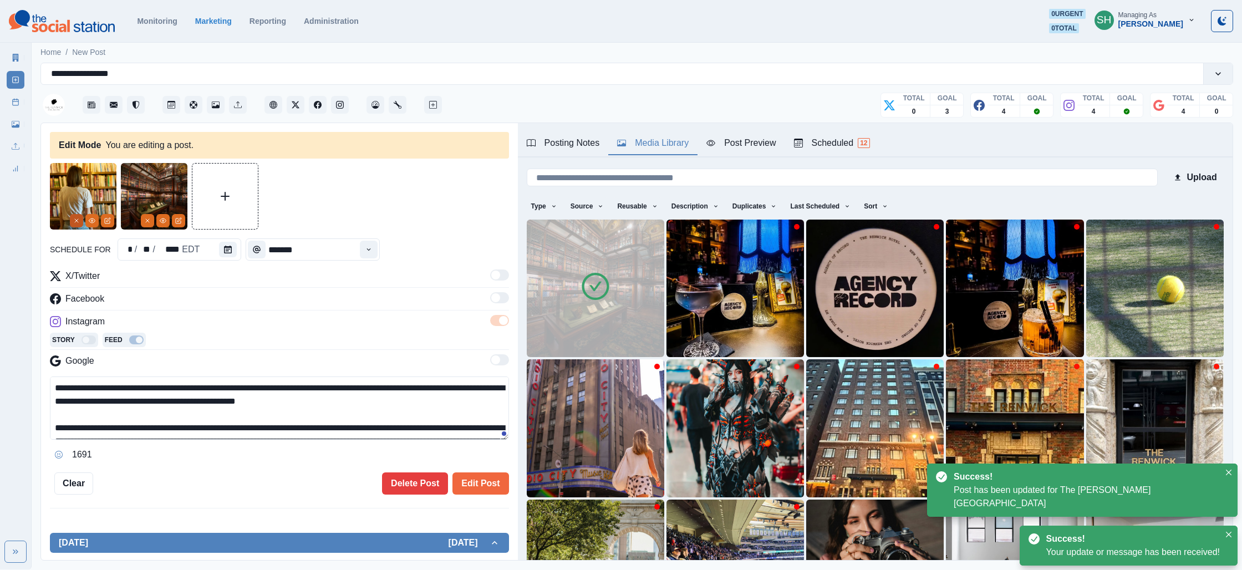
click at [80, 221] on button "Remove" at bounding box center [76, 220] width 13 height 13
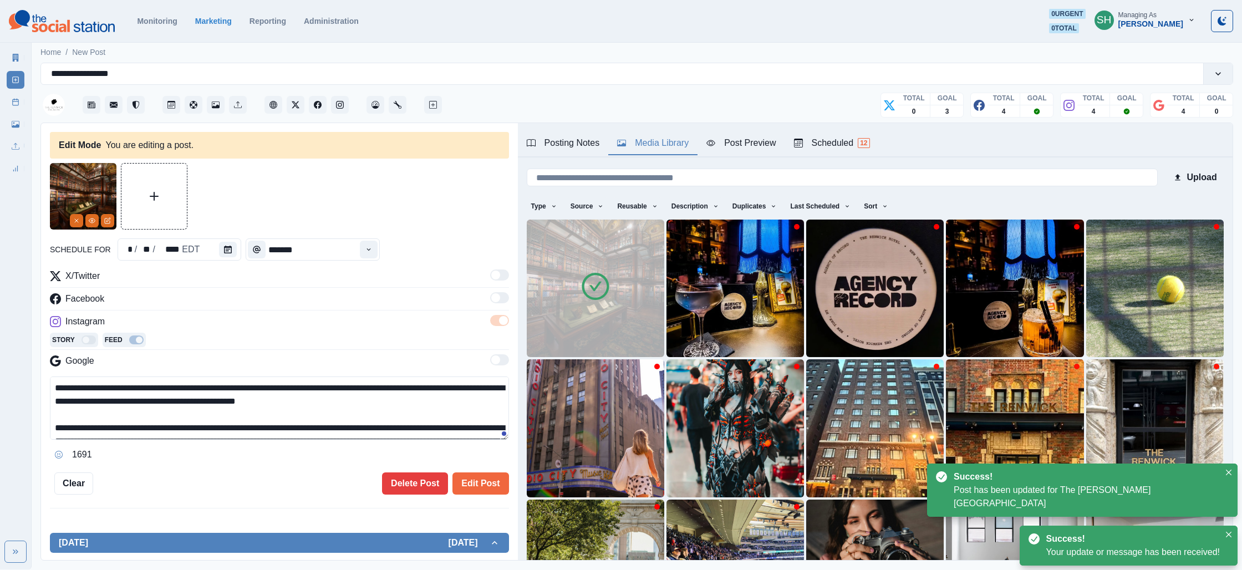
scroll to position [79, 0]
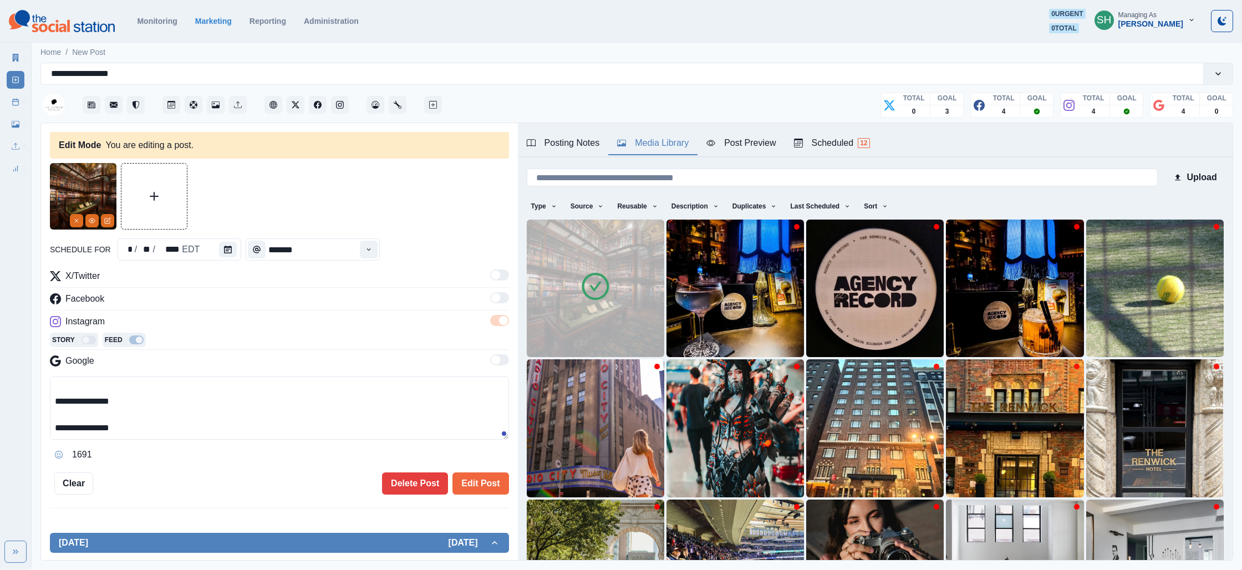
drag, startPoint x: 120, startPoint y: 428, endPoint x: 70, endPoint y: 426, distance: 50.5
click at [70, 426] on textarea "**********" at bounding box center [279, 408] width 459 height 63
paste textarea "******"
type textarea "**********"
click at [480, 475] on button "Edit Post" at bounding box center [480, 483] width 56 height 22
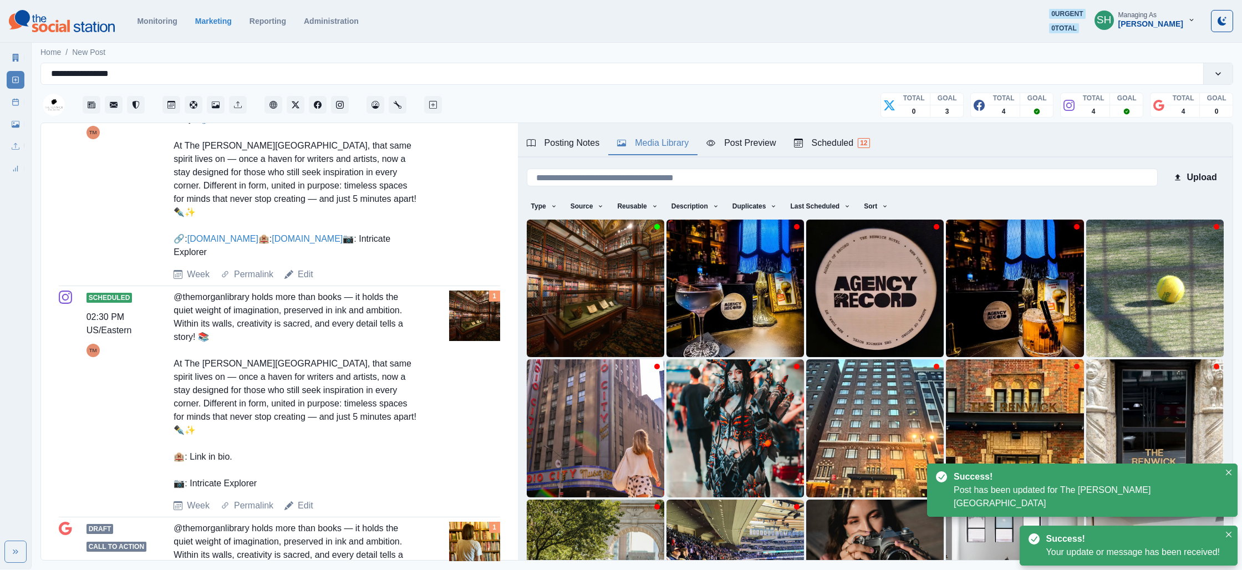
scroll to position [648, 0]
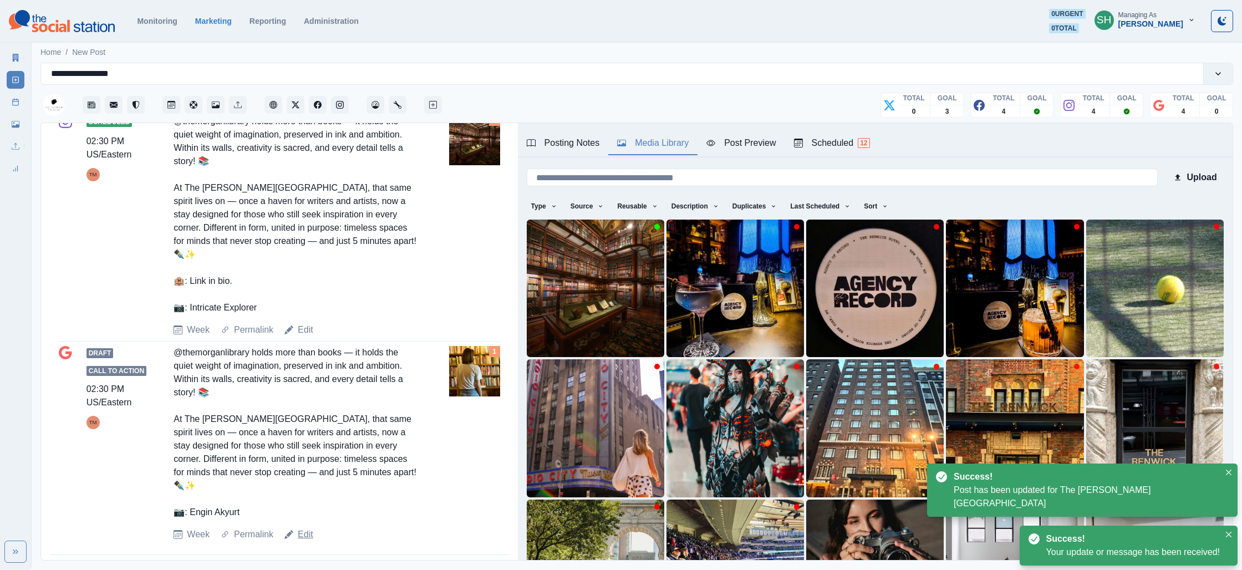
click at [308, 528] on link "Edit" at bounding box center [306, 534] width 16 height 13
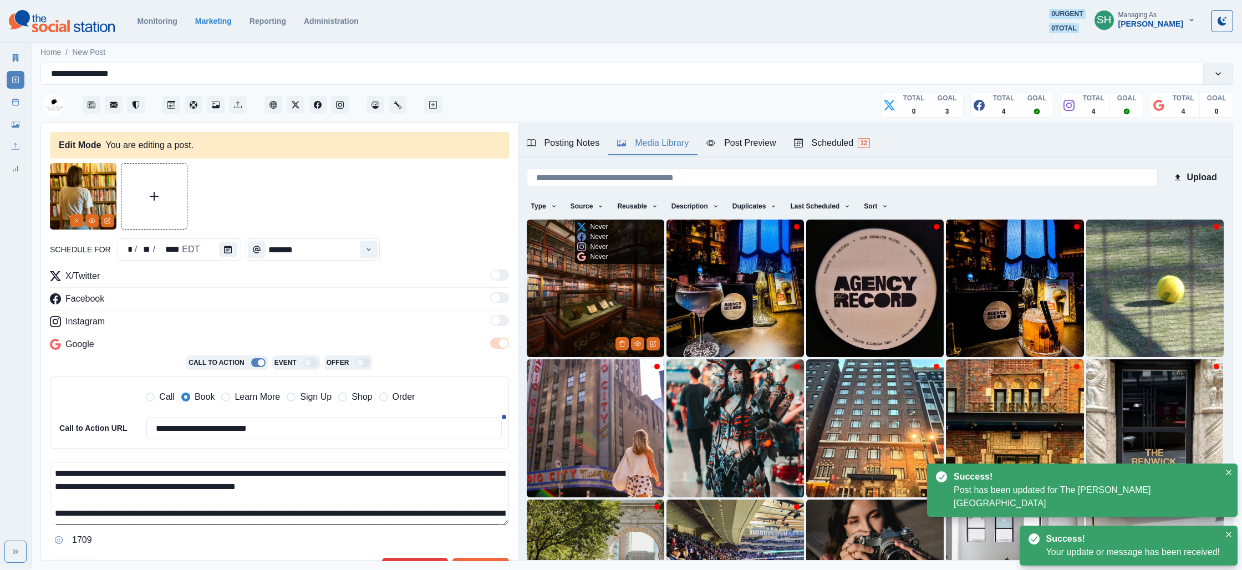
click at [574, 317] on img at bounding box center [596, 289] width 138 height 138
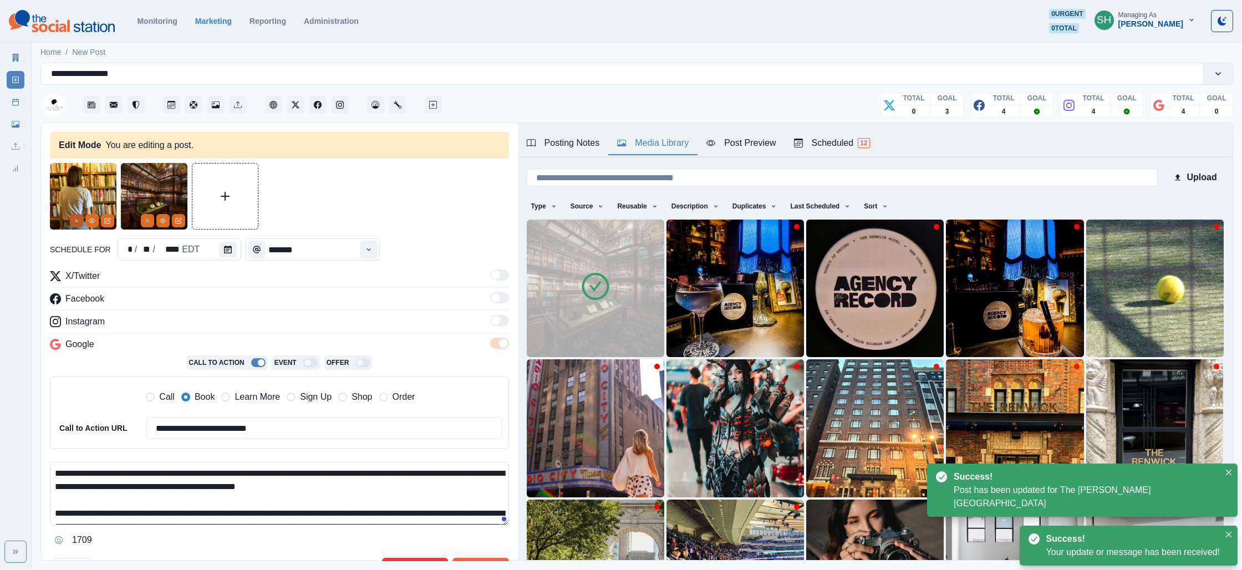
click at [74, 220] on icon "Remove" at bounding box center [76, 220] width 7 height 7
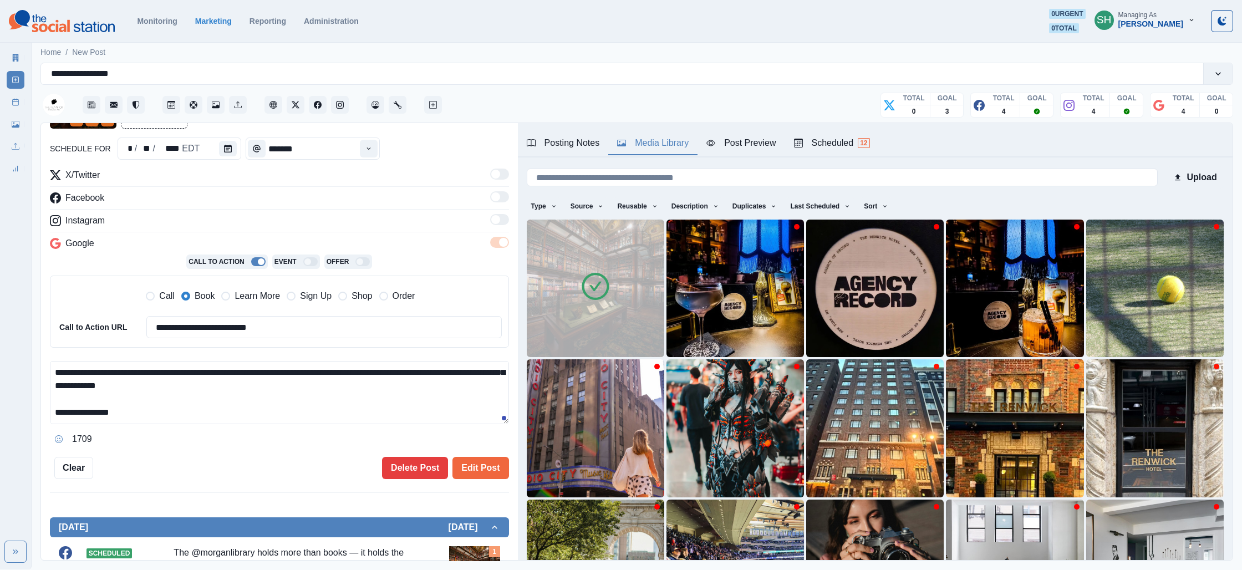
scroll to position [52, 0]
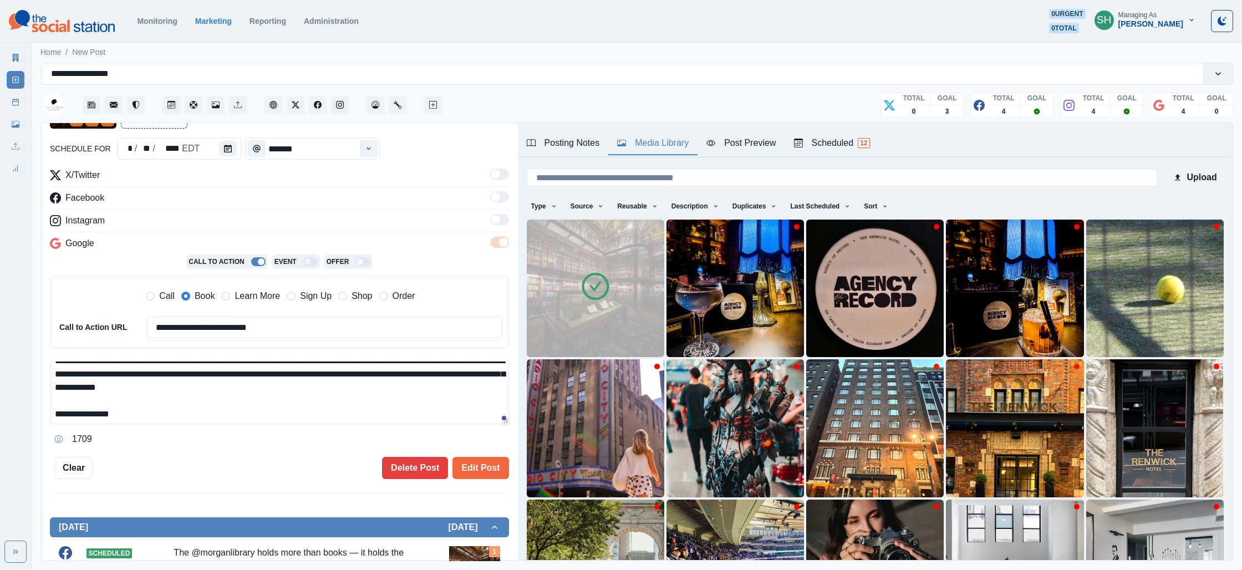
drag, startPoint x: 127, startPoint y: 413, endPoint x: 68, endPoint y: 411, distance: 58.8
click at [68, 411] on textarea "**********" at bounding box center [279, 392] width 459 height 63
paste textarea "******"
type textarea "**********"
click at [479, 461] on button "Edit Post" at bounding box center [480, 468] width 56 height 22
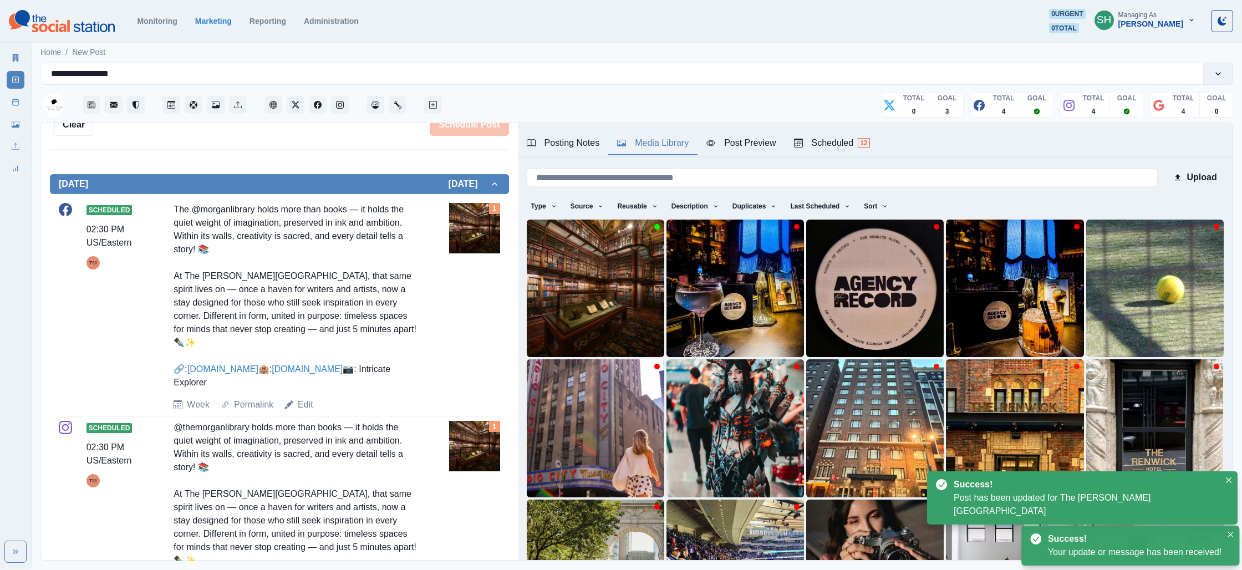
scroll to position [648, 0]
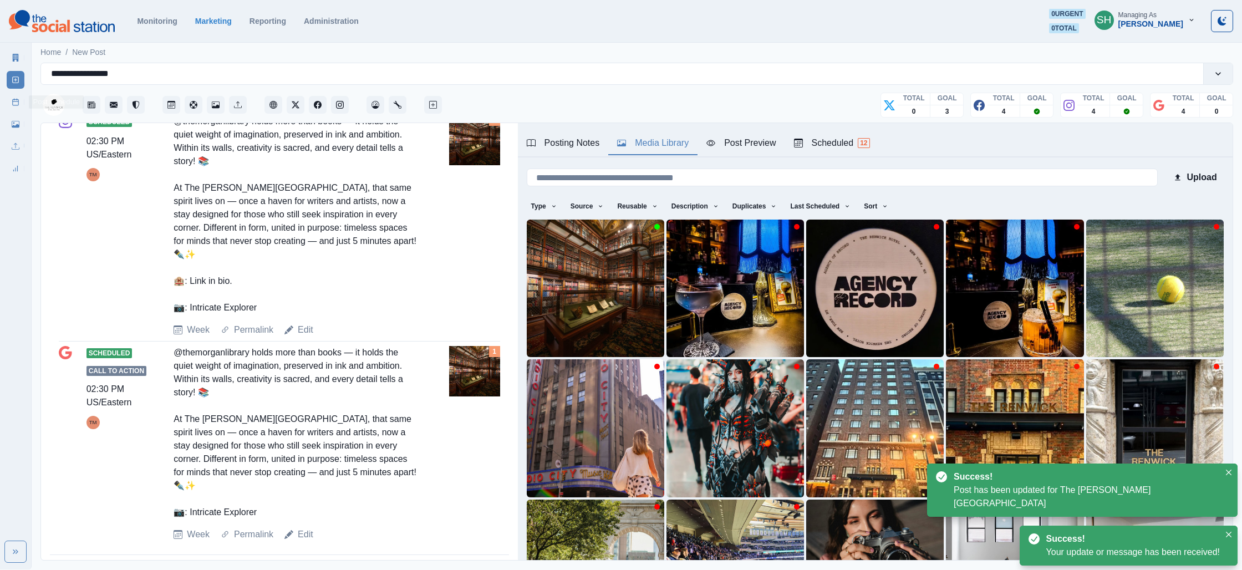
click at [11, 99] on link "Post Schedule" at bounding box center [16, 102] width 18 height 18
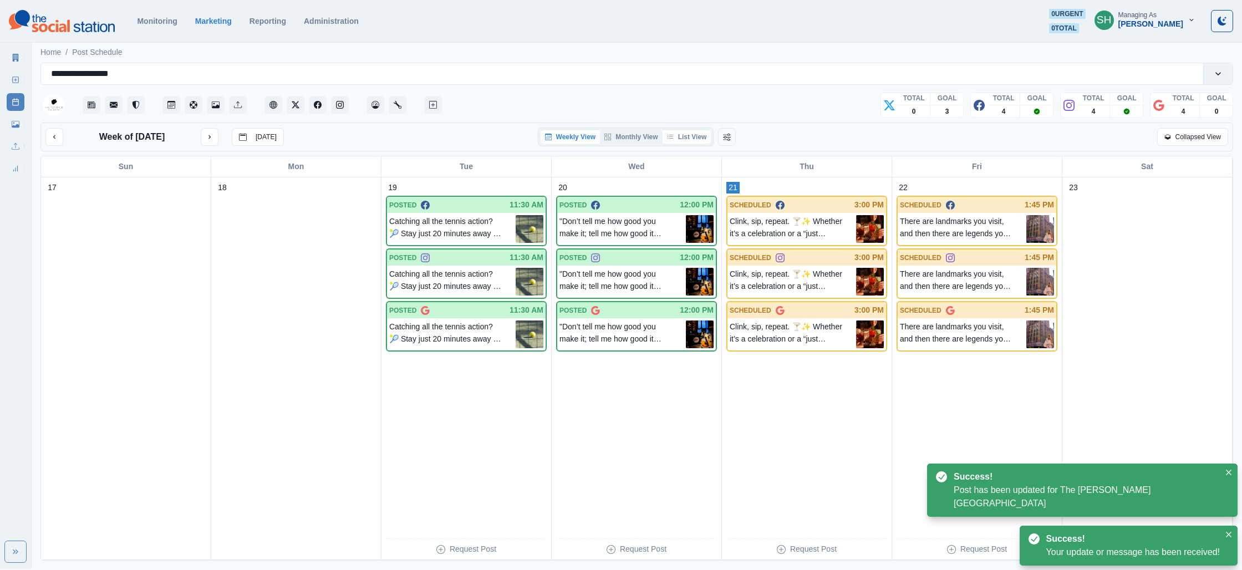
click at [667, 136] on button "List View" at bounding box center [687, 136] width 49 height 13
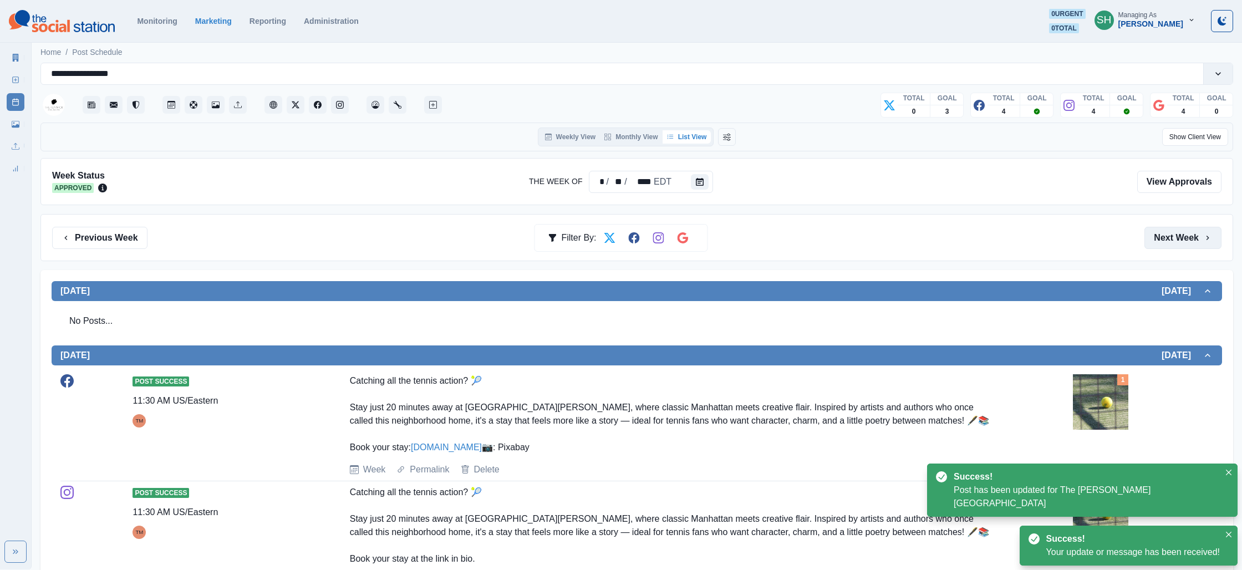
click at [1177, 230] on button "Next Week" at bounding box center [1182, 238] width 77 height 22
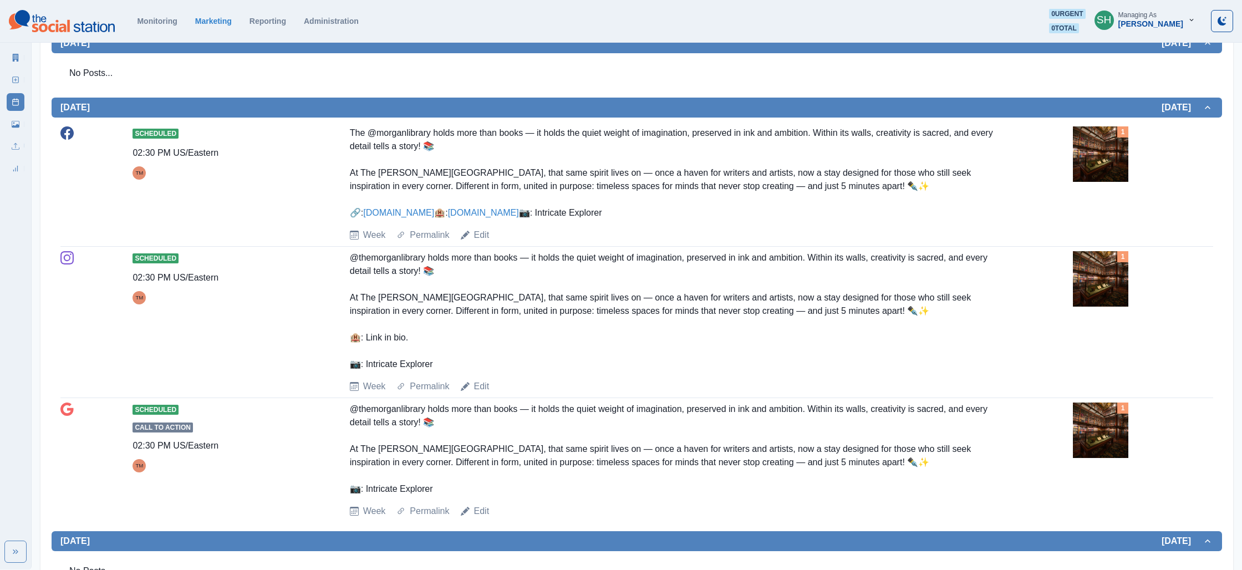
scroll to position [1144, 0]
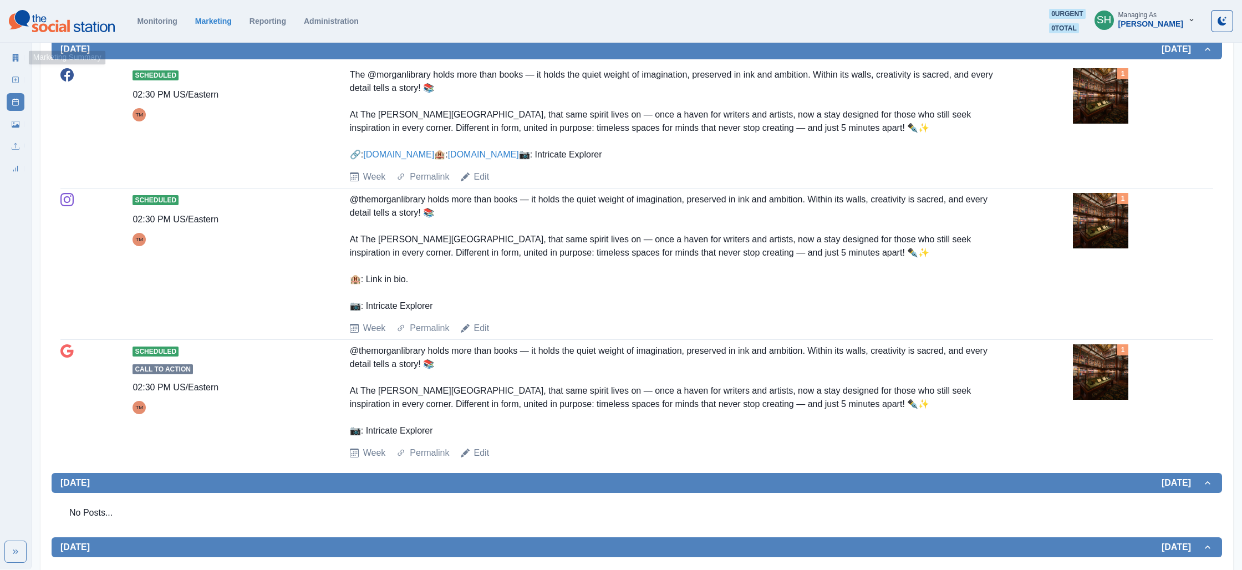
click at [23, 58] on link "Marketing Summary" at bounding box center [16, 58] width 18 height 18
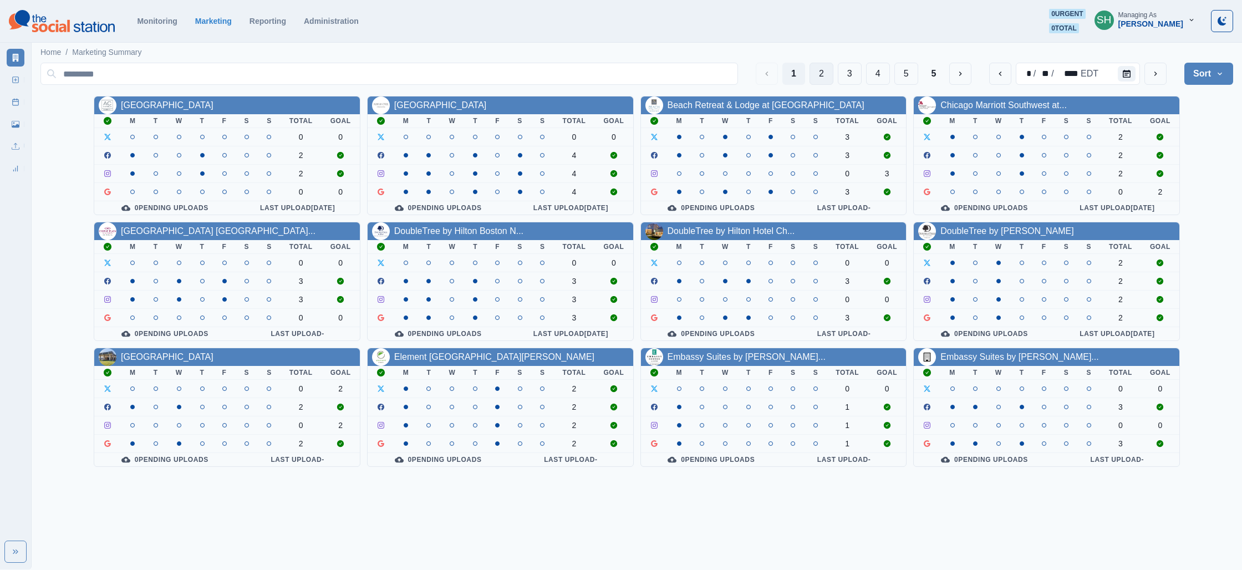
click at [823, 69] on button "2" at bounding box center [822, 74] width 24 height 22
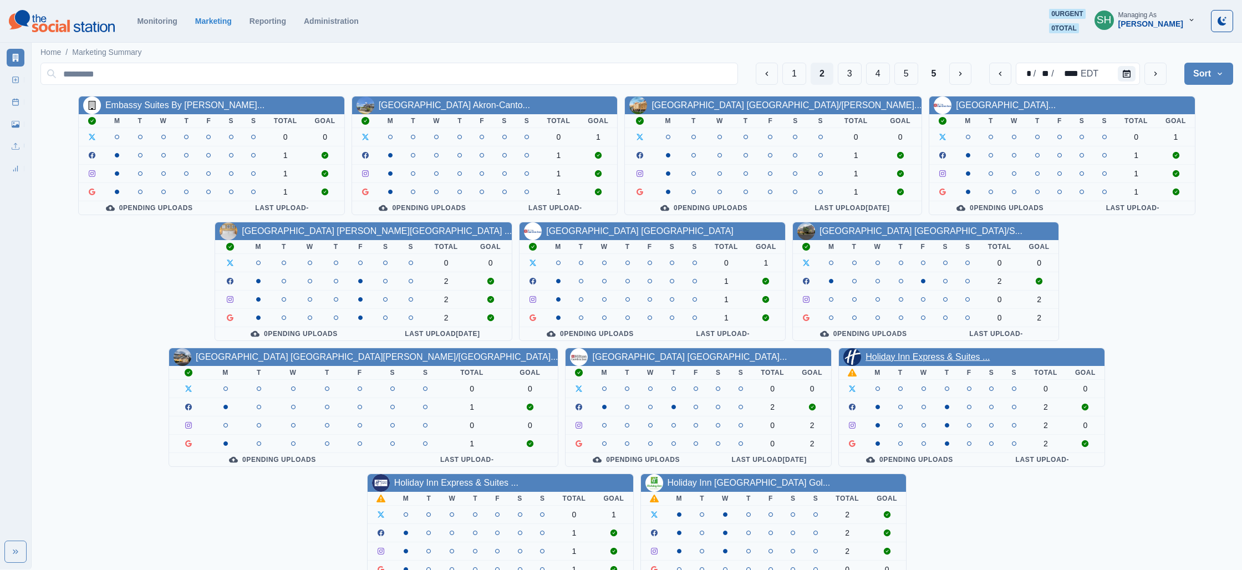
click at [866, 360] on link "Holiday Inn Express & Suites ..." at bounding box center [928, 356] width 124 height 9
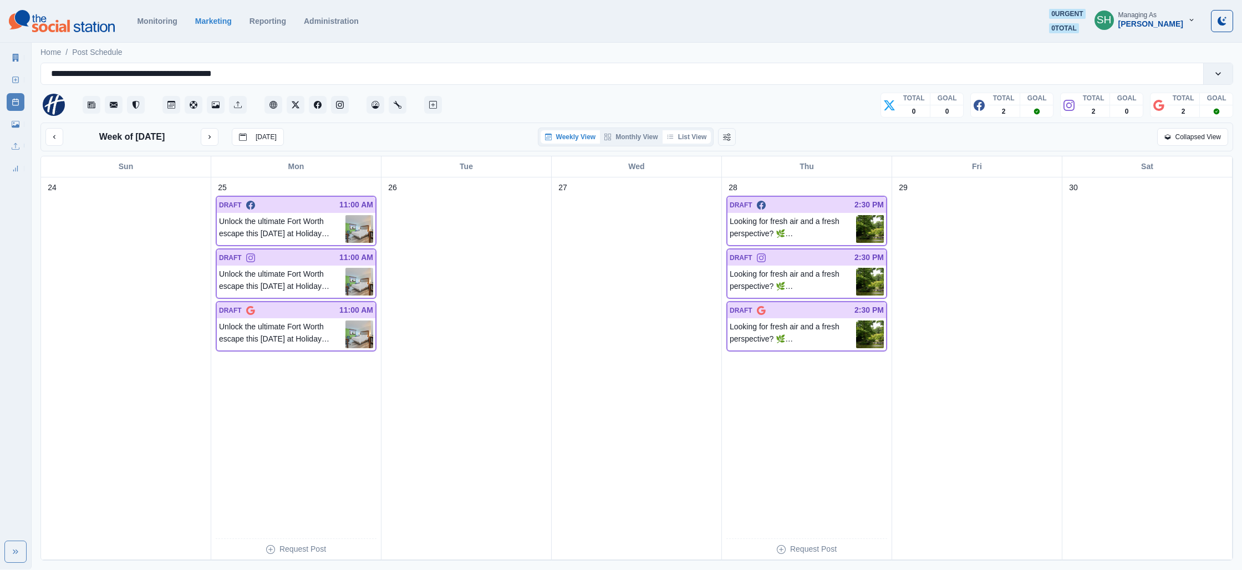
click at [676, 134] on button "List View" at bounding box center [687, 136] width 49 height 13
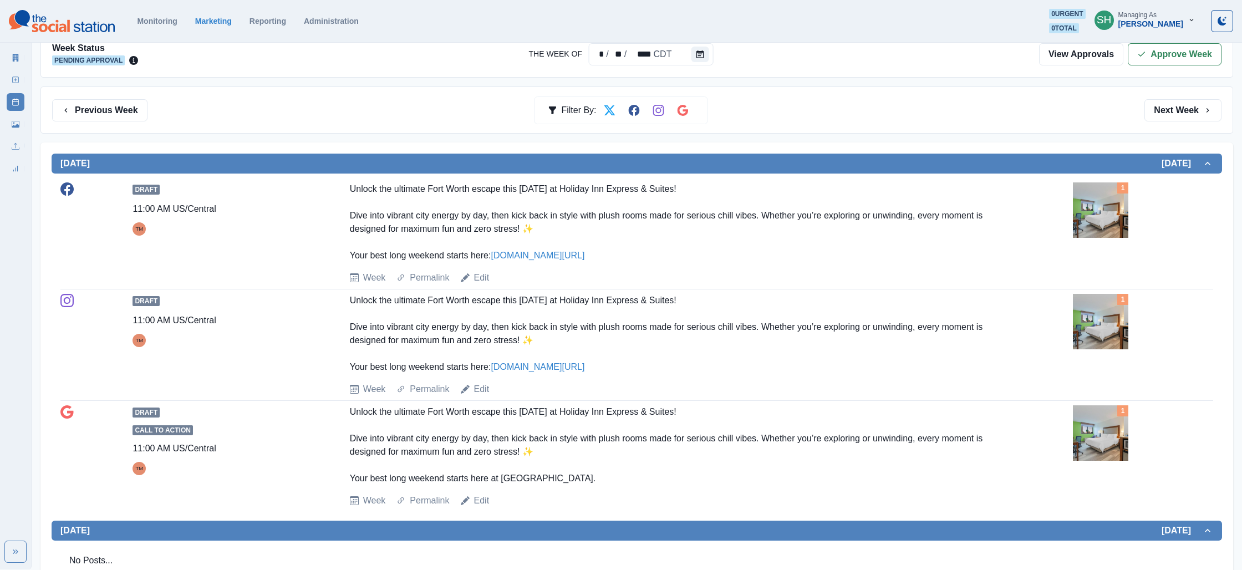
scroll to position [170, 0]
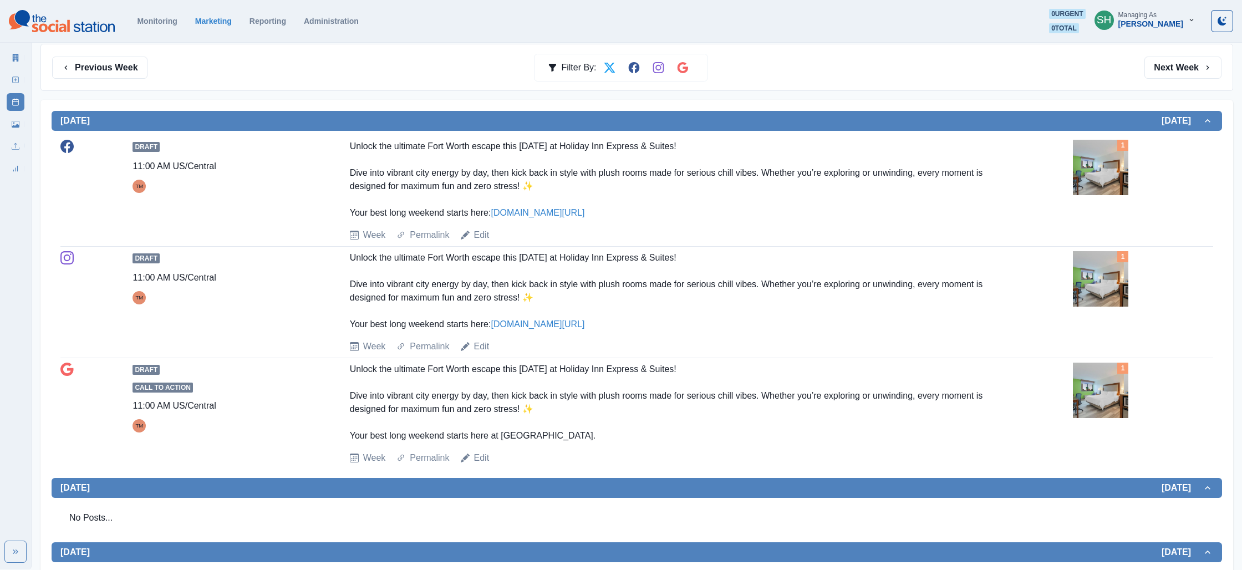
click at [1107, 166] on img at bounding box center [1100, 167] width 55 height 55
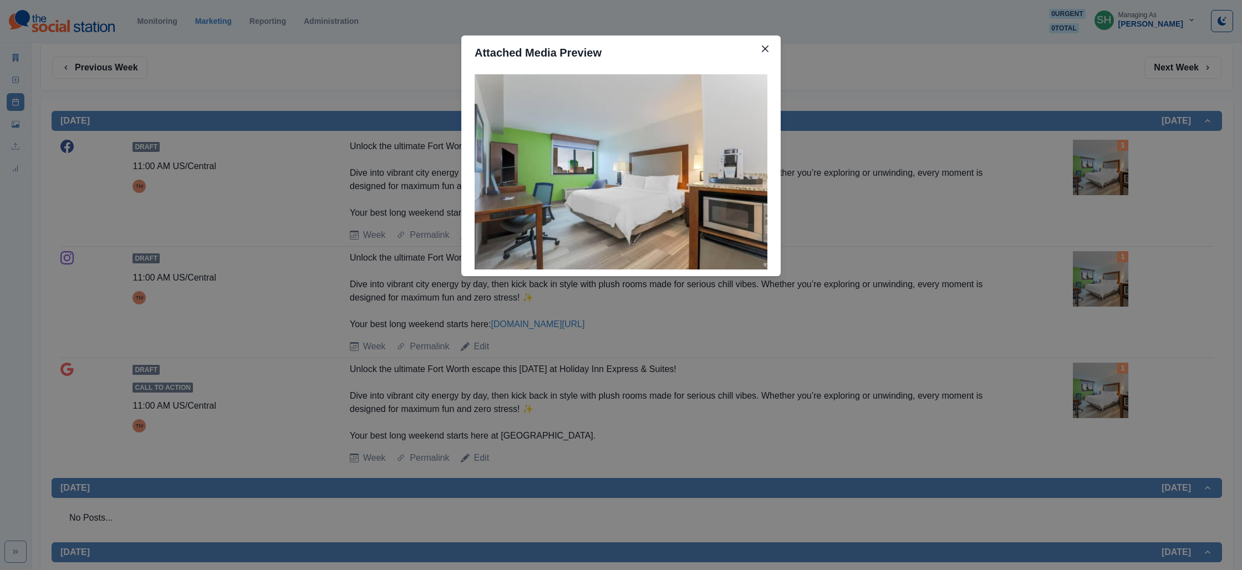
click at [981, 194] on div "Attached Media Preview" at bounding box center [621, 285] width 1242 height 570
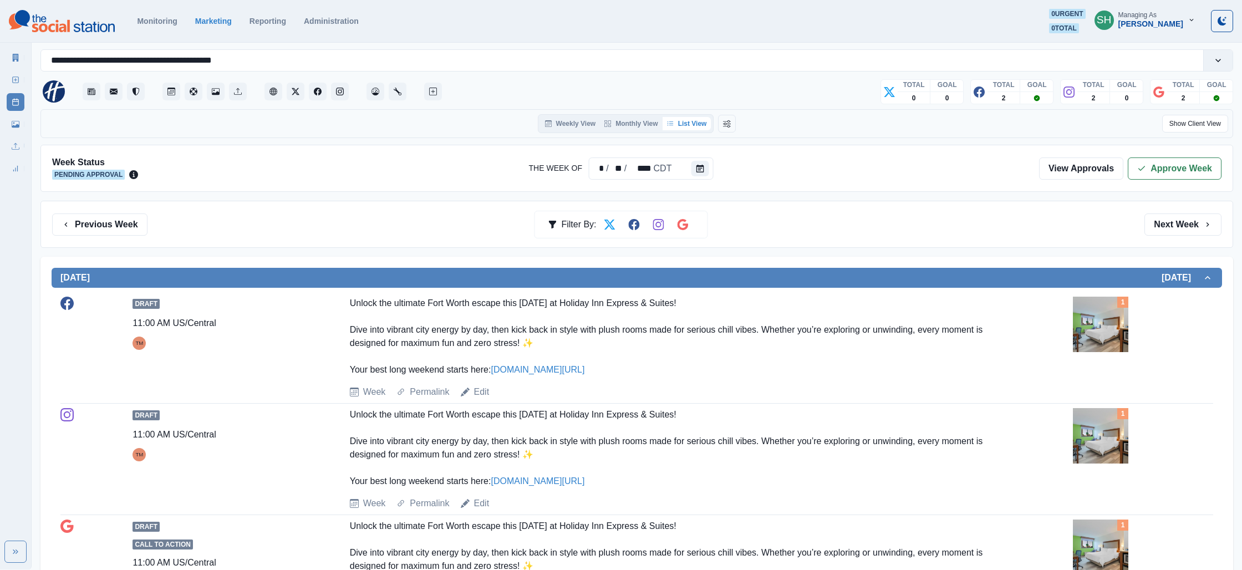
scroll to position [0, 0]
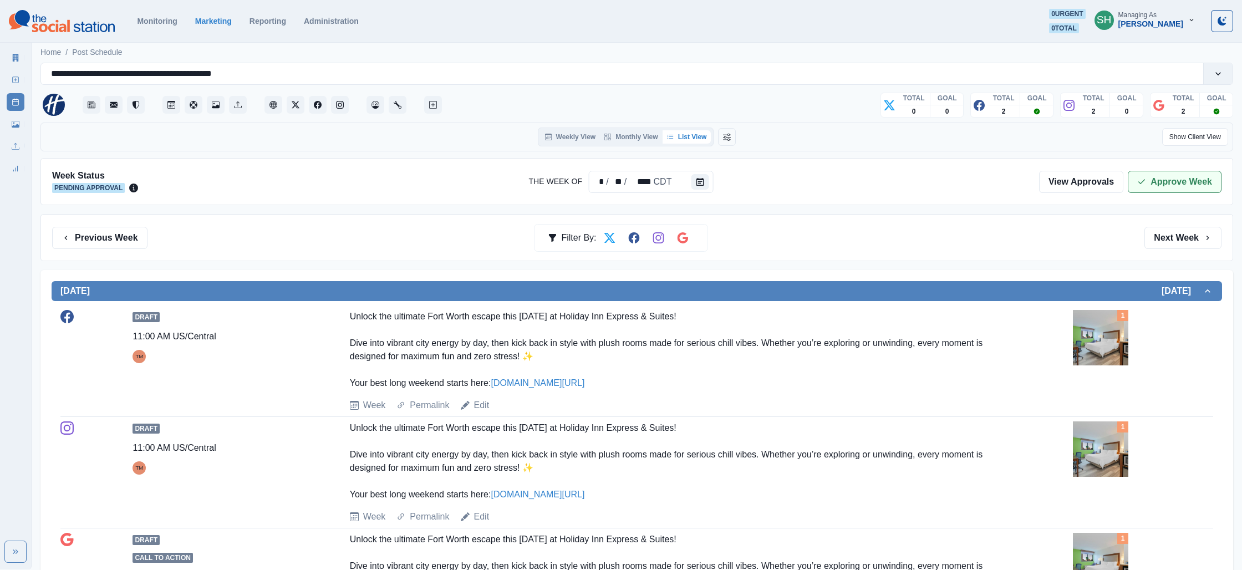
click at [1173, 176] on button "Approve Week" at bounding box center [1175, 182] width 94 height 22
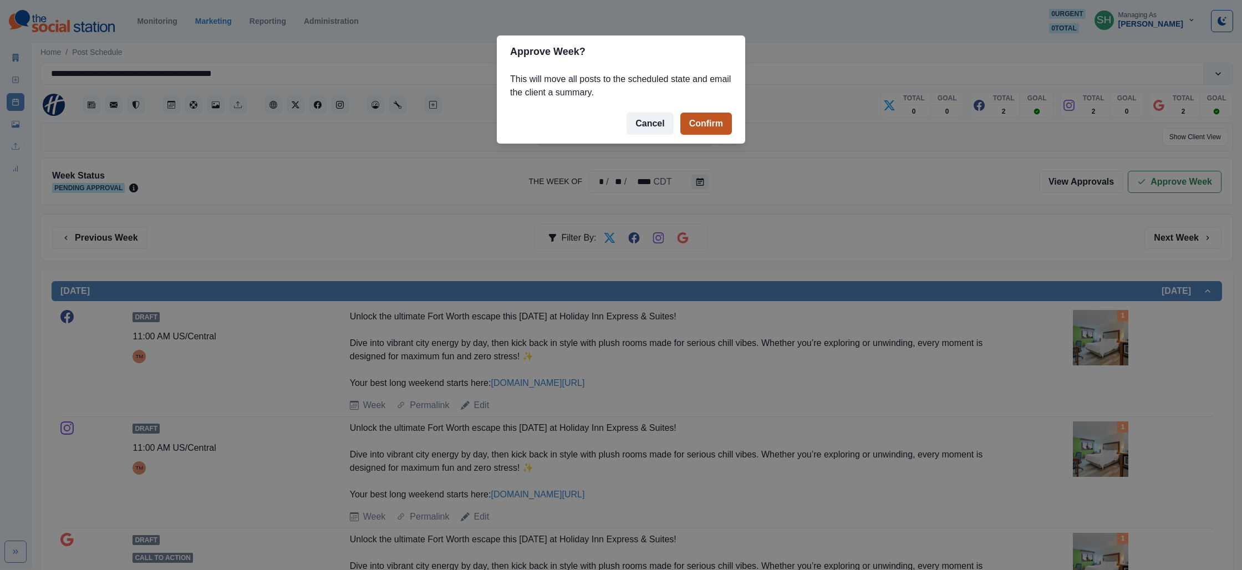
drag, startPoint x: 720, startPoint y: 127, endPoint x: 714, endPoint y: 126, distance: 6.2
click at [720, 128] on button "Confirm" at bounding box center [706, 124] width 52 height 22
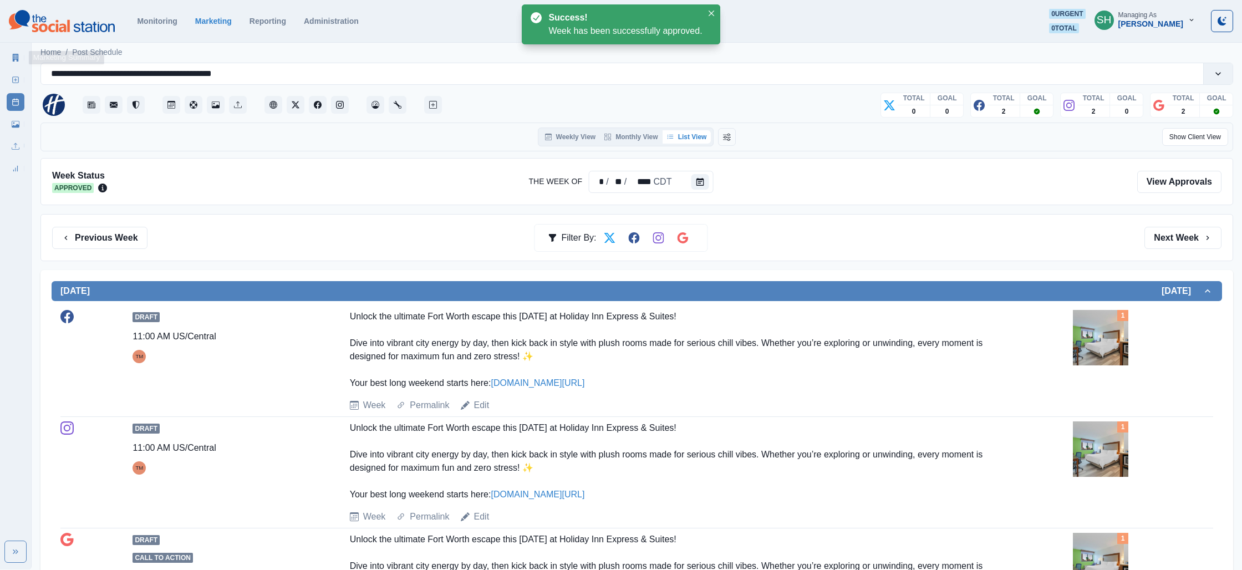
click at [14, 53] on link "Marketing Summary" at bounding box center [16, 58] width 18 height 18
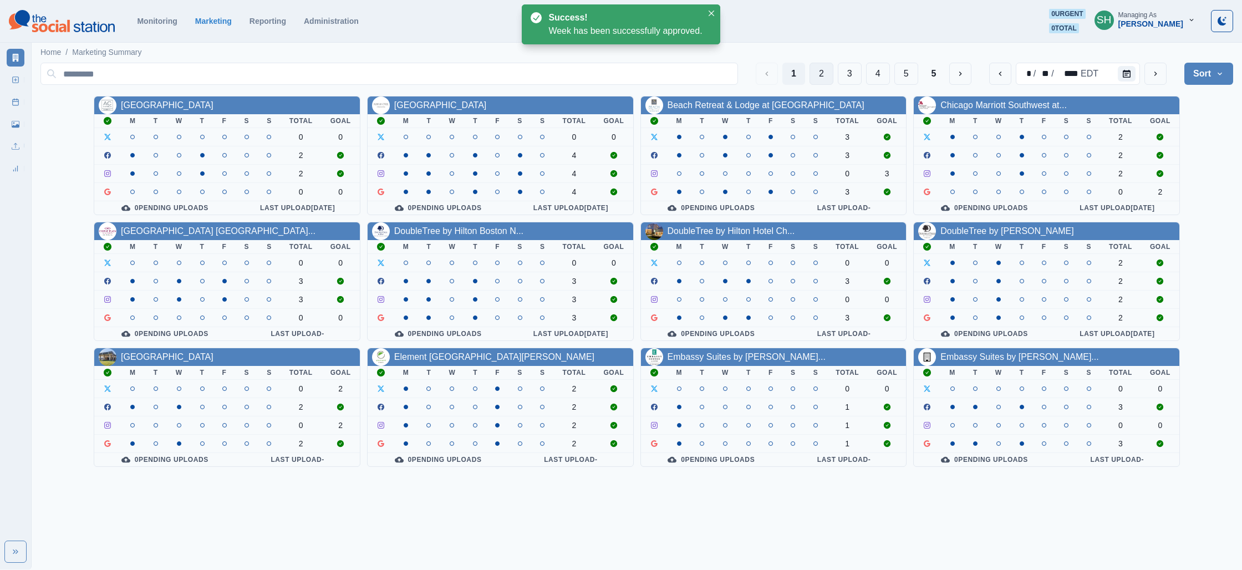
click at [819, 74] on button "2" at bounding box center [822, 74] width 24 height 22
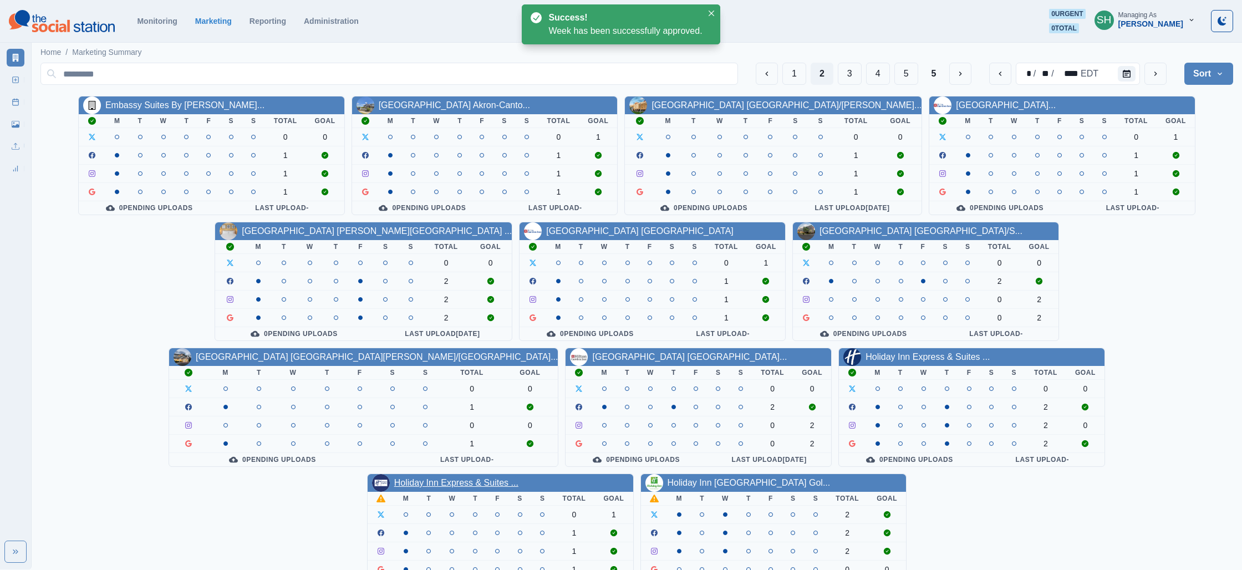
click at [518, 478] on link "Holiday Inn Express & Suites ..." at bounding box center [456, 482] width 124 height 9
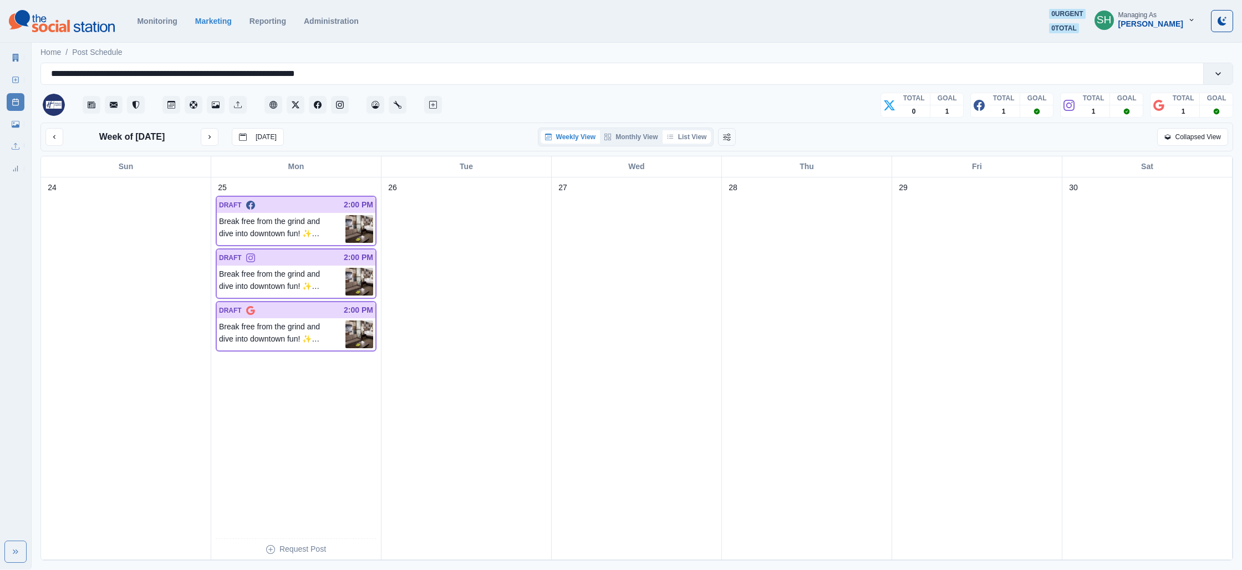
click at [707, 135] on button "List View" at bounding box center [687, 136] width 49 height 13
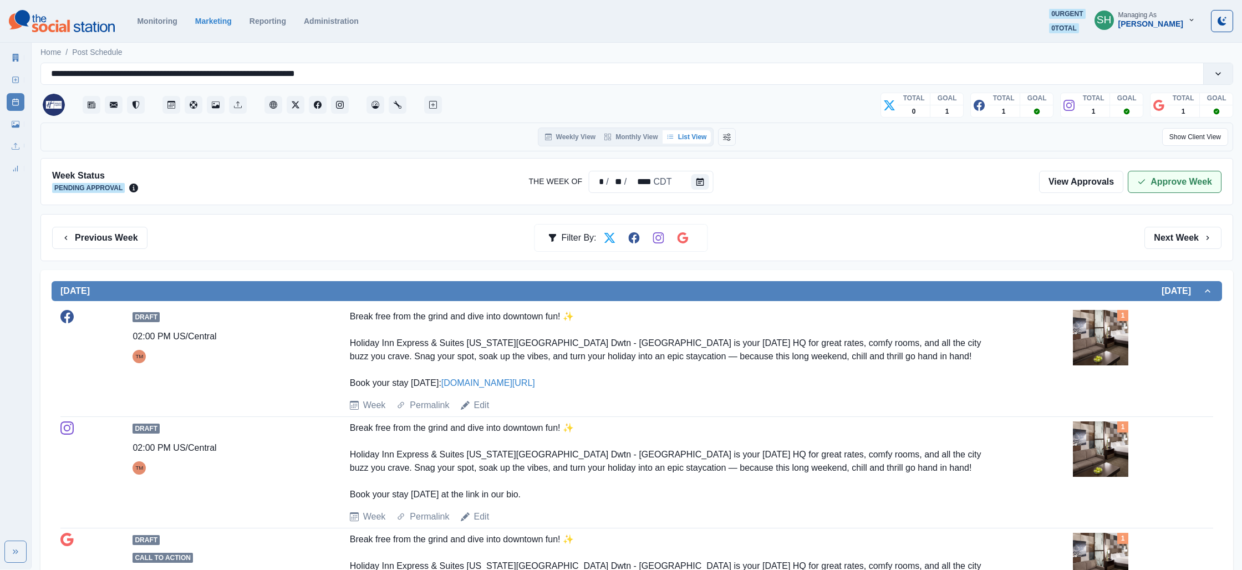
click at [1144, 172] on button "Approve Week" at bounding box center [1175, 182] width 94 height 22
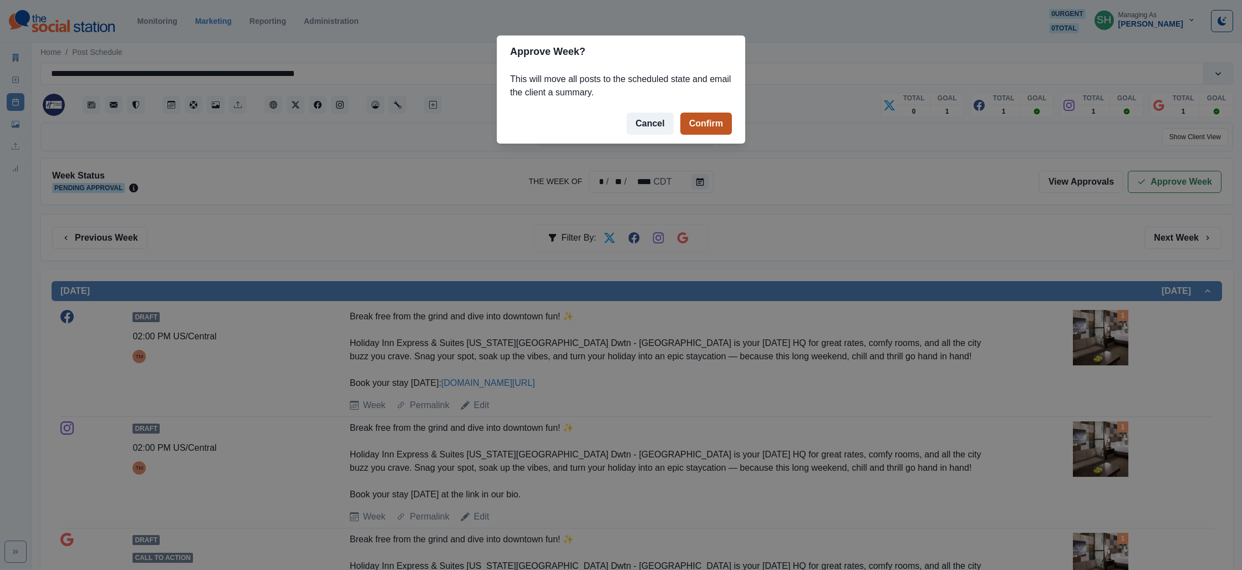
click at [720, 120] on button "Confirm" at bounding box center [706, 124] width 52 height 22
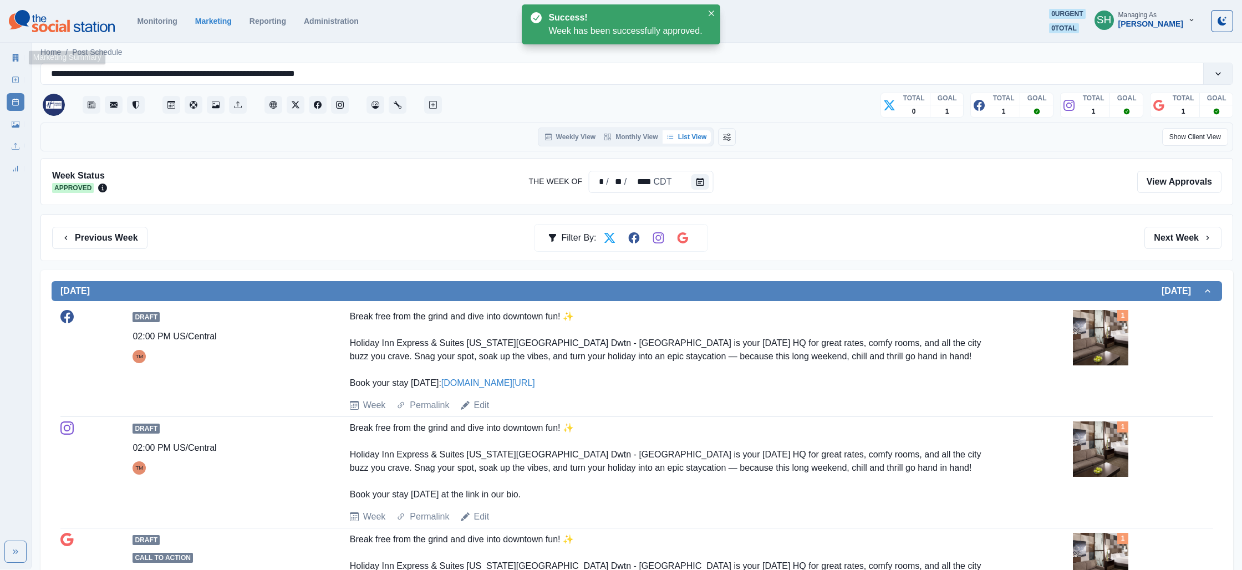
click at [12, 52] on link "Marketing Summary" at bounding box center [16, 58] width 18 height 18
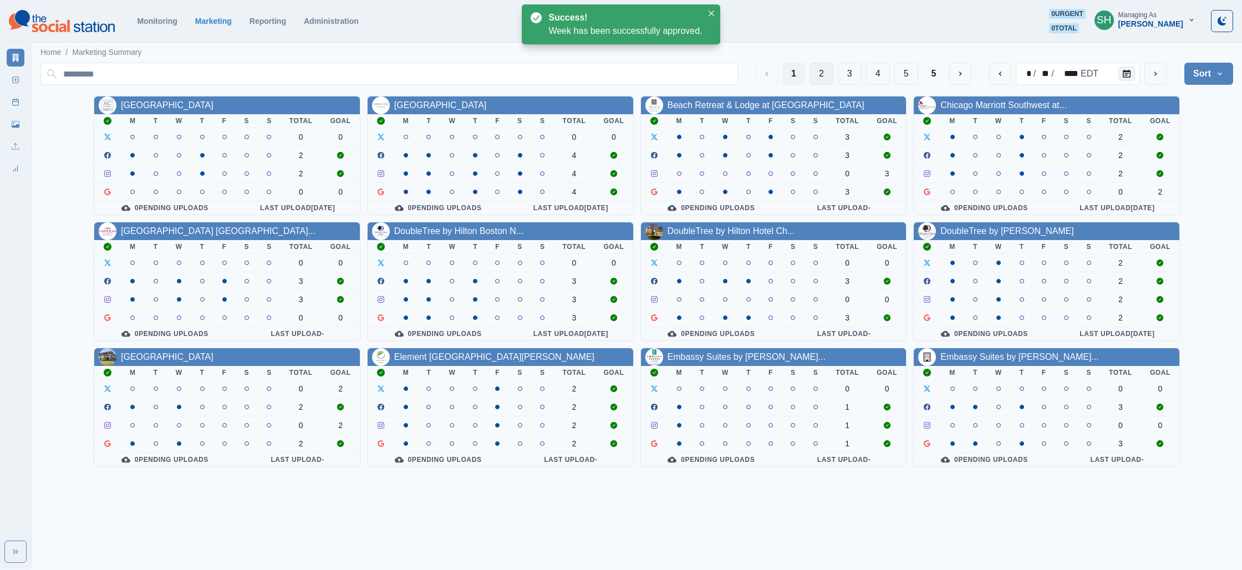
click at [825, 79] on button "2" at bounding box center [822, 74] width 24 height 22
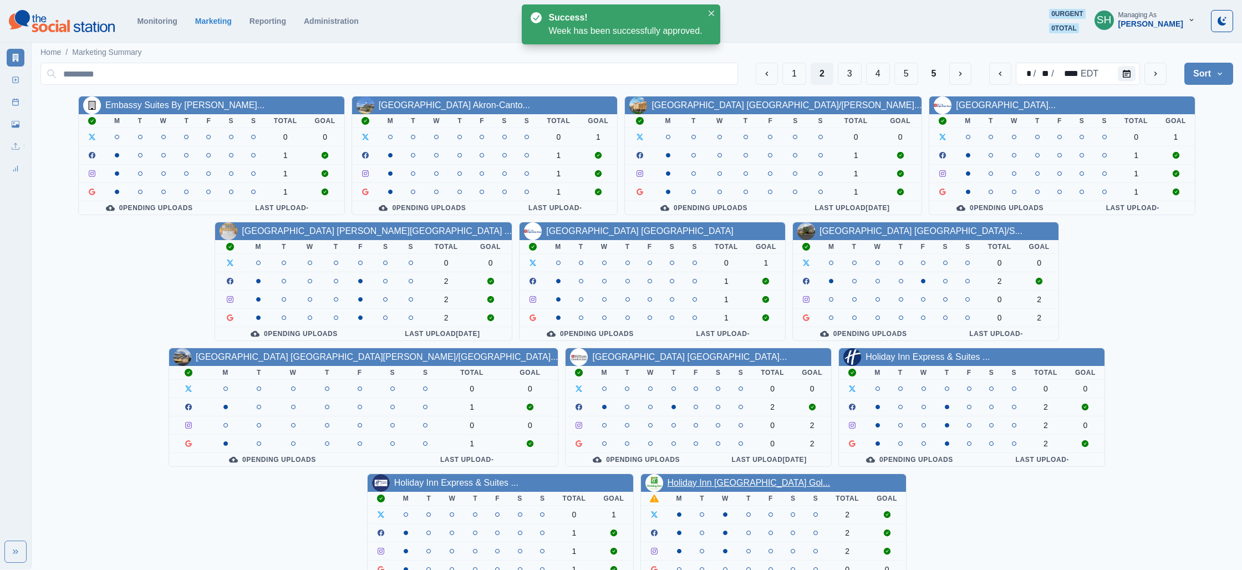
click at [831, 478] on link "Holiday Inn [GEOGRAPHIC_DATA] Gol..." at bounding box center [749, 482] width 163 height 9
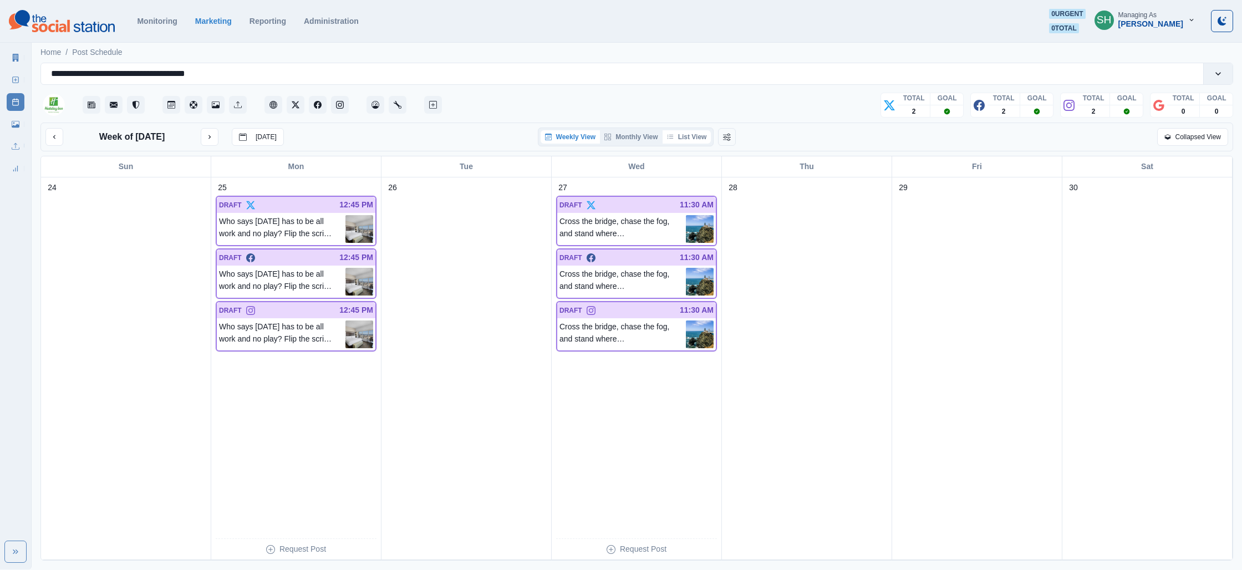
click at [689, 139] on button "List View" at bounding box center [687, 136] width 49 height 13
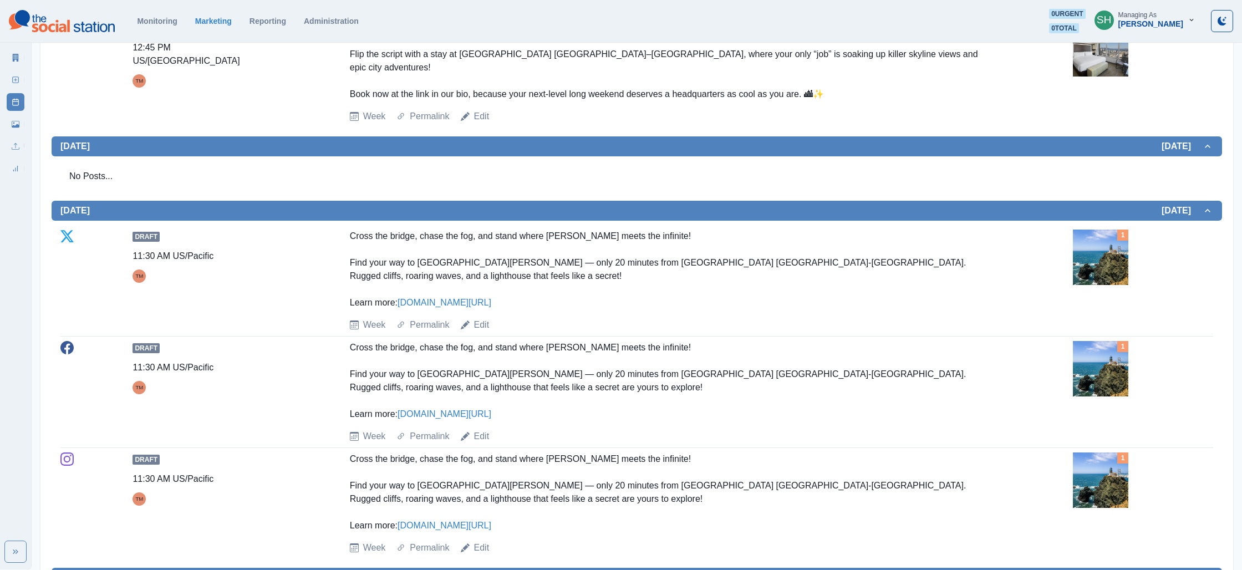
scroll to position [548, 0]
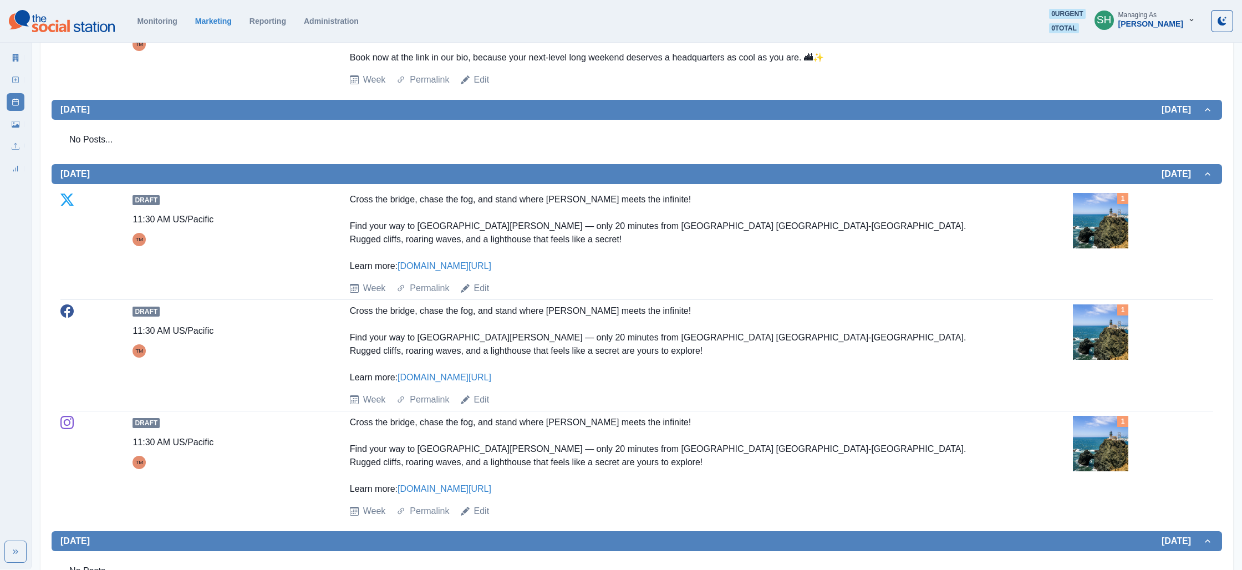
click at [1092, 193] on img at bounding box center [1100, 220] width 55 height 55
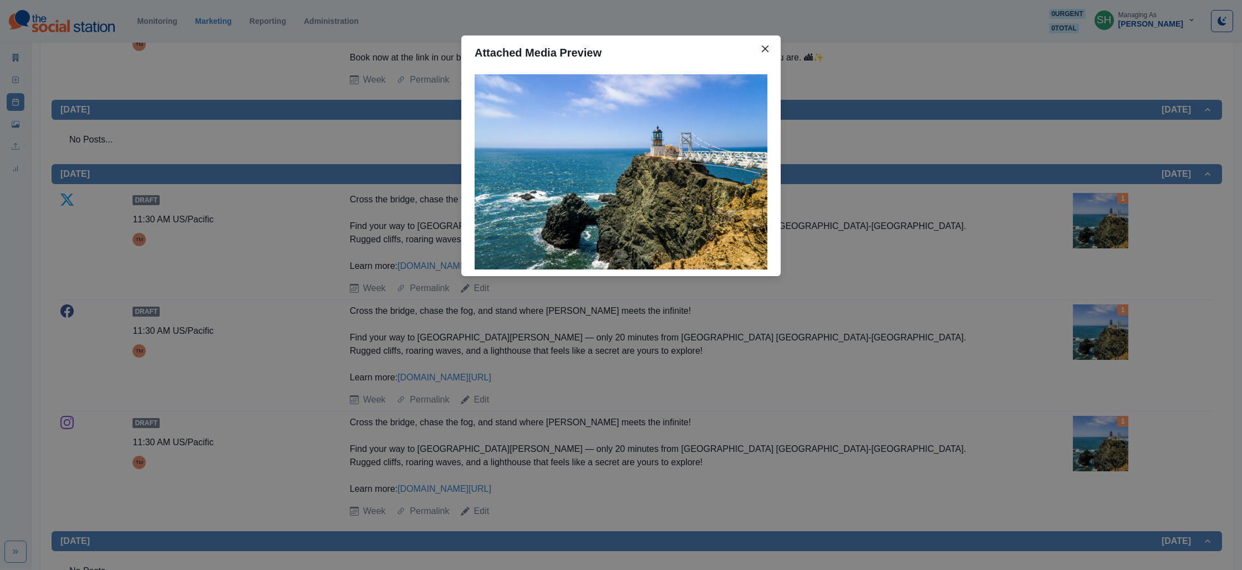
click at [1063, 186] on div "Attached Media Preview" at bounding box center [621, 285] width 1242 height 570
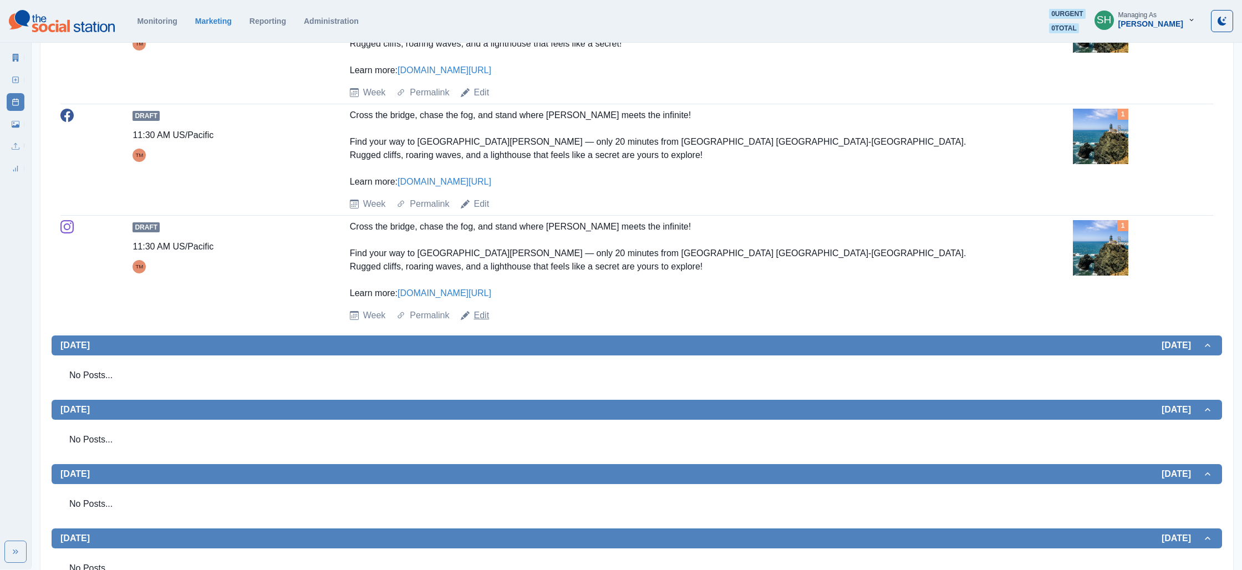
scroll to position [742, 0]
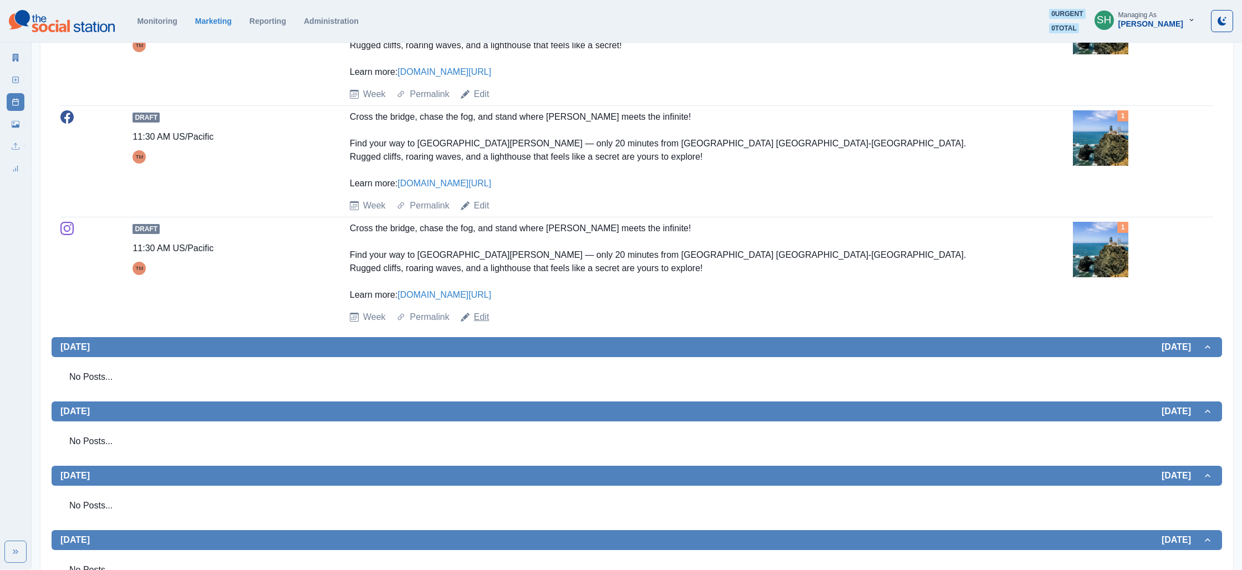
click at [481, 311] on link "Edit" at bounding box center [482, 317] width 16 height 13
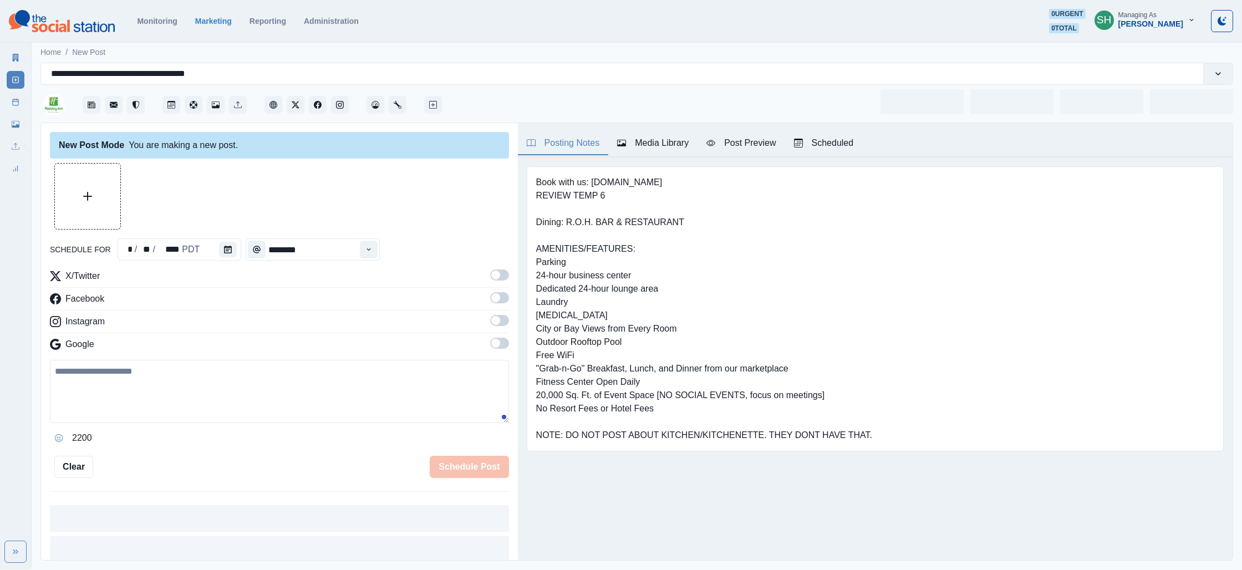
type input "********"
type textarea "**********"
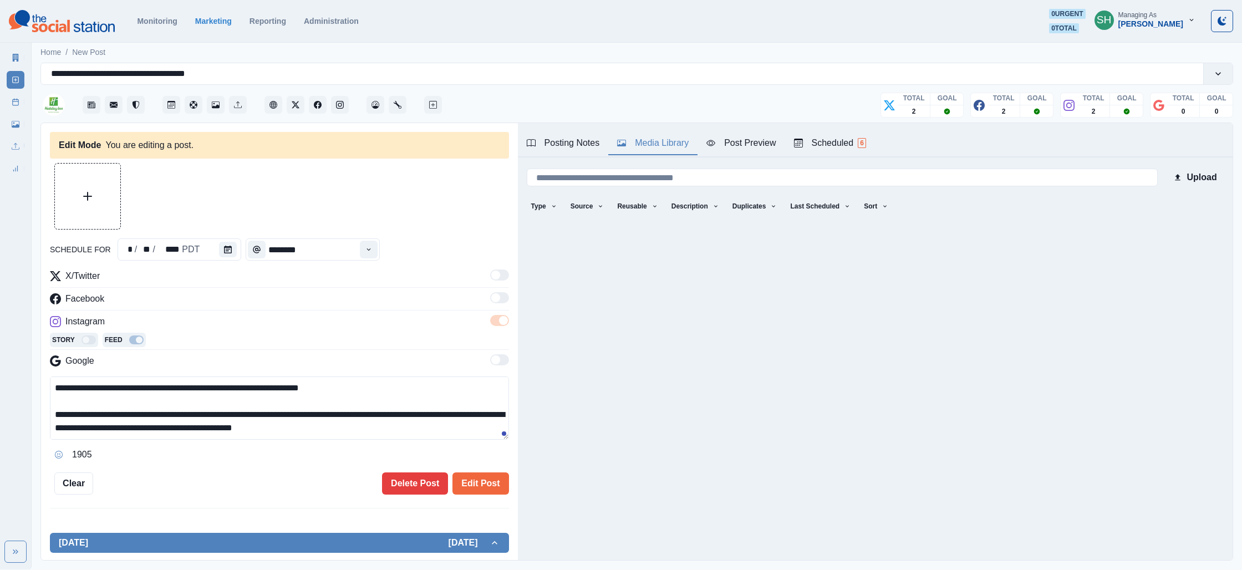
click at [642, 150] on button "Media Library" at bounding box center [652, 143] width 89 height 23
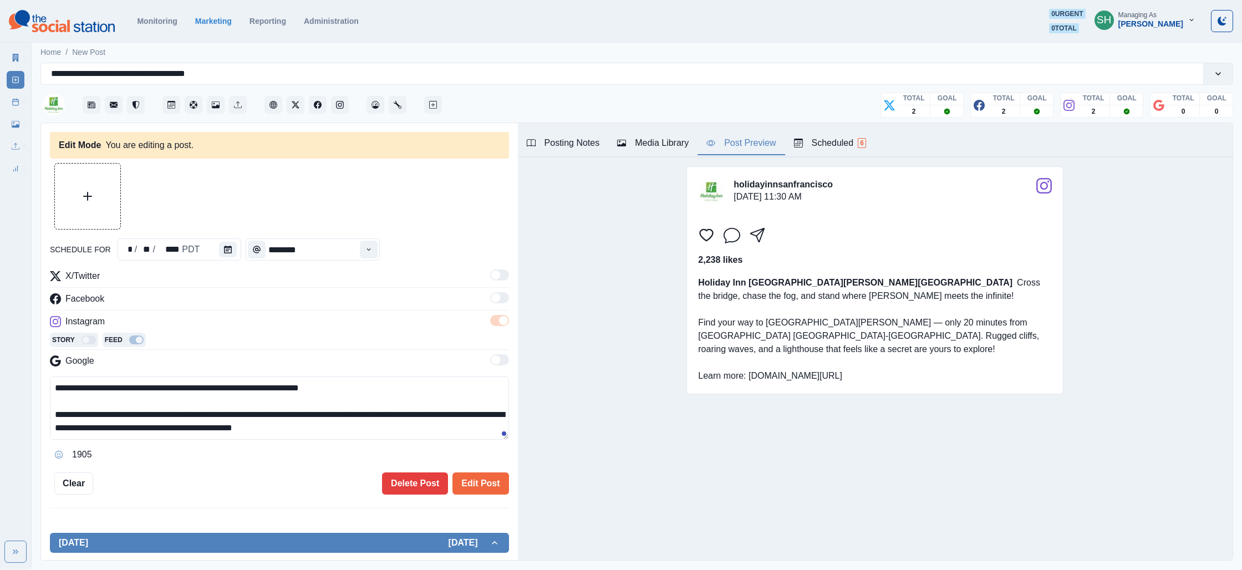
click at [771, 143] on div "Post Preview" at bounding box center [740, 142] width 69 height 13
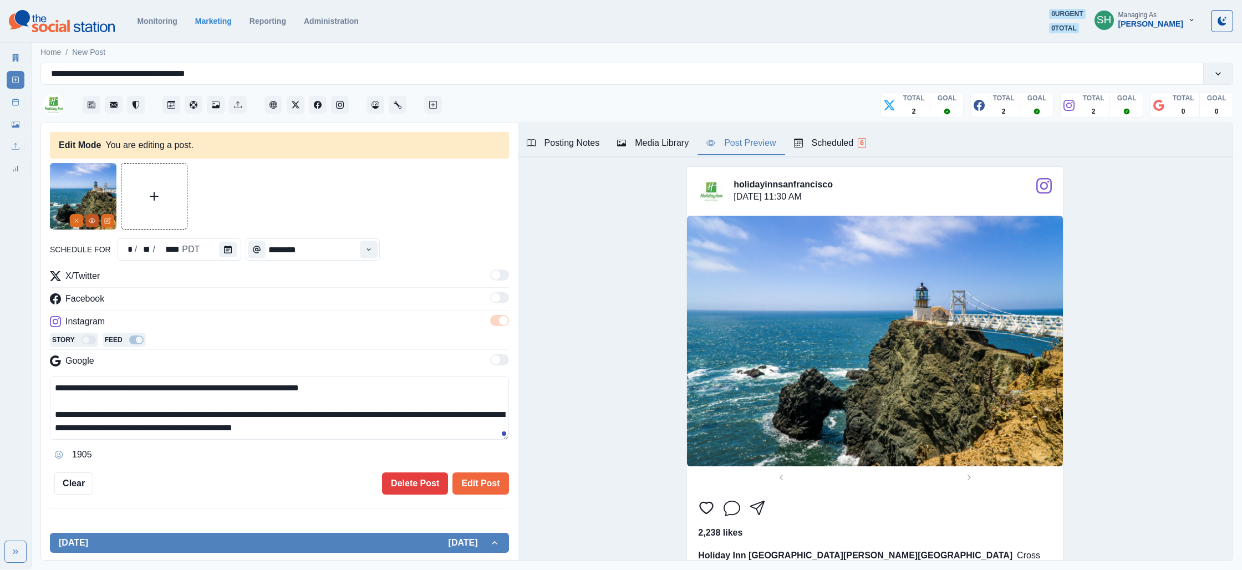
click at [93, 222] on icon "View Media" at bounding box center [92, 220] width 7 height 7
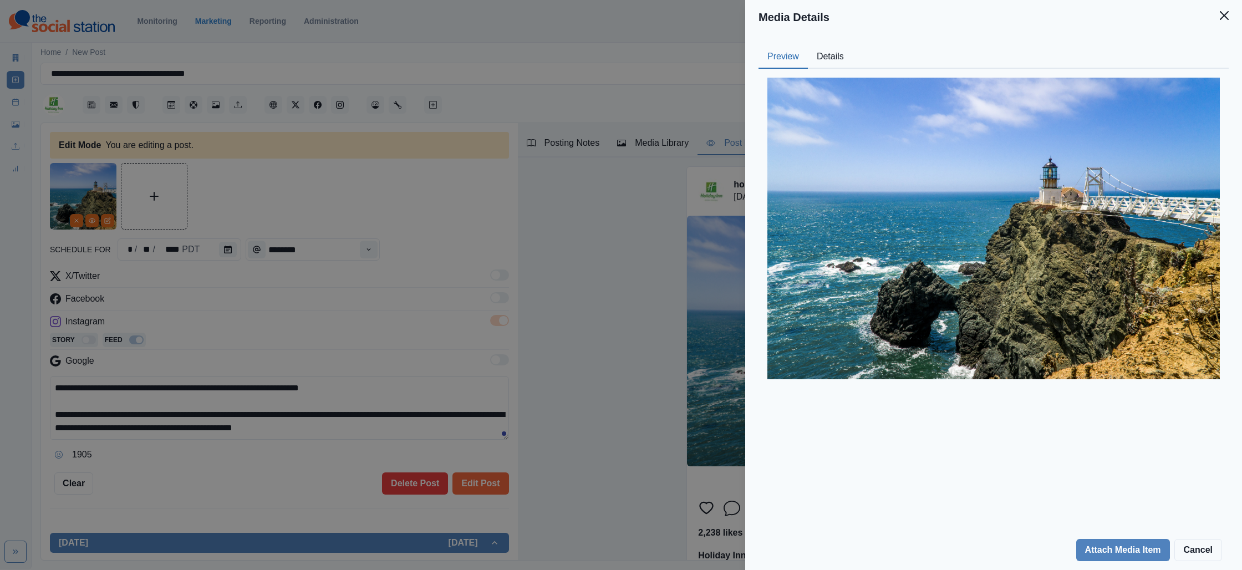
click at [822, 55] on button "Details" at bounding box center [830, 56] width 45 height 23
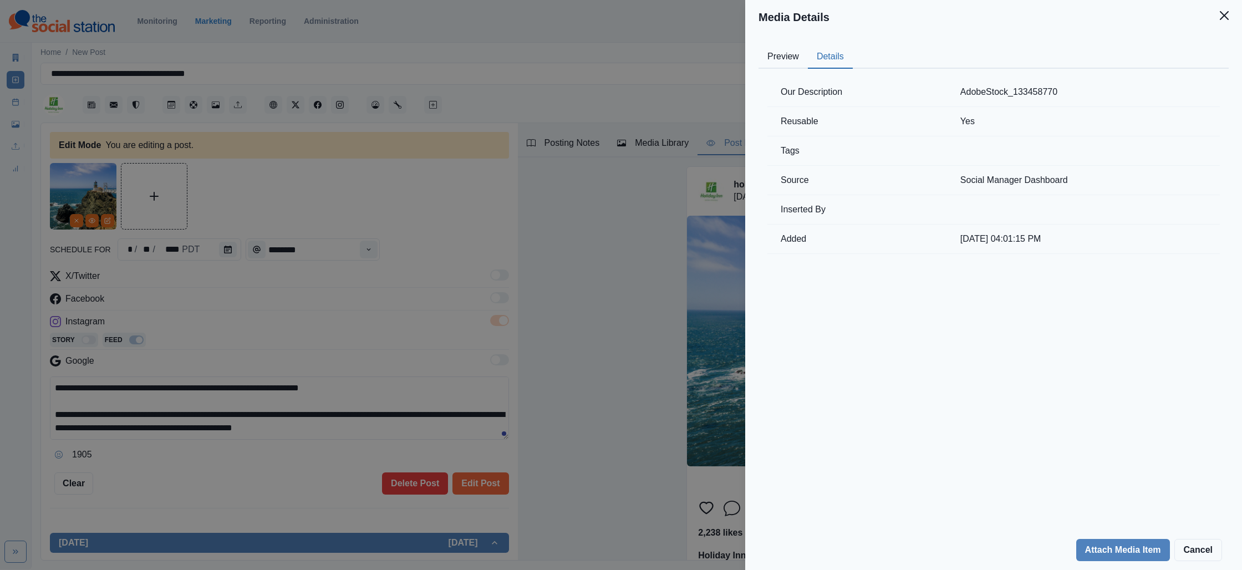
click at [506, 119] on div "Media Details Preview Details Our Description AdobeStock_133458770 Reusable Yes…" at bounding box center [621, 285] width 1242 height 570
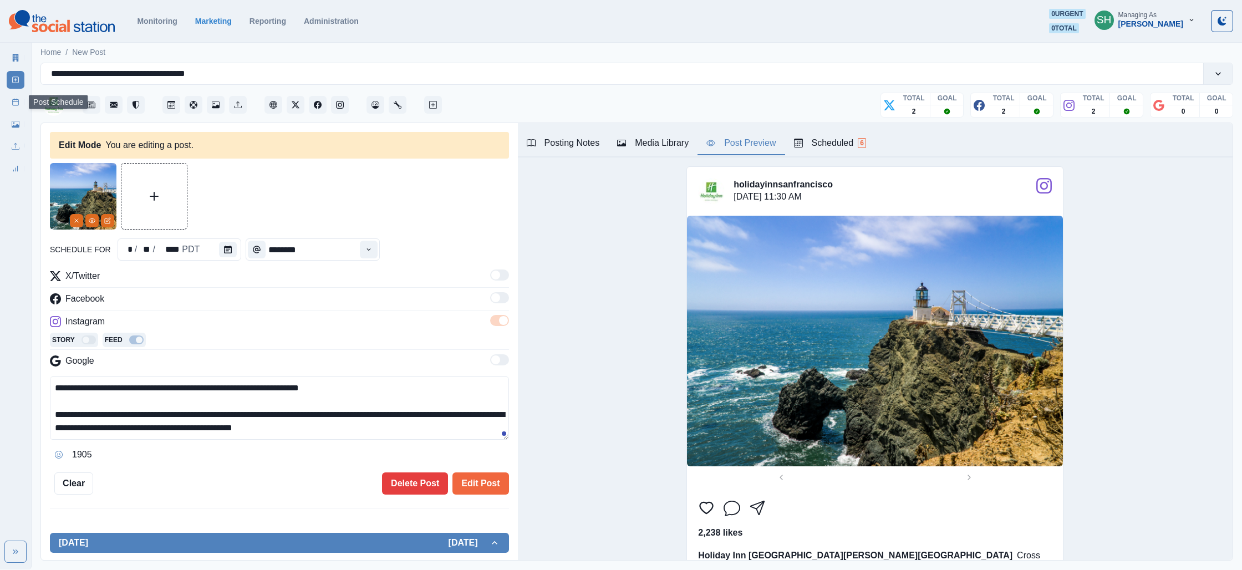
click at [24, 103] on link "Post Schedule" at bounding box center [16, 102] width 18 height 18
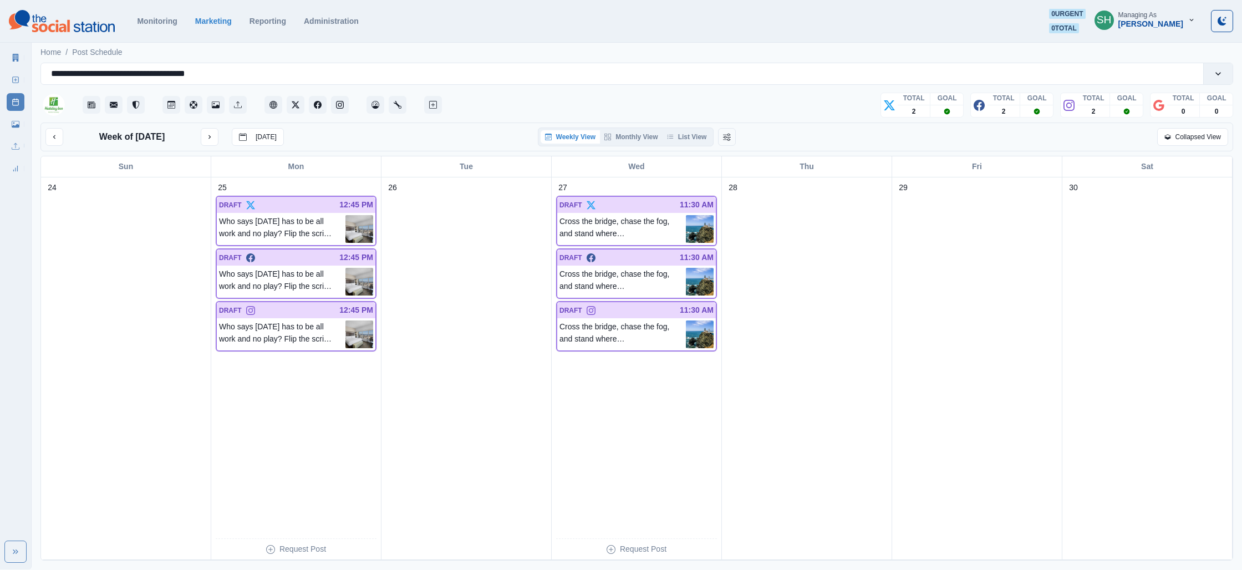
drag, startPoint x: 701, startPoint y: 139, endPoint x: 730, endPoint y: 154, distance: 32.3
click at [700, 139] on button "List View" at bounding box center [687, 136] width 49 height 13
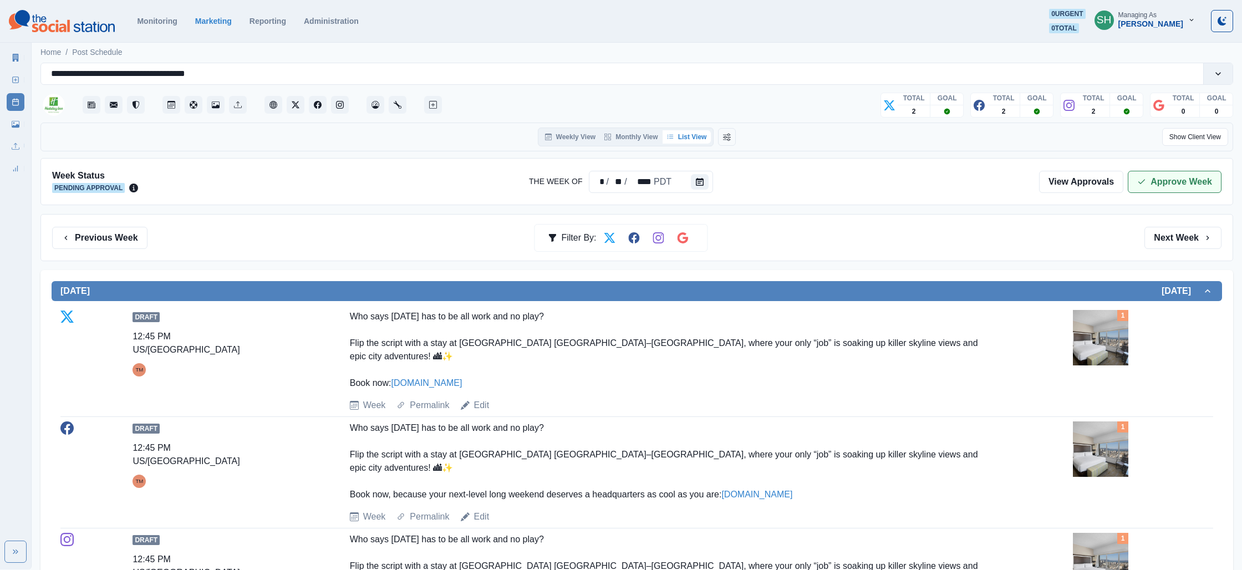
click at [1167, 189] on button "Approve Week" at bounding box center [1175, 182] width 94 height 22
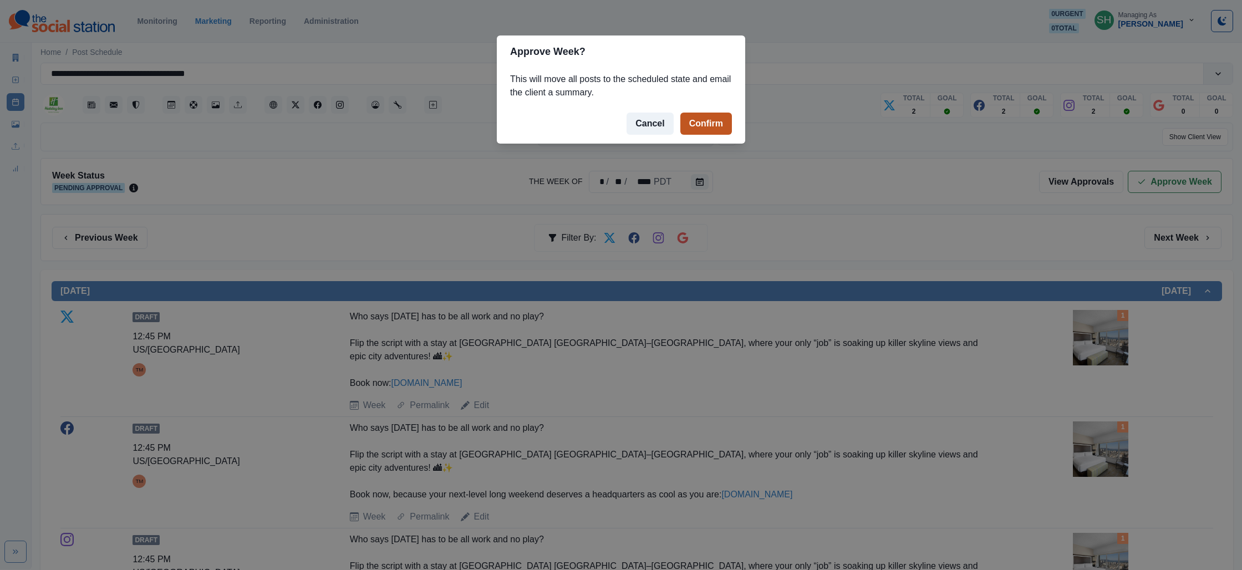
click at [704, 128] on button "Confirm" at bounding box center [706, 124] width 52 height 22
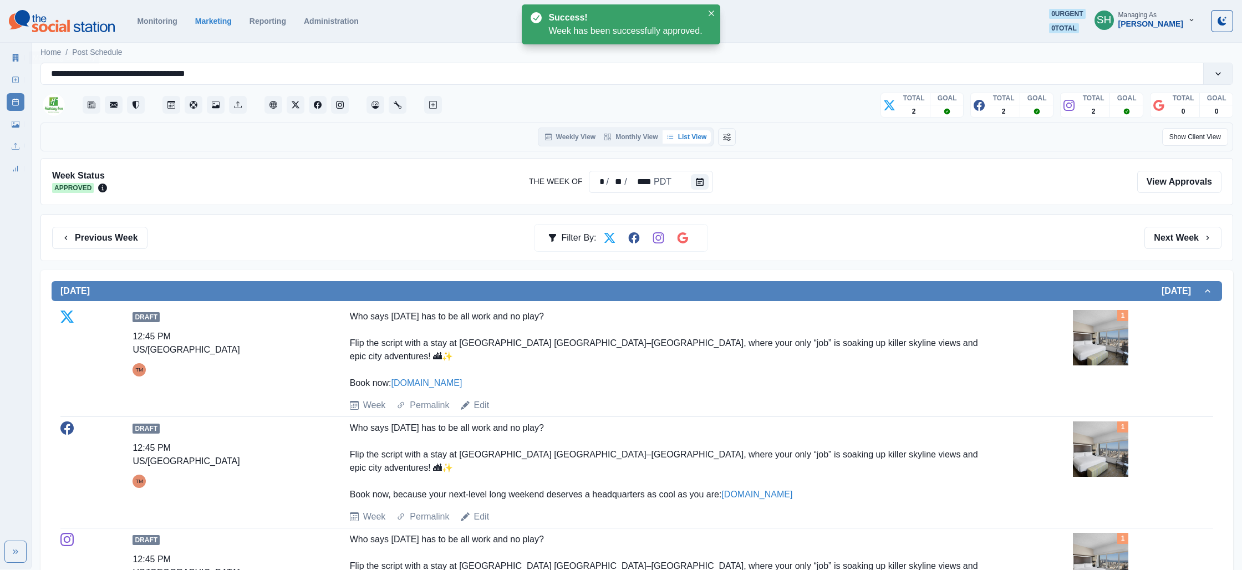
click at [14, 53] on link "Marketing Summary" at bounding box center [16, 58] width 18 height 18
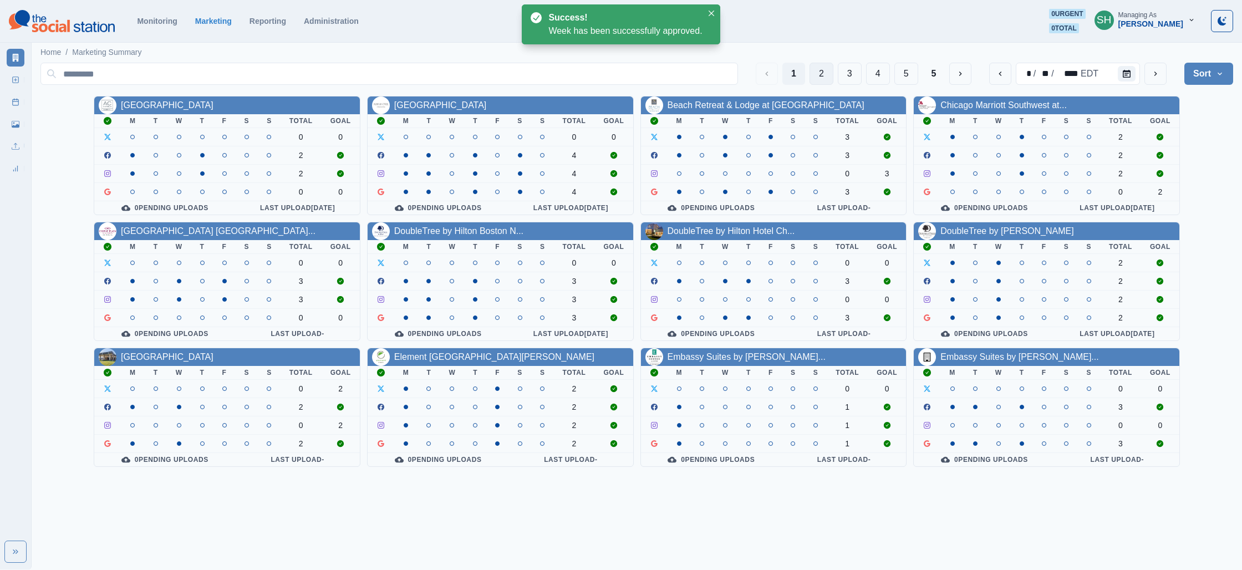
click at [810, 77] on button "2" at bounding box center [822, 74] width 24 height 22
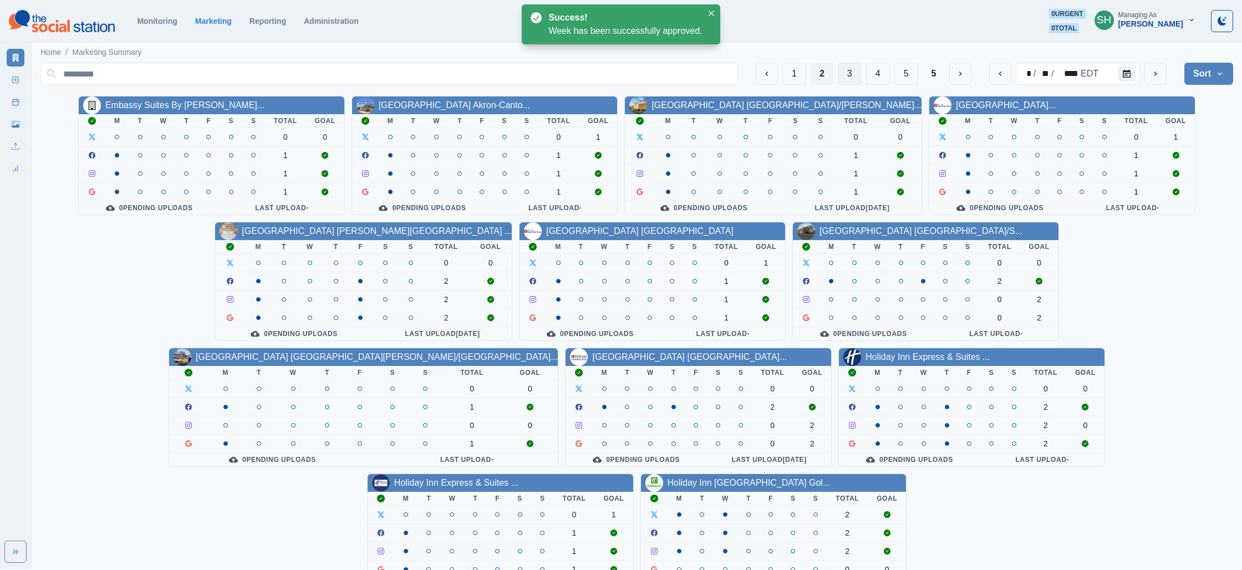
click at [844, 69] on button "3" at bounding box center [850, 74] width 24 height 22
